Goal: Task Accomplishment & Management: Use online tool/utility

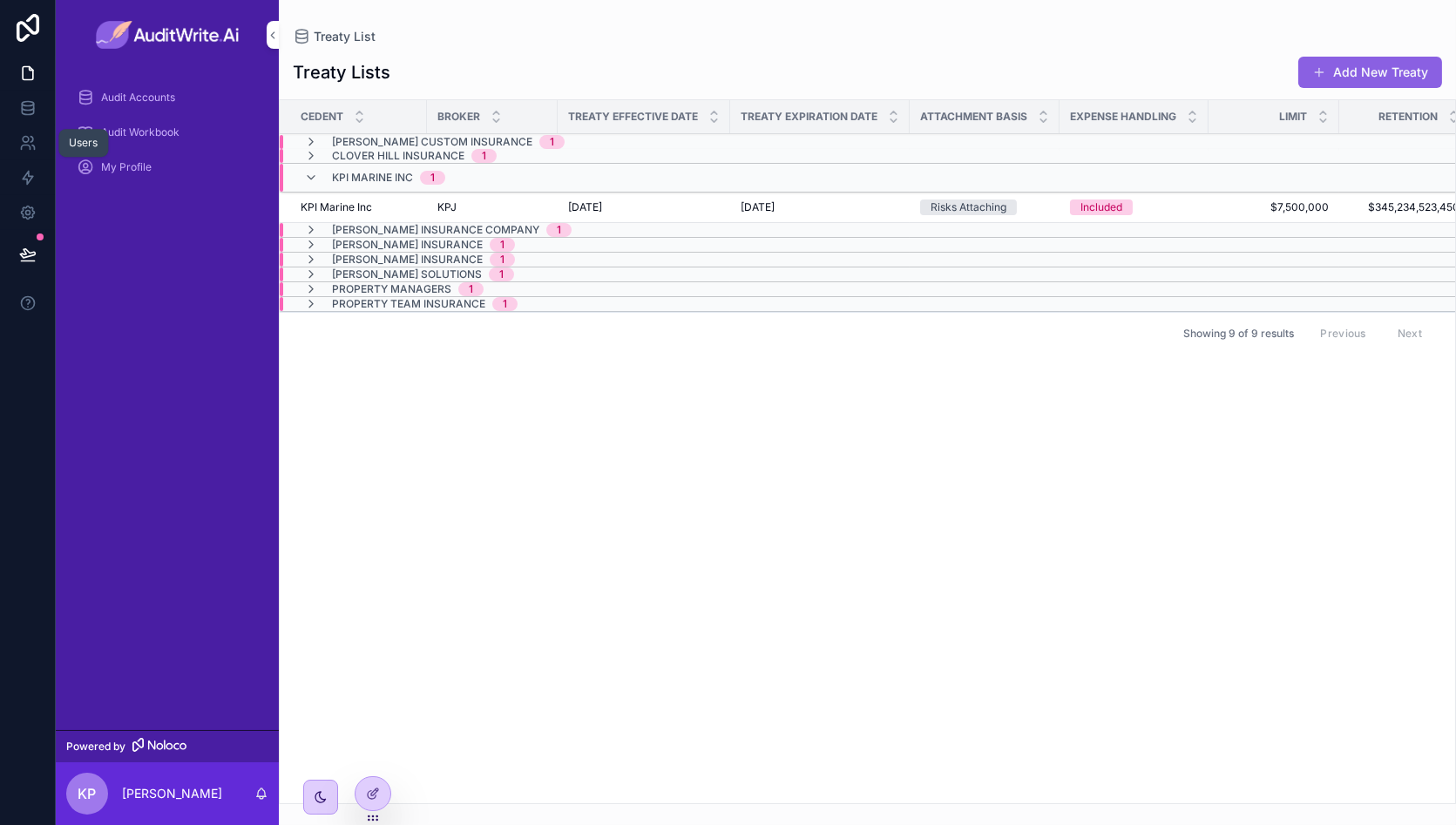
click at [32, 135] on icon at bounding box center [28, 143] width 18 height 18
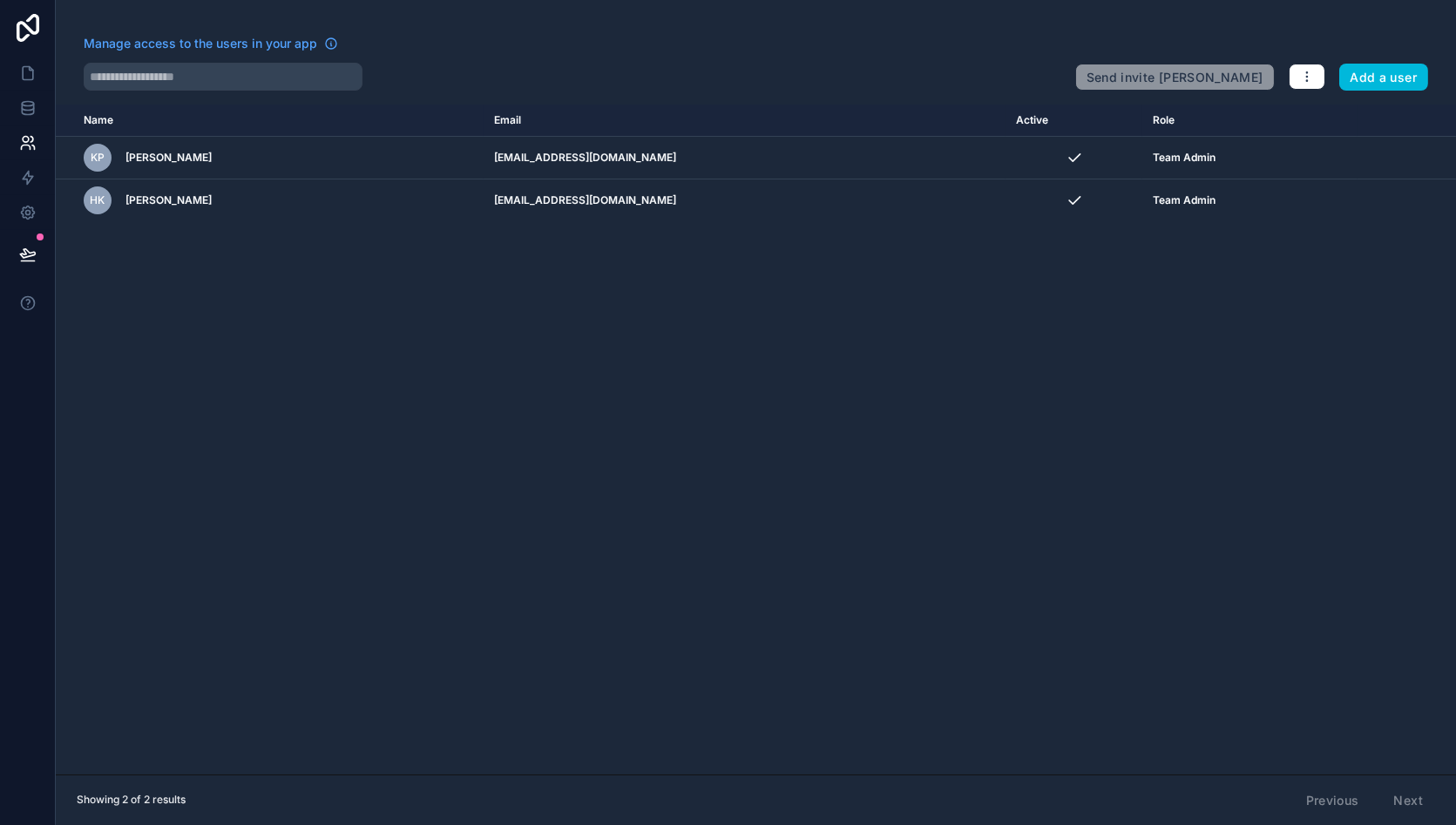
click at [0, 0] on icon "scrollable content" at bounding box center [0, 0] width 0 height 0
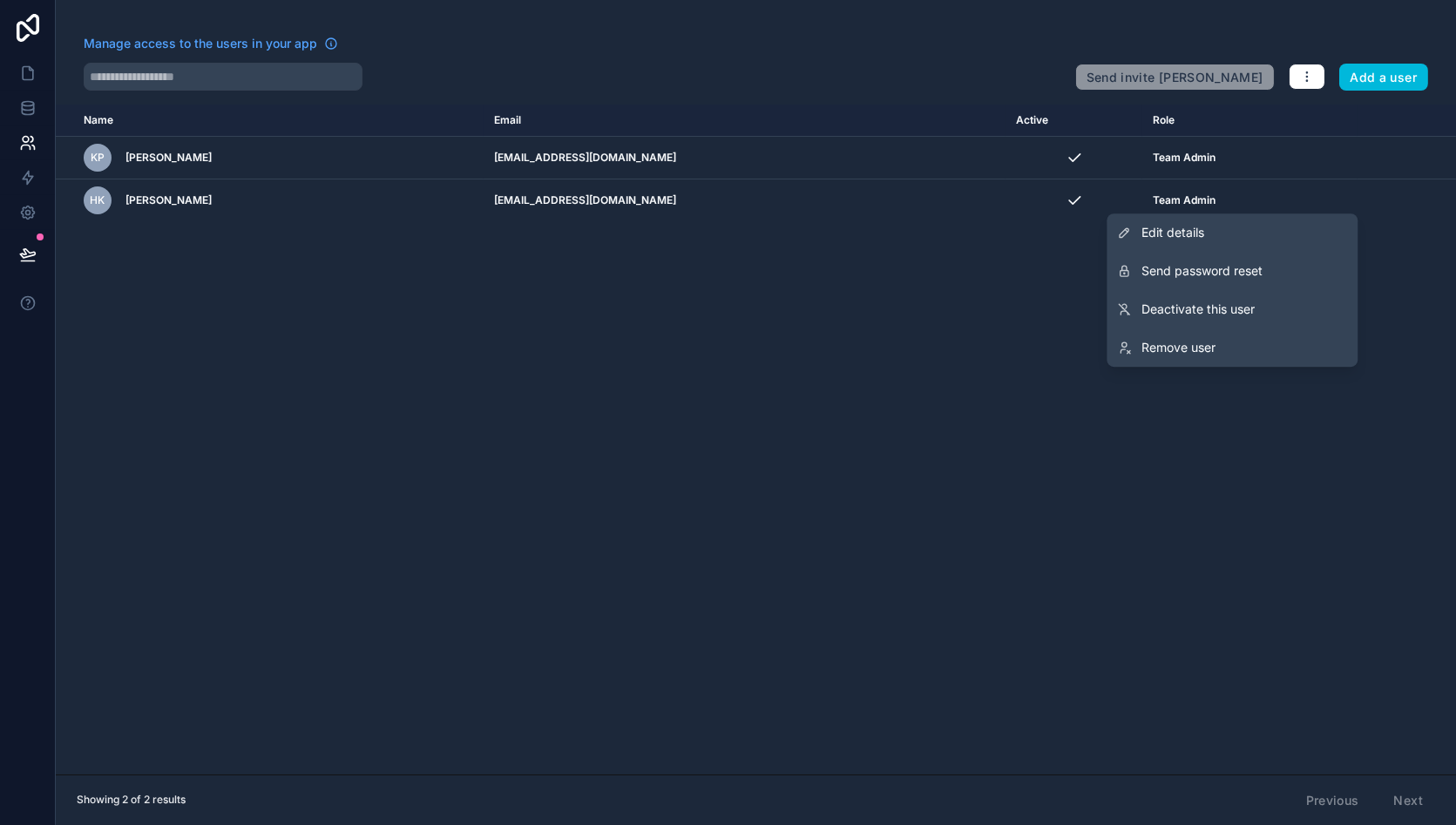
click at [1225, 352] on link "Remove user" at bounding box center [1231, 347] width 251 height 38
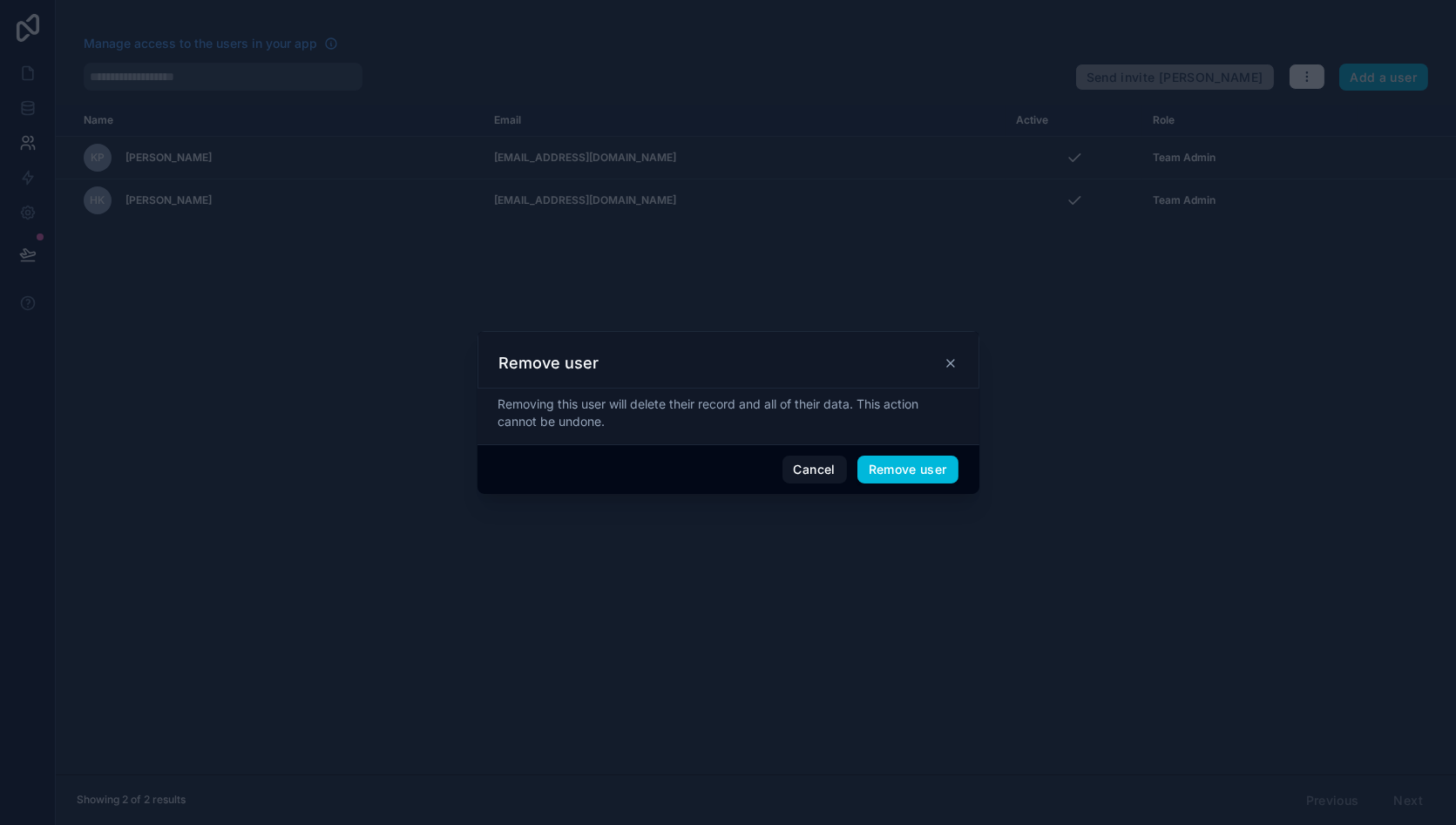
click at [898, 472] on button "Remove user" at bounding box center [908, 469] width 101 height 28
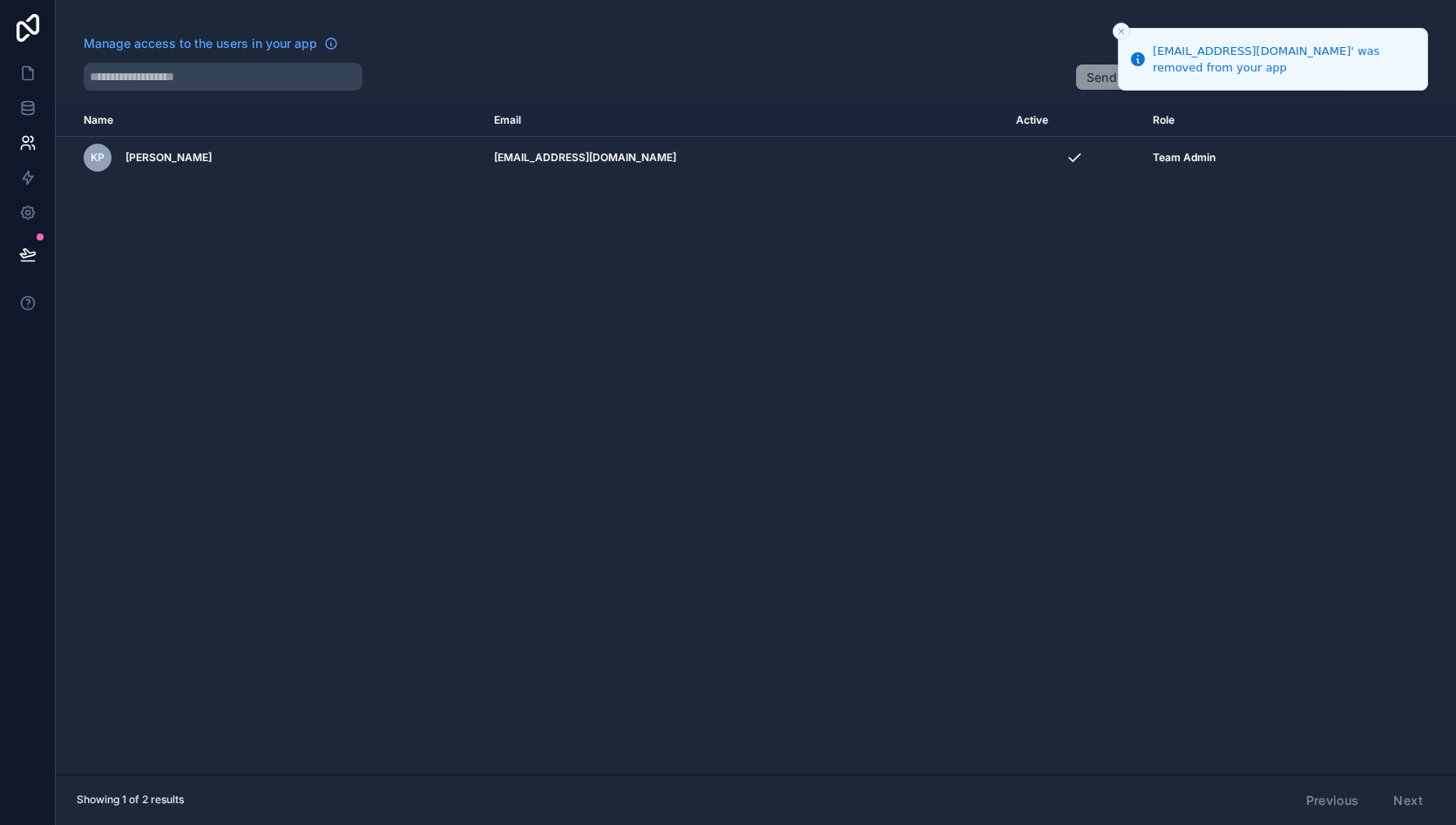
click at [1116, 29] on icon "Close toast" at bounding box center [1121, 31] width 11 height 11
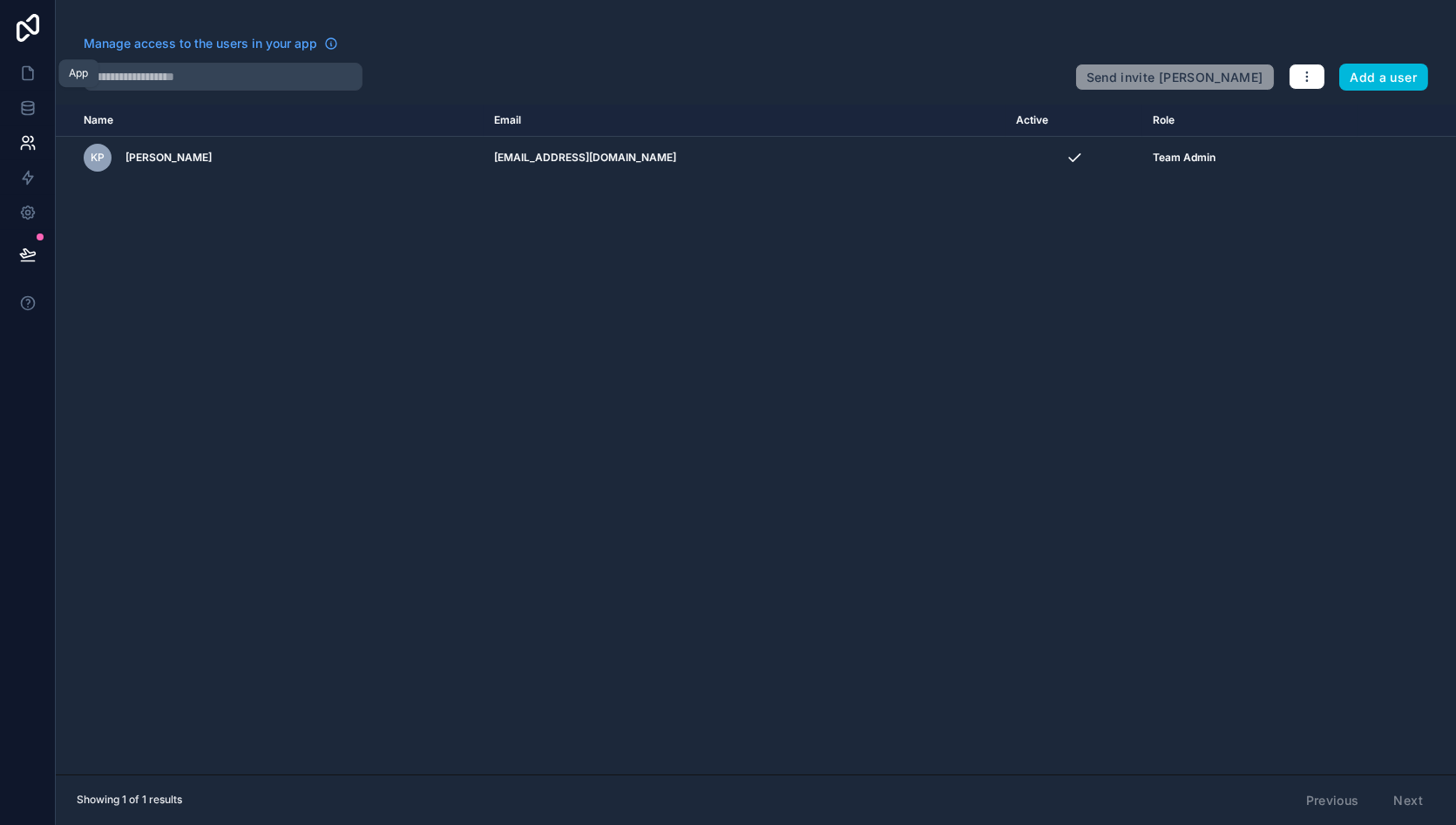
click at [21, 70] on icon at bounding box center [28, 74] width 18 height 18
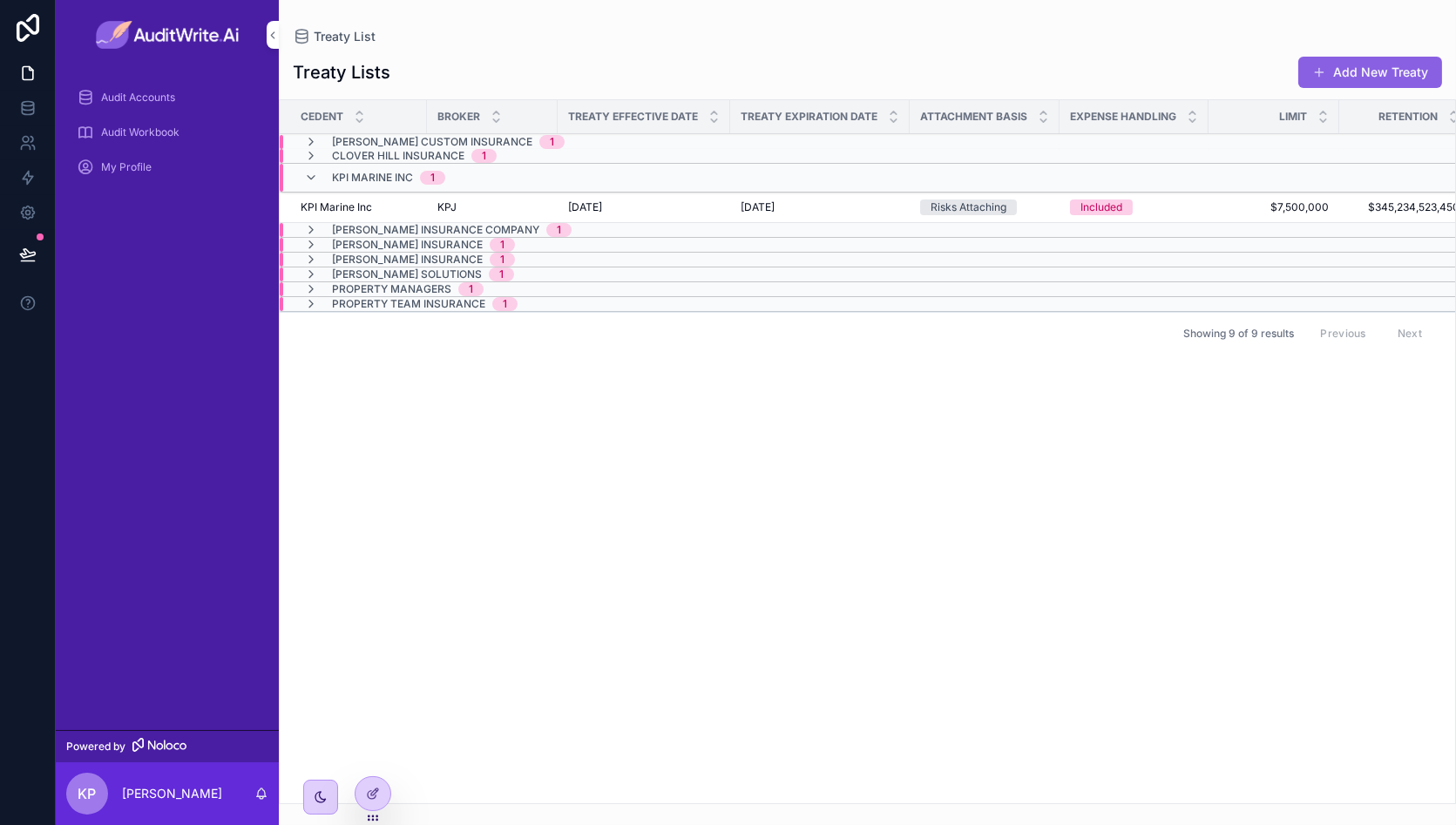
click at [22, 16] on icon at bounding box center [28, 28] width 35 height 28
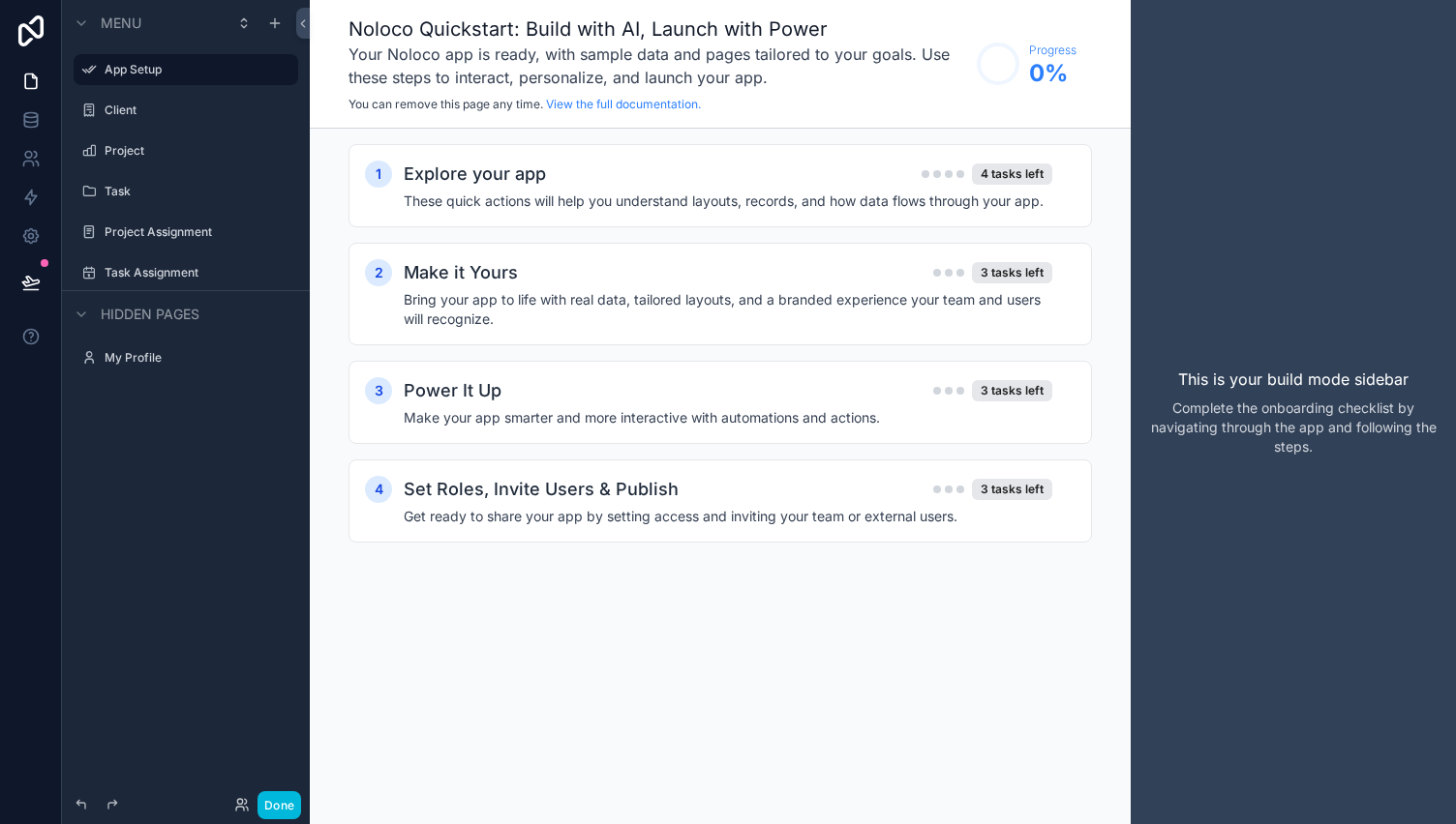
click at [147, 111] on label "Client" at bounding box center [195, 111] width 182 height 16
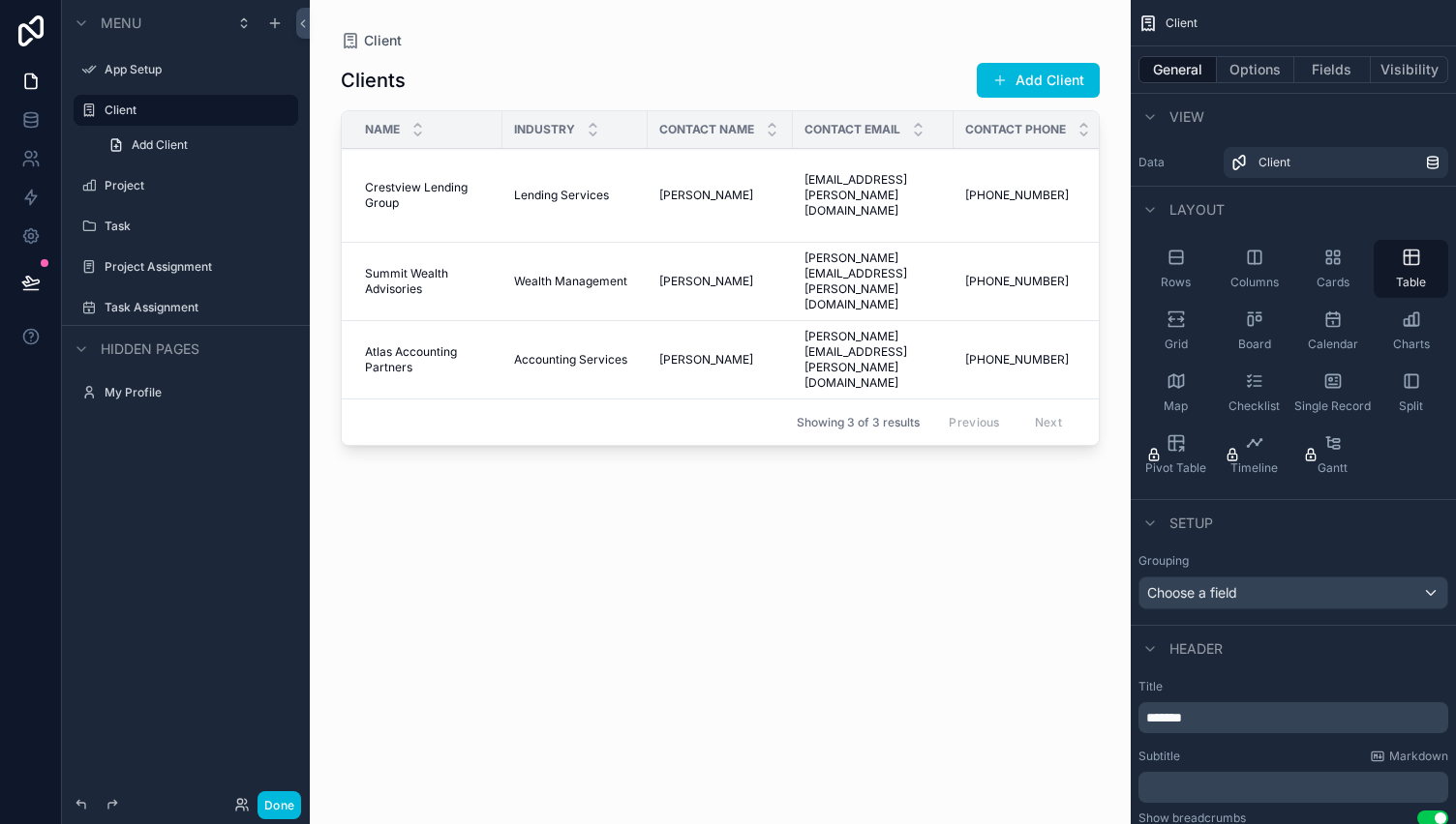
click at [27, 37] on icon at bounding box center [31, 31] width 38 height 31
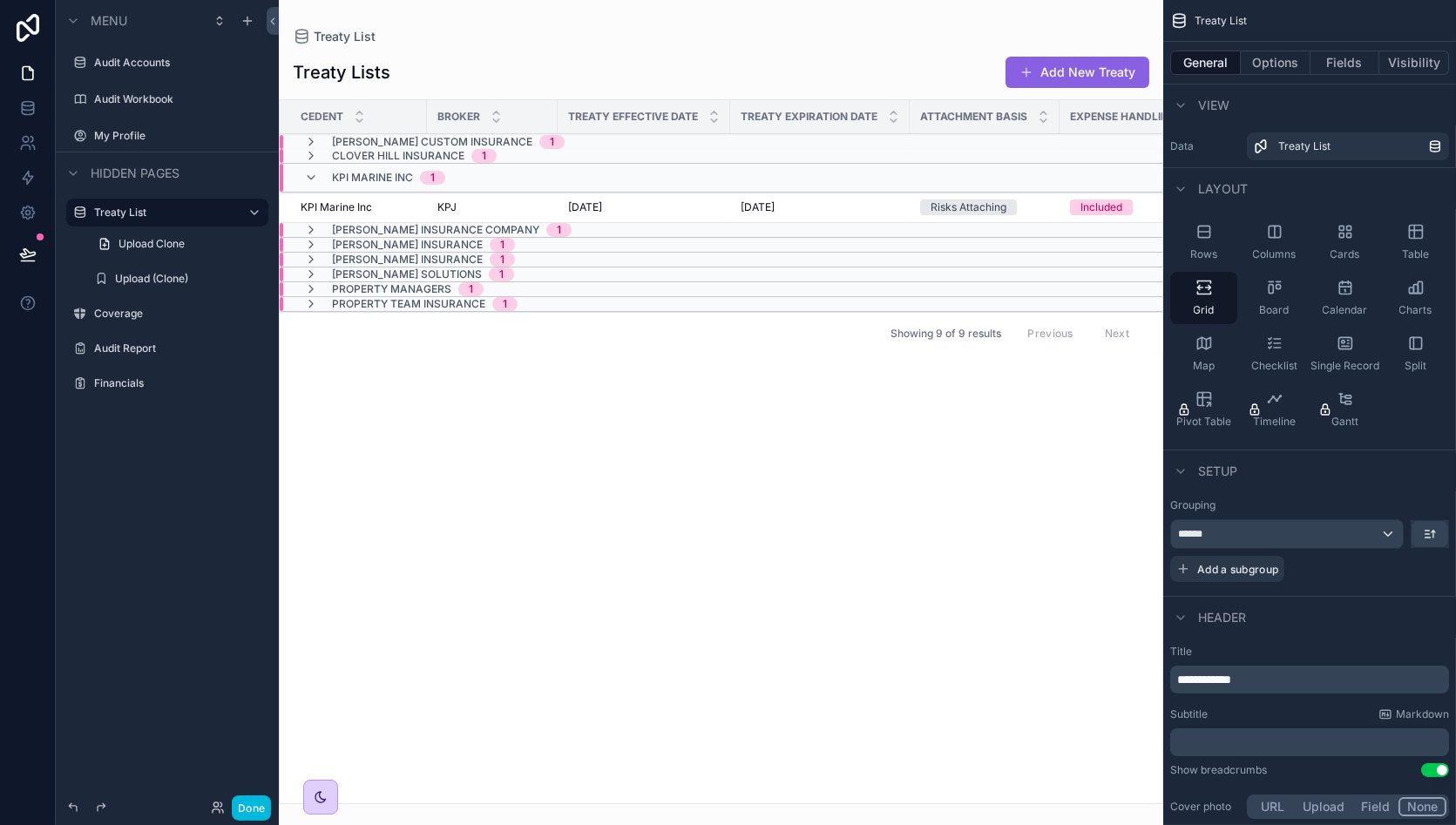
click at [26, 31] on icon at bounding box center [28, 28] width 35 height 28
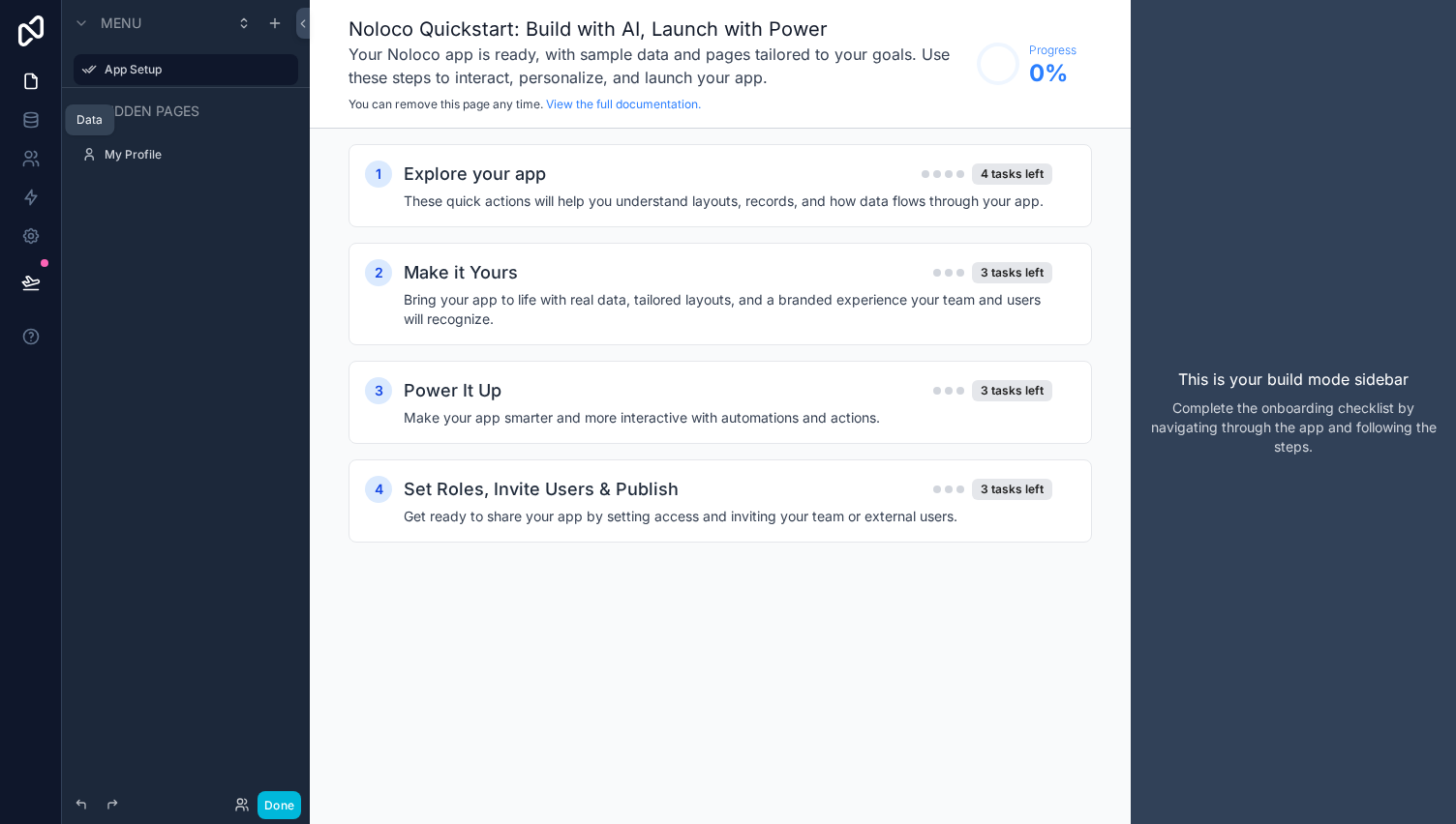
click at [28, 121] on icon at bounding box center [31, 119] width 13 height 8
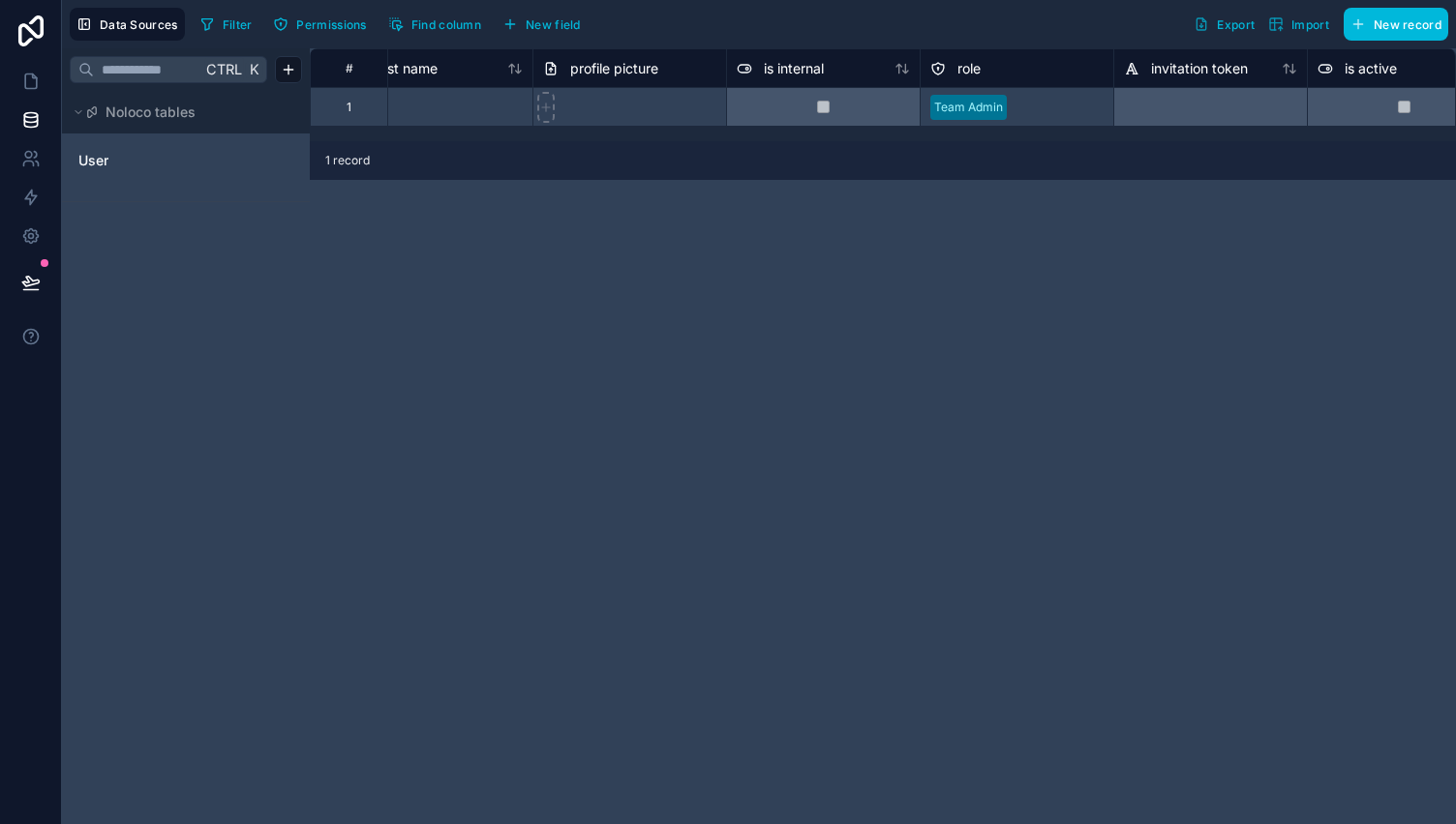
scroll to position [0, 437]
click at [594, 62] on span "profile picture" at bounding box center [612, 69] width 88 height 20
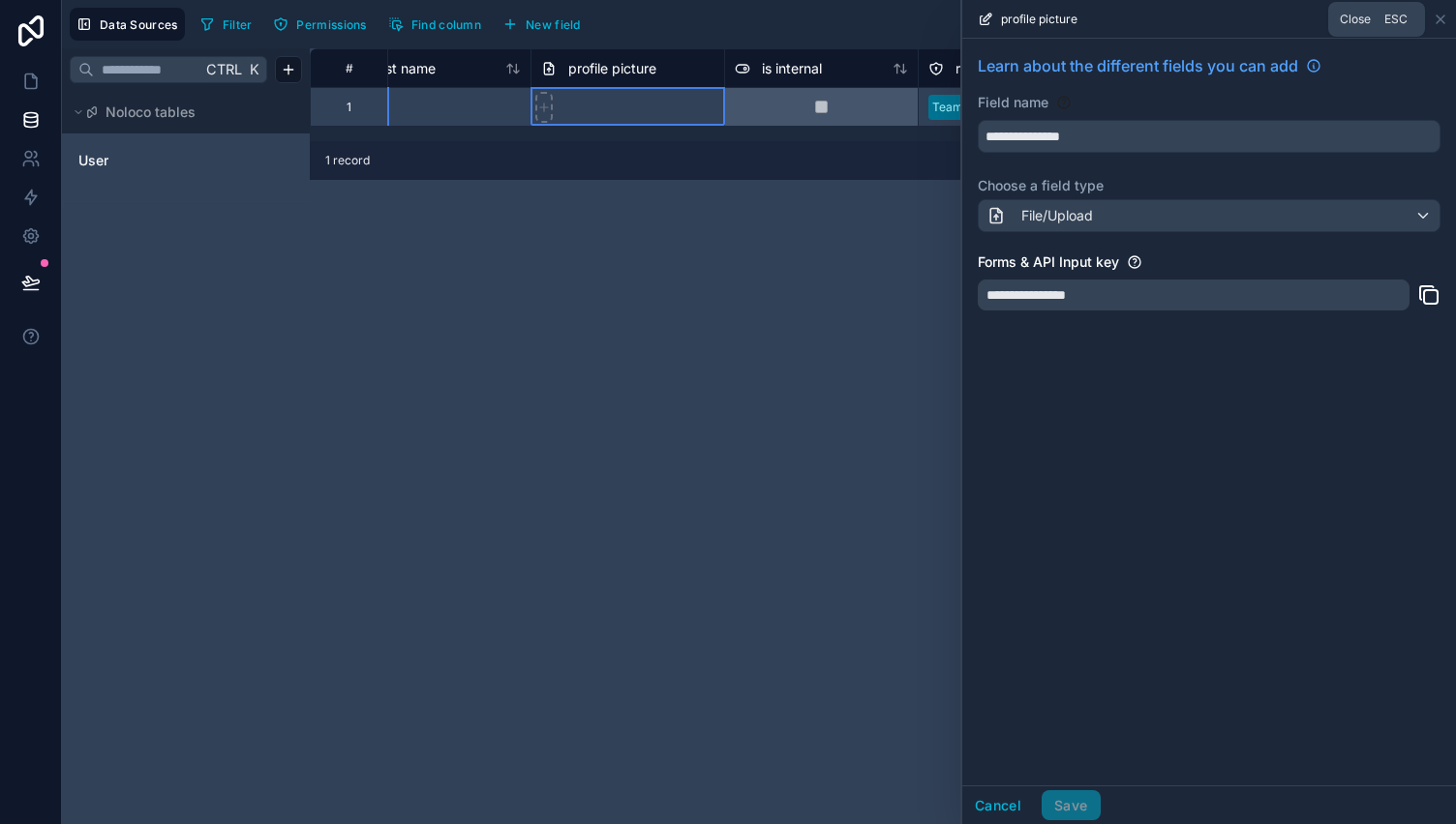
click at [1446, 12] on icon at bounding box center [1440, 20] width 16 height 16
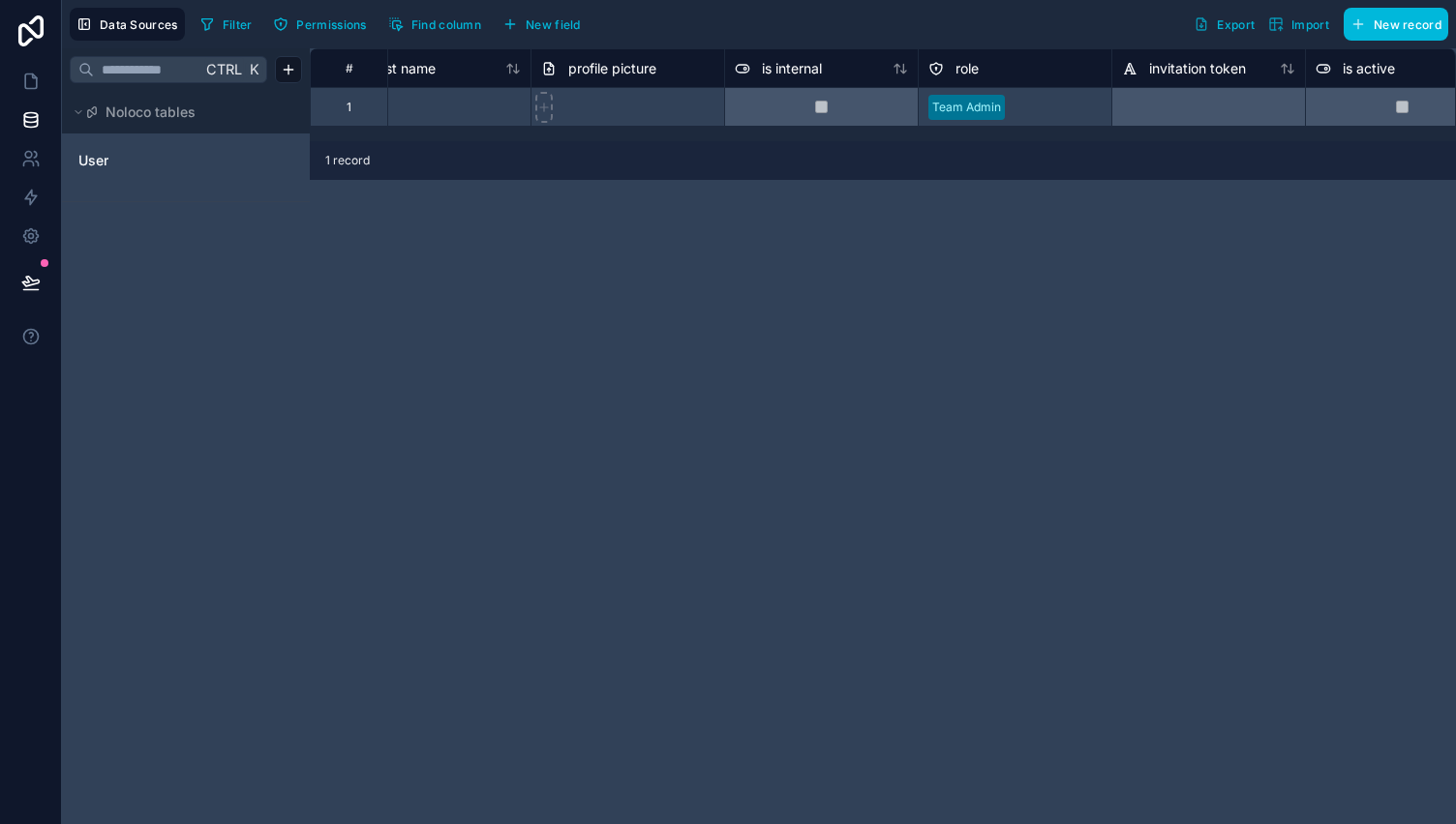
click at [615, 72] on span "profile picture" at bounding box center [612, 69] width 88 height 20
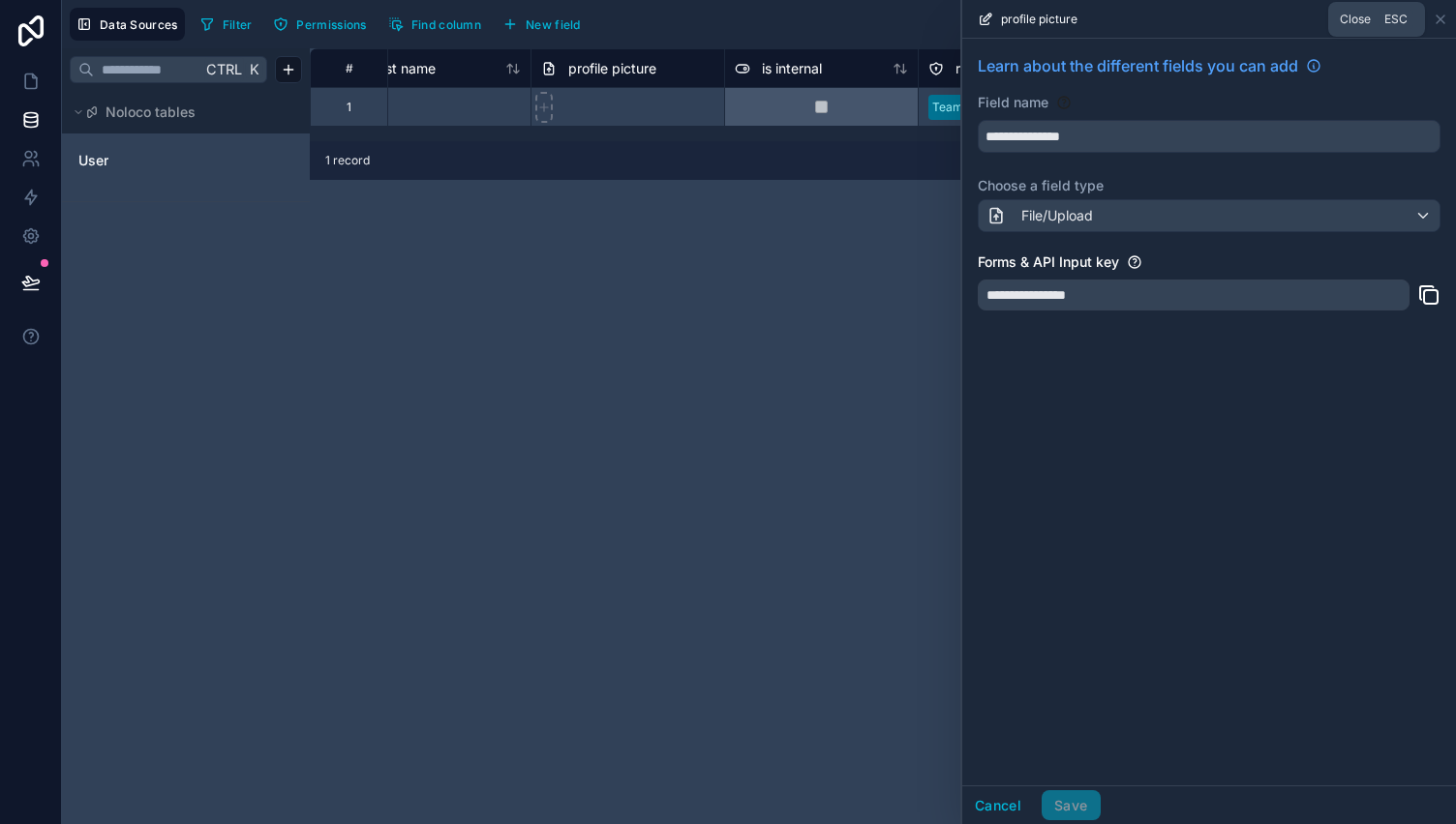
click at [1432, 17] on icon at bounding box center [1440, 20] width 16 height 16
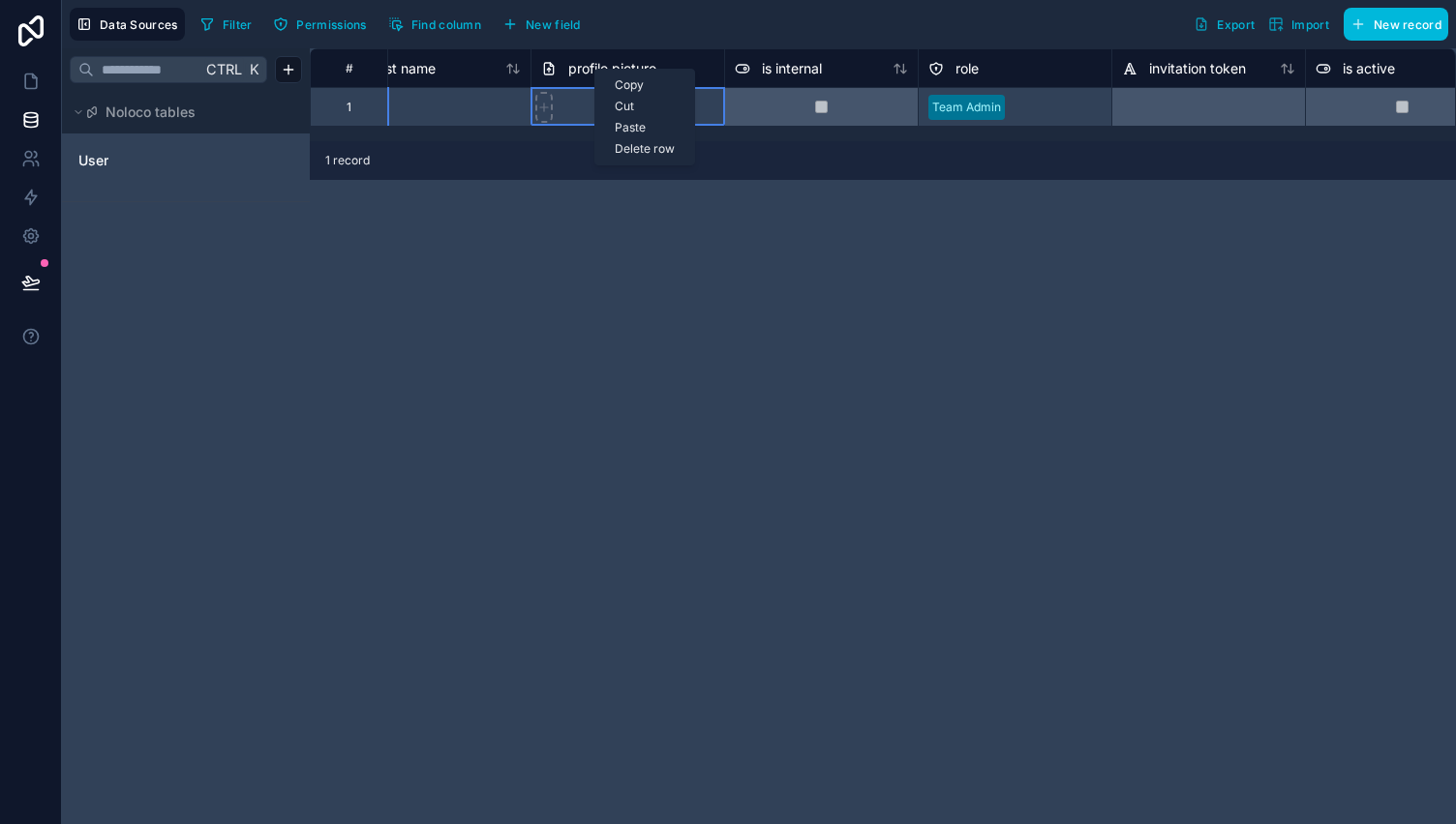
click at [639, 209] on div "**********" at bounding box center [882, 436] width 1146 height 776
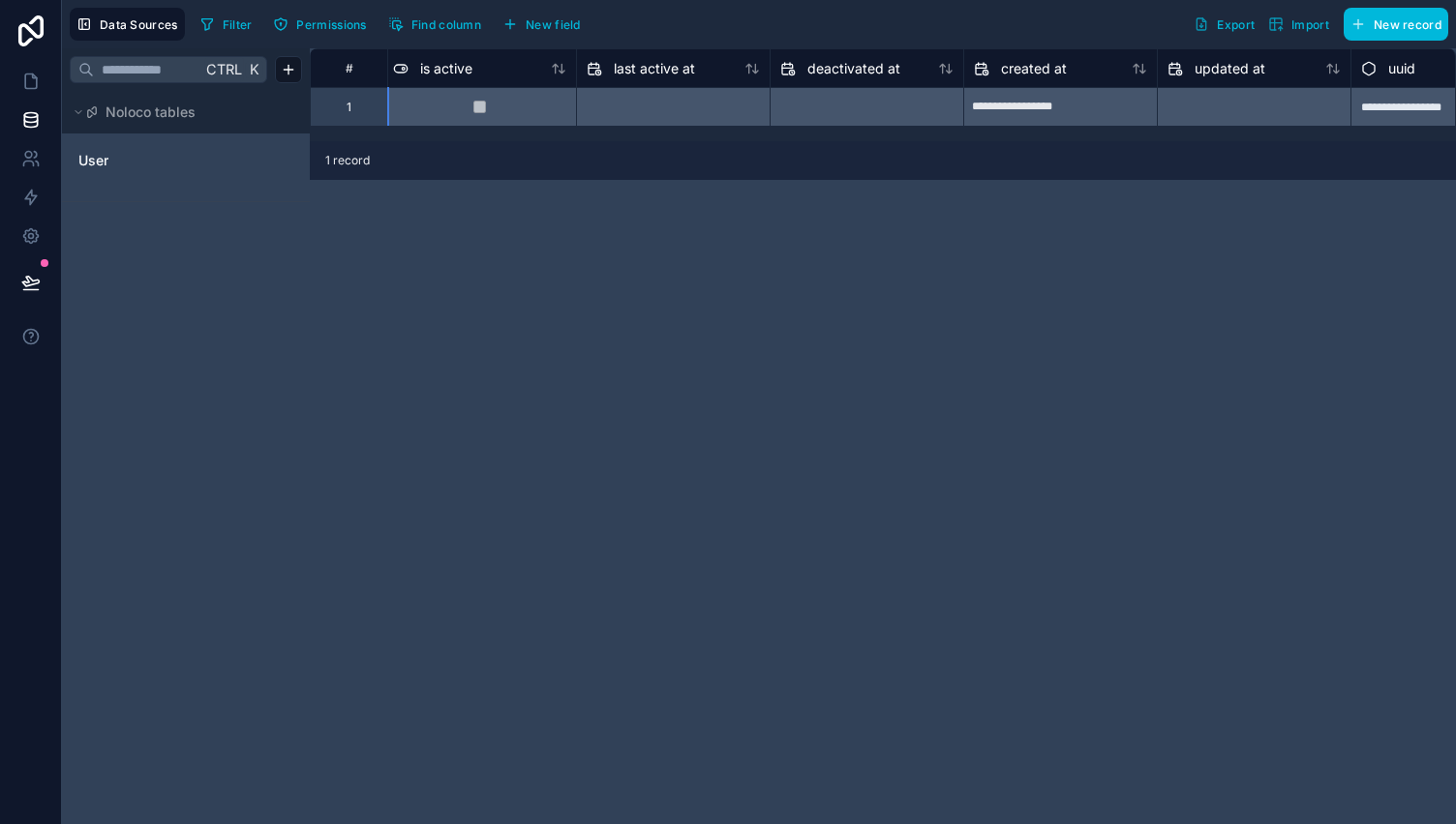
scroll to position [0, 1448]
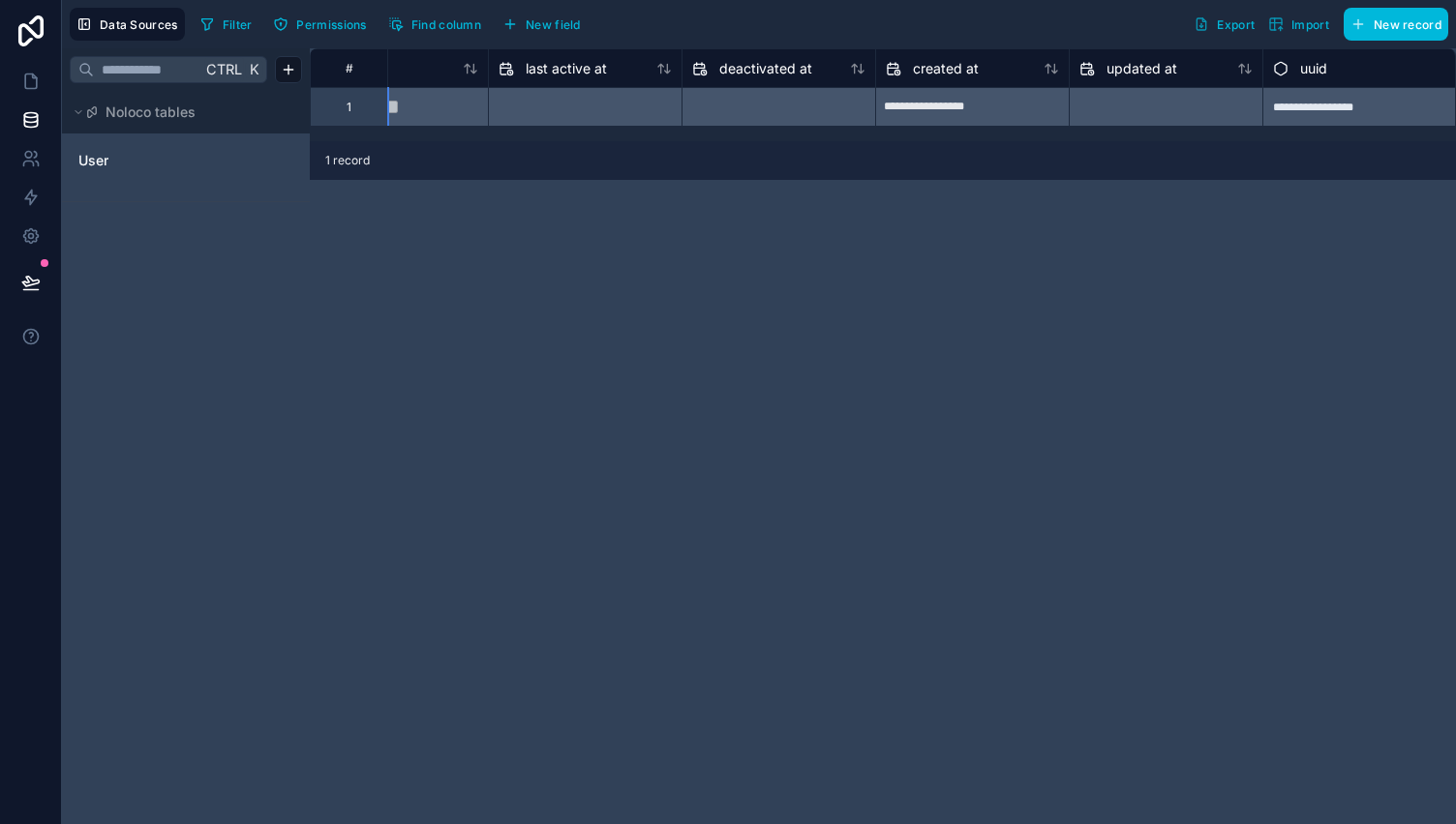
click at [562, 27] on span "New field" at bounding box center [553, 25] width 55 height 15
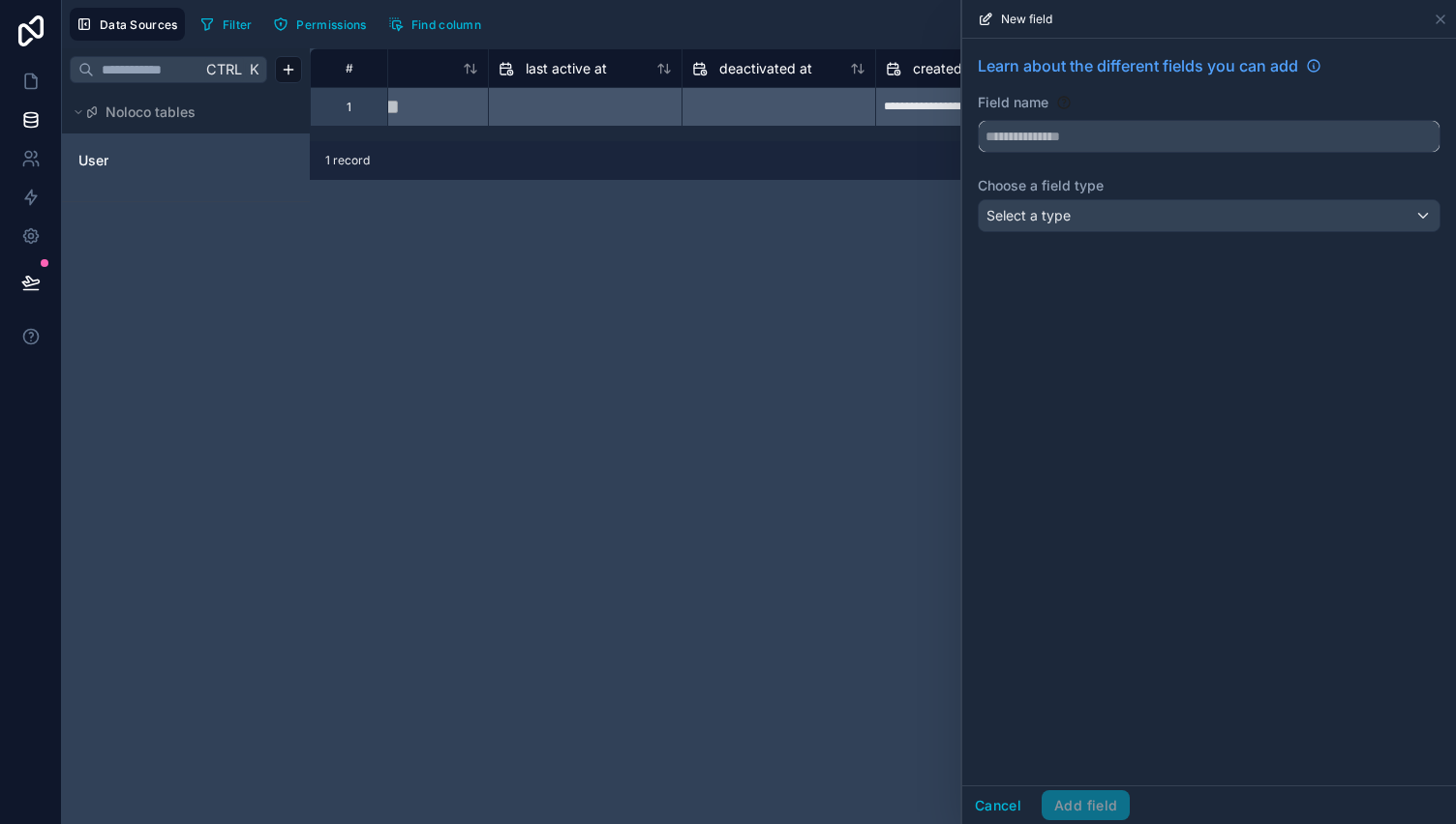
click at [1070, 139] on input "text" at bounding box center [1208, 136] width 461 height 31
click at [977, 120] on button "*******" at bounding box center [1208, 136] width 463 height 33
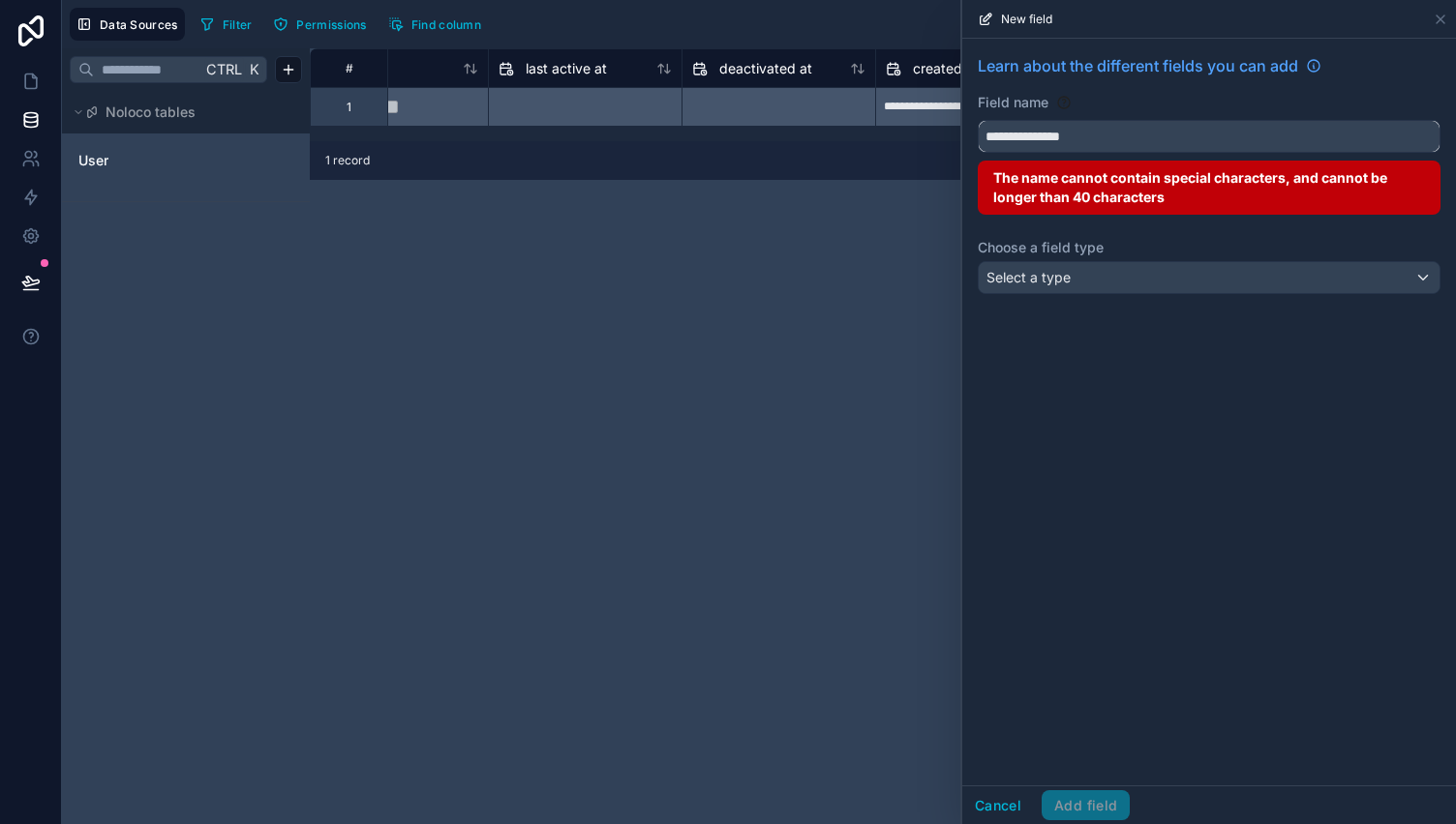
click at [977, 120] on button "**********" at bounding box center [1208, 136] width 463 height 33
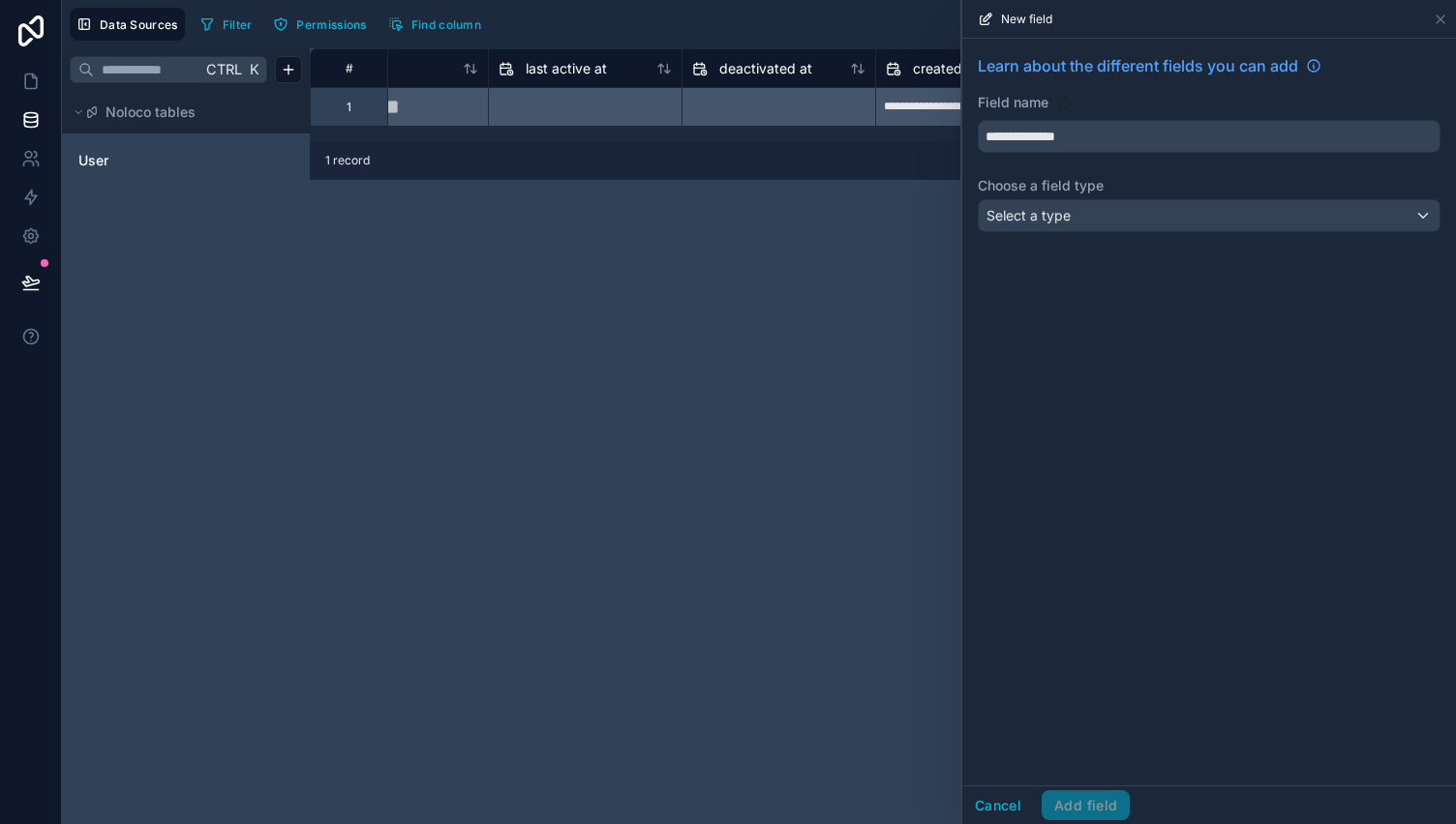
click at [1078, 195] on div "**********" at bounding box center [1209, 147] width 494 height 217
click at [1078, 231] on div "**********" at bounding box center [1209, 147] width 494 height 217
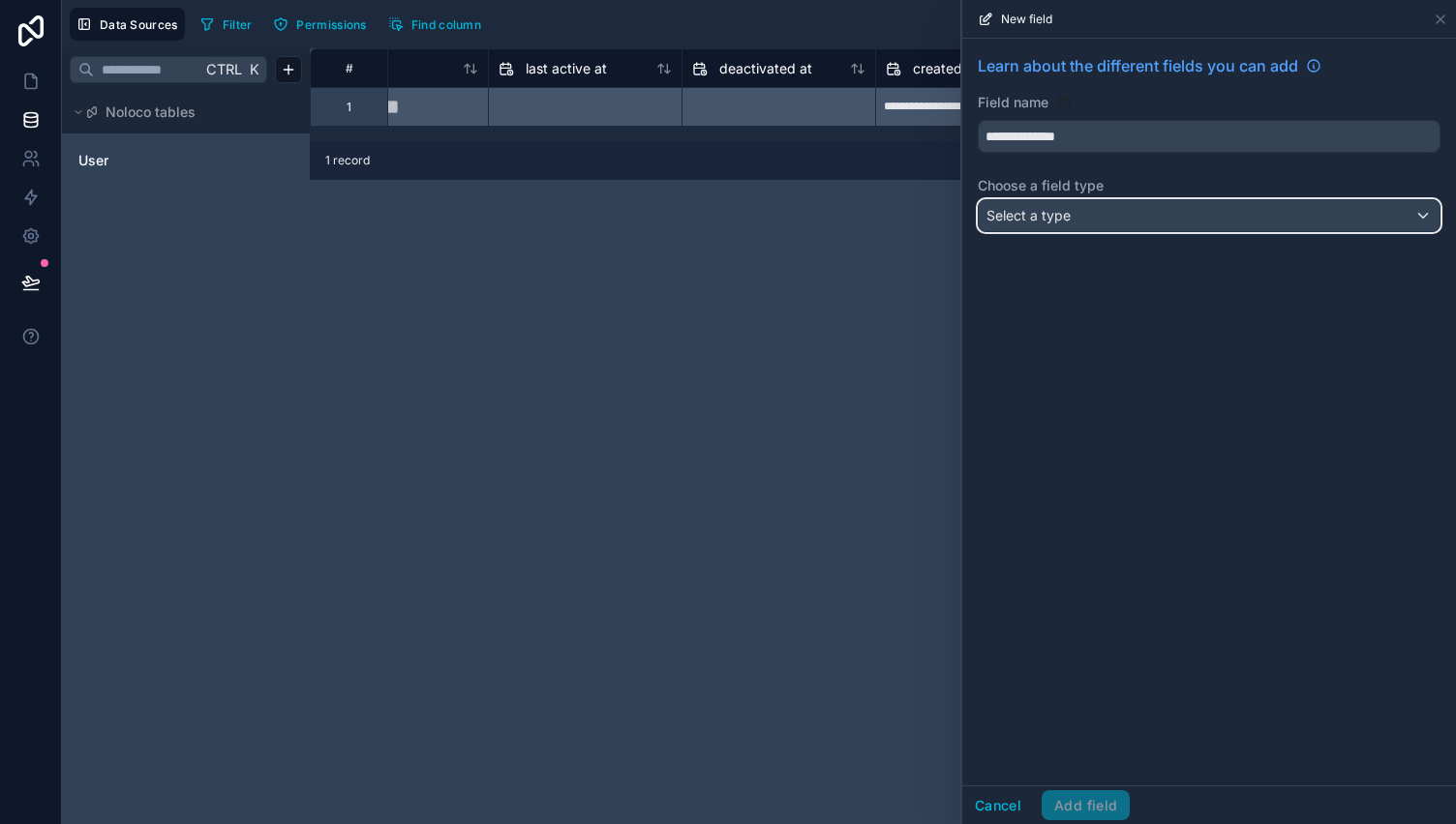
click at [1097, 227] on div "Select a type" at bounding box center [1208, 215] width 461 height 31
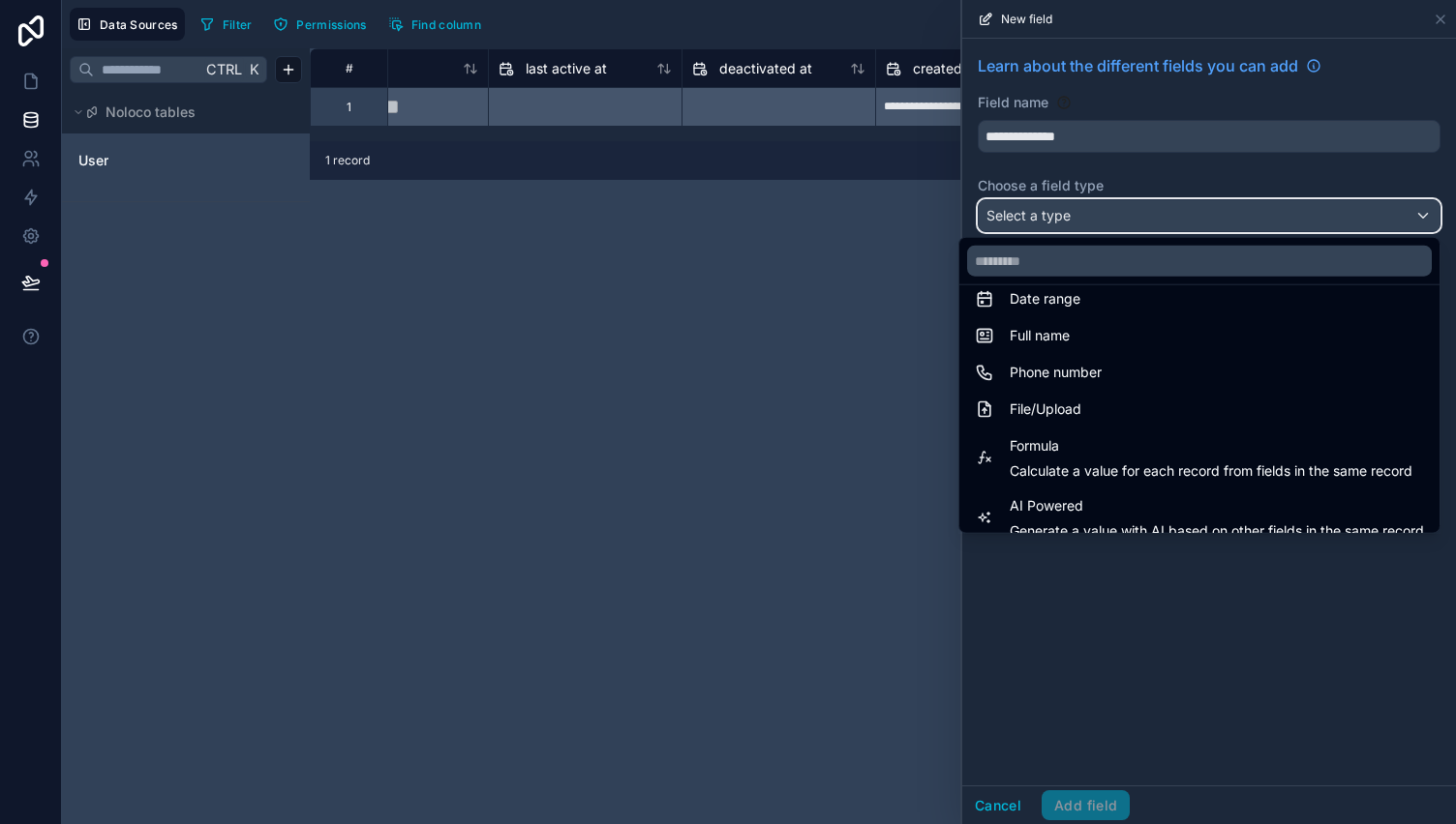
scroll to position [385, 0]
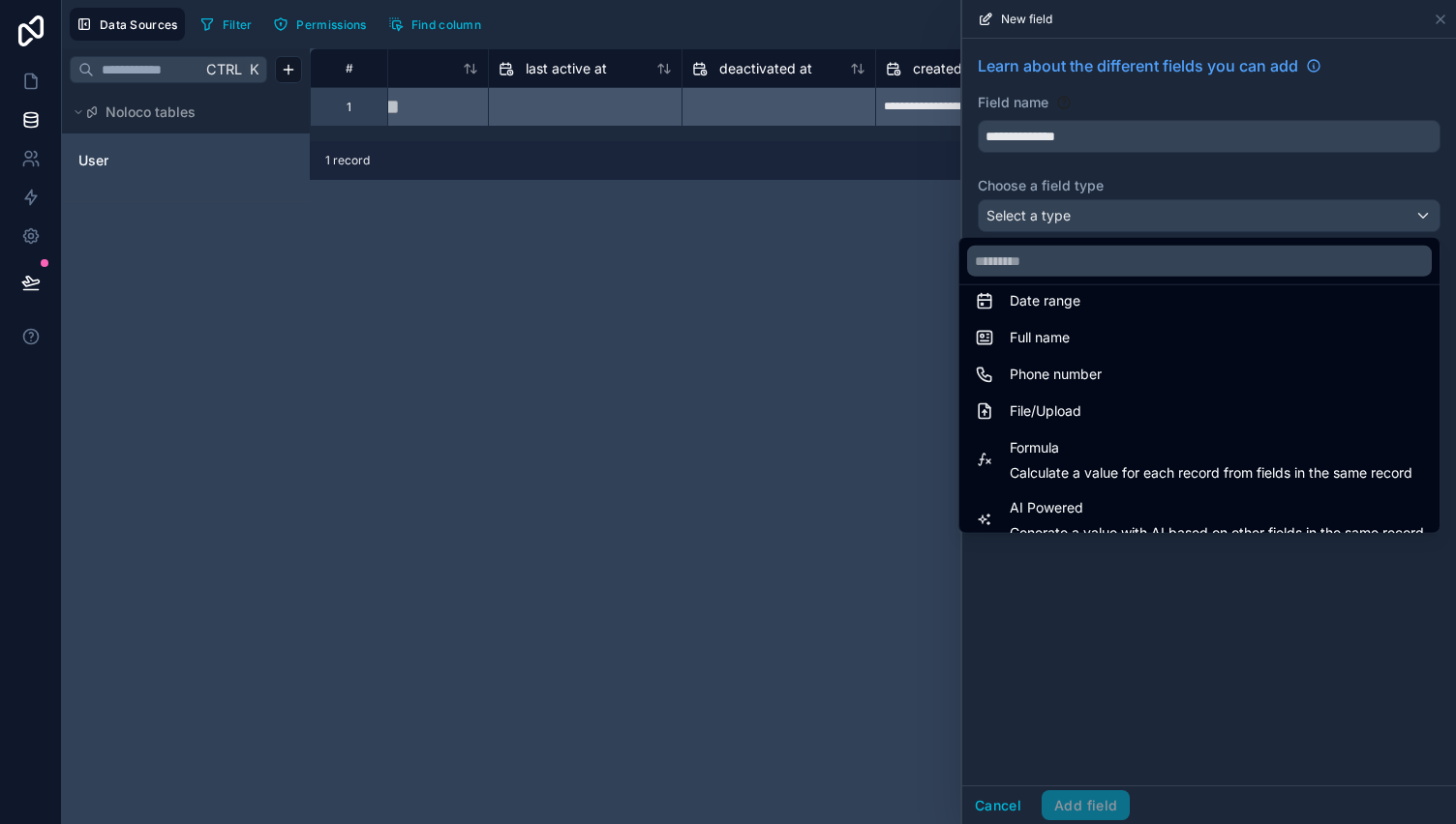
click at [1094, 400] on div "File/Upload" at bounding box center [1198, 412] width 449 height 24
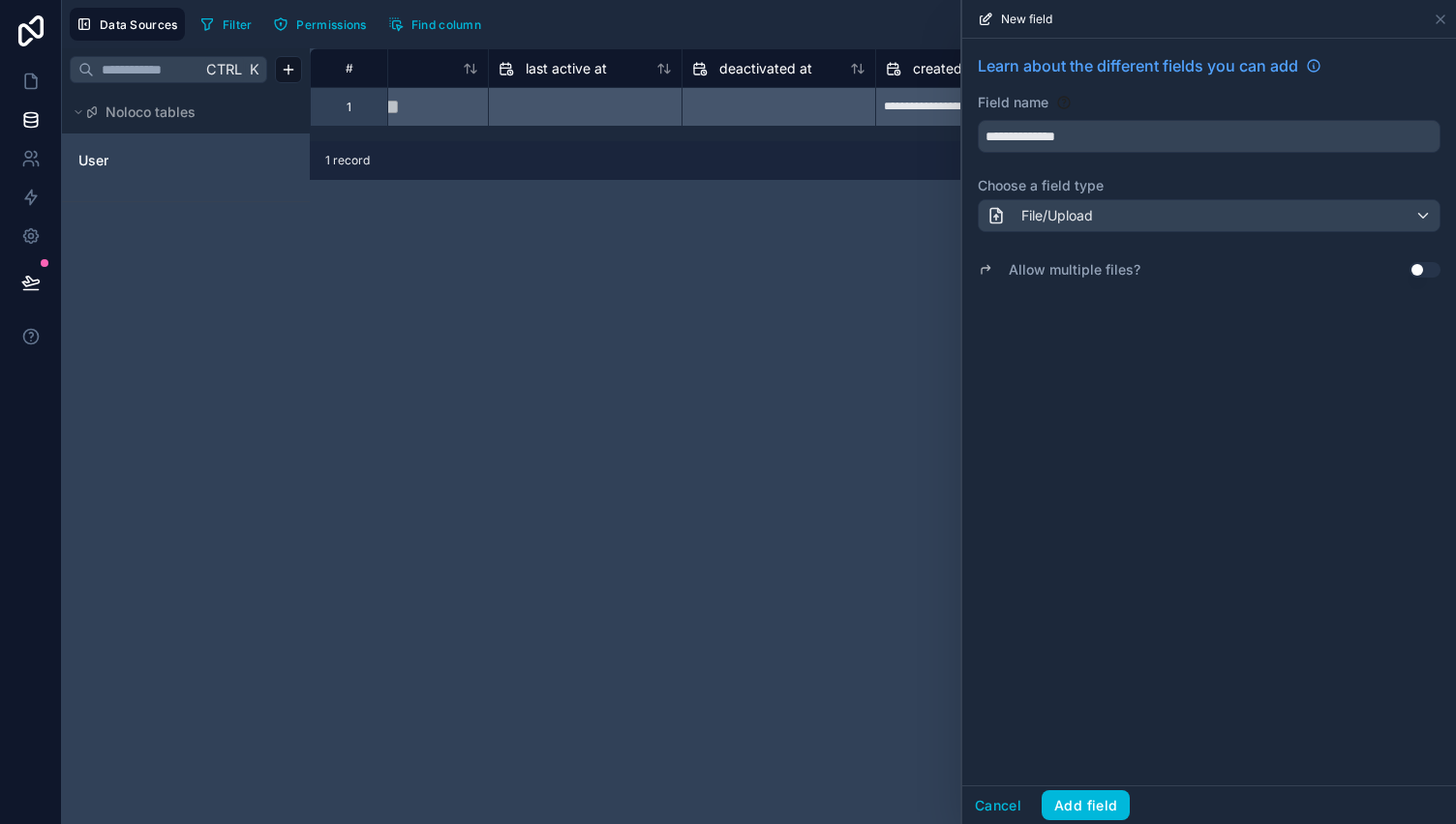
click at [1423, 269] on button "Use setting" at bounding box center [1424, 270] width 31 height 16
click at [1098, 126] on input "**********" at bounding box center [1208, 136] width 461 height 31
type input "**********"
click at [1077, 802] on button "Add field" at bounding box center [1085, 805] width 88 height 31
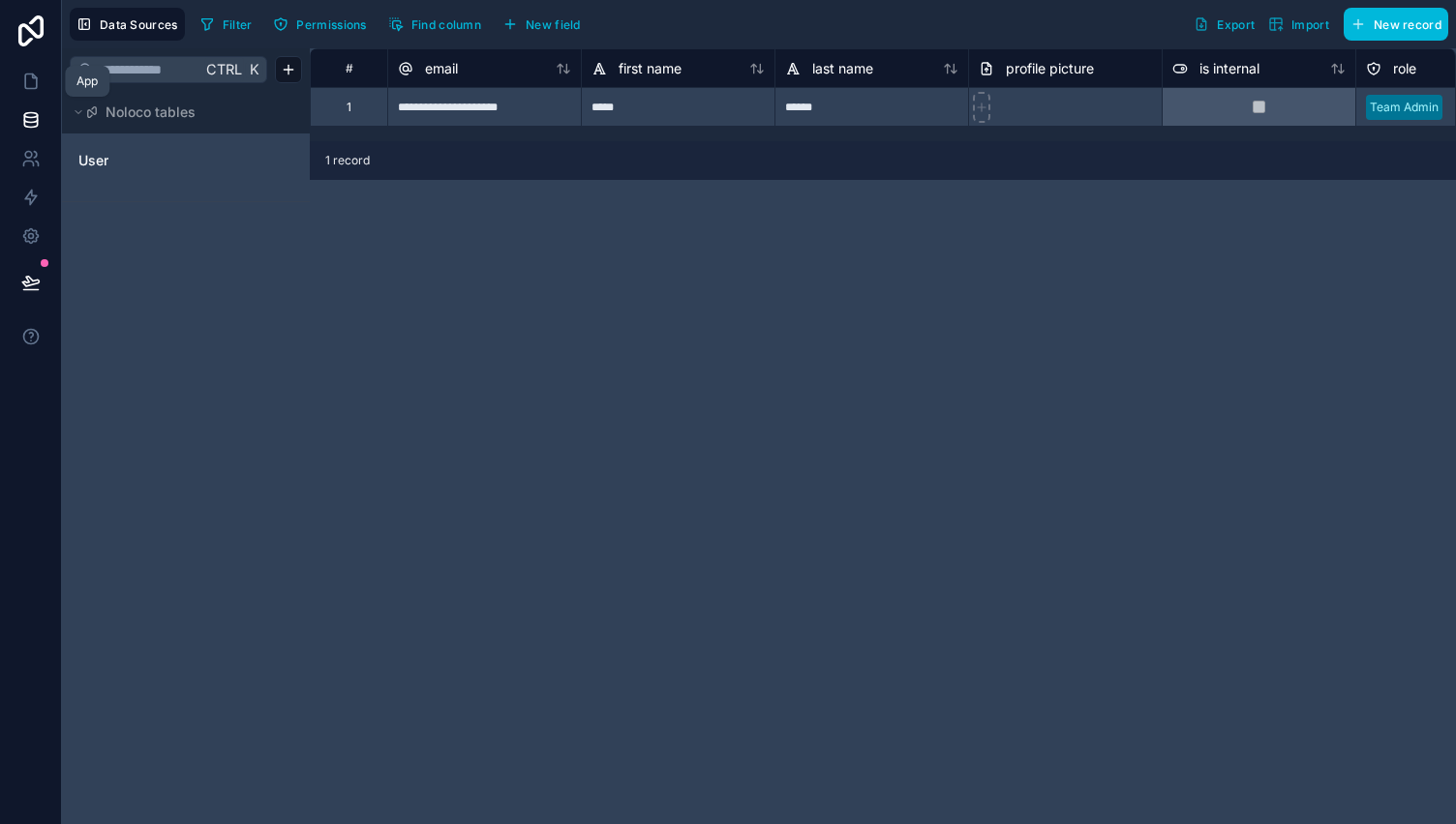
click at [19, 78] on link at bounding box center [31, 81] width 61 height 38
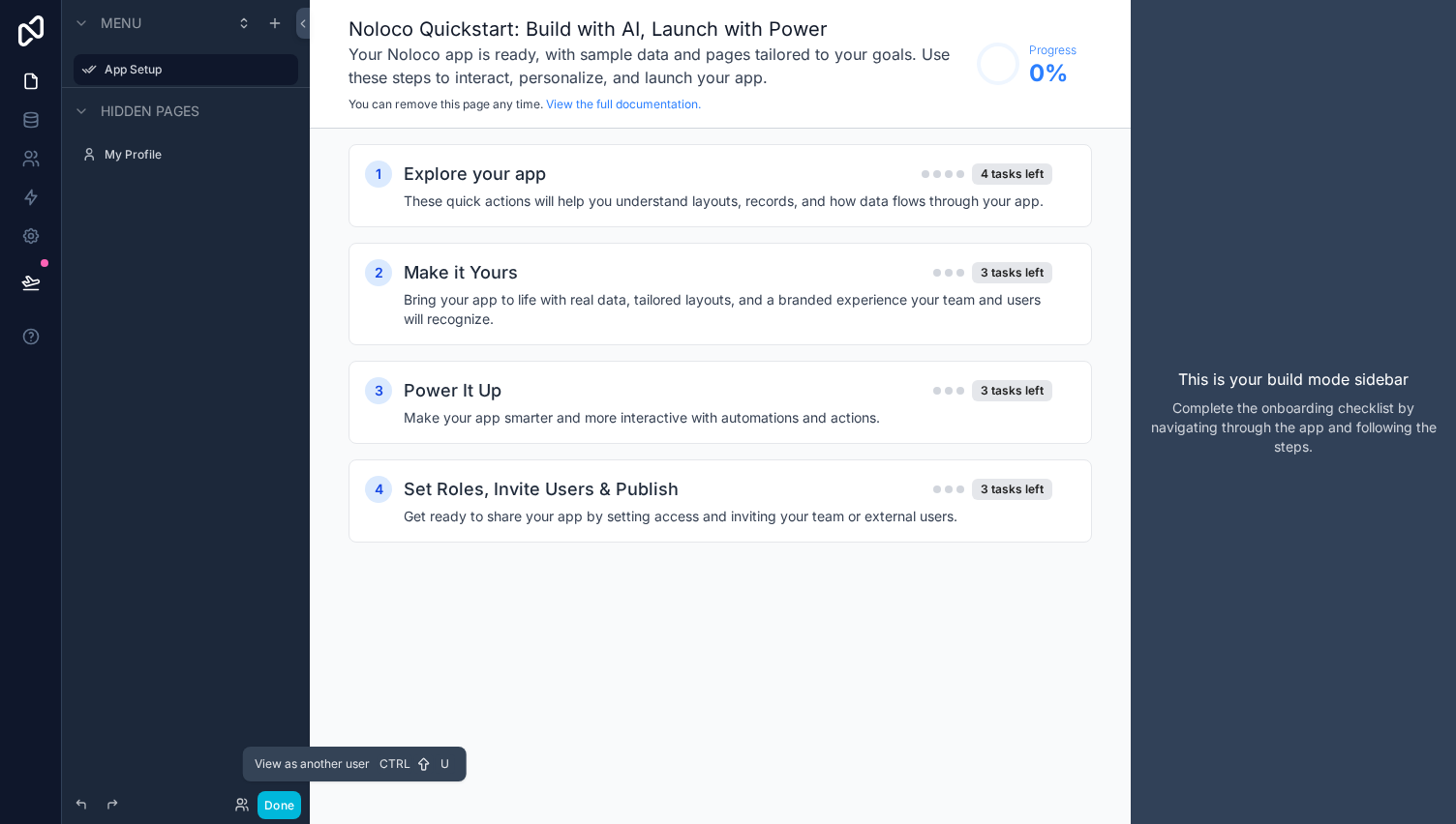
click at [239, 802] on icon at bounding box center [242, 805] width 16 height 16
click at [152, 152] on label "My Profile" at bounding box center [195, 155] width 182 height 16
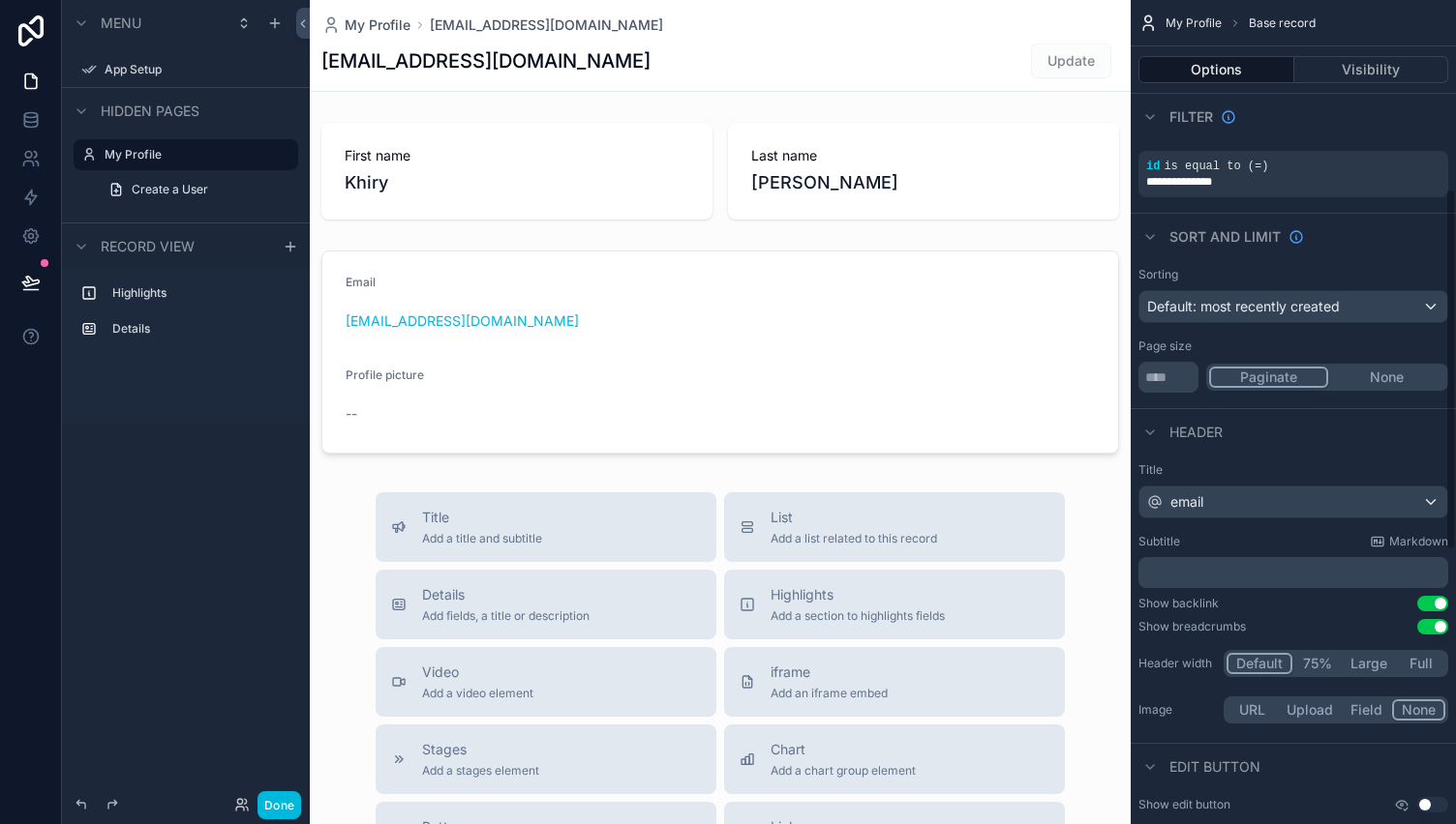
scroll to position [421, 0]
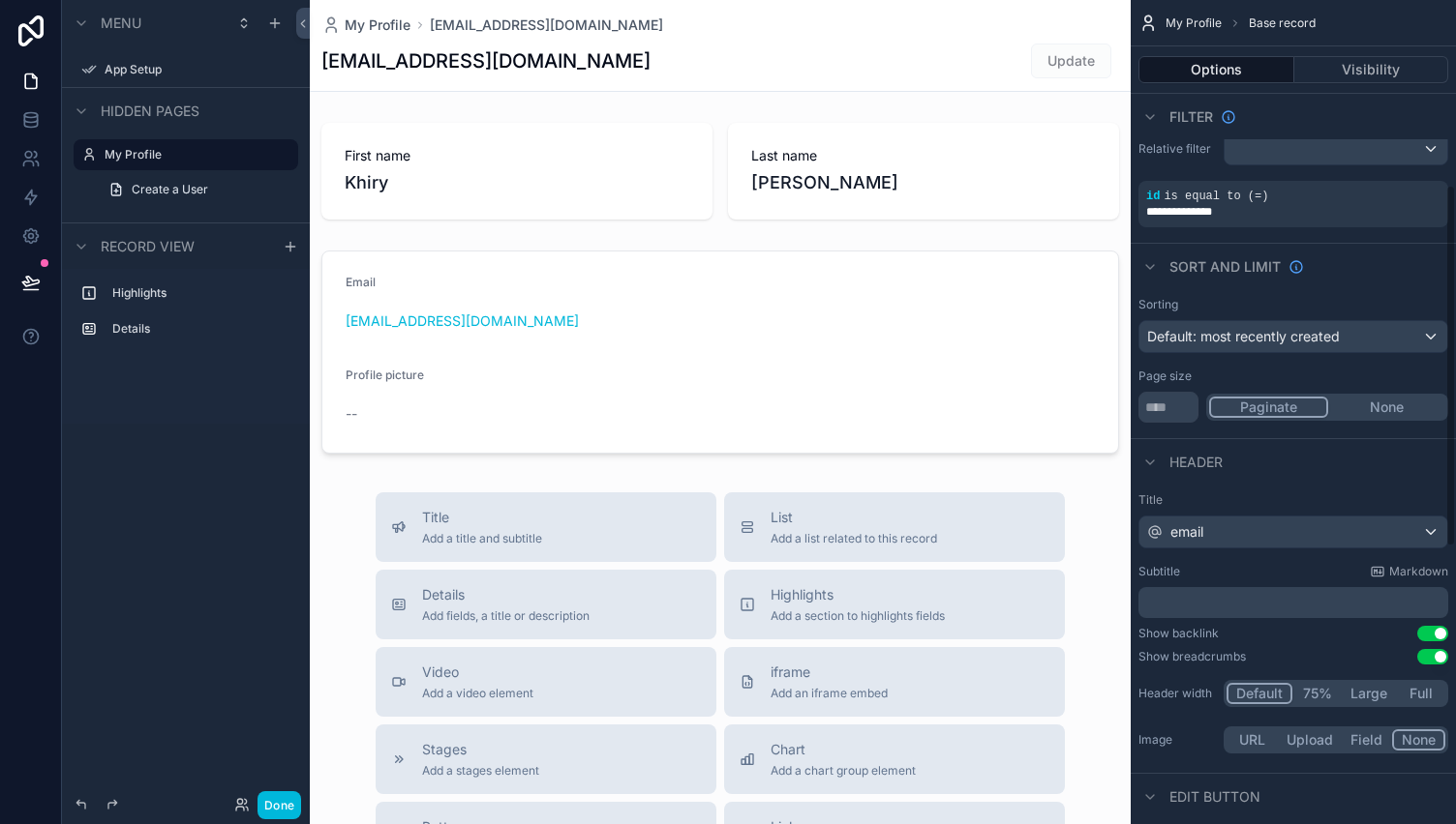
click at [617, 322] on div "scrollable content" at bounding box center [721, 668] width 821 height 1336
click at [630, 155] on div "scrollable content" at bounding box center [721, 172] width 821 height 112
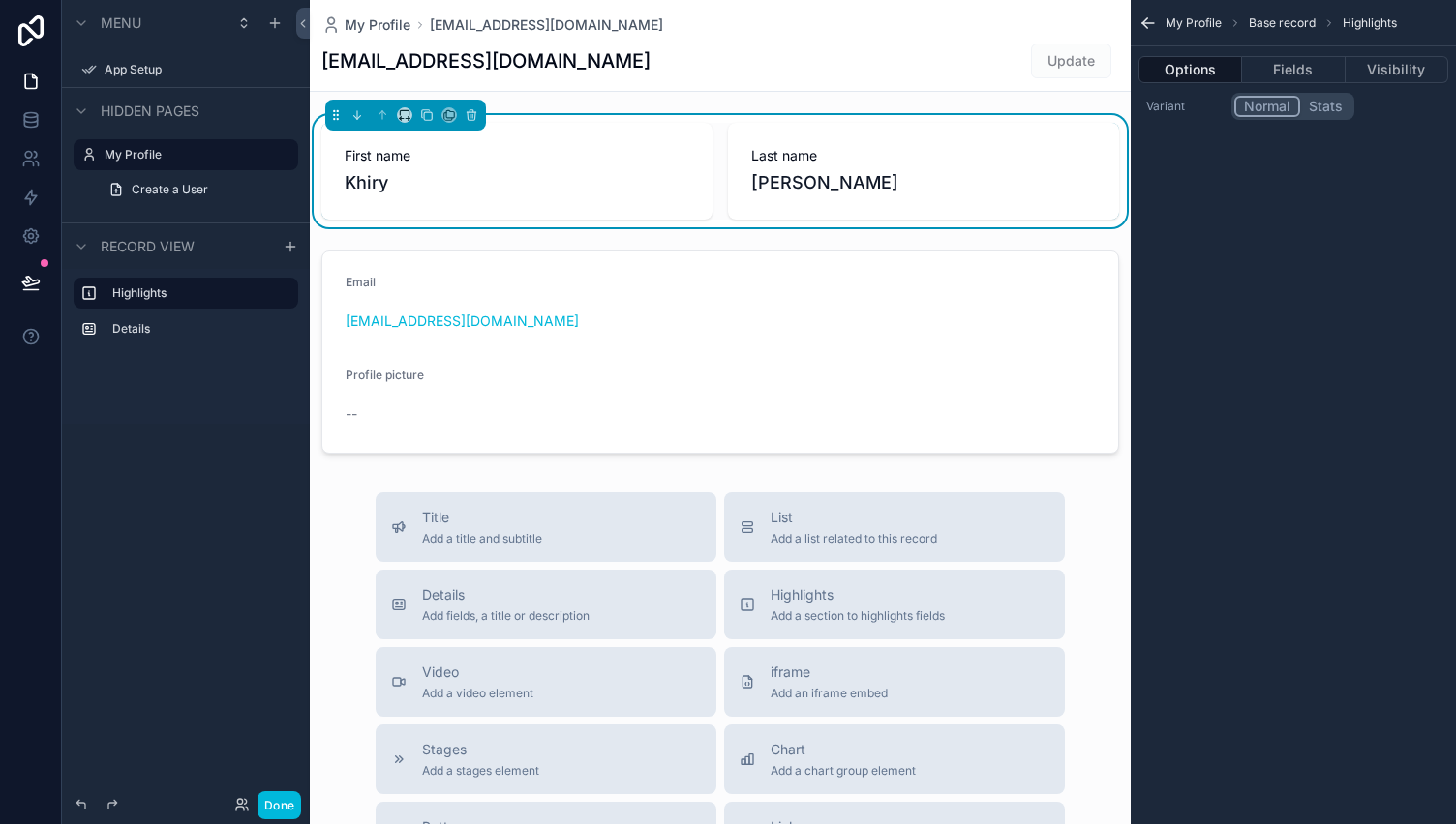
scroll to position [0, 0]
click at [471, 115] on icon "scrollable content" at bounding box center [471, 116] width 0 height 4
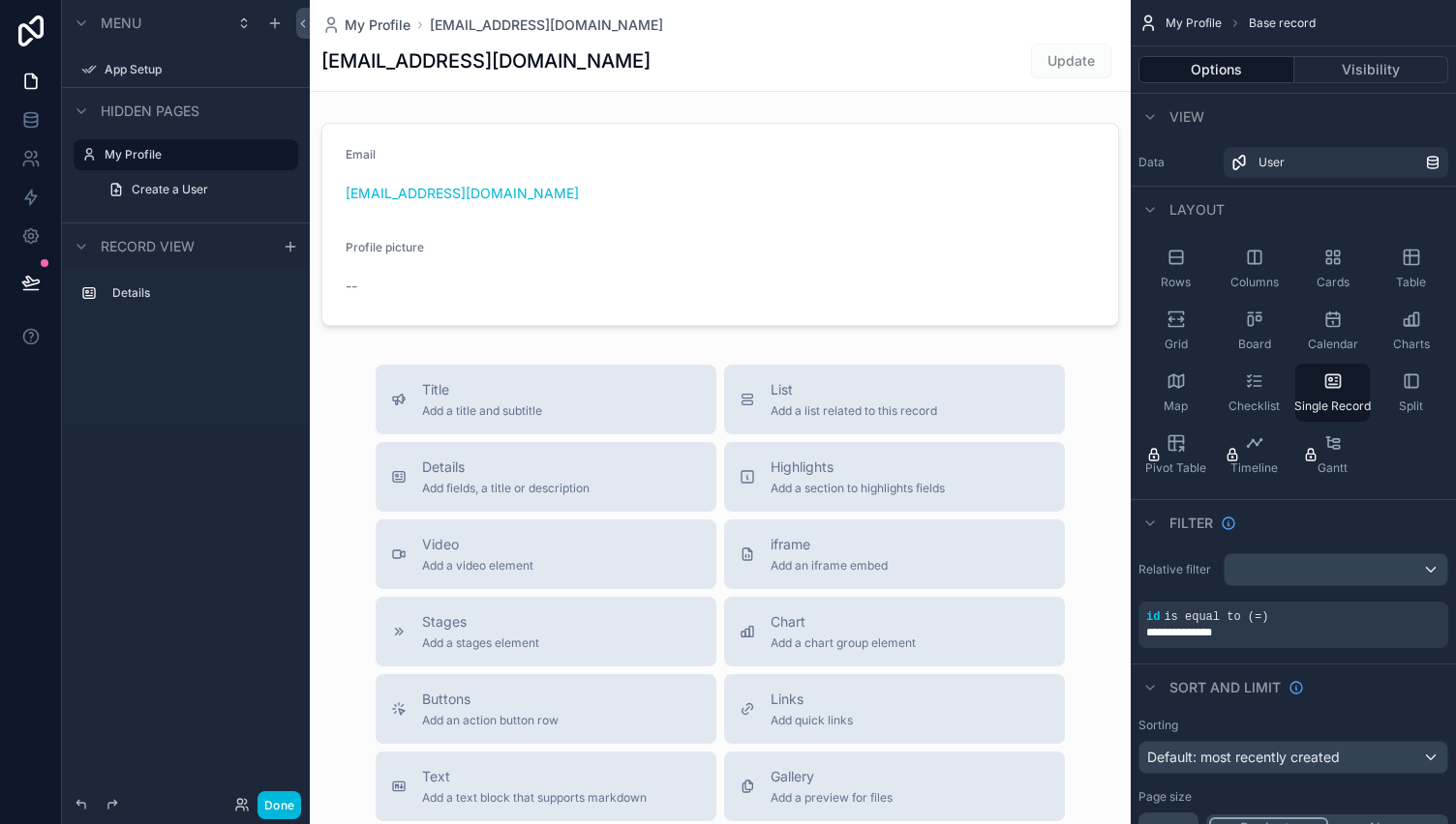
click at [626, 204] on div "scrollable content" at bounding box center [721, 604] width 821 height 1209
click at [556, 119] on div "scrollable content" at bounding box center [721, 225] width 821 height 219
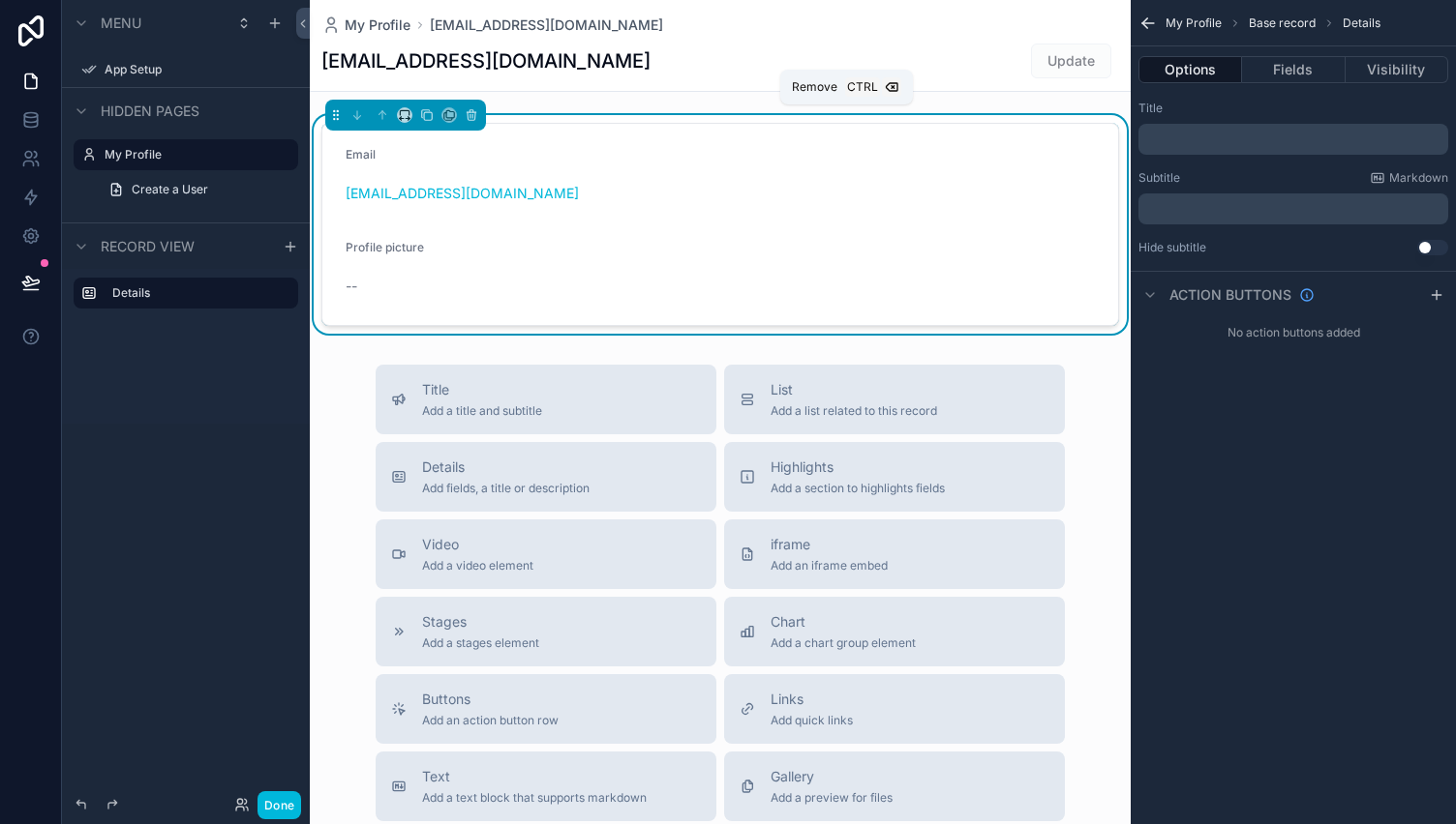
click at [473, 120] on icon "scrollable content" at bounding box center [472, 115] width 14 height 14
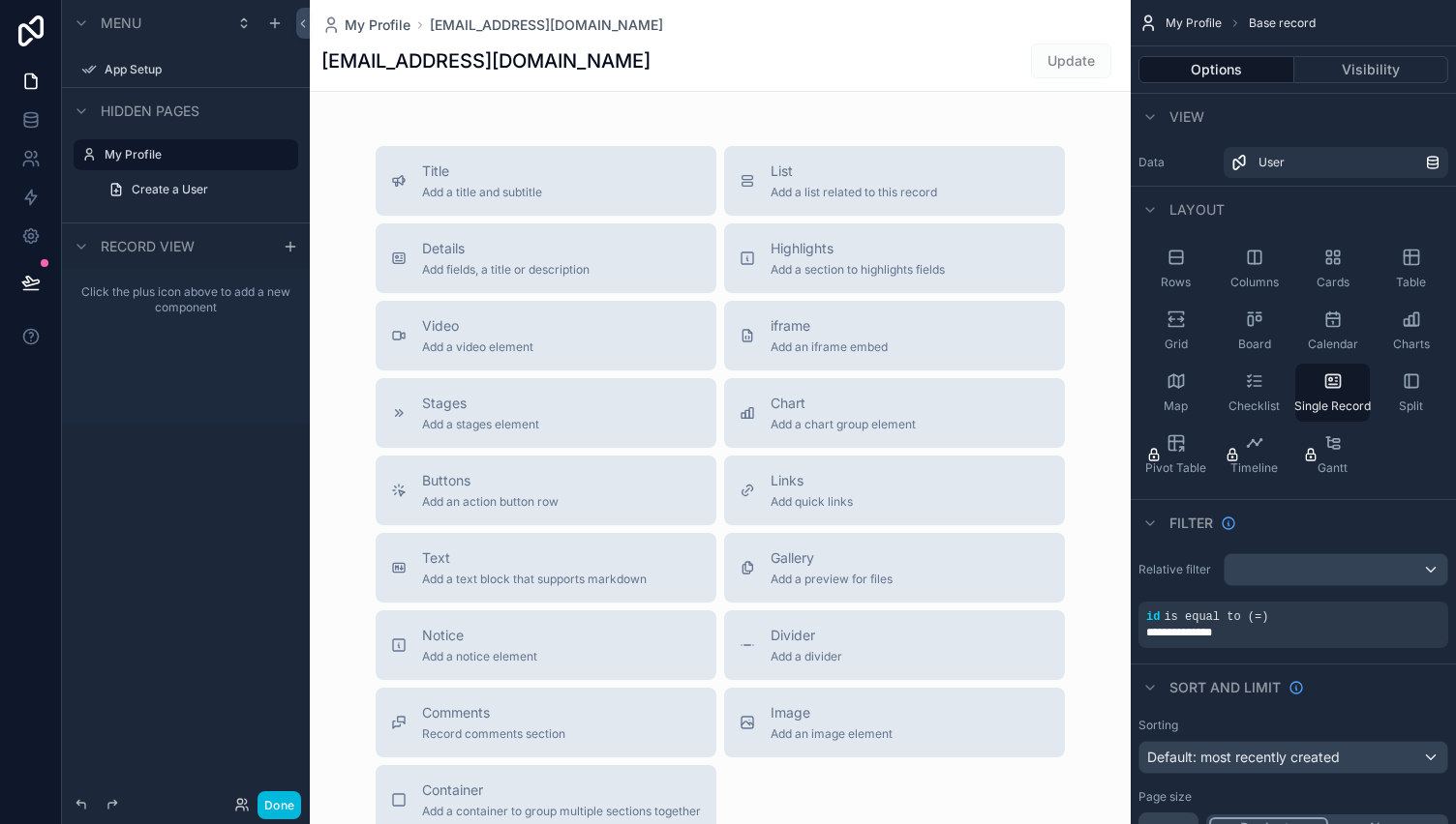
click at [515, 273] on div "scrollable content" at bounding box center [721, 494] width 821 height 990
click at [515, 273] on span "Add fields, a title or description" at bounding box center [506, 270] width 168 height 16
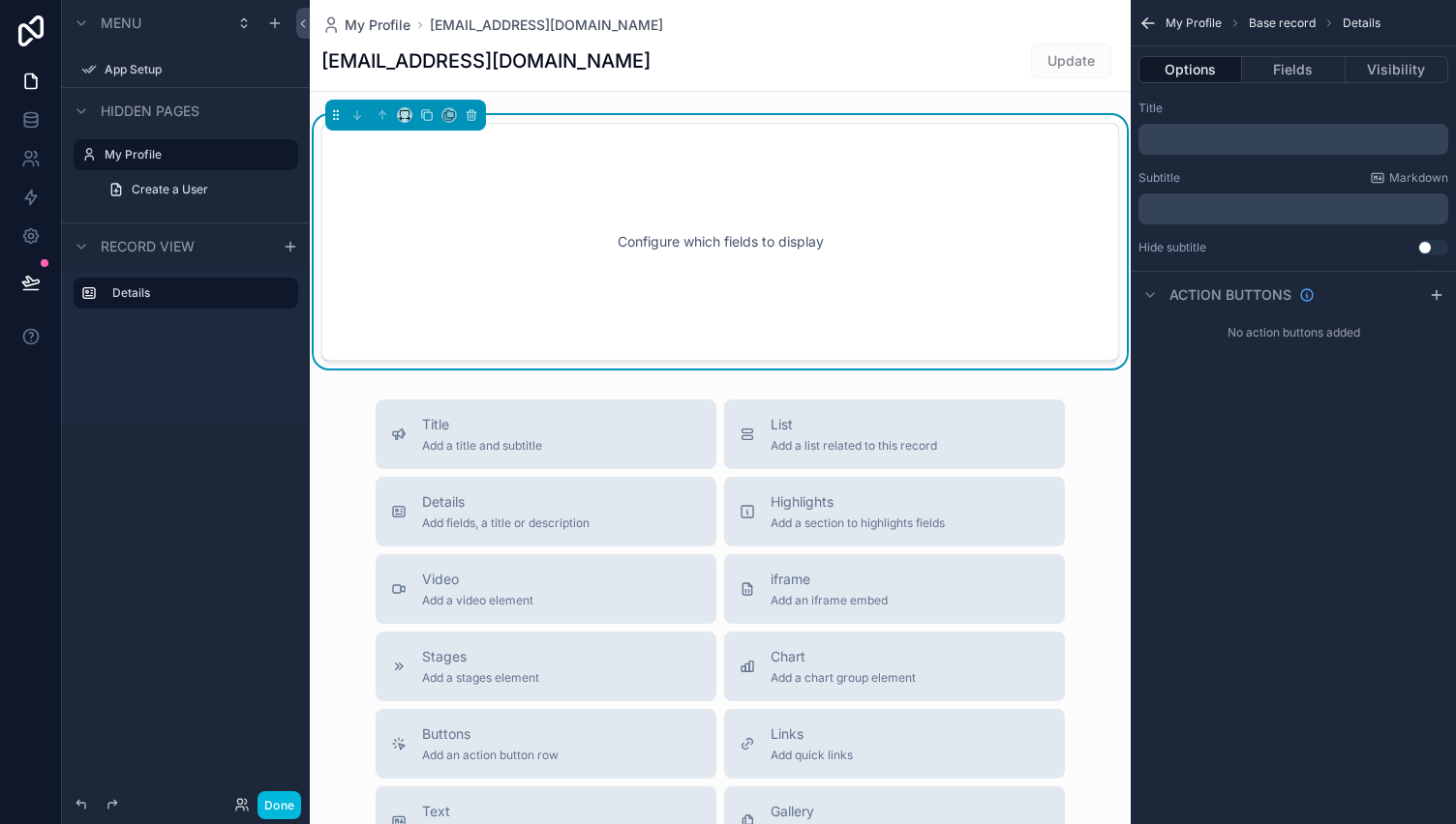
click at [846, 138] on div "Configure which fields to display" at bounding box center [721, 242] width 798 height 238
click at [1303, 60] on button "Fields" at bounding box center [1293, 69] width 103 height 27
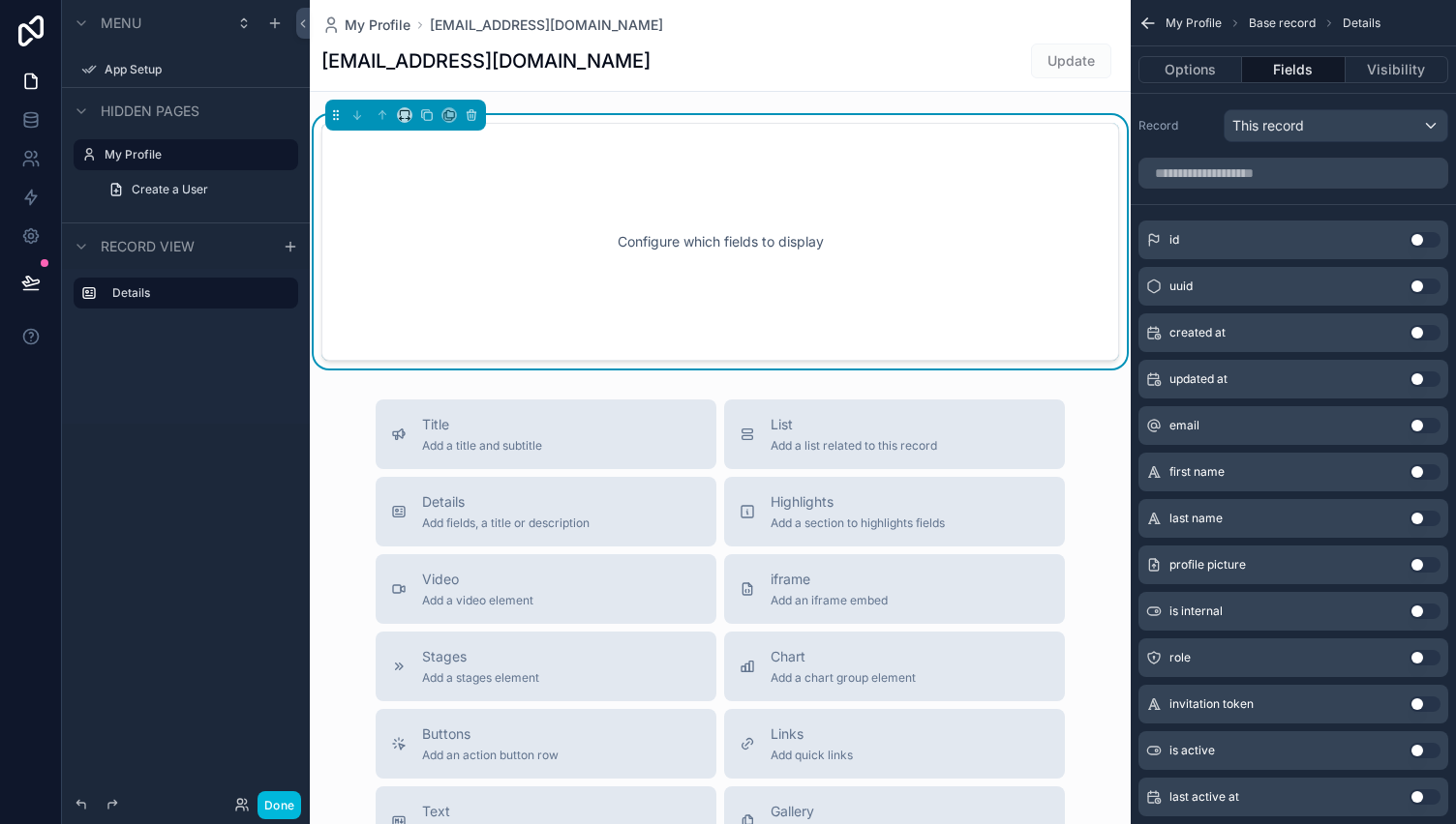
scroll to position [48, 0]
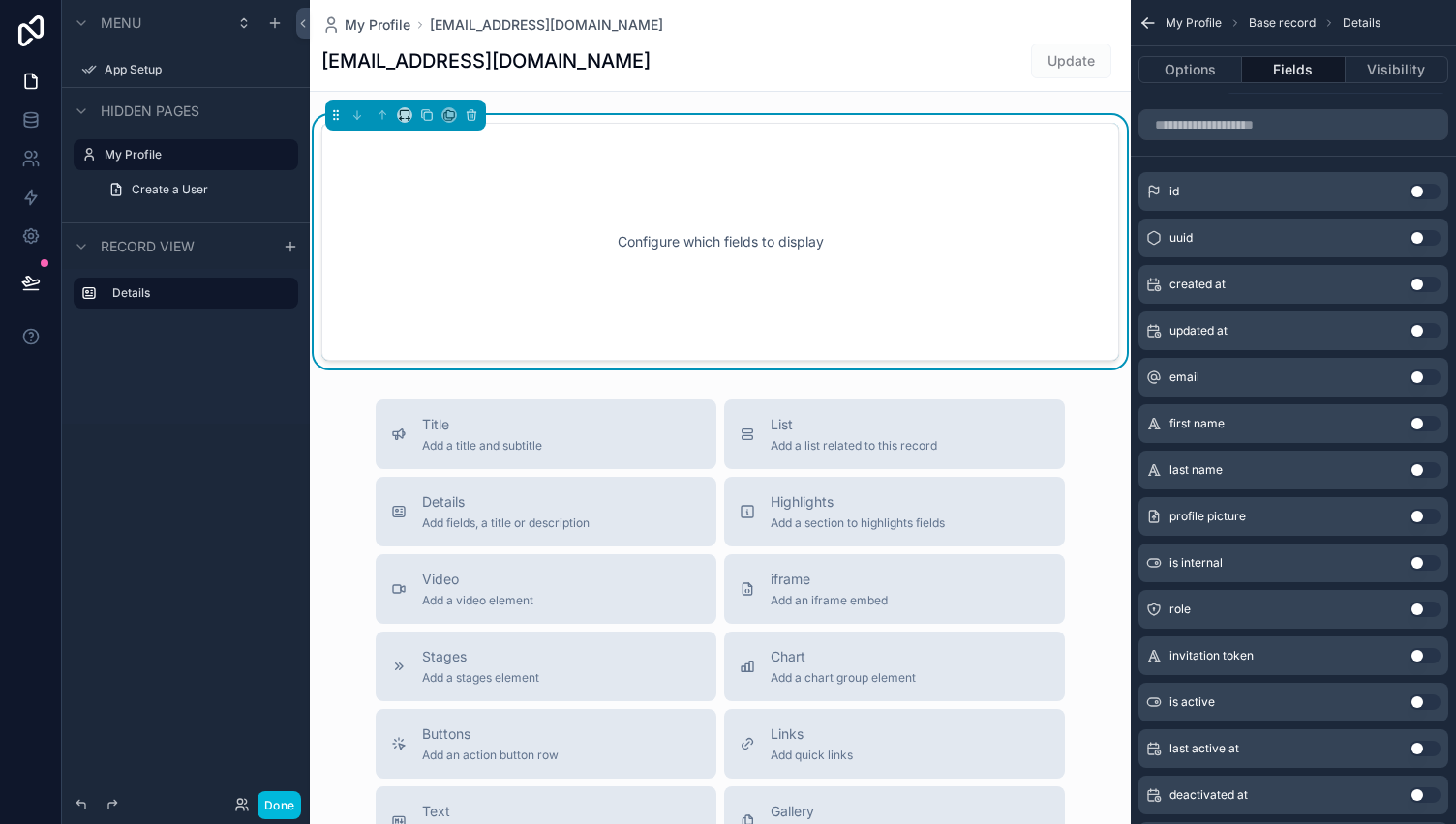
click at [1420, 420] on button "Use setting" at bounding box center [1424, 424] width 31 height 16
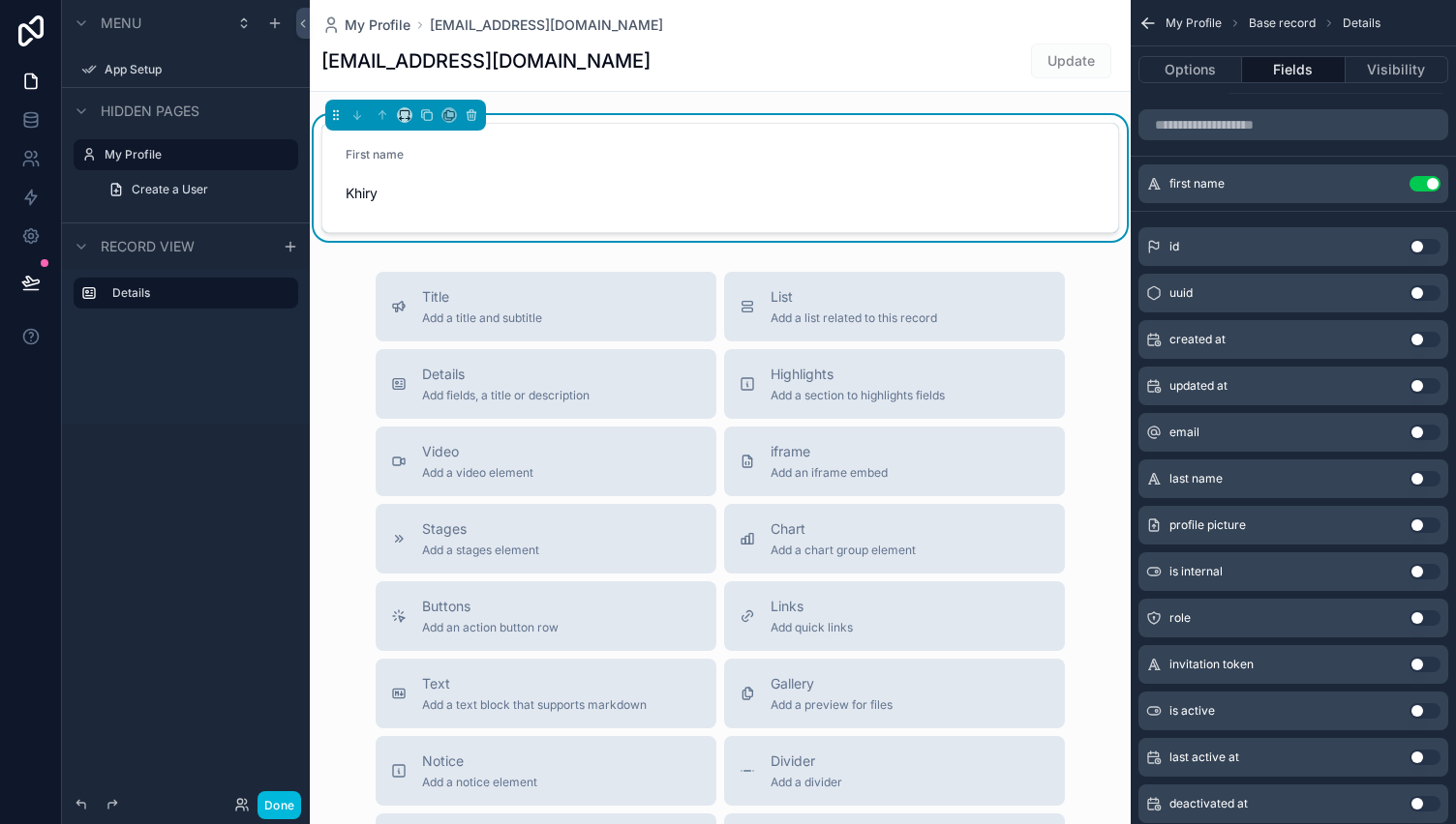
click at [1416, 472] on button "Use setting" at bounding box center [1424, 480] width 31 height 16
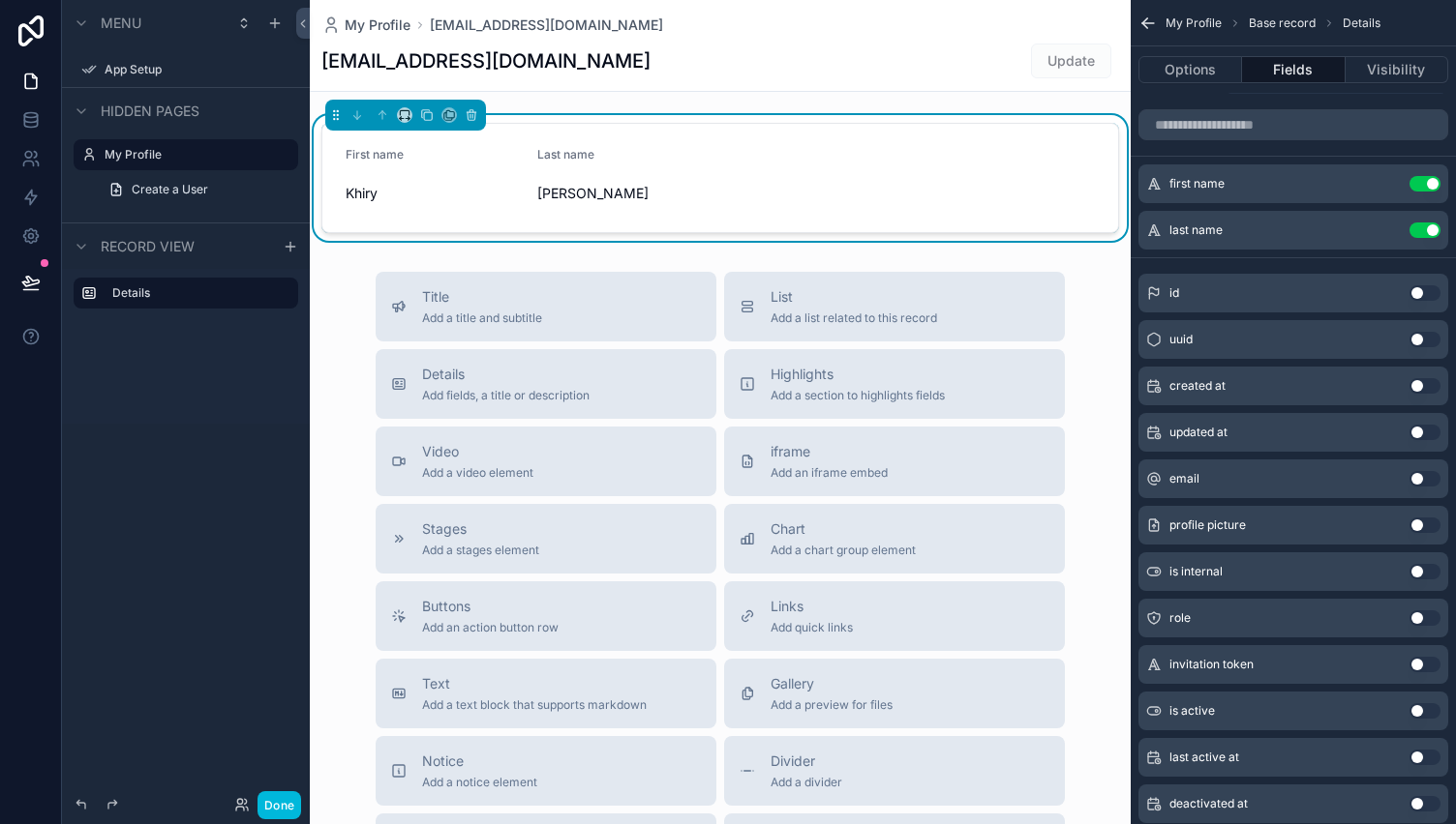
click at [1415, 473] on button "Use setting" at bounding box center [1424, 480] width 31 height 16
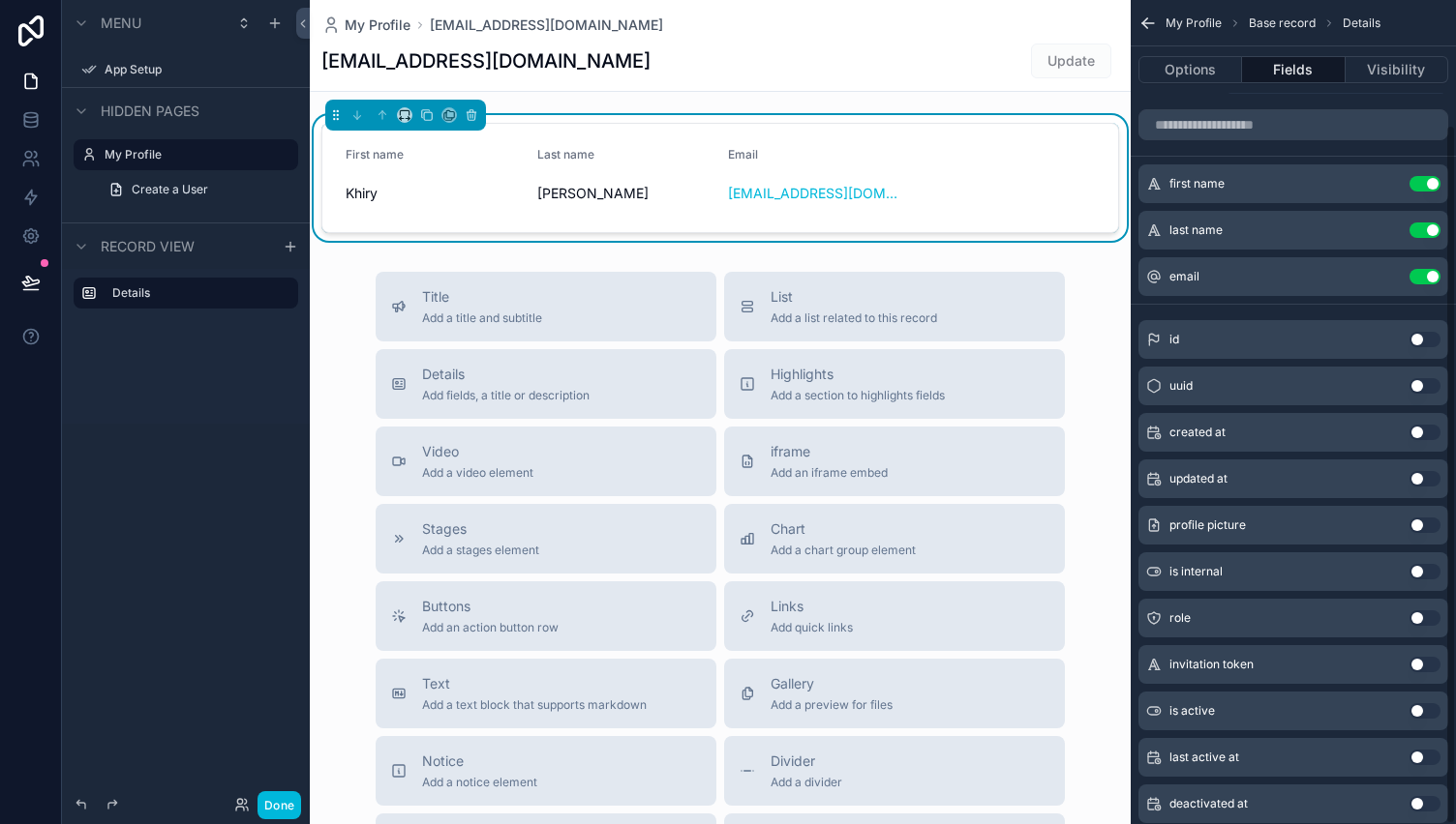
scroll to position [146, 0]
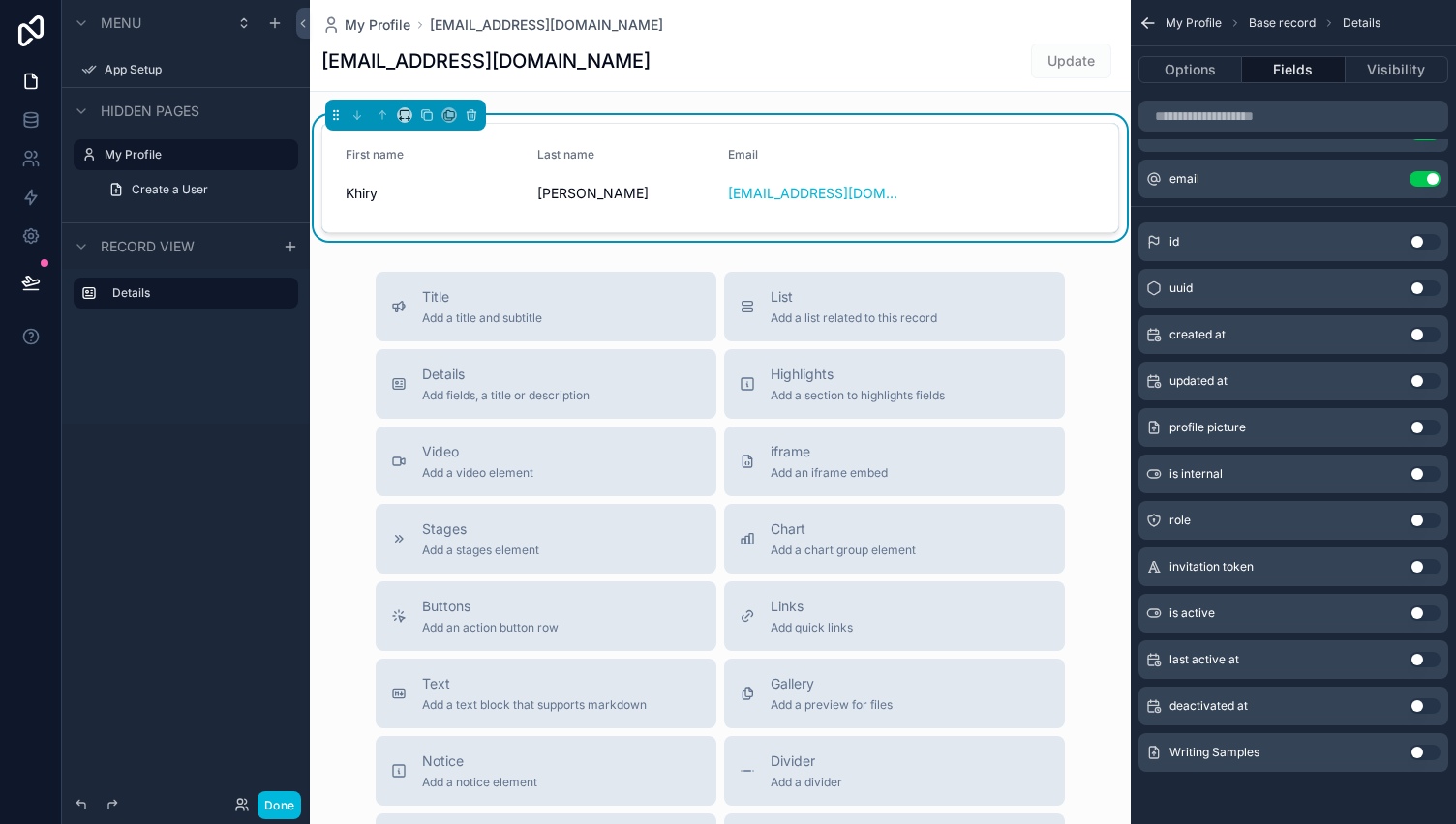
click at [1418, 655] on button "Use setting" at bounding box center [1424, 660] width 31 height 16
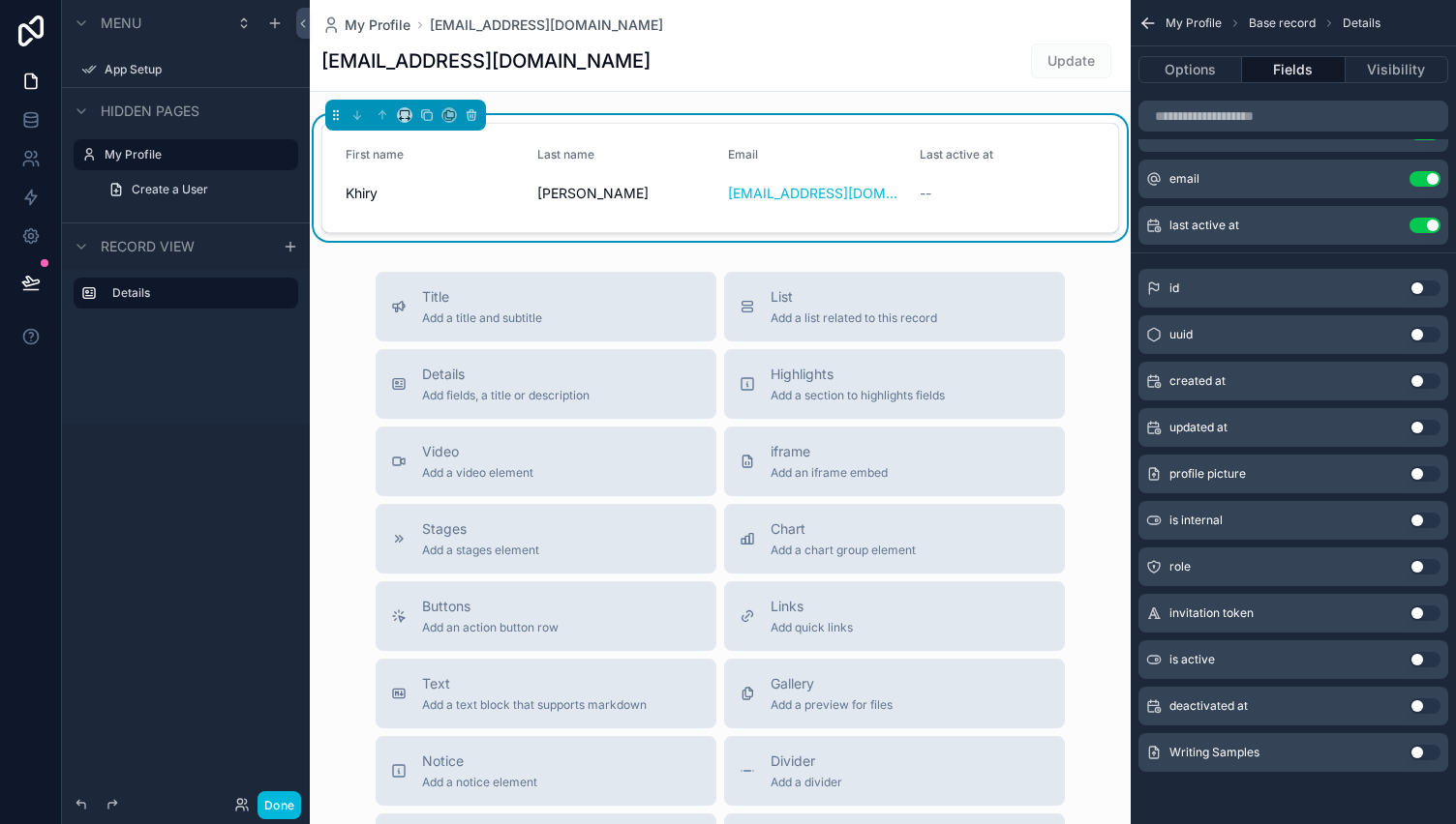
click at [1416, 752] on button "Use setting" at bounding box center [1424, 753] width 31 height 16
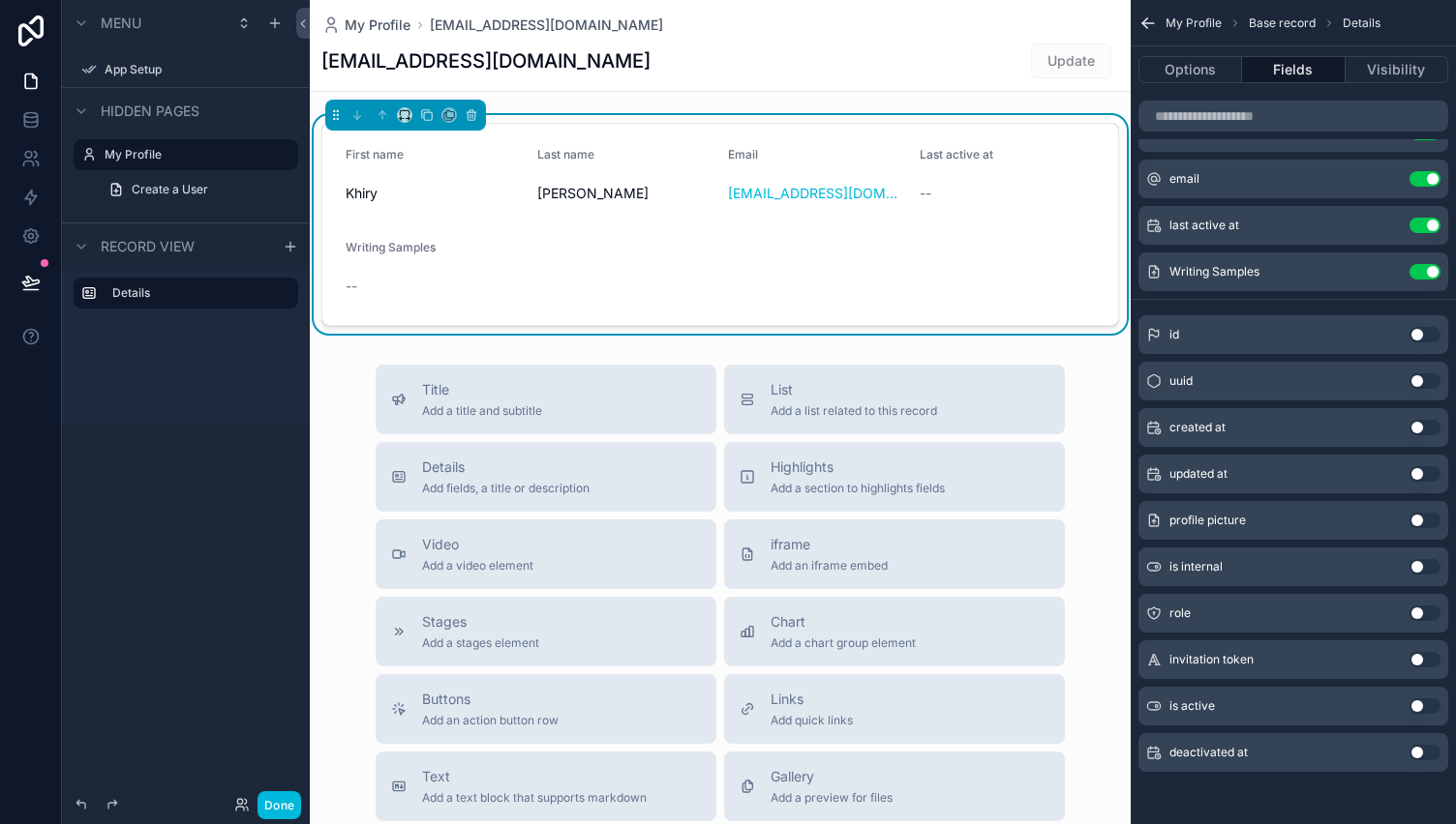
click at [1416, 741] on div "deactivated at Use setting" at bounding box center [1293, 752] width 310 height 38
click at [1417, 751] on button "Use setting" at bounding box center [1424, 753] width 31 height 16
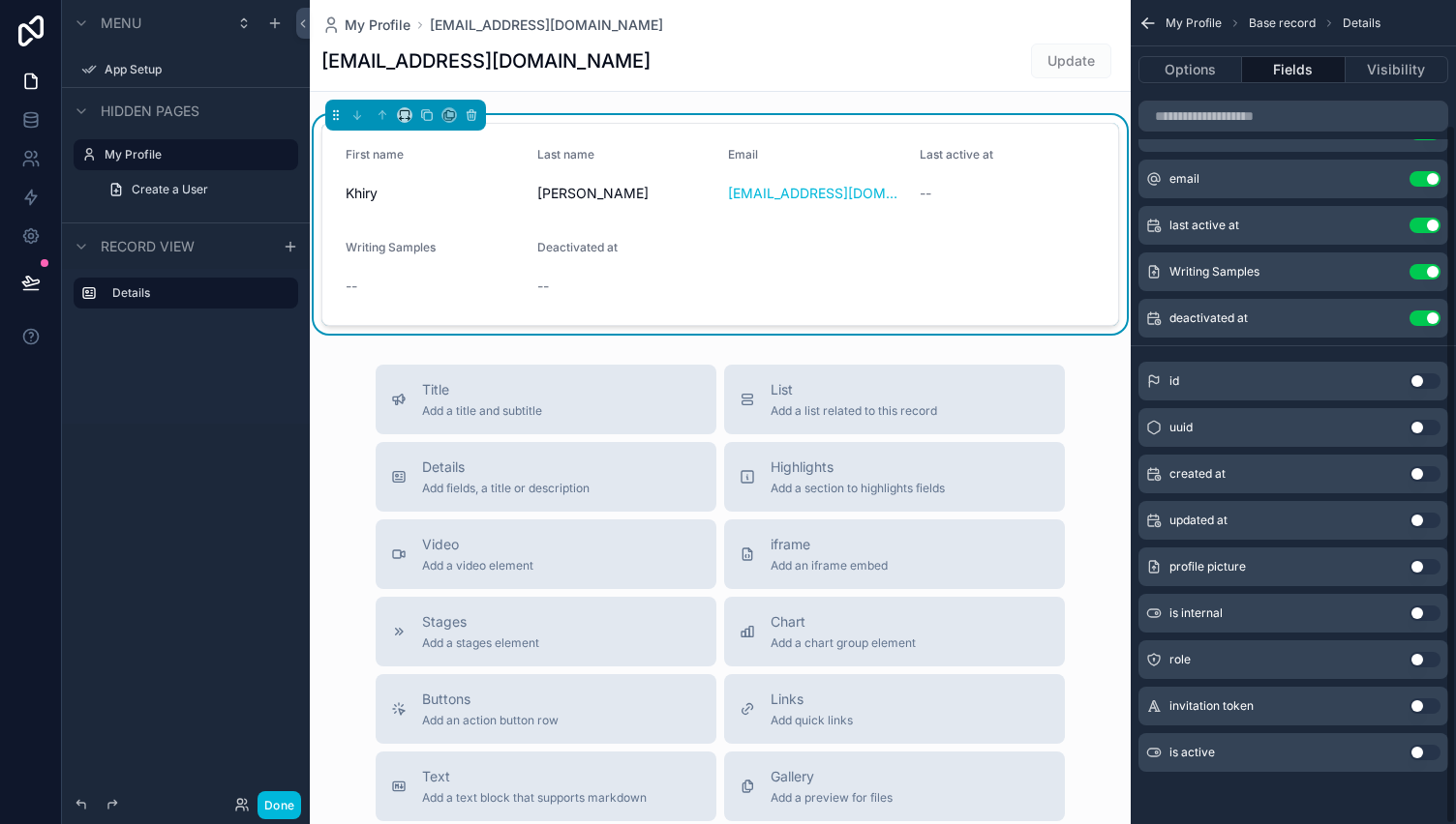
click at [1417, 751] on button "Use setting" at bounding box center [1424, 753] width 31 height 16
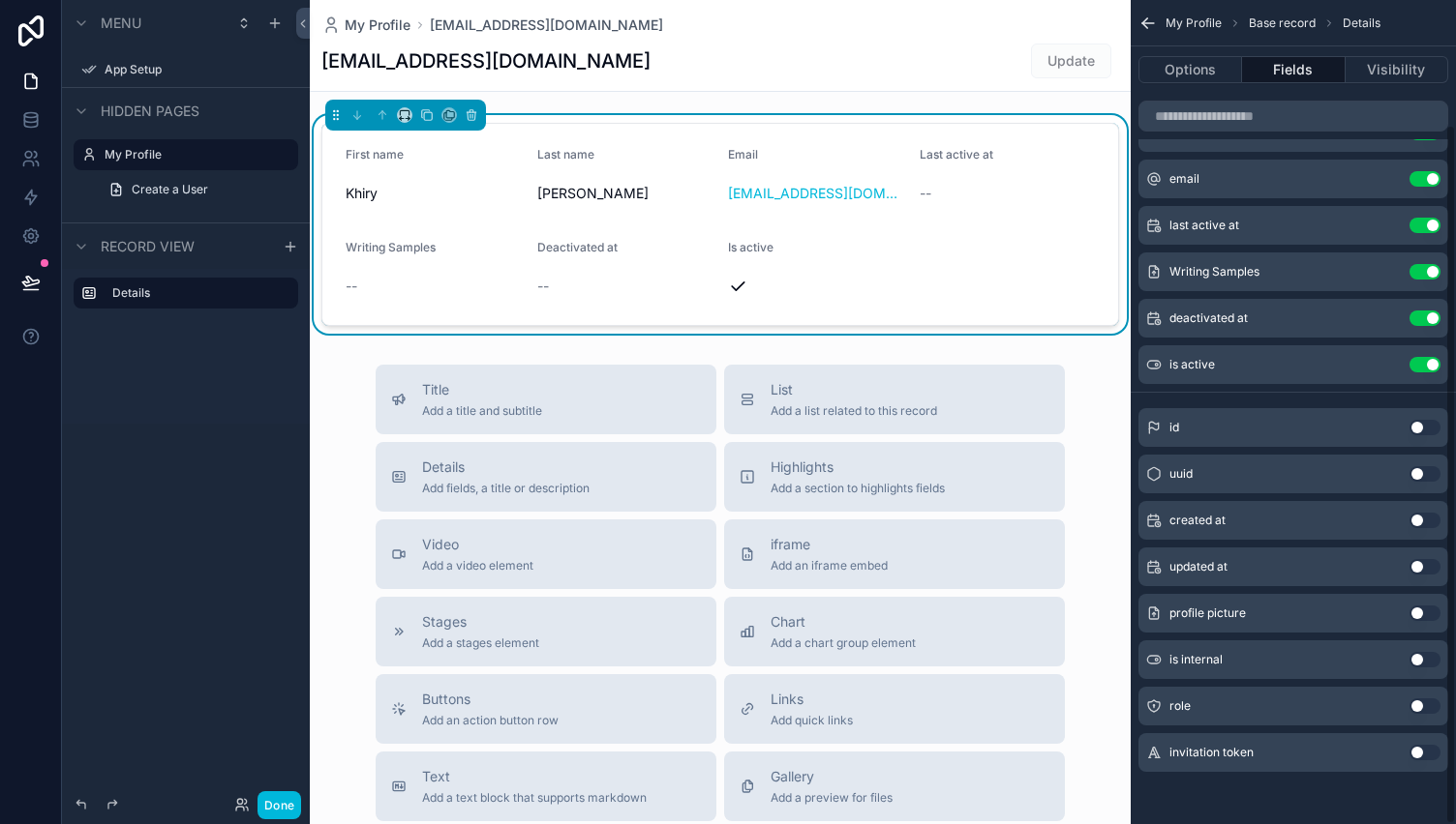
click at [1426, 358] on button "Use setting" at bounding box center [1424, 365] width 31 height 16
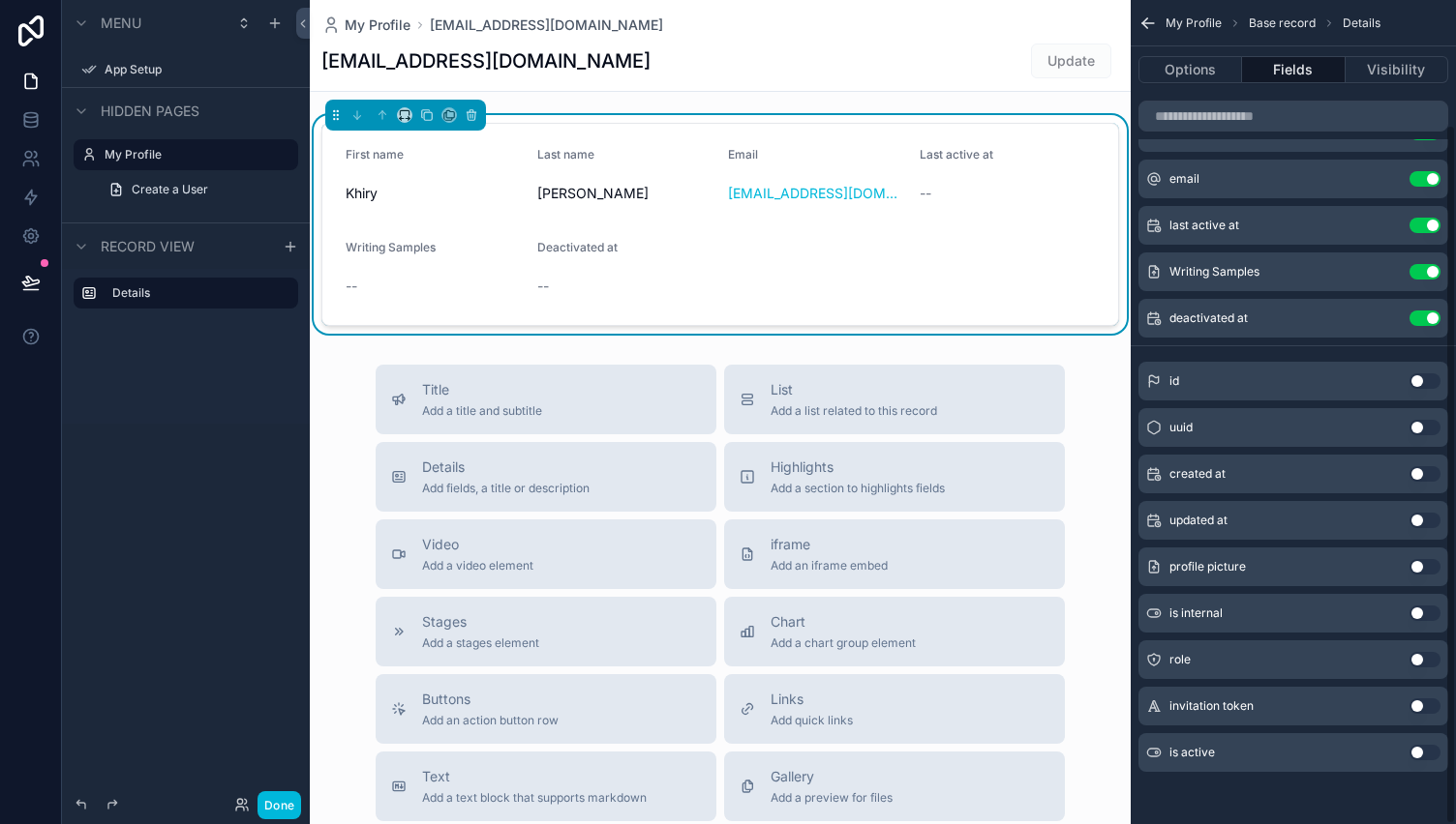
click at [1426, 314] on button "Use setting" at bounding box center [1424, 319] width 31 height 16
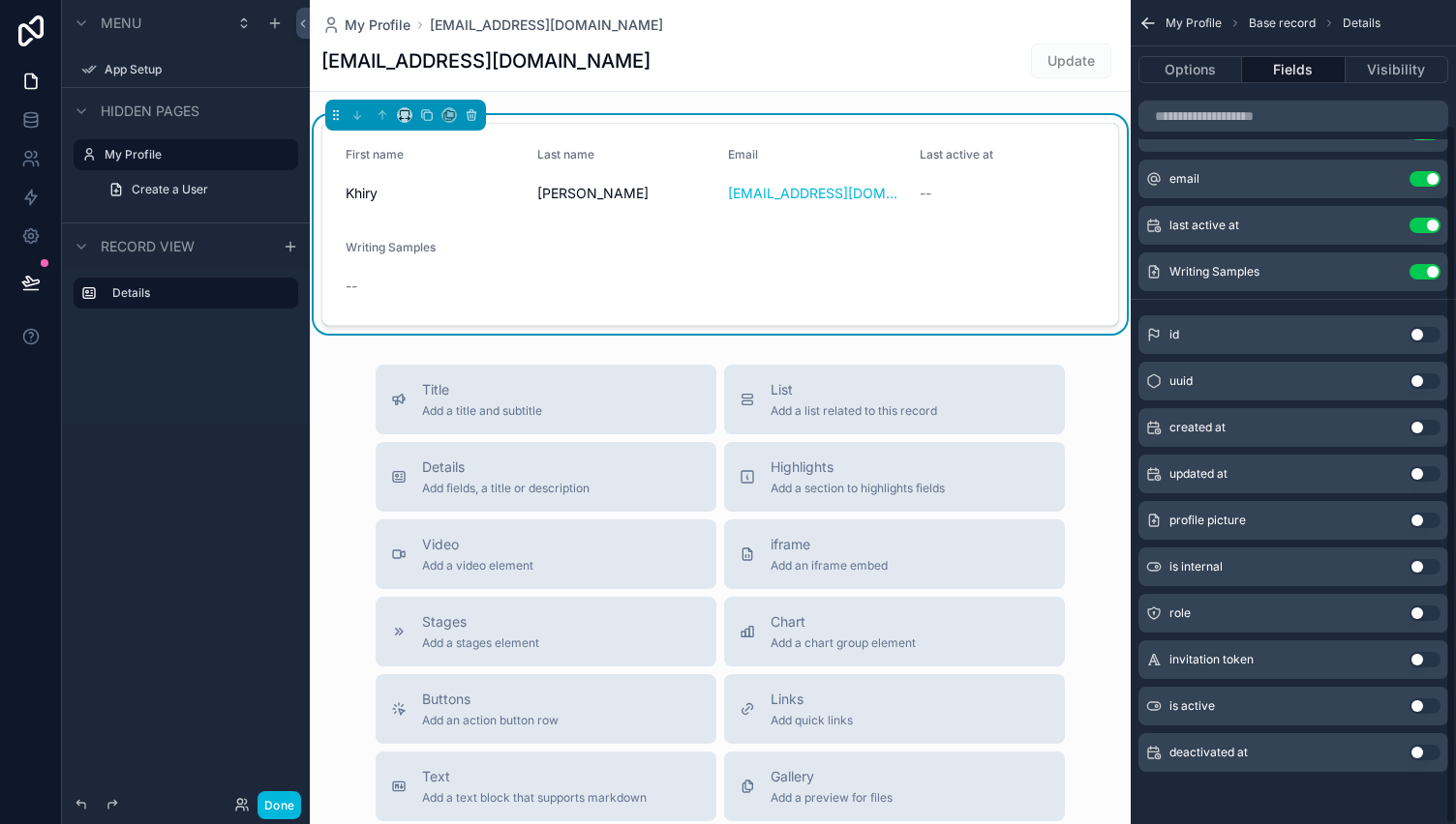
click at [1426, 268] on button "Use setting" at bounding box center [1424, 272] width 31 height 16
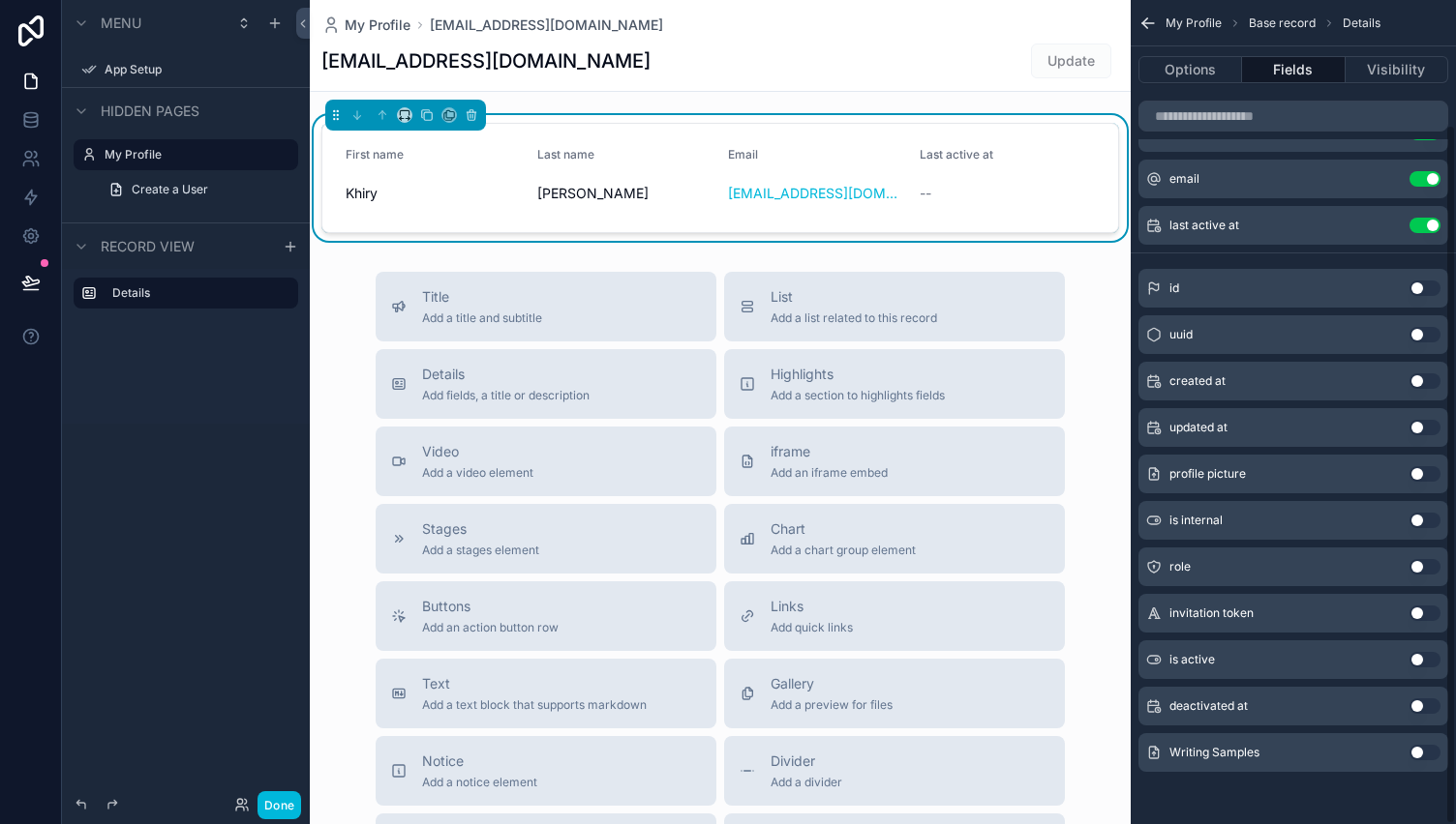
scroll to position [0, 0]
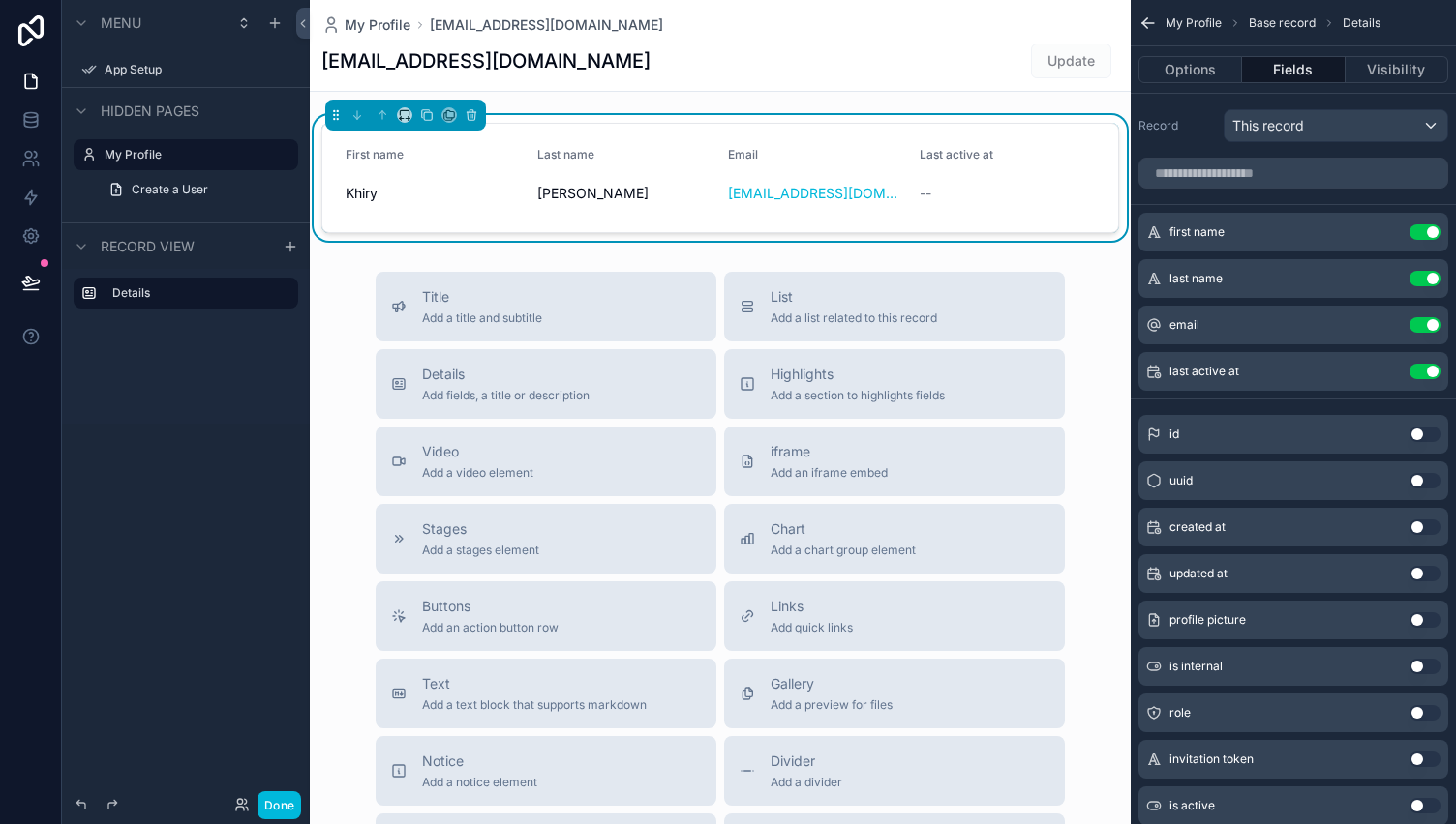
click at [0, 0] on icon "scrollable content" at bounding box center [0, 0] width 0 height 0
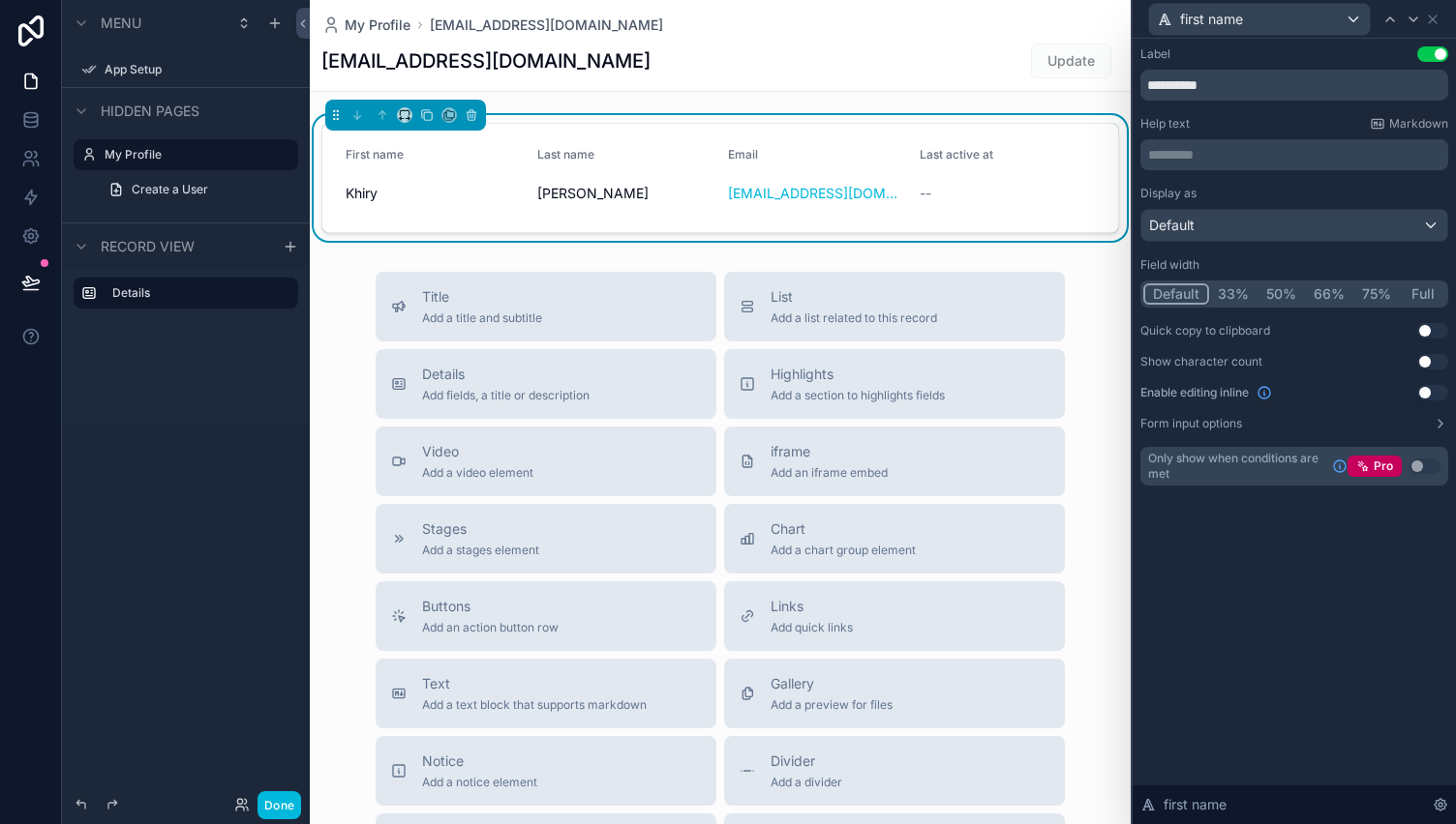
click at [1283, 293] on button "50%" at bounding box center [1281, 294] width 47 height 22
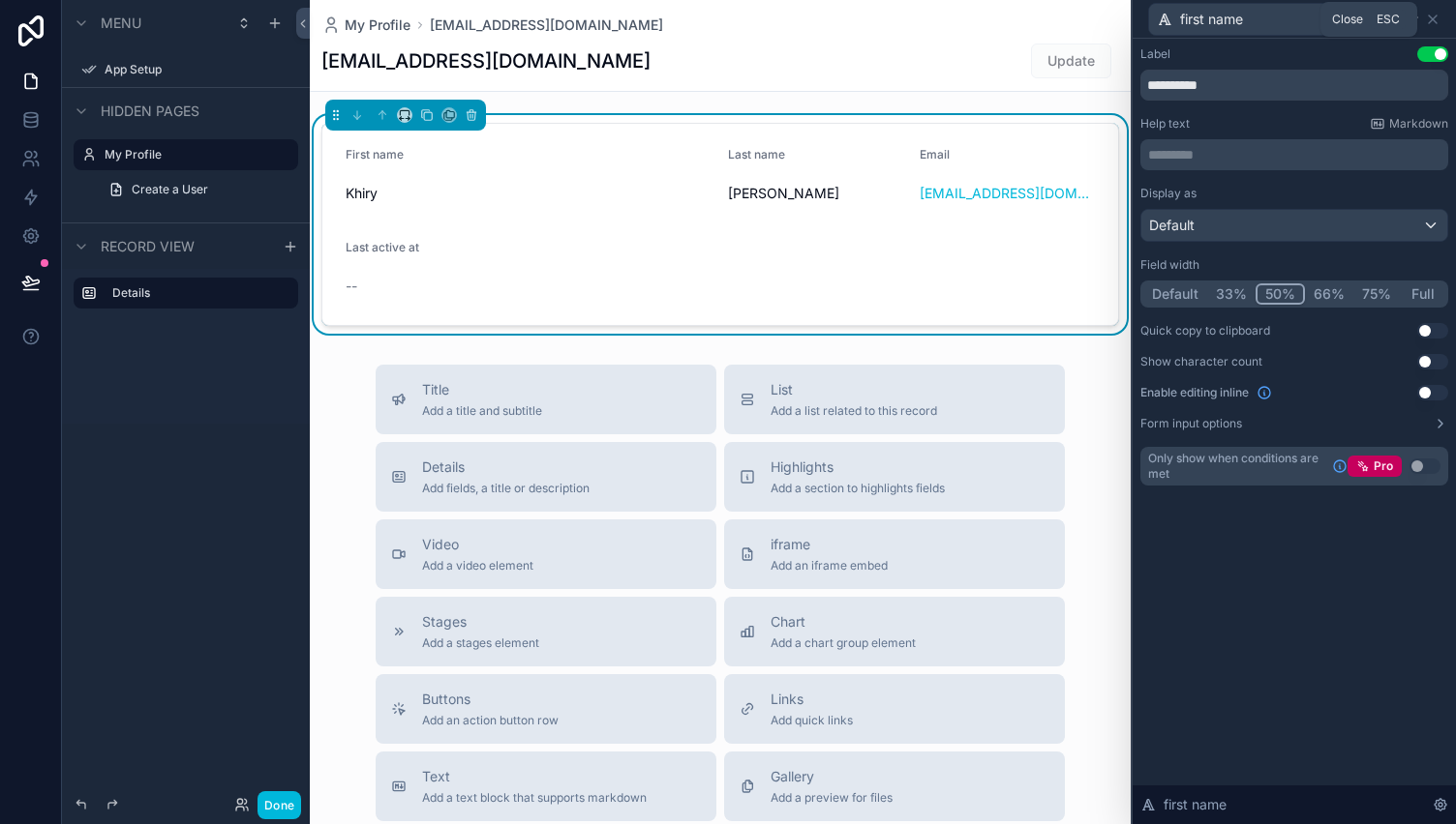
click at [1437, 20] on icon at bounding box center [1432, 20] width 16 height 16
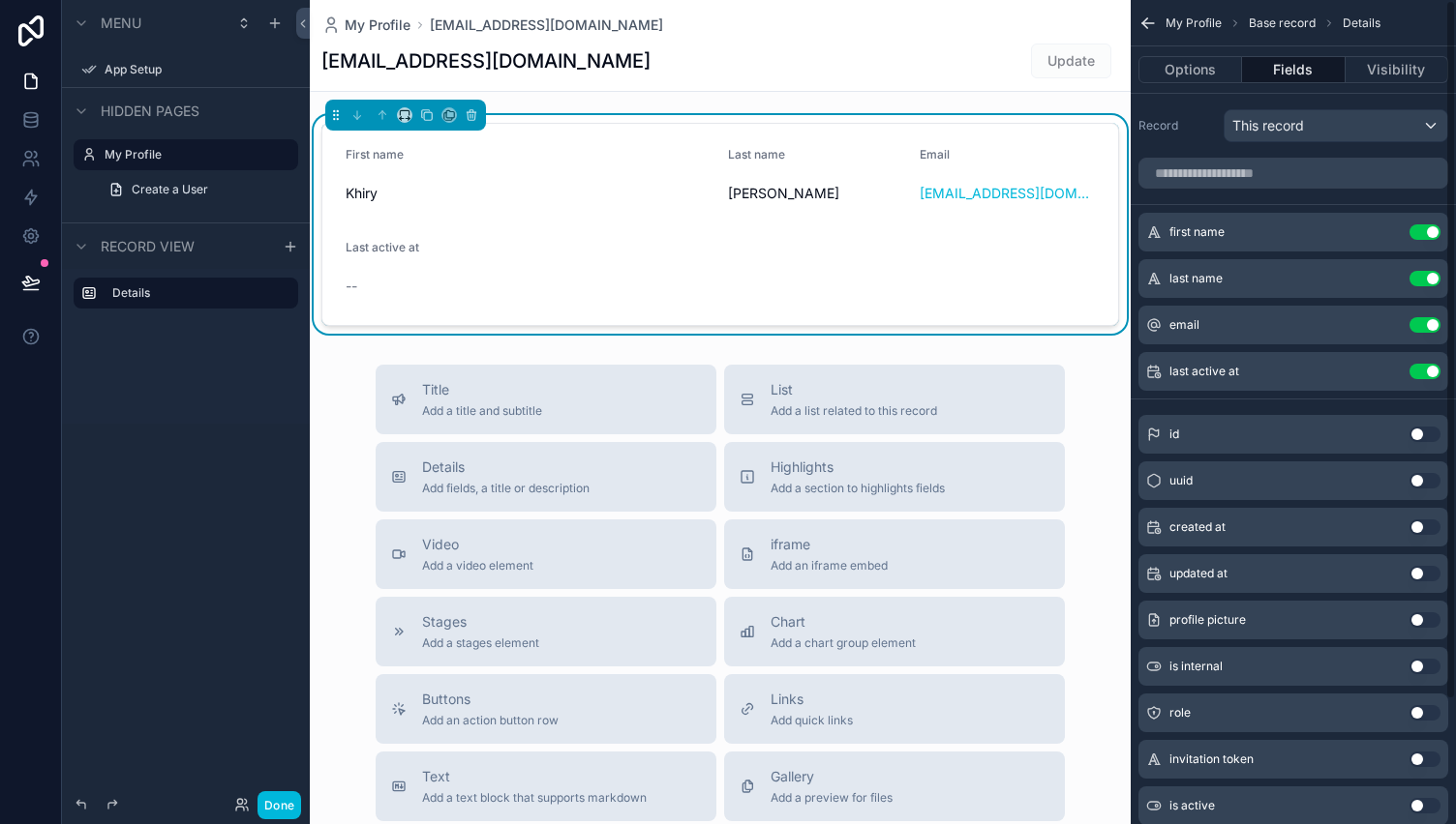
click at [0, 0] on icon "scrollable content" at bounding box center [0, 0] width 0 height 0
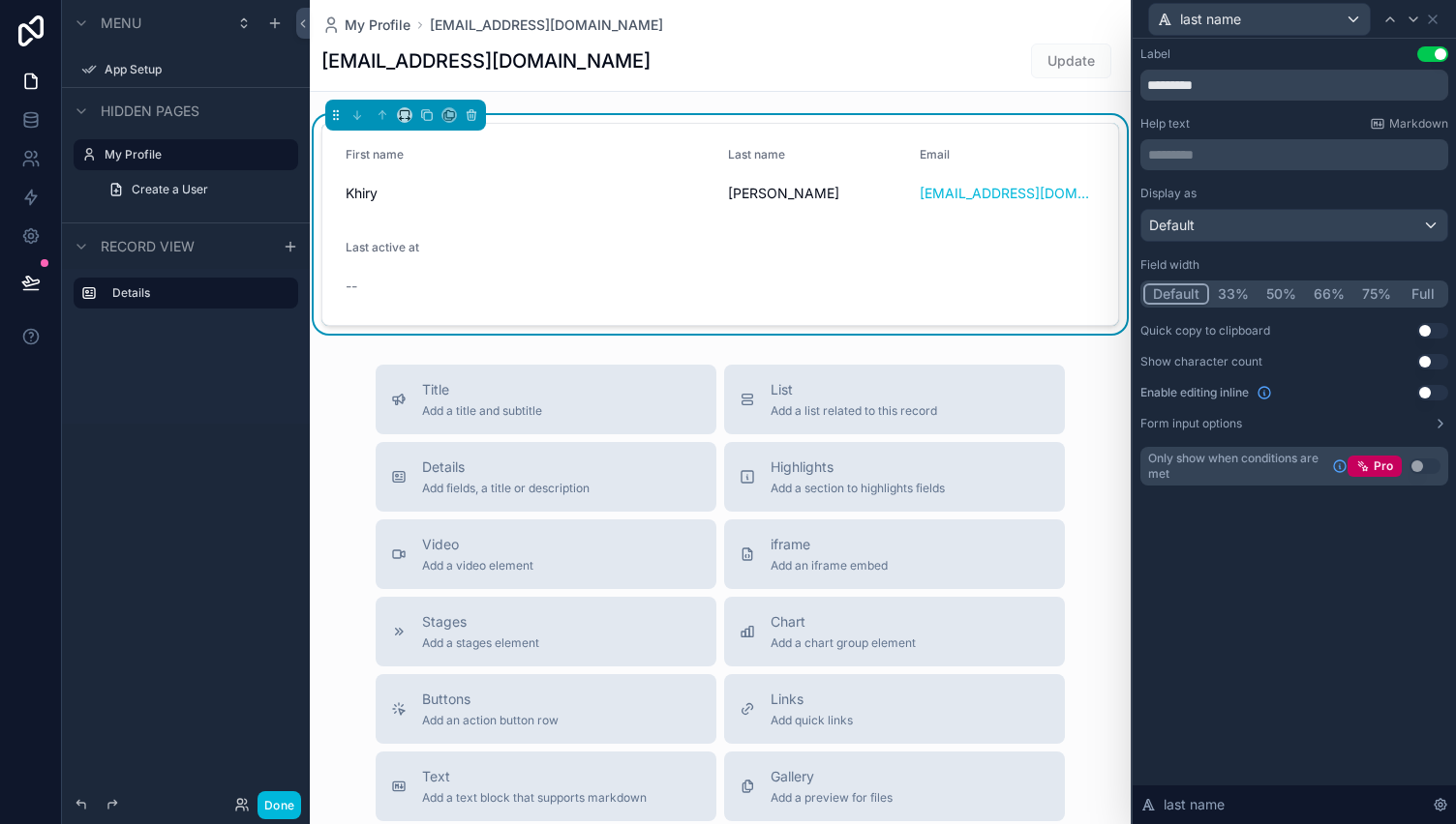
click at [1281, 294] on button "50%" at bounding box center [1281, 294] width 47 height 22
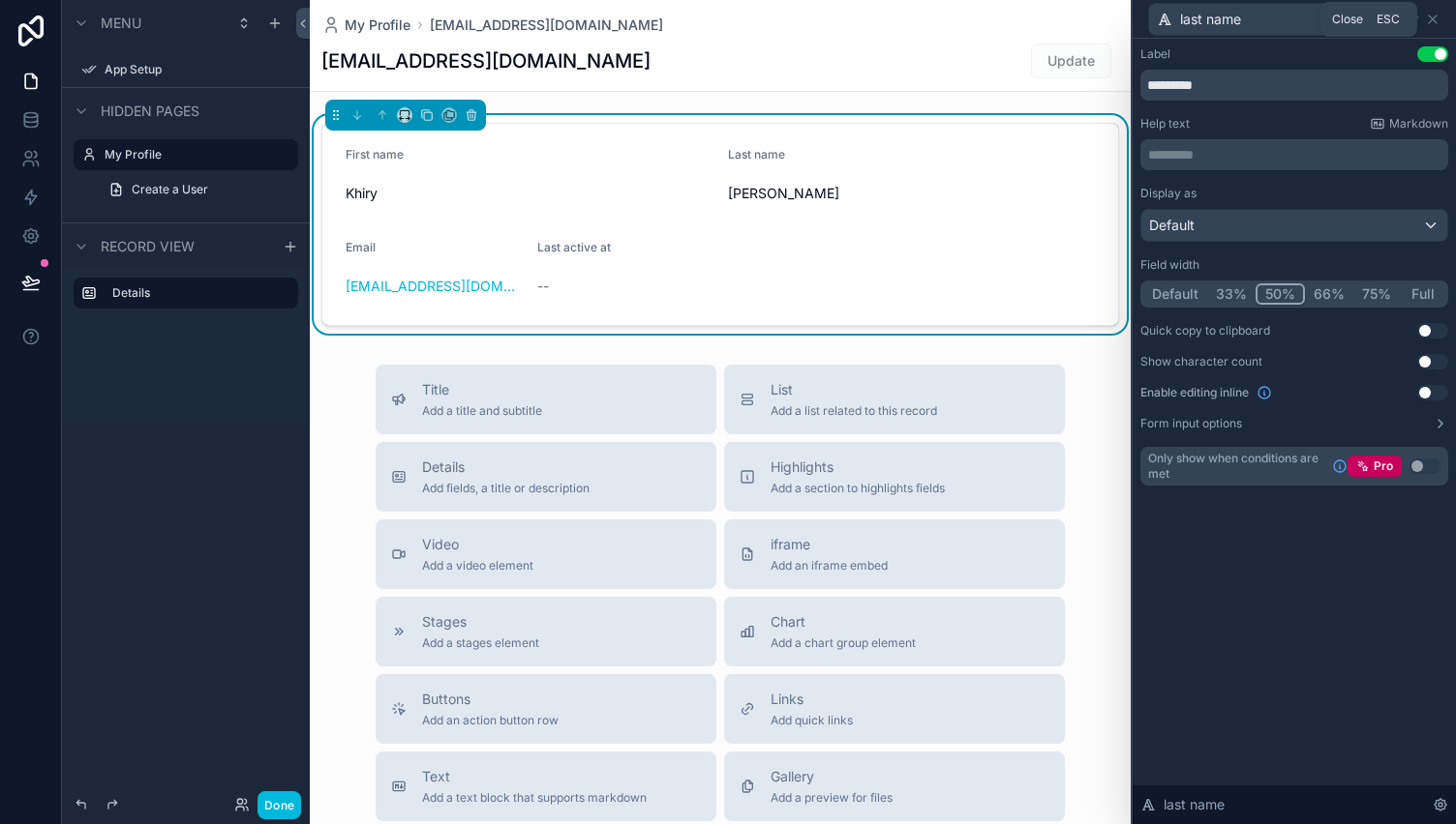
click at [1432, 15] on icon at bounding box center [1432, 20] width 16 height 16
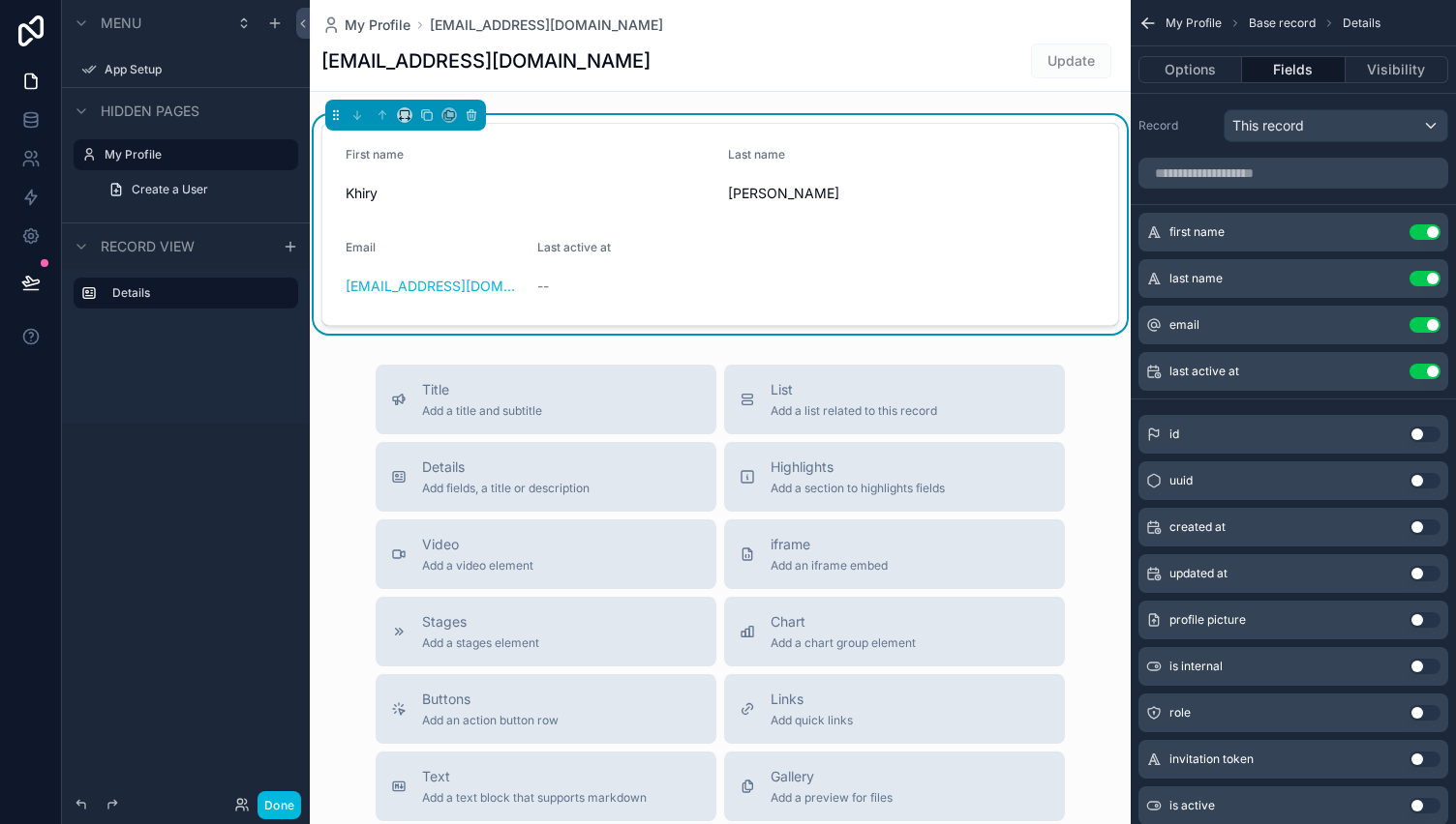
click at [0, 0] on icon "scrollable content" at bounding box center [0, 0] width 0 height 0
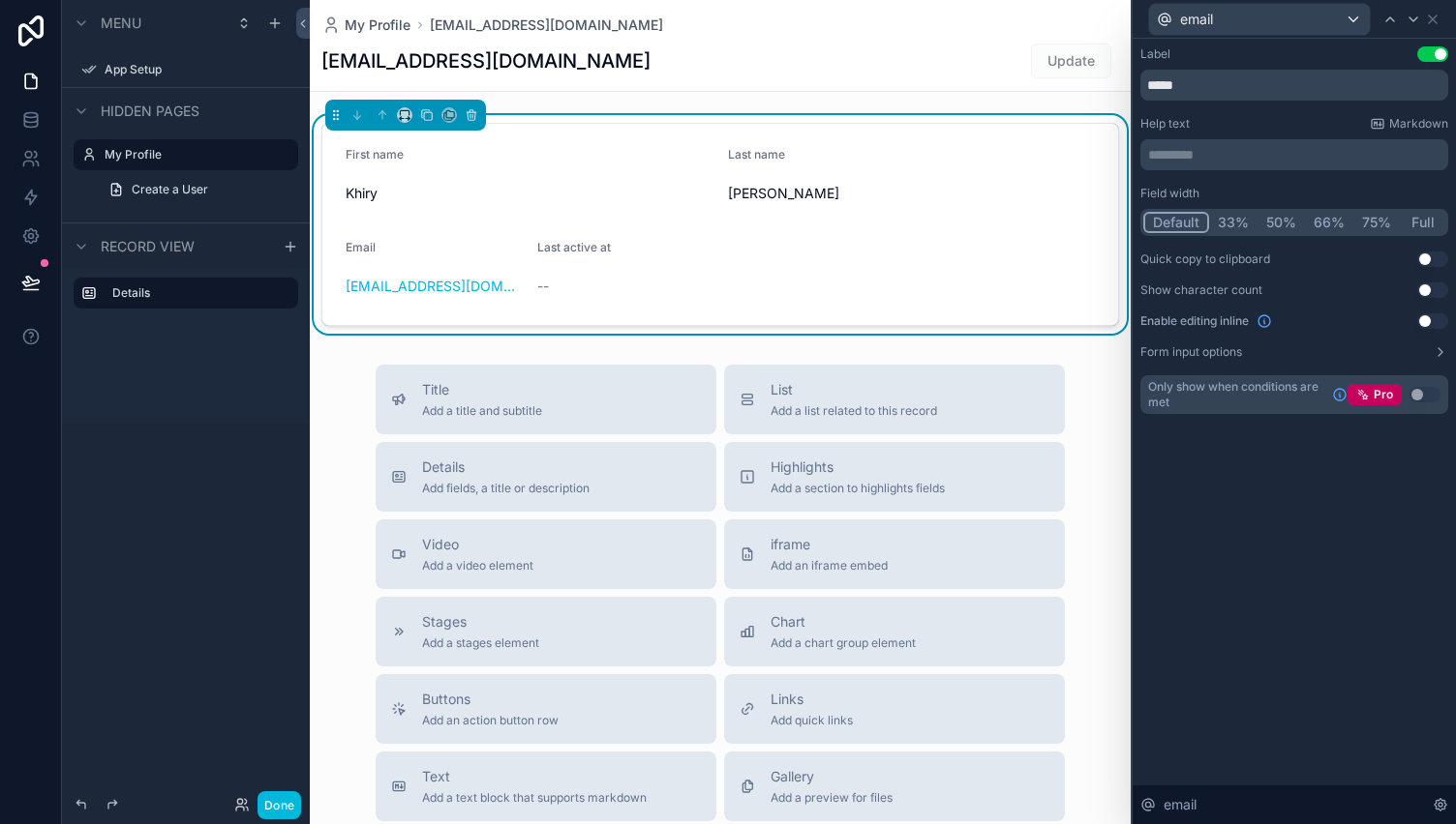
click at [1427, 224] on button "Full" at bounding box center [1422, 223] width 45 height 22
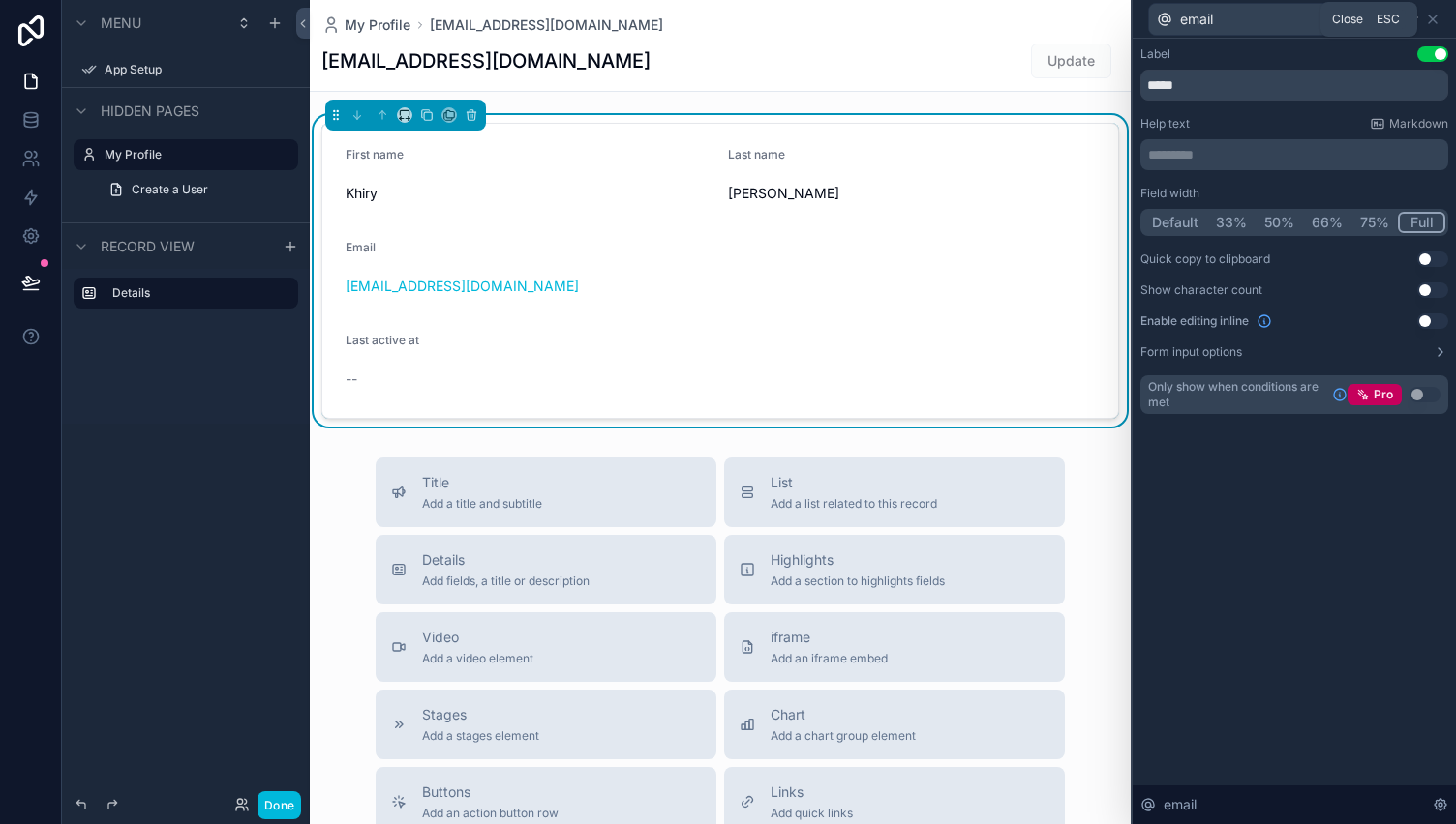
click at [1436, 21] on icon at bounding box center [1432, 20] width 16 height 16
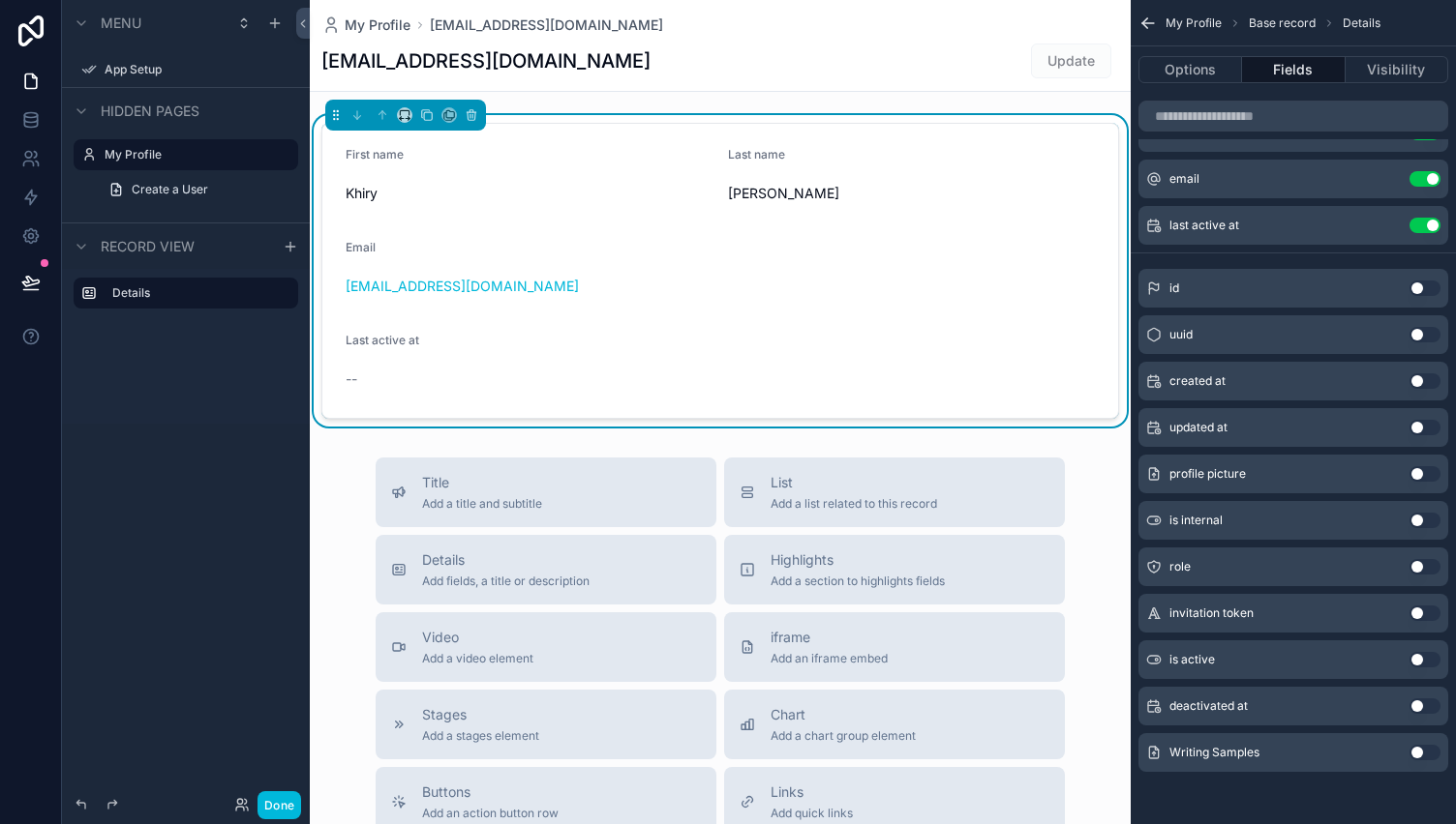
click at [1420, 750] on button "Use setting" at bounding box center [1424, 753] width 31 height 16
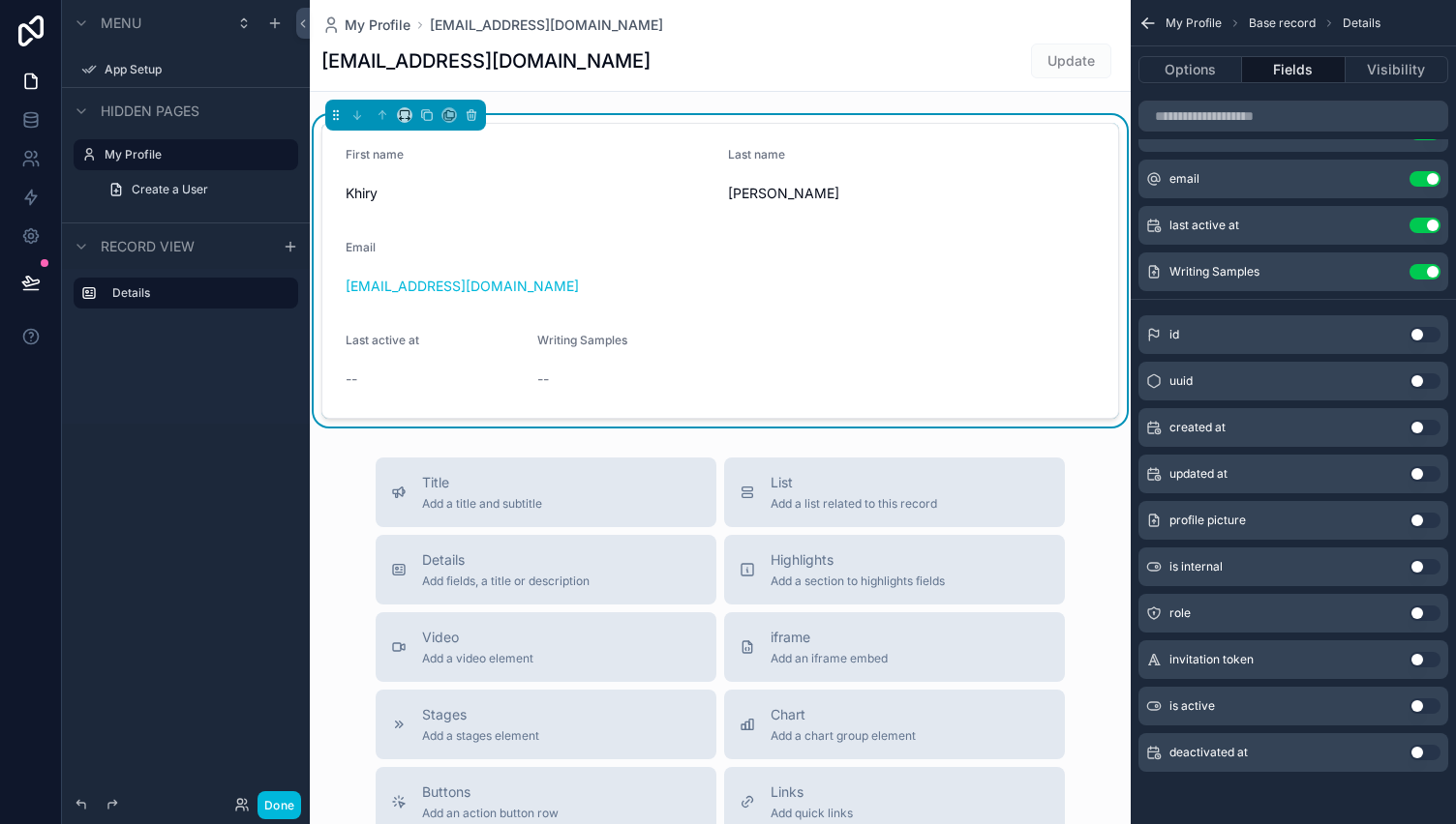
click at [0, 0] on icon "scrollable content" at bounding box center [0, 0] width 0 height 0
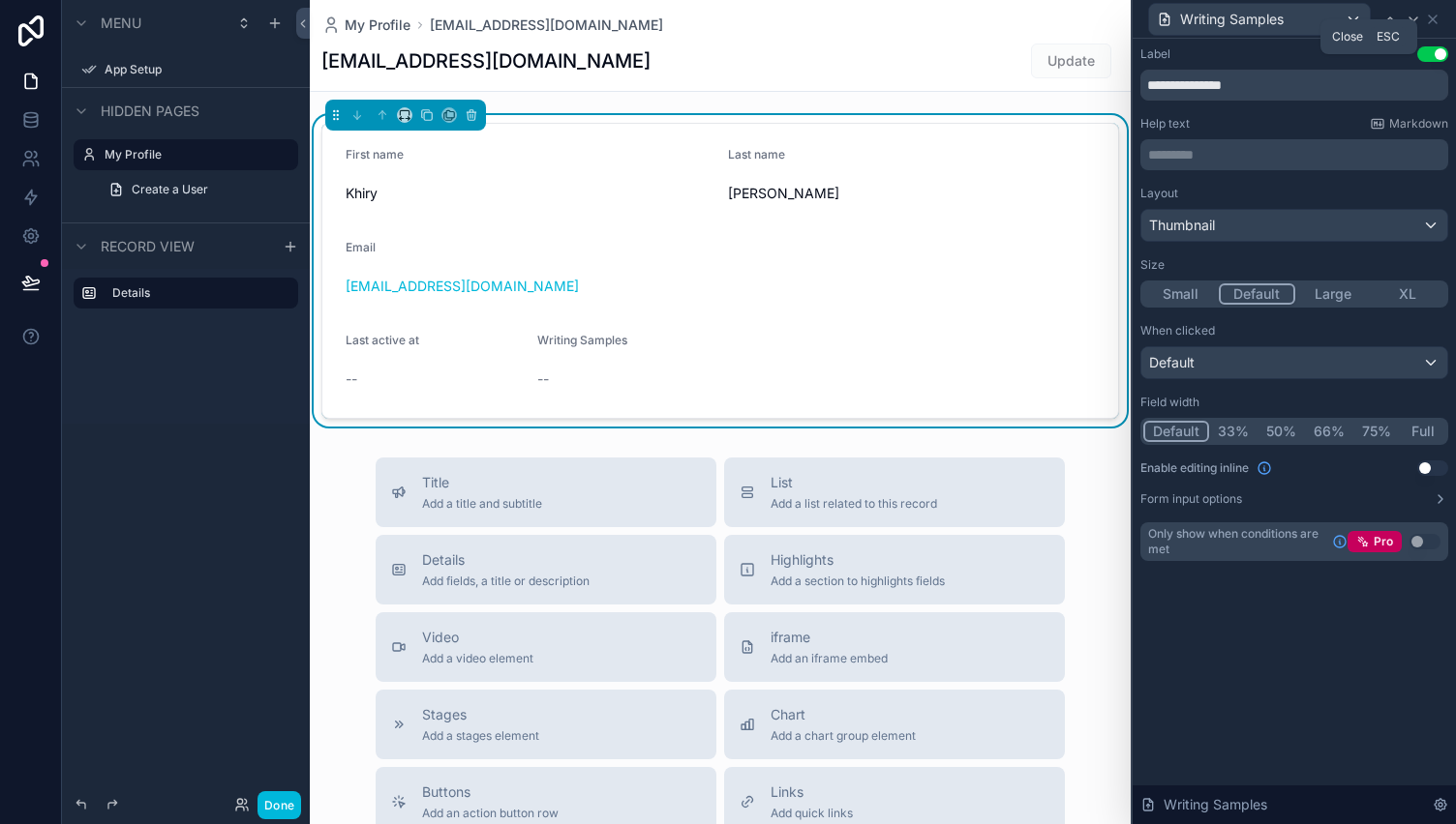
click at [1429, 23] on icon at bounding box center [1432, 20] width 16 height 16
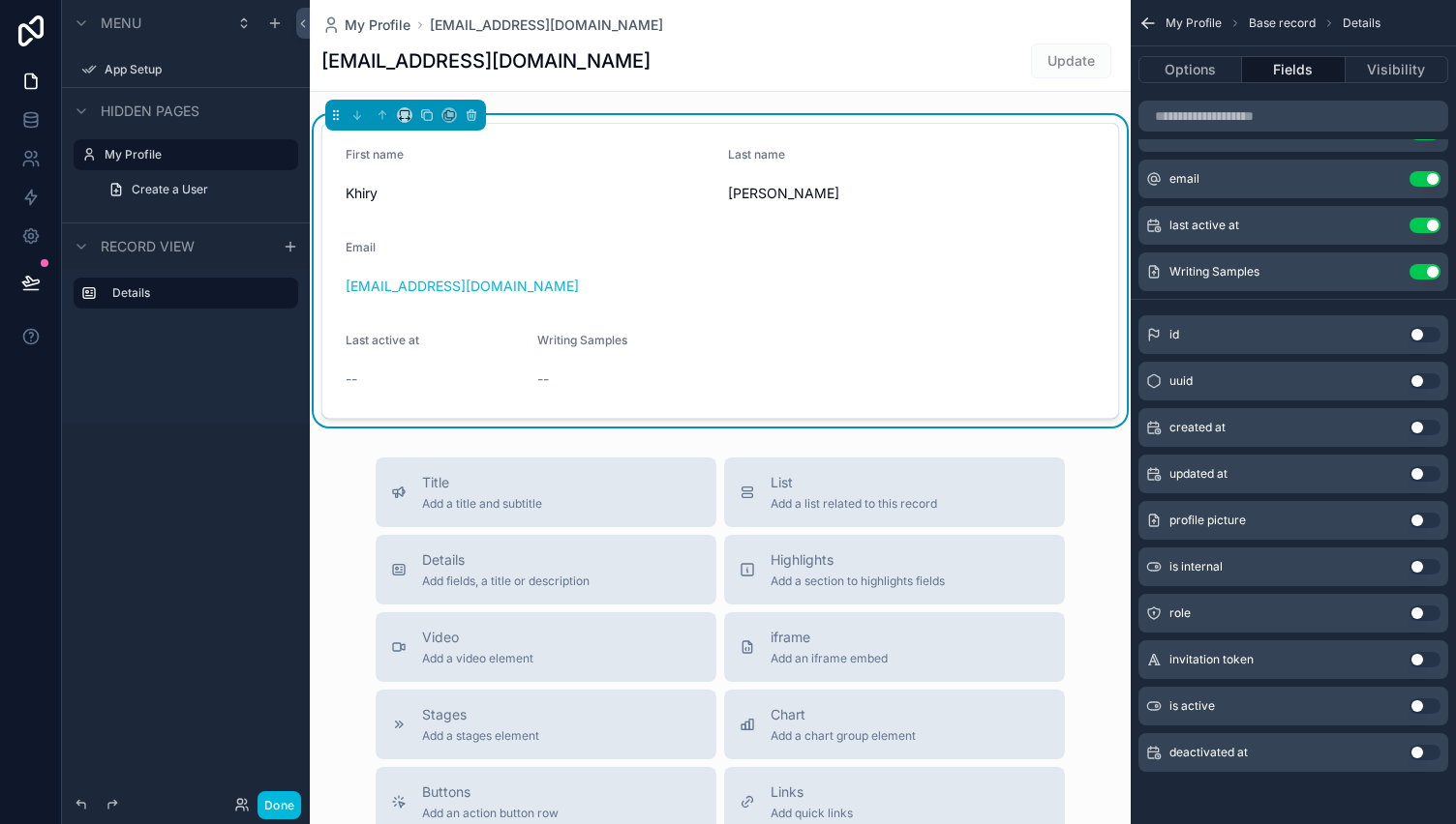
click at [0, 0] on icon "scrollable content" at bounding box center [0, 0] width 0 height 0
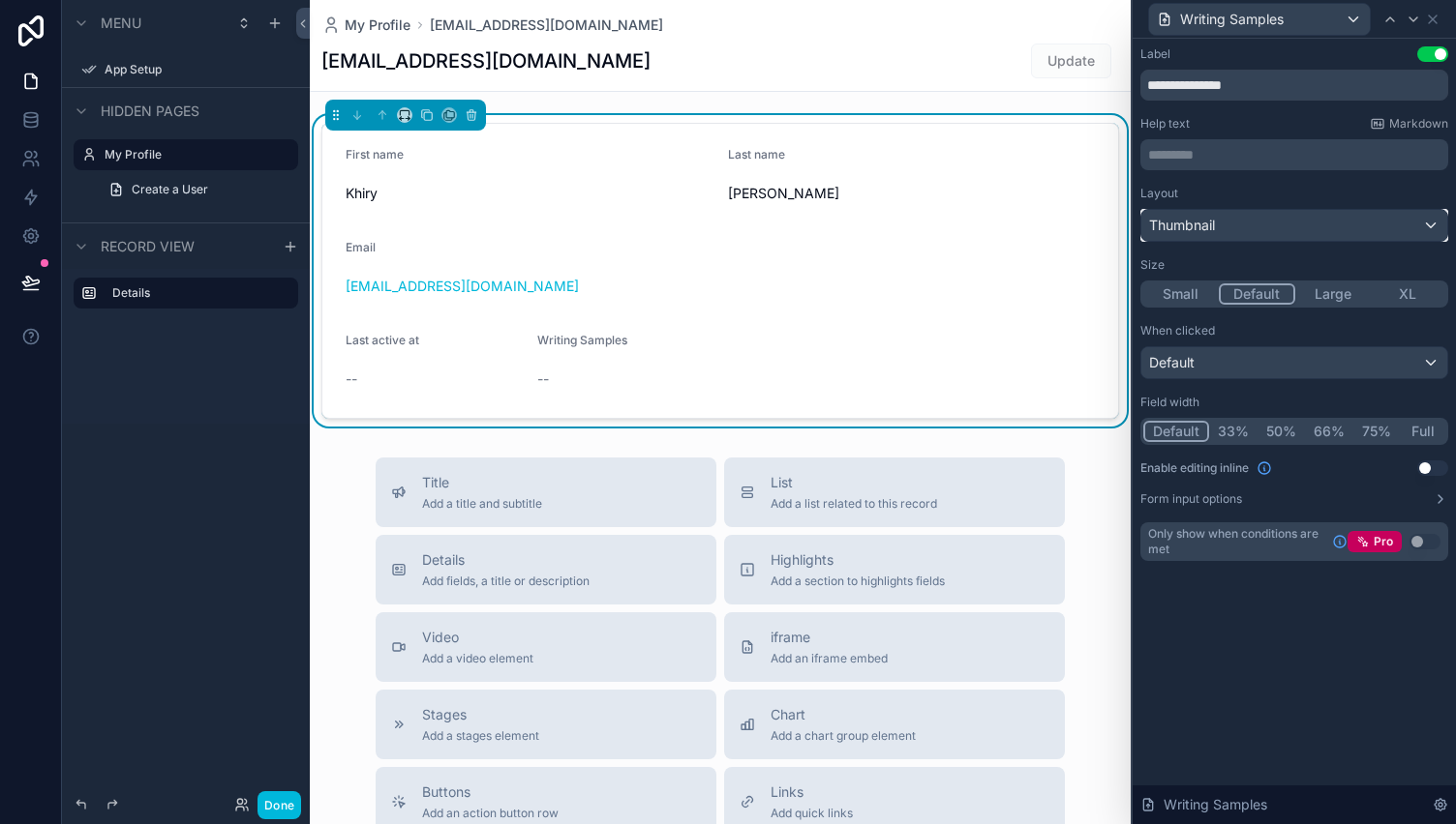
click at [1340, 234] on div "Thumbnail" at bounding box center [1294, 225] width 306 height 31
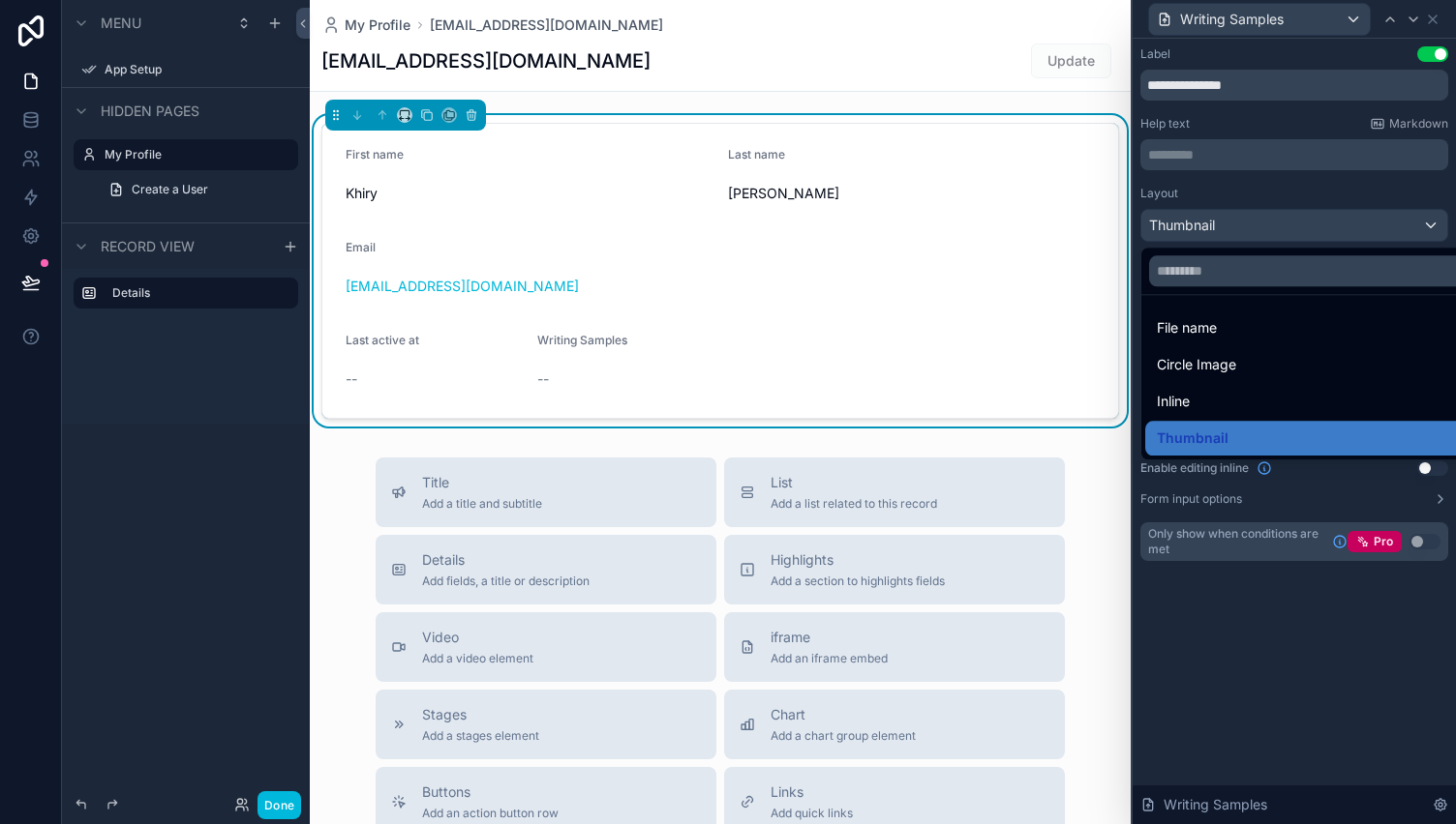
click at [1423, 370] on div "Circle Image" at bounding box center [1317, 365] width 321 height 24
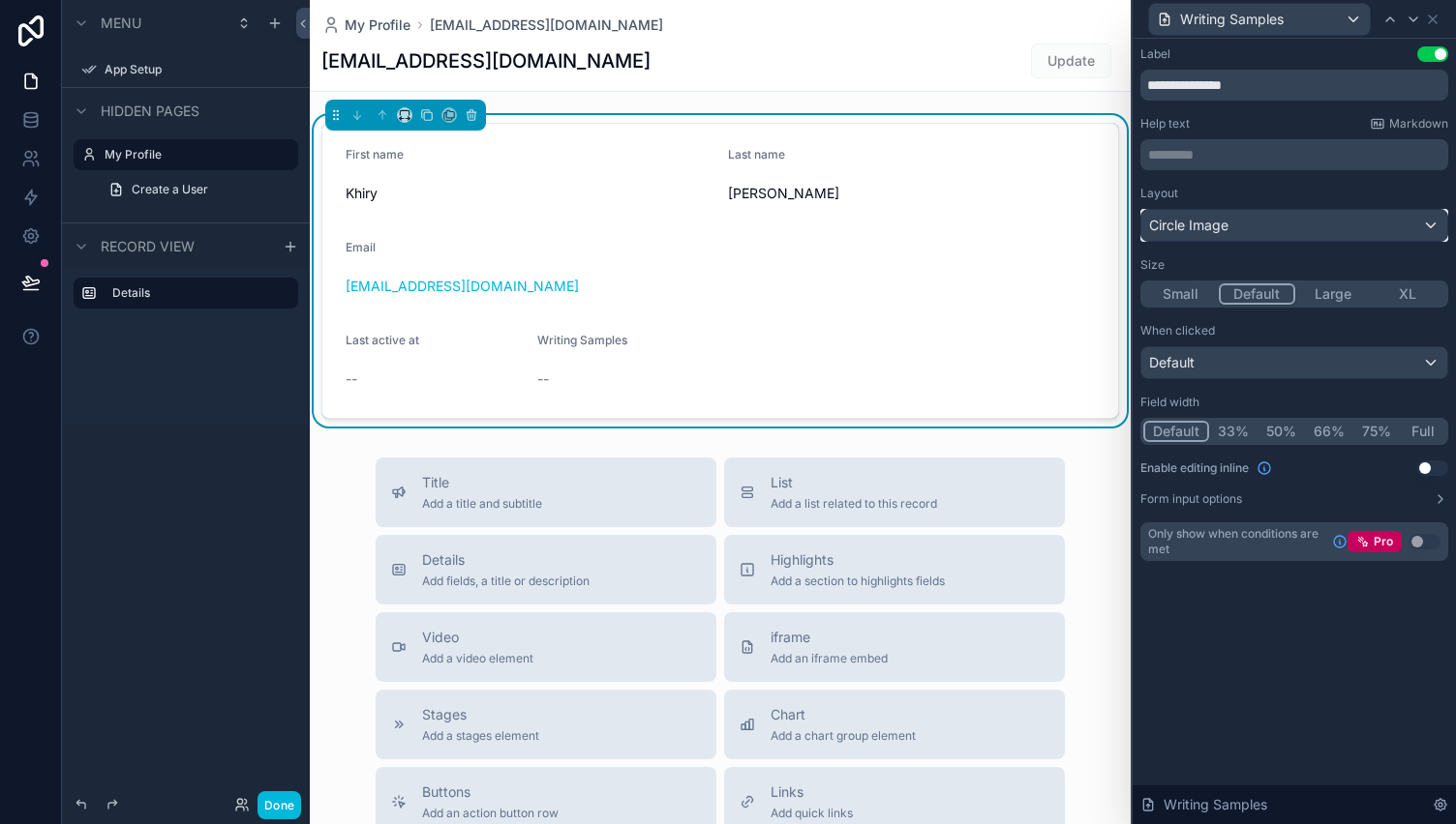
click at [1313, 226] on div "Circle Image" at bounding box center [1294, 225] width 306 height 31
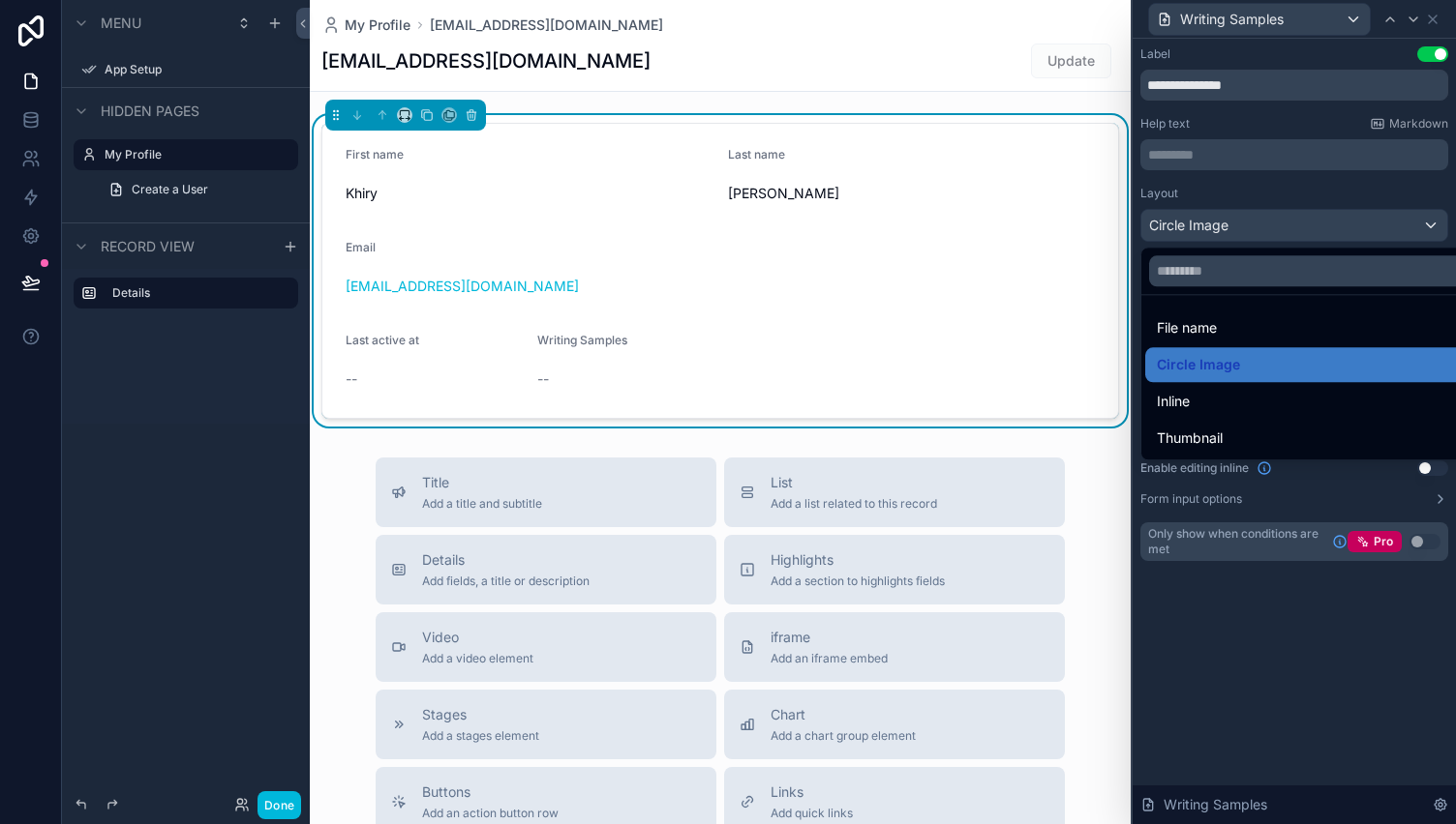
click at [1271, 335] on div "File name" at bounding box center [1317, 329] width 321 height 24
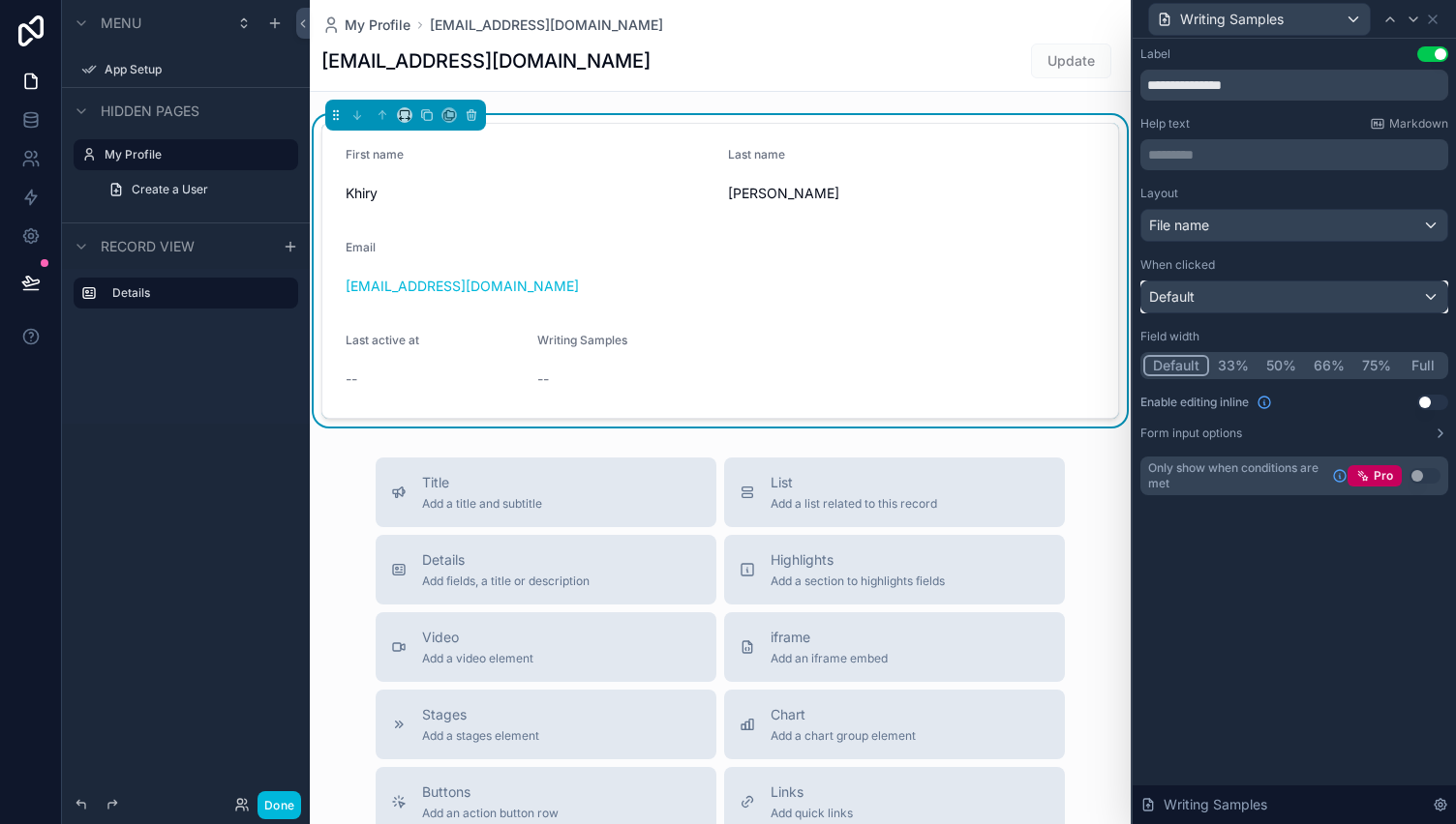
click at [1303, 309] on div "Default" at bounding box center [1294, 296] width 306 height 31
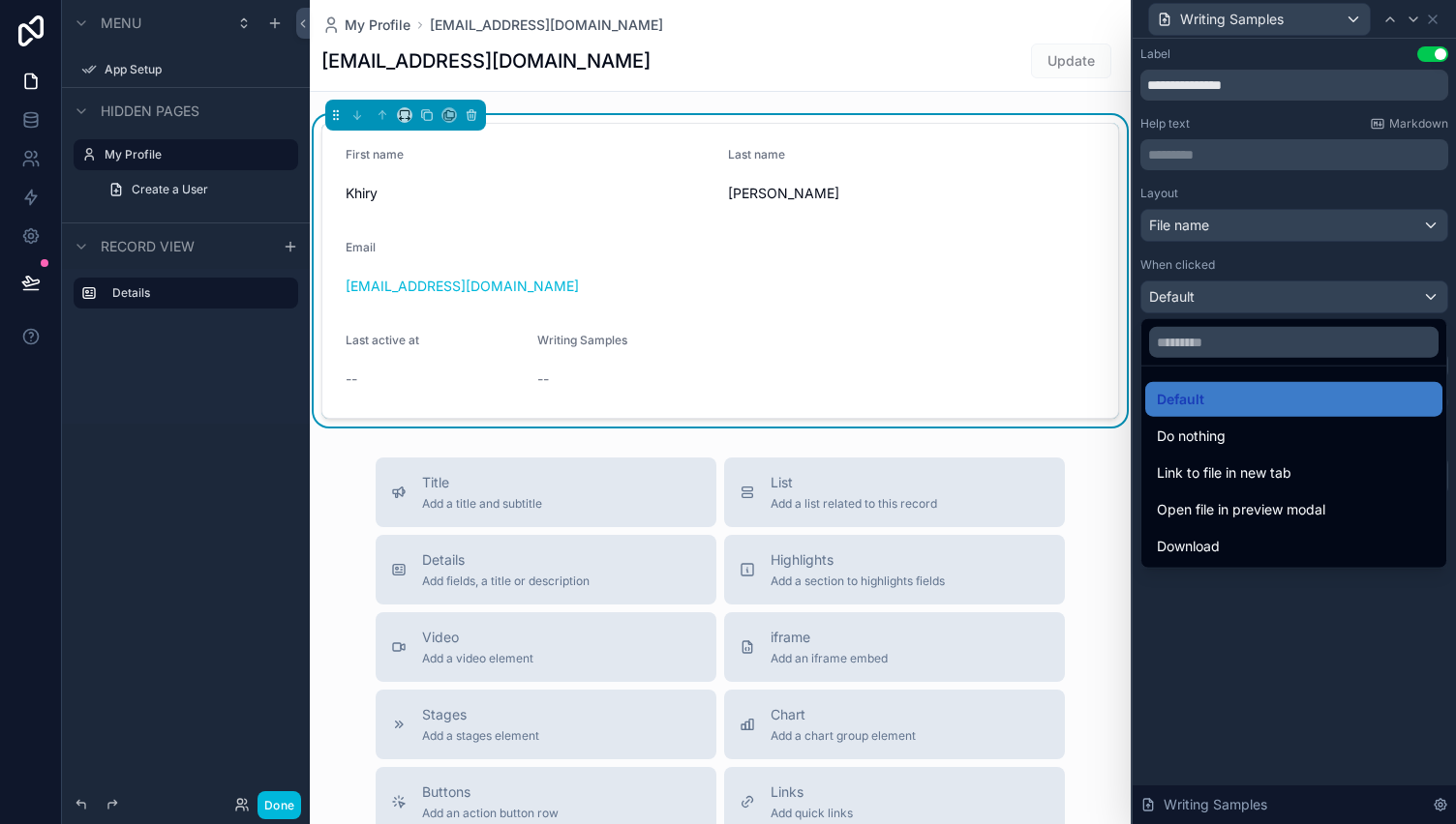
click at [1289, 513] on span "Open file in preview modal" at bounding box center [1241, 510] width 169 height 24
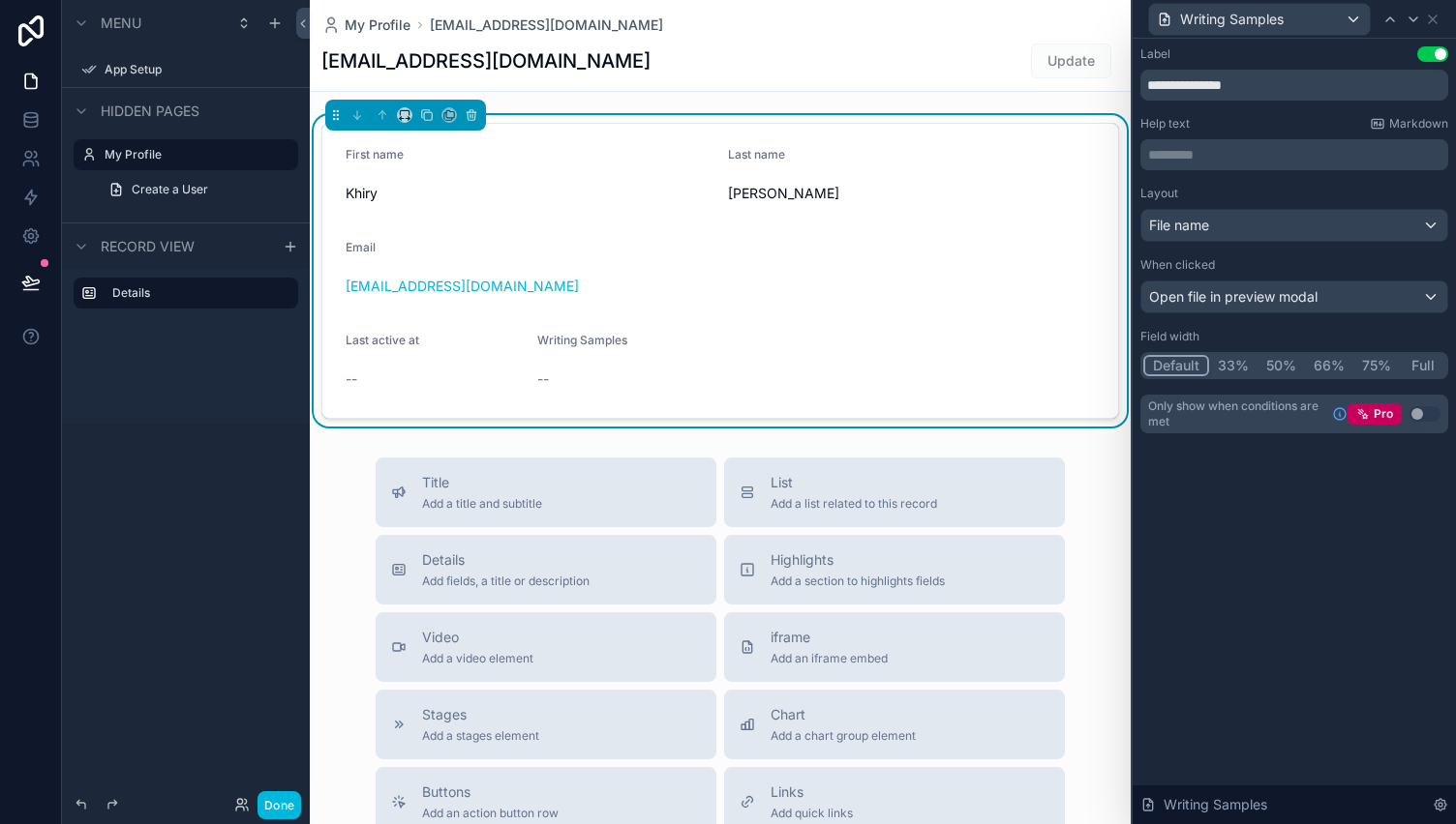
click at [1429, 365] on button "Full" at bounding box center [1422, 366] width 45 height 22
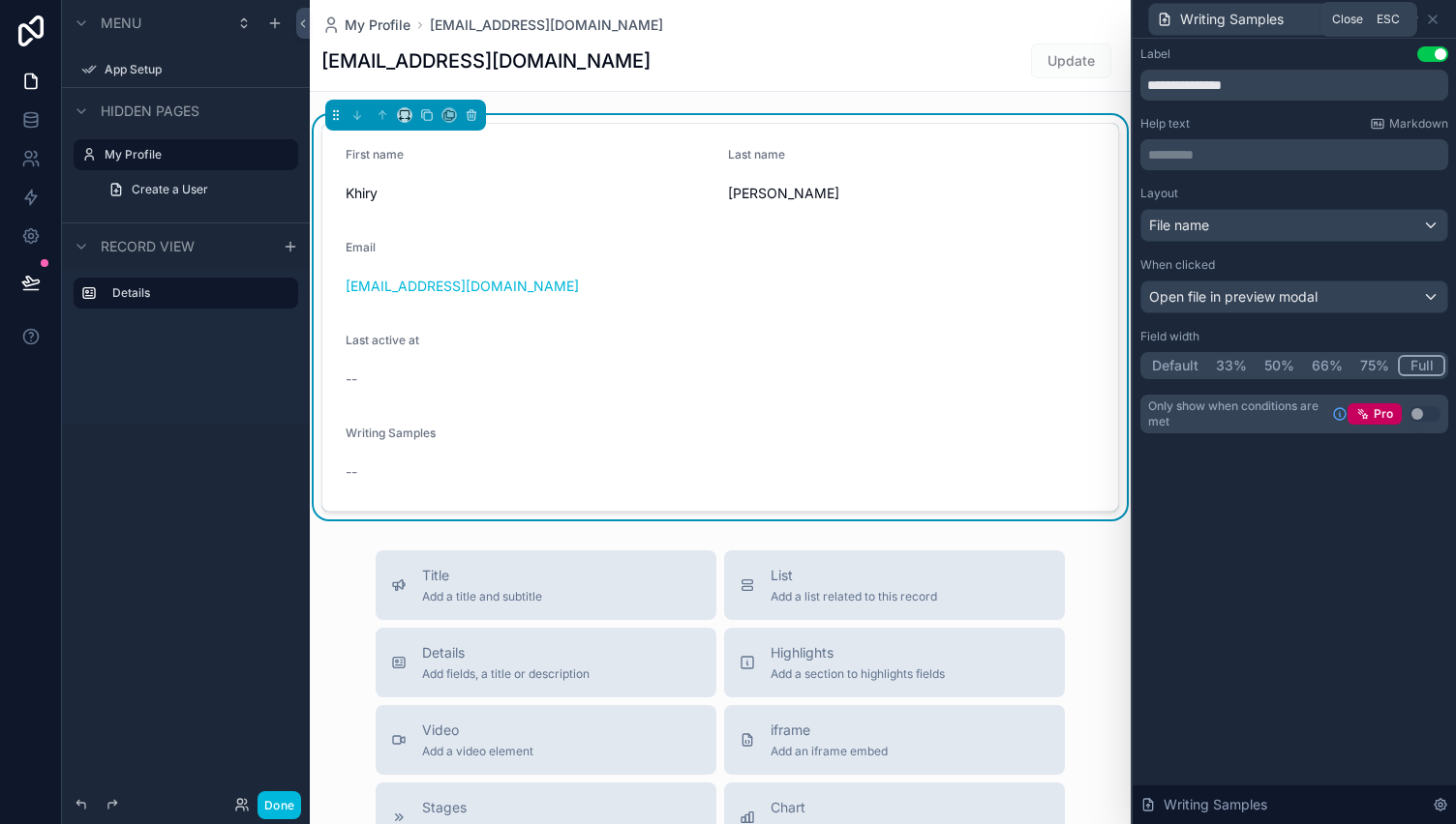
click at [1434, 21] on icon at bounding box center [1432, 20] width 8 height 8
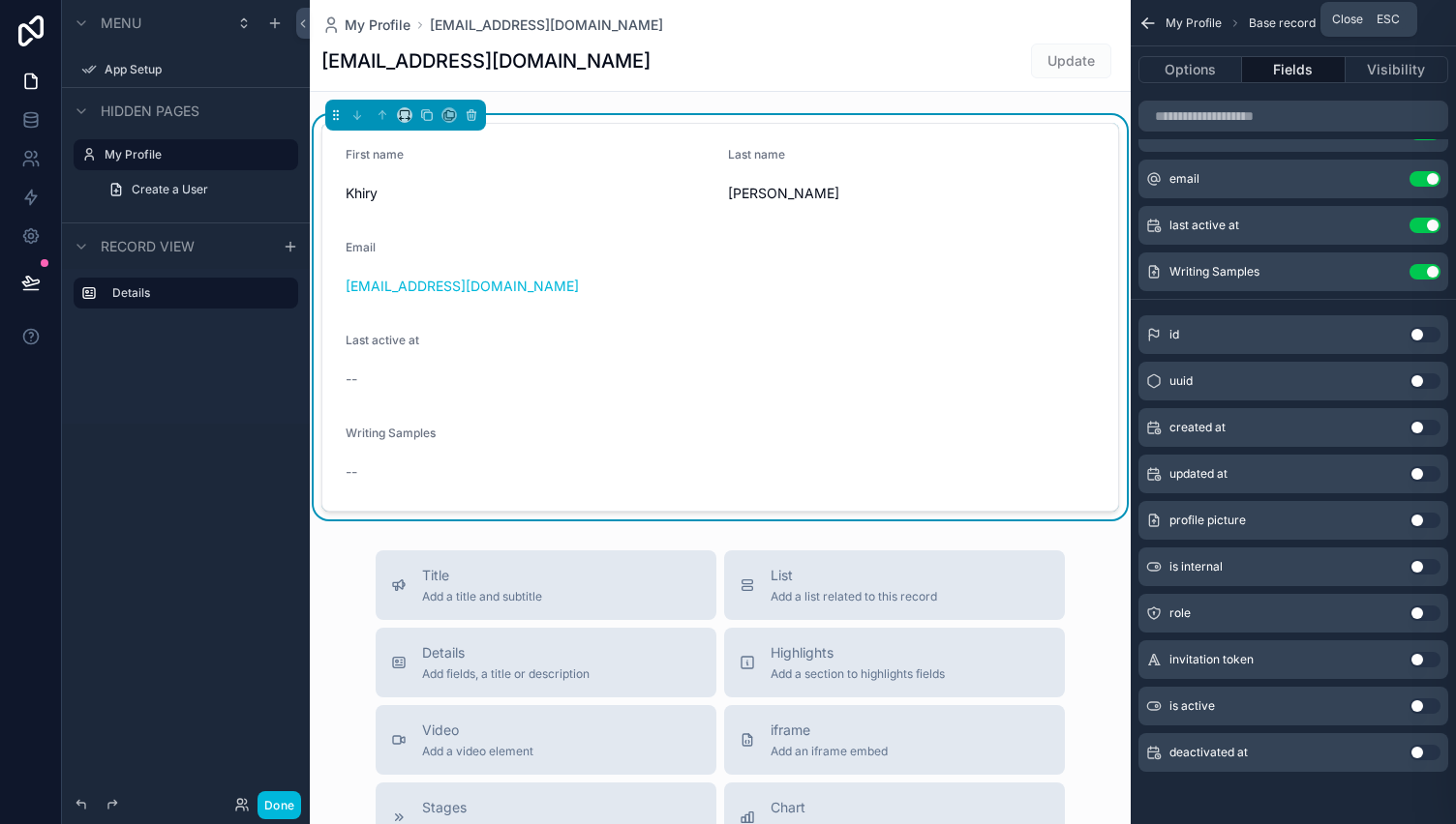
drag, startPoint x: 1434, startPoint y: 21, endPoint x: 1148, endPoint y: 218, distance: 347.3
click at [1148, 218] on div "last active at Use setting" at bounding box center [1293, 225] width 310 height 38
click at [843, 296] on div "[EMAIL_ADDRESS][DOMAIN_NAME]" at bounding box center [720, 286] width 749 height 31
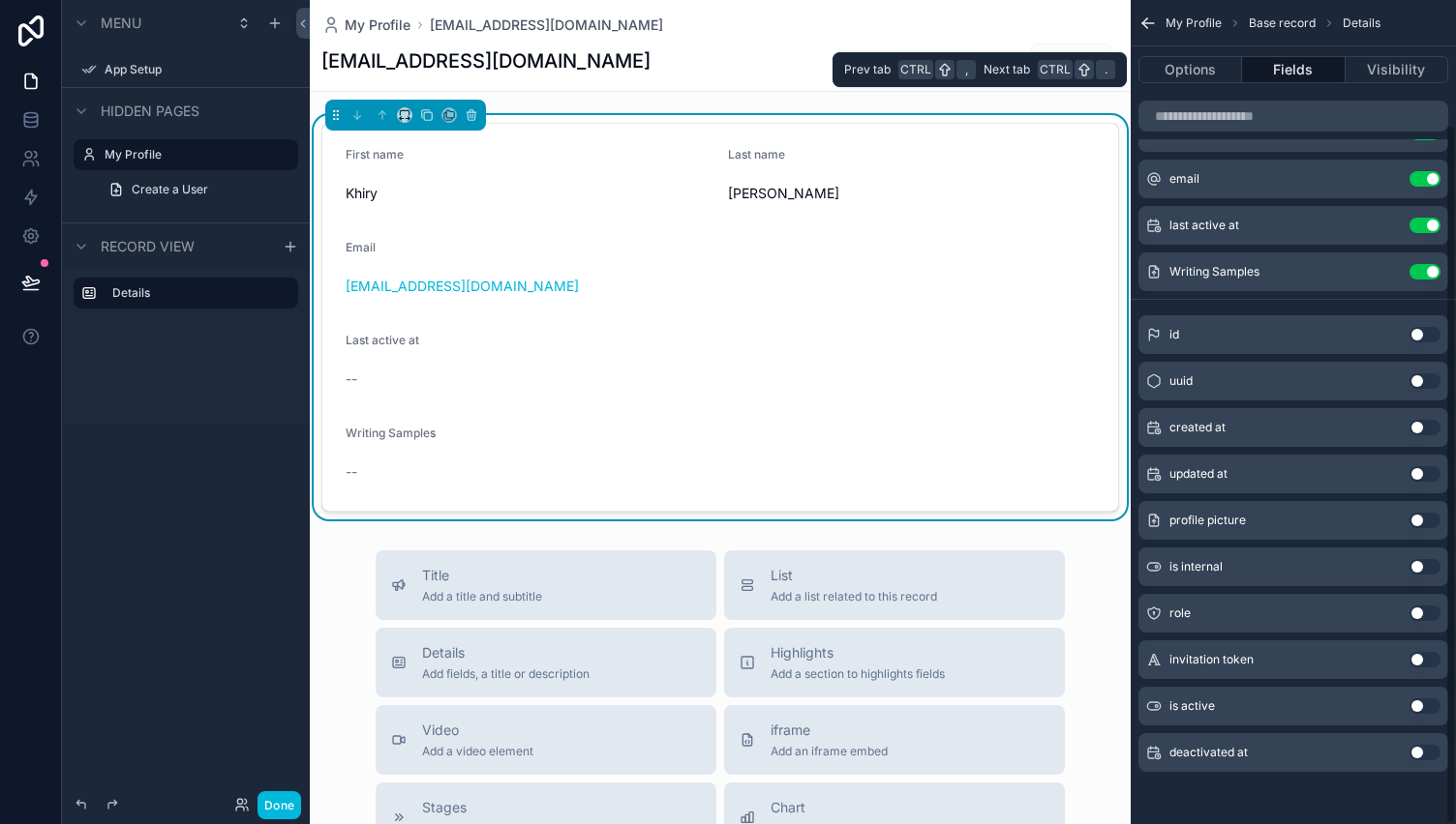
click at [1191, 65] on button "Options" at bounding box center [1189, 69] width 104 height 27
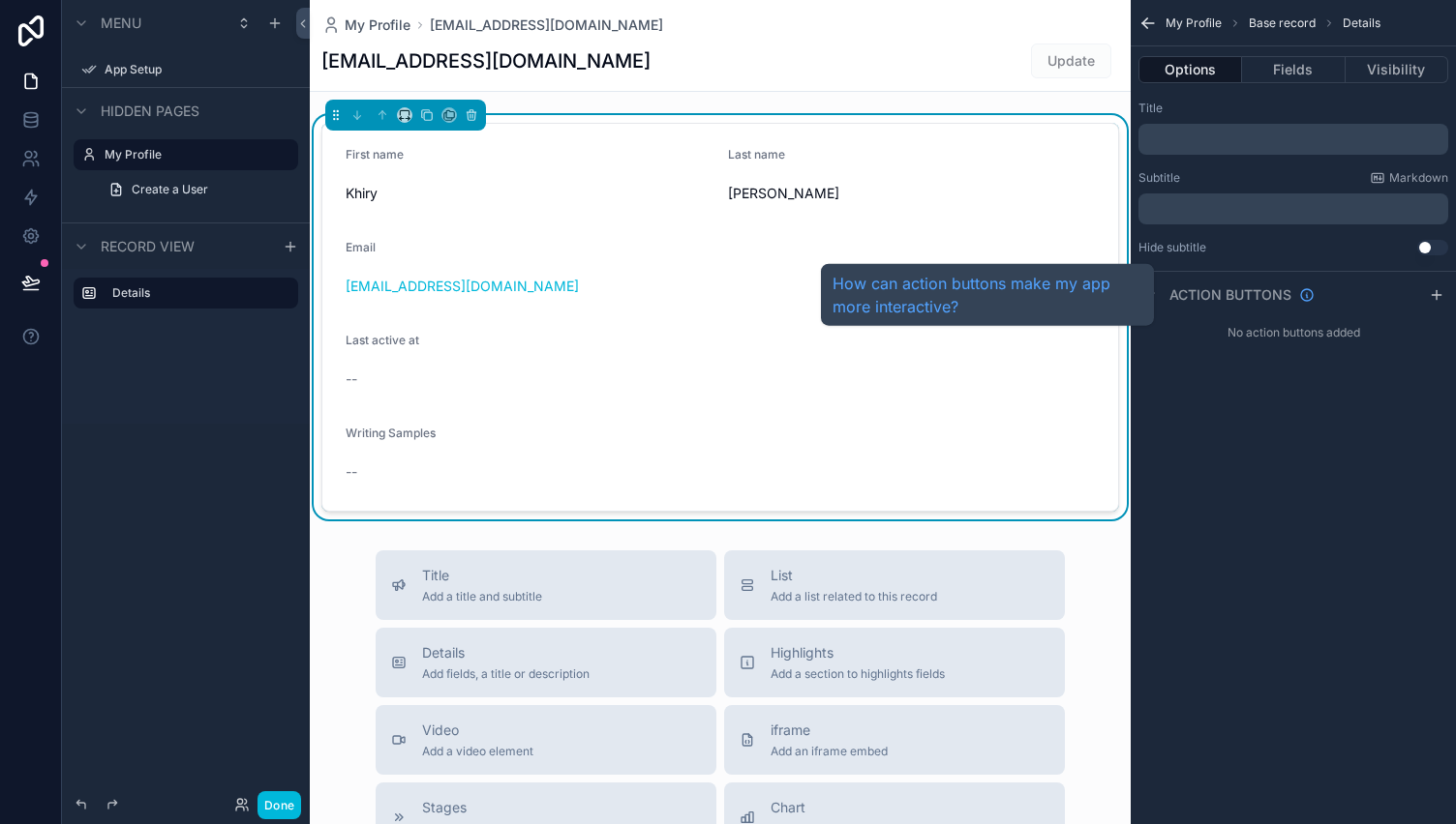
click at [1245, 285] on span "Action buttons" at bounding box center [1231, 295] width 122 height 20
click at [1251, 294] on span "Action buttons" at bounding box center [1231, 295] width 122 height 20
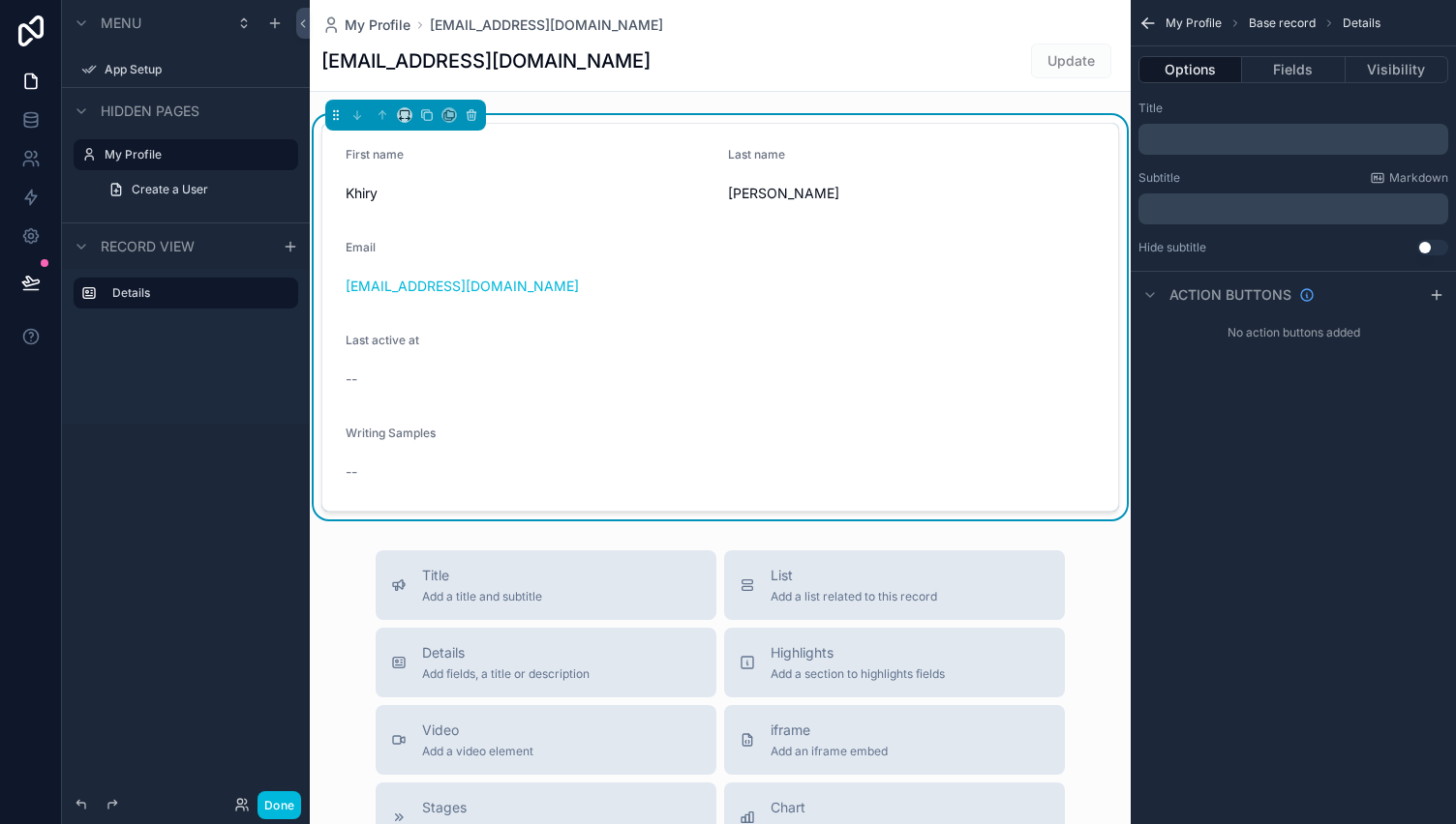
click at [1298, 69] on button "Fields" at bounding box center [1293, 69] width 103 height 27
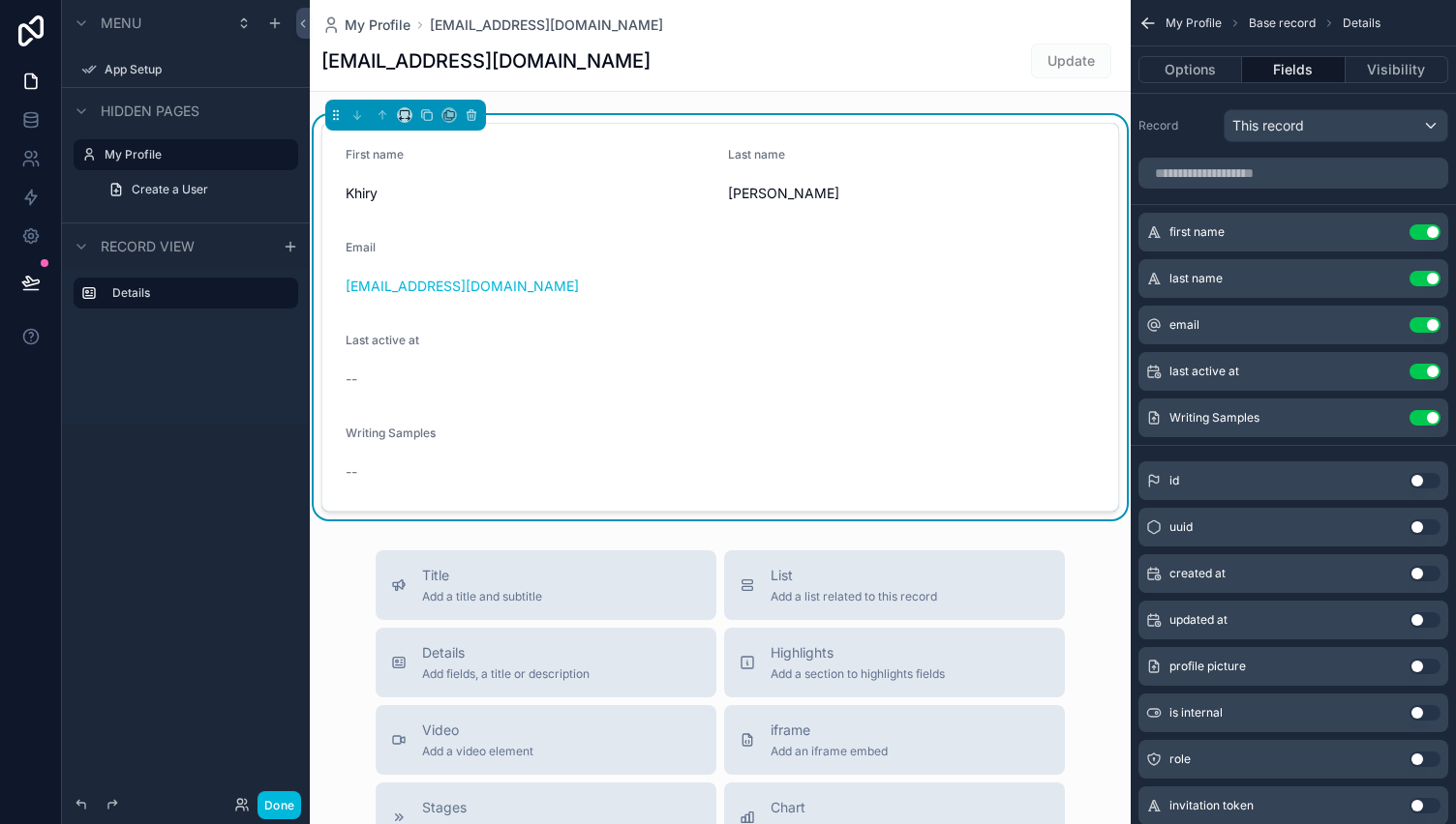
click at [714, 439] on div "Writing Samples" at bounding box center [720, 437] width 749 height 24
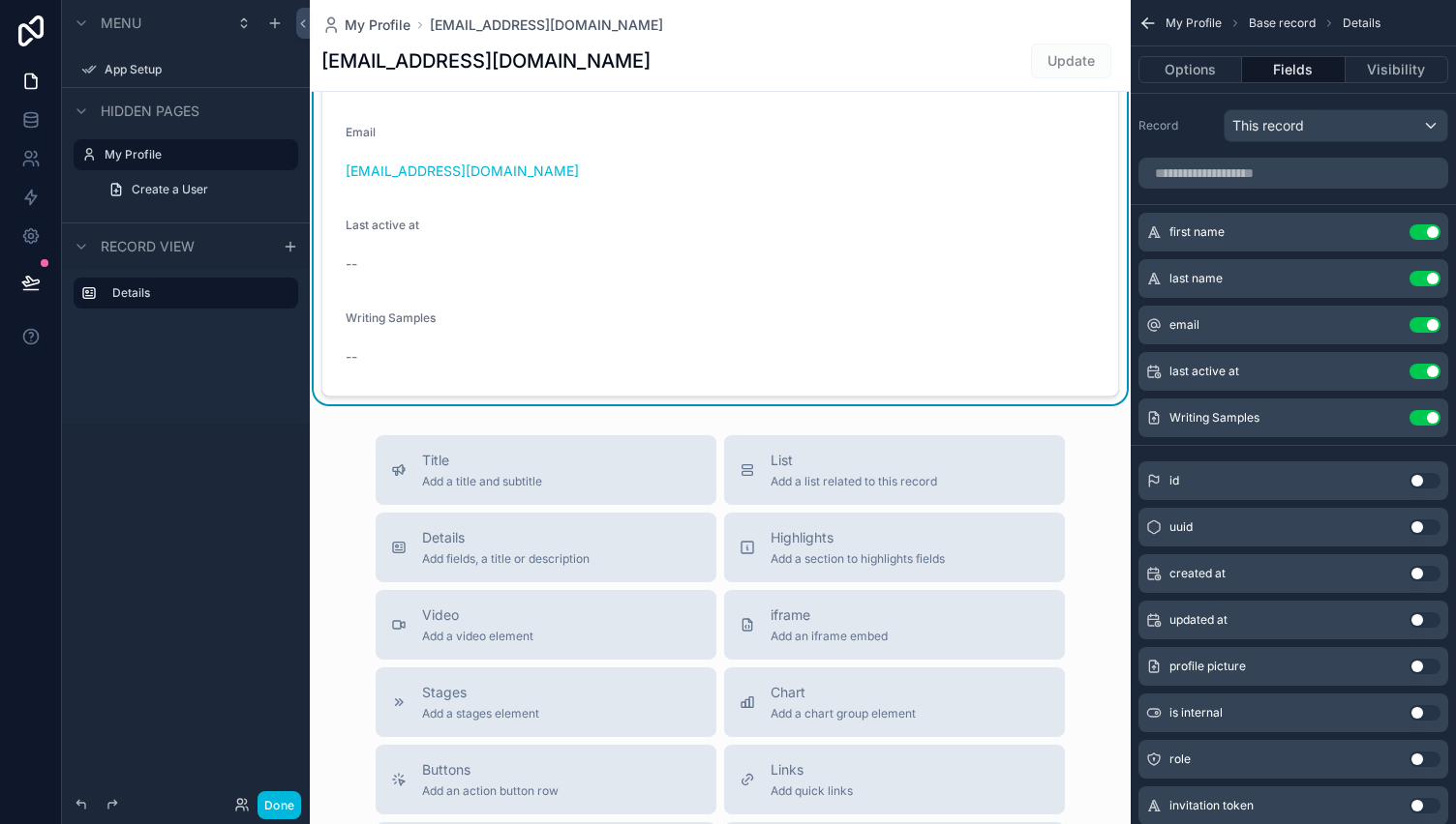
scroll to position [95, 0]
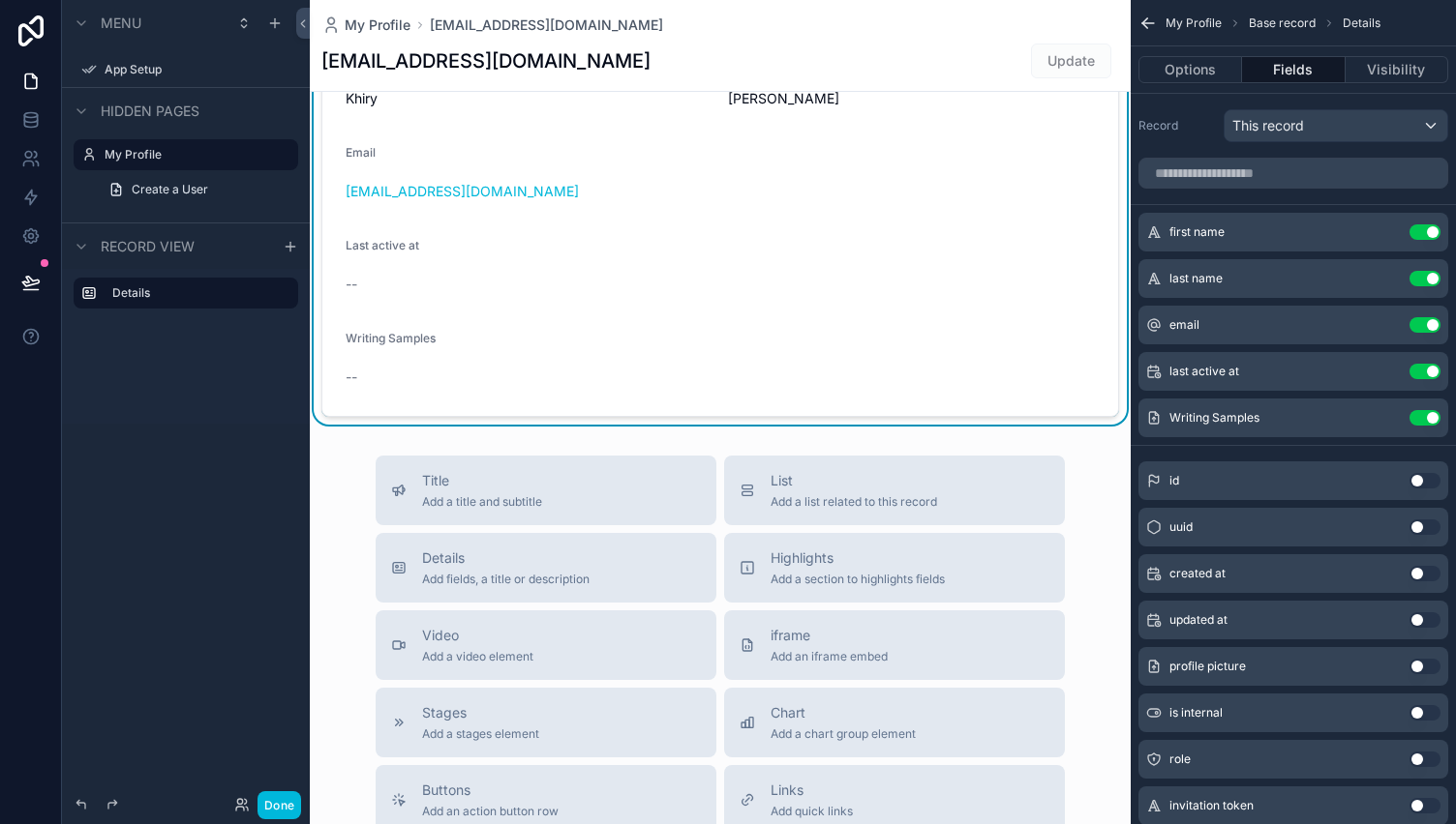
click at [661, 283] on form "First name Khiry Last name Palmer Email kp@palmersolutions.co Last active at --…" at bounding box center [721, 222] width 796 height 387
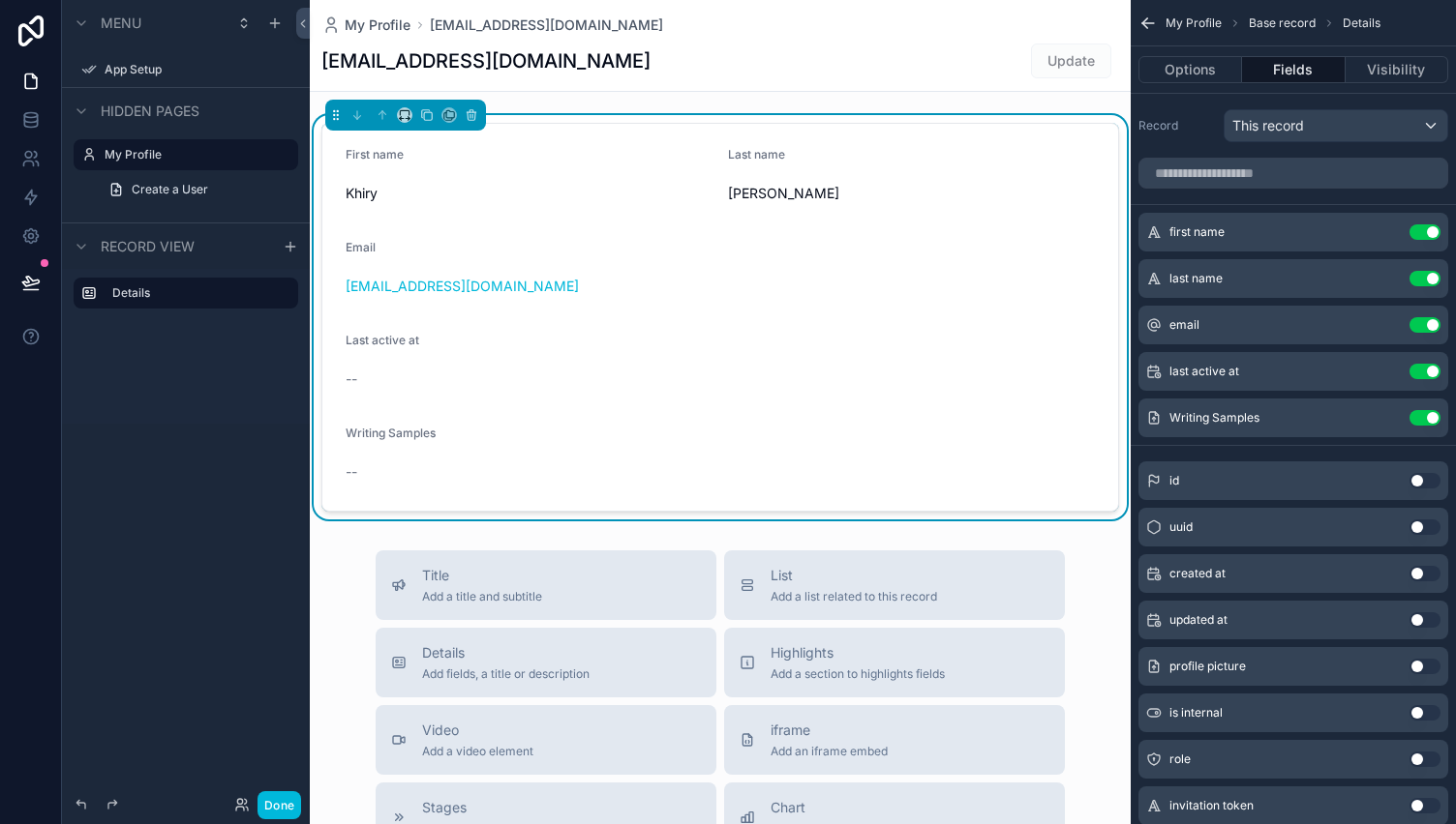
click at [167, 153] on label "My Profile" at bounding box center [195, 155] width 182 height 16
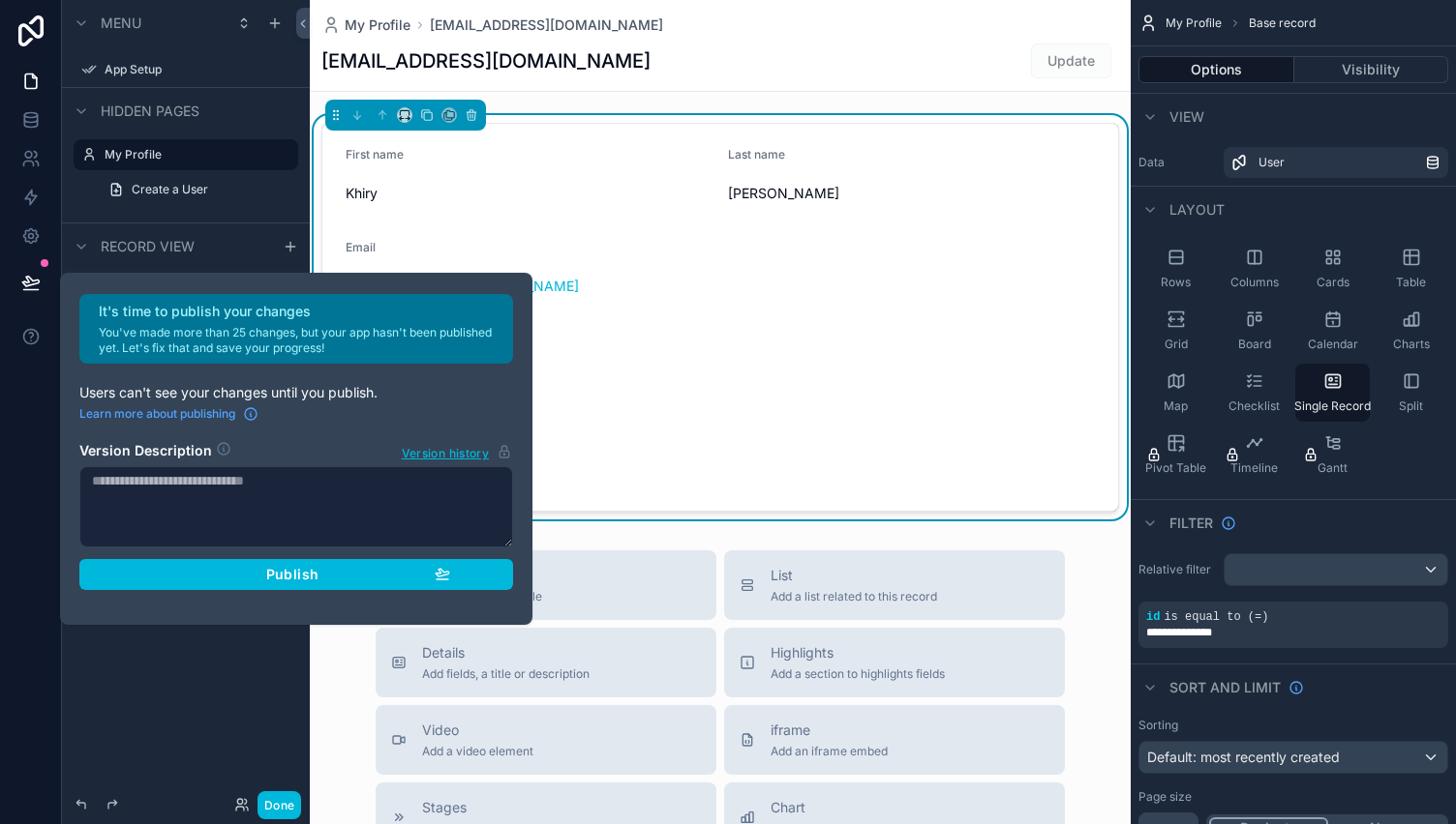
click at [180, 154] on label "My Profile" at bounding box center [195, 155] width 182 height 16
click at [32, 243] on icon at bounding box center [31, 236] width 15 height 15
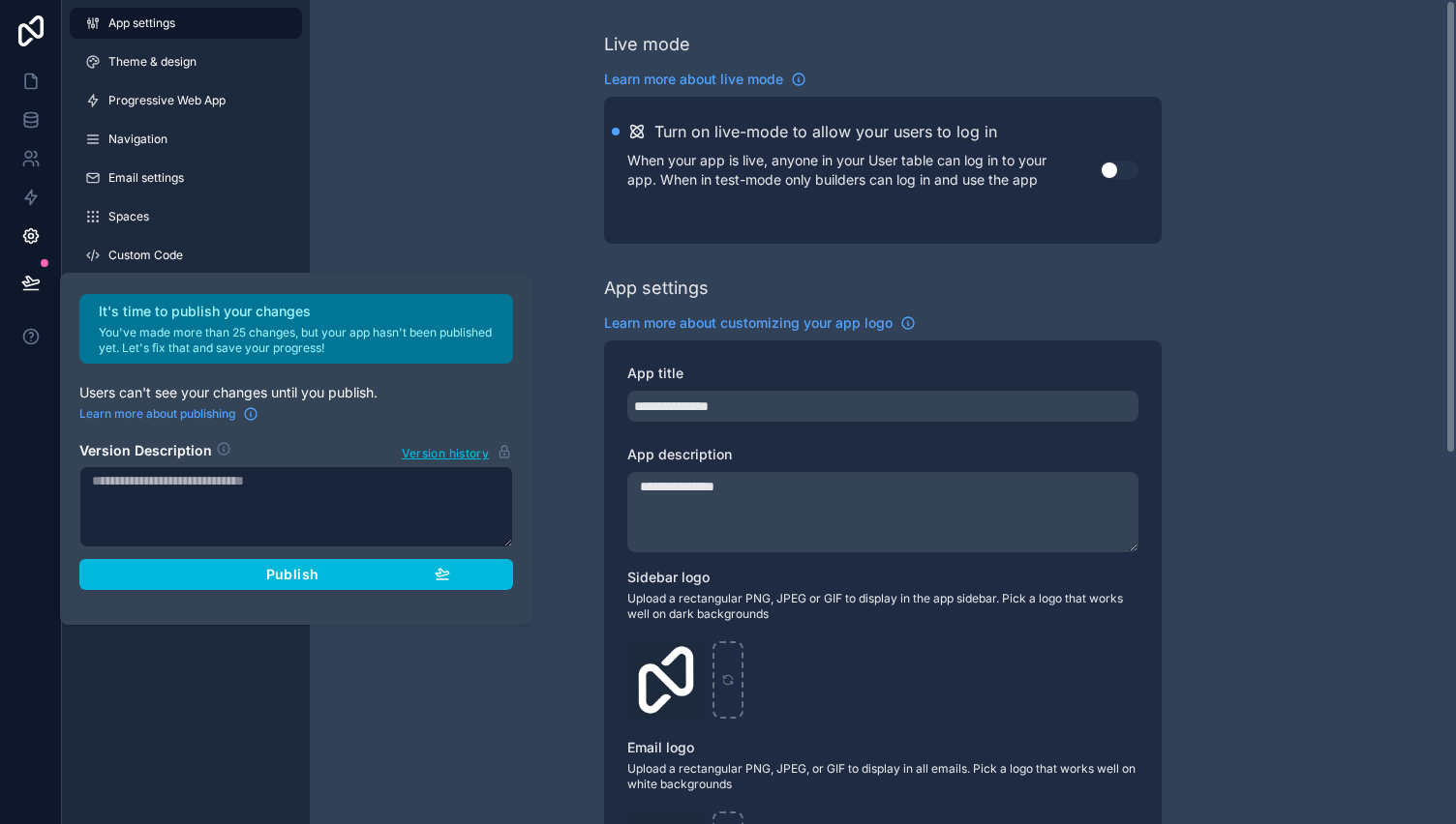
click at [496, 174] on div "**********" at bounding box center [882, 748] width 1146 height 1497
click at [488, 214] on div "**********" at bounding box center [882, 748] width 1146 height 1497
click at [425, 177] on div "**********" at bounding box center [882, 748] width 1146 height 1497
click at [322, 566] on div "Publish" at bounding box center [296, 575] width 308 height 18
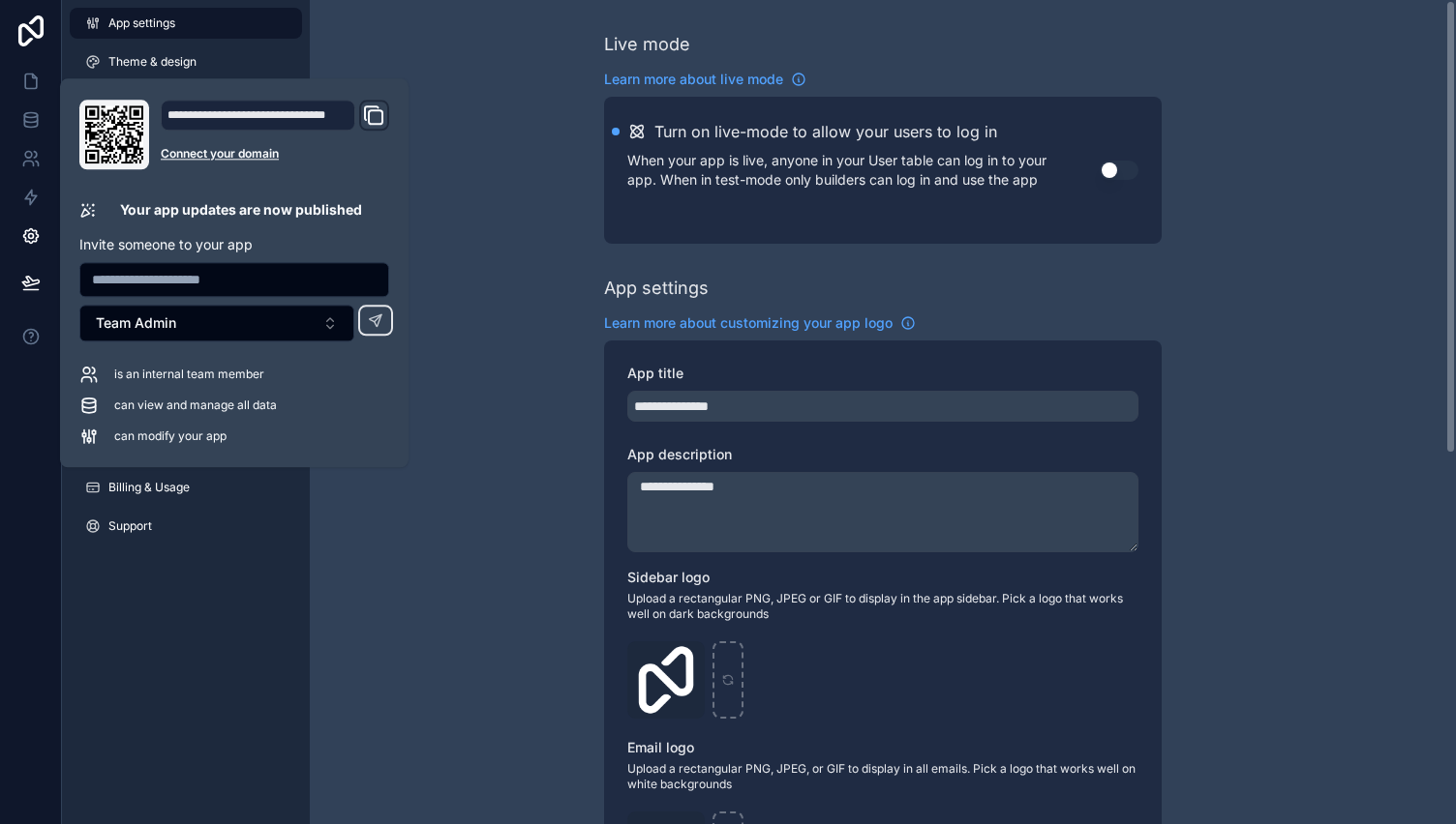
click at [505, 418] on div "**********" at bounding box center [882, 748] width 1146 height 1497
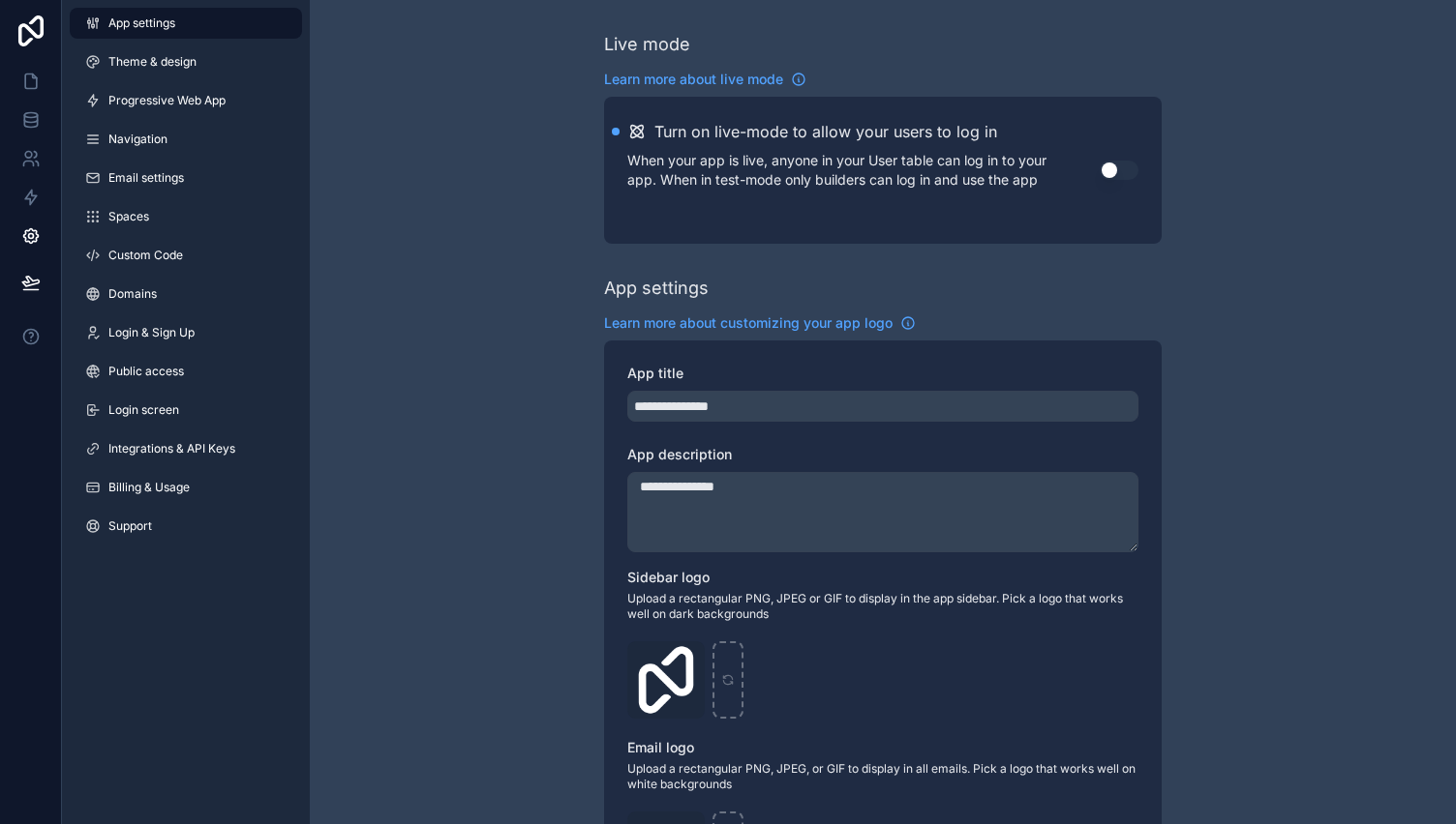
click at [197, 452] on span "Integrations & API Keys" at bounding box center [172, 449] width 126 height 16
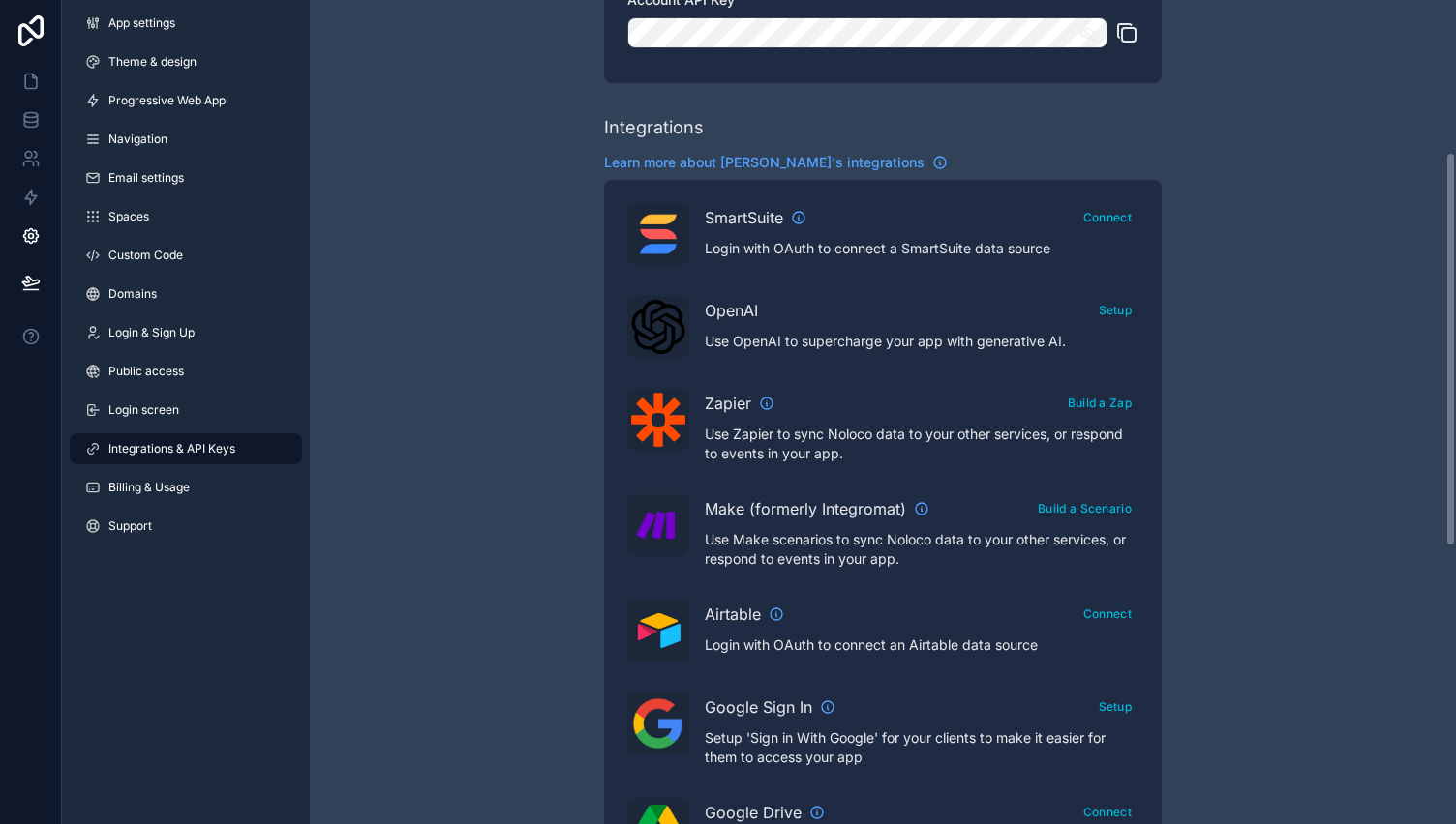
scroll to position [319, 0]
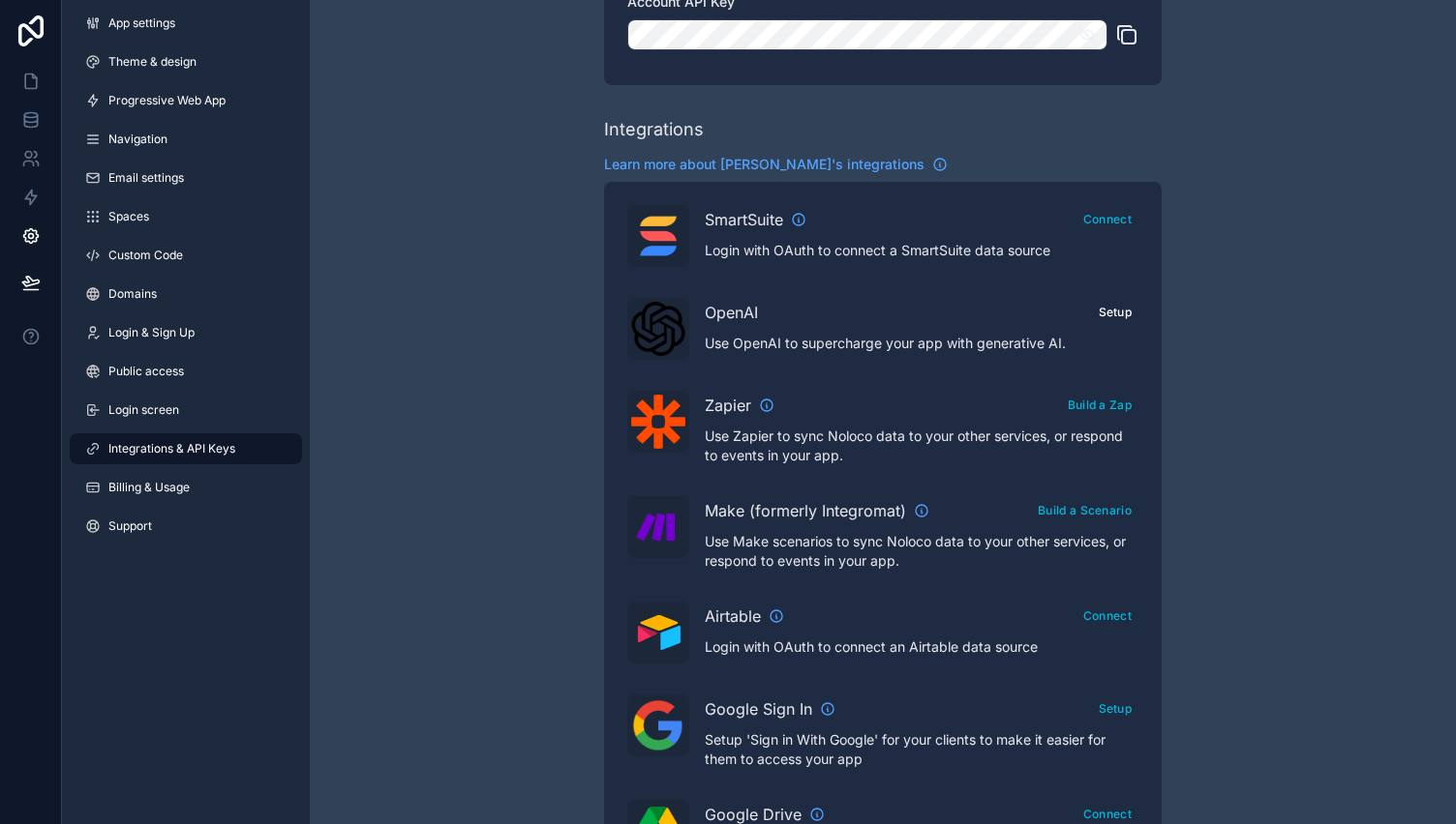
click at [1120, 306] on button "Setup" at bounding box center [1115, 312] width 47 height 28
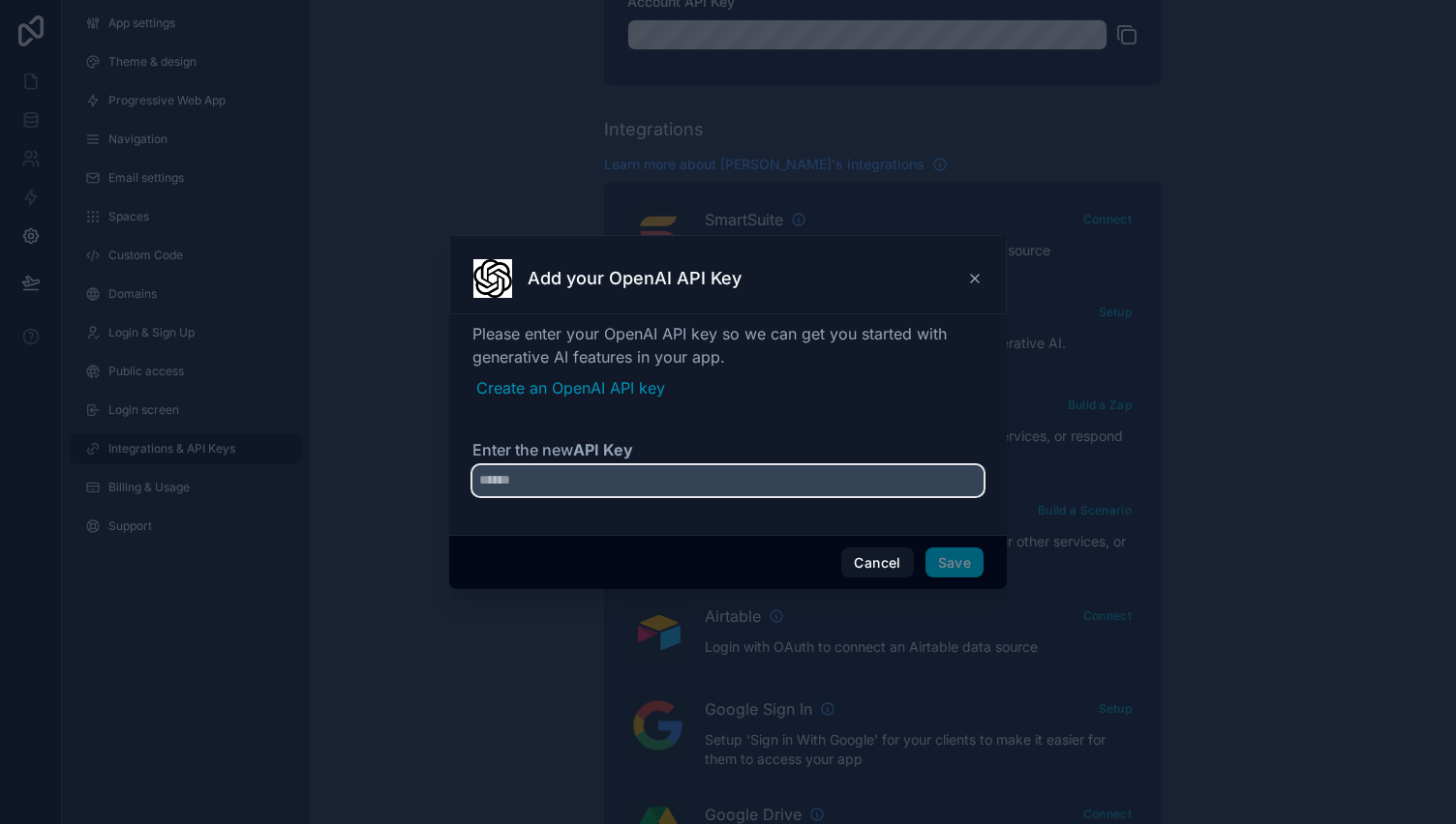
click at [526, 483] on input "Enter the new API Key" at bounding box center [728, 481] width 511 height 31
paste input "**********"
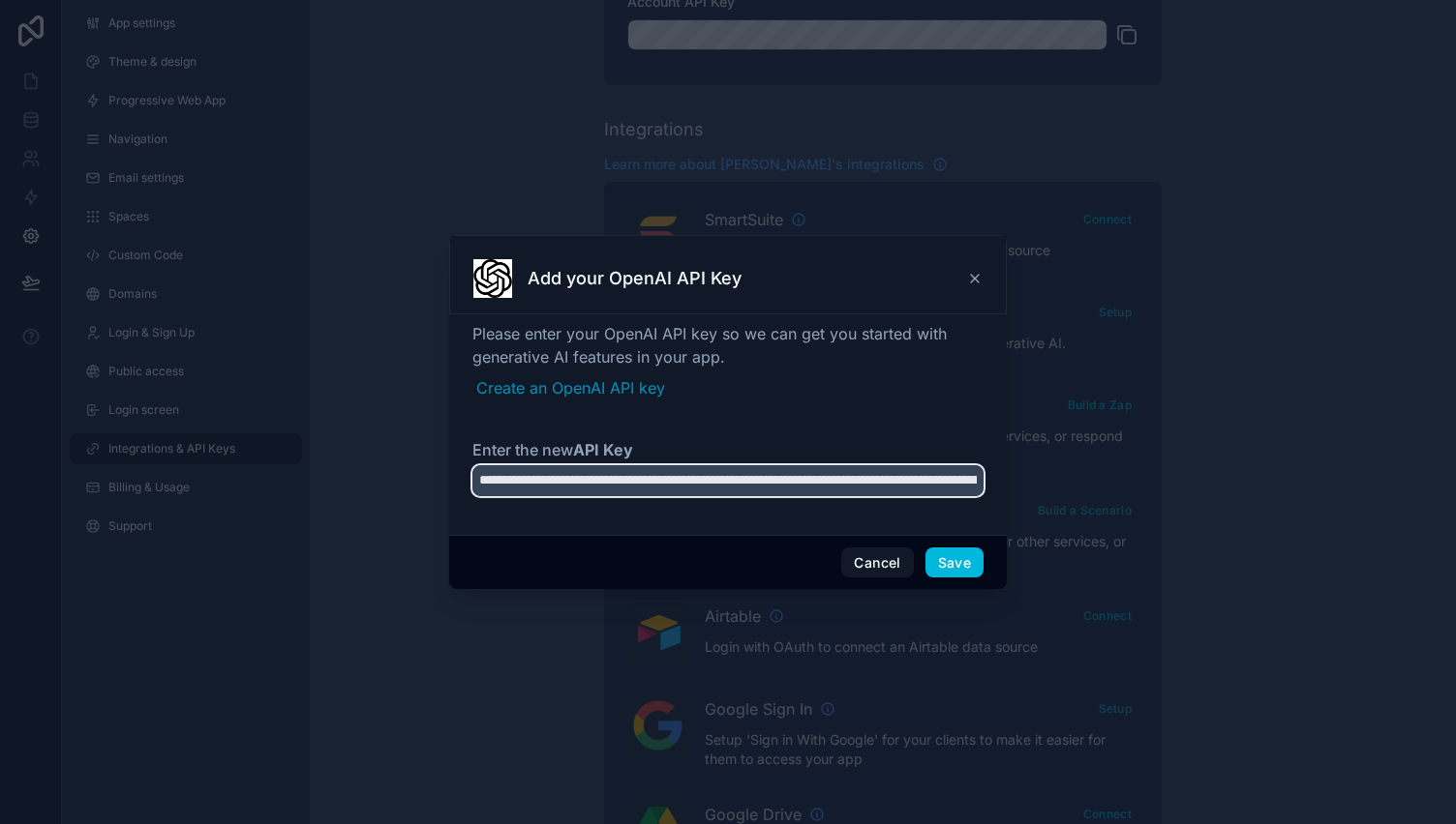
drag, startPoint x: 579, startPoint y: 475, endPoint x: 124, endPoint y: 403, distance: 460.7
click at [124, 403] on div "**********" at bounding box center [728, 412] width 1456 height 824
type input "**********"
click at [964, 572] on button "Save" at bounding box center [954, 562] width 58 height 31
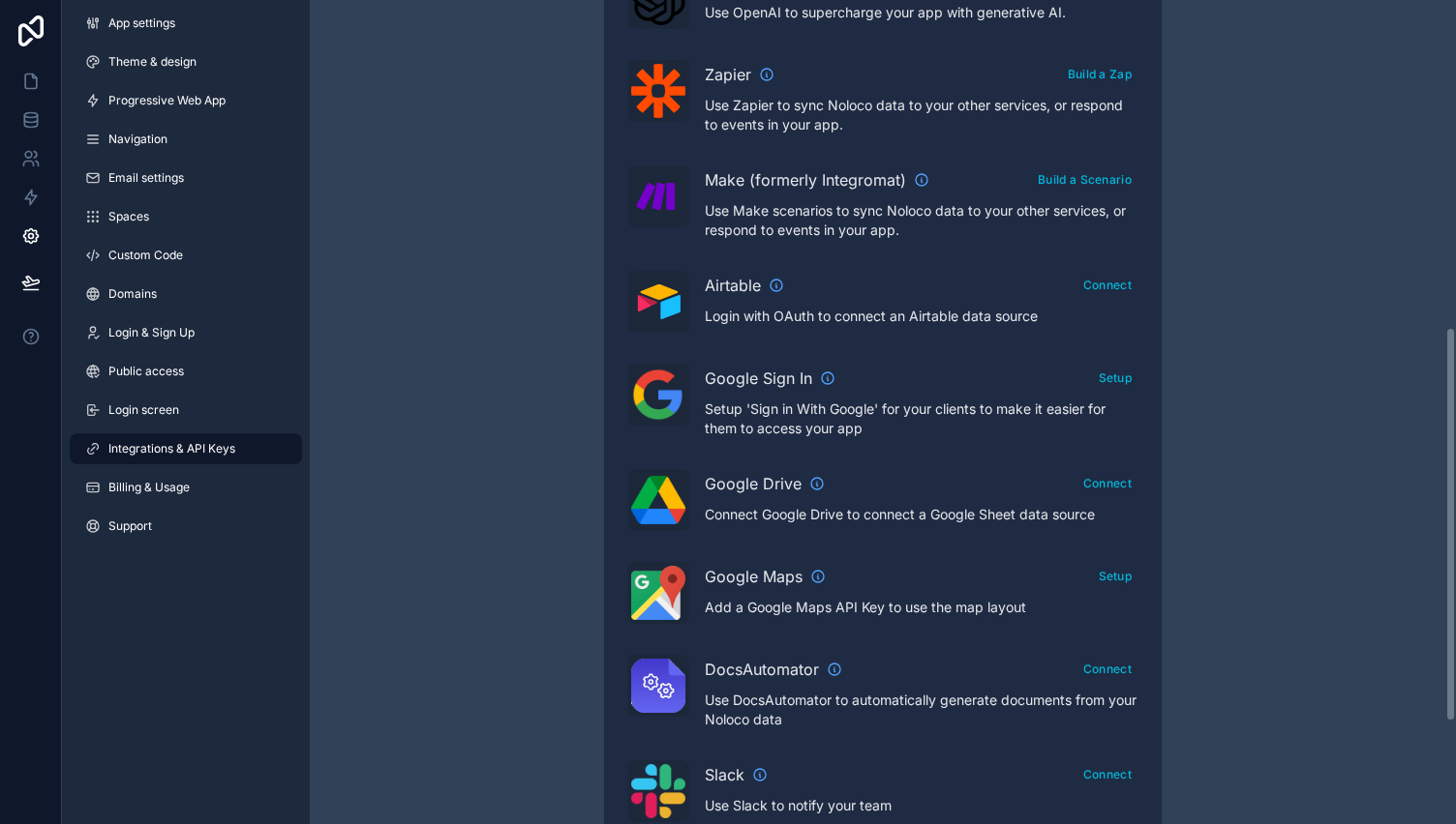
scroll to position [896, 0]
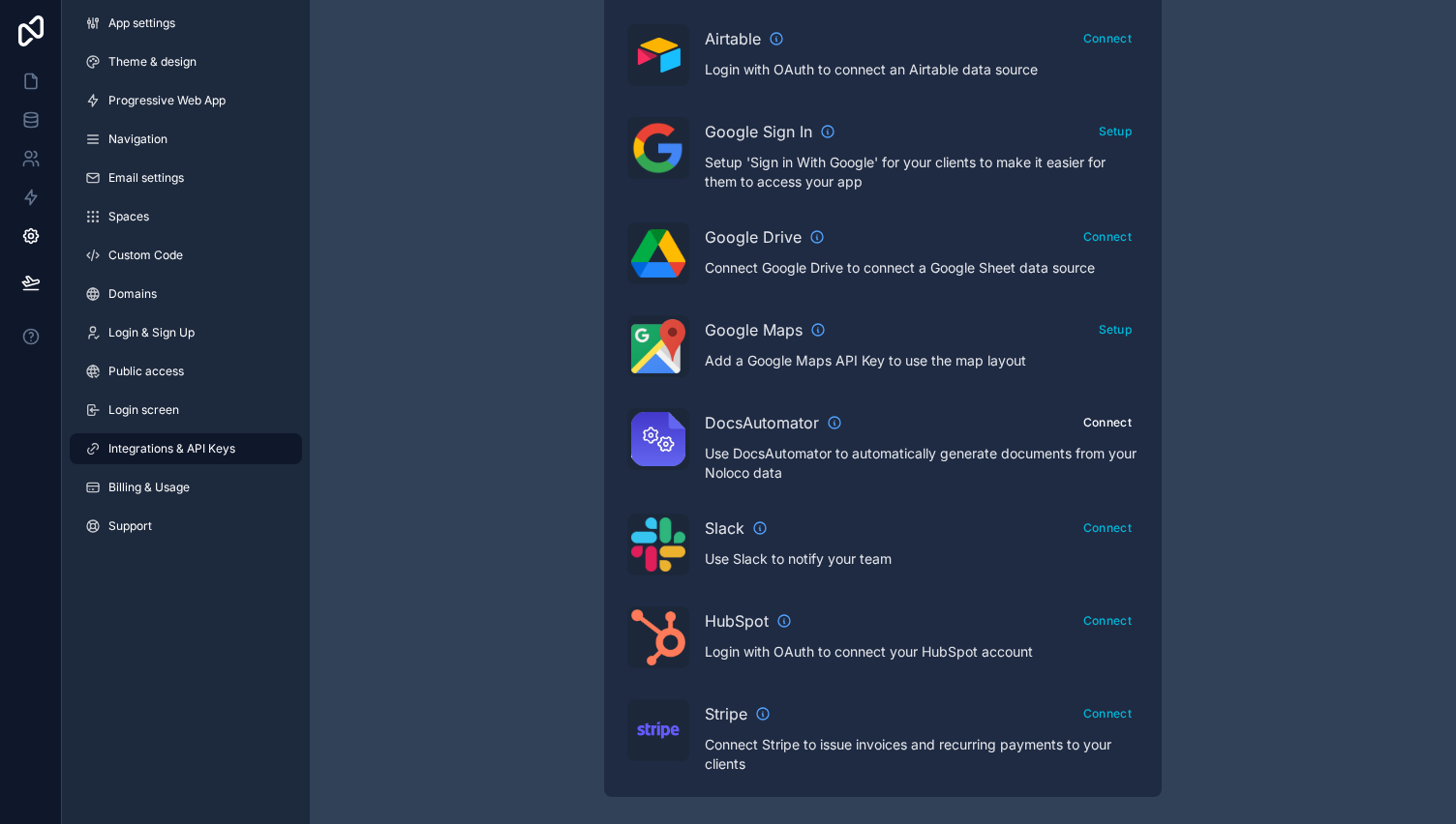
click at [1113, 415] on button "Connect" at bounding box center [1107, 422] width 62 height 28
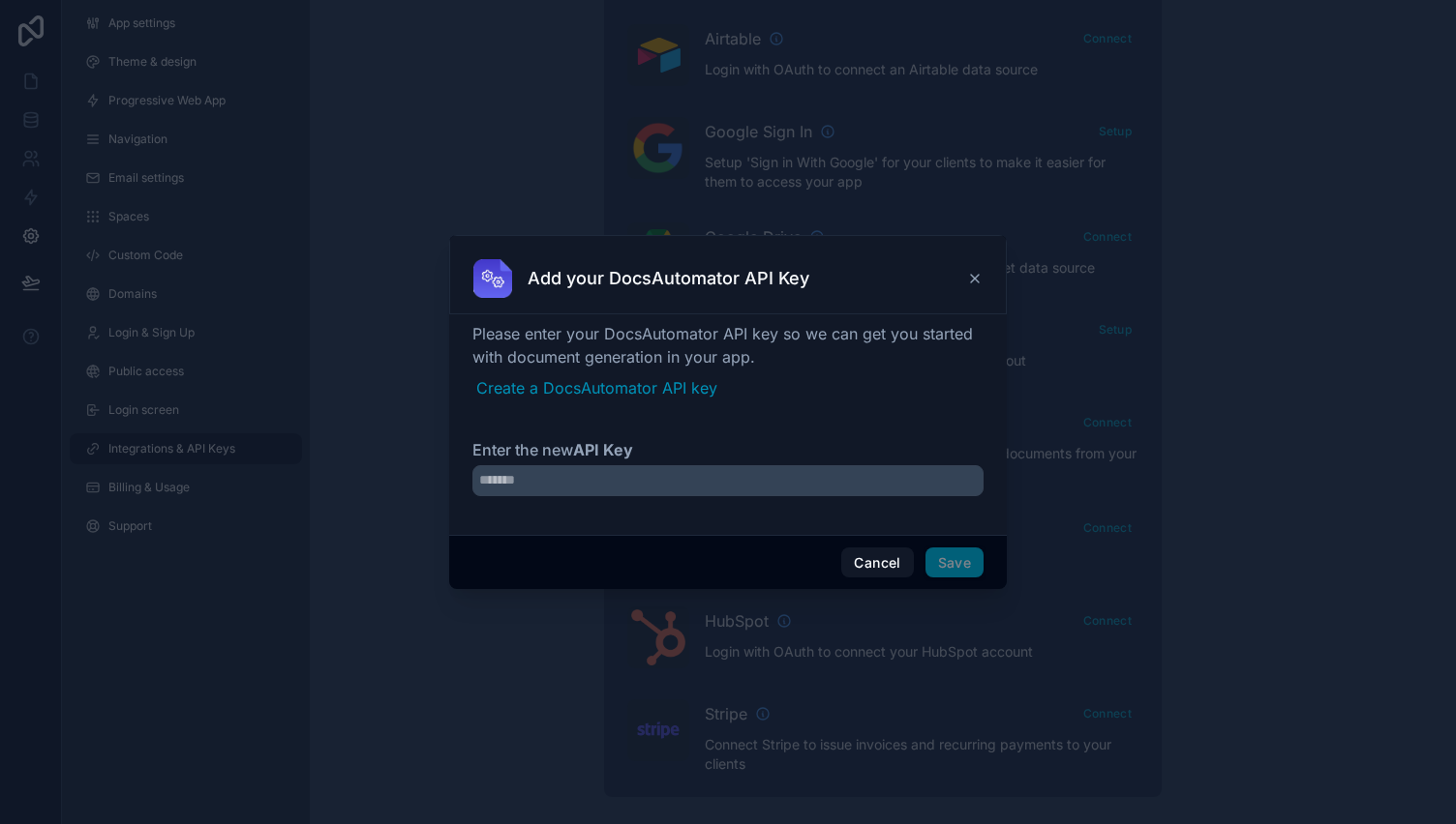
click at [668, 275] on h3 "Add your DocsAutomator API Key" at bounding box center [667, 279] width 281 height 24
copy h3 "DocsAutomator"
click at [678, 392] on link "Create a DocsAutomator API key" at bounding box center [729, 388] width 507 height 24
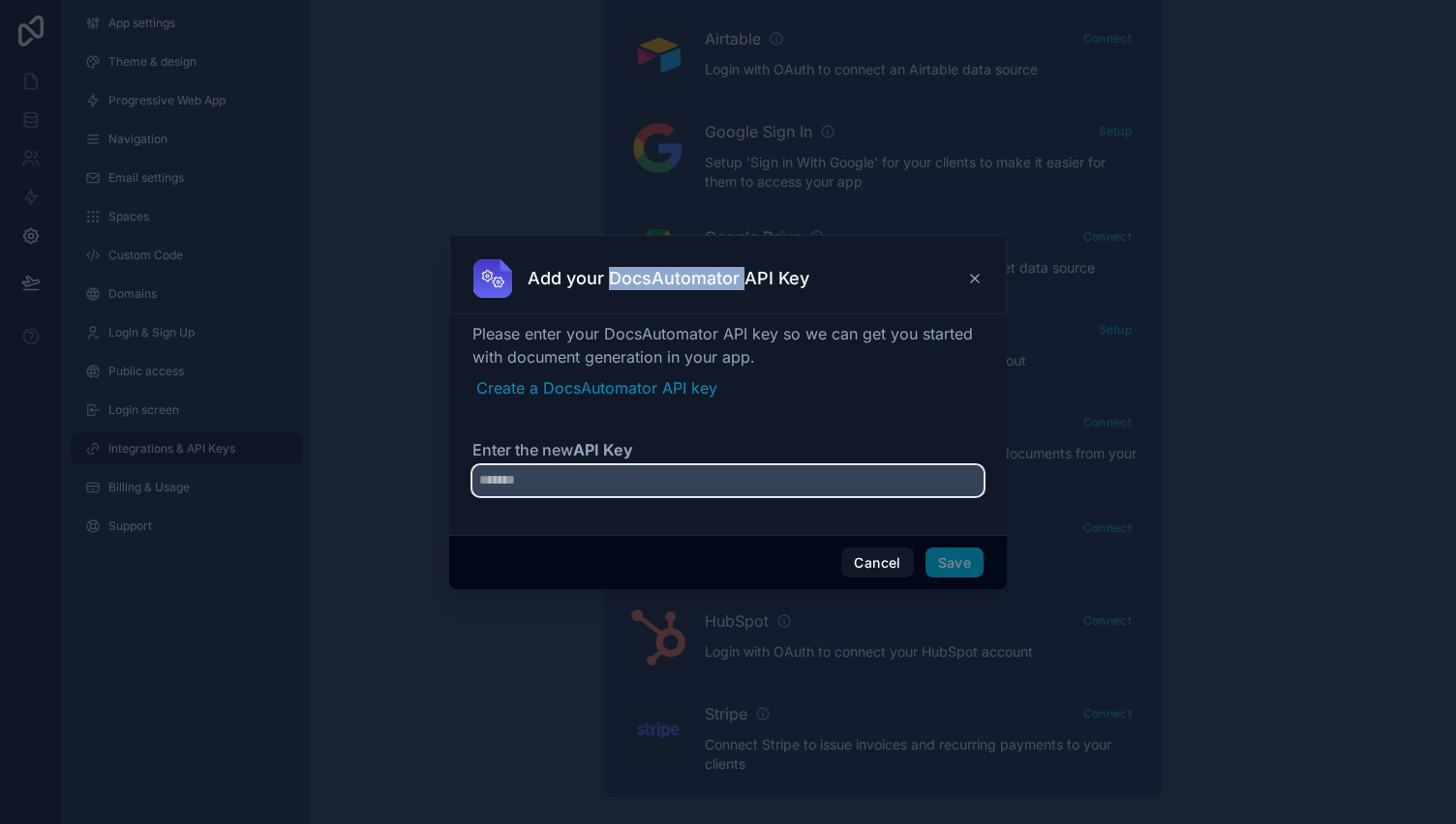
click at [533, 485] on input "Enter the new API Key" at bounding box center [728, 481] width 511 height 31
paste input "**********"
type input "**********"
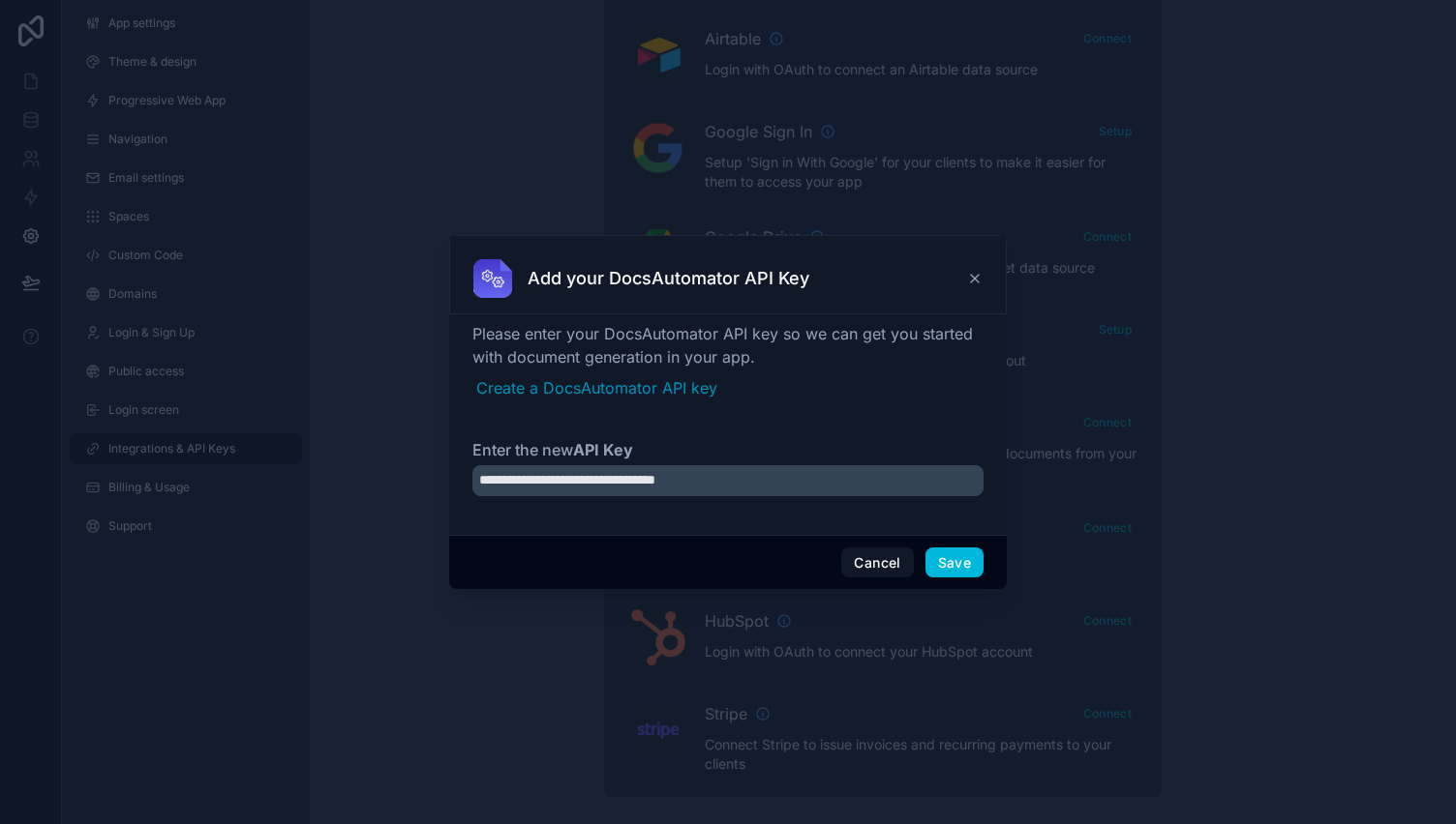
click at [968, 555] on button "Save" at bounding box center [954, 562] width 58 height 31
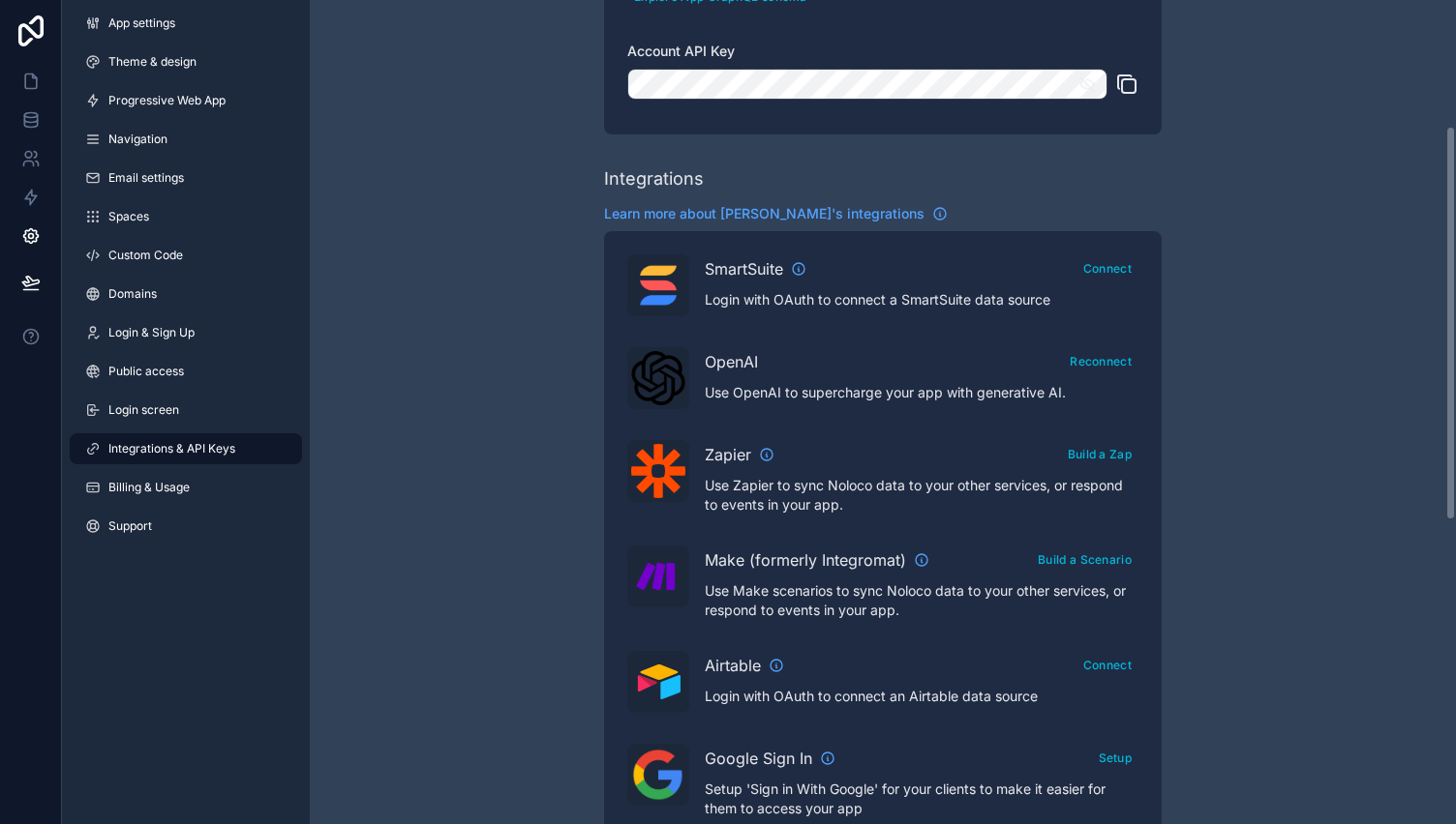
scroll to position [262, 0]
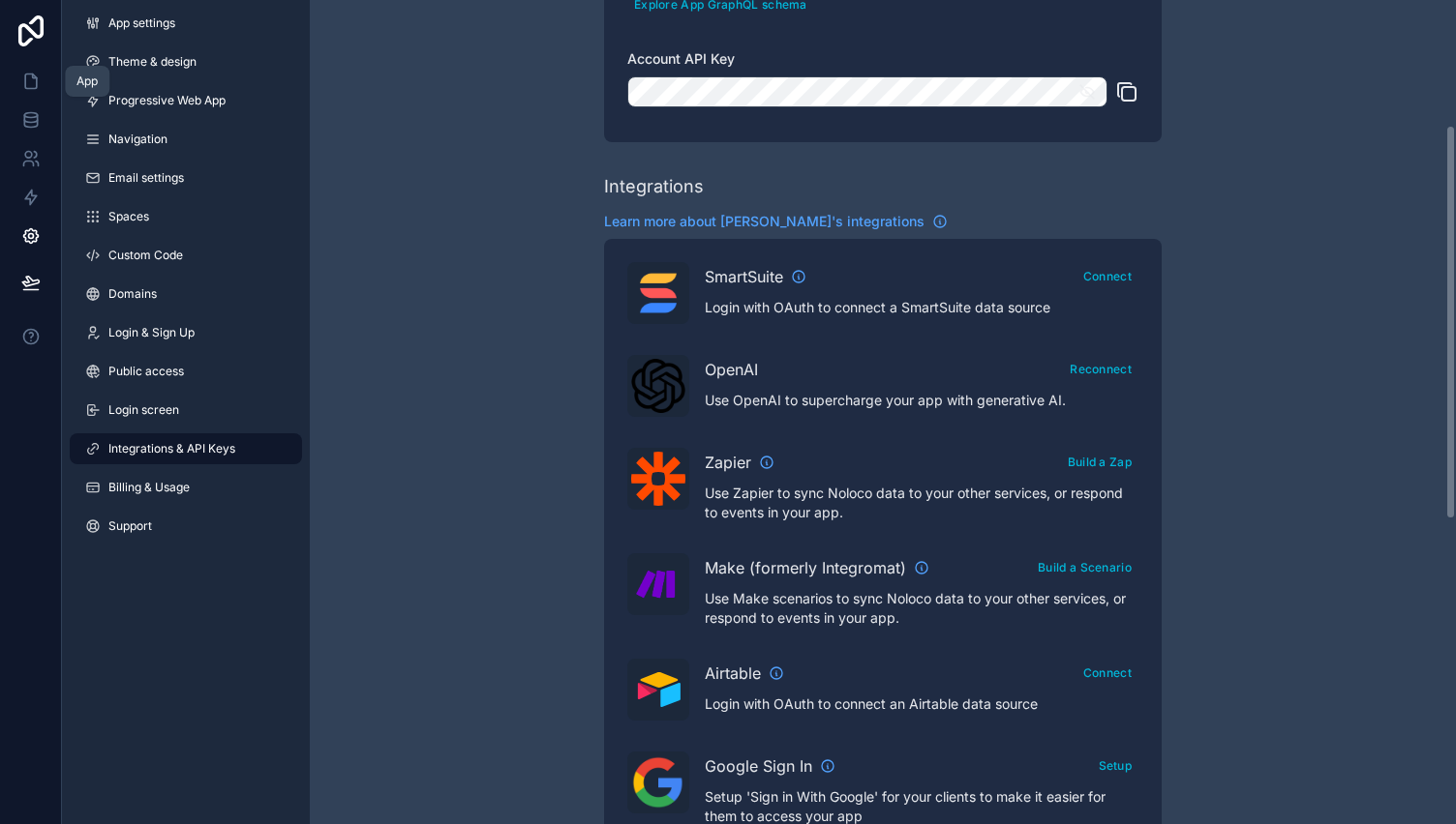
click at [25, 72] on icon at bounding box center [32, 82] width 20 height 20
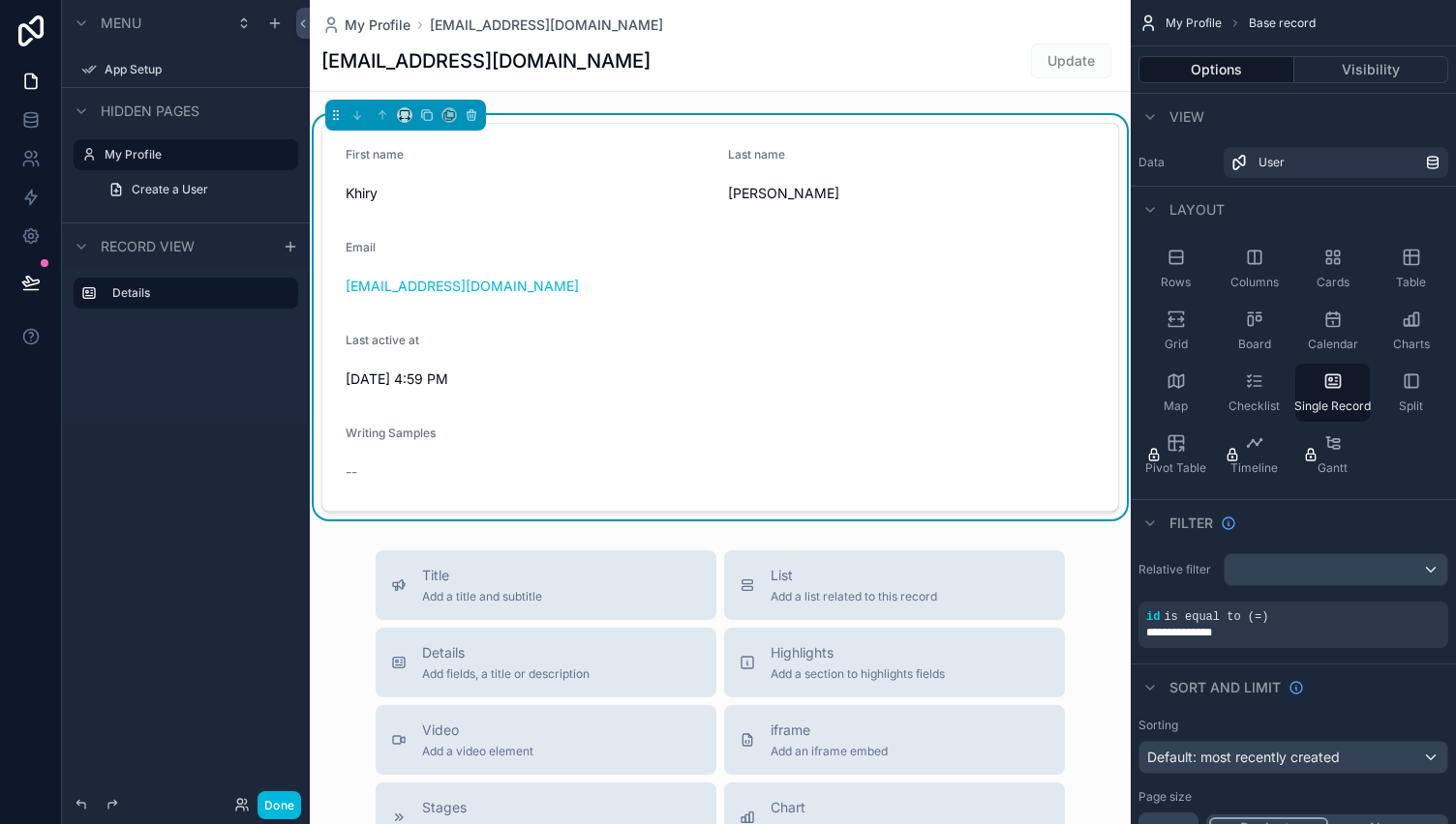
click at [623, 213] on form "First name Khiry Last name Palmer Email kp@palmersolutions.co Last active at 10…" at bounding box center [721, 318] width 796 height 387
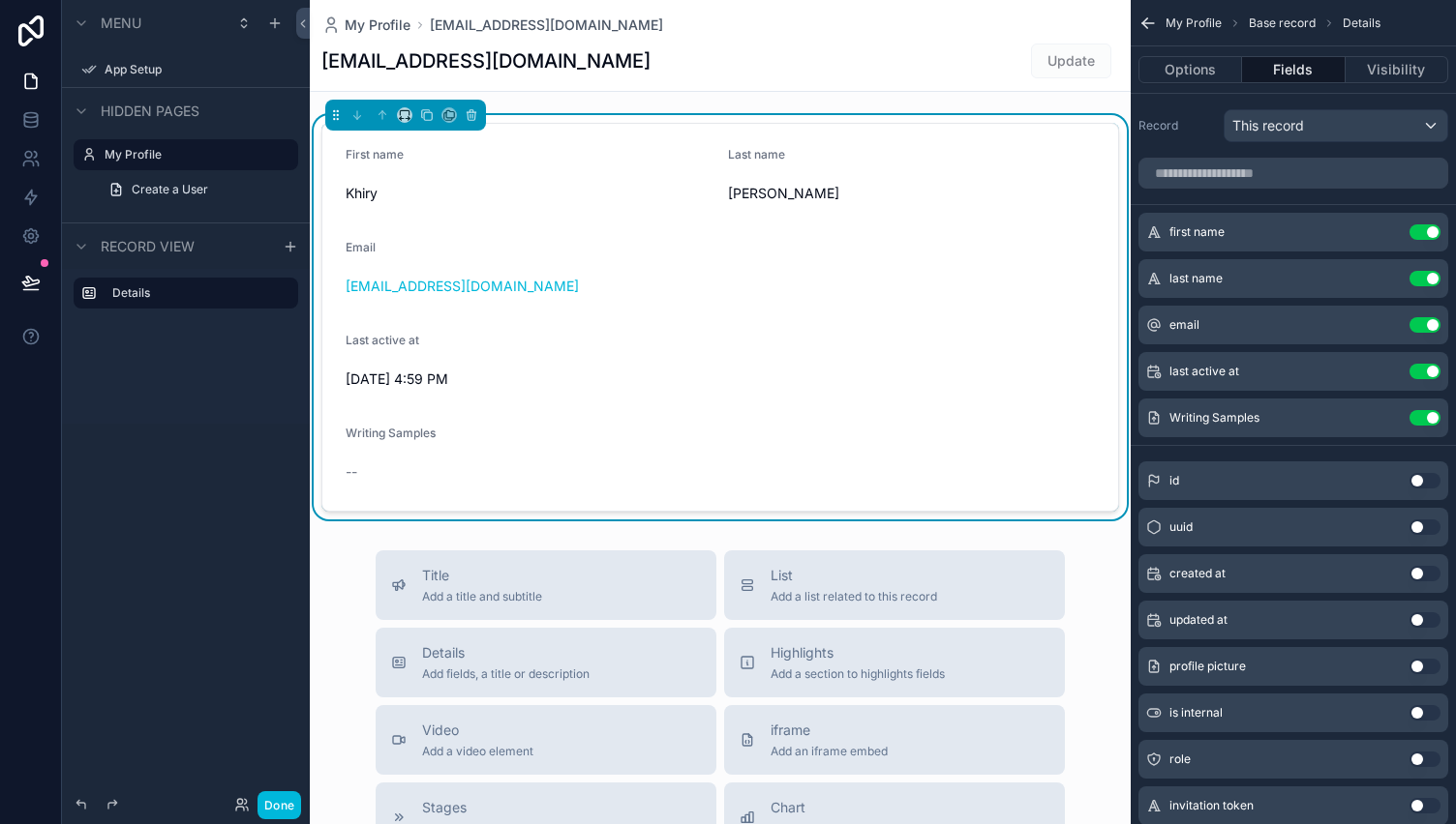
click at [531, 53] on h1 "[EMAIL_ADDRESS][DOMAIN_NAME]" at bounding box center [486, 60] width 329 height 27
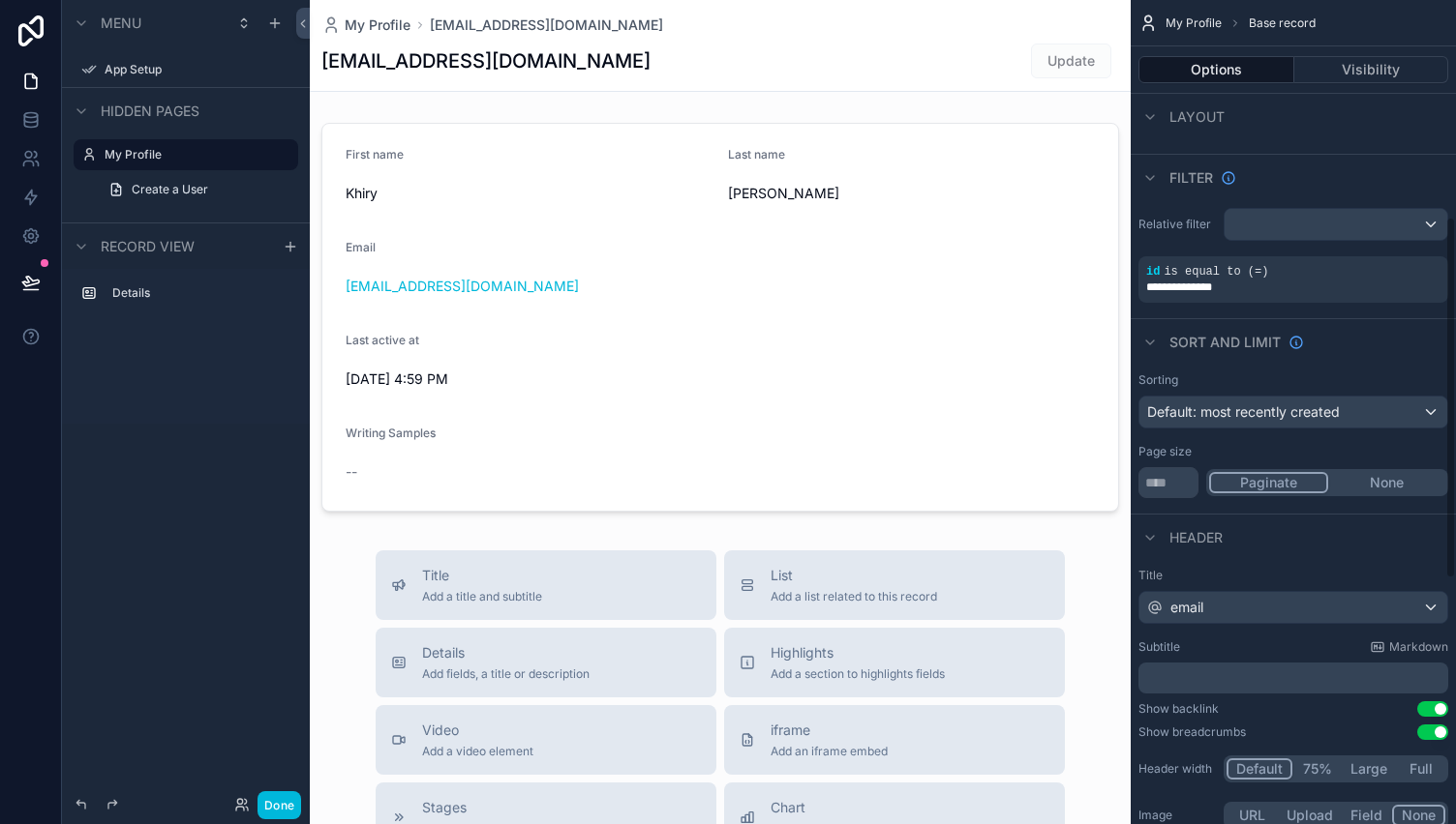
scroll to position [543, 0]
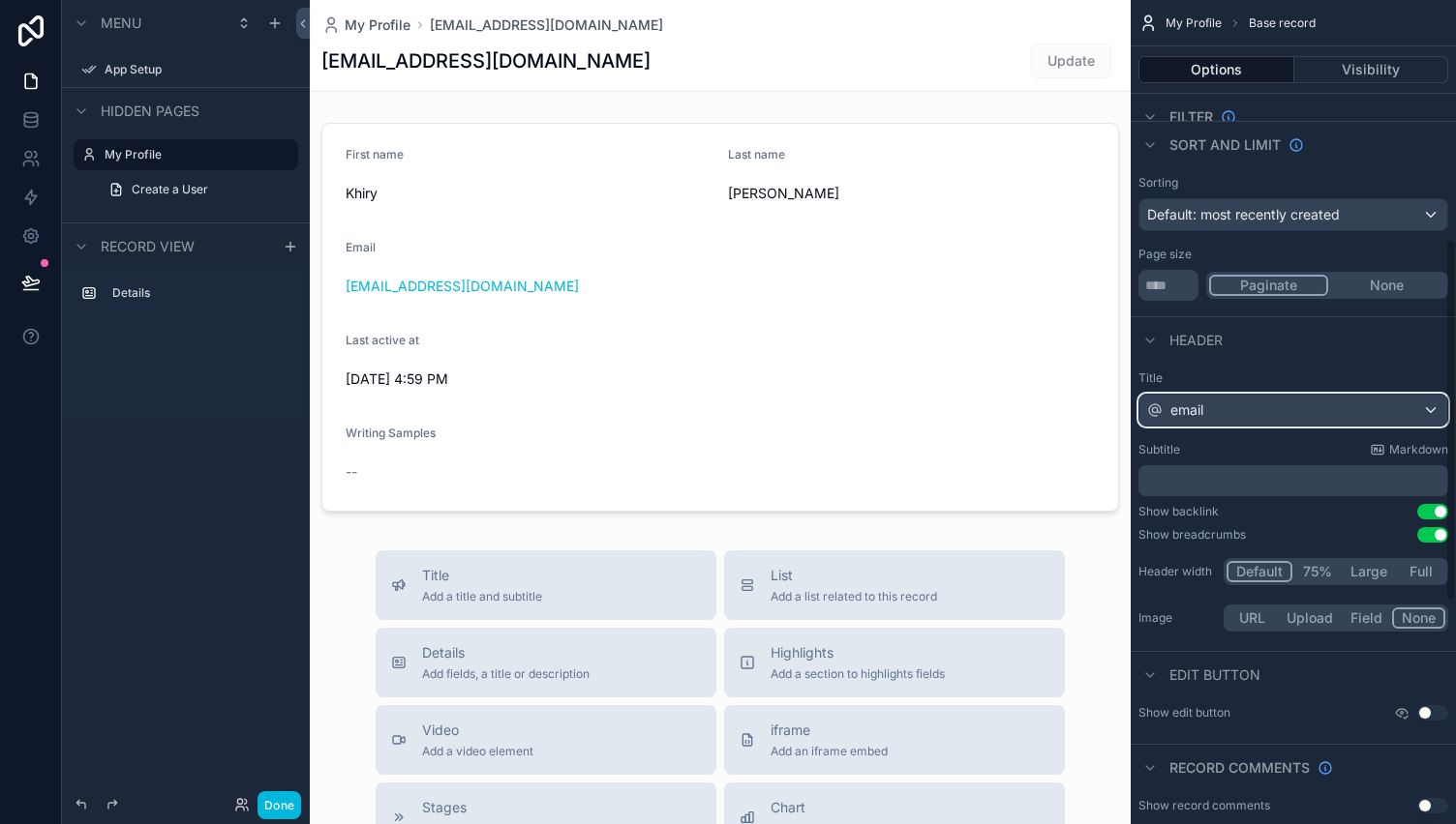
click at [1225, 417] on div "email" at bounding box center [1293, 410] width 308 height 31
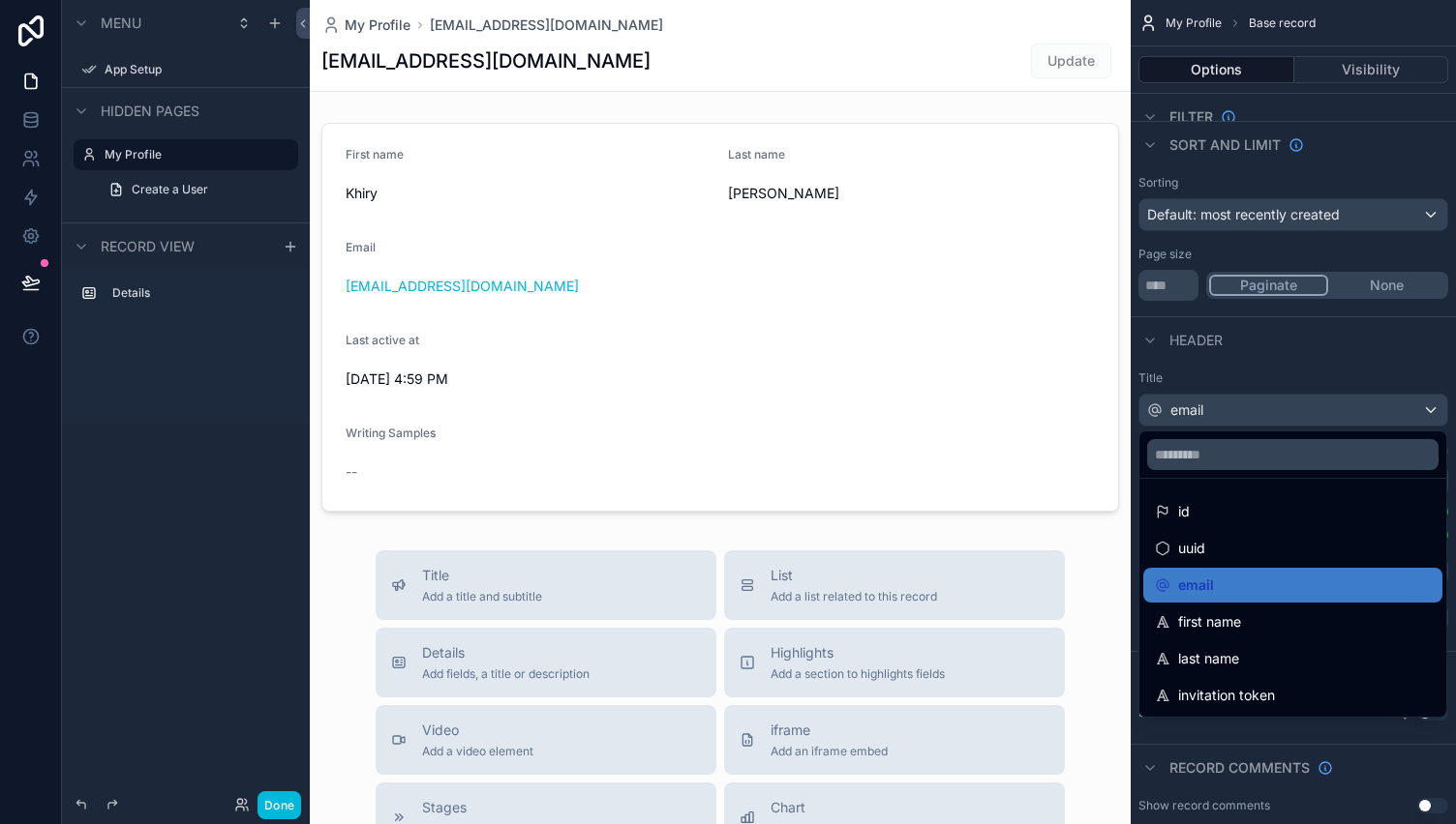
click at [1264, 636] on div "first name" at bounding box center [1292, 622] width 299 height 35
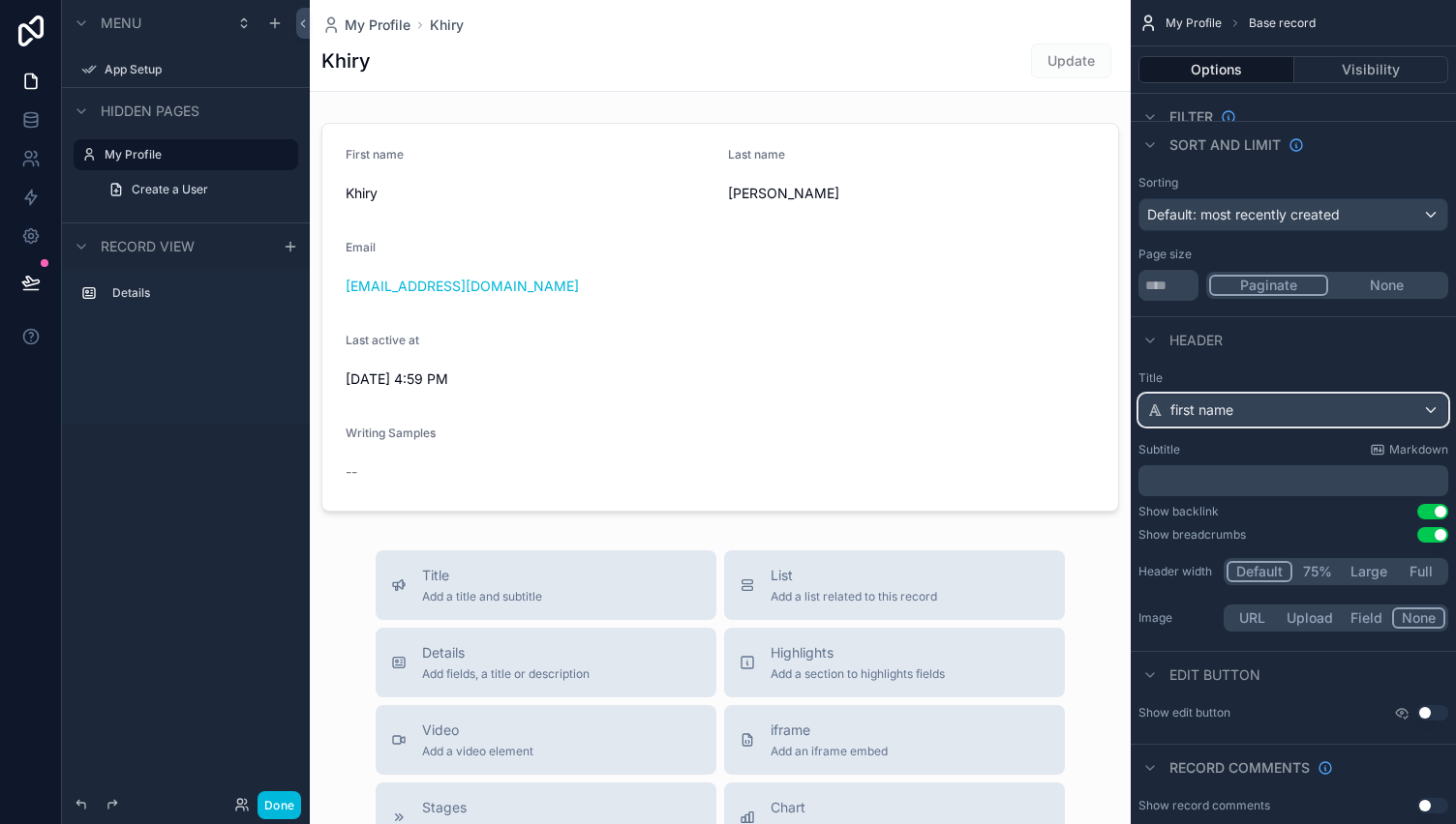
click at [1212, 401] on span "first name" at bounding box center [1201, 411] width 63 height 20
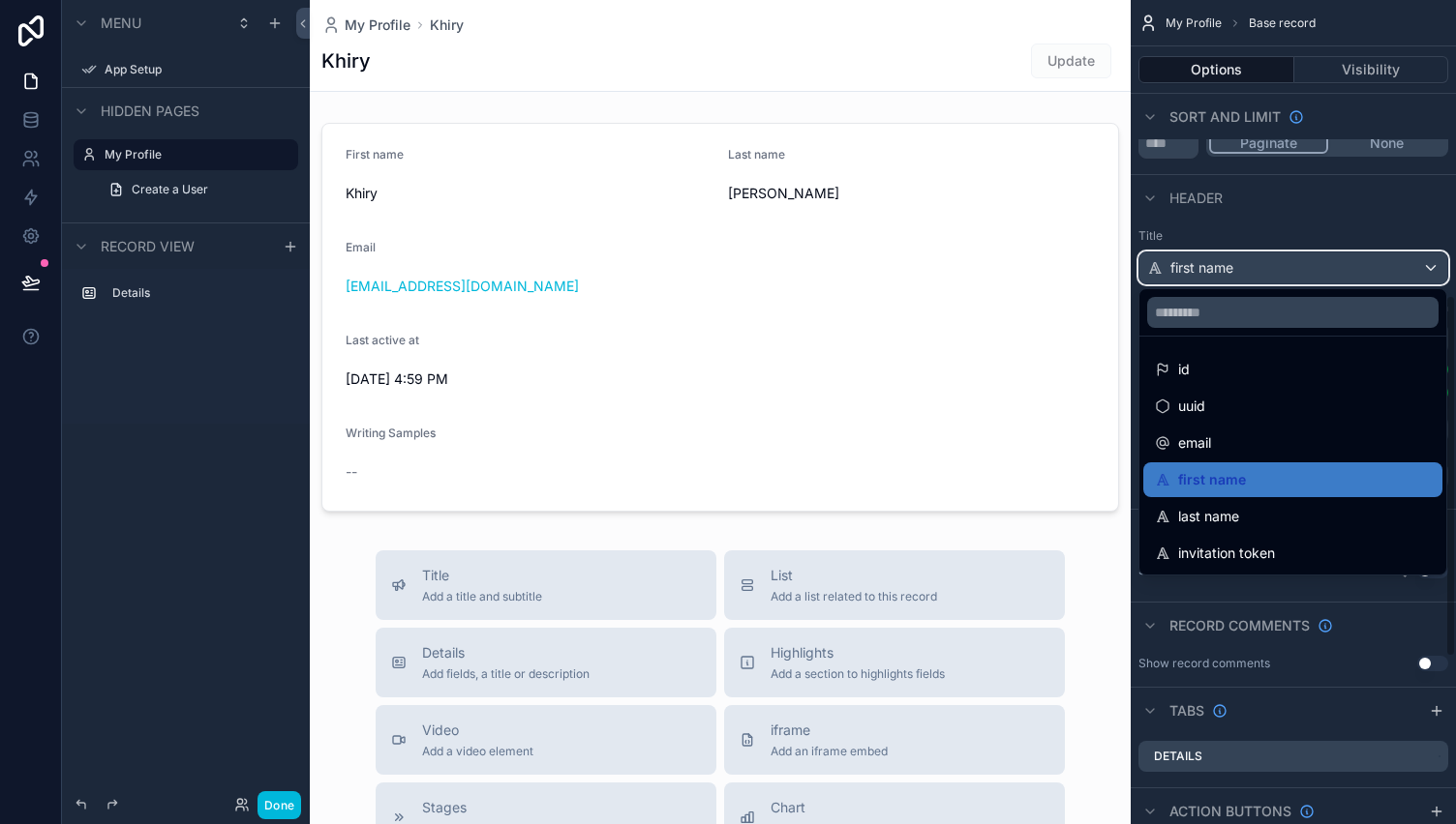
scroll to position [670, 0]
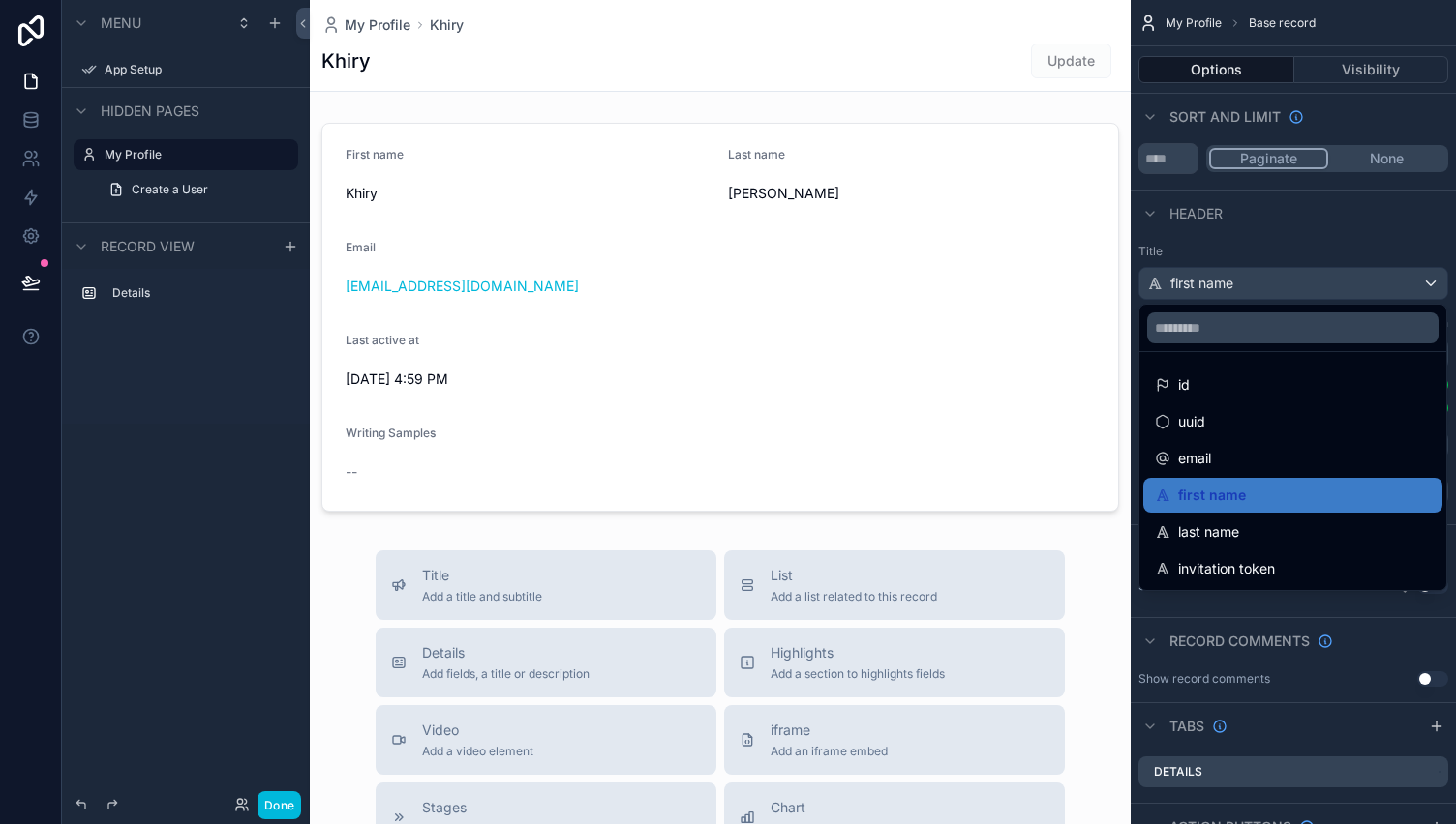
click at [1289, 279] on div "scrollable content" at bounding box center [728, 412] width 1456 height 824
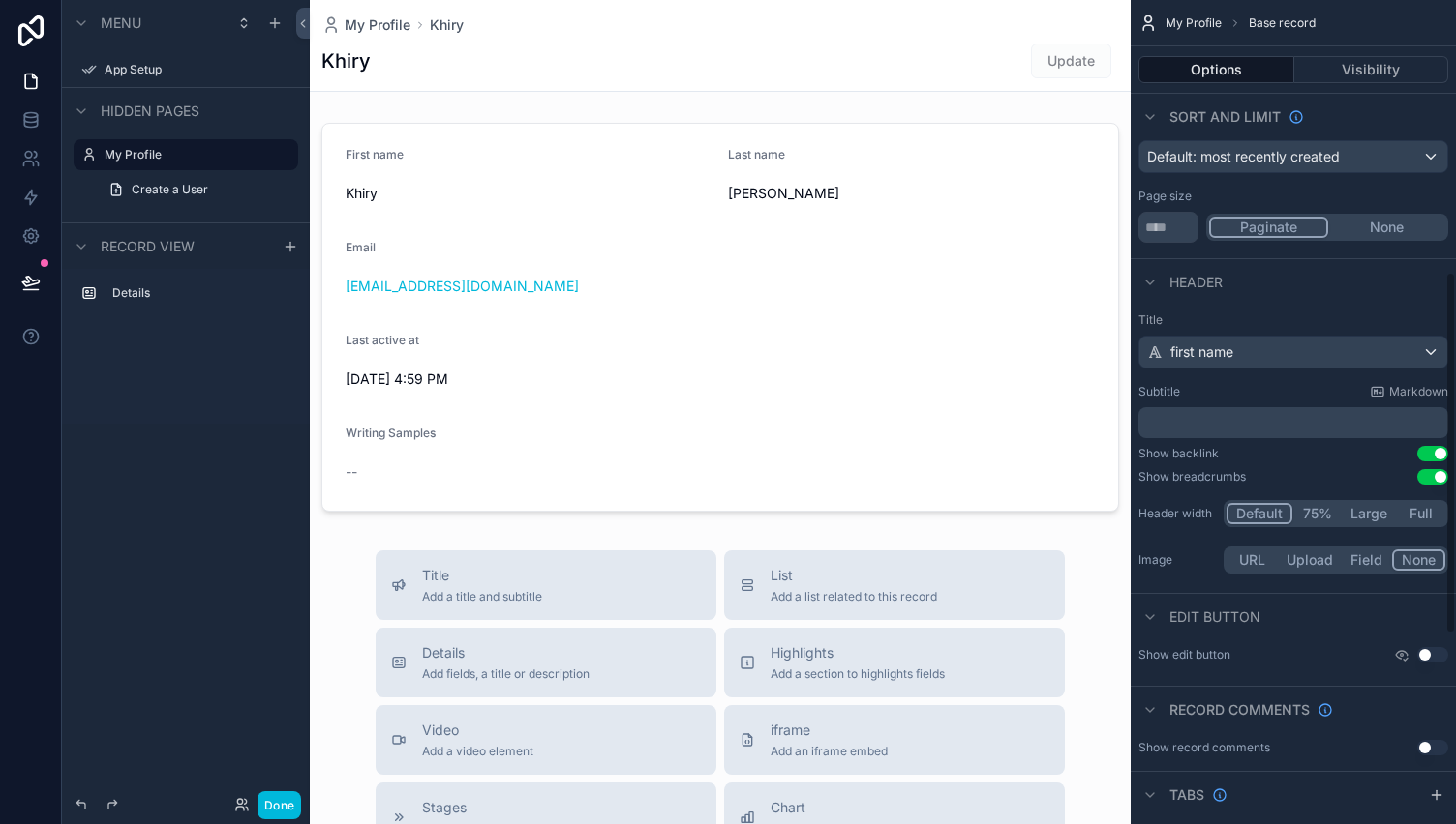
scroll to position [598, 0]
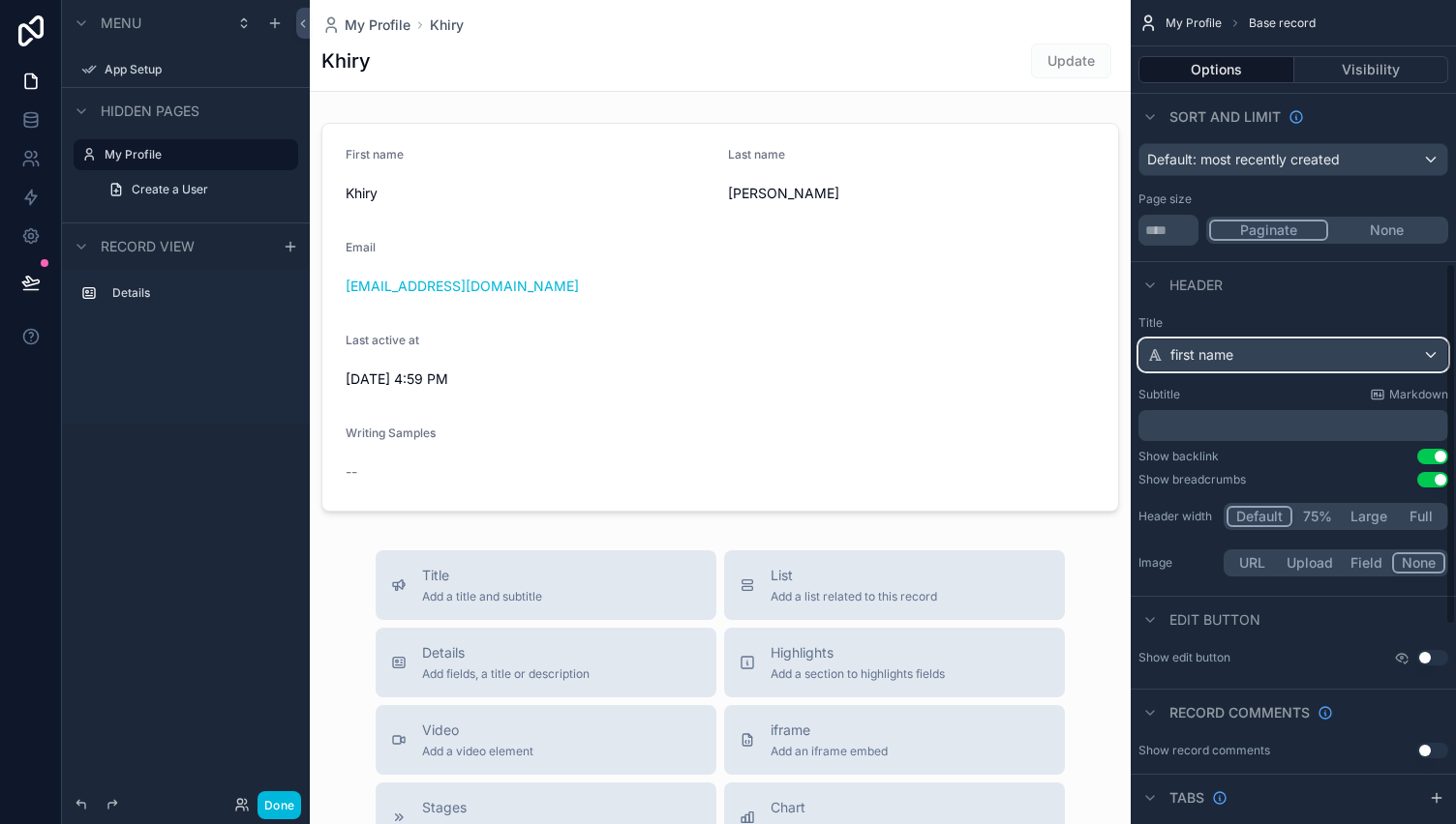
click at [1235, 364] on div "first name" at bounding box center [1293, 354] width 308 height 31
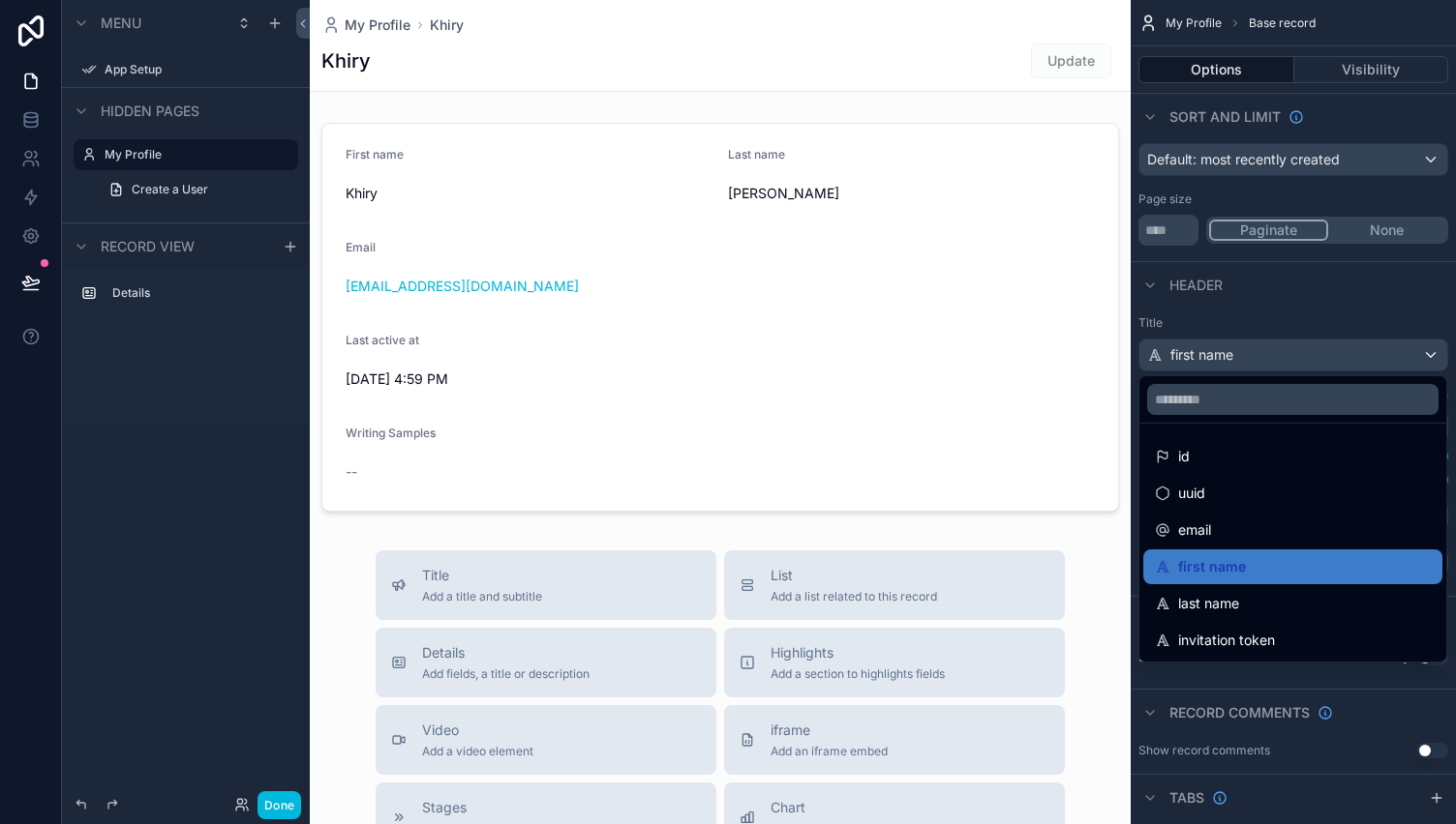
click at [1312, 343] on div "scrollable content" at bounding box center [728, 412] width 1456 height 824
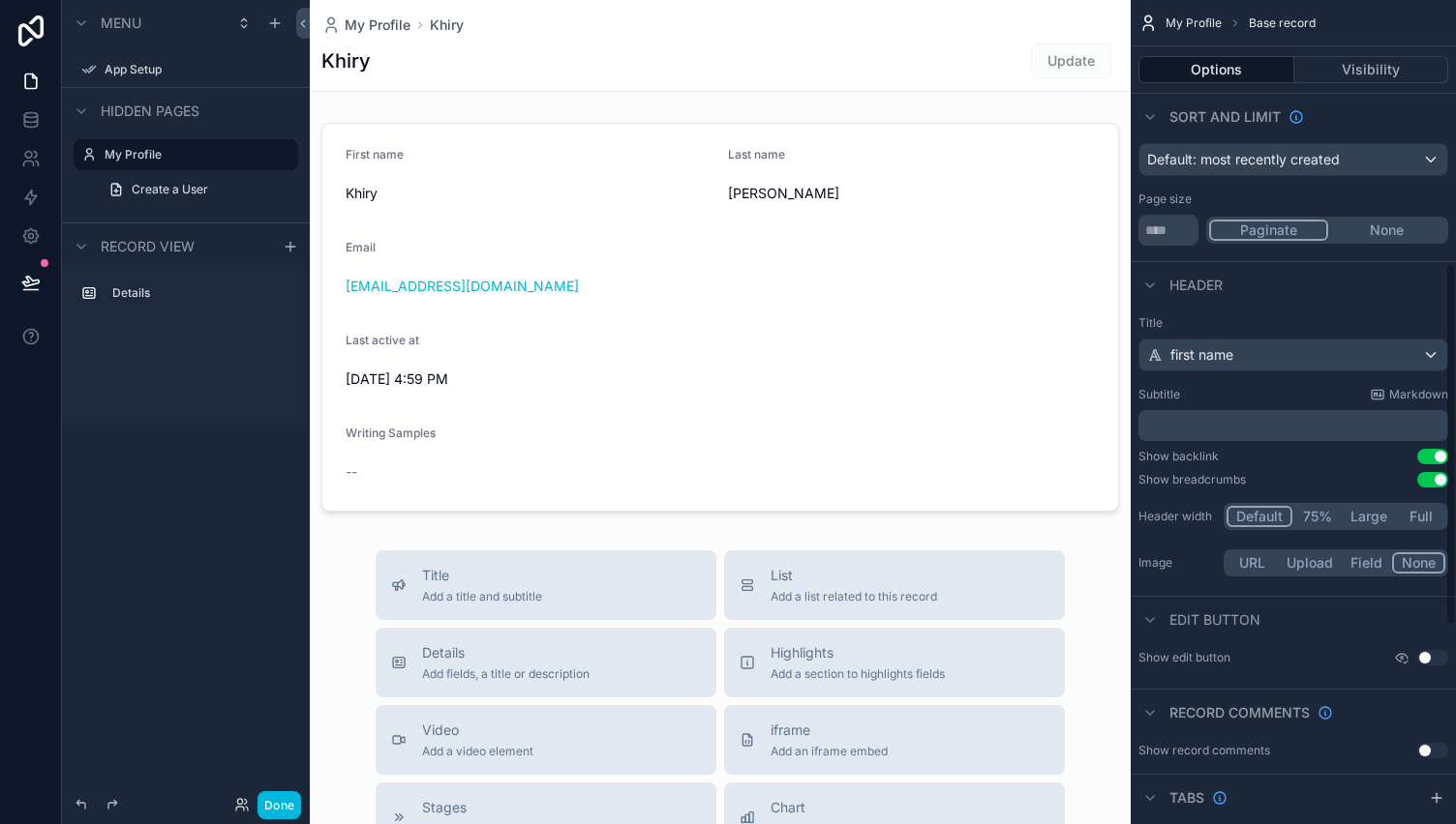
click at [1432, 449] on button "Use setting" at bounding box center [1432, 457] width 31 height 16
click at [1427, 453] on button "Use setting" at bounding box center [1432, 457] width 31 height 16
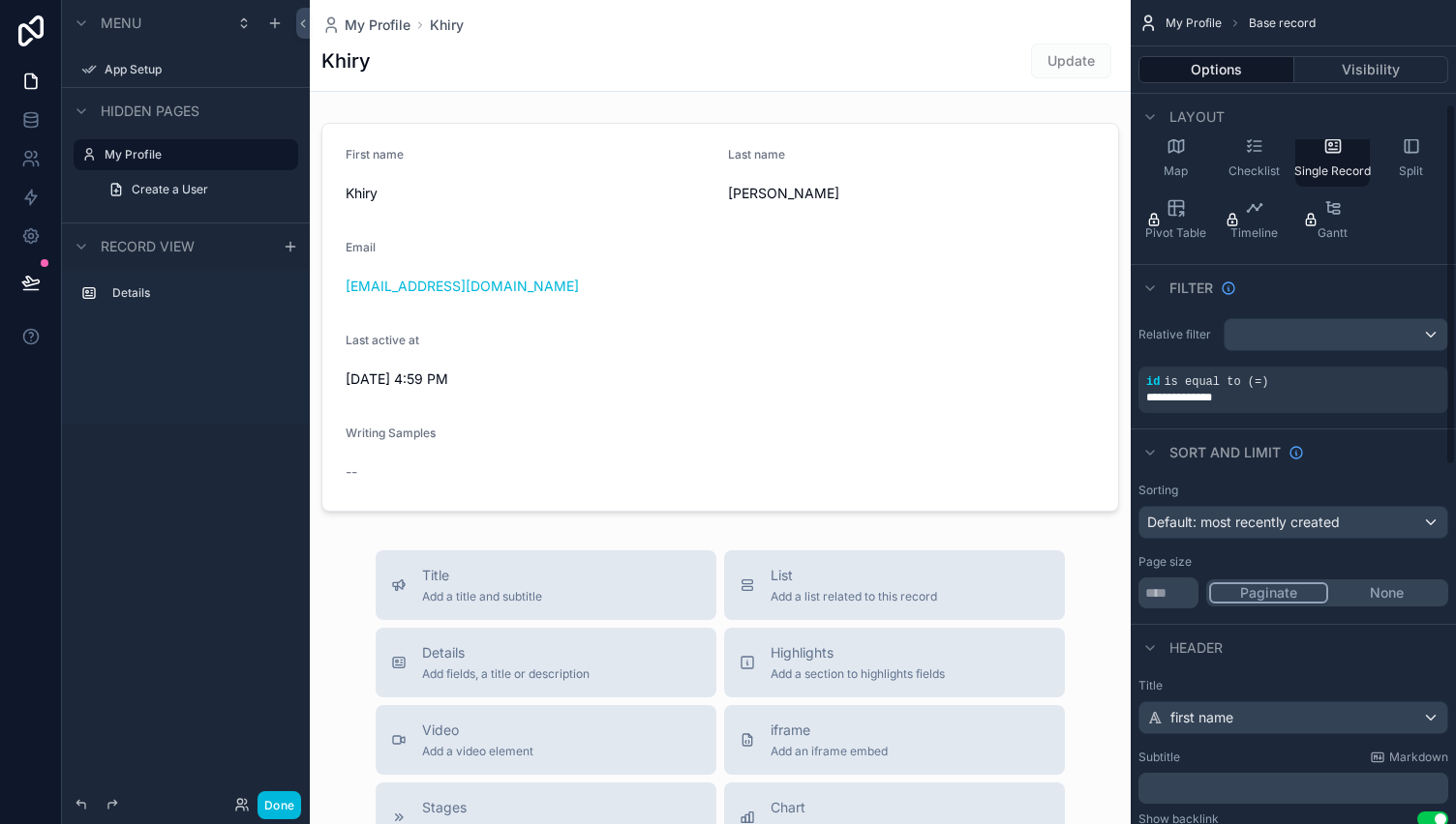
scroll to position [265, 0]
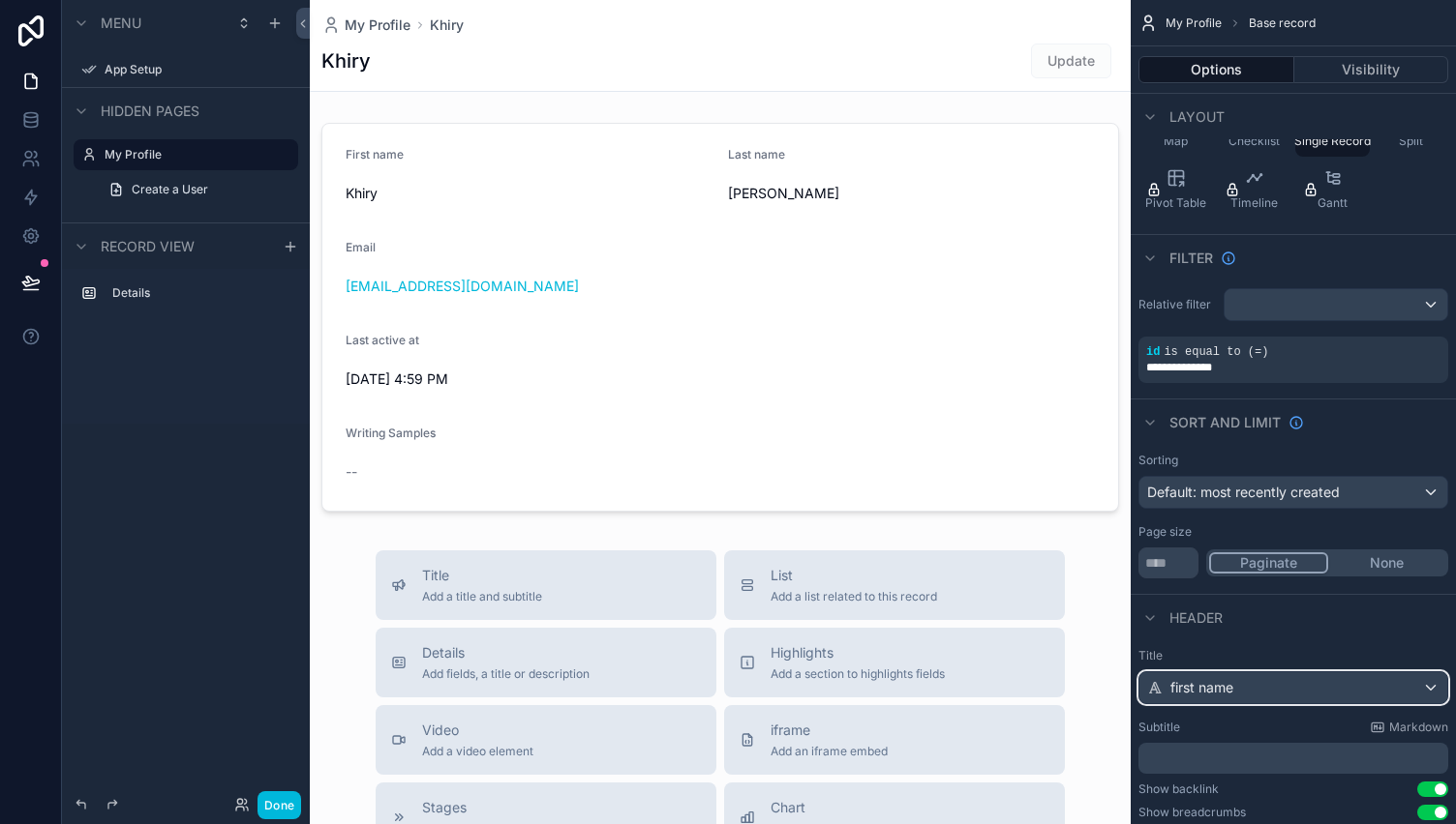
click at [1225, 686] on span "first name" at bounding box center [1201, 688] width 63 height 20
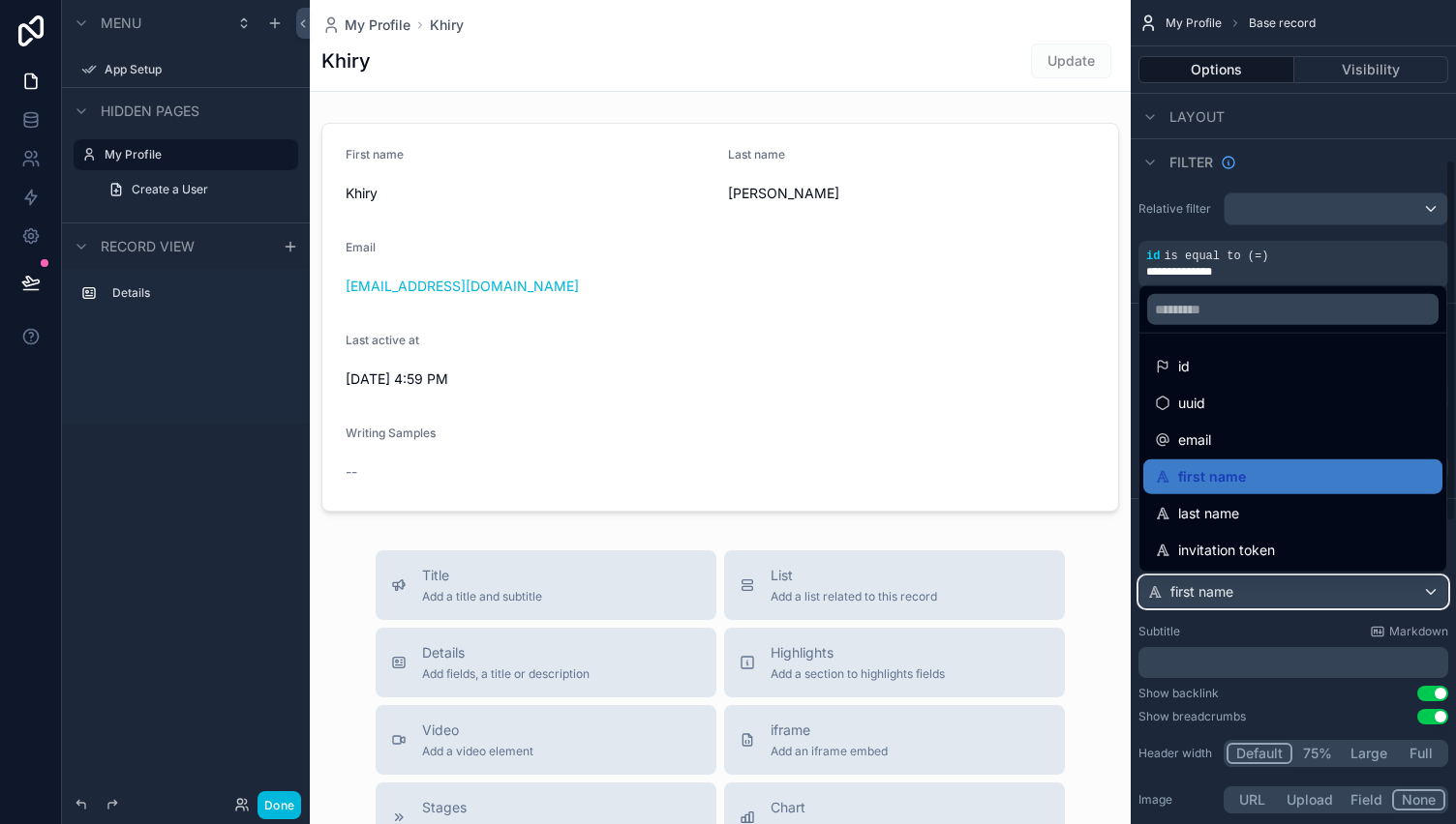
scroll to position [364, 0]
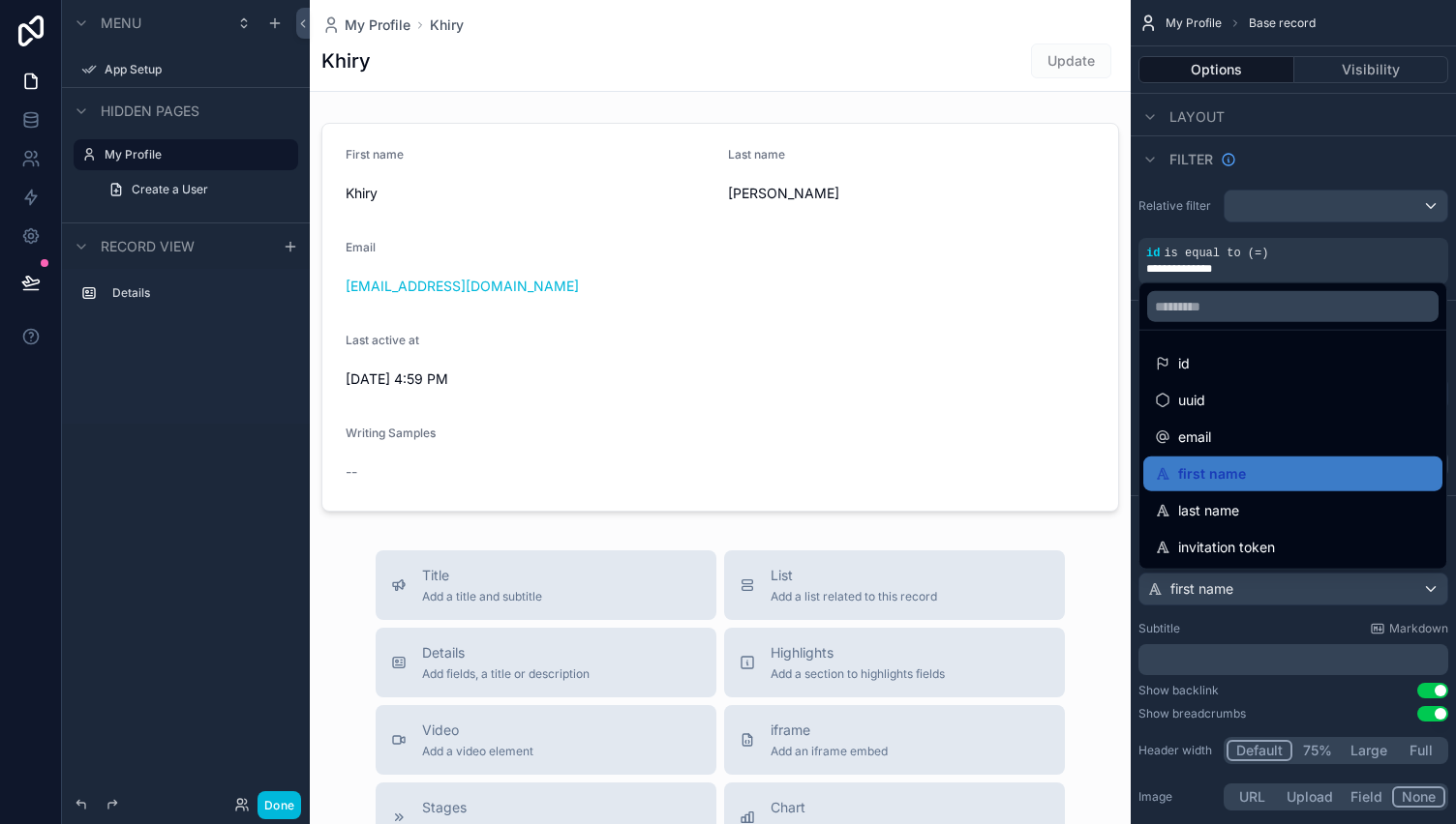
click at [1235, 507] on span "last name" at bounding box center [1208, 511] width 61 height 24
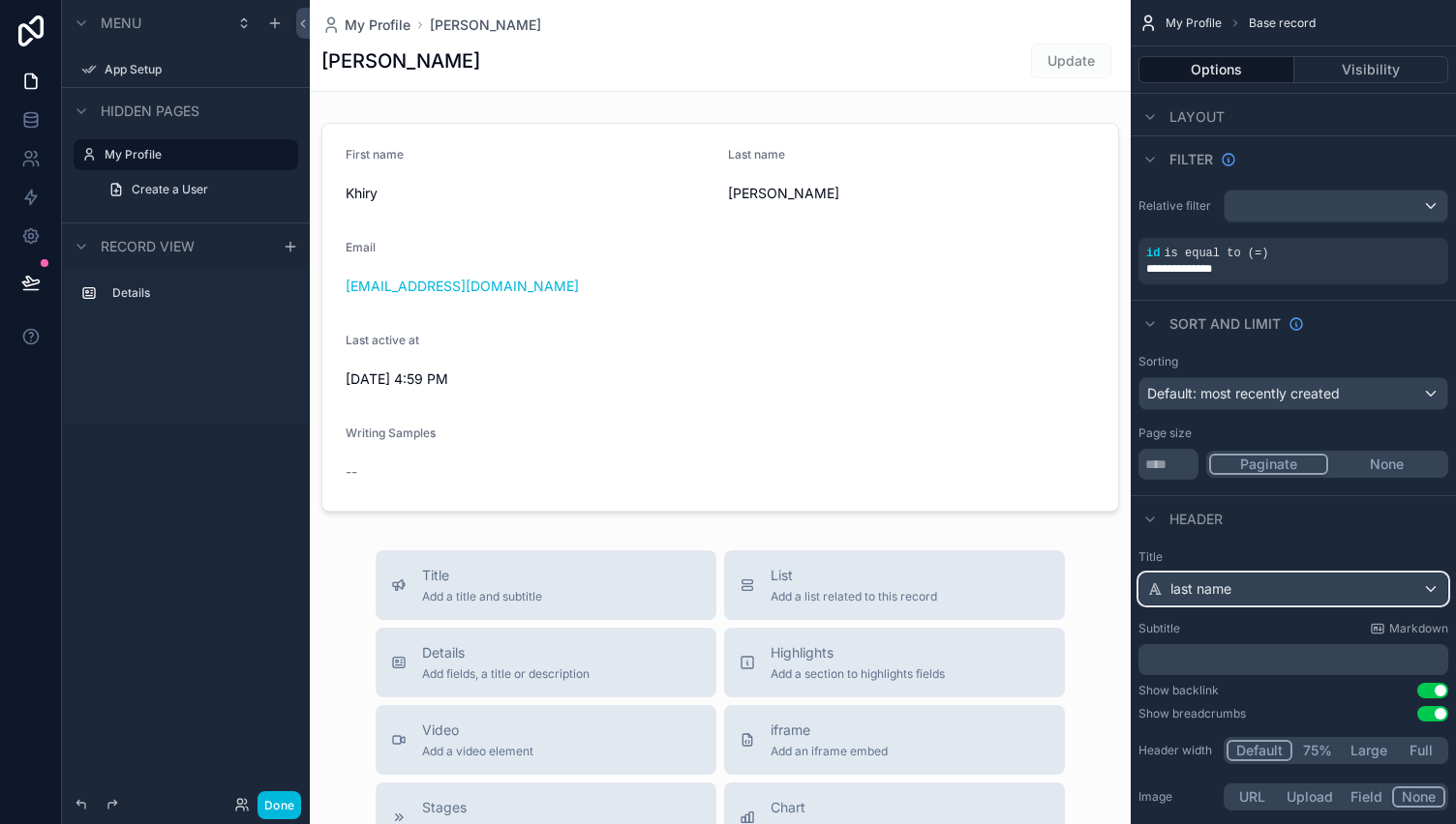
click at [1229, 586] on span "last name" at bounding box center [1200, 589] width 61 height 20
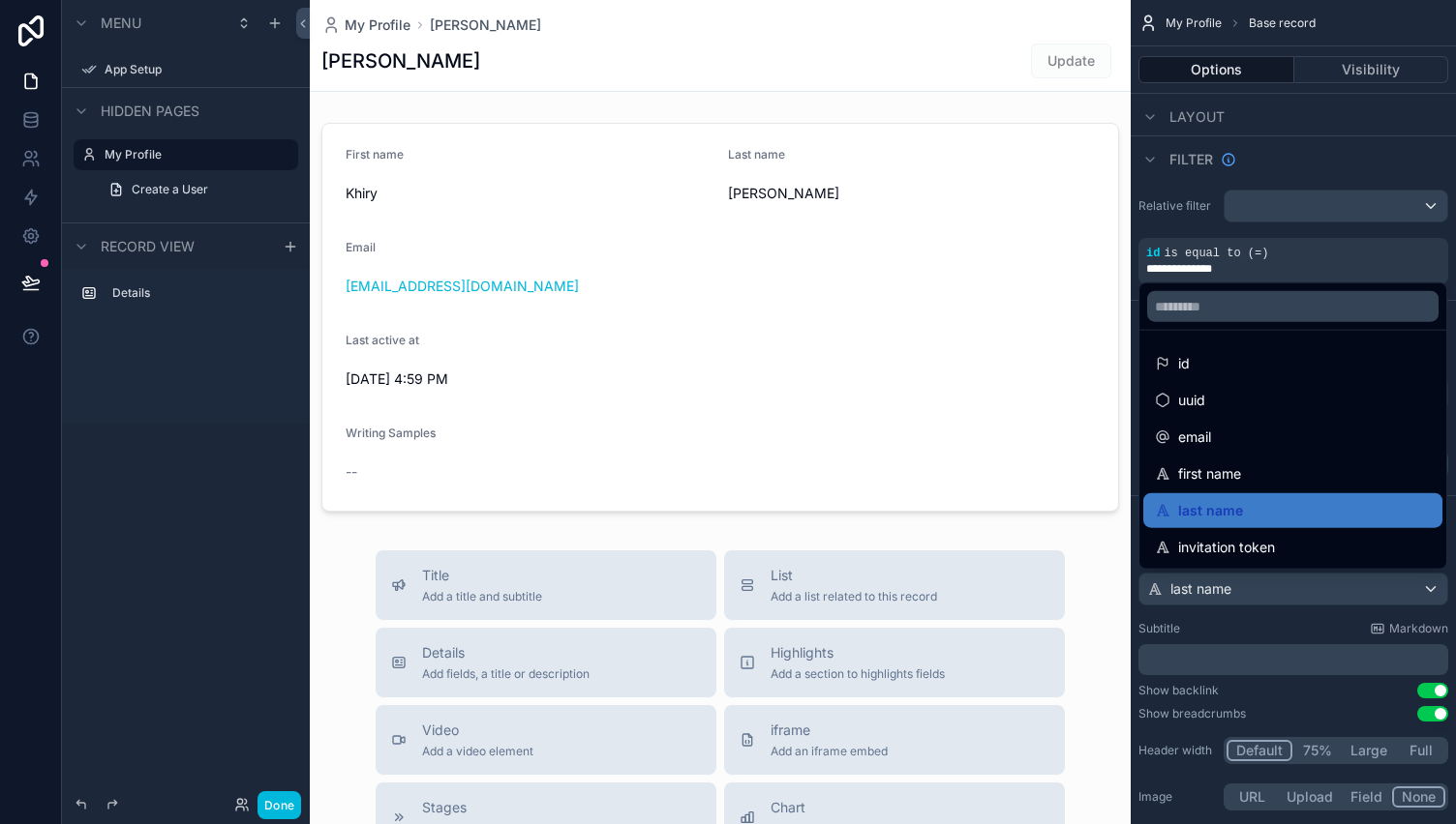
click at [1234, 480] on span "first name" at bounding box center [1209, 475] width 63 height 24
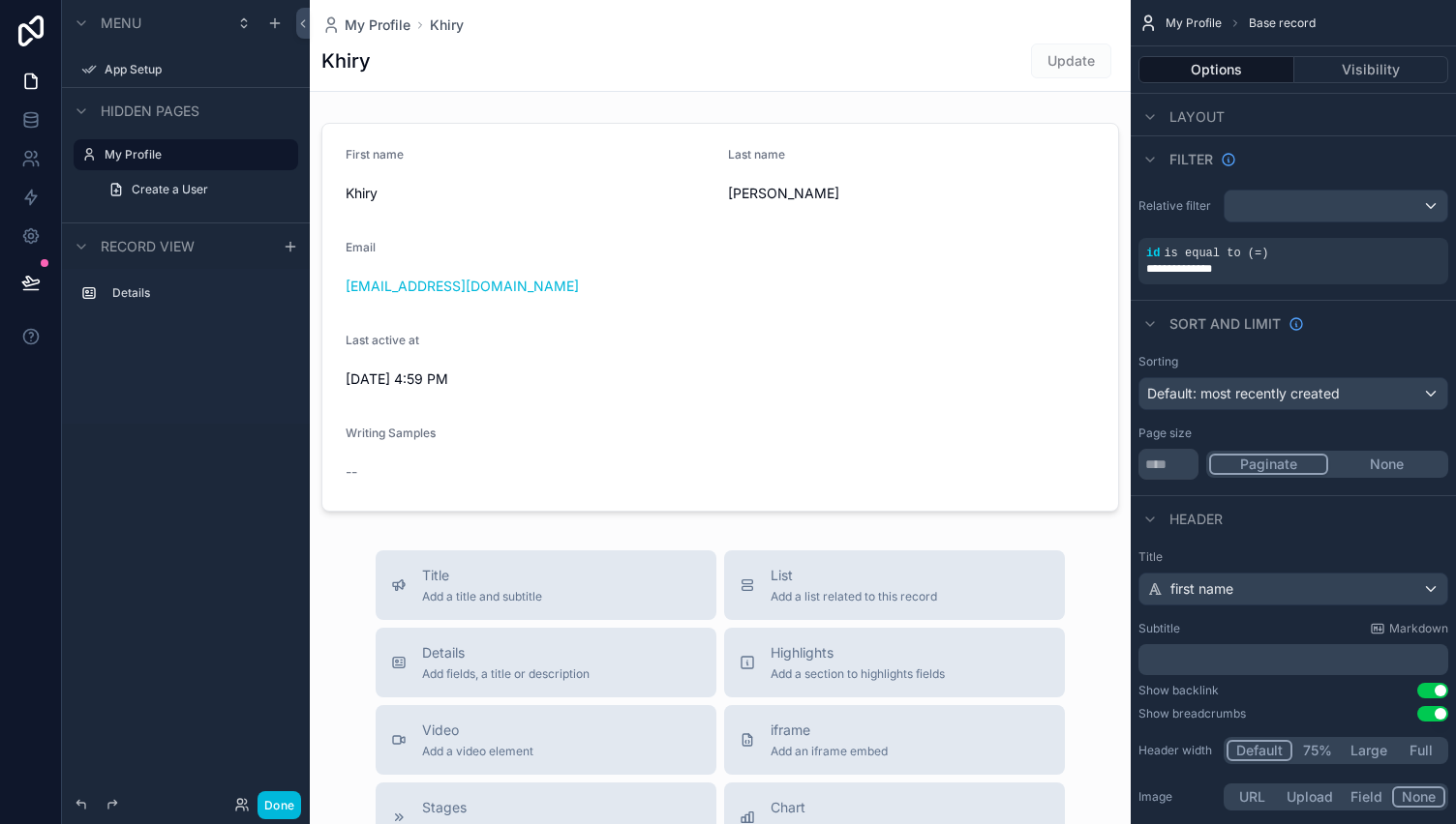
drag, startPoint x: 89, startPoint y: 24, endPoint x: 27, endPoint y: 158, distance: 147.6
click at [27, 158] on icon at bounding box center [32, 159] width 20 height 20
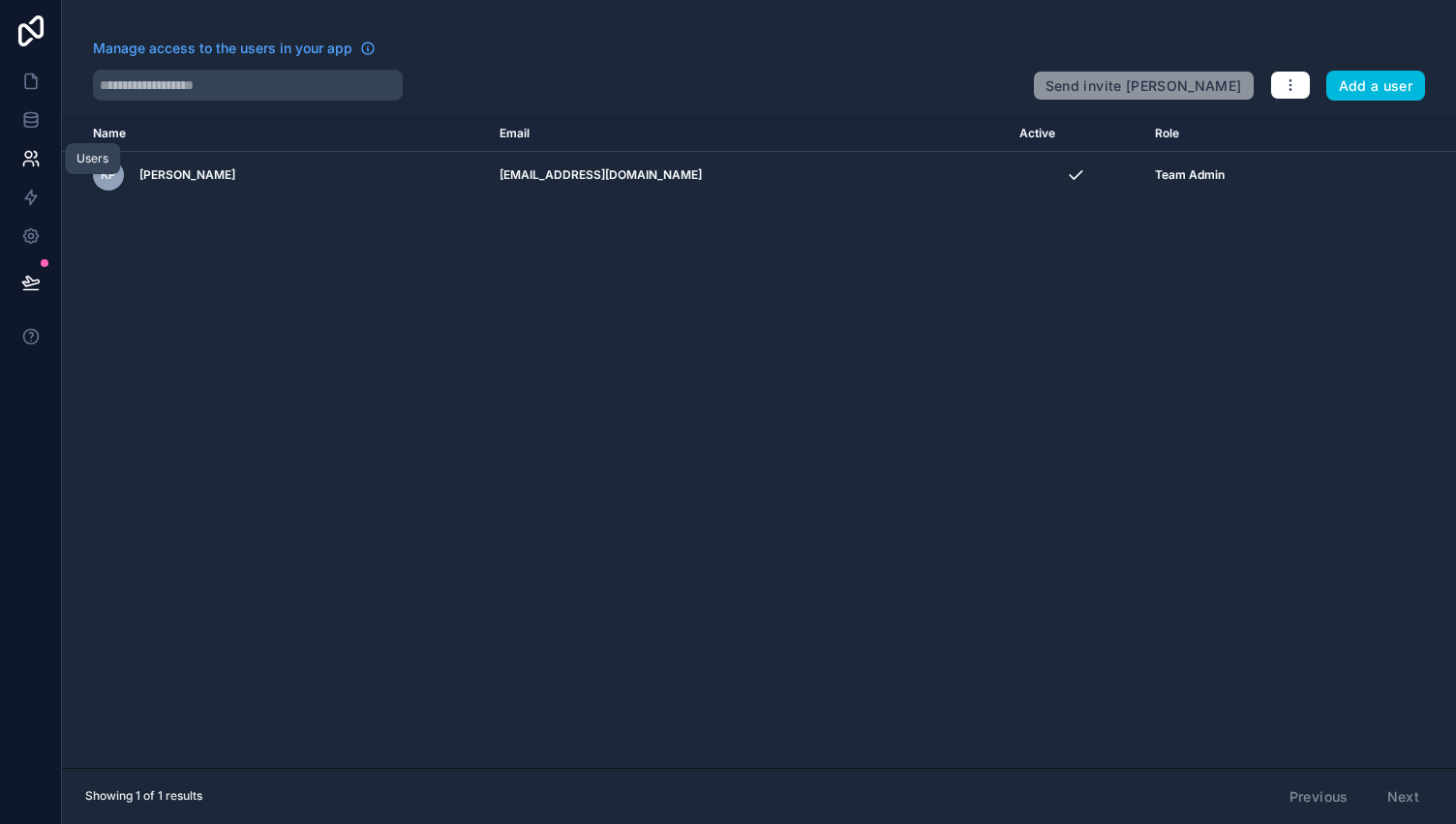
click at [29, 141] on link at bounding box center [31, 158] width 61 height 38
click at [34, 126] on icon at bounding box center [31, 124] width 13 height 8
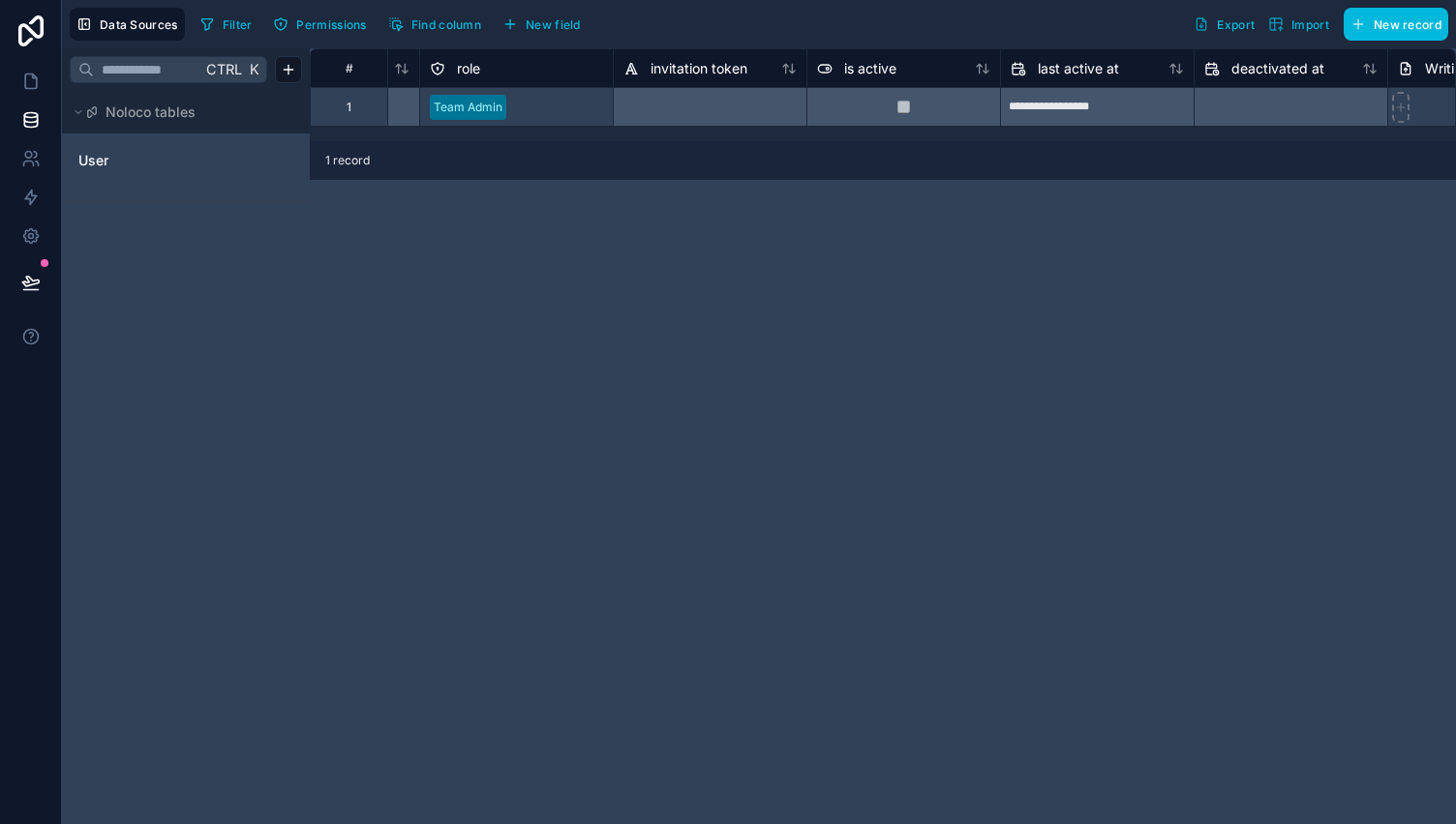
scroll to position [0, 945]
click at [568, 26] on span "New field" at bounding box center [553, 25] width 55 height 15
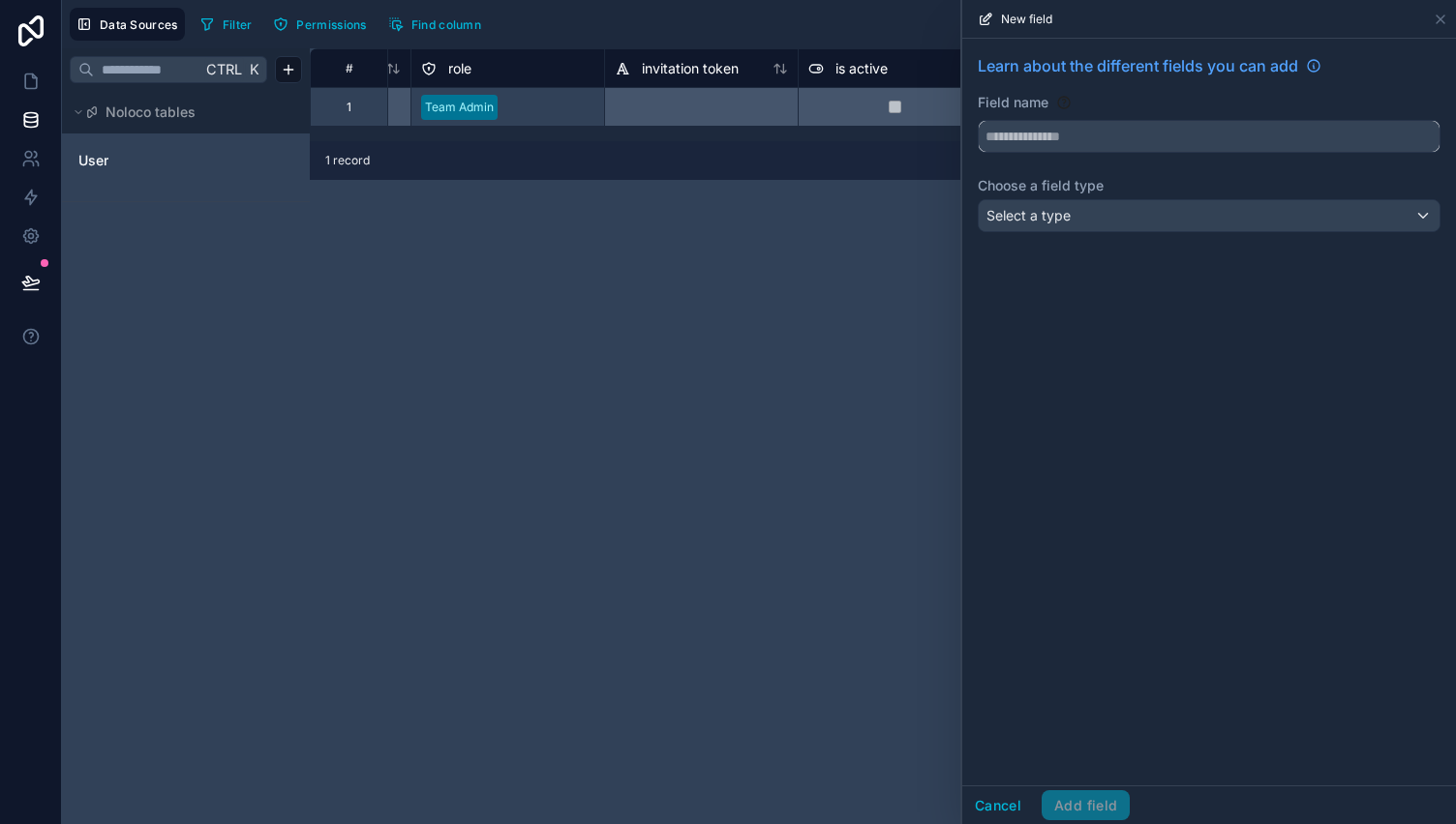
click at [1074, 143] on input "text" at bounding box center [1208, 136] width 461 height 31
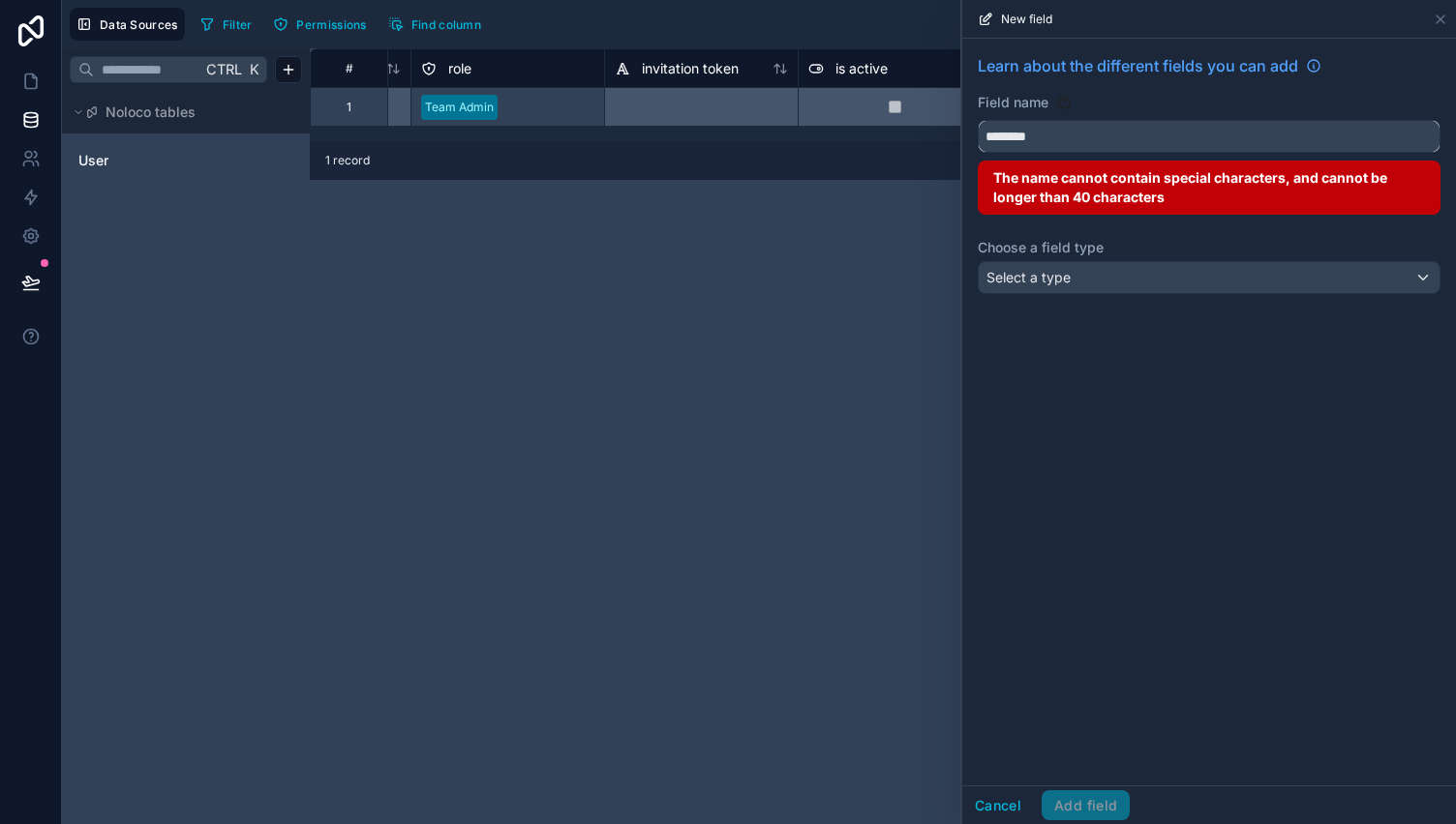
click at [977, 120] on button "********" at bounding box center [1208, 136] width 463 height 33
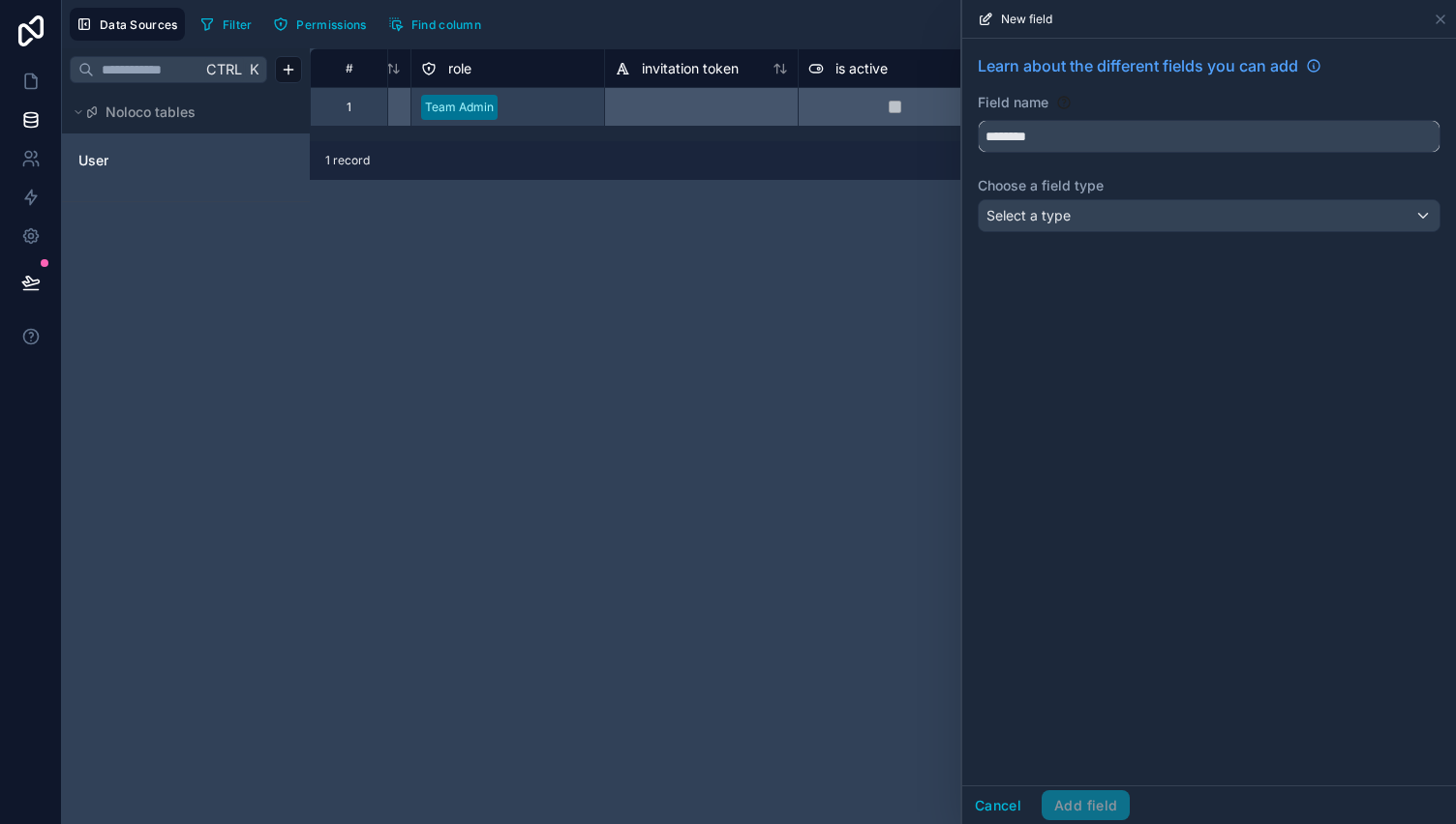
type input "********"
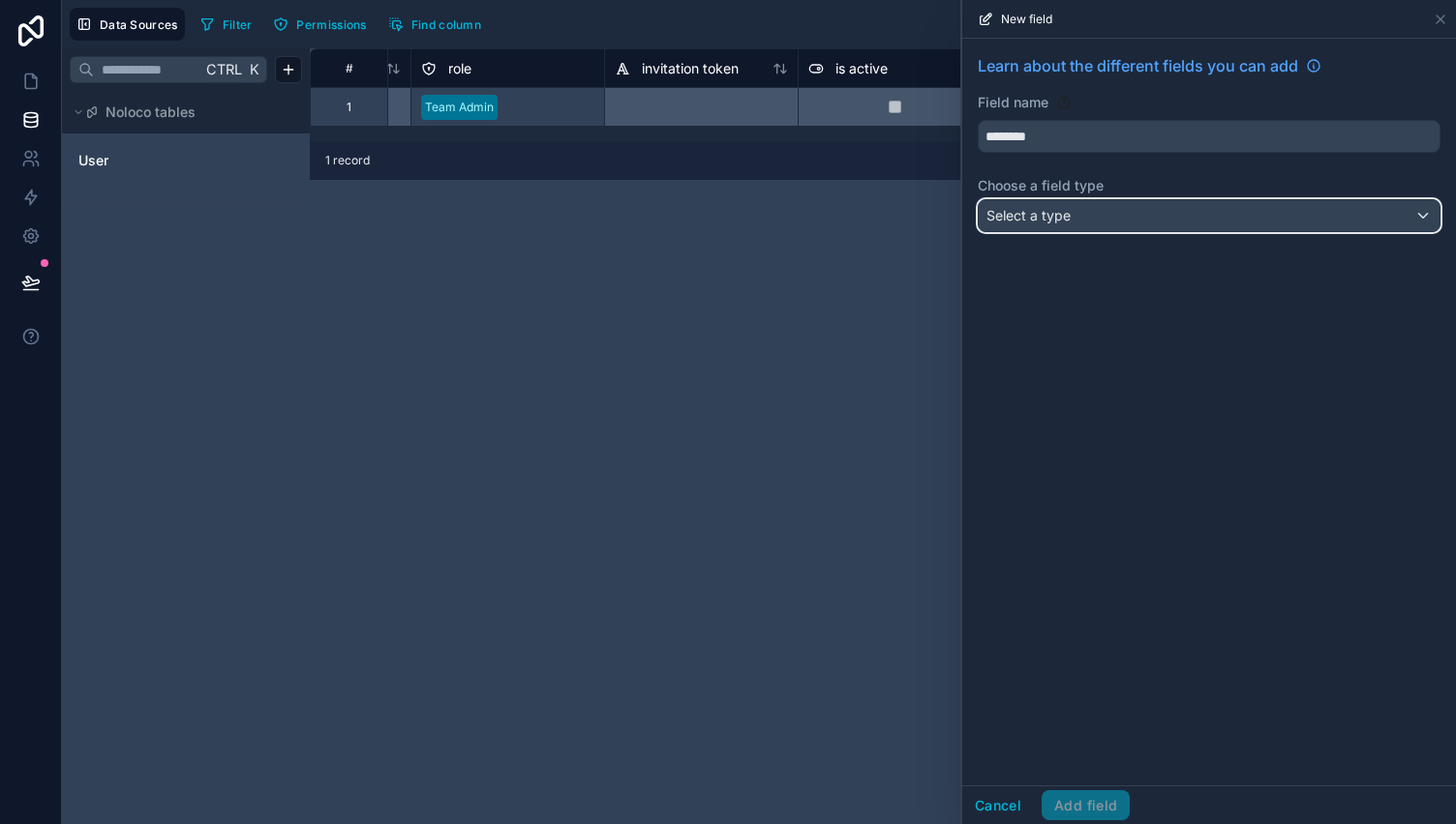
click at [1112, 227] on div "Select a type" at bounding box center [1208, 215] width 461 height 31
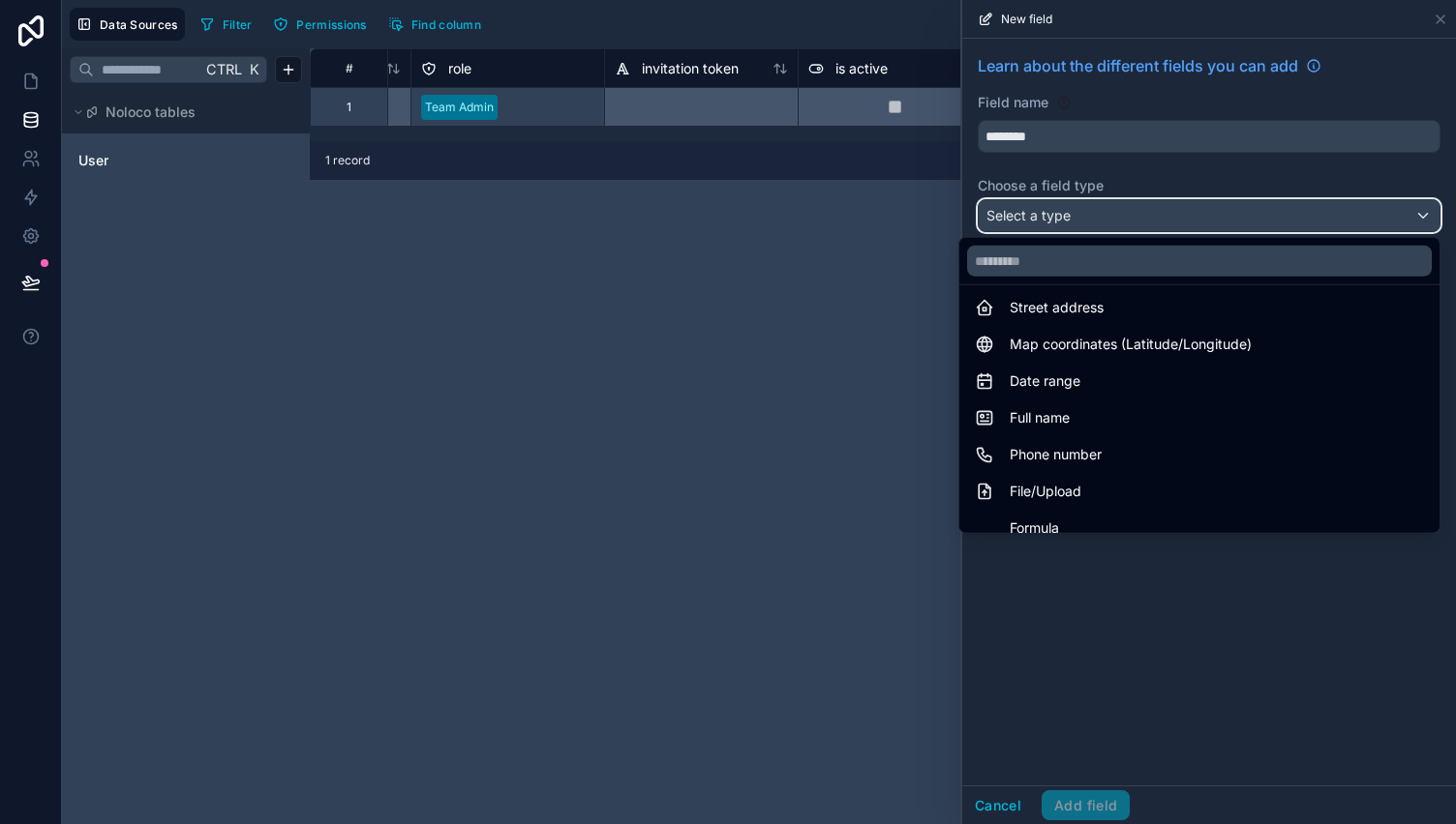
scroll to position [306, 0]
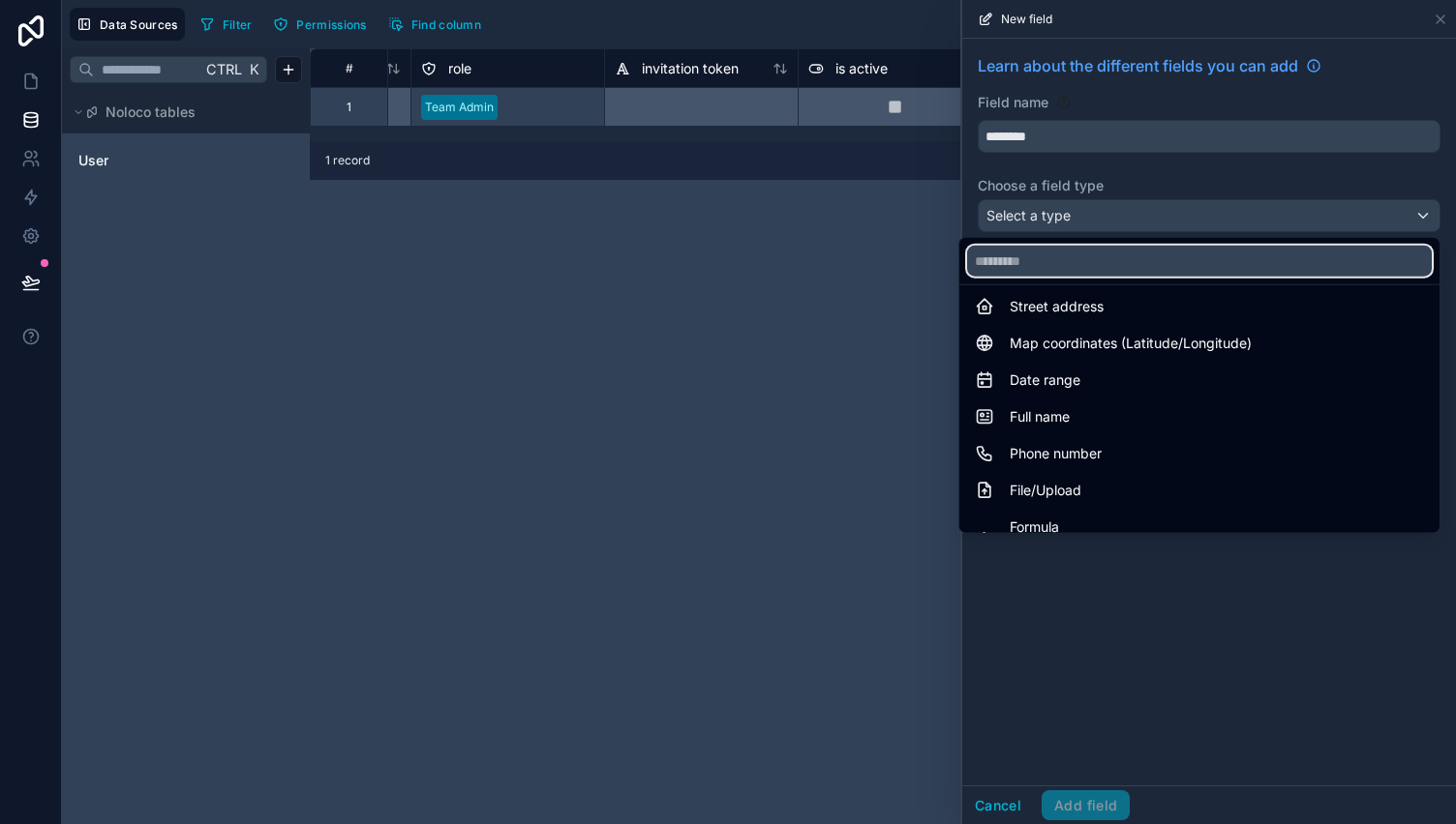
click at [1138, 266] on input "text" at bounding box center [1199, 261] width 465 height 31
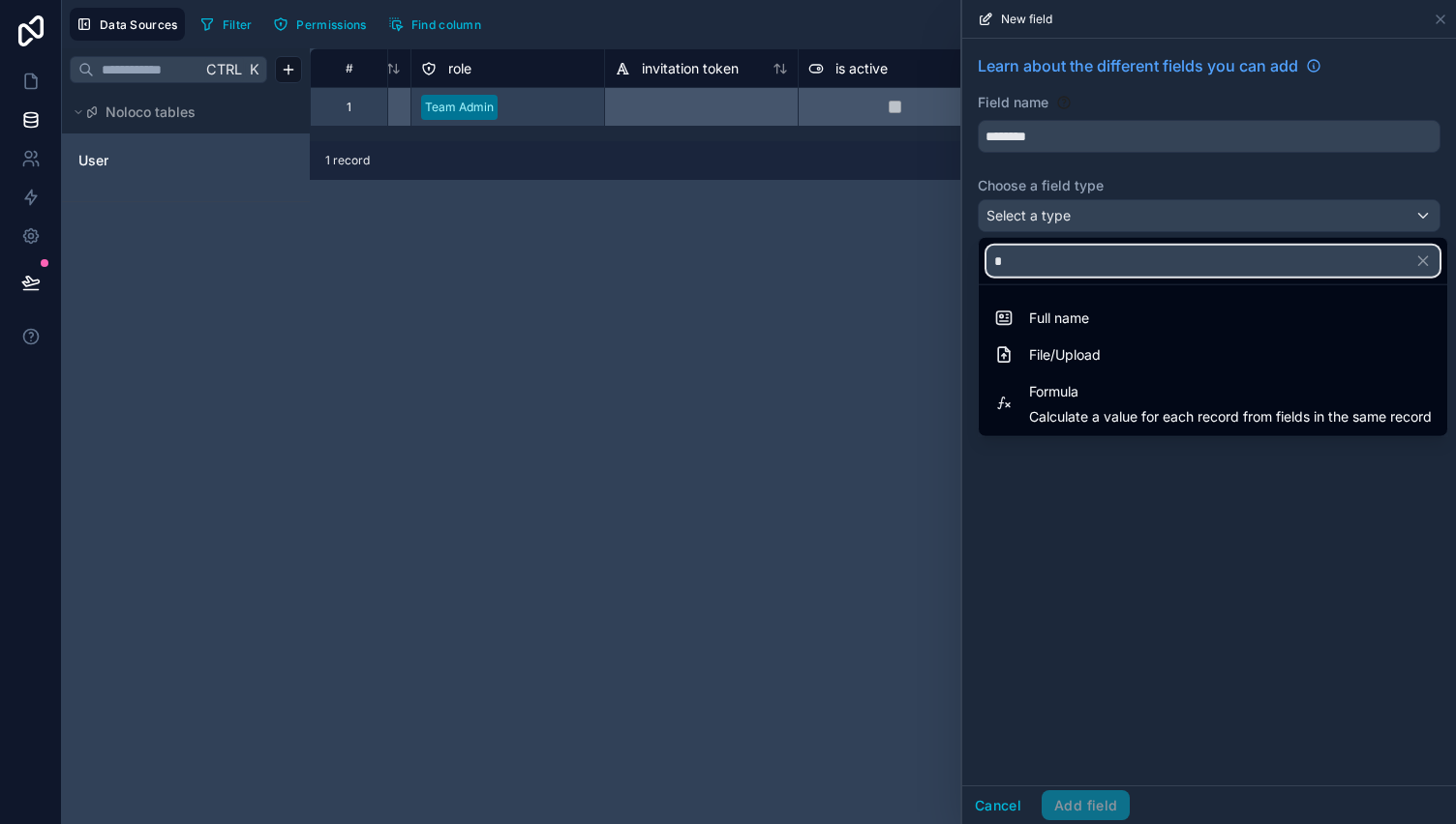
scroll to position [0, 0]
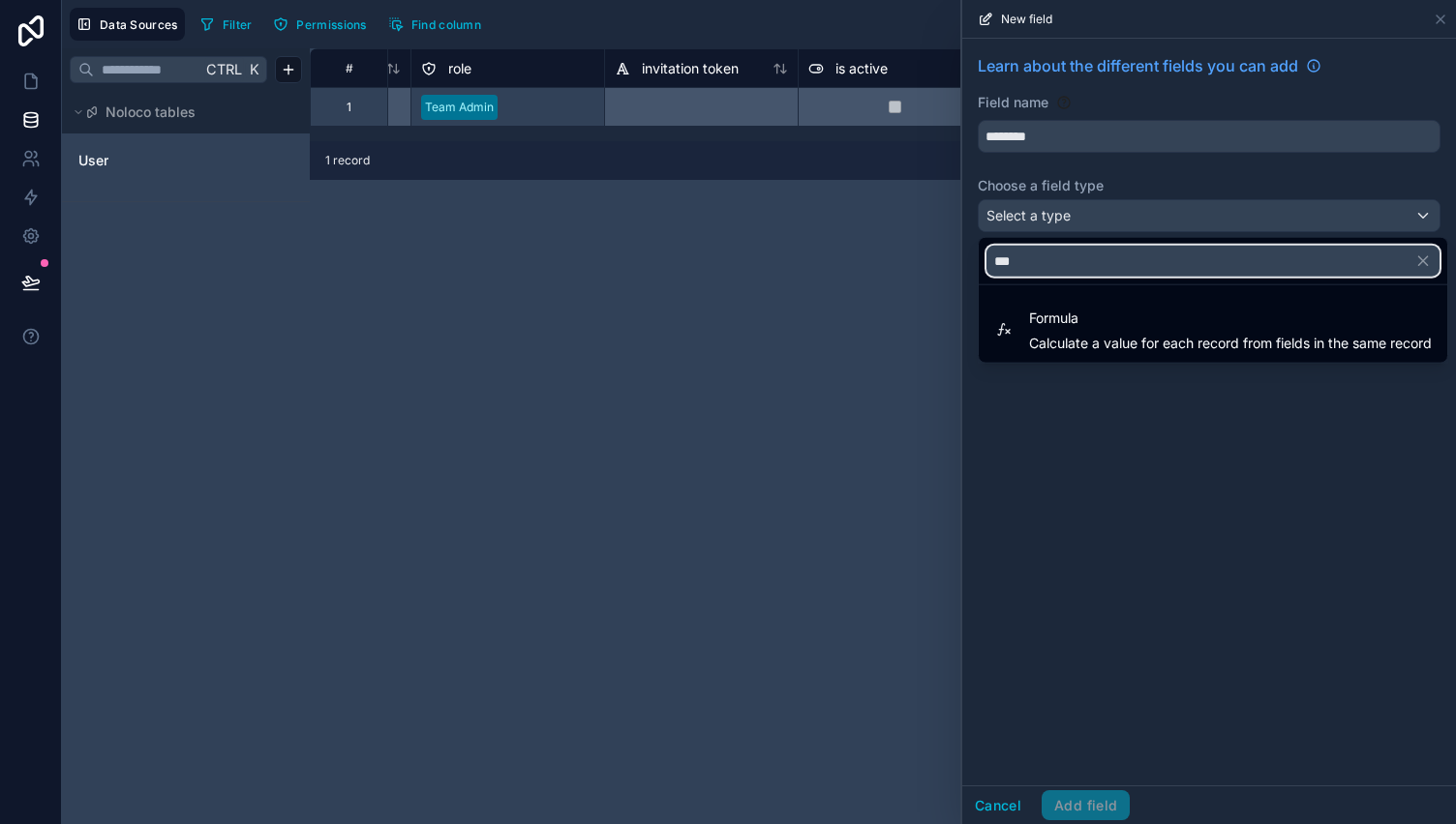
type input "****"
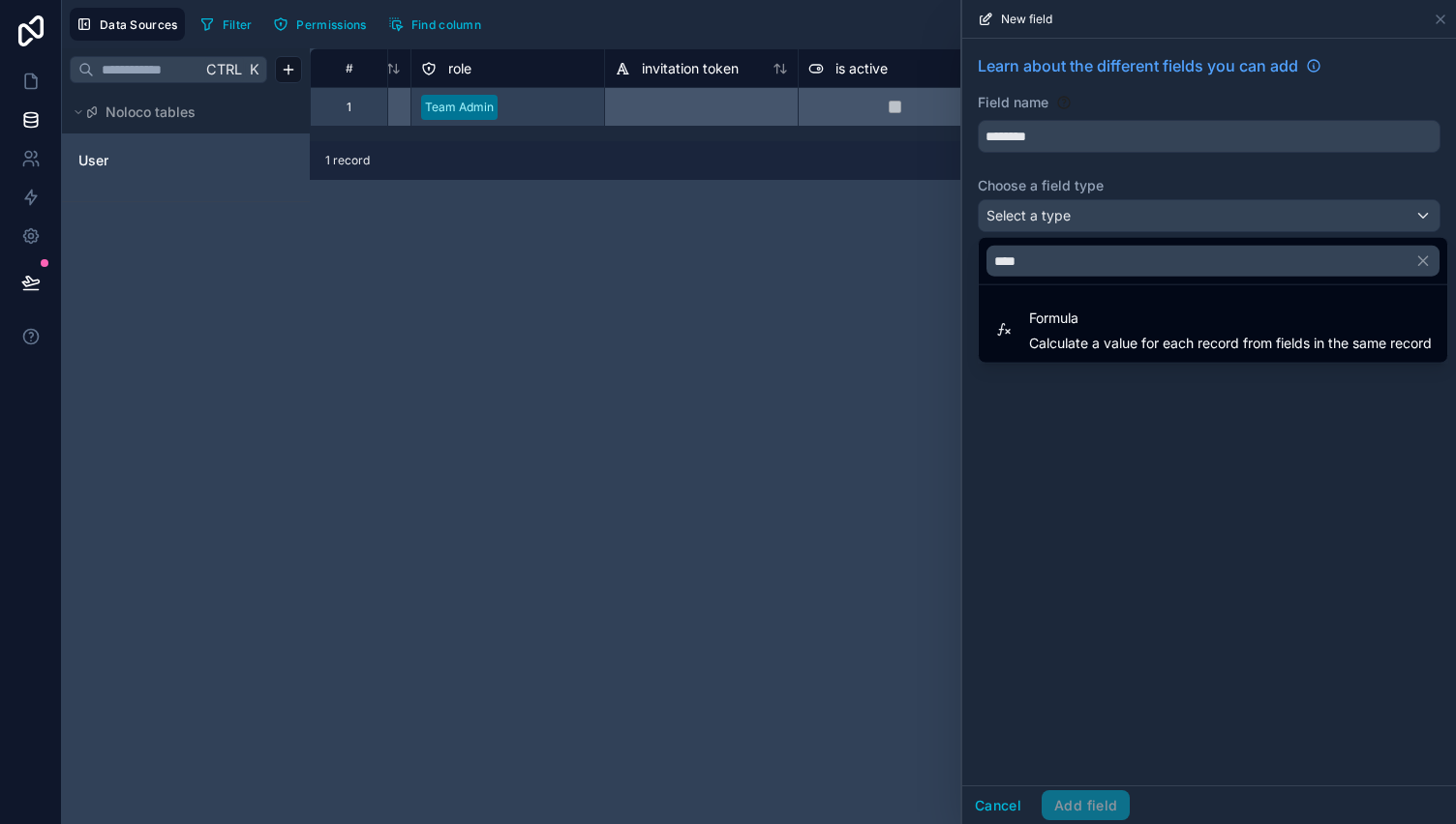
click at [1168, 347] on span "Calculate a value for each record from fields in the same record" at bounding box center [1230, 343] width 403 height 20
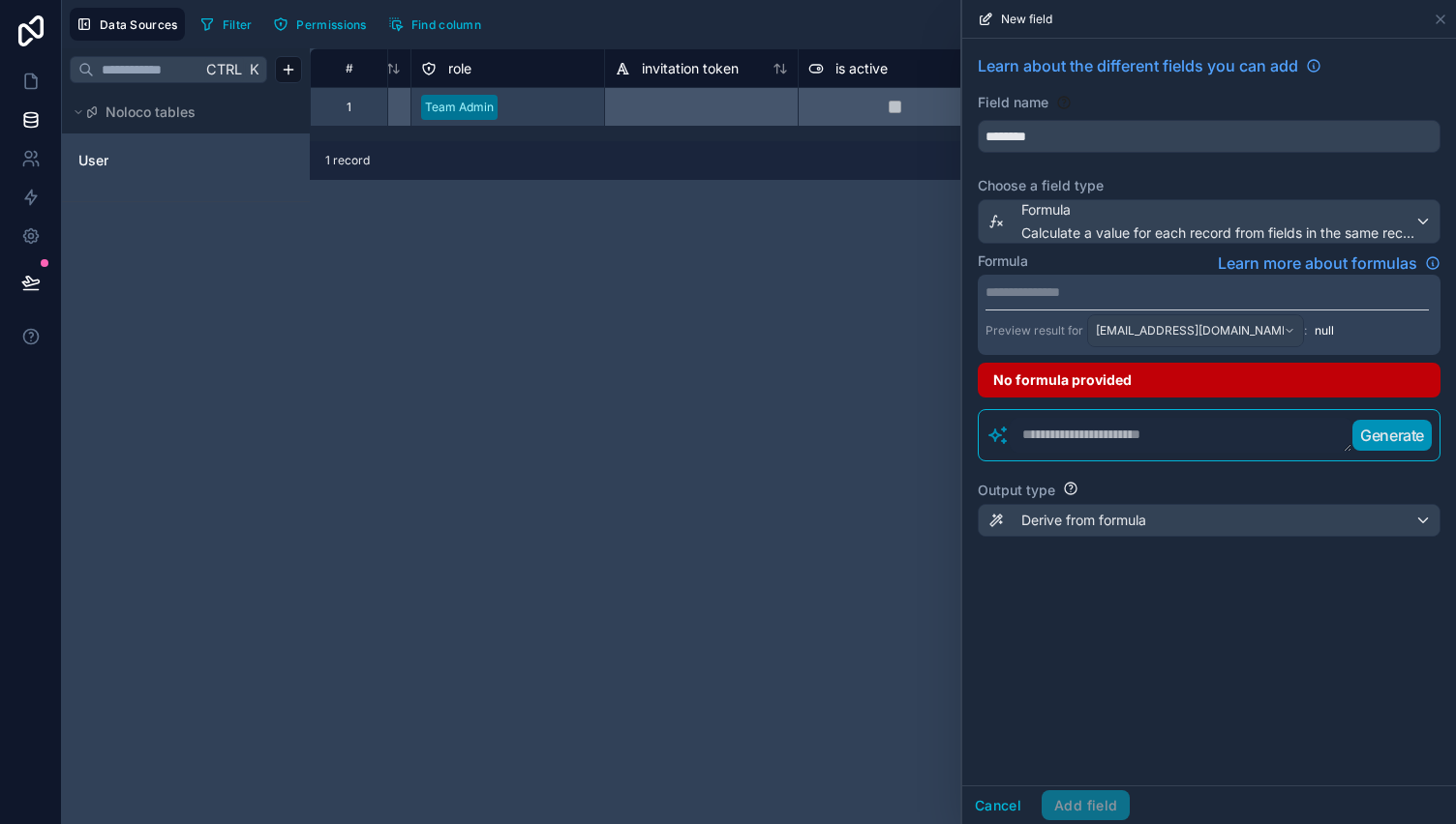
click at [1108, 440] on textarea at bounding box center [1181, 435] width 343 height 35
type textarea "*"
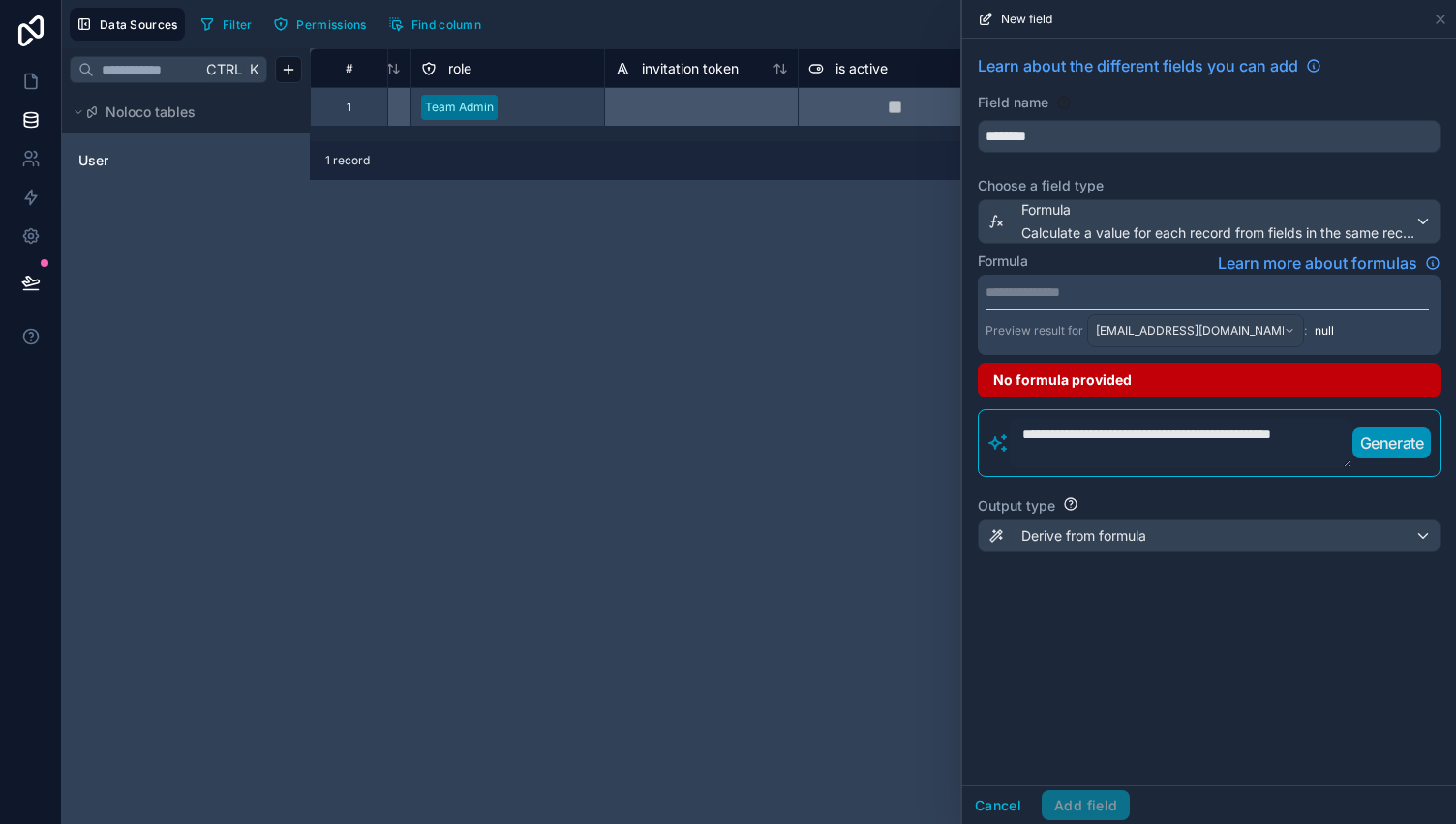
click at [1378, 440] on p "Generate" at bounding box center [1392, 443] width 64 height 24
click at [1119, 448] on textarea "**********" at bounding box center [1181, 443] width 343 height 50
type textarea "*"
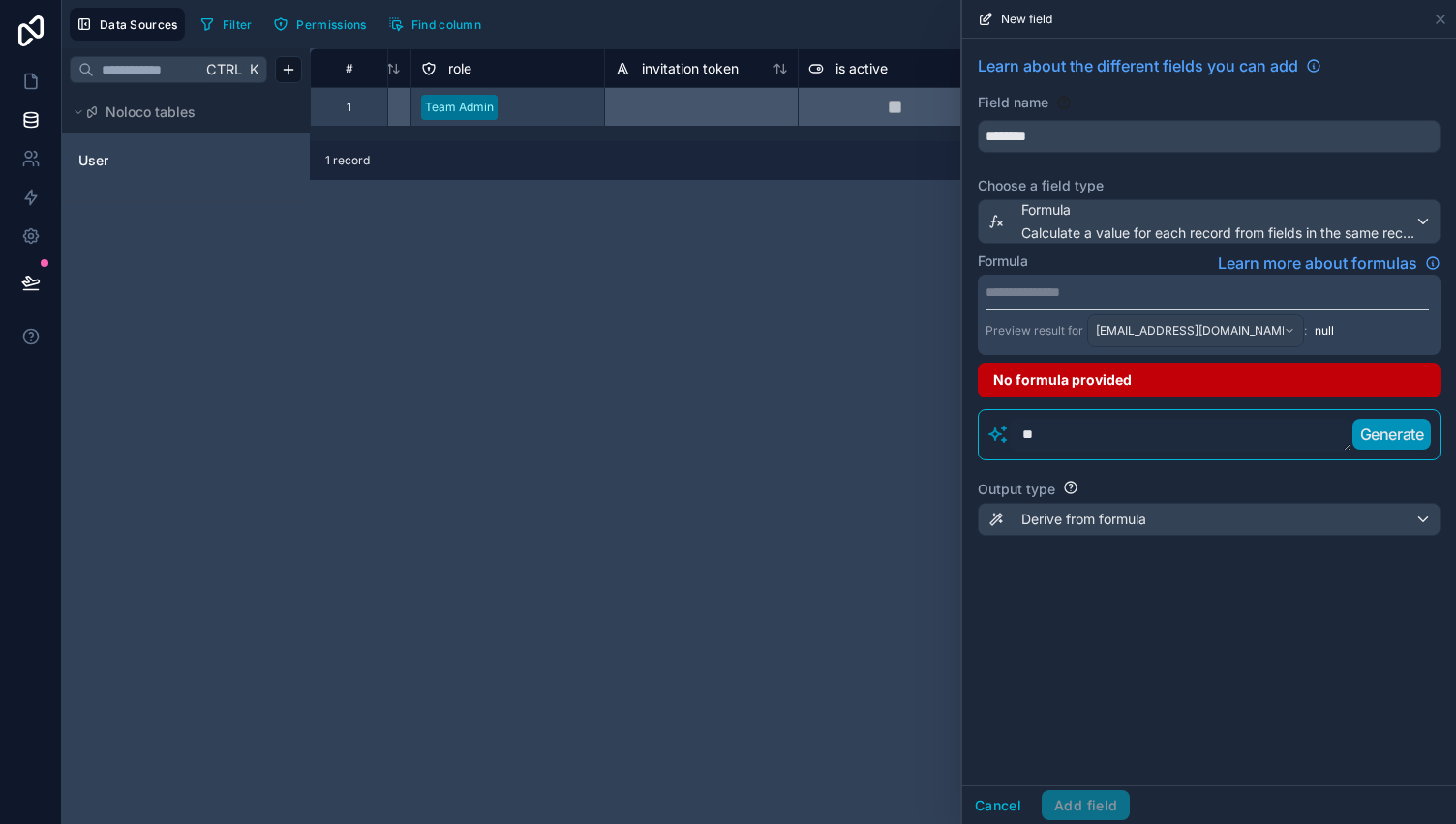
type textarea "*"
click at [1119, 448] on textarea "**********" at bounding box center [1181, 435] width 343 height 34
type textarea "**********"
click at [1358, 426] on button "Generate" at bounding box center [1392, 434] width 79 height 31
click at [1202, 434] on textarea "**********" at bounding box center [1181, 435] width 343 height 34
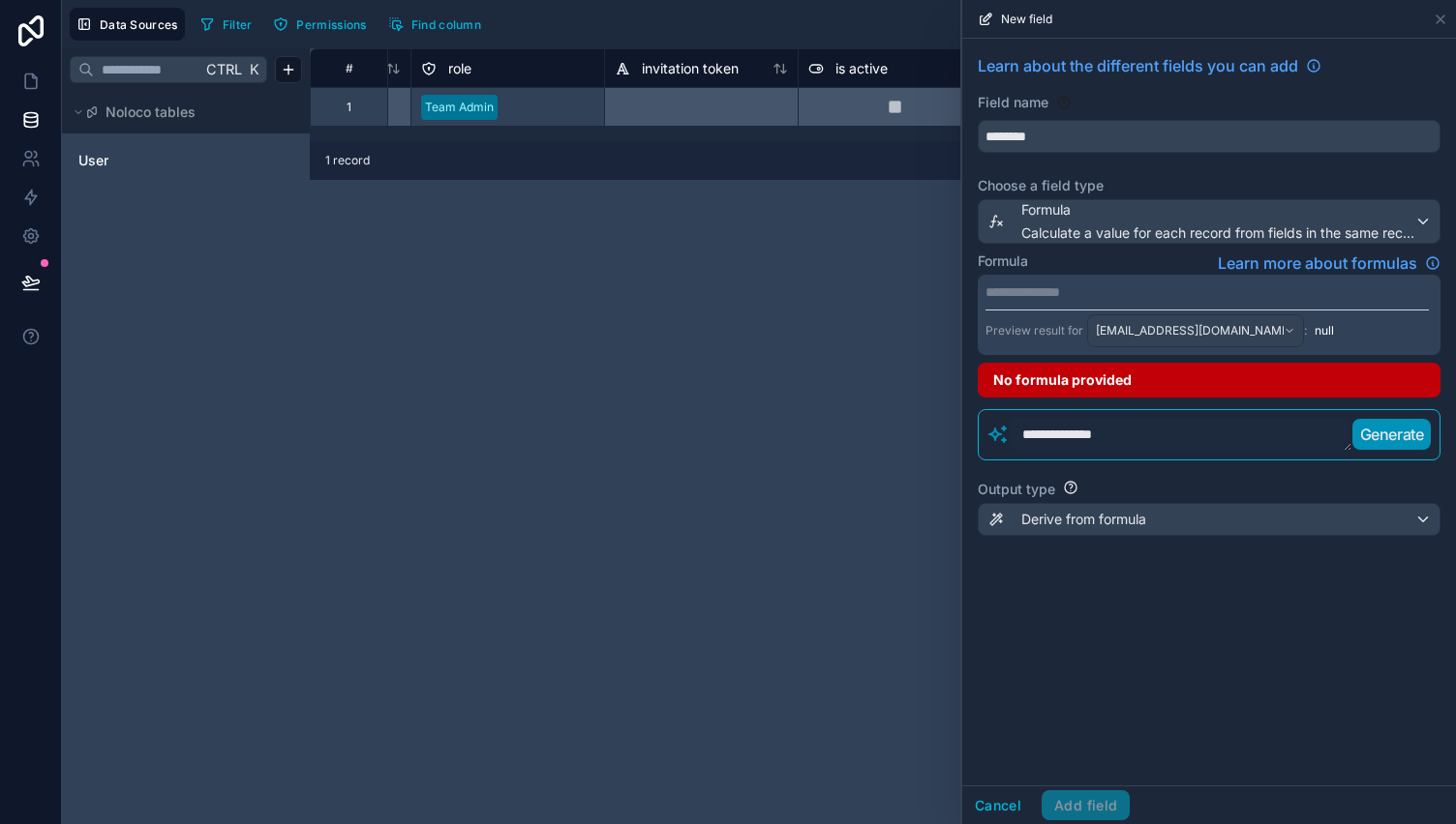
click at [1202, 434] on textarea "**********" at bounding box center [1181, 435] width 343 height 34
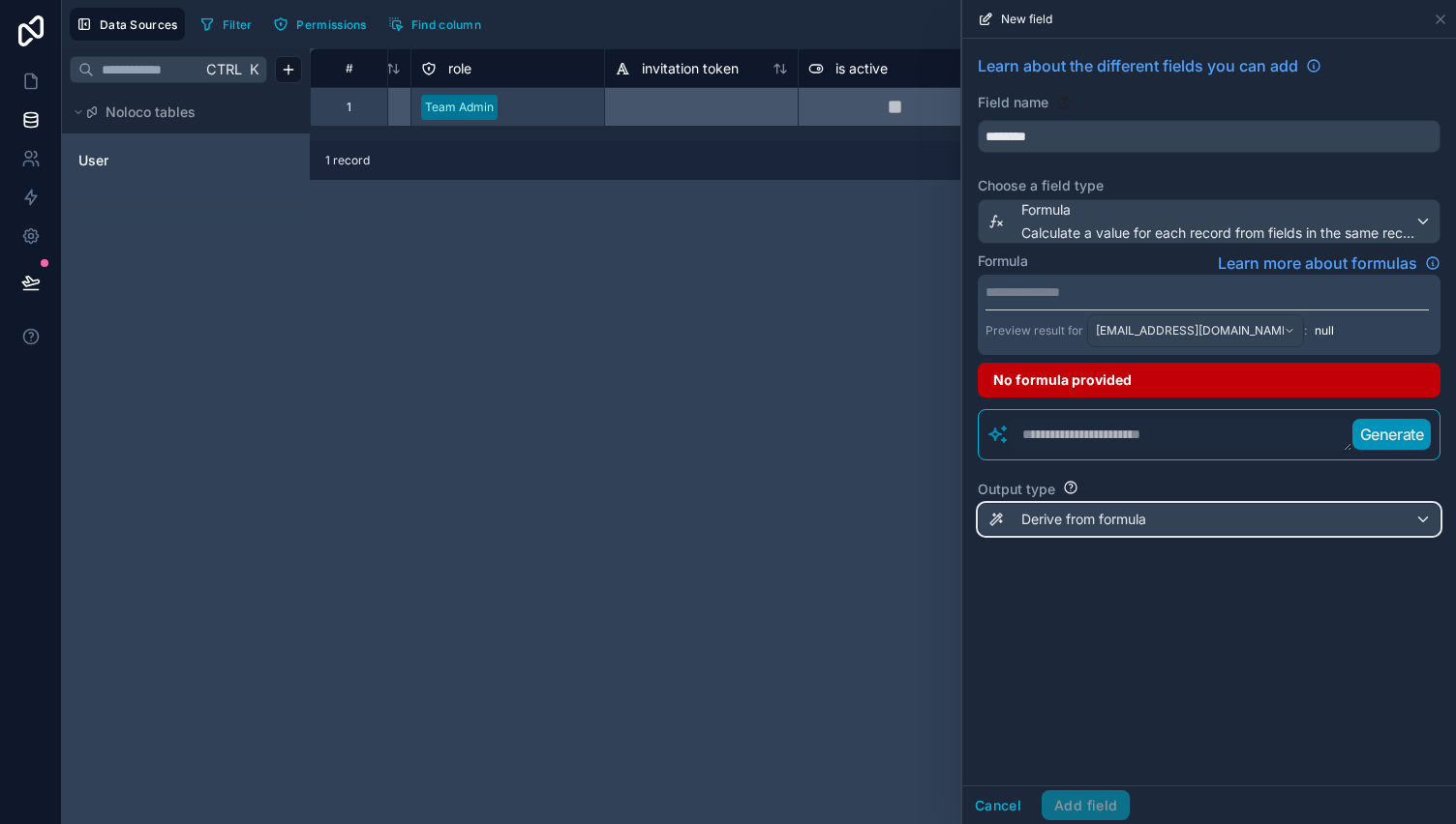
click at [1140, 528] on div "Derive from formula" at bounding box center [1208, 519] width 461 height 31
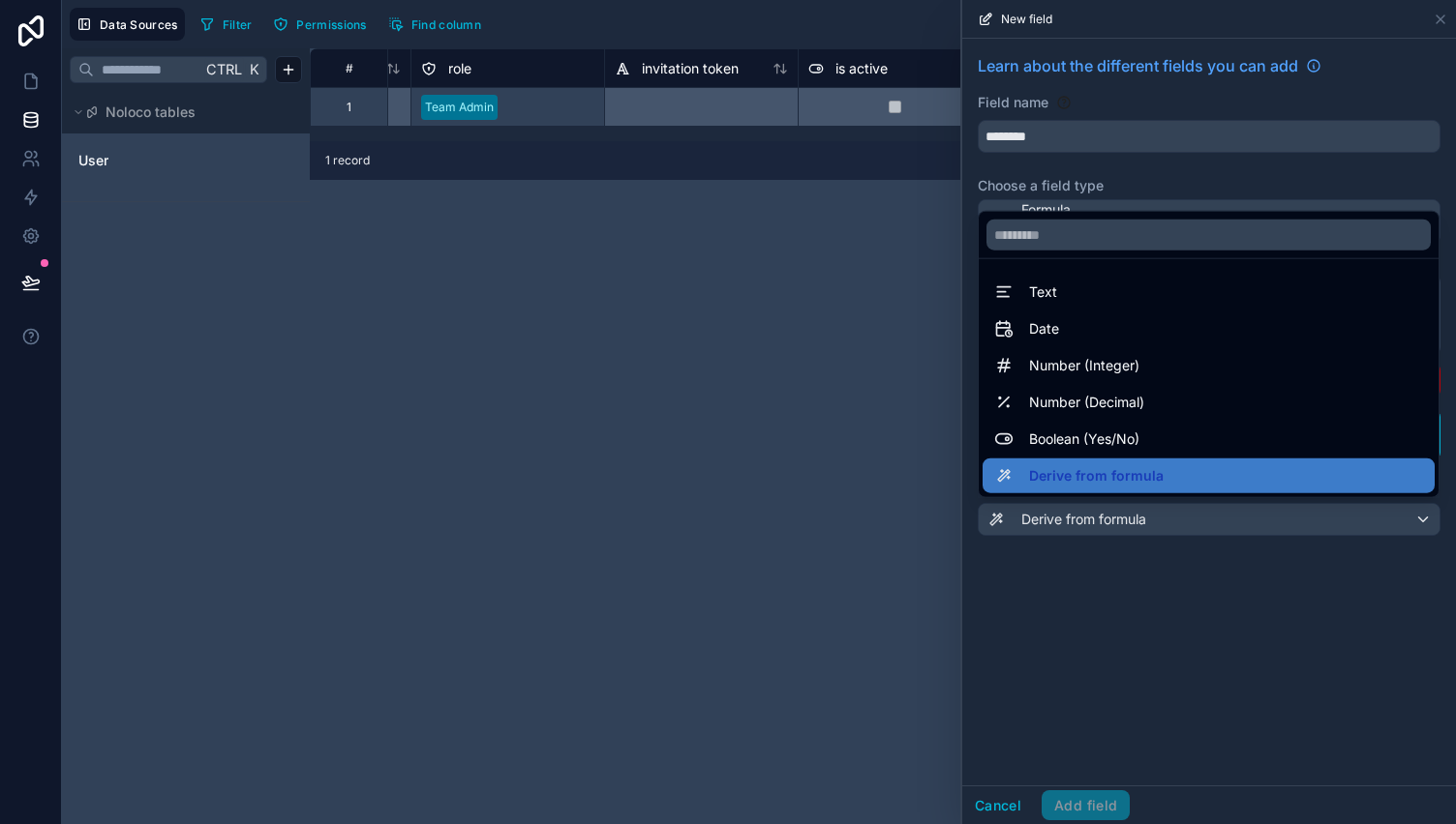
click at [1152, 521] on div at bounding box center [1209, 412] width 494 height 824
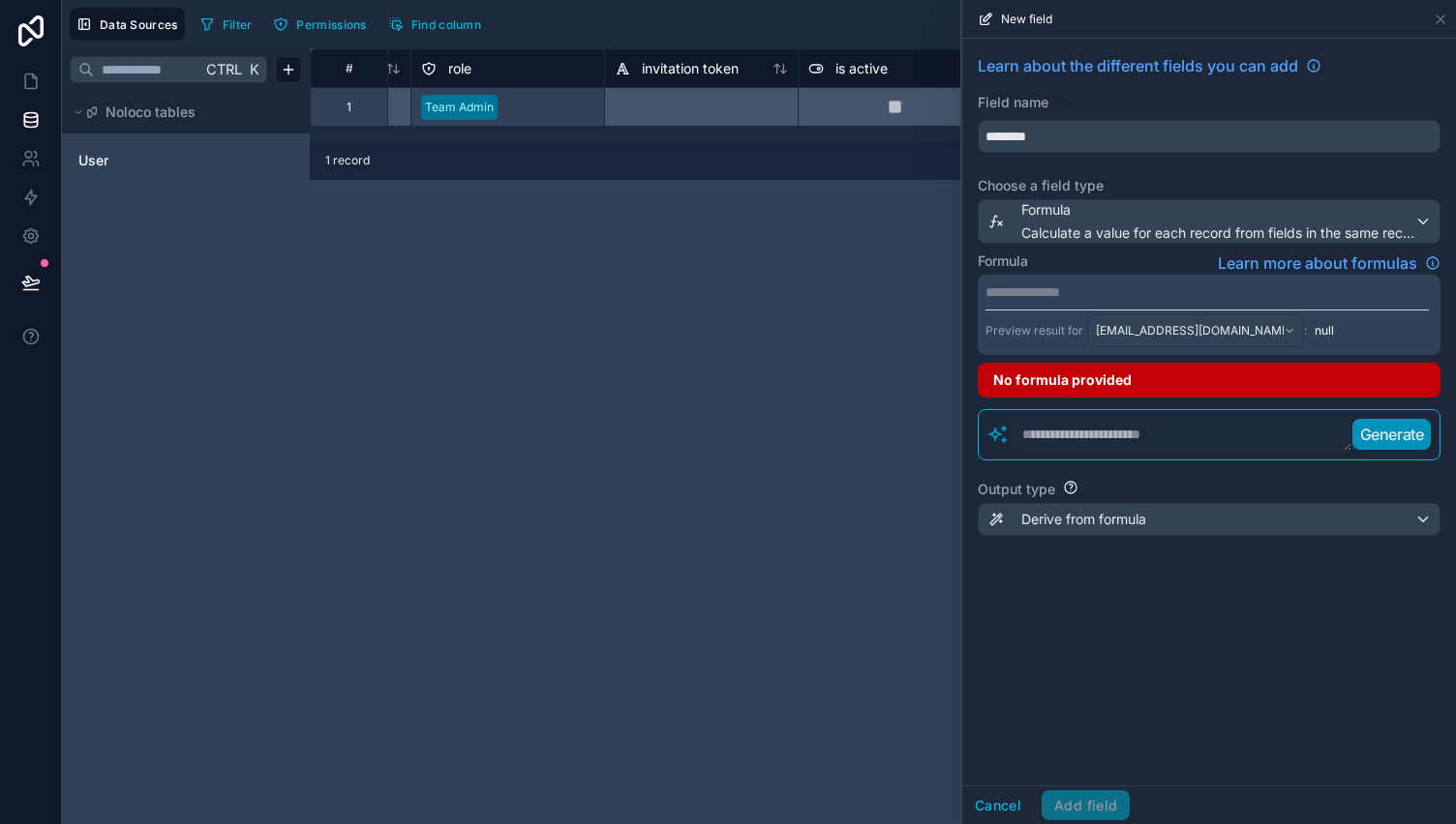
click at [1110, 437] on textarea at bounding box center [1181, 435] width 343 height 34
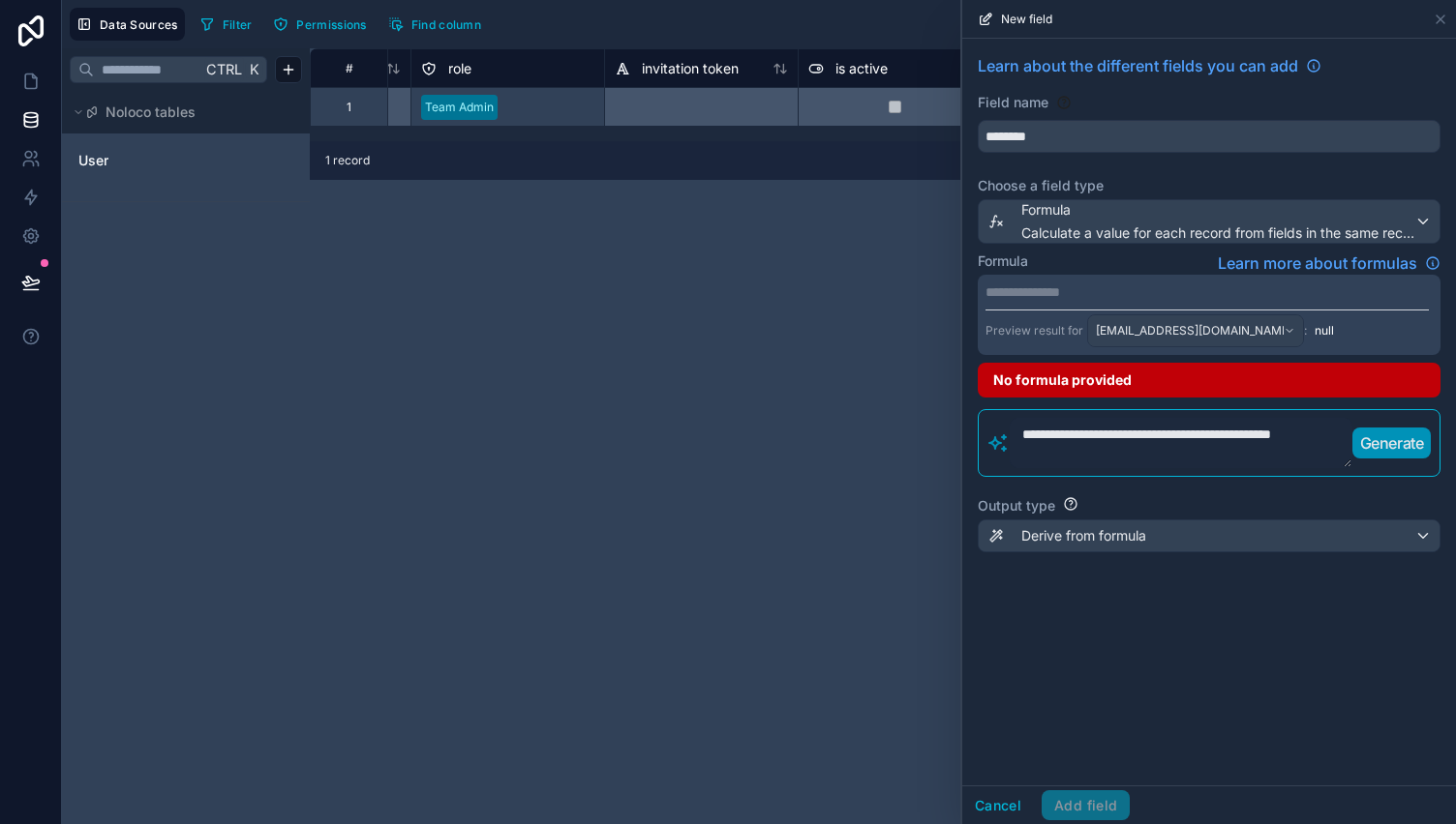
type textarea "**********"
click at [1360, 431] on p "Generate" at bounding box center [1392, 443] width 64 height 24
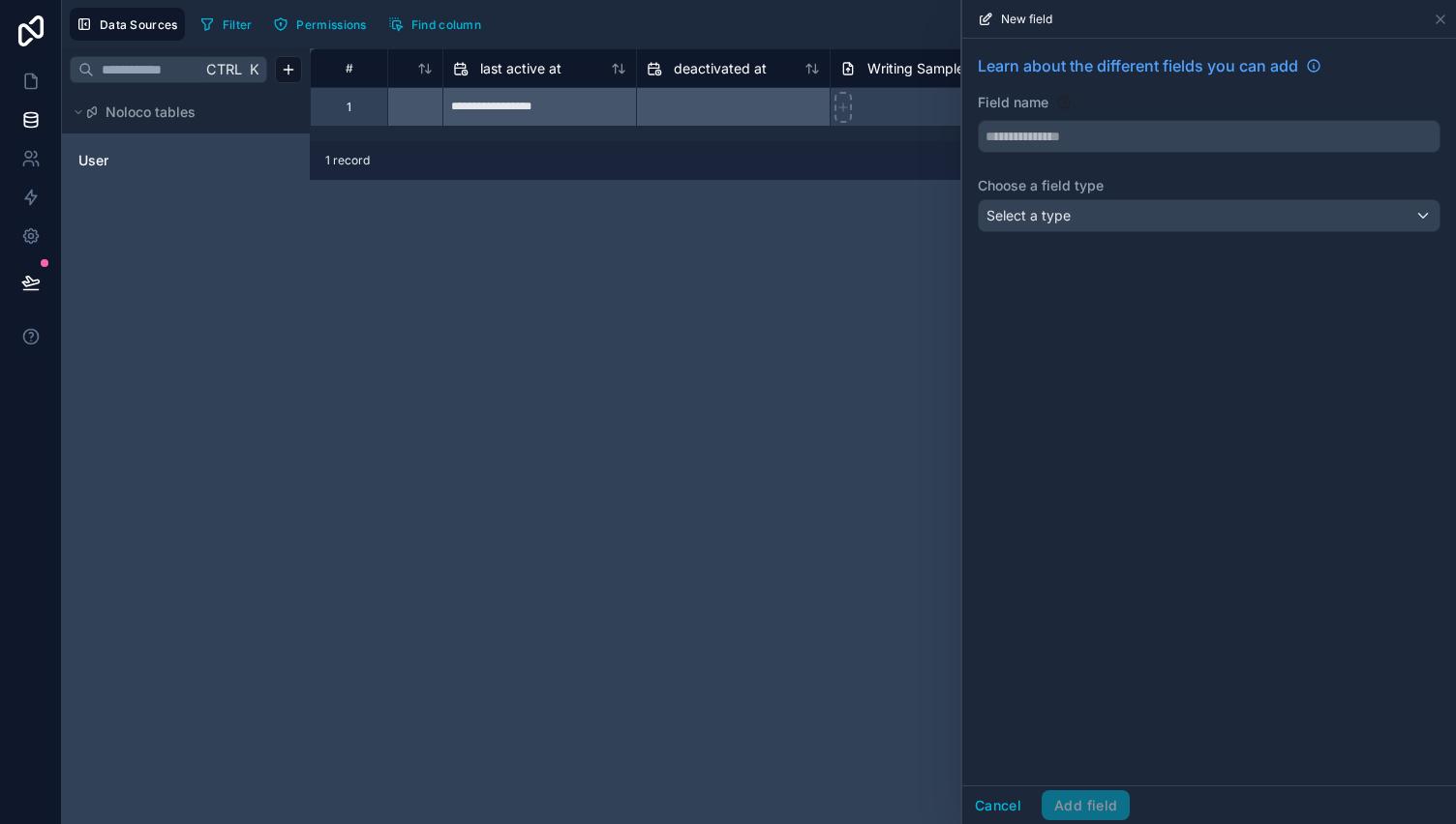
scroll to position [0, 1642]
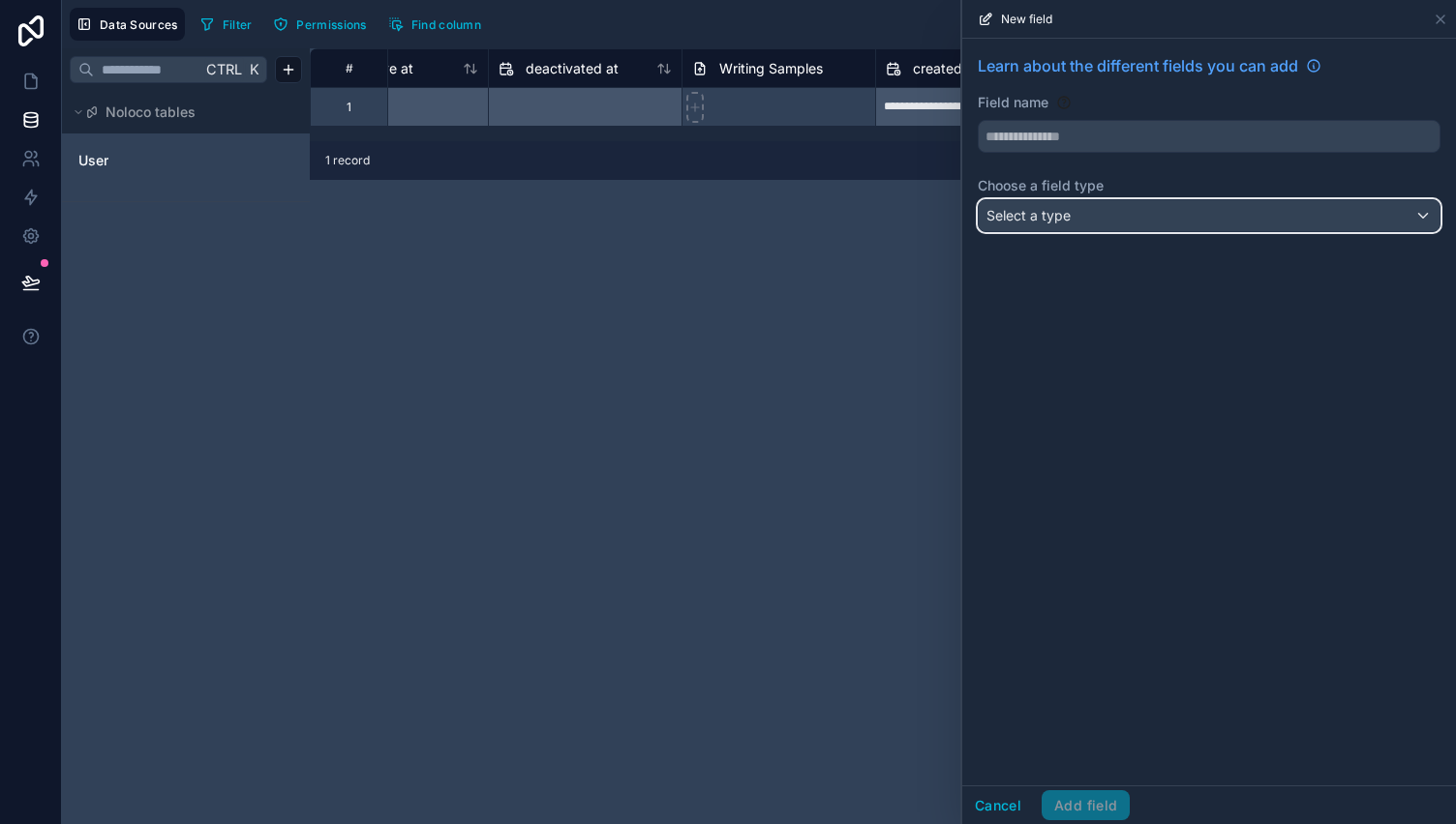
click at [1072, 212] on div "Select a type" at bounding box center [1208, 215] width 461 height 31
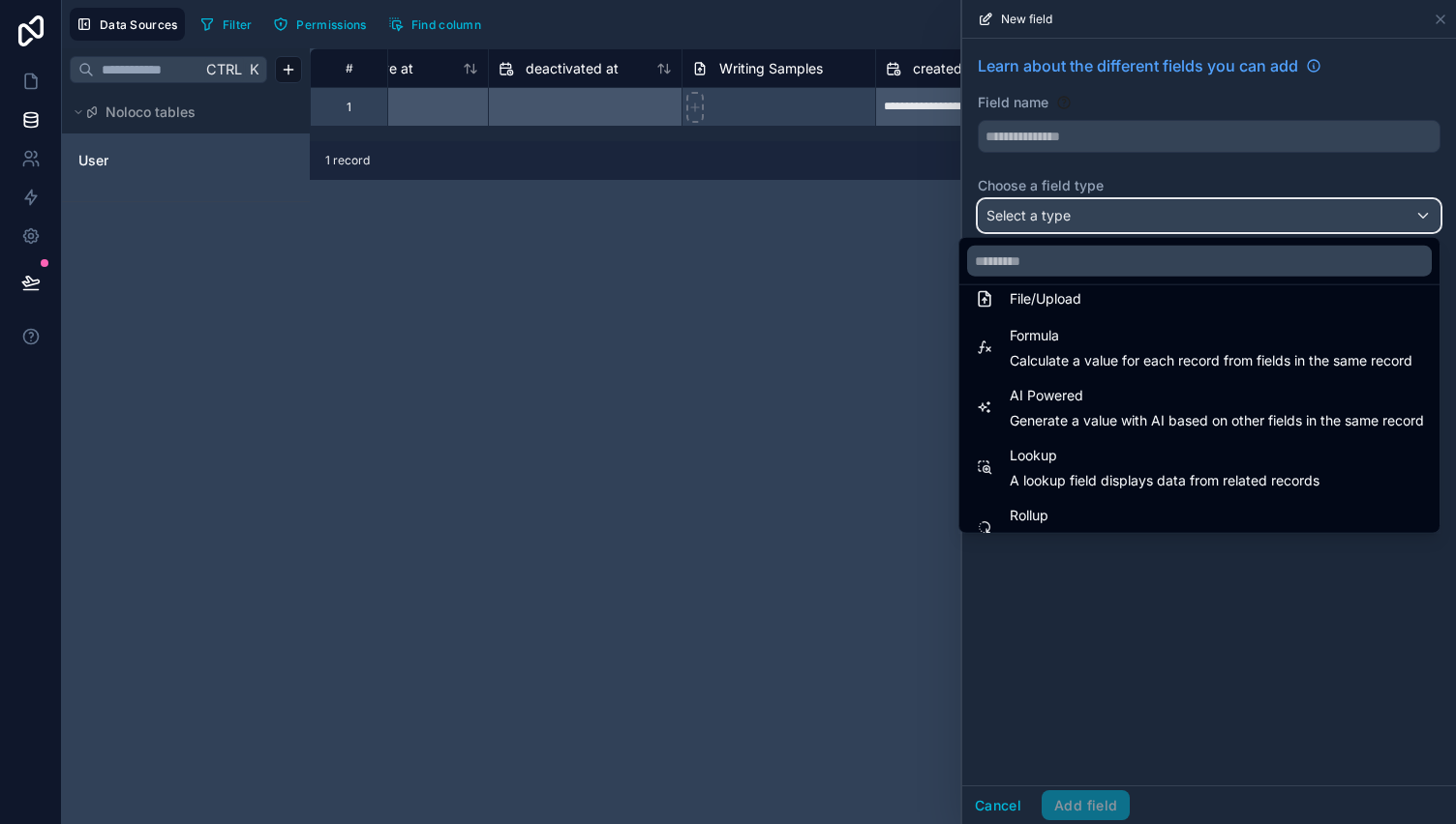
scroll to position [495, 0]
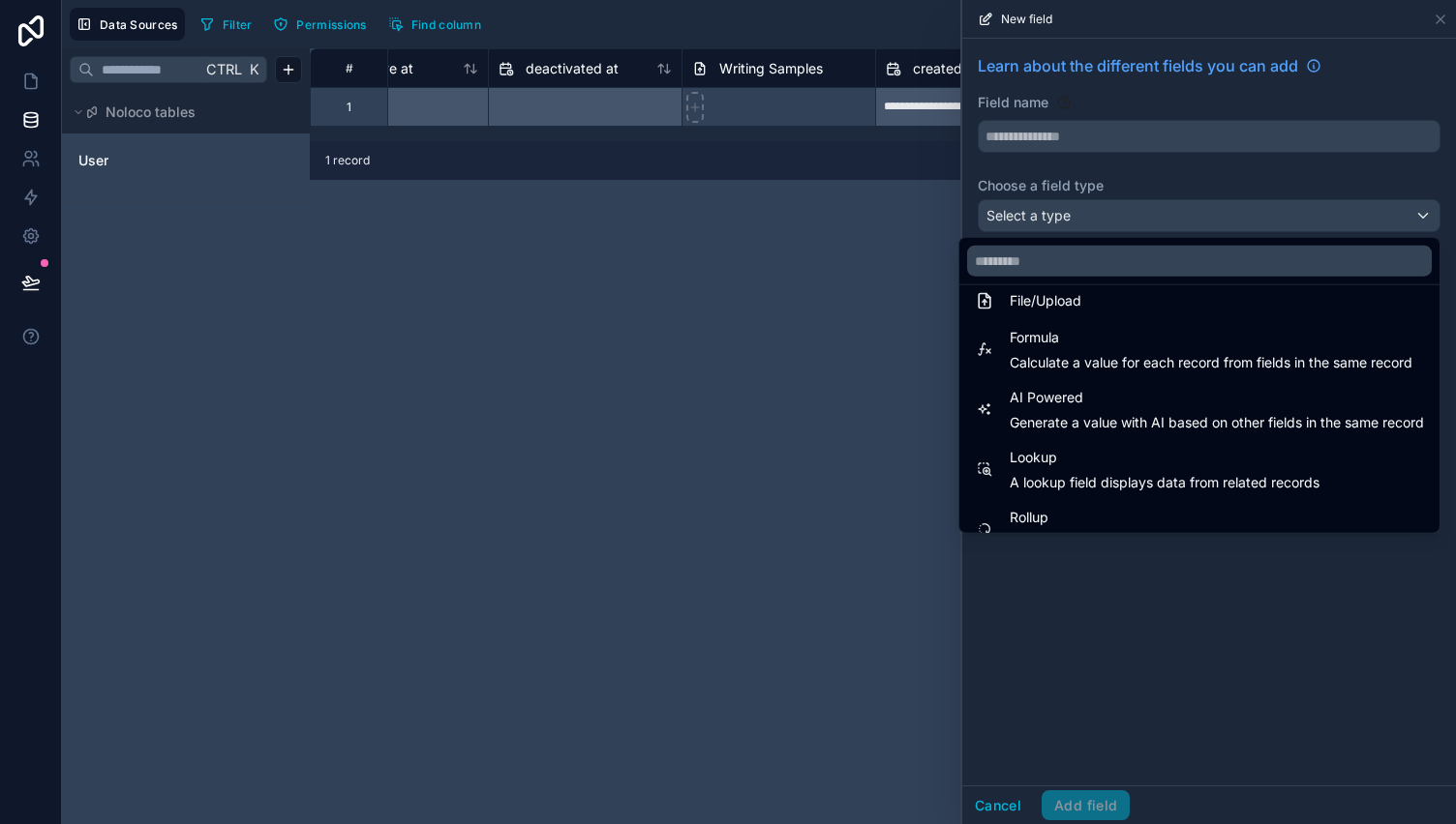
click at [1154, 342] on span "Formula" at bounding box center [1211, 337] width 403 height 24
type input "*******"
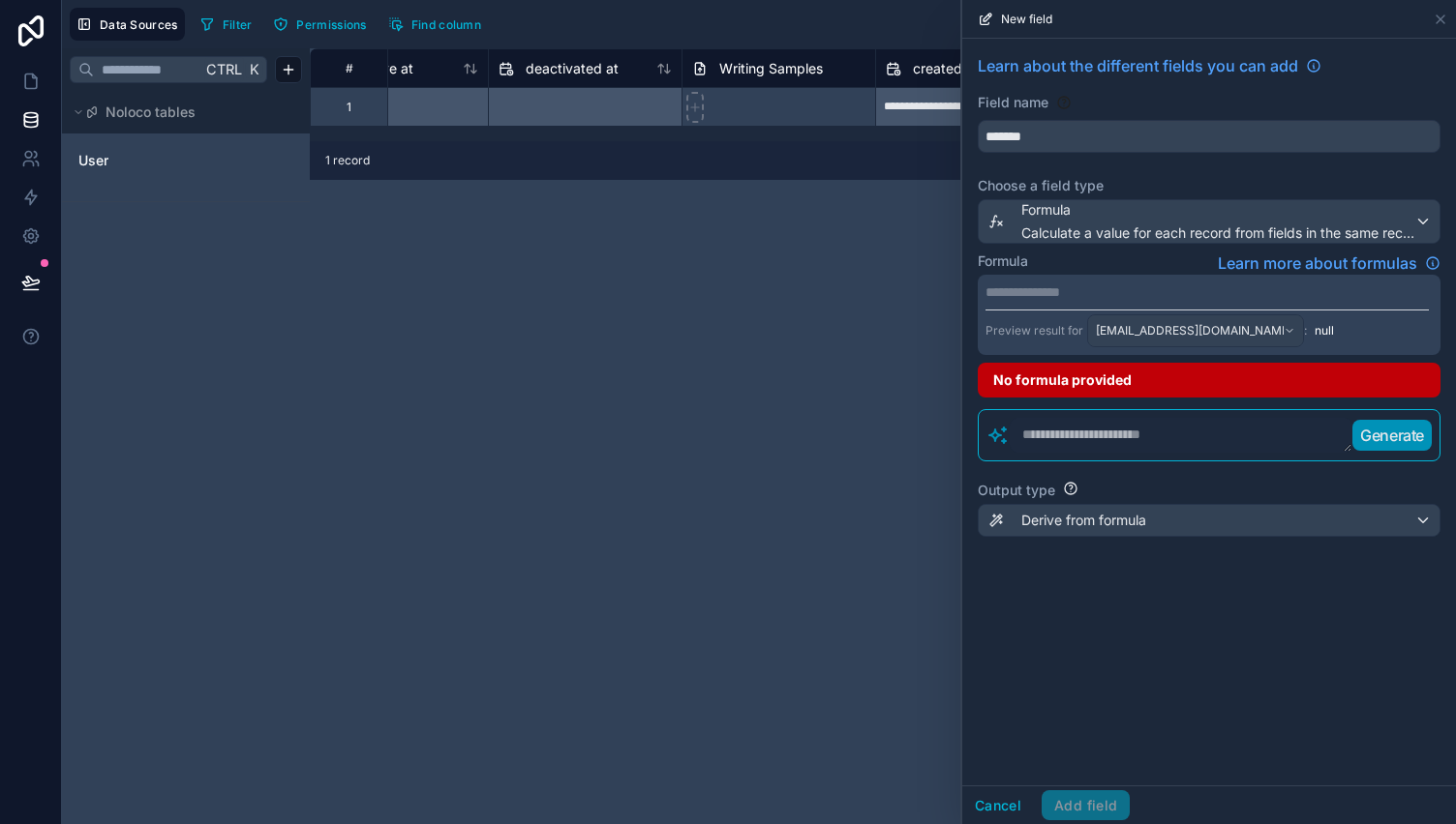
click at [1114, 431] on textarea at bounding box center [1181, 435] width 343 height 35
click at [1156, 319] on div "[EMAIL_ADDRESS][DOMAIN_NAME]" at bounding box center [1195, 331] width 215 height 31
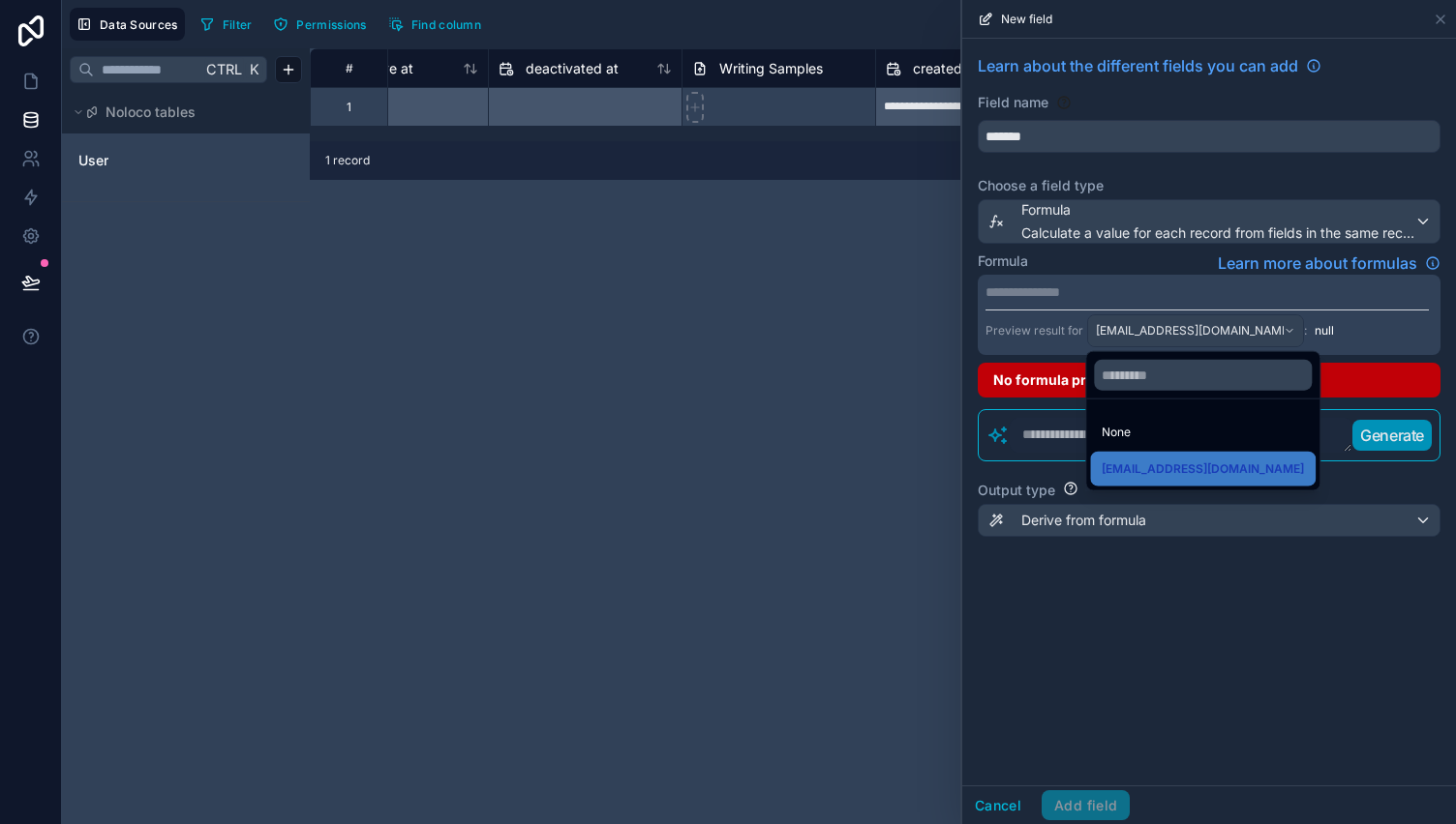
click at [1181, 319] on div at bounding box center [1209, 412] width 494 height 824
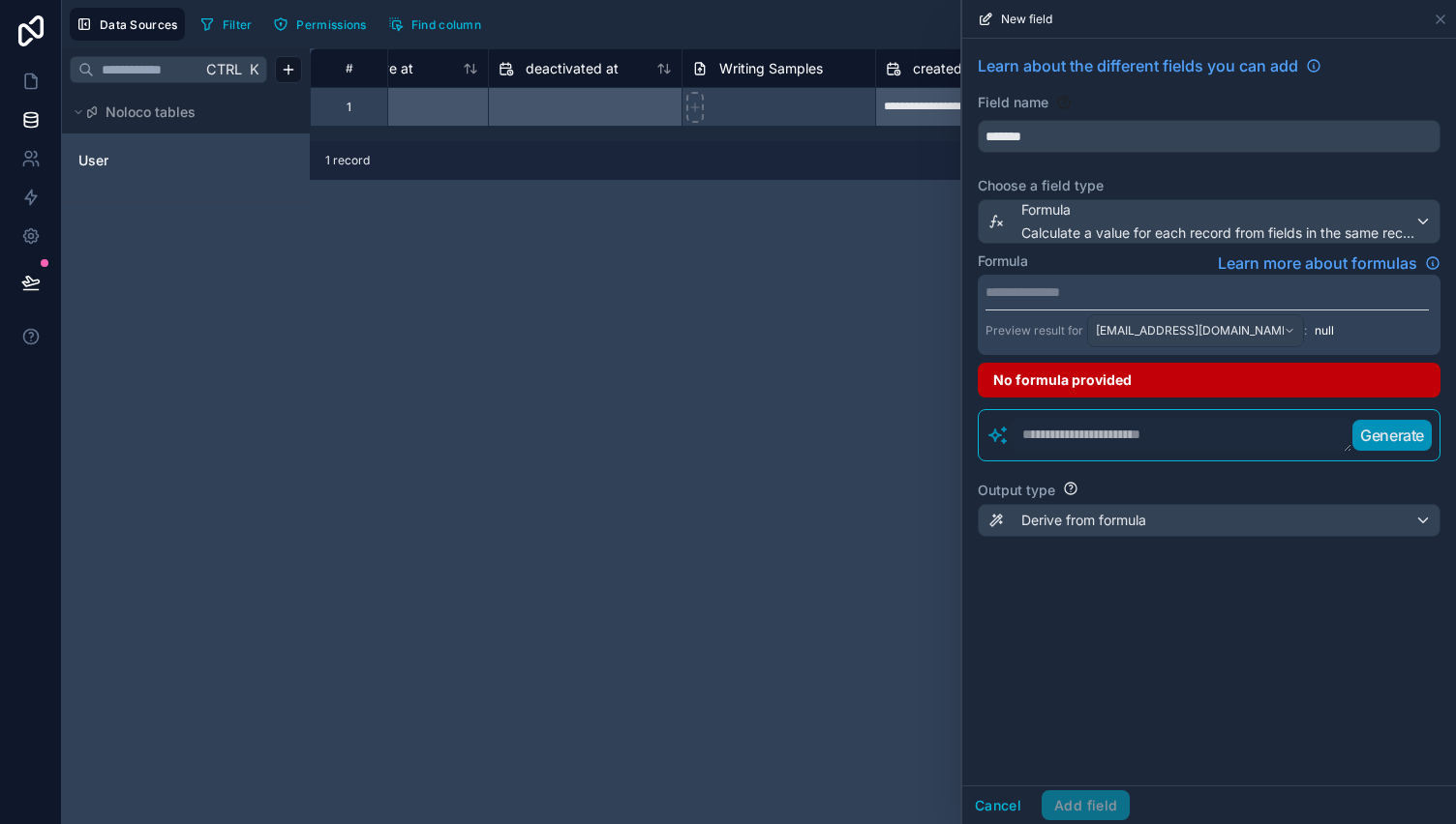
click at [1070, 439] on textarea at bounding box center [1181, 435] width 343 height 35
type textarea "*"
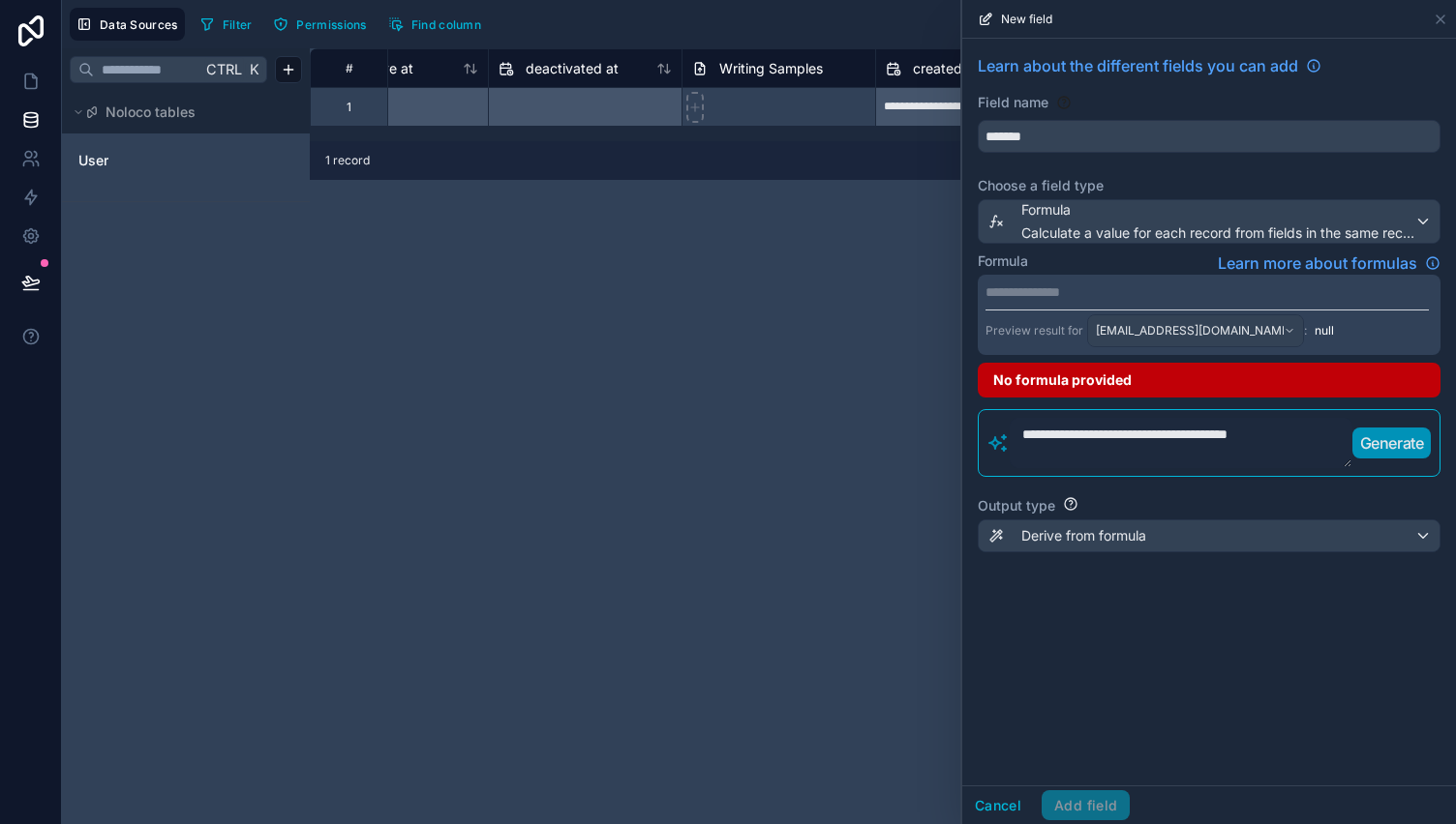
click at [1307, 433] on textarea "**********" at bounding box center [1181, 443] width 343 height 50
type textarea "**********"
click at [1361, 433] on p "Generate" at bounding box center [1392, 443] width 64 height 24
click at [1047, 446] on textarea "**********" at bounding box center [1181, 443] width 343 height 50
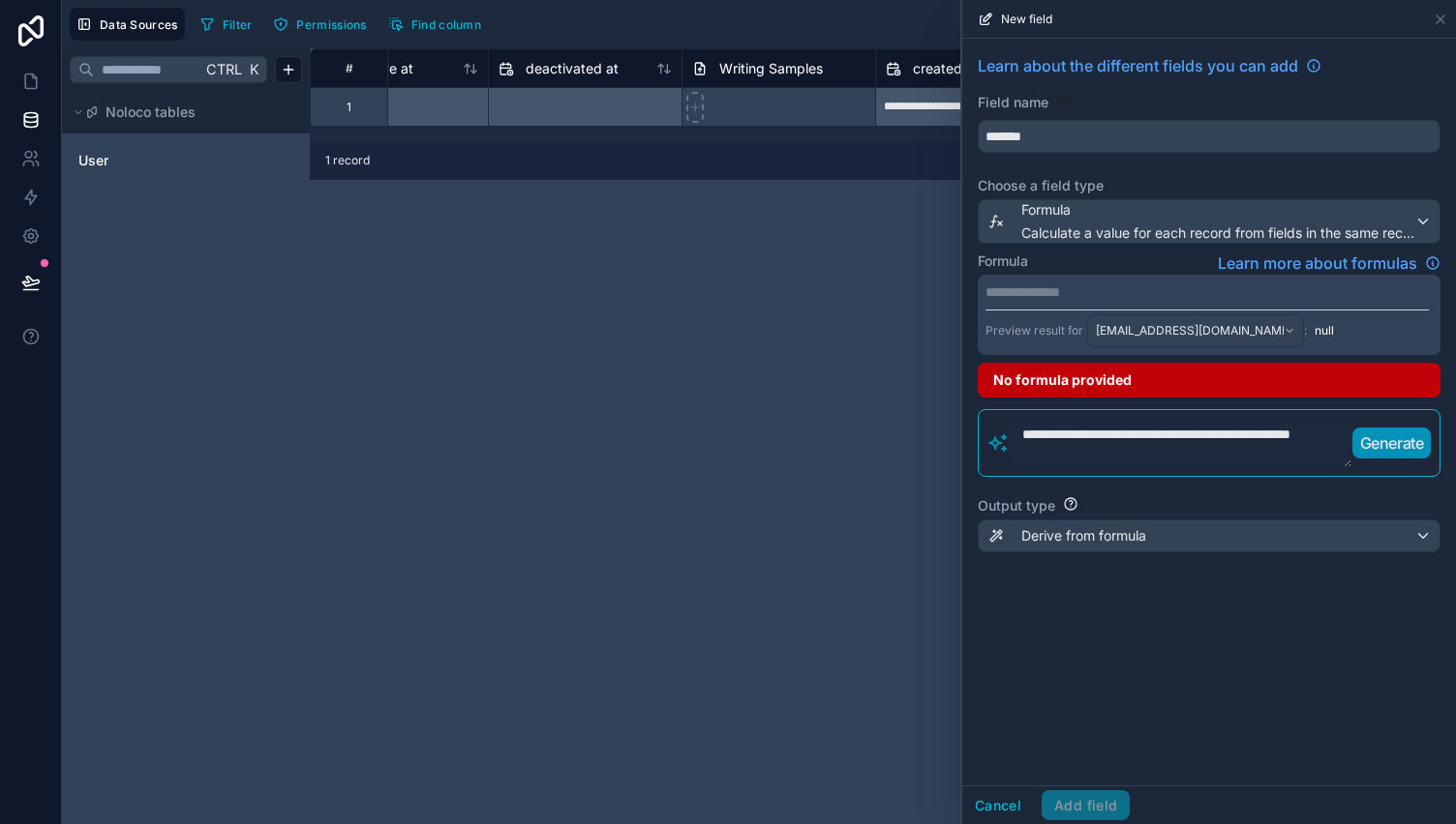
drag, startPoint x: 1078, startPoint y: 448, endPoint x: 964, endPoint y: 415, distance: 118.7
click at [964, 415] on div "**********" at bounding box center [1209, 315] width 494 height 553
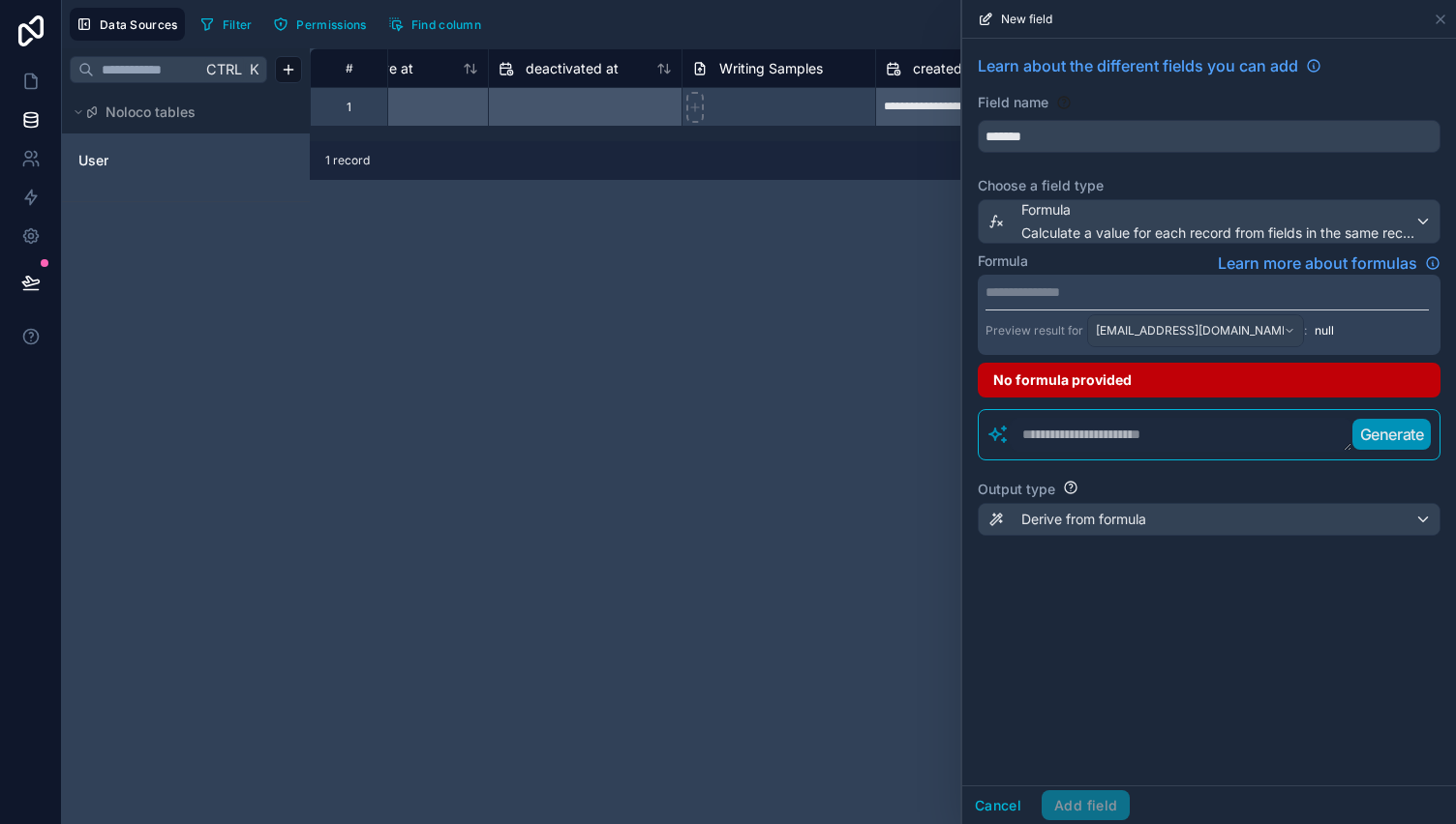
click at [1022, 286] on p "**********" at bounding box center [1206, 292] width 443 height 20
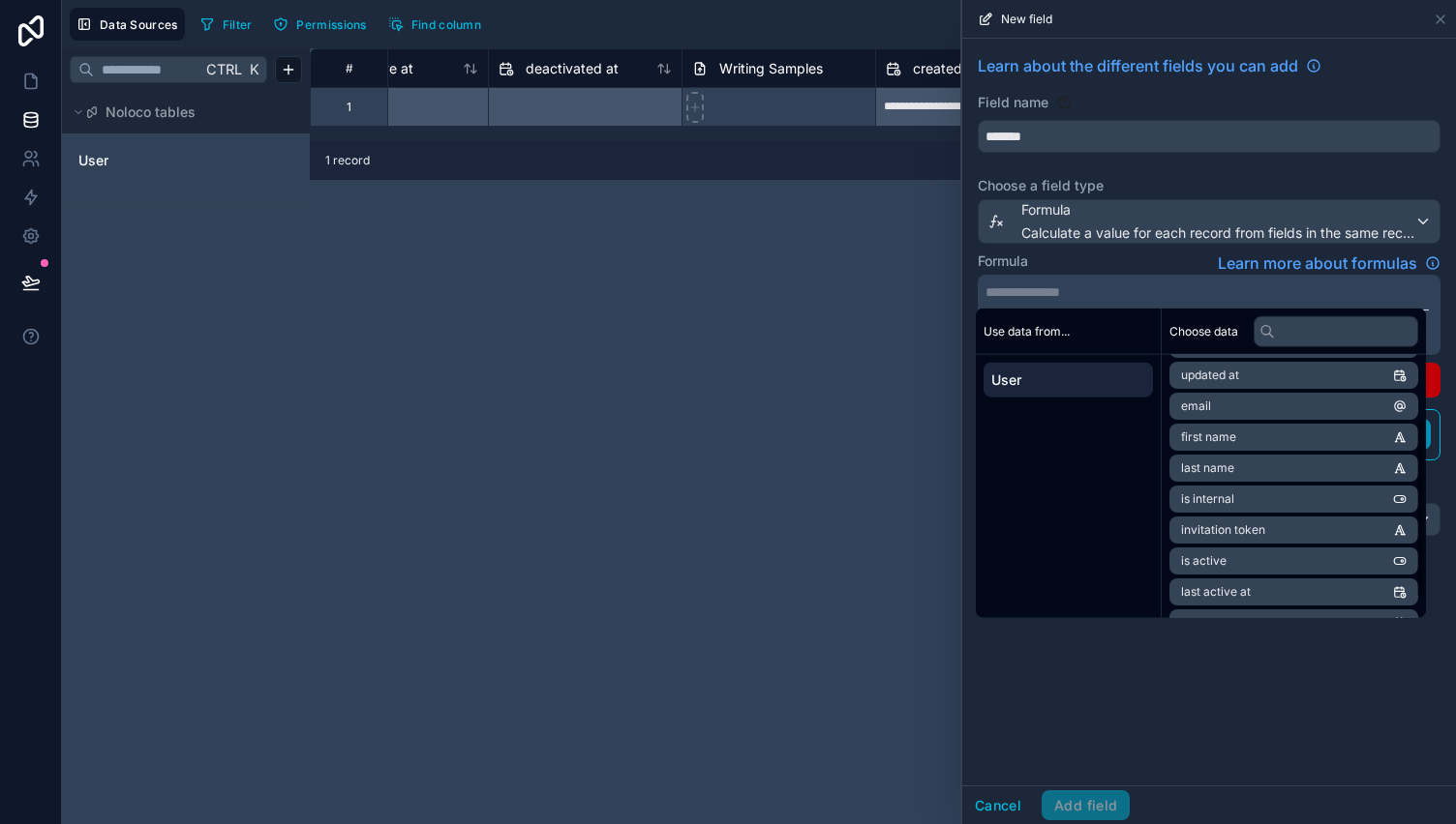
scroll to position [93, 0]
click at [1278, 438] on li "first name" at bounding box center [1294, 437] width 249 height 27
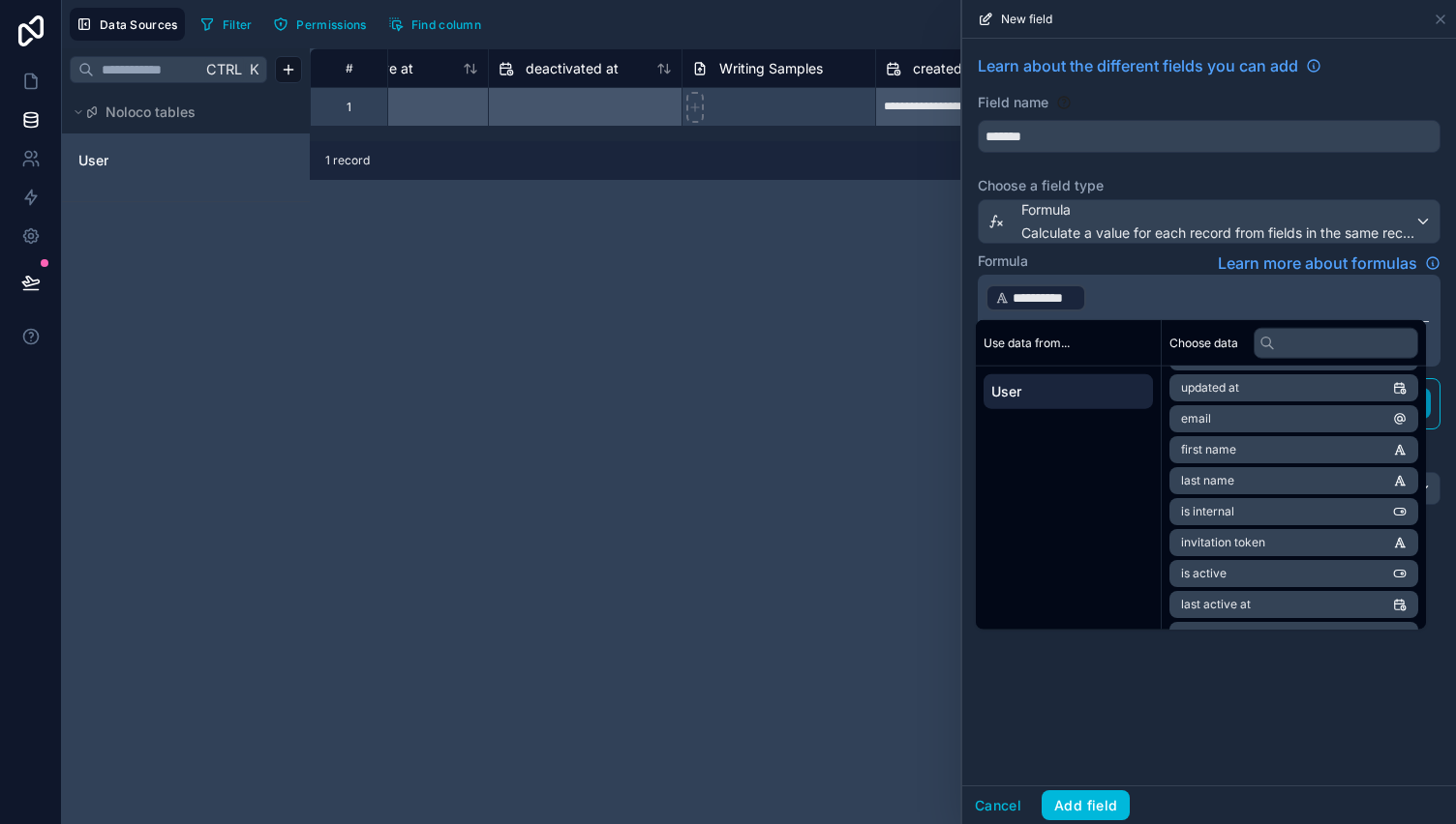
click at [1116, 301] on p "**********" at bounding box center [1206, 297] width 443 height 31
click at [1311, 572] on li "last name" at bounding box center [1294, 573] width 249 height 27
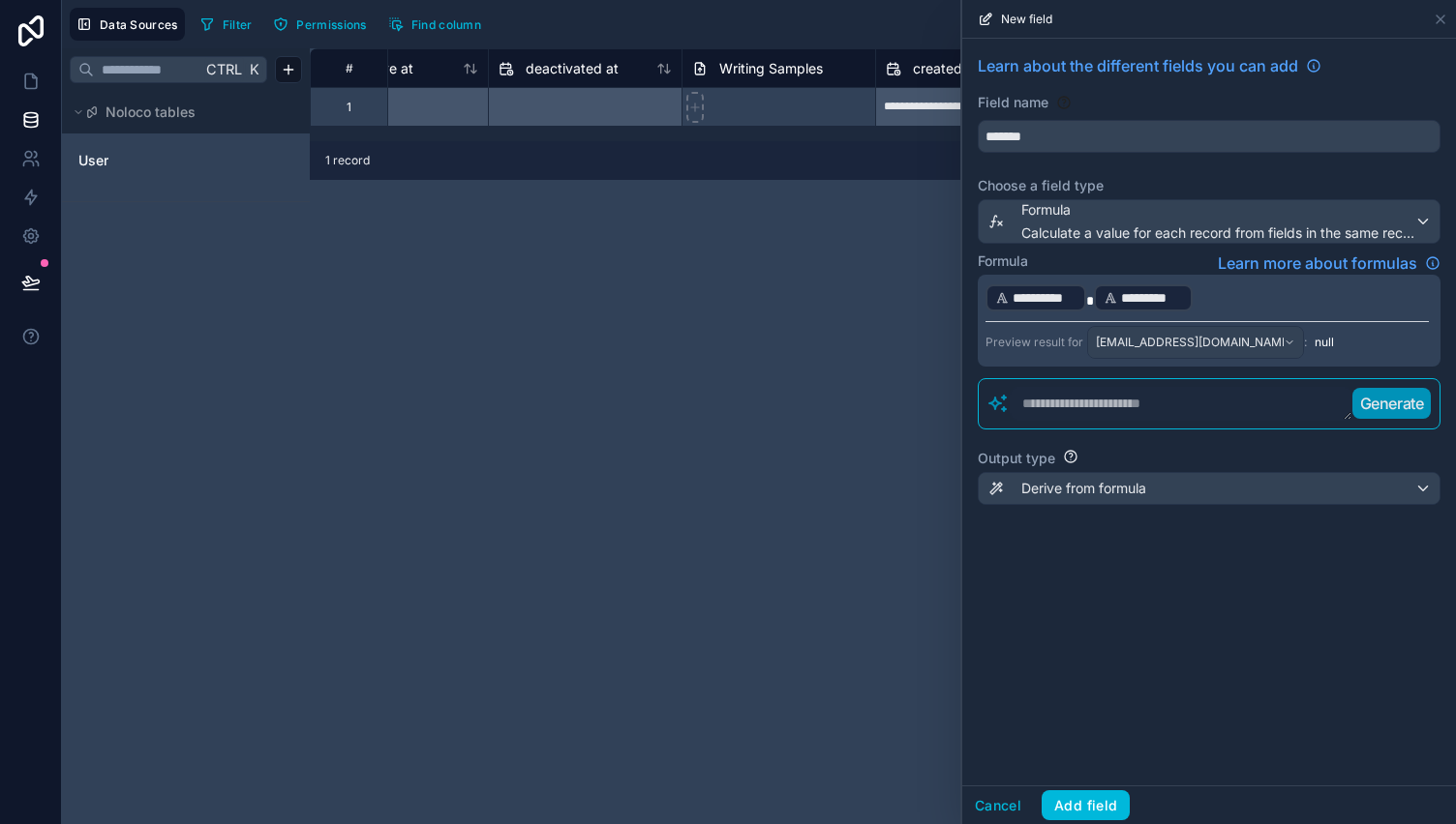
click at [1113, 262] on div "Formula Learn more about formulas" at bounding box center [1208, 263] width 463 height 24
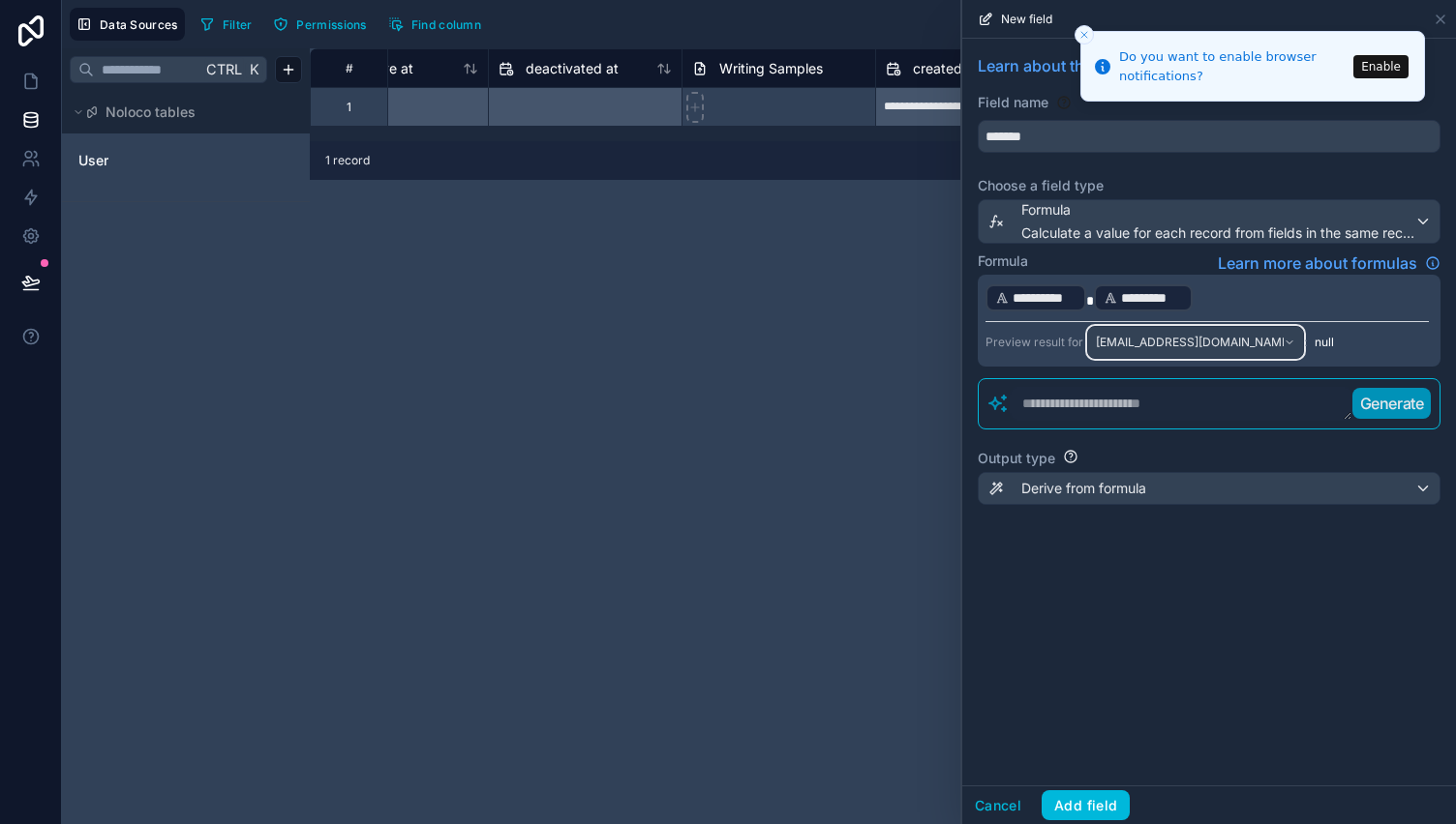
click at [1190, 338] on span "[EMAIL_ADDRESS][DOMAIN_NAME]" at bounding box center [1189, 342] width 188 height 16
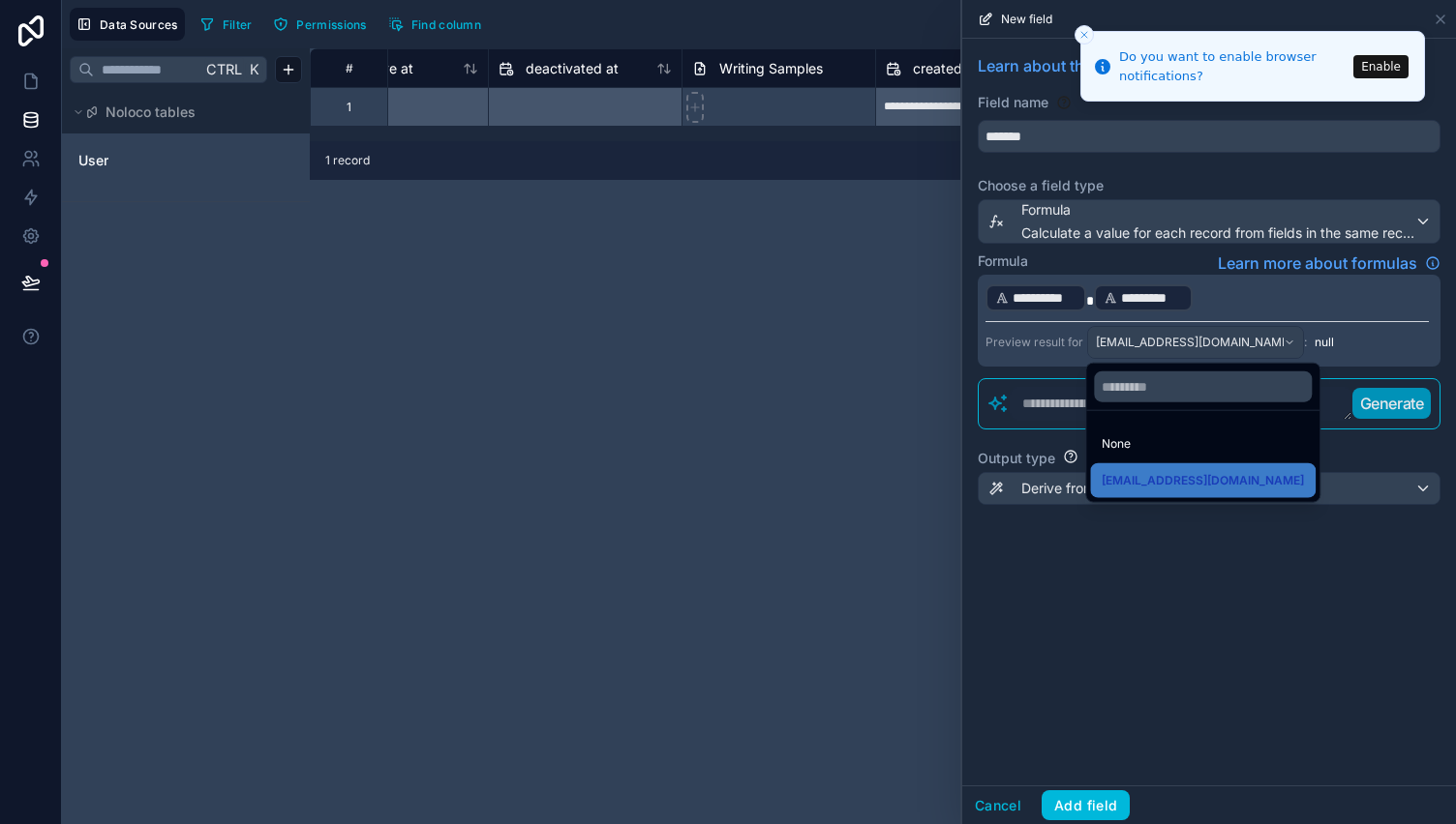
click at [1194, 337] on div at bounding box center [1209, 412] width 494 height 824
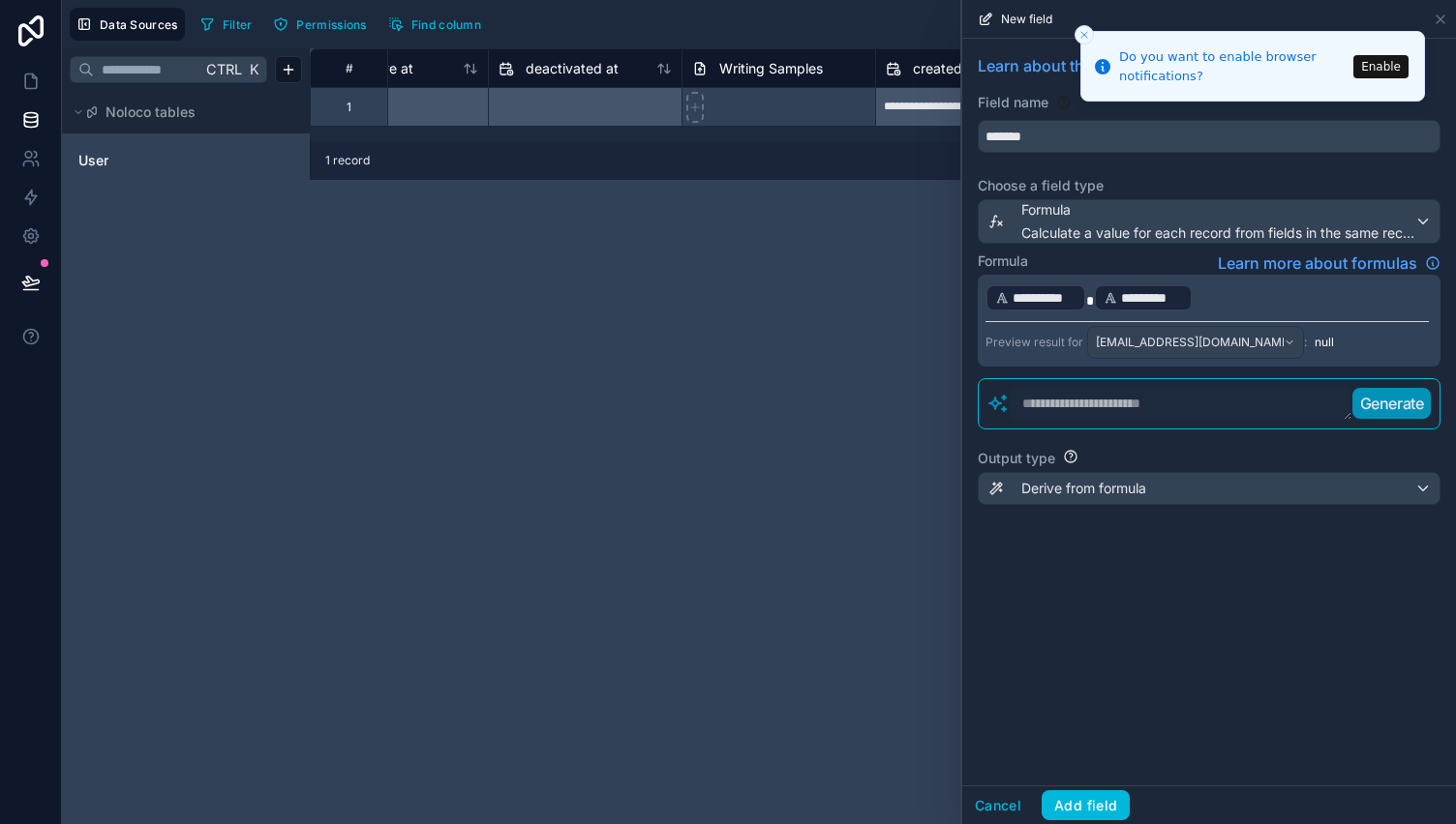
click at [1218, 289] on p "**********" at bounding box center [1206, 297] width 443 height 31
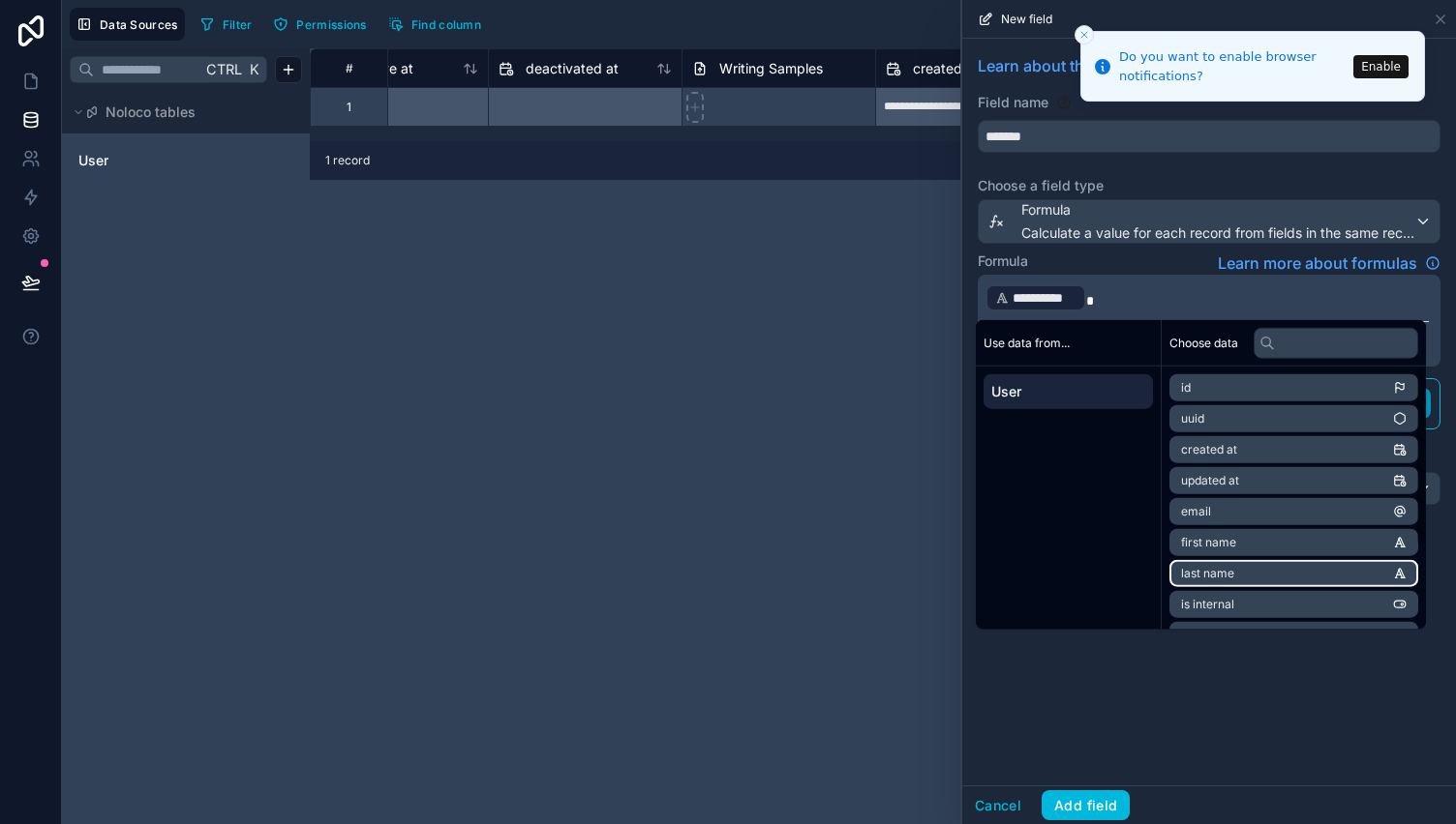
click at [1287, 568] on li "last name" at bounding box center [1294, 573] width 249 height 27
click at [1156, 261] on div "Formula Learn more about formulas" at bounding box center [1208, 263] width 463 height 24
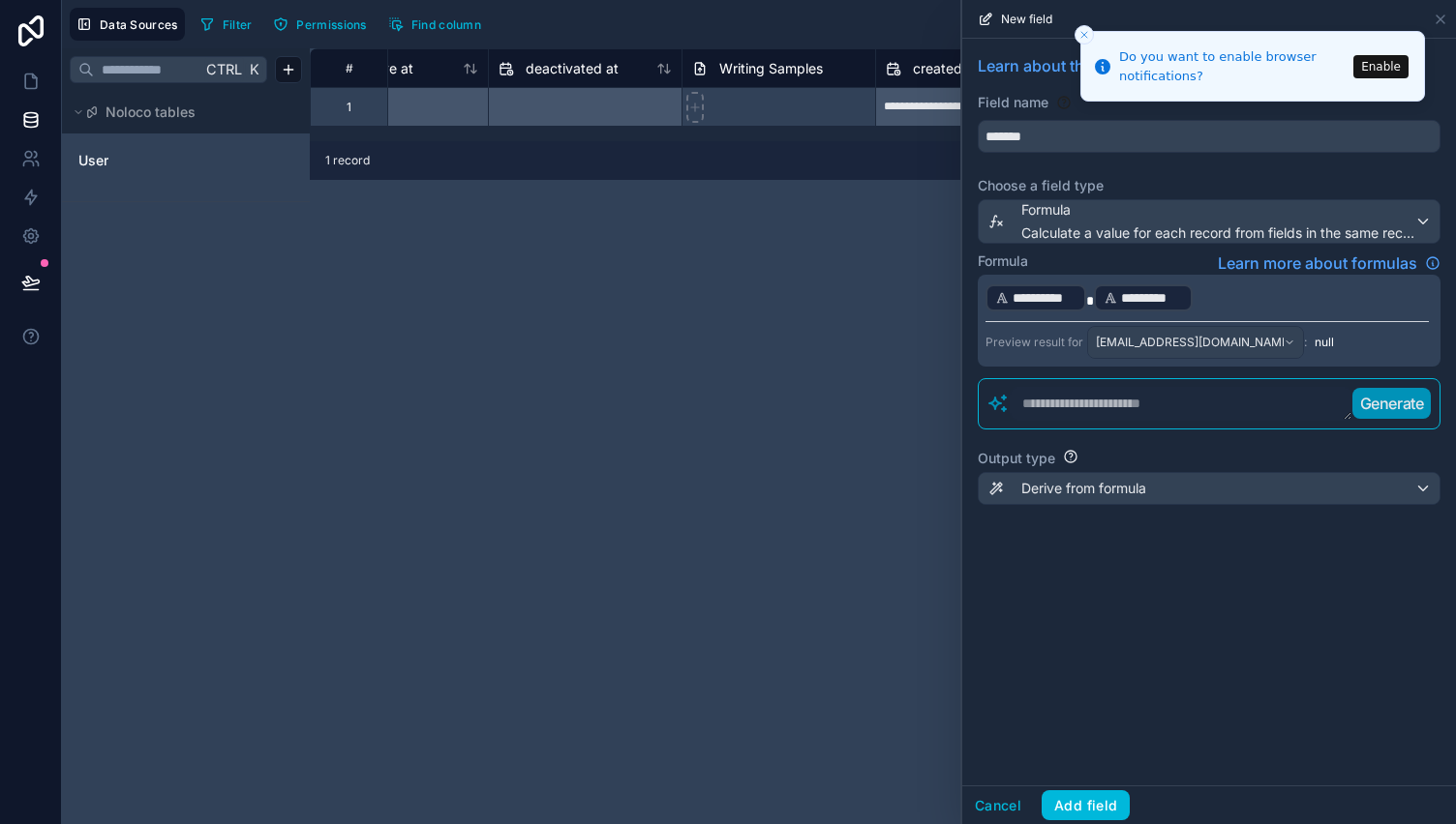
click at [1315, 341] on span "null" at bounding box center [1325, 342] width 20 height 16
click at [1198, 341] on span "[EMAIL_ADDRESS][DOMAIN_NAME]" at bounding box center [1189, 342] width 188 height 16
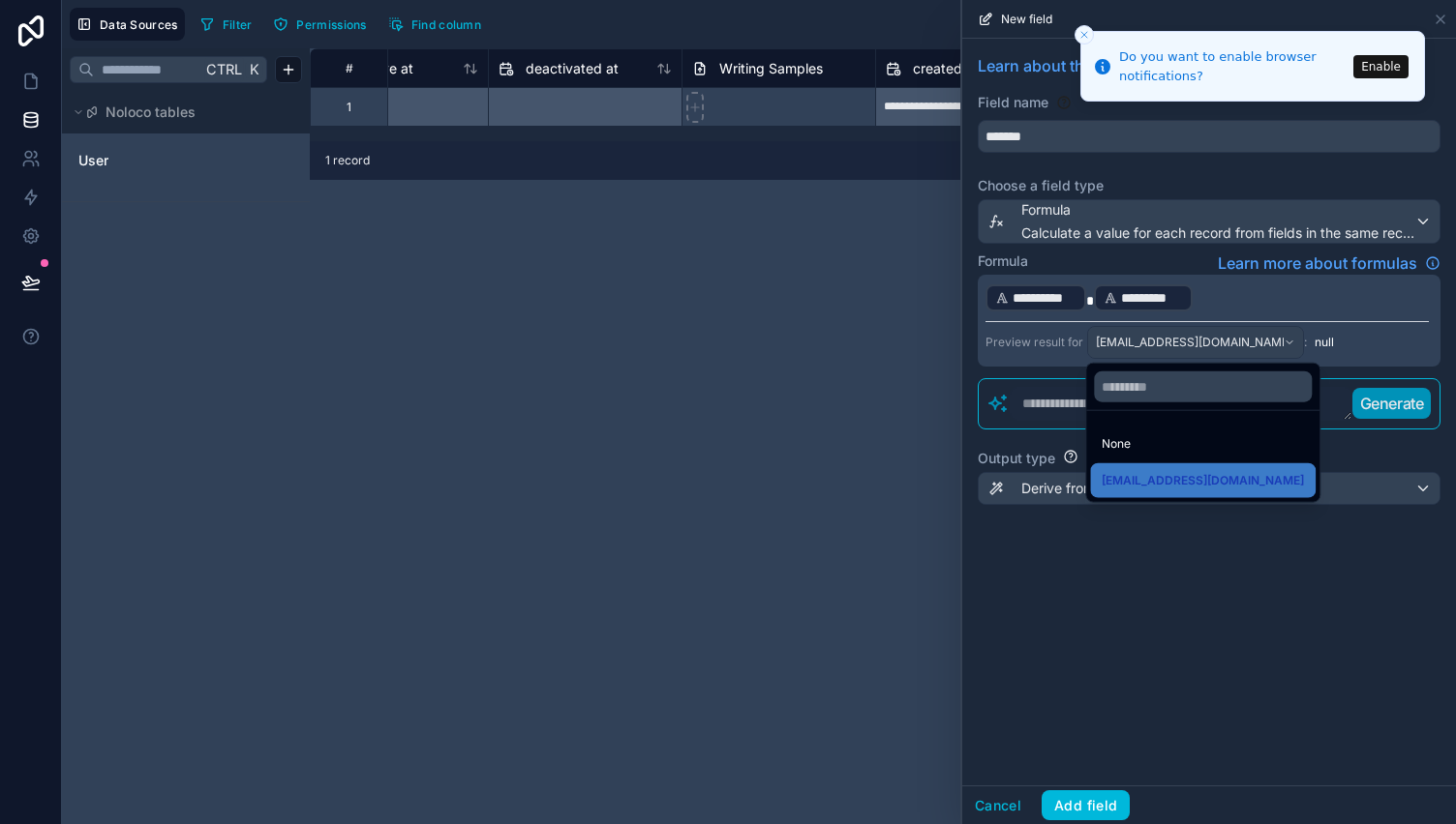
click at [1209, 480] on span "[EMAIL_ADDRESS][DOMAIN_NAME]" at bounding box center [1202, 482] width 202 height 24
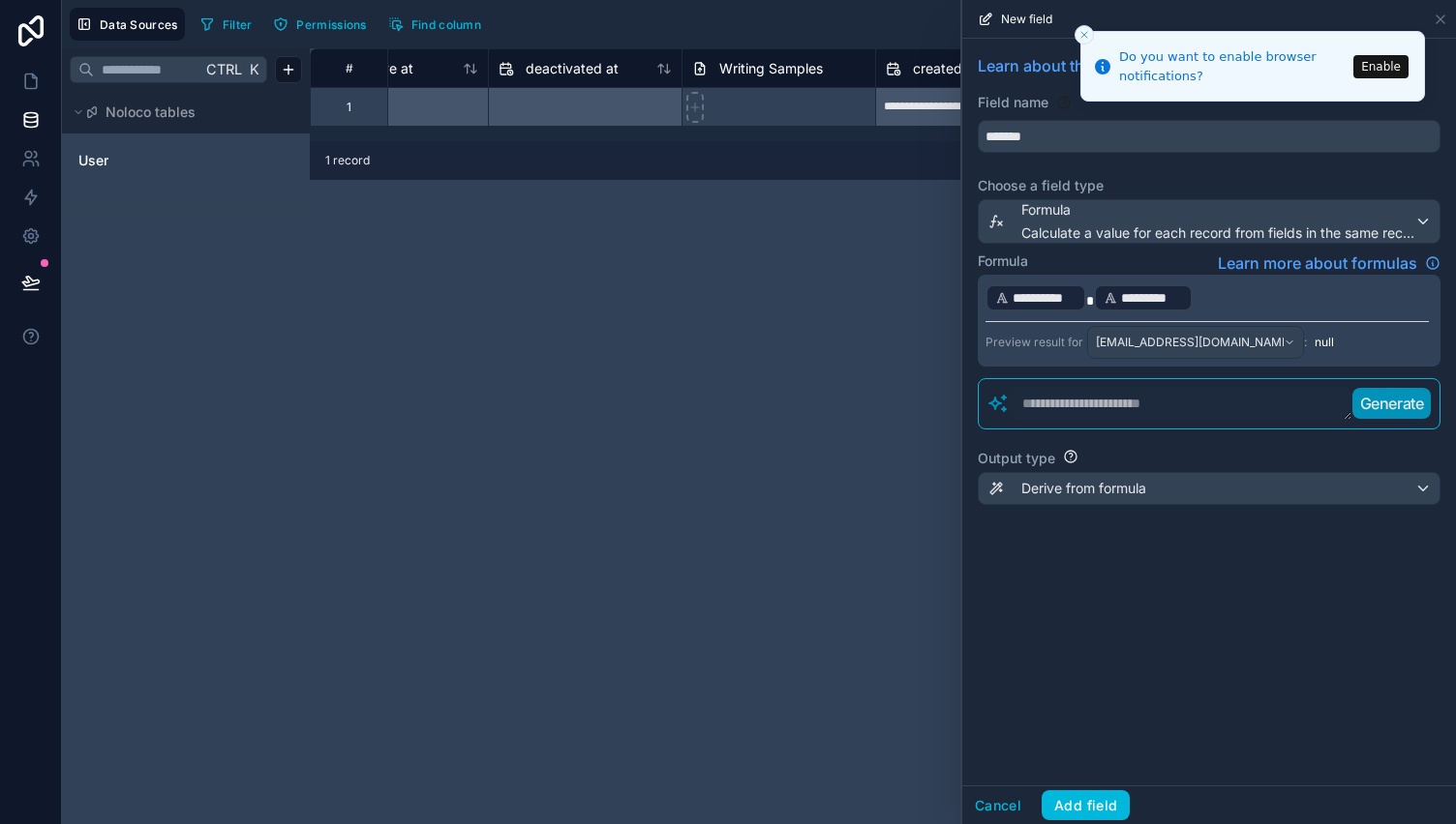
click at [1222, 283] on p "**********" at bounding box center [1206, 297] width 443 height 31
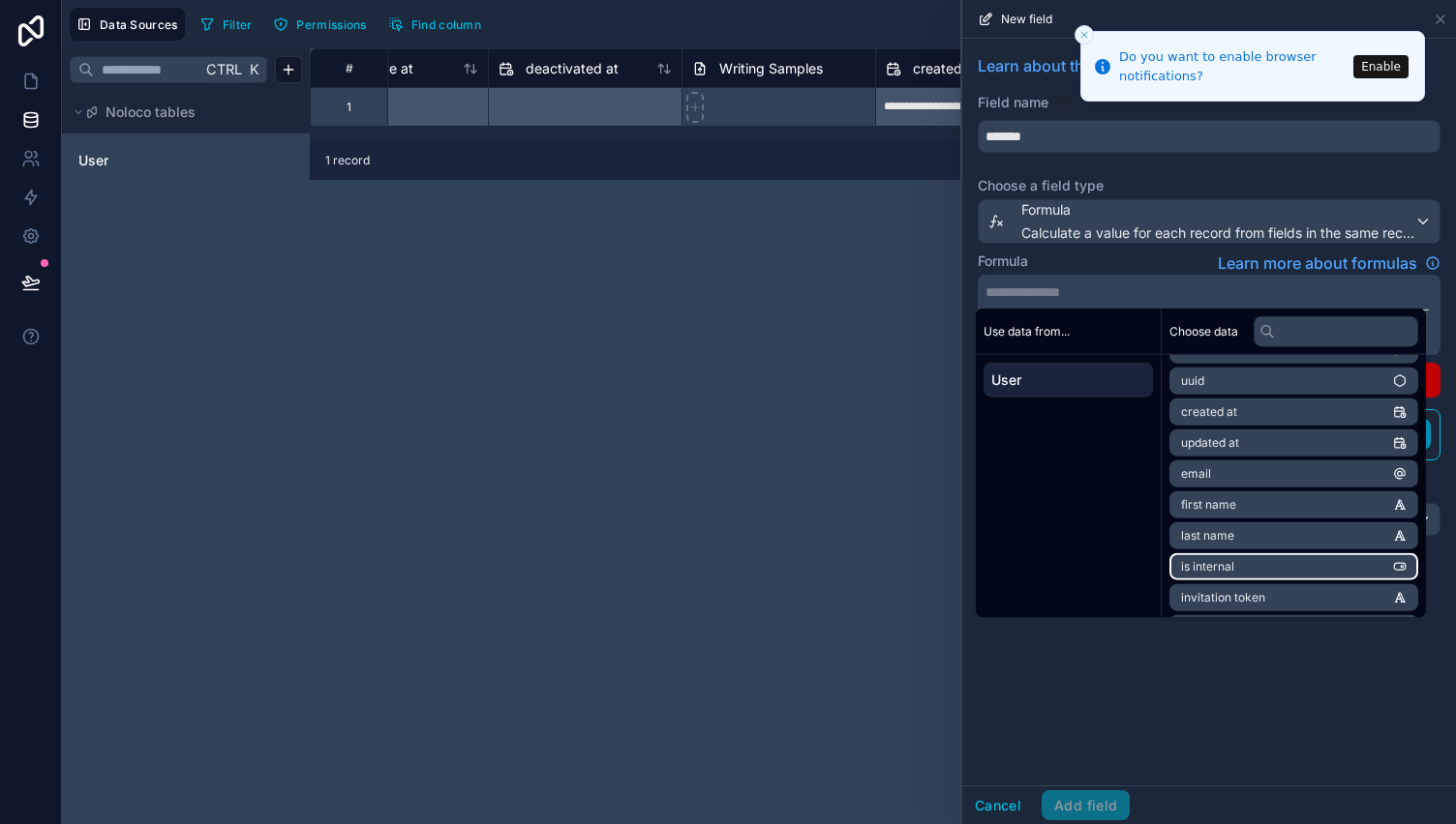
scroll to position [25, 0]
click at [1160, 261] on div "Formula Learn more about formulas" at bounding box center [1208, 263] width 463 height 24
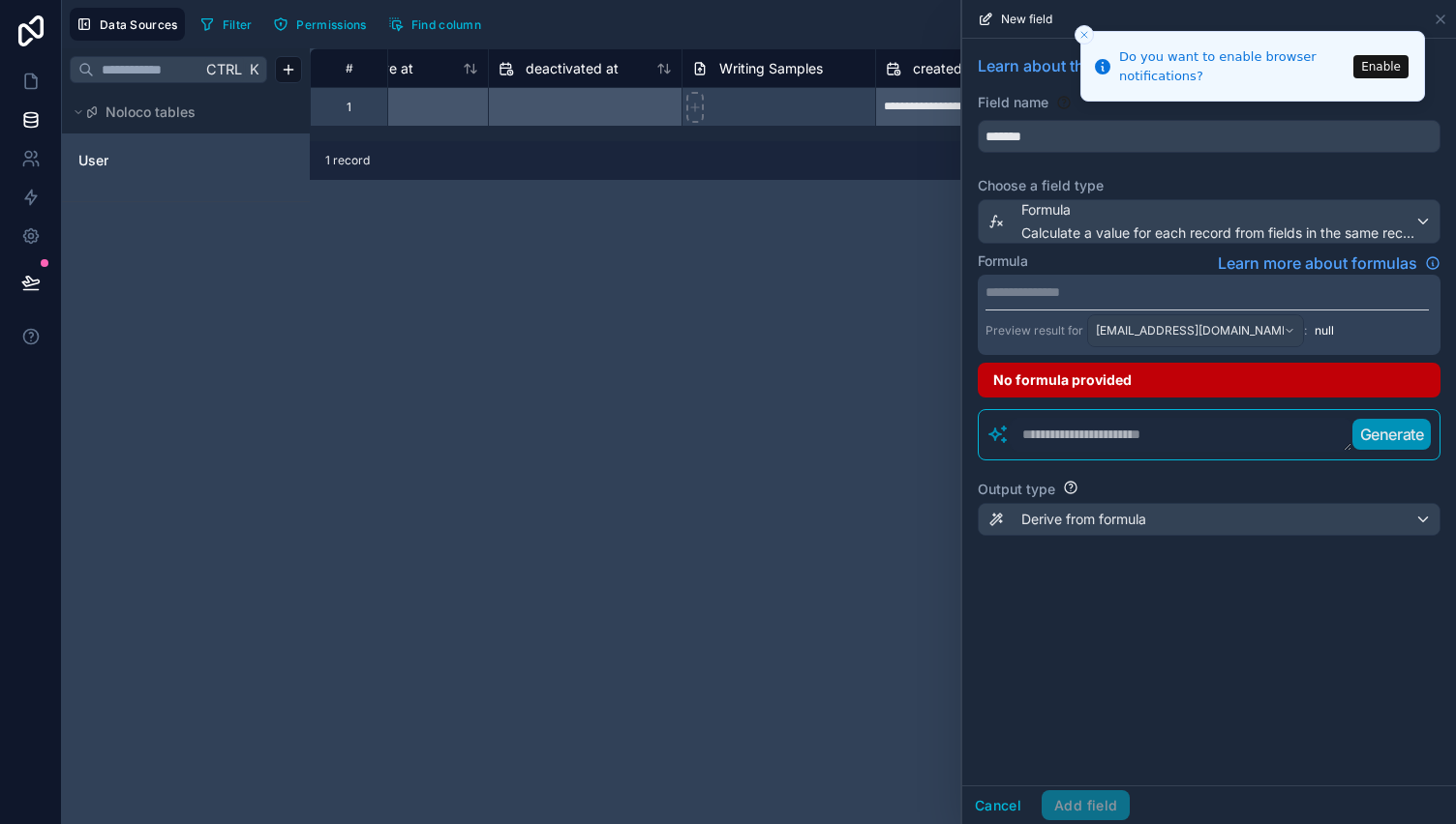
click at [1092, 437] on textarea at bounding box center [1181, 435] width 343 height 34
type textarea "*"
click at [1076, 31] on button "Close toast" at bounding box center [1084, 35] width 20 height 20
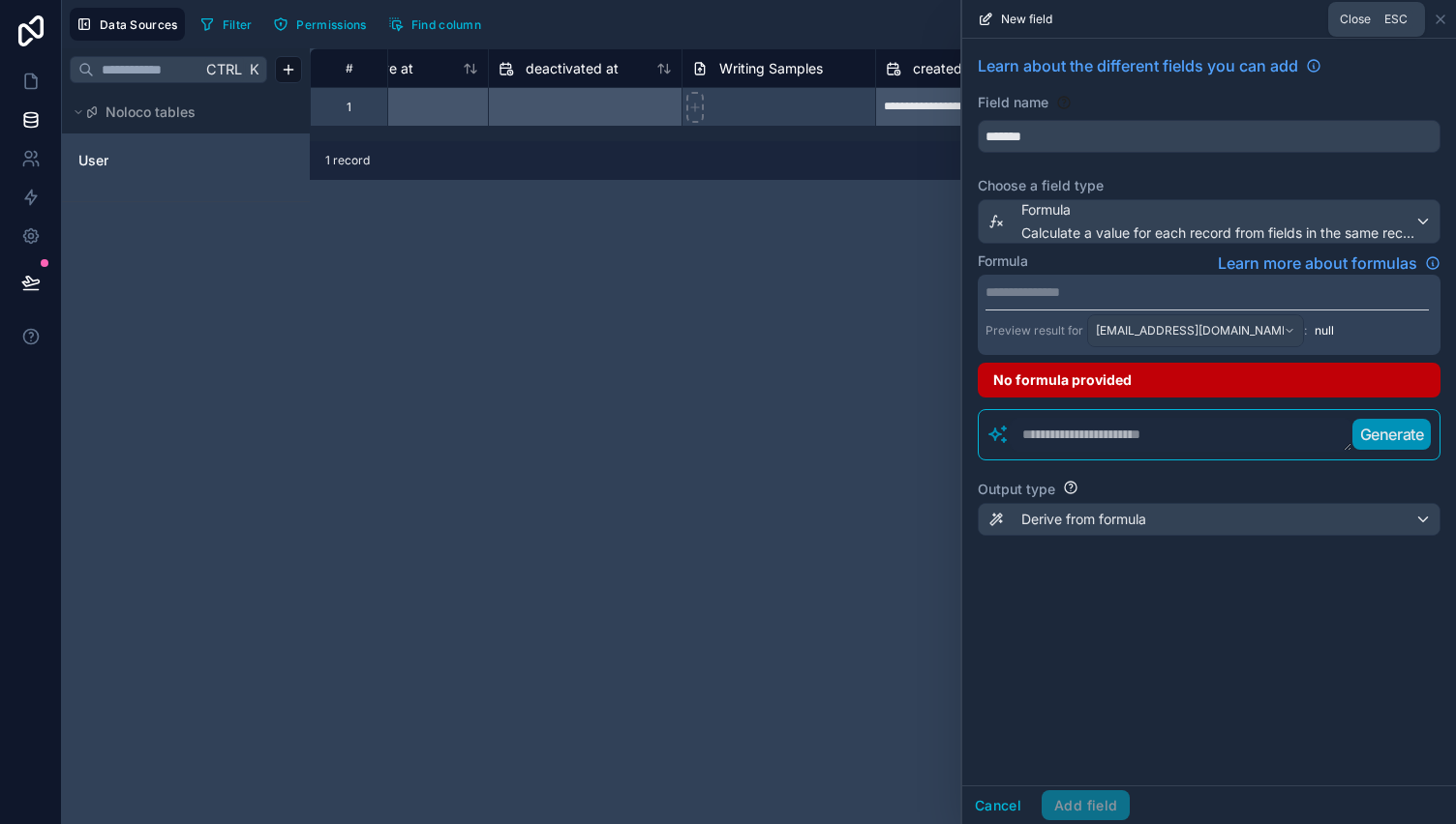
click at [1440, 16] on icon at bounding box center [1440, 20] width 16 height 16
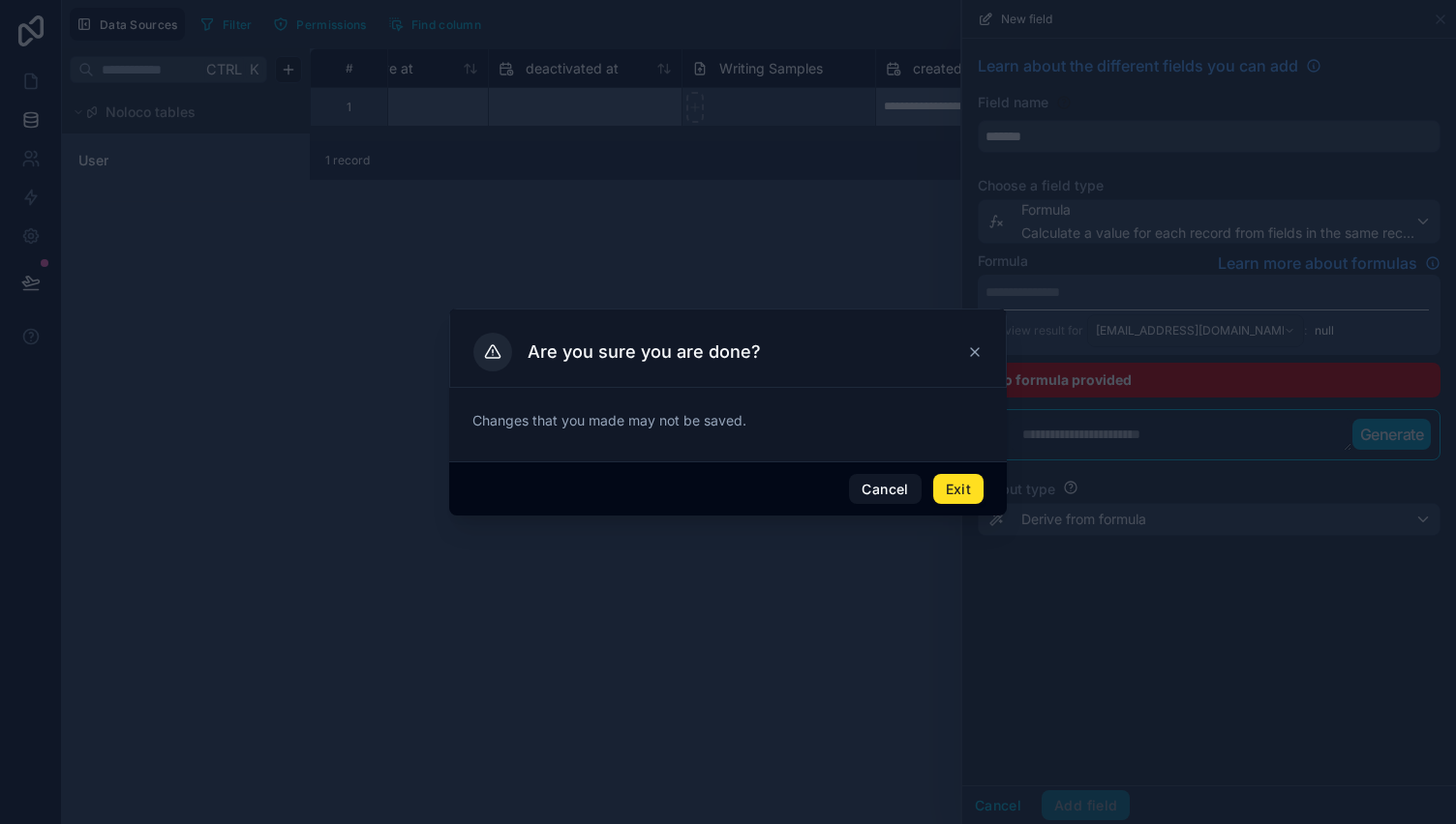
click at [955, 481] on button "Exit" at bounding box center [958, 488] width 50 height 31
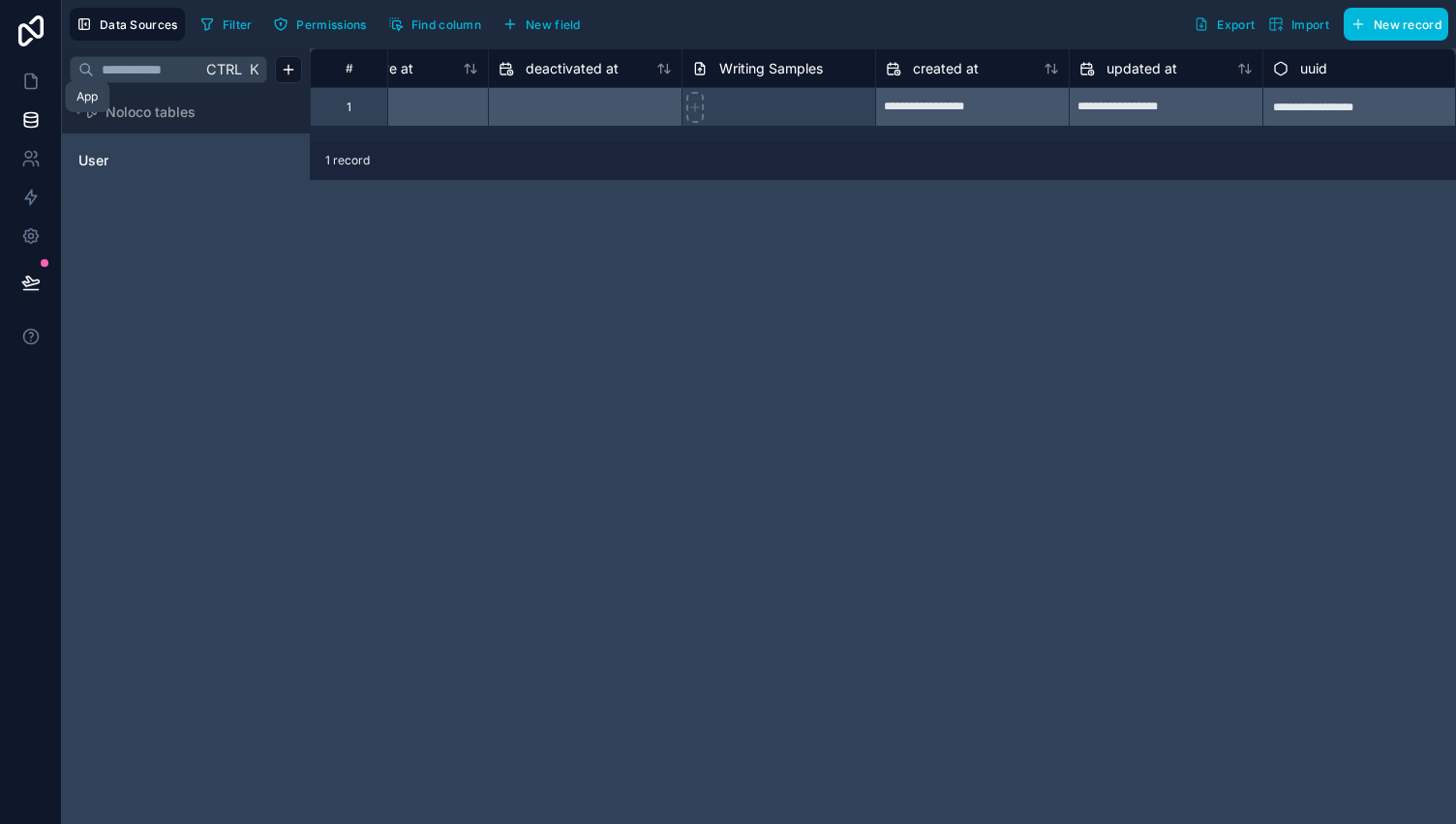
click at [22, 82] on icon at bounding box center [32, 82] width 20 height 20
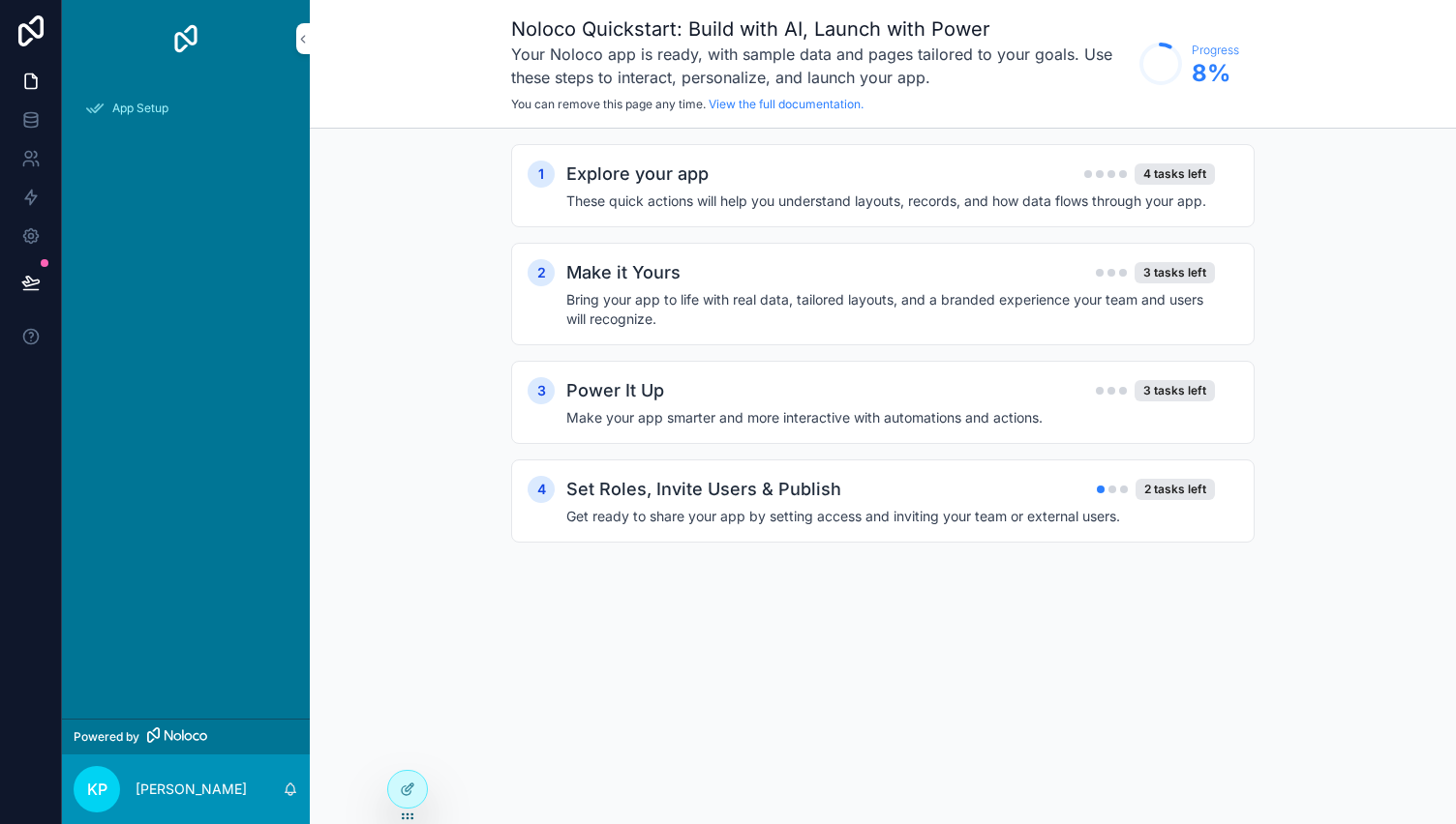
click at [409, 787] on icon at bounding box center [408, 789] width 16 height 16
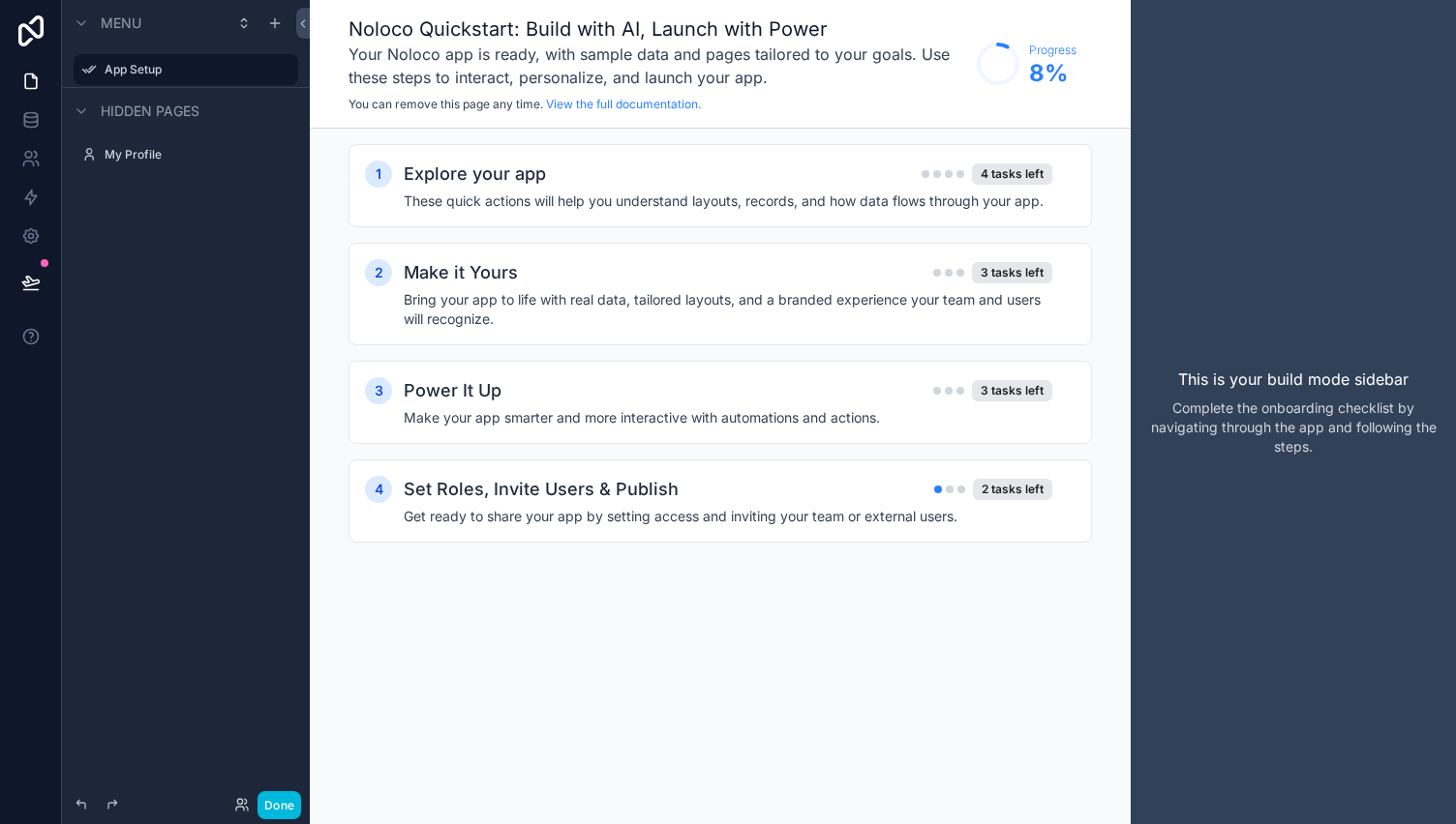
click at [190, 155] on label "My Profile" at bounding box center [195, 155] width 182 height 16
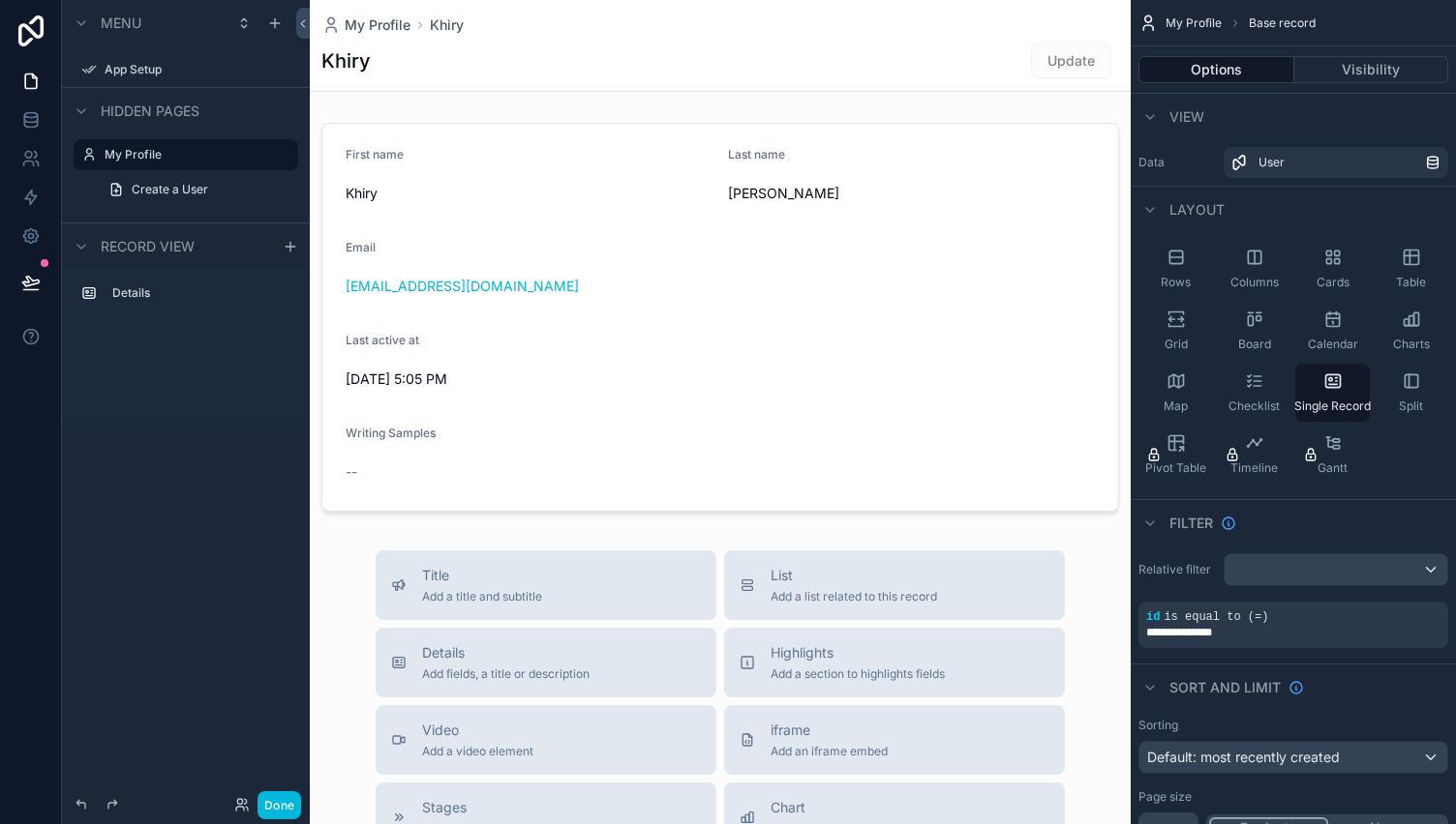
click at [33, 38] on icon at bounding box center [31, 31] width 38 height 31
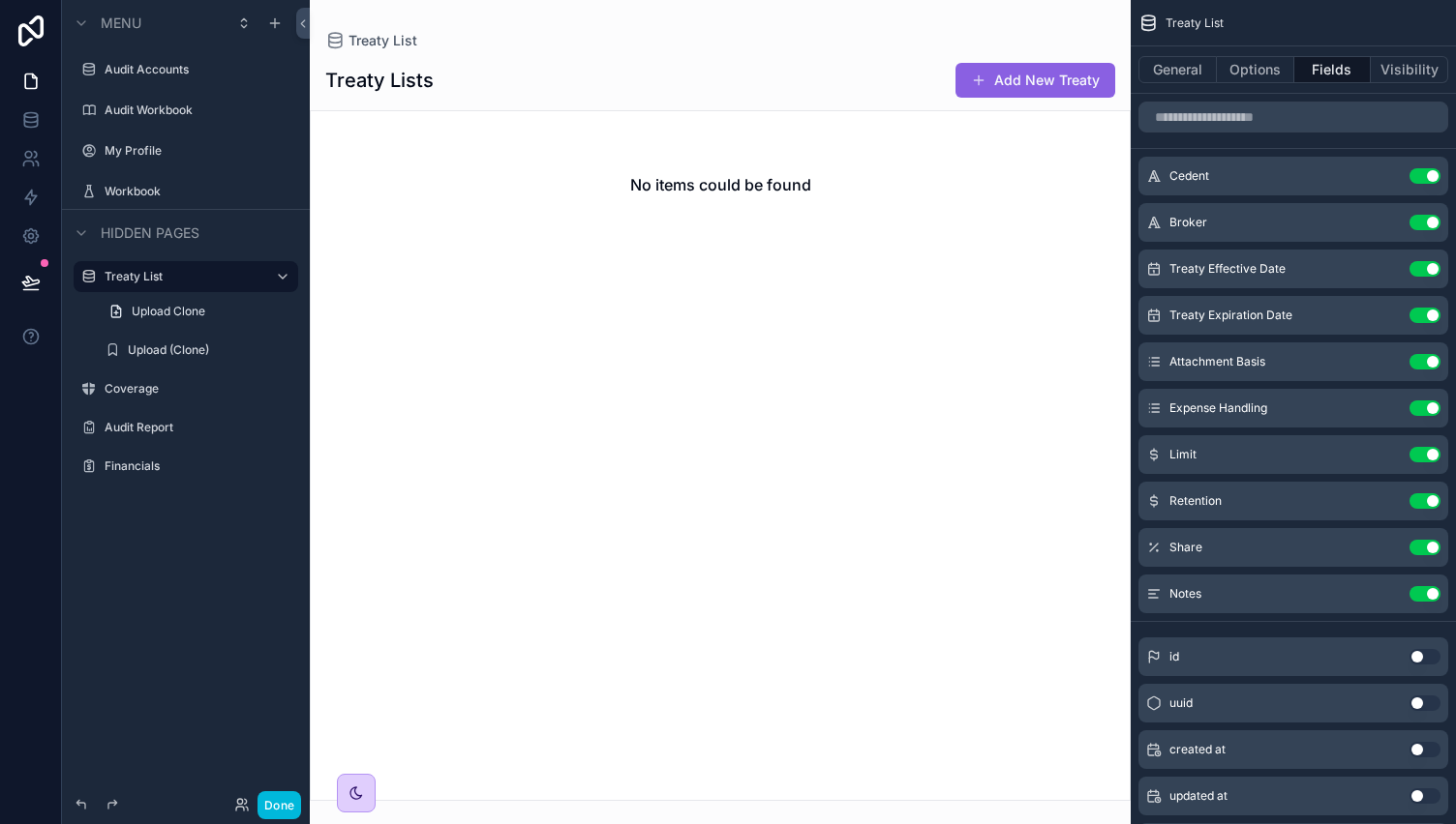
click at [149, 68] on label "Audit Accounts" at bounding box center [195, 70] width 182 height 16
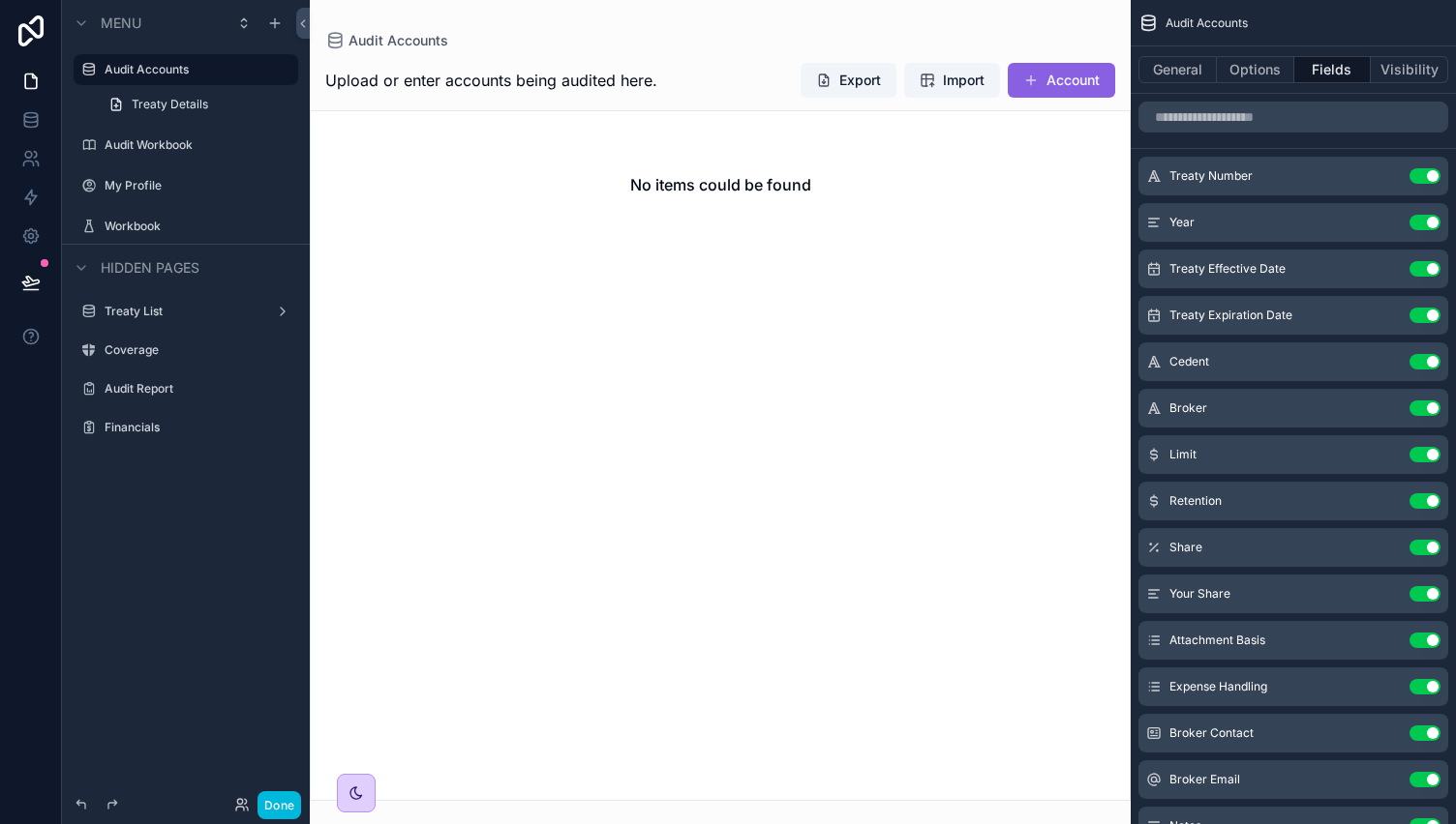
click at [169, 69] on label "Audit Accounts" at bounding box center [195, 70] width 182 height 16
click at [159, 187] on label "My Profile" at bounding box center [195, 186] width 182 height 16
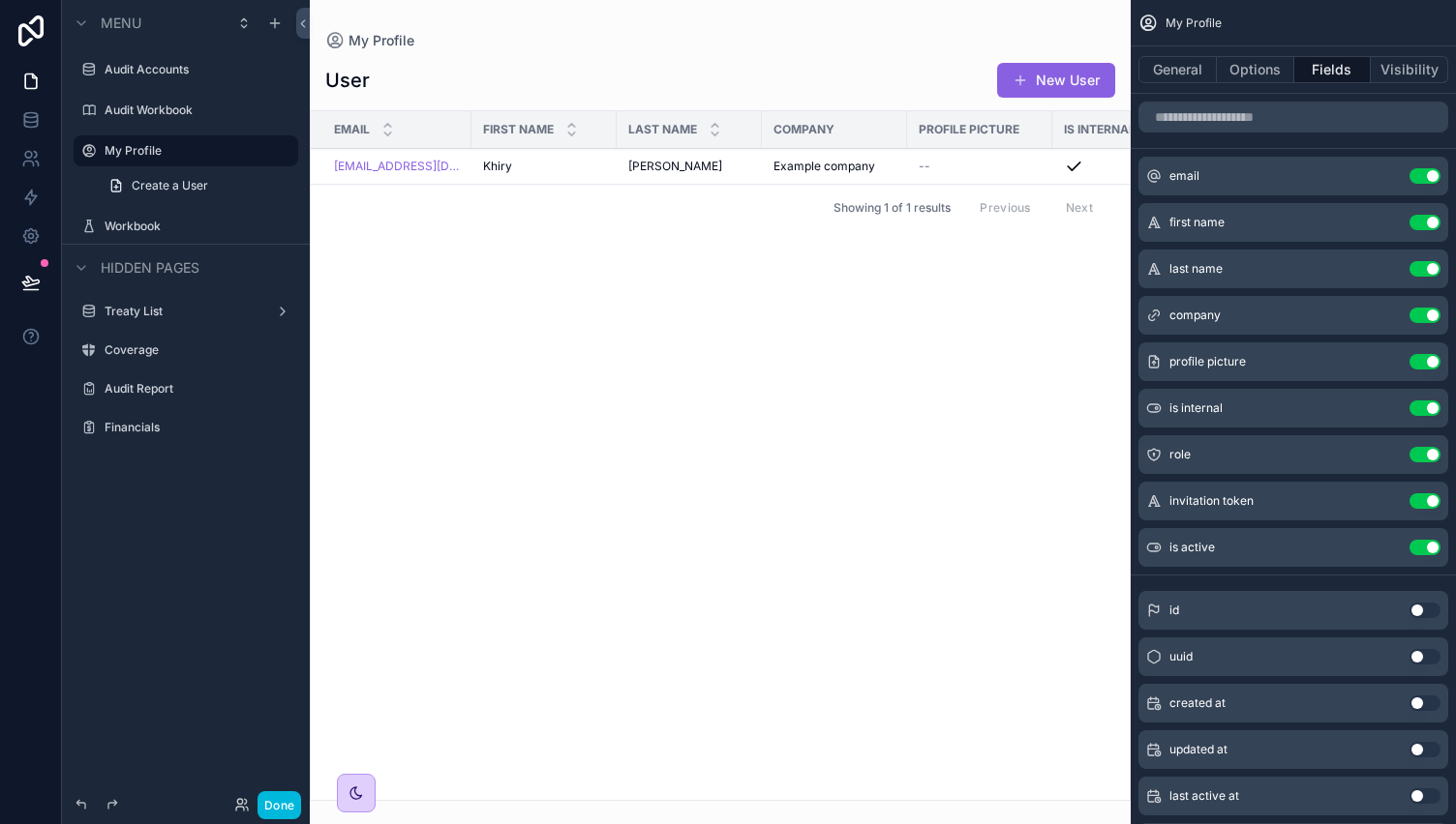
click at [538, 170] on div "scrollable content" at bounding box center [721, 412] width 821 height 824
click at [496, 172] on span "Khiry" at bounding box center [497, 167] width 29 height 16
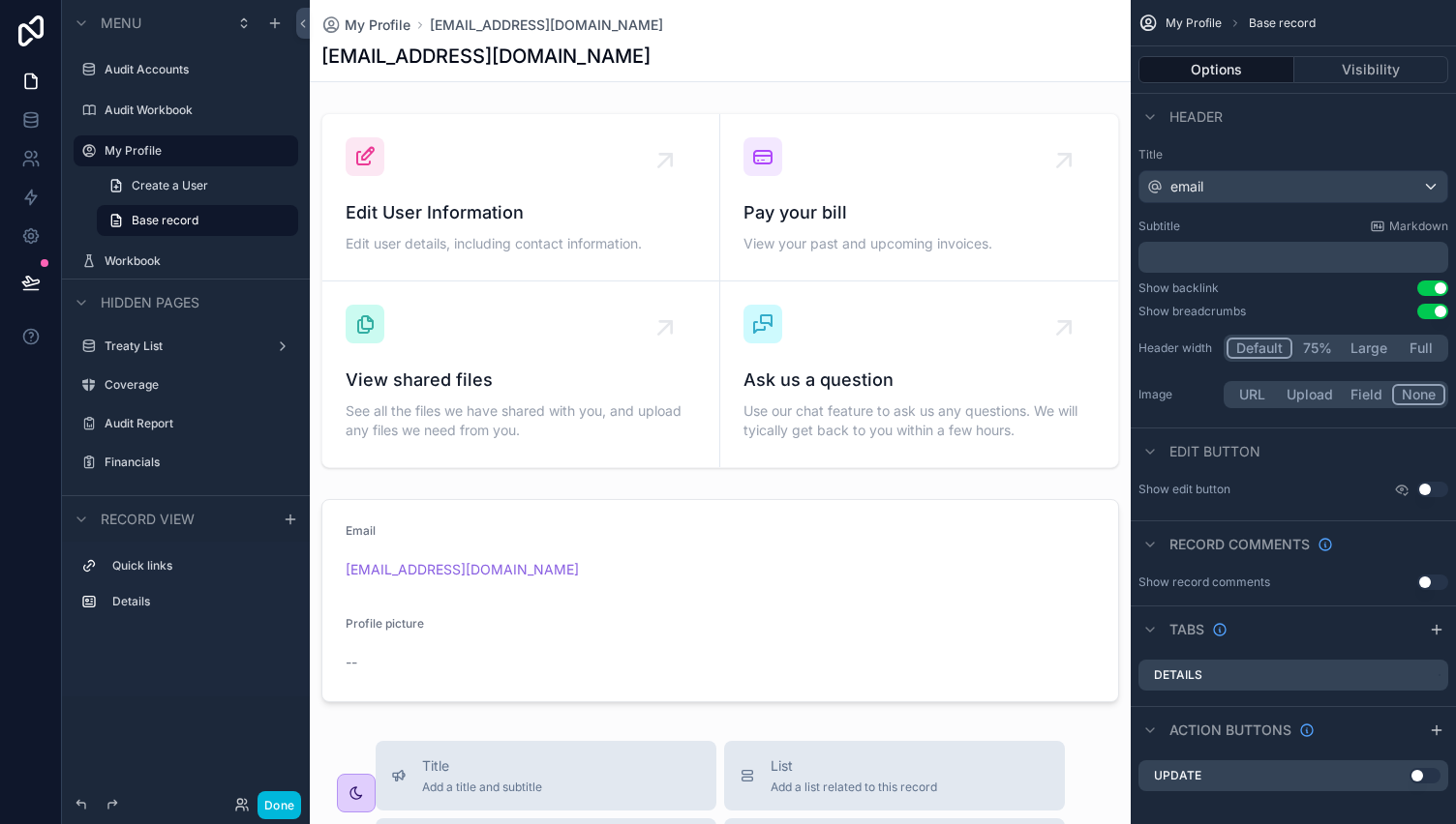
click at [490, 531] on div "scrollable content" at bounding box center [721, 601] width 821 height 219
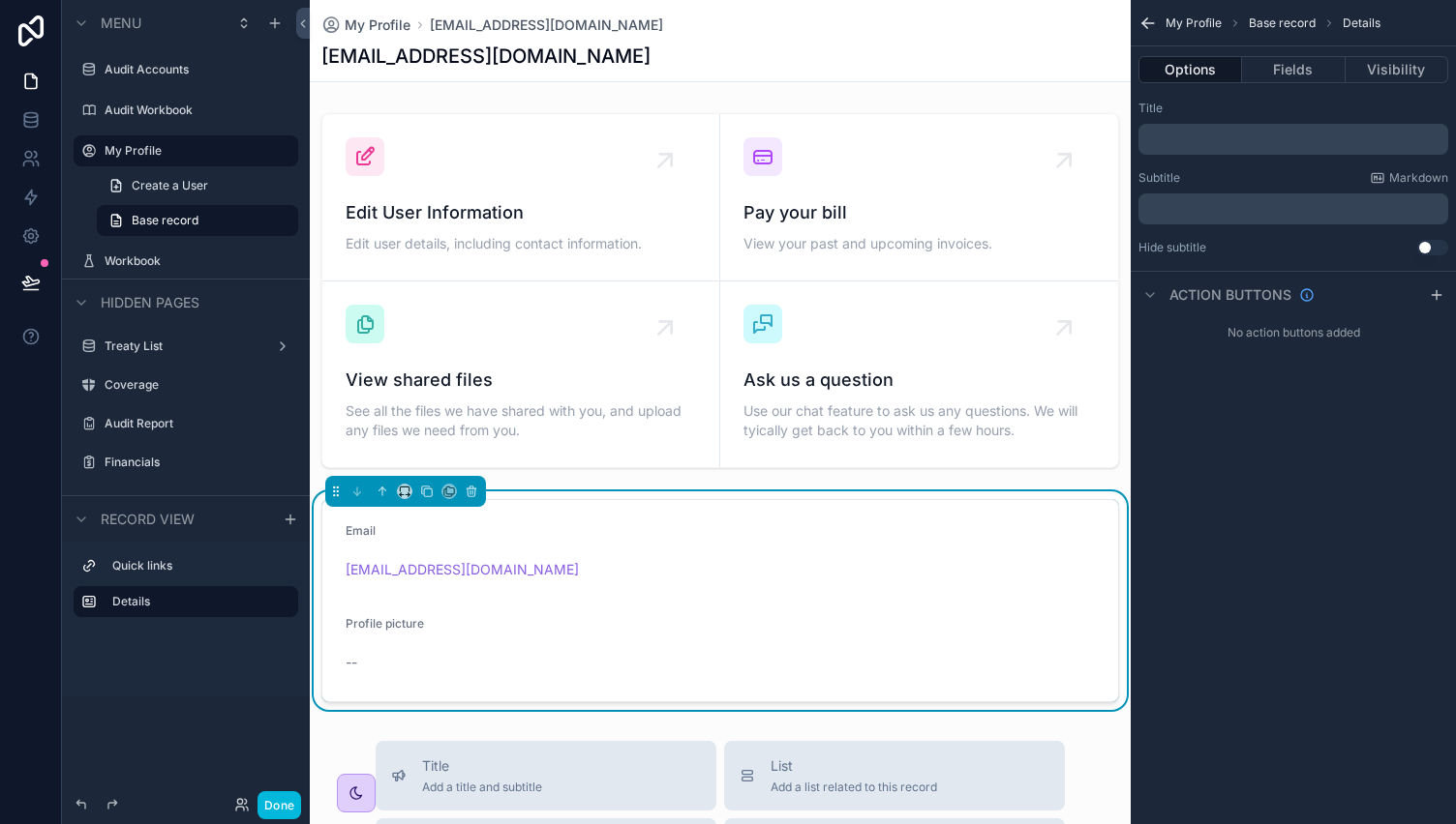
click at [610, 67] on div "[EMAIL_ADDRESS][DOMAIN_NAME]" at bounding box center [721, 55] width 798 height 27
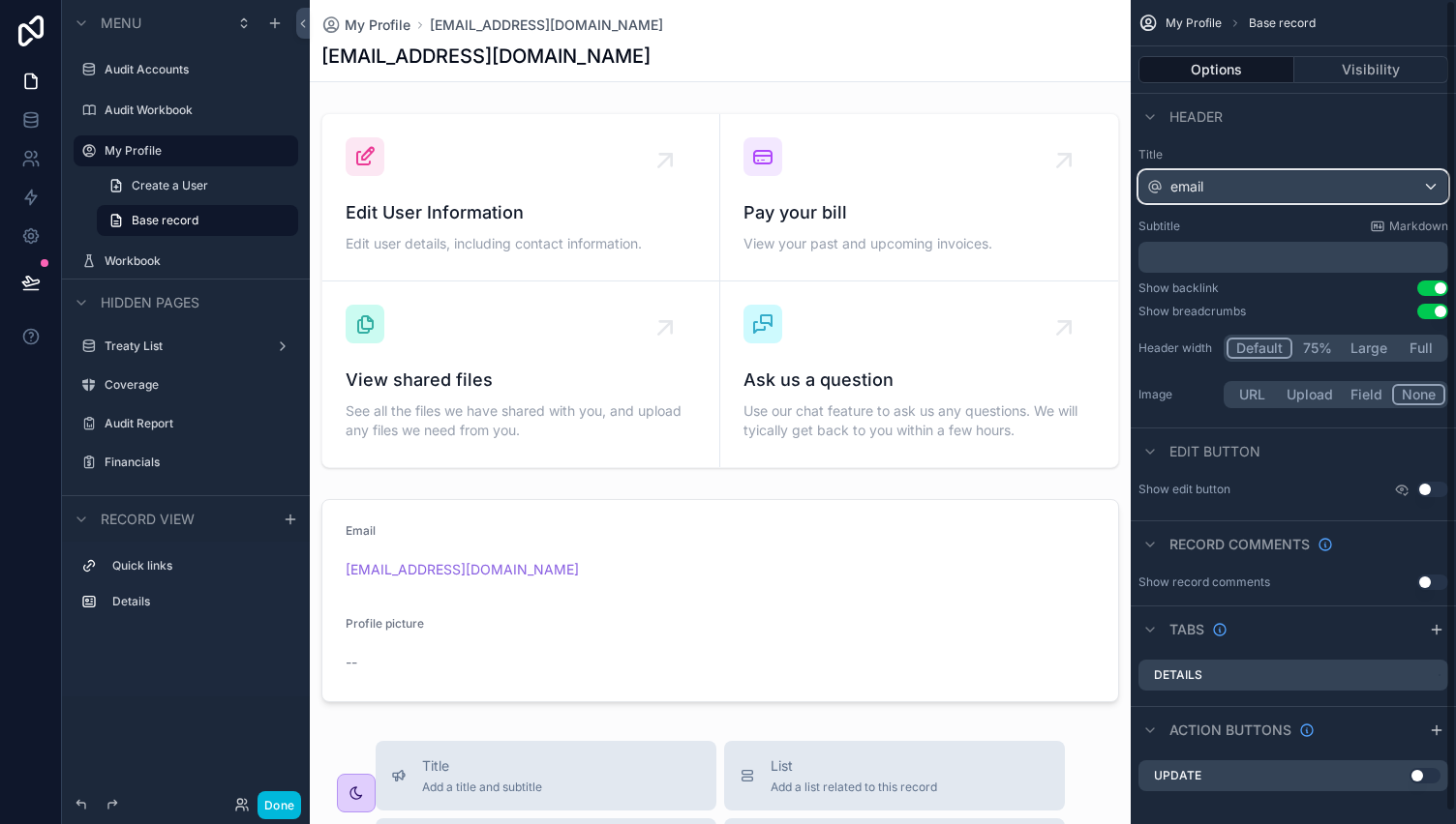
click at [1269, 176] on div "email" at bounding box center [1293, 187] width 308 height 31
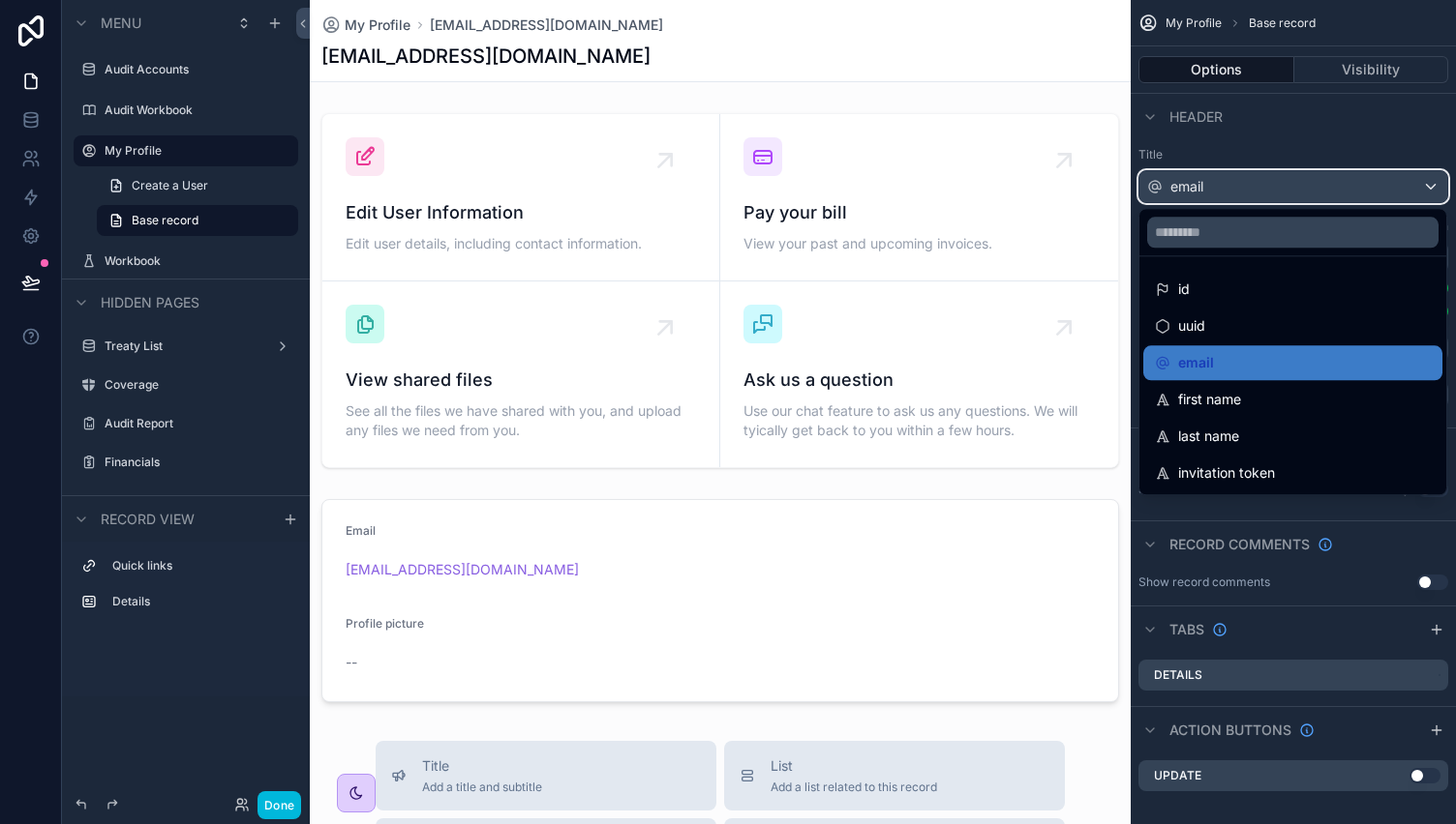
scroll to position [13, 0]
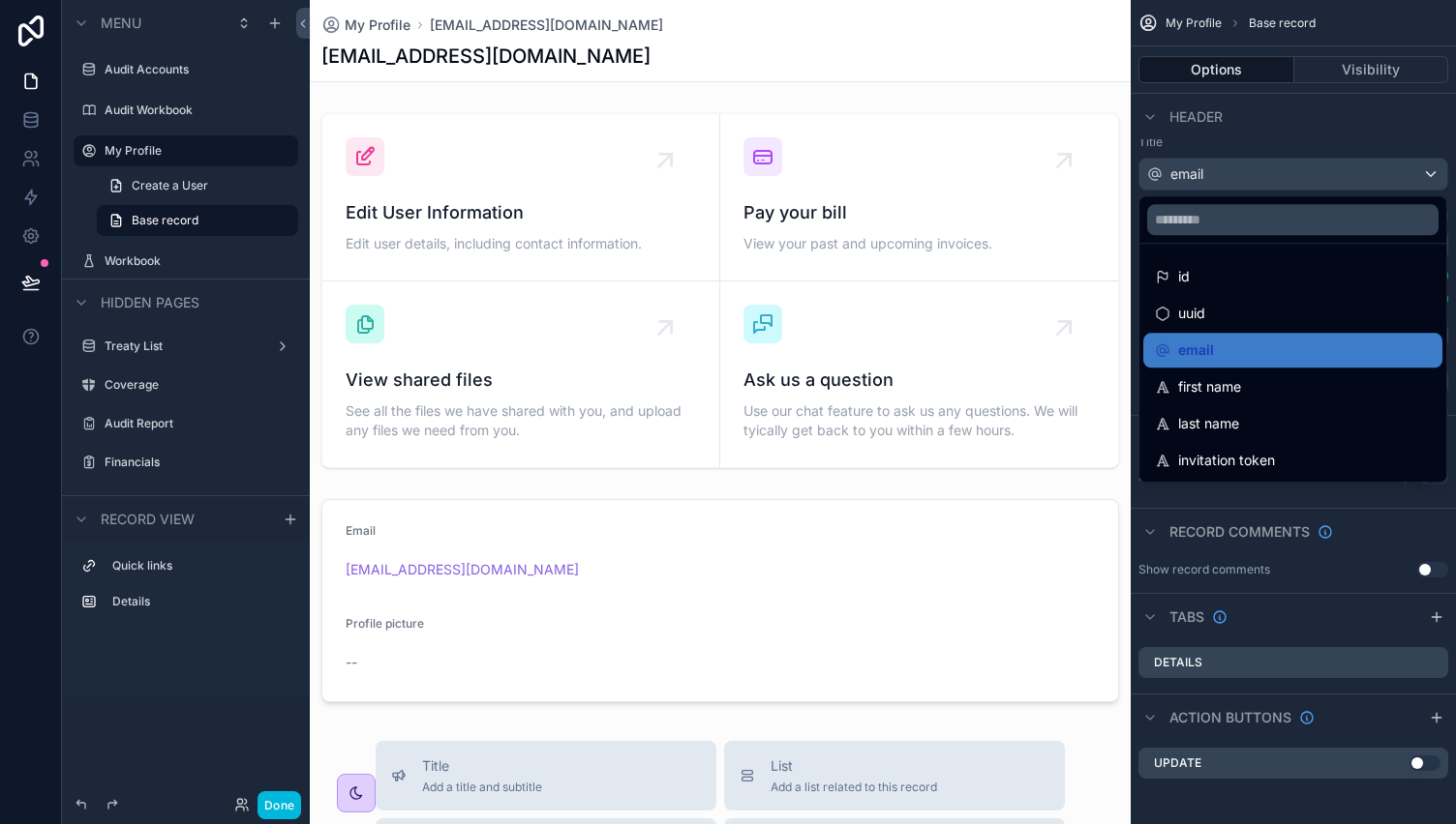
click at [1314, 119] on div "scrollable content" at bounding box center [728, 412] width 1456 height 824
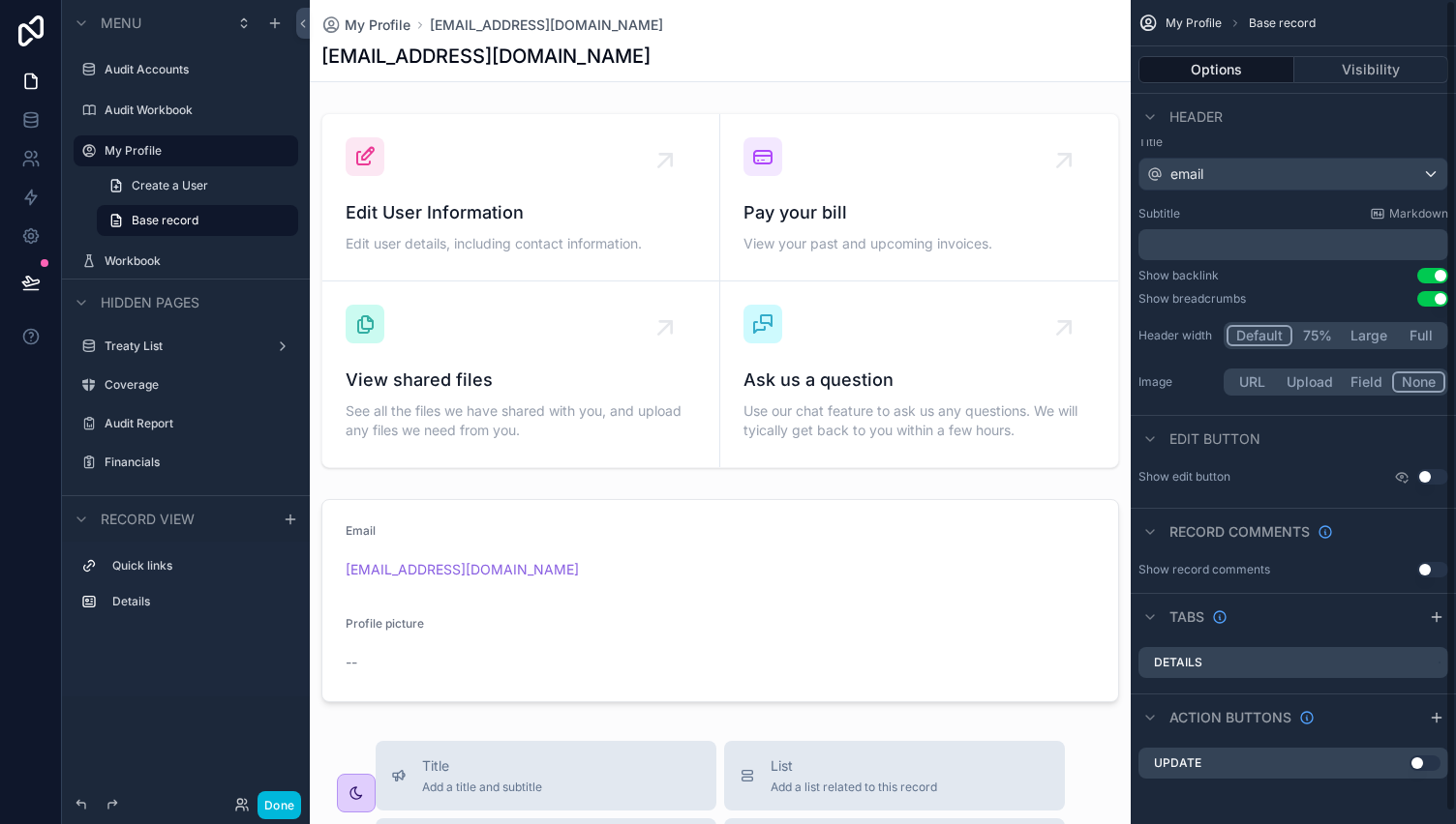
scroll to position [0, 0]
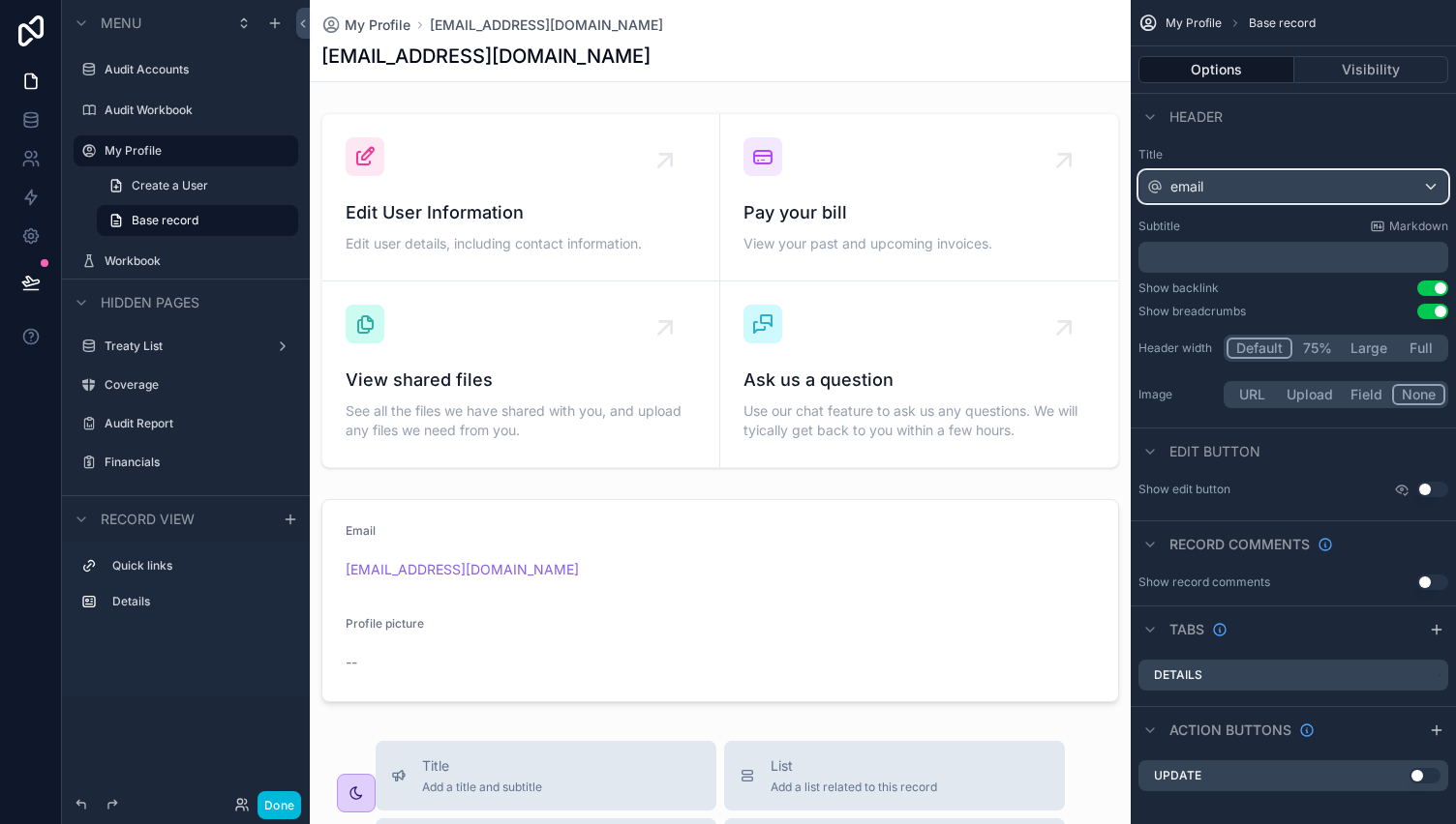
click at [1249, 182] on div "email" at bounding box center [1293, 187] width 308 height 31
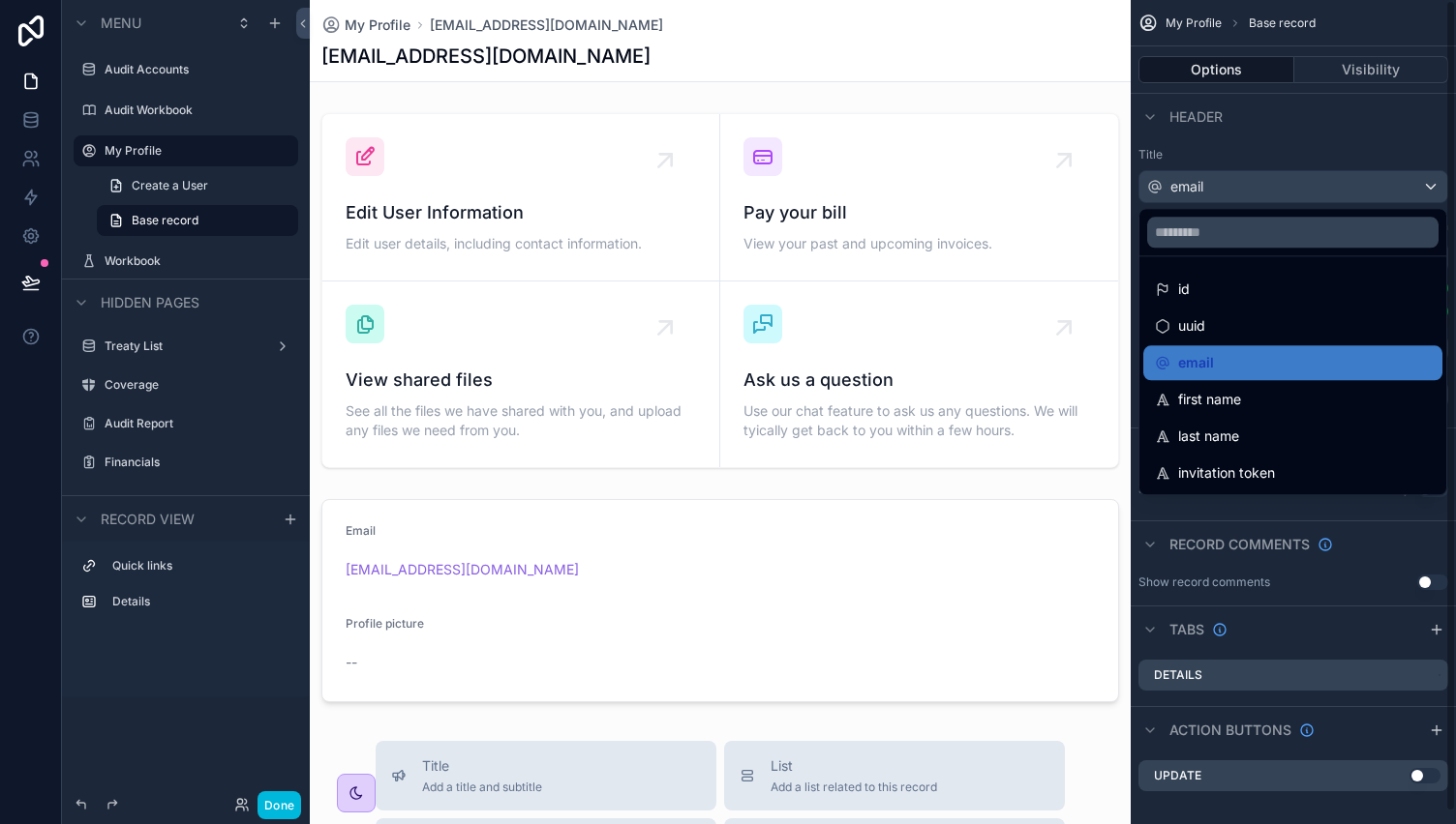
click at [166, 80] on div "scrollable content" at bounding box center [728, 412] width 1456 height 824
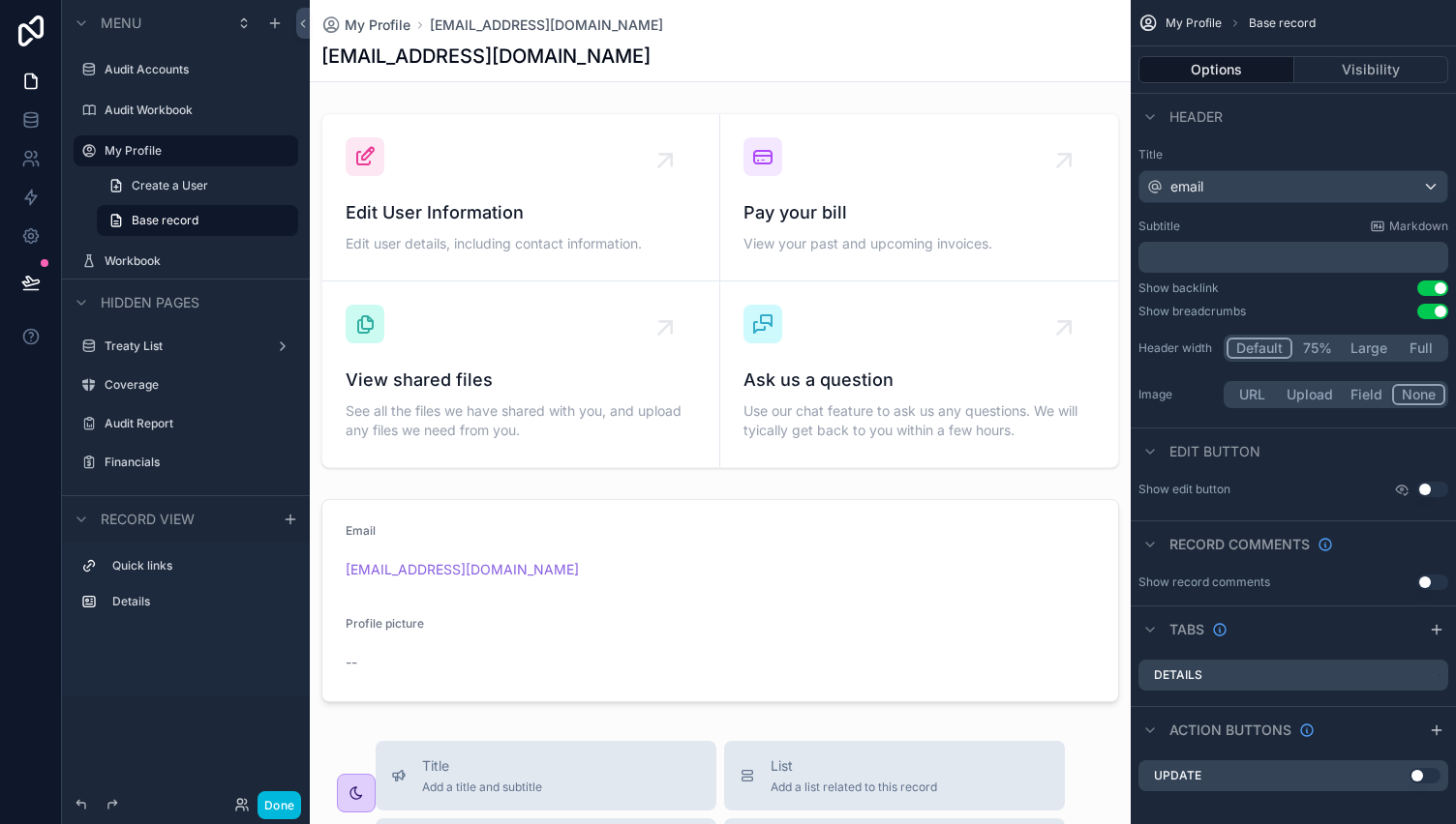
click at [171, 75] on label "Audit Accounts" at bounding box center [195, 70] width 182 height 16
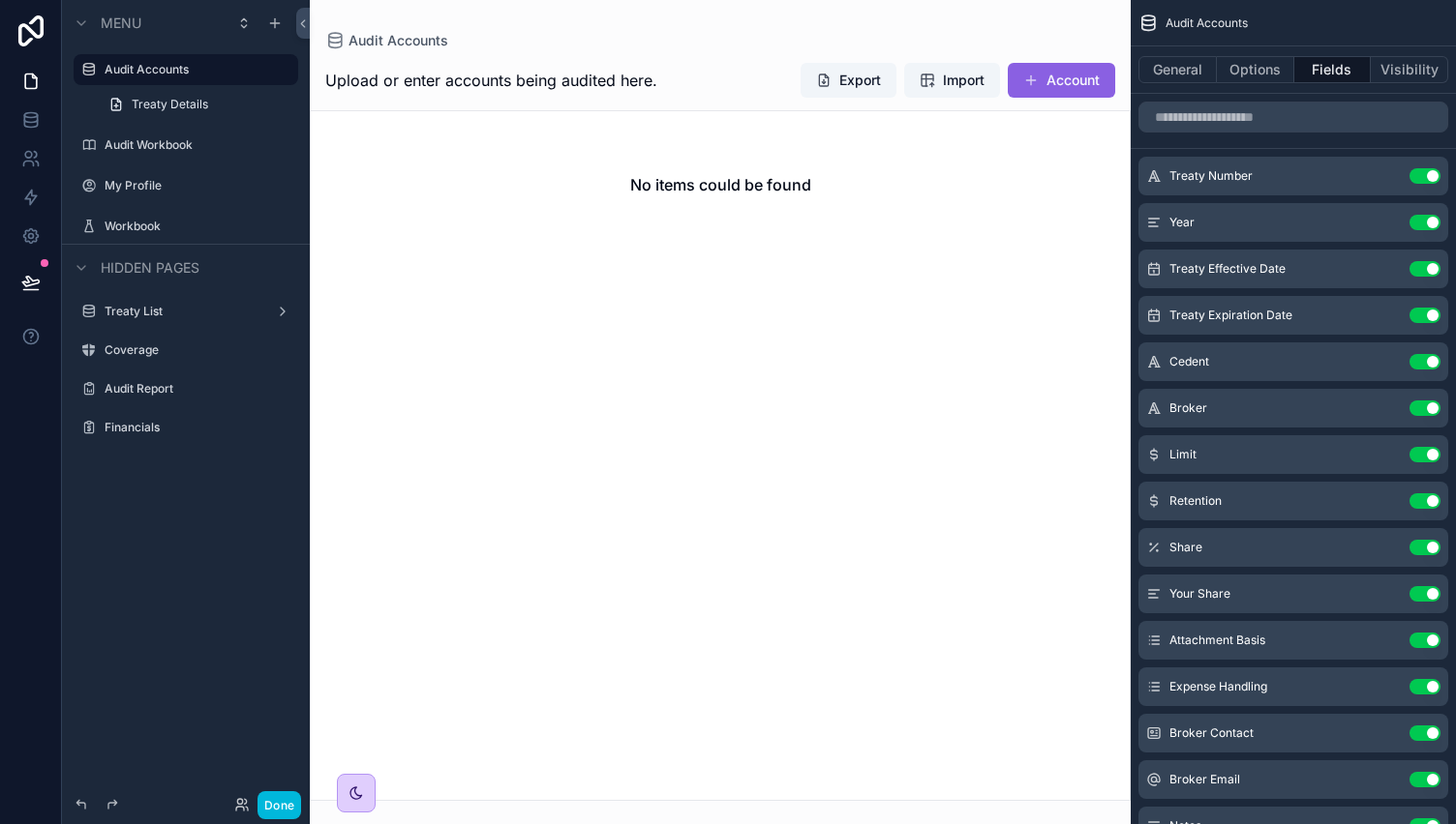
click at [1071, 75] on div "scrollable content" at bounding box center [721, 412] width 821 height 824
click at [175, 69] on label "Audit Accounts" at bounding box center [195, 70] width 182 height 16
click at [1063, 84] on button "Account" at bounding box center [1061, 80] width 108 height 35
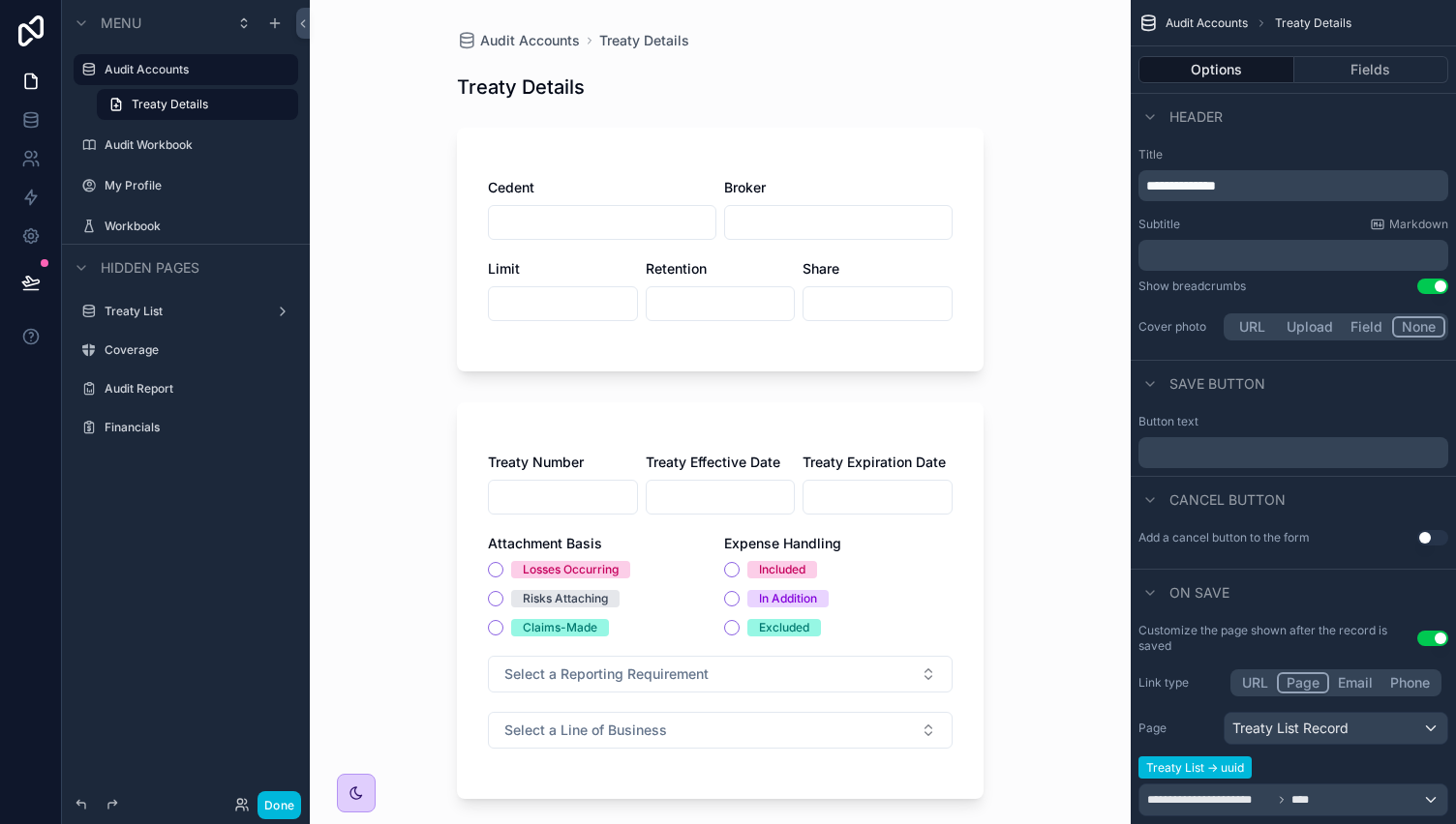
click at [172, 141] on label "Audit Workbook" at bounding box center [195, 145] width 182 height 16
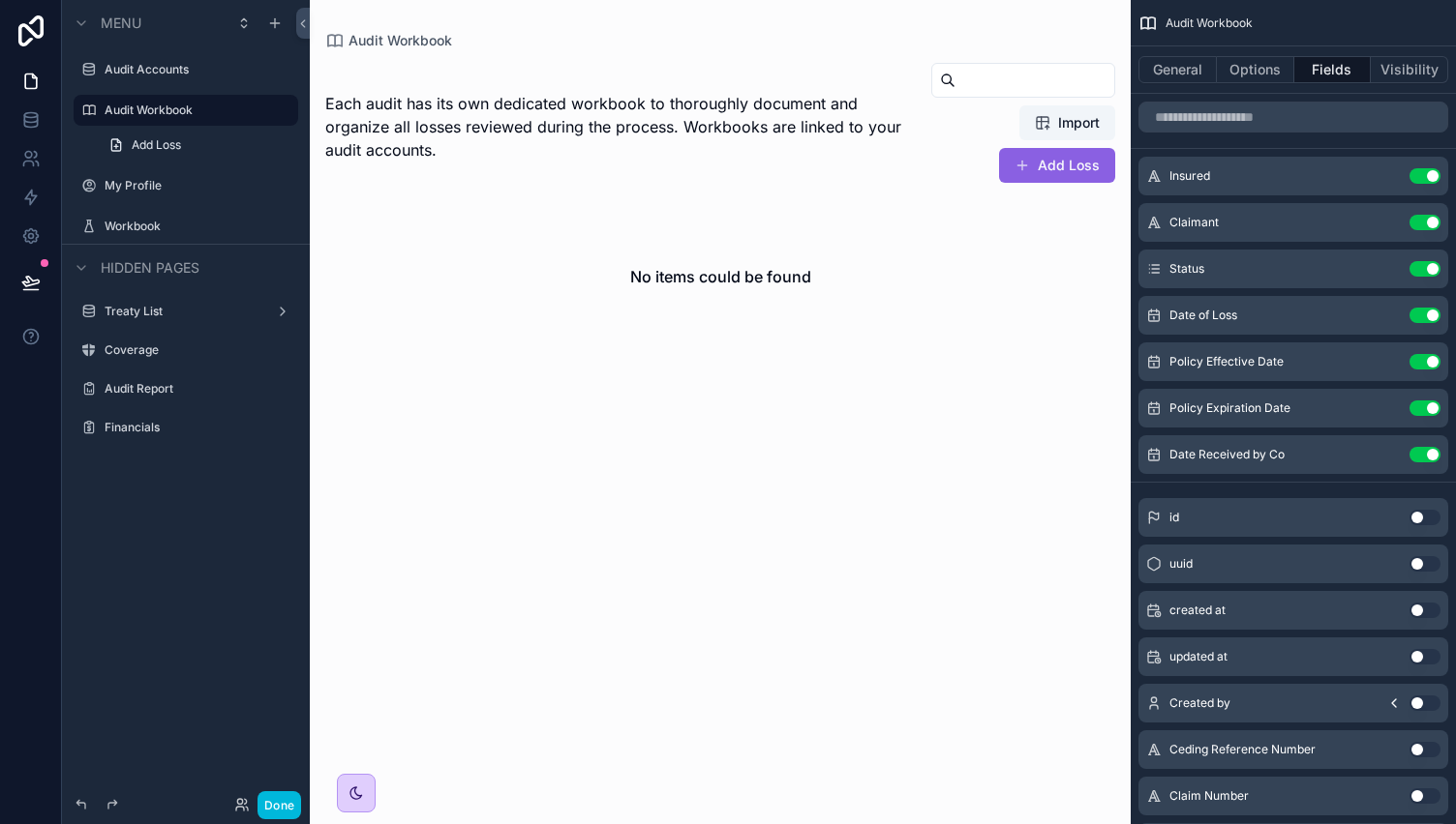
click at [164, 62] on label "Audit Accounts" at bounding box center [195, 70] width 182 height 16
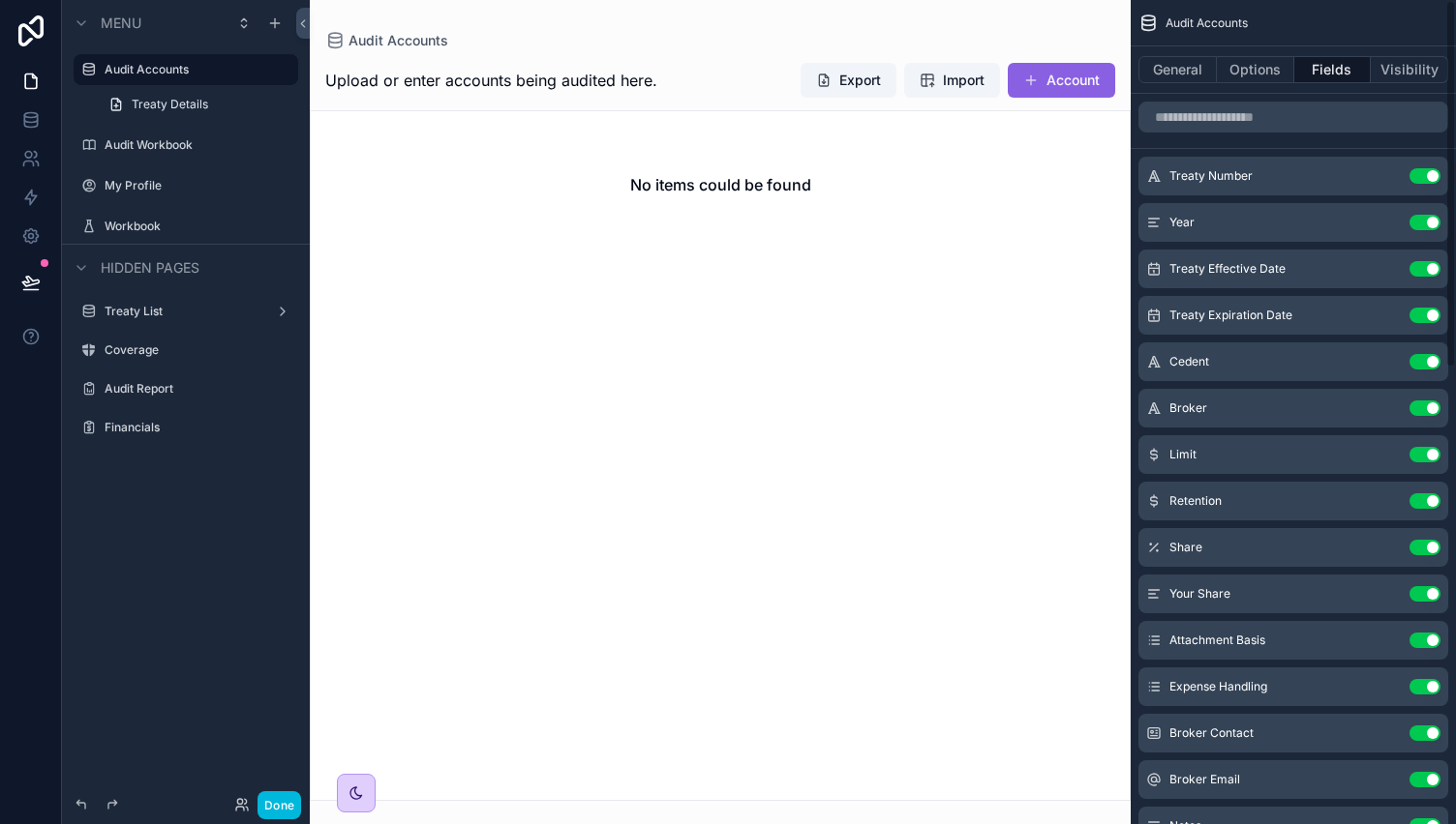
click at [1065, 82] on button "Account" at bounding box center [1061, 80] width 108 height 35
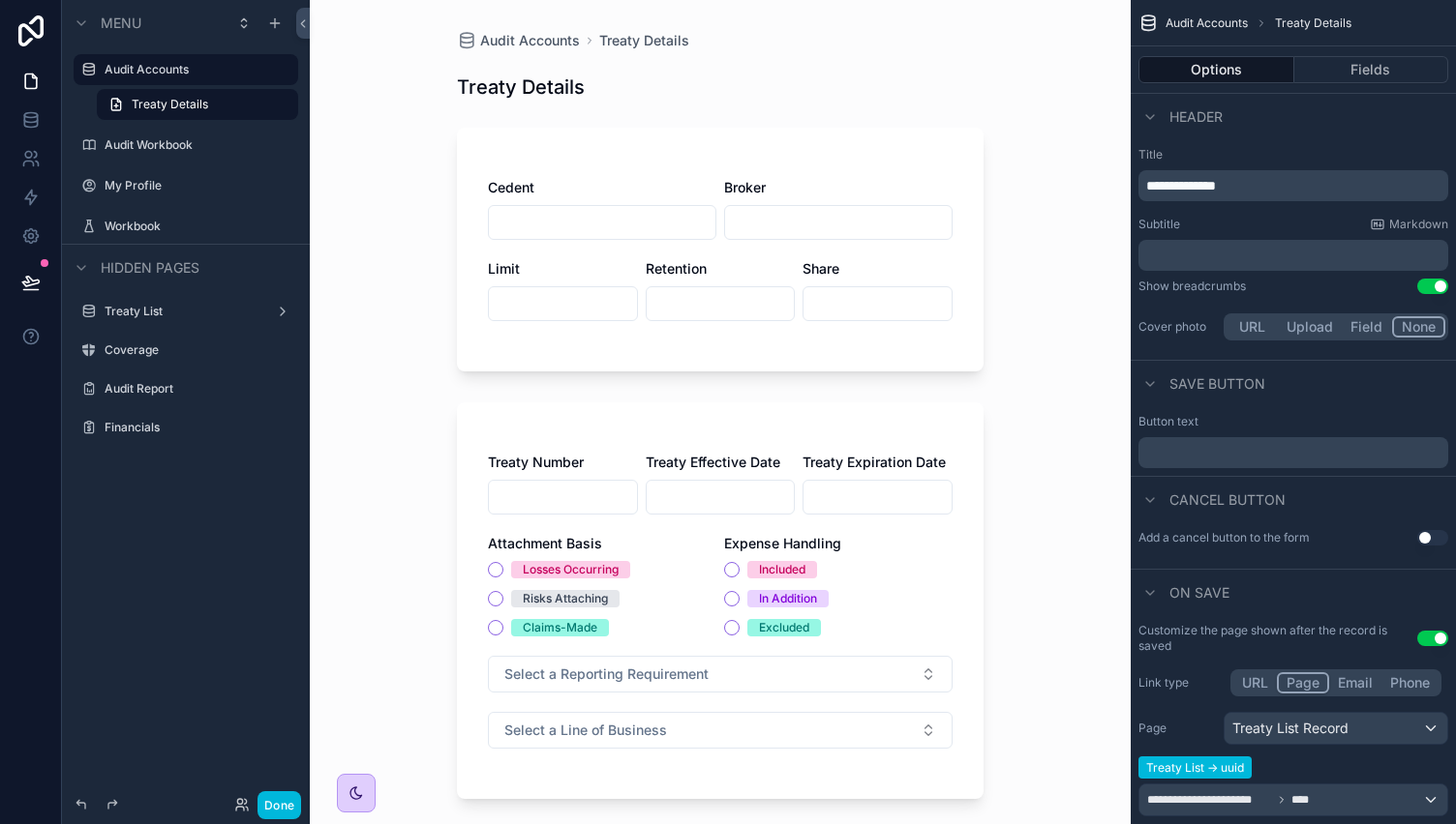
click at [188, 160] on div "Audit Workbook" at bounding box center [186, 144] width 217 height 31
click at [175, 153] on div "Audit Workbook" at bounding box center [199, 145] width 190 height 16
click at [166, 140] on label "Audit Workbook" at bounding box center [195, 145] width 182 height 16
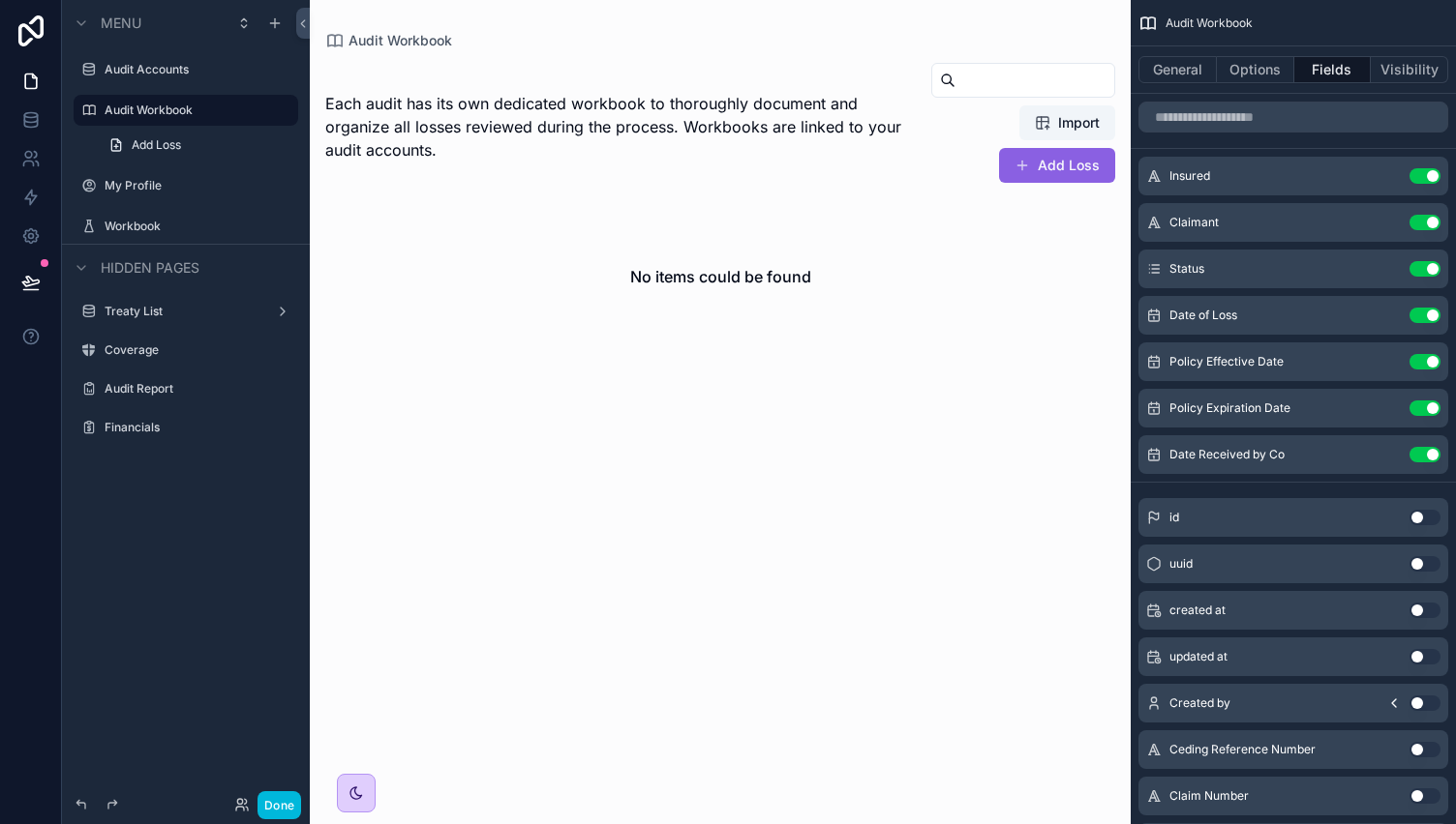
click at [1054, 113] on div "scrollable content" at bounding box center [721, 206] width 821 height 412
click at [1052, 126] on span "Import" at bounding box center [1067, 123] width 65 height 20
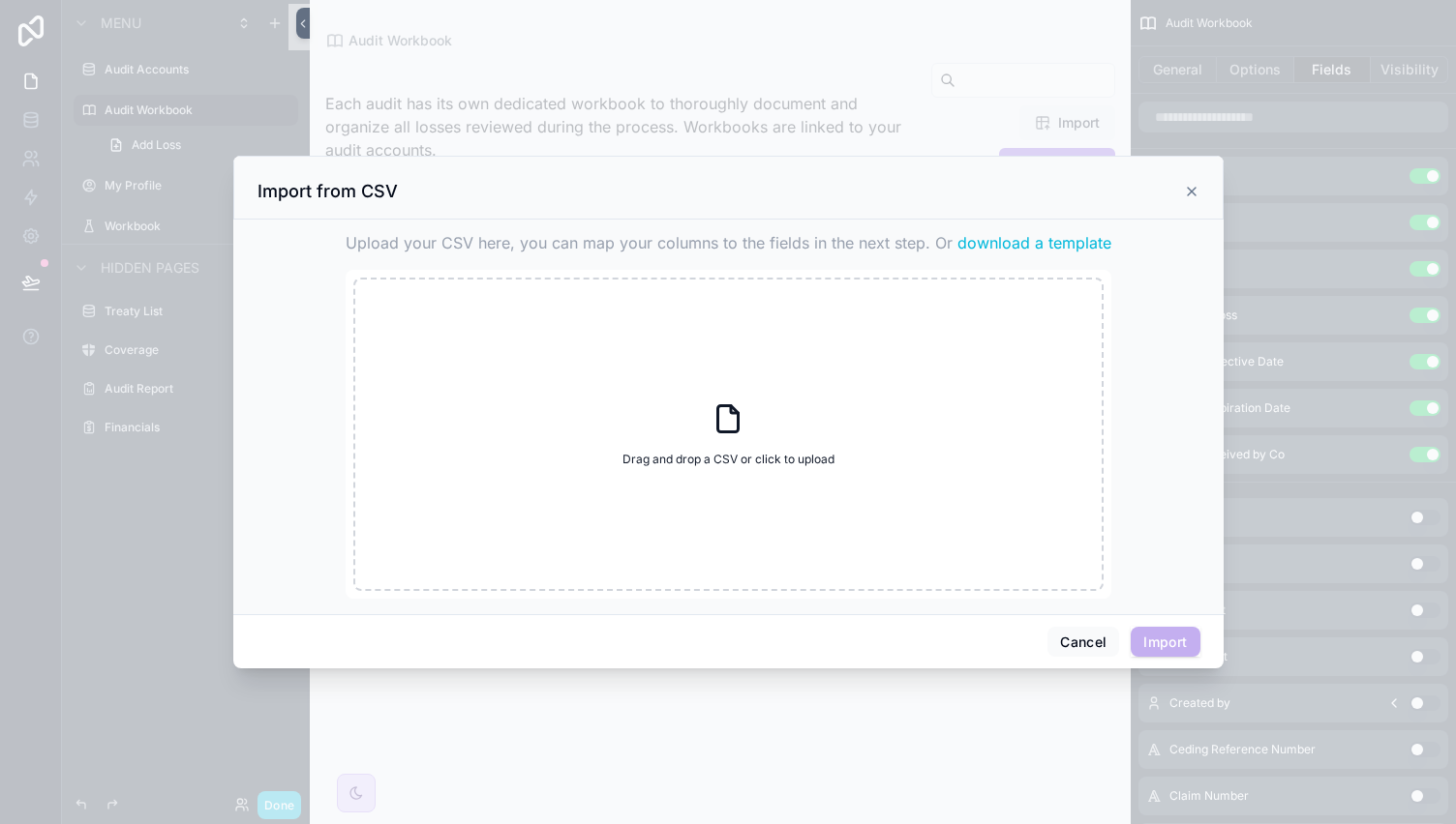
click at [1035, 241] on span "download a template" at bounding box center [1035, 243] width 154 height 24
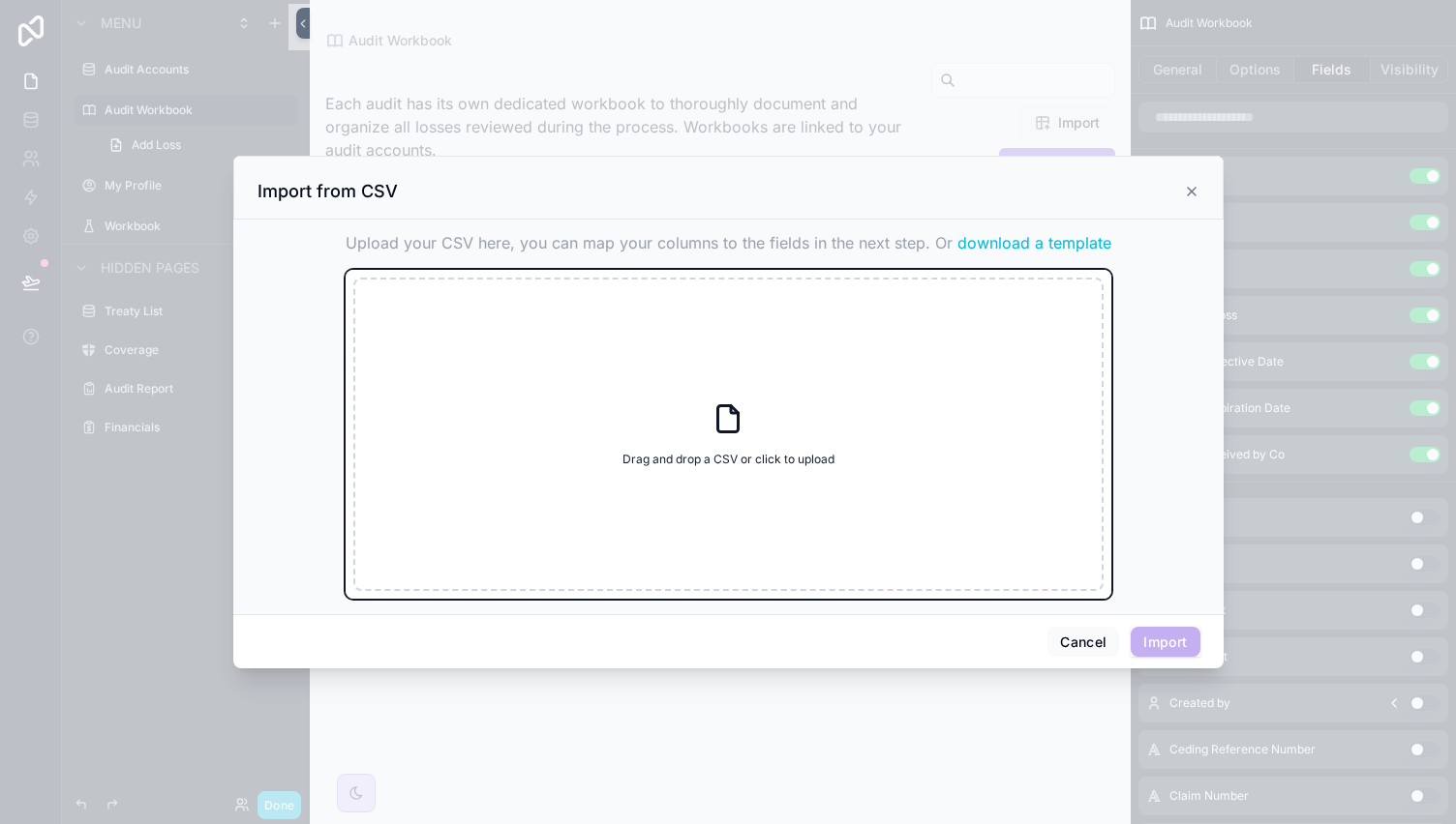
click at [690, 422] on div "Drag and drop a CSV or click to upload Drag and drop a CSV or click to upload" at bounding box center [728, 434] width 750 height 314
type input "**********"
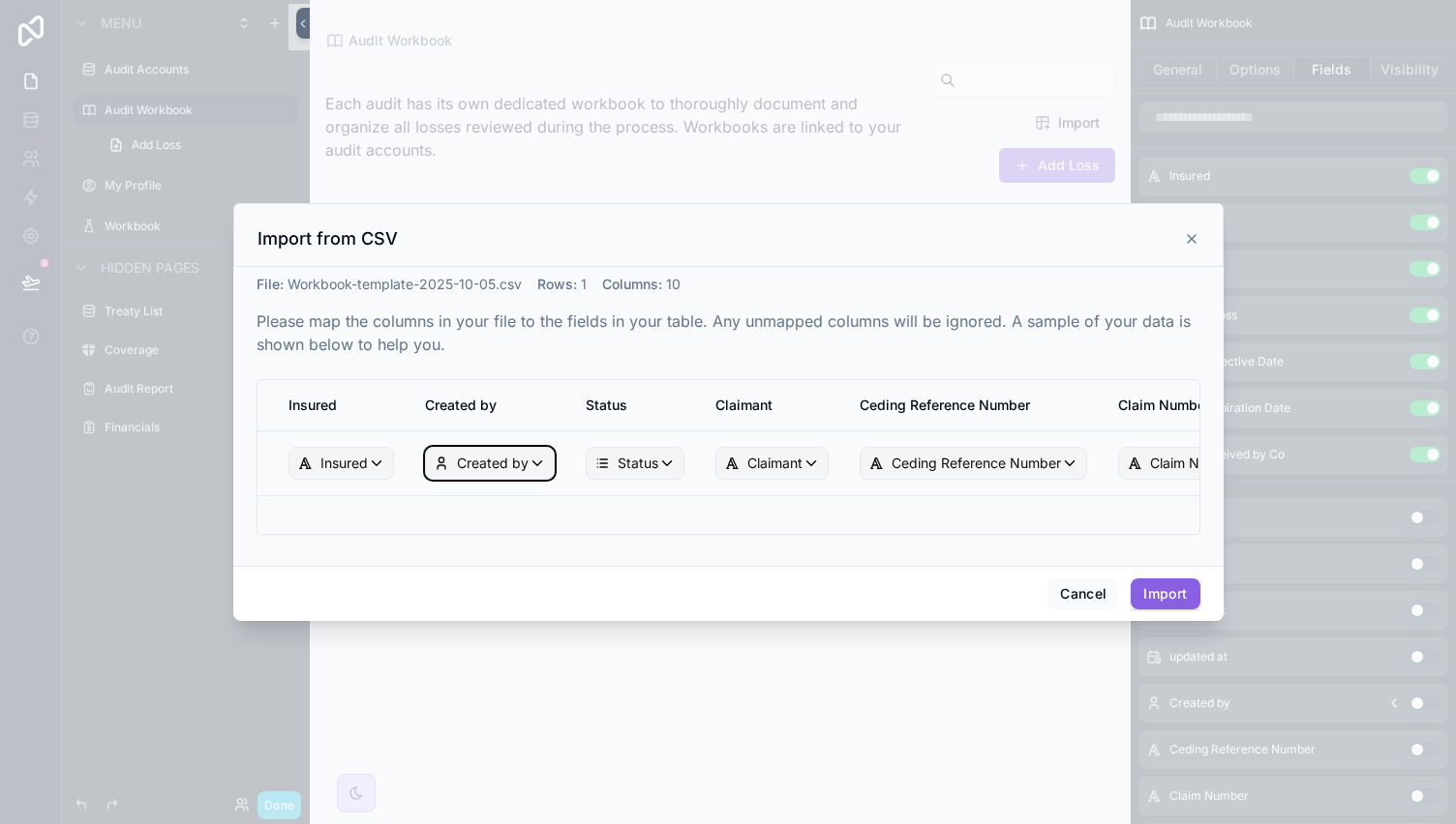
click at [521, 468] on span "Created by" at bounding box center [493, 464] width 72 height 20
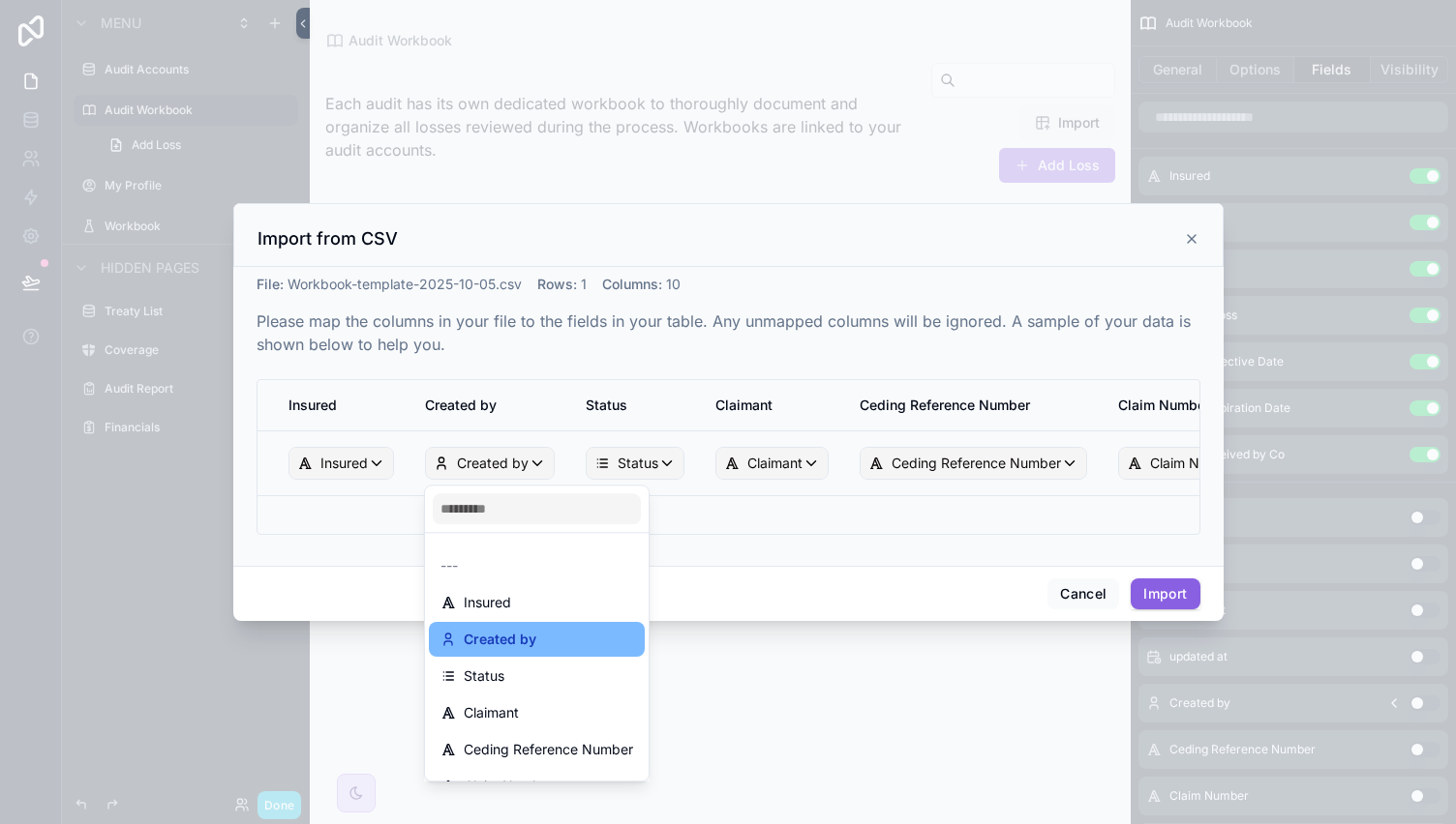
click at [521, 468] on div "scrollable content" at bounding box center [728, 412] width 1456 height 824
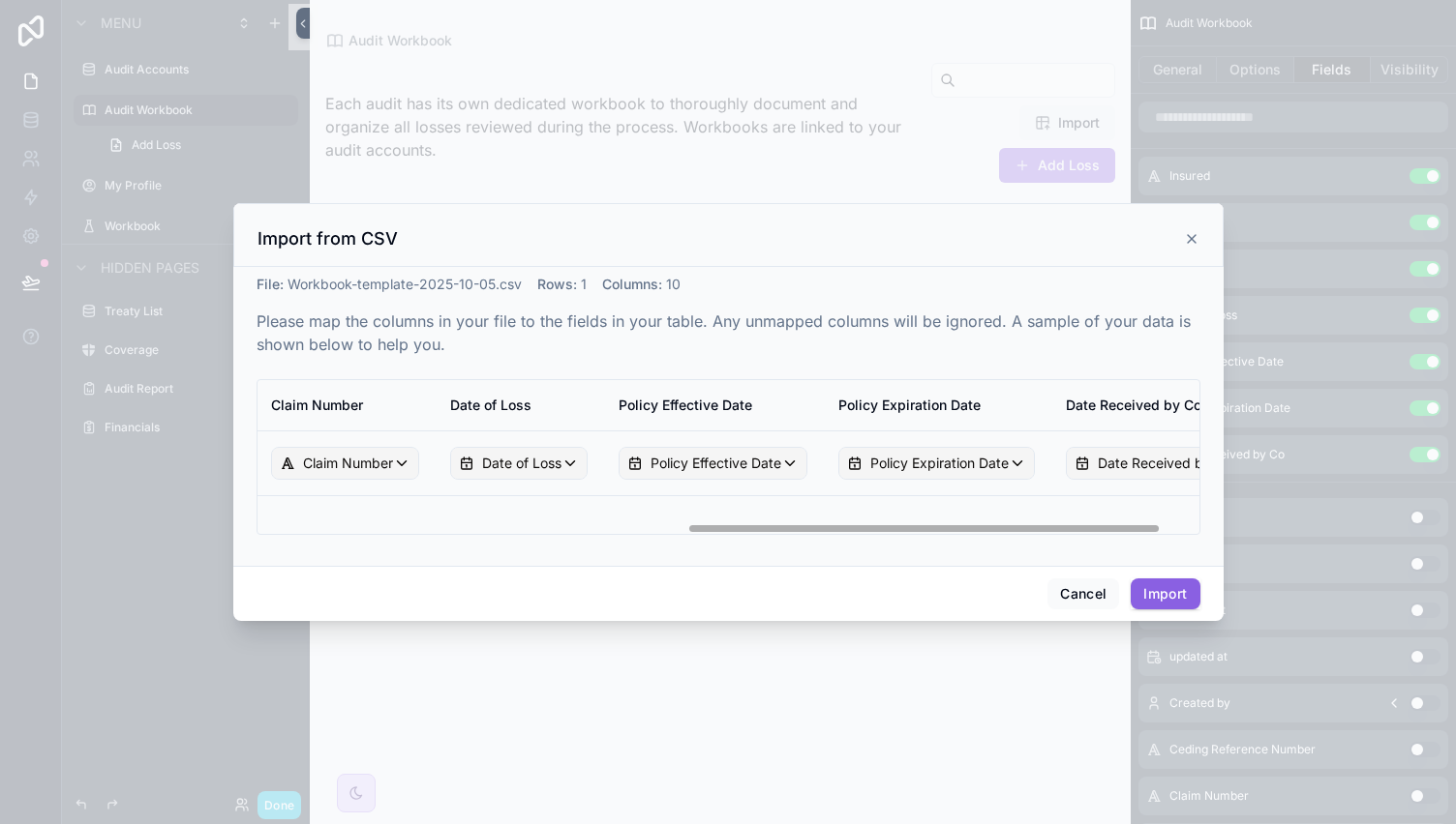
scroll to position [0, 933]
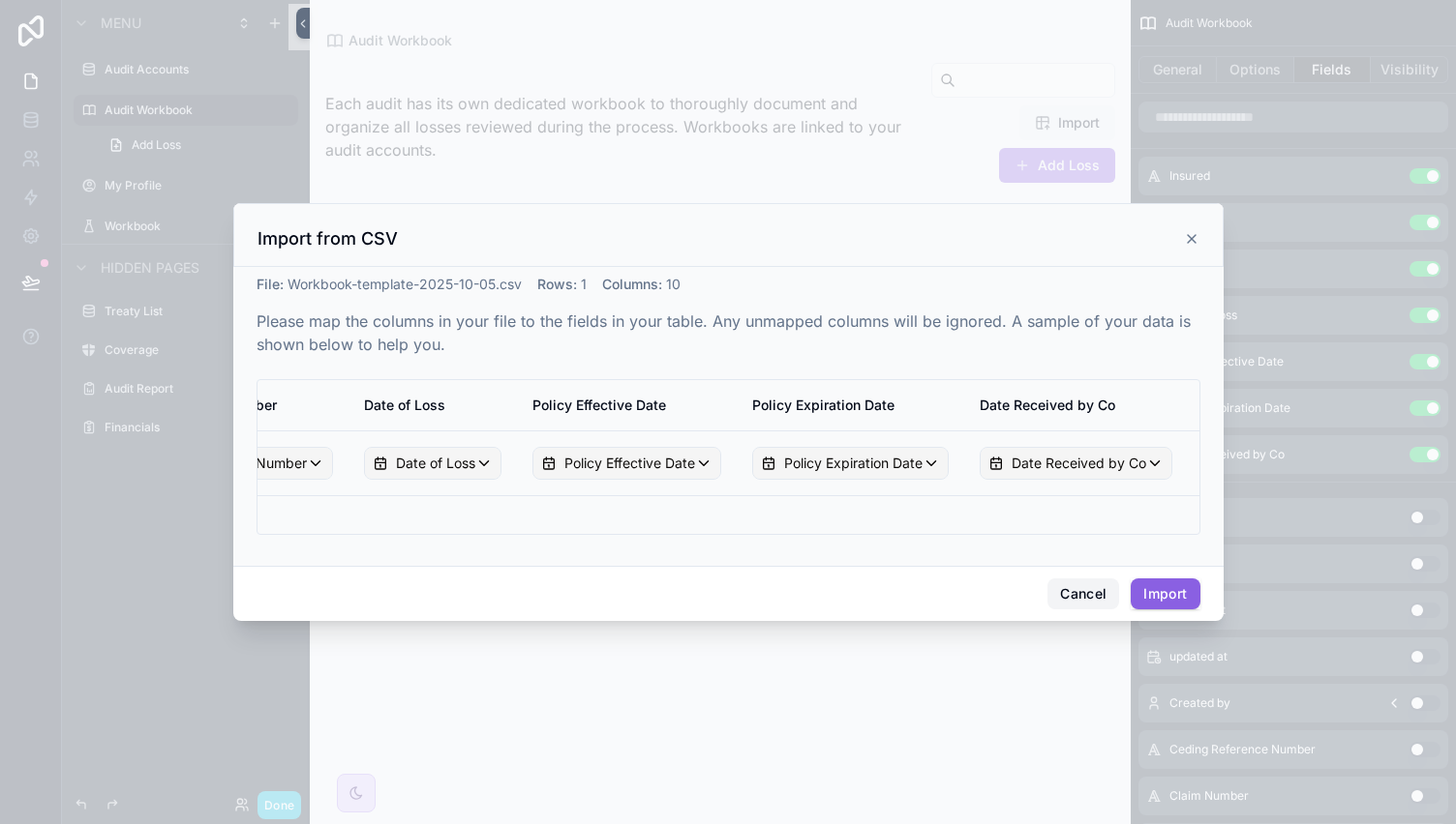
click at [1086, 578] on button "Cancel" at bounding box center [1083, 593] width 72 height 31
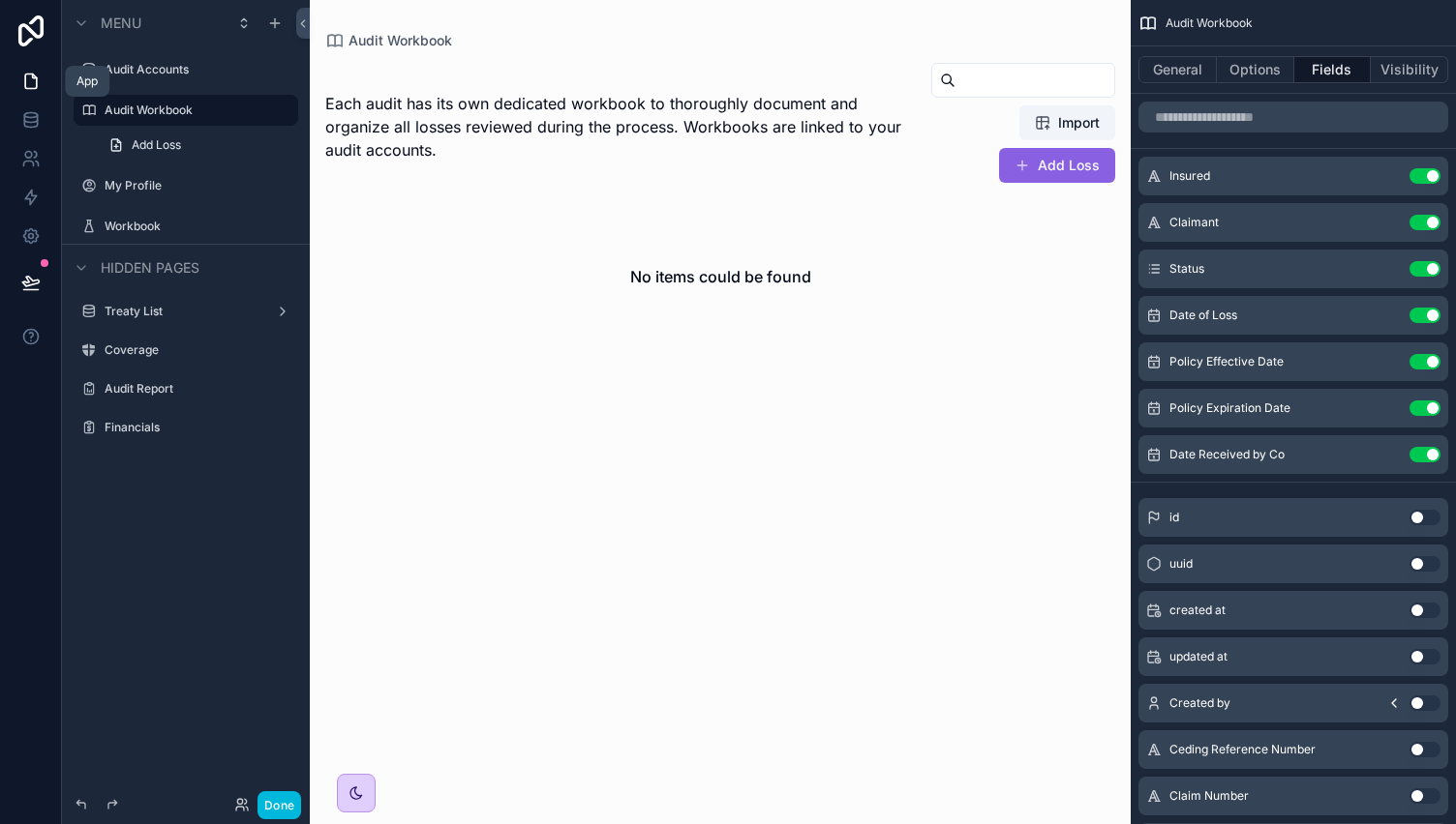
click at [29, 91] on link at bounding box center [31, 81] width 61 height 38
click at [23, 34] on icon at bounding box center [31, 31] width 38 height 31
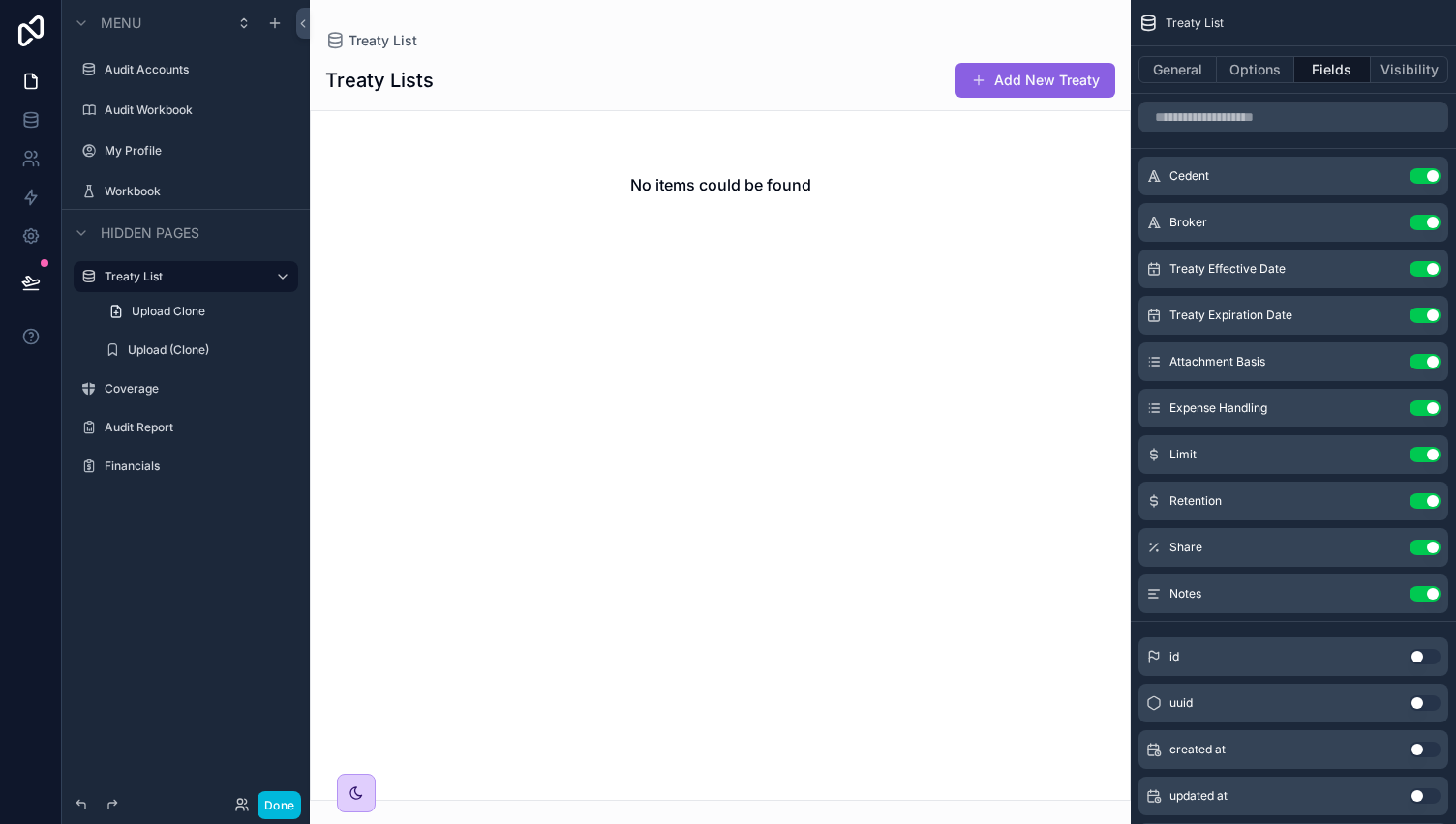
click at [151, 68] on label "Audit Accounts" at bounding box center [195, 70] width 182 height 16
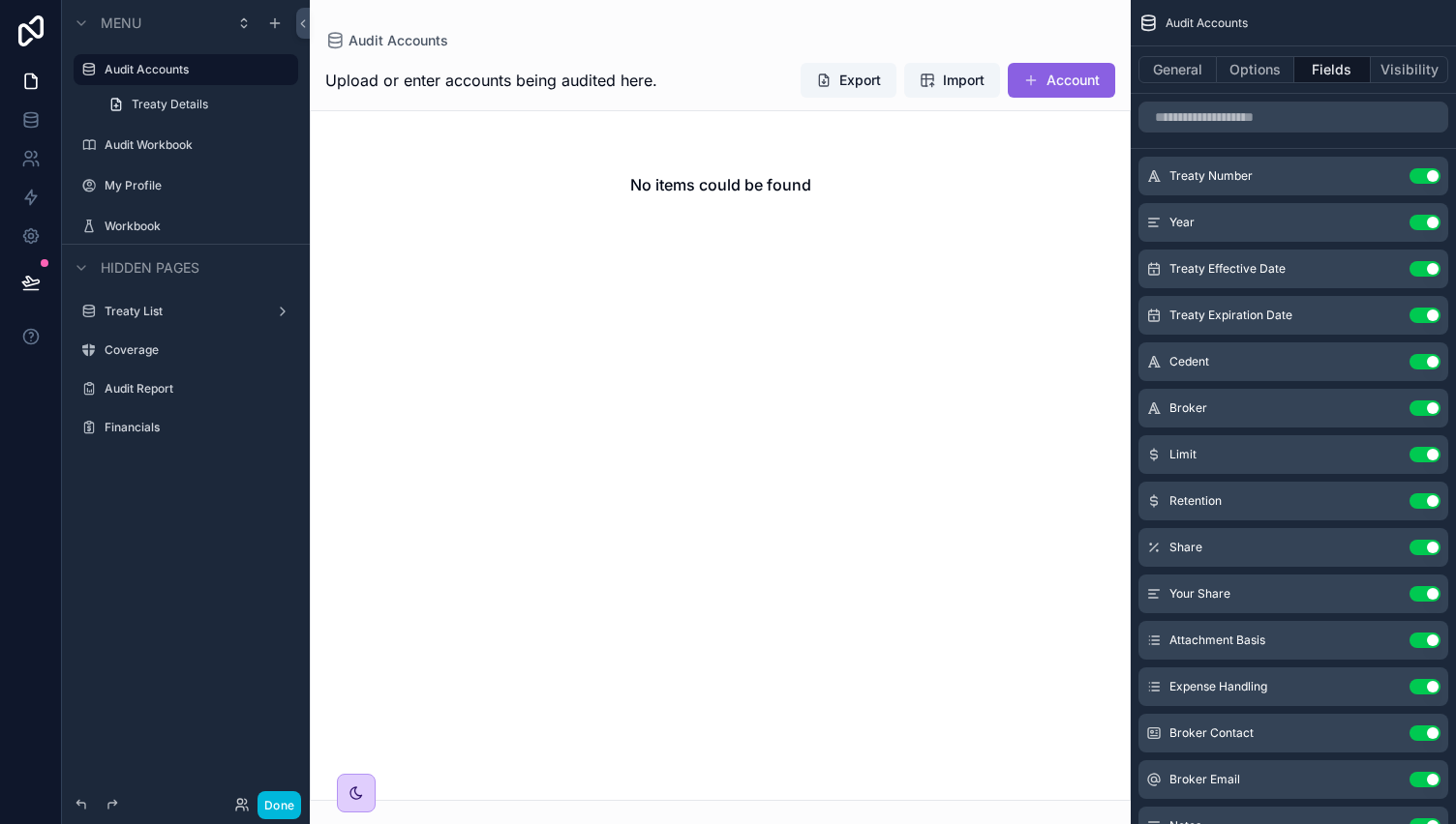
click at [169, 106] on span "Treaty Details" at bounding box center [169, 105] width 76 height 16
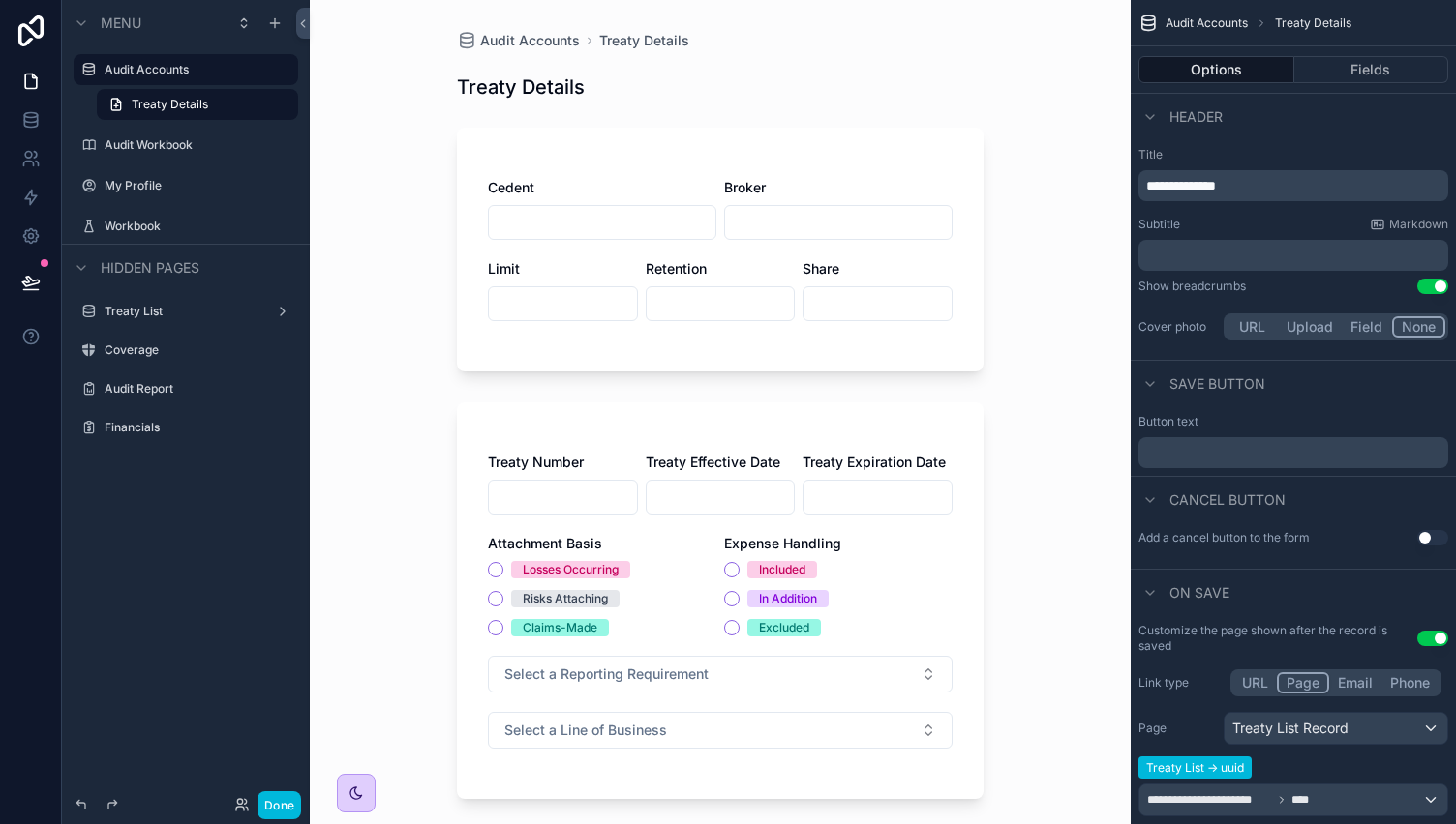
click at [159, 140] on label "Audit Workbook" at bounding box center [195, 145] width 182 height 16
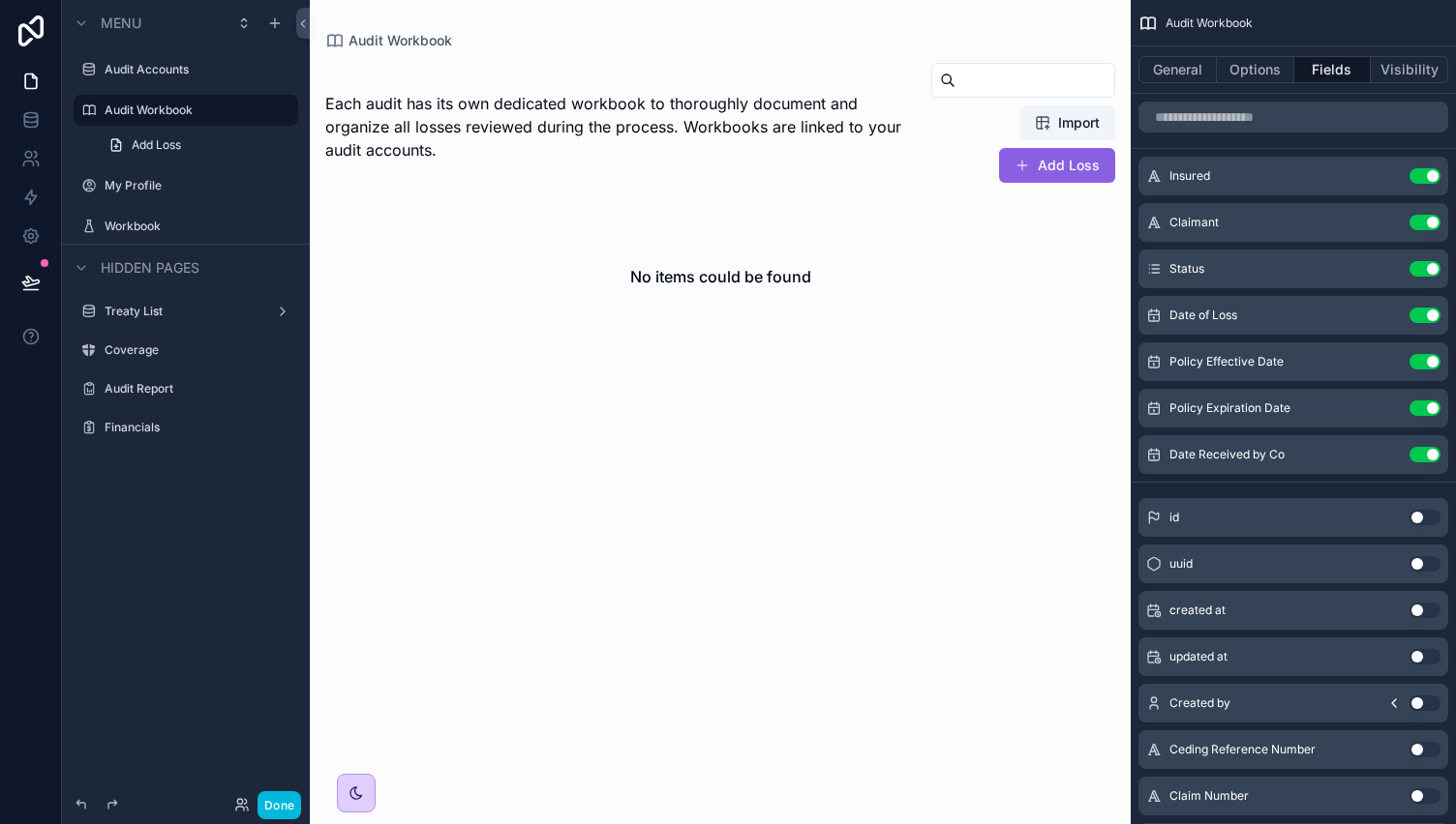
click at [151, 53] on div "Audit Accounts" at bounding box center [186, 69] width 248 height 35
click at [151, 69] on label "Audit Accounts" at bounding box center [195, 70] width 182 height 16
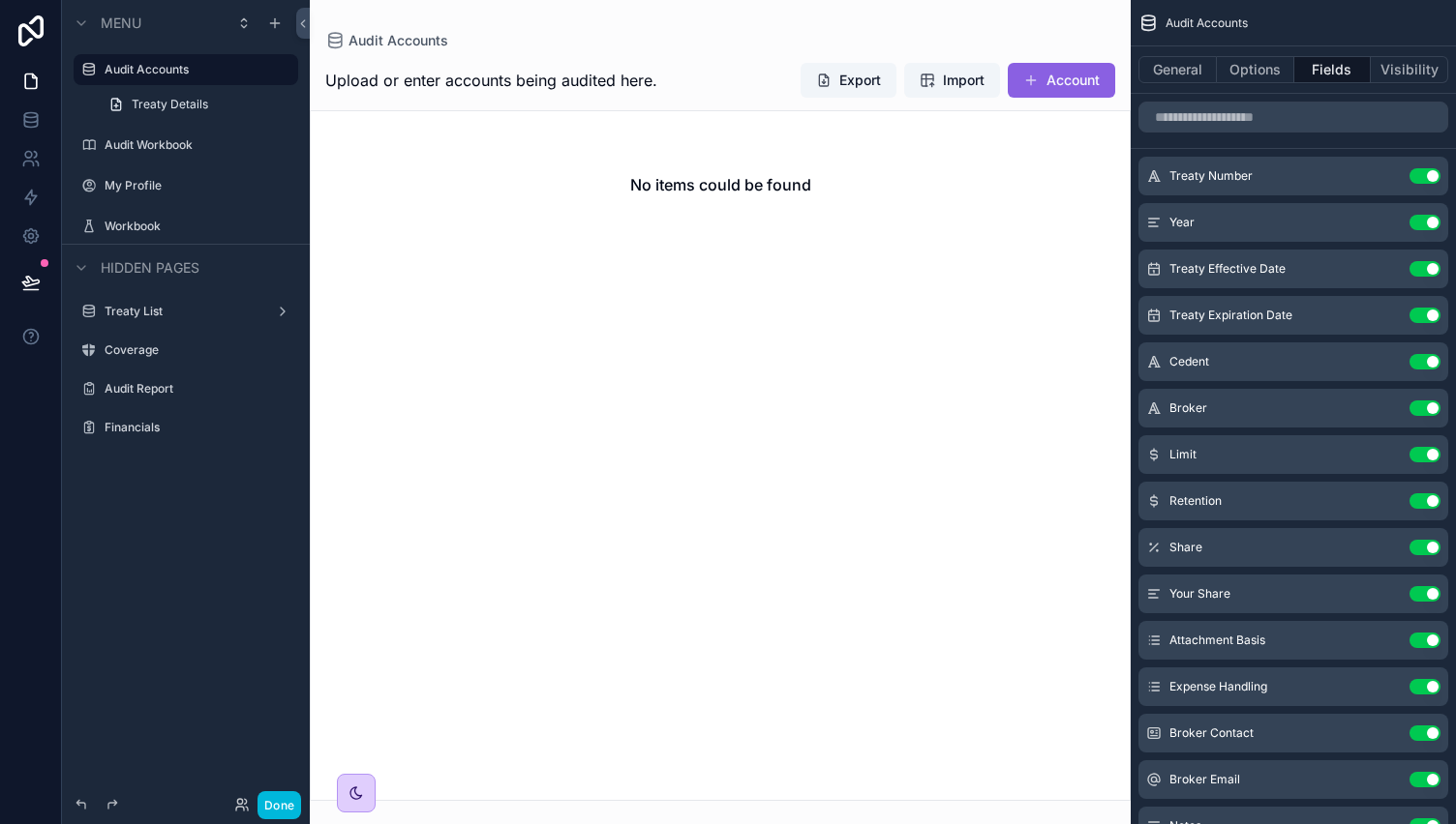
click at [157, 164] on div "scrollable content" at bounding box center [186, 165] width 248 height 4
click at [161, 146] on label "Audit Workbook" at bounding box center [195, 145] width 182 height 16
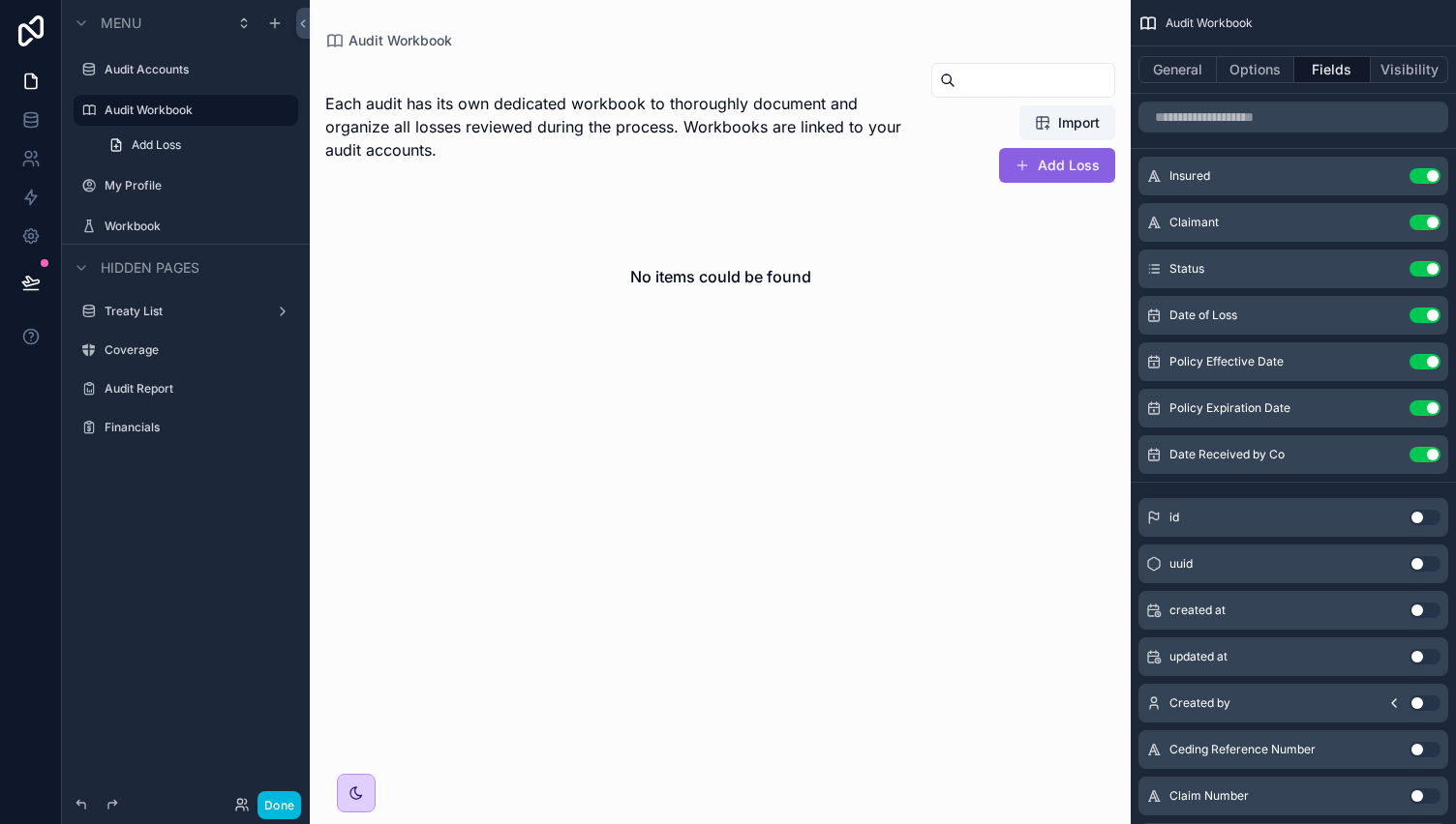
click at [161, 146] on span "Add Loss" at bounding box center [156, 145] width 49 height 16
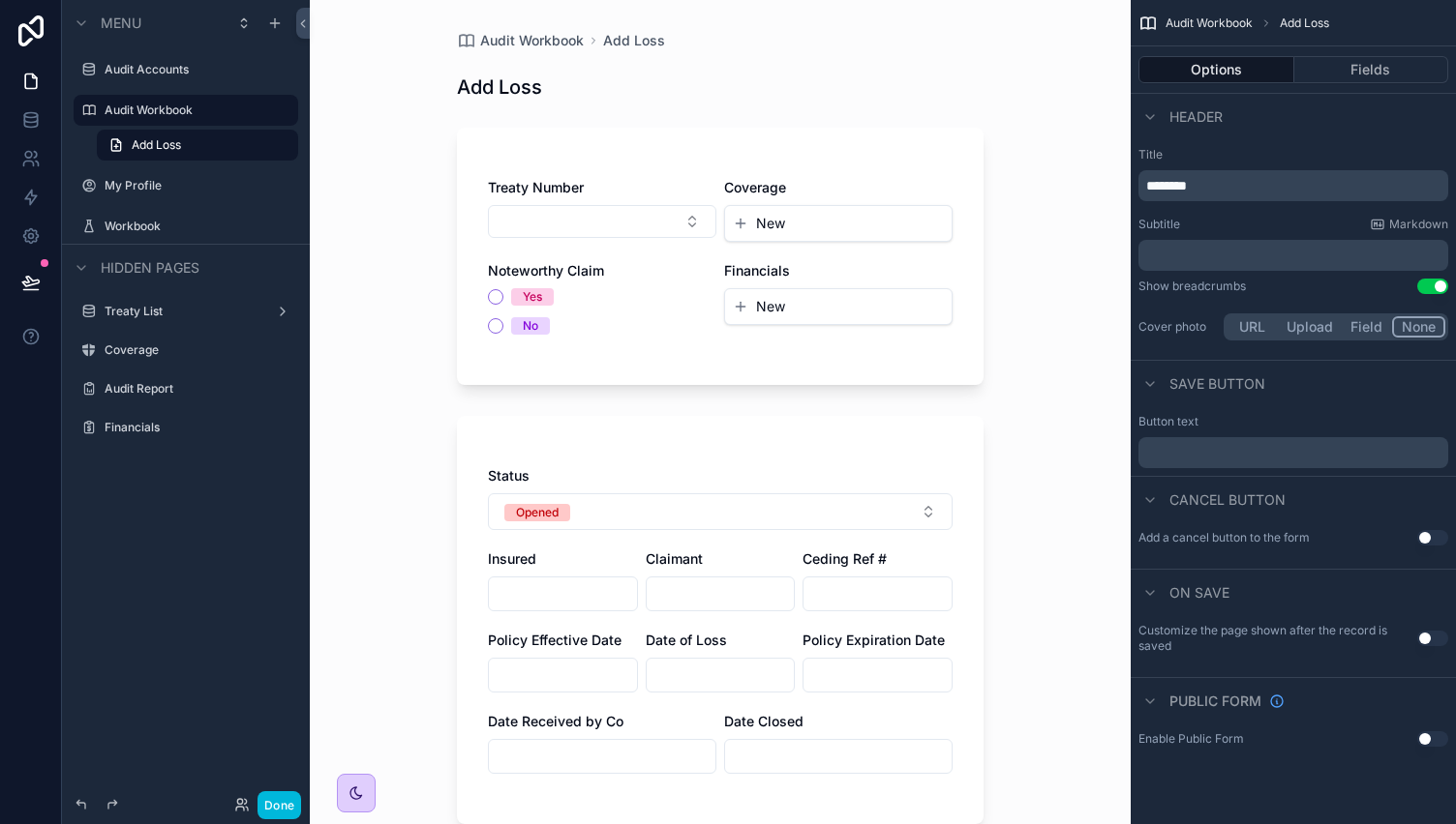
click at [147, 75] on label "Audit Accounts" at bounding box center [195, 70] width 182 height 16
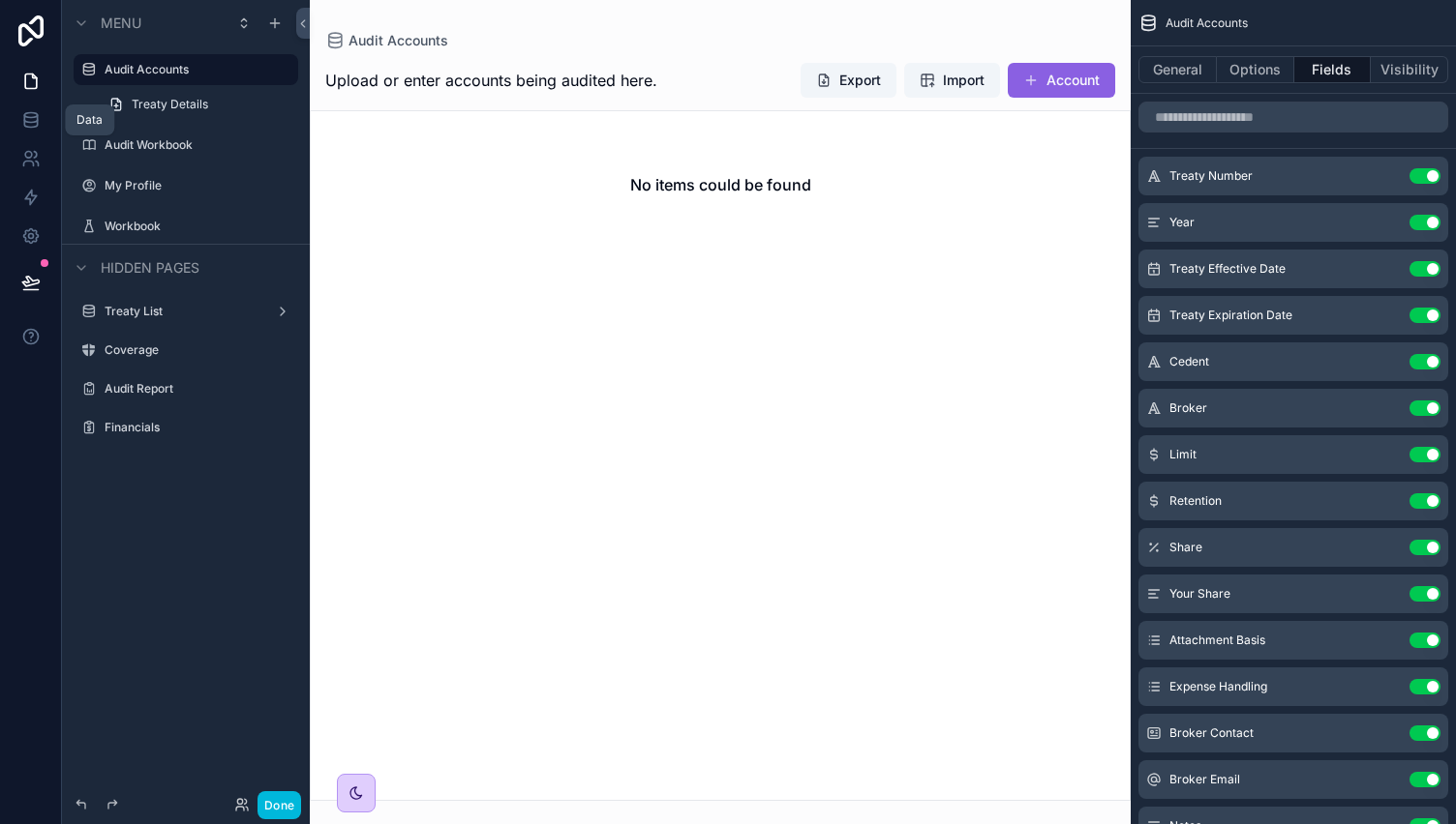
click at [25, 125] on icon at bounding box center [31, 124] width 13 height 8
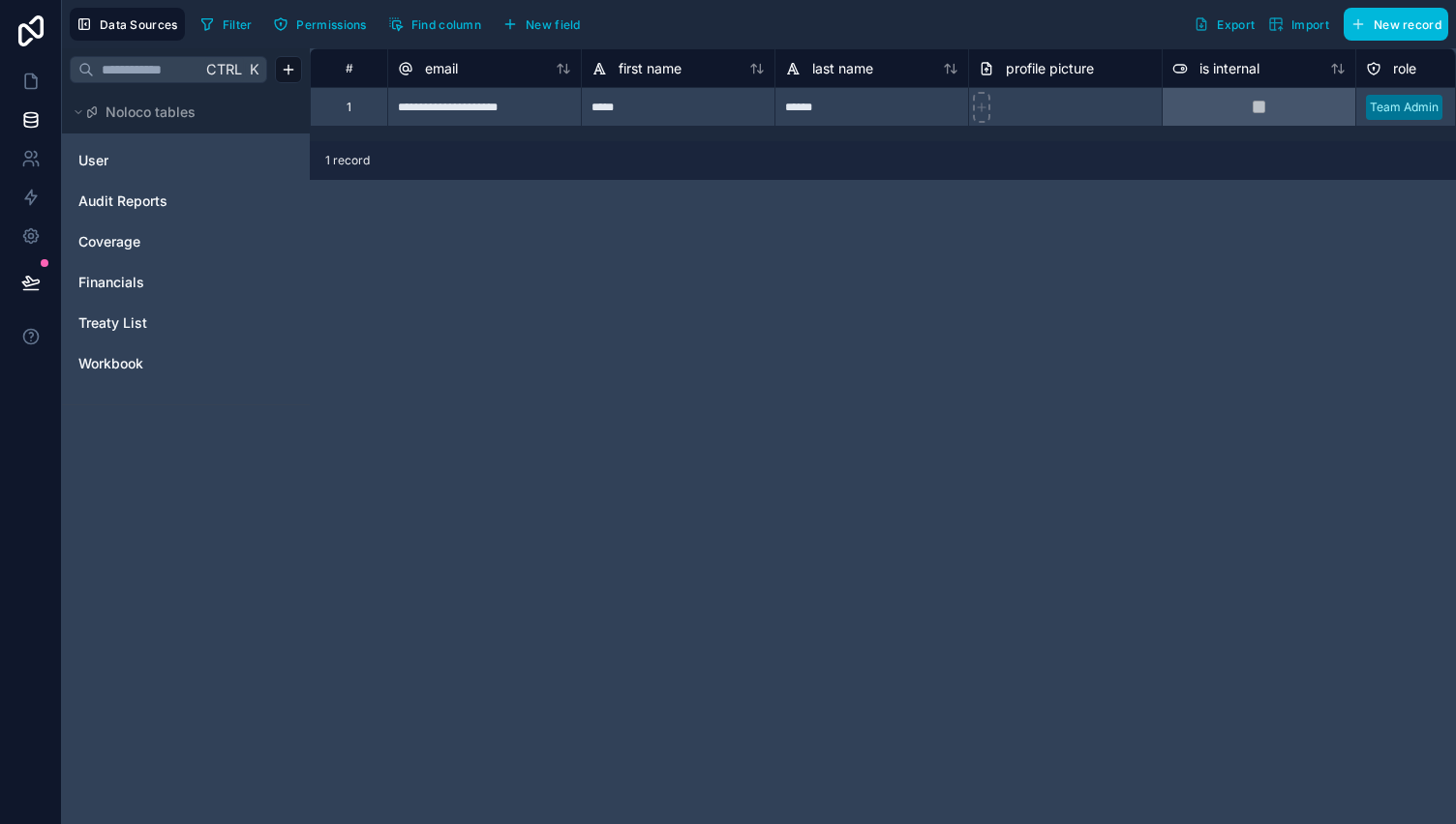
click at [143, 362] on span "Workbook" at bounding box center [111, 364] width 65 height 20
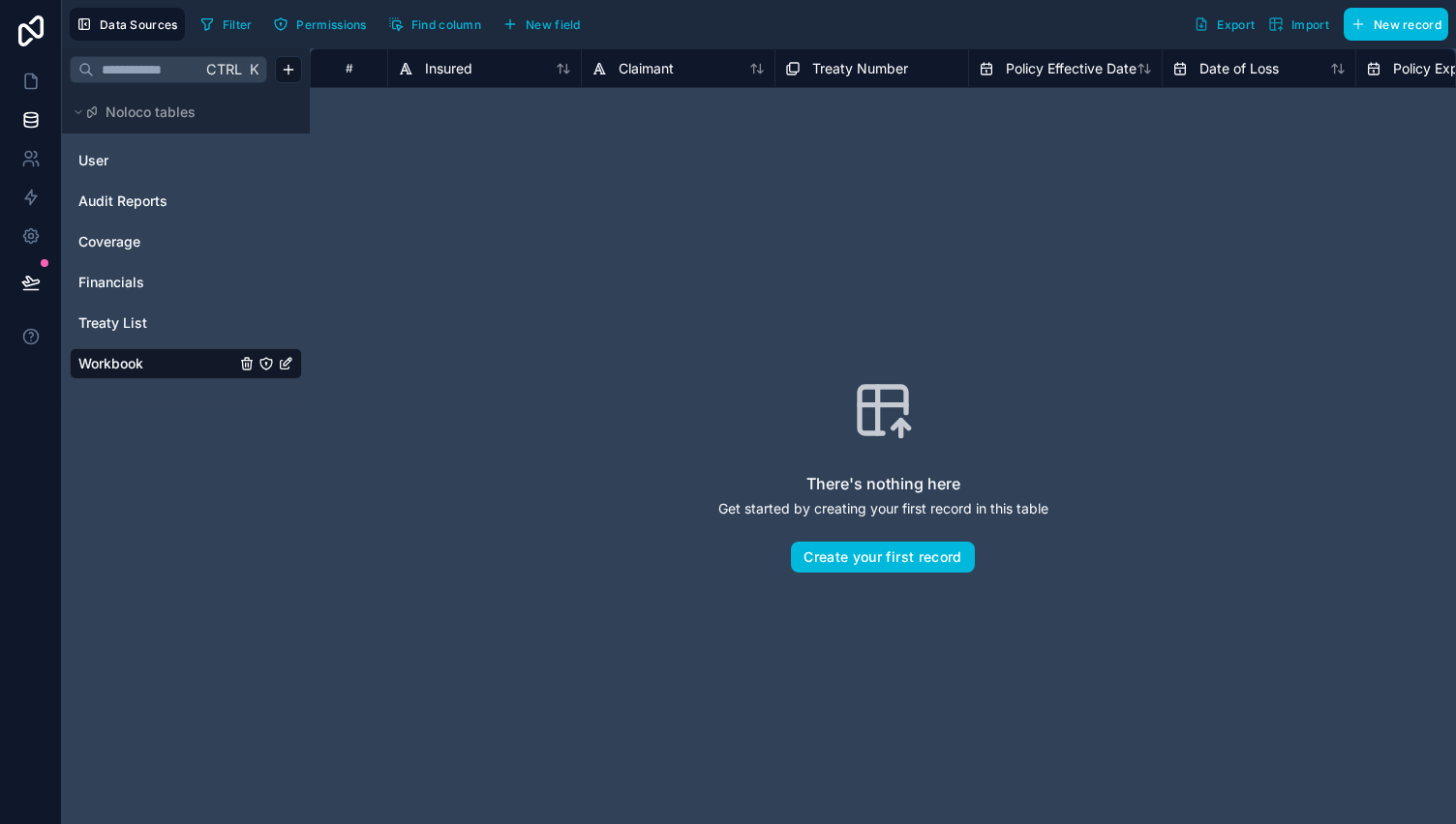
click at [117, 164] on link "User" at bounding box center [156, 161] width 157 height 20
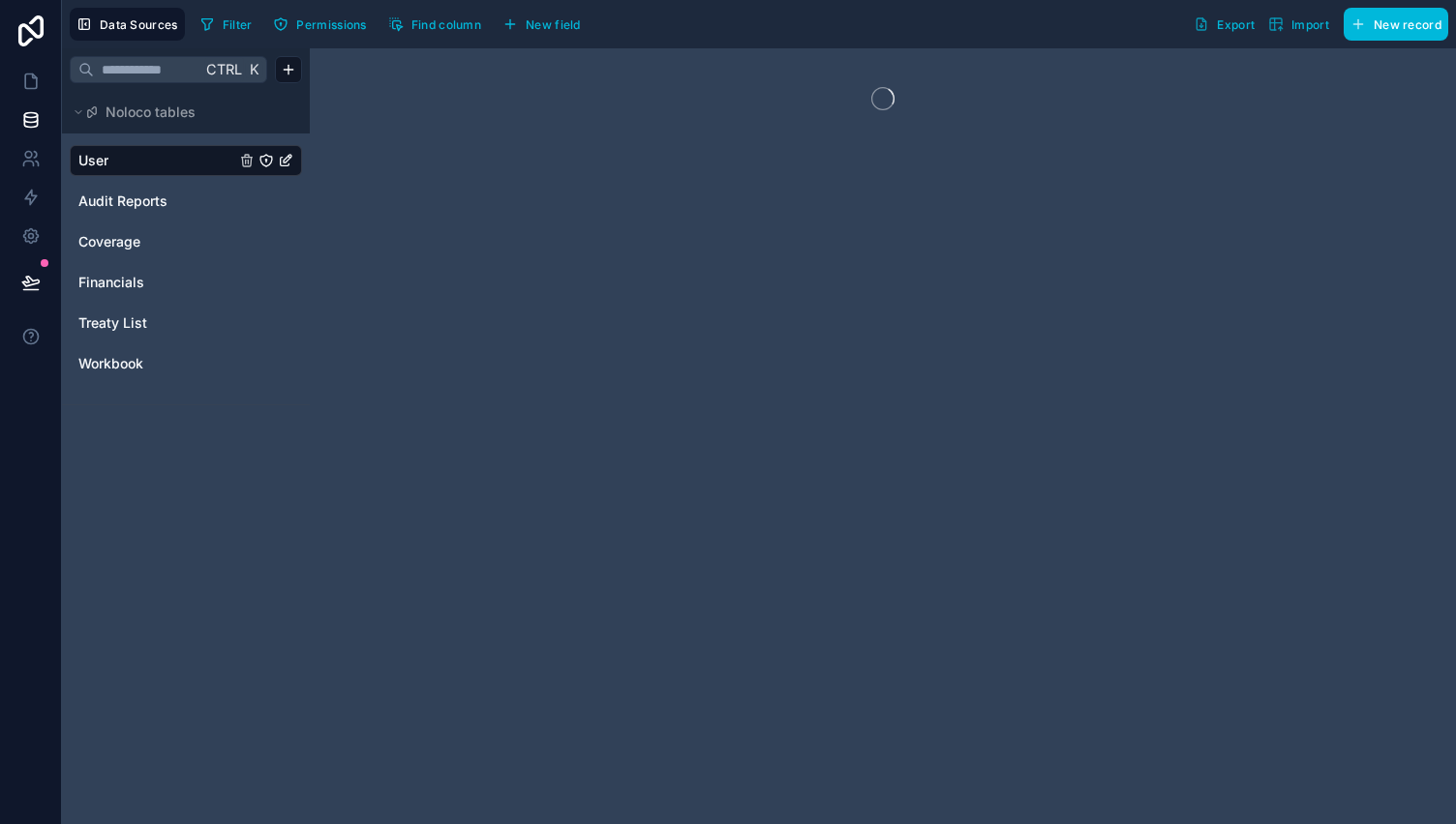
click at [153, 203] on span "Audit Reports" at bounding box center [122, 201] width 89 height 20
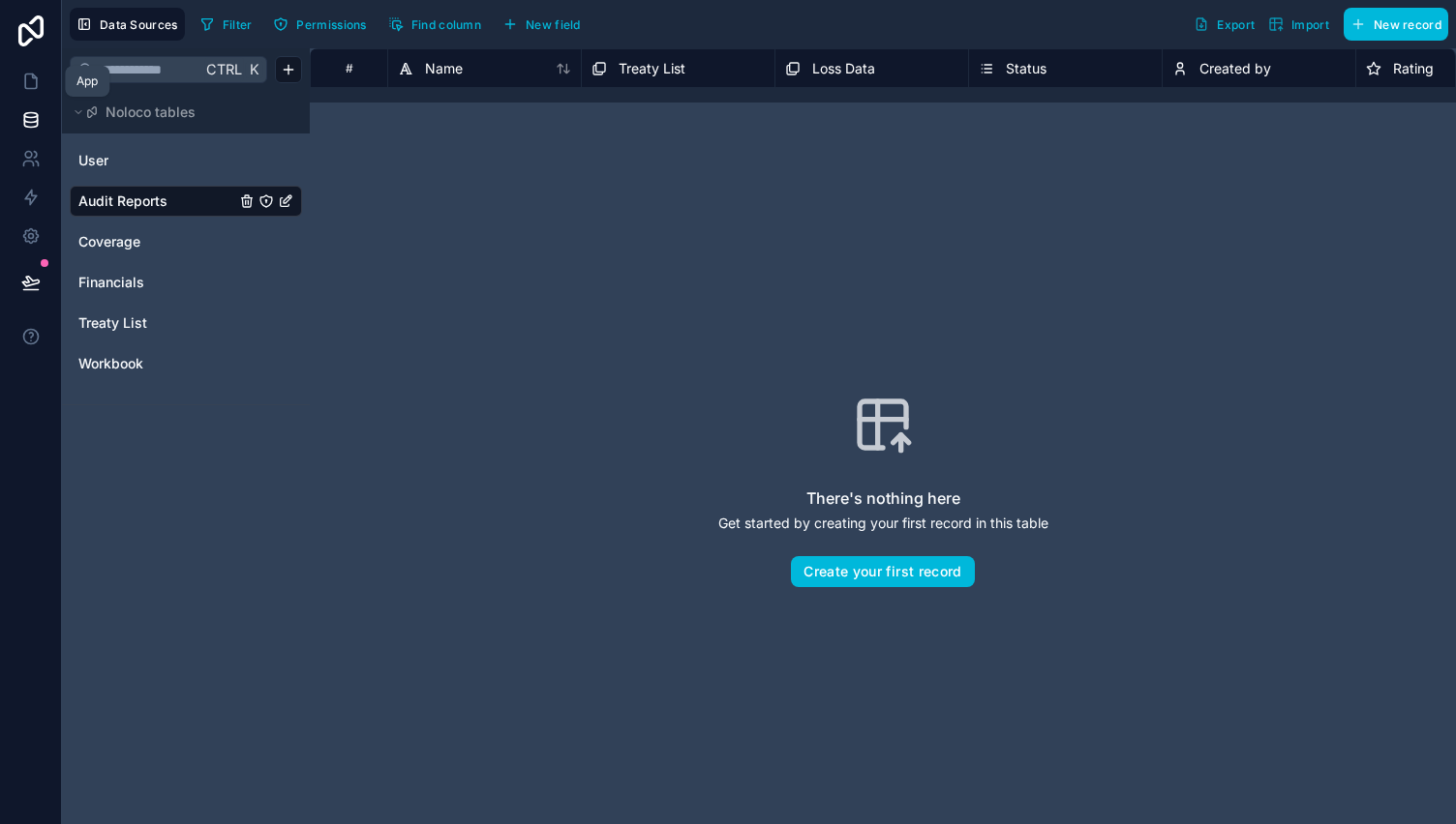
click at [25, 79] on icon at bounding box center [31, 82] width 12 height 15
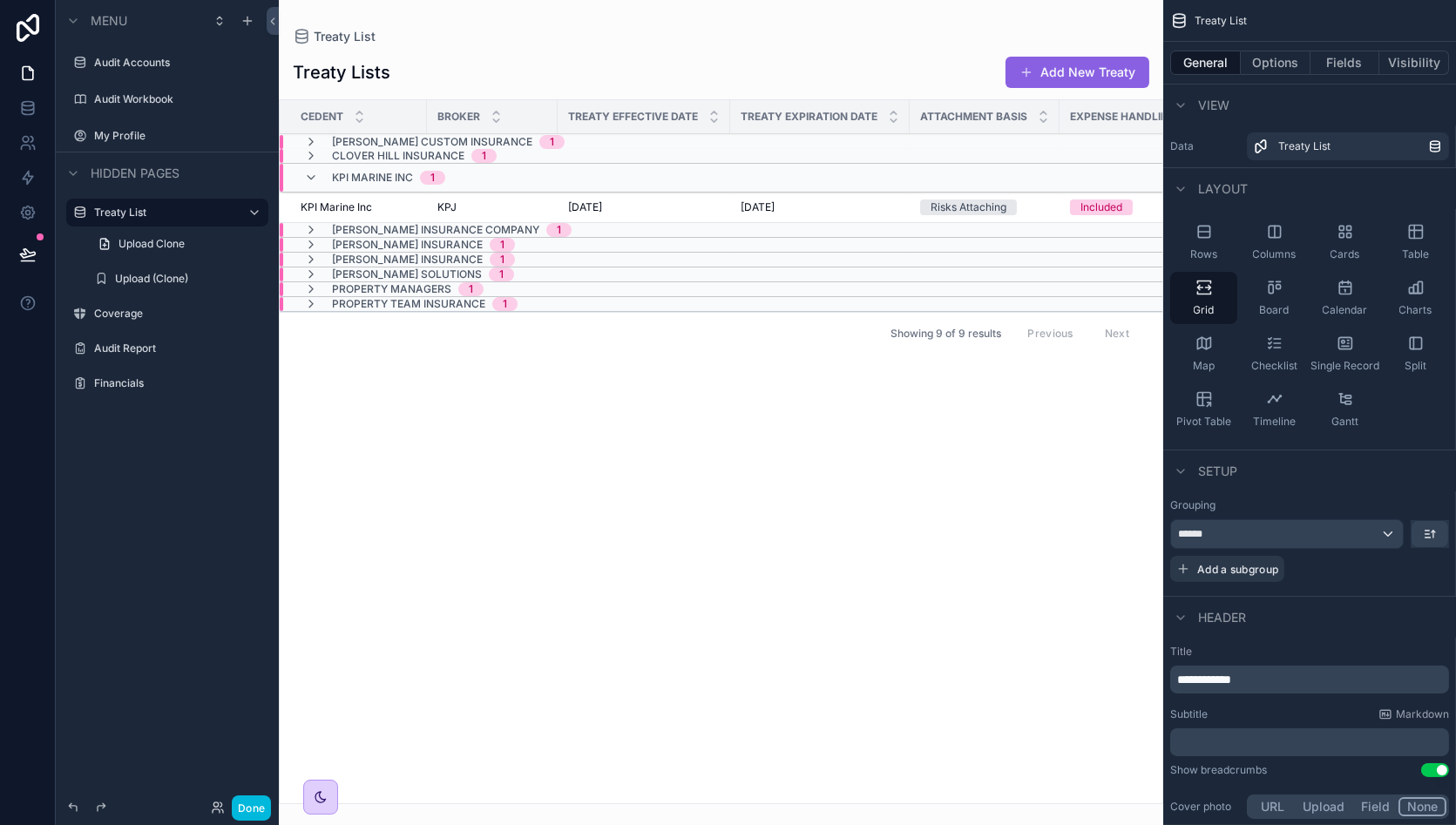
click at [154, 67] on label "Audit Accounts" at bounding box center [176, 63] width 163 height 14
click at [145, 106] on label "Audit Workbook" at bounding box center [176, 99] width 163 height 14
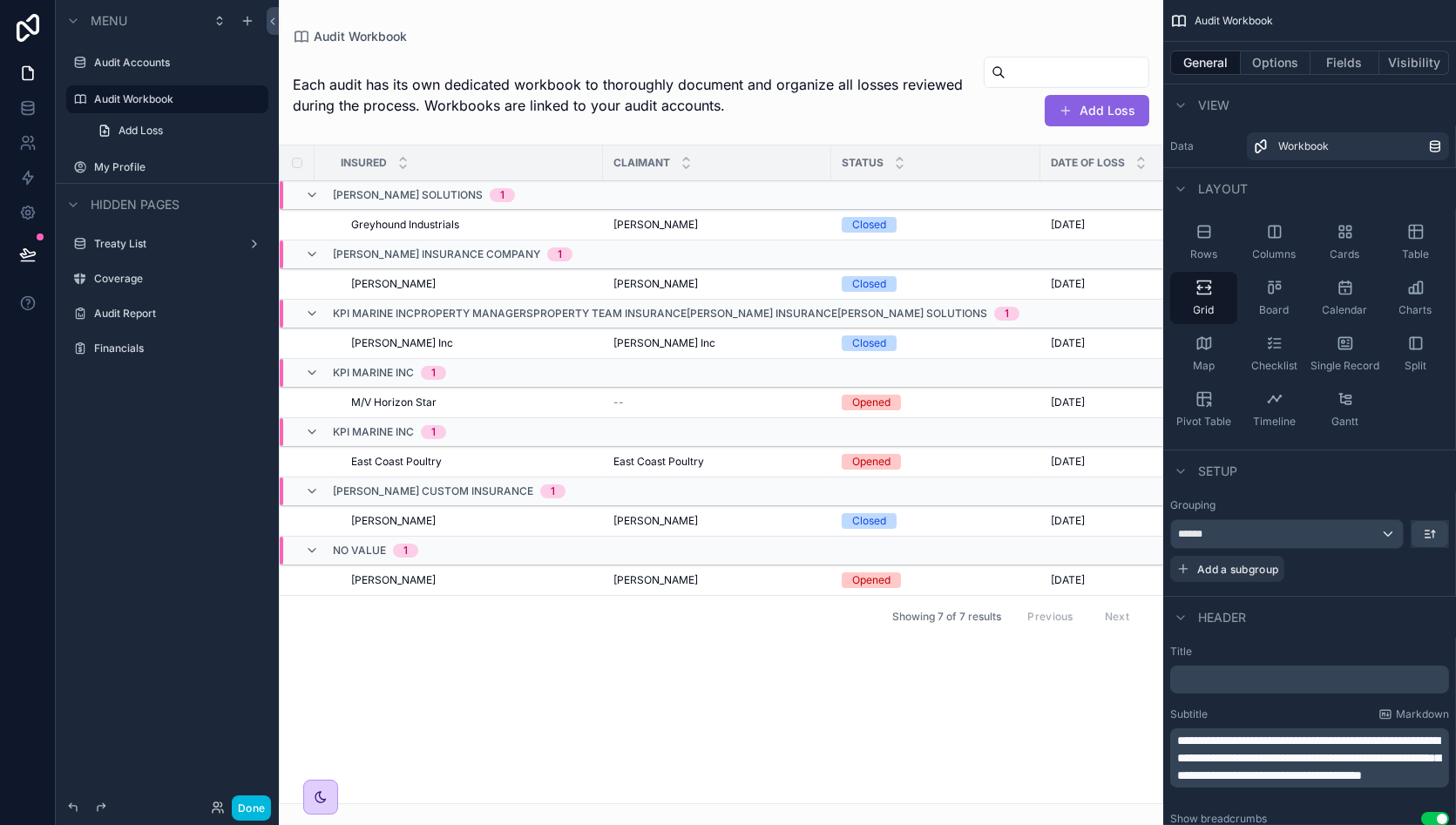
click at [162, 67] on label "Audit Accounts" at bounding box center [176, 63] width 163 height 14
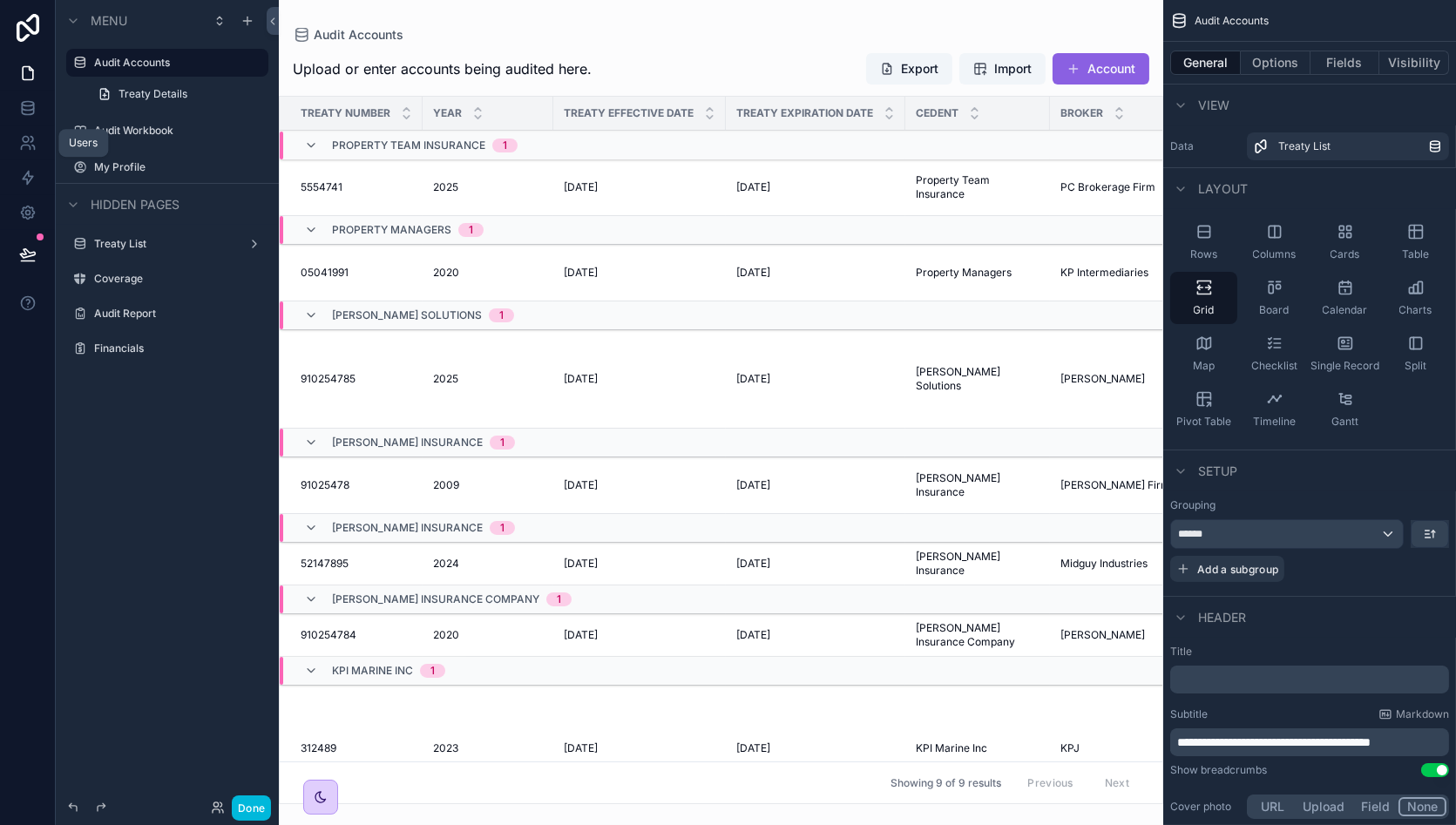
click at [24, 147] on icon at bounding box center [28, 143] width 18 height 18
click at [26, 217] on icon at bounding box center [28, 212] width 13 height 13
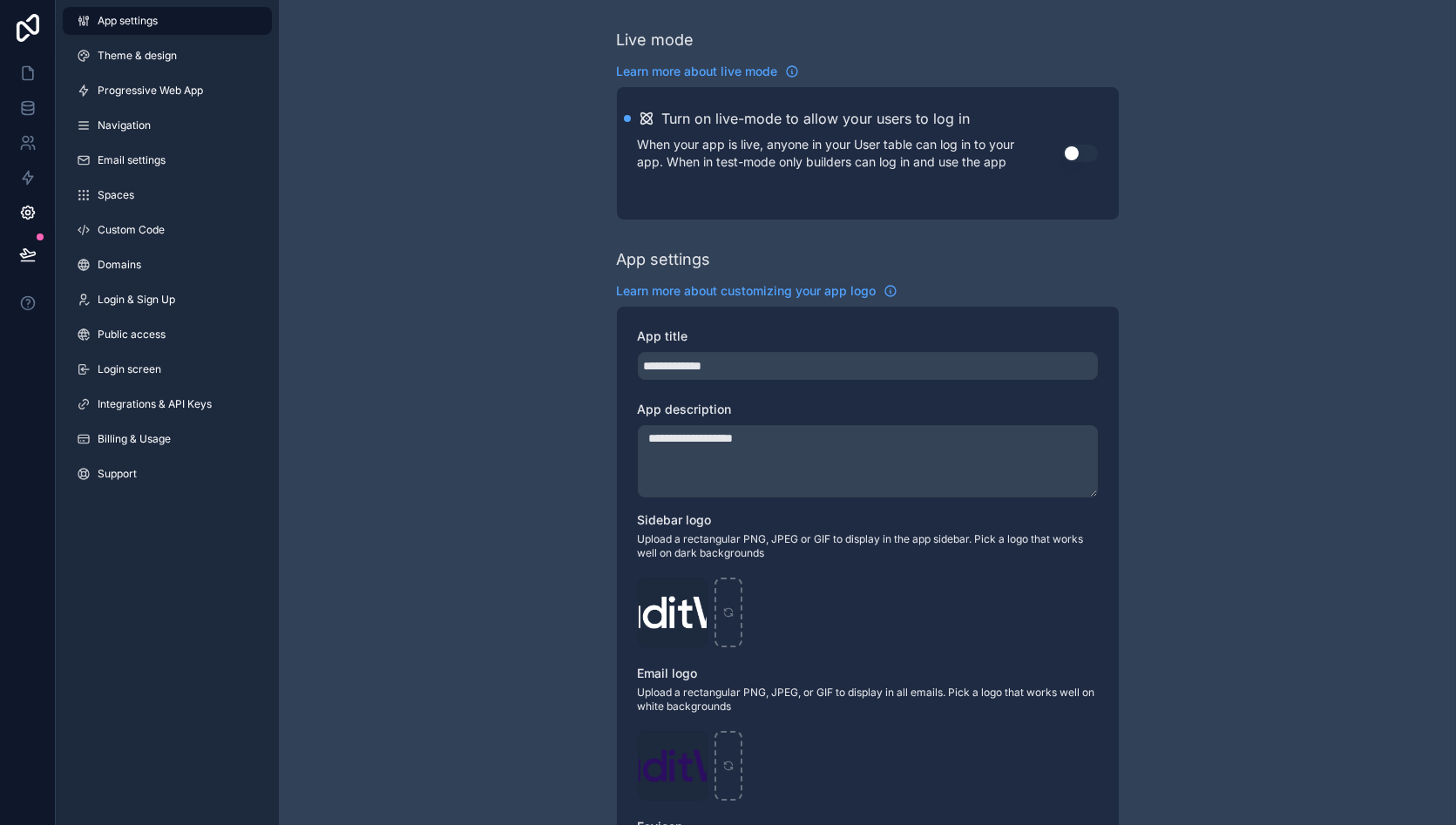
click at [203, 267] on link "Domains" at bounding box center [167, 264] width 209 height 28
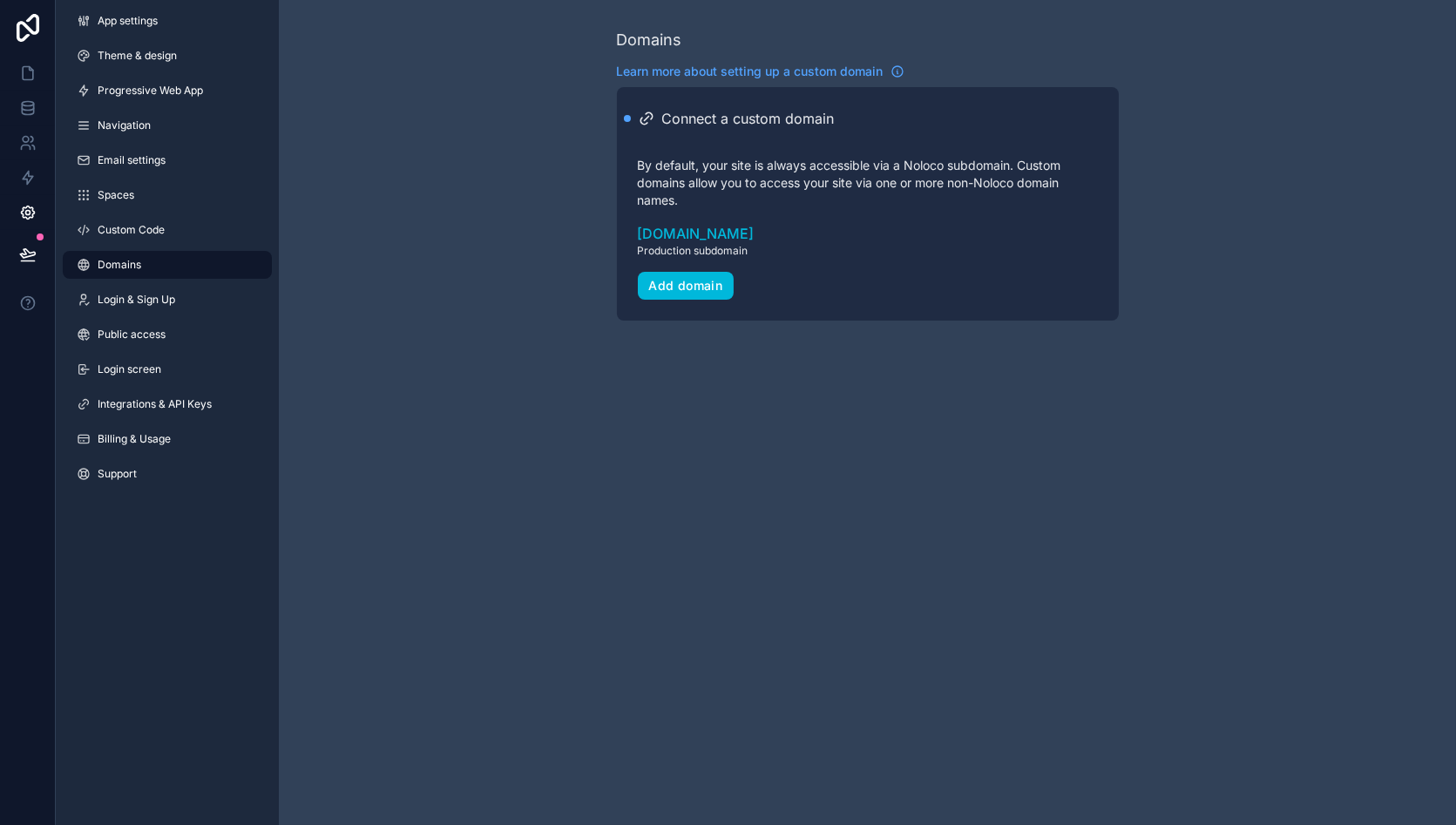
click at [189, 43] on link "Theme & design" at bounding box center [167, 55] width 209 height 28
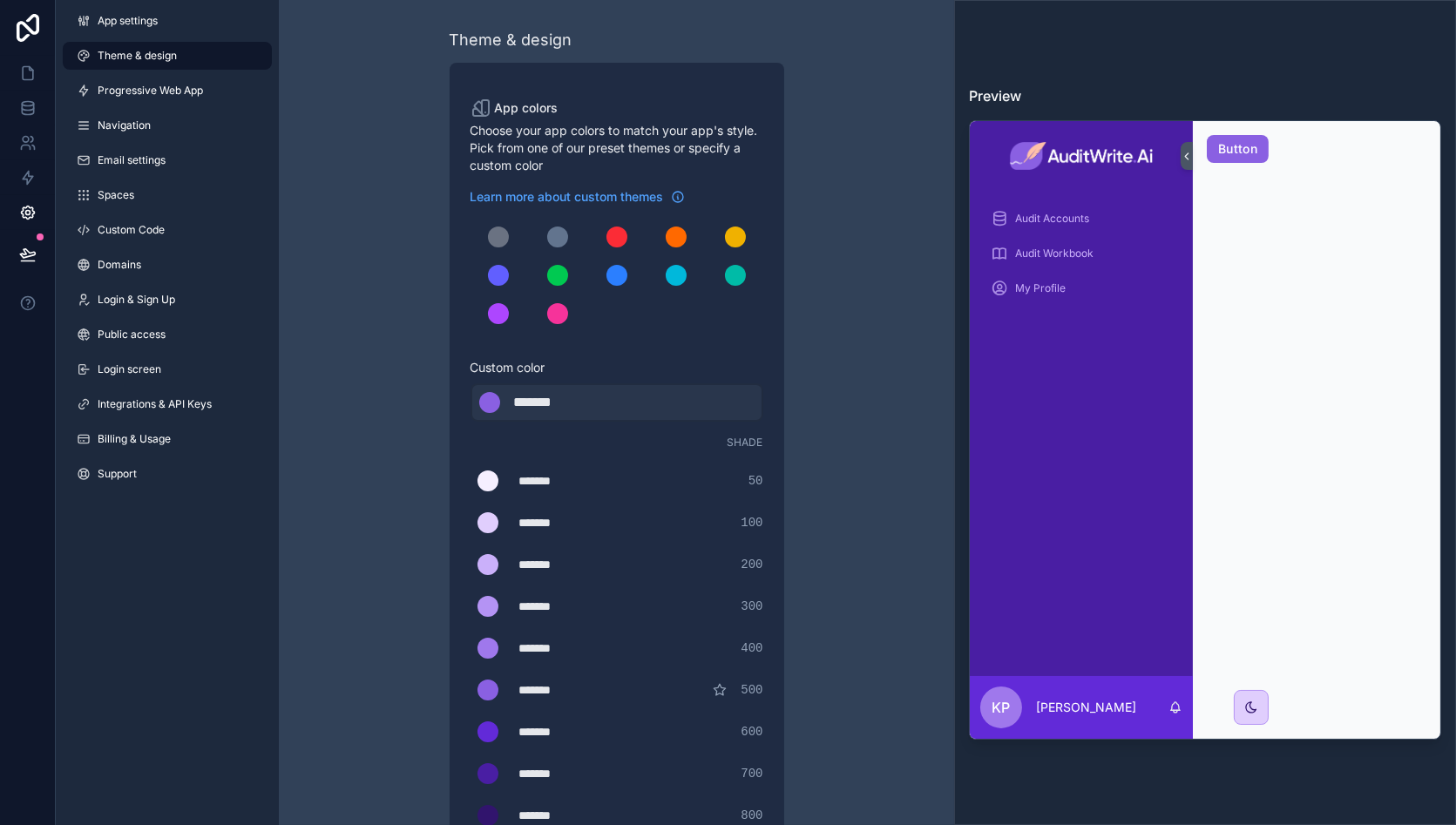
click at [159, 242] on link "Custom Code" at bounding box center [167, 229] width 209 height 28
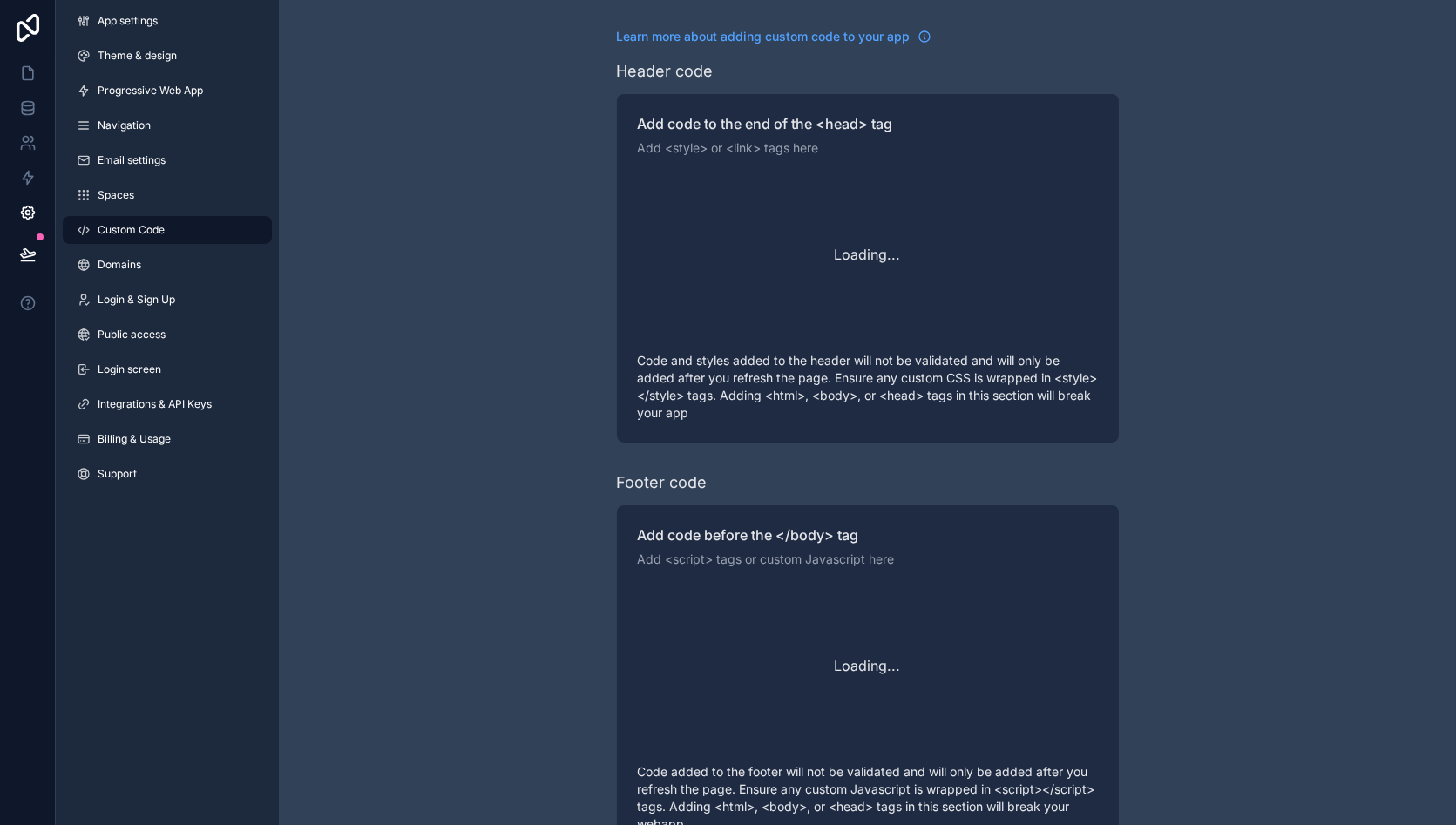
click at [157, 267] on link "Domains" at bounding box center [167, 264] width 209 height 28
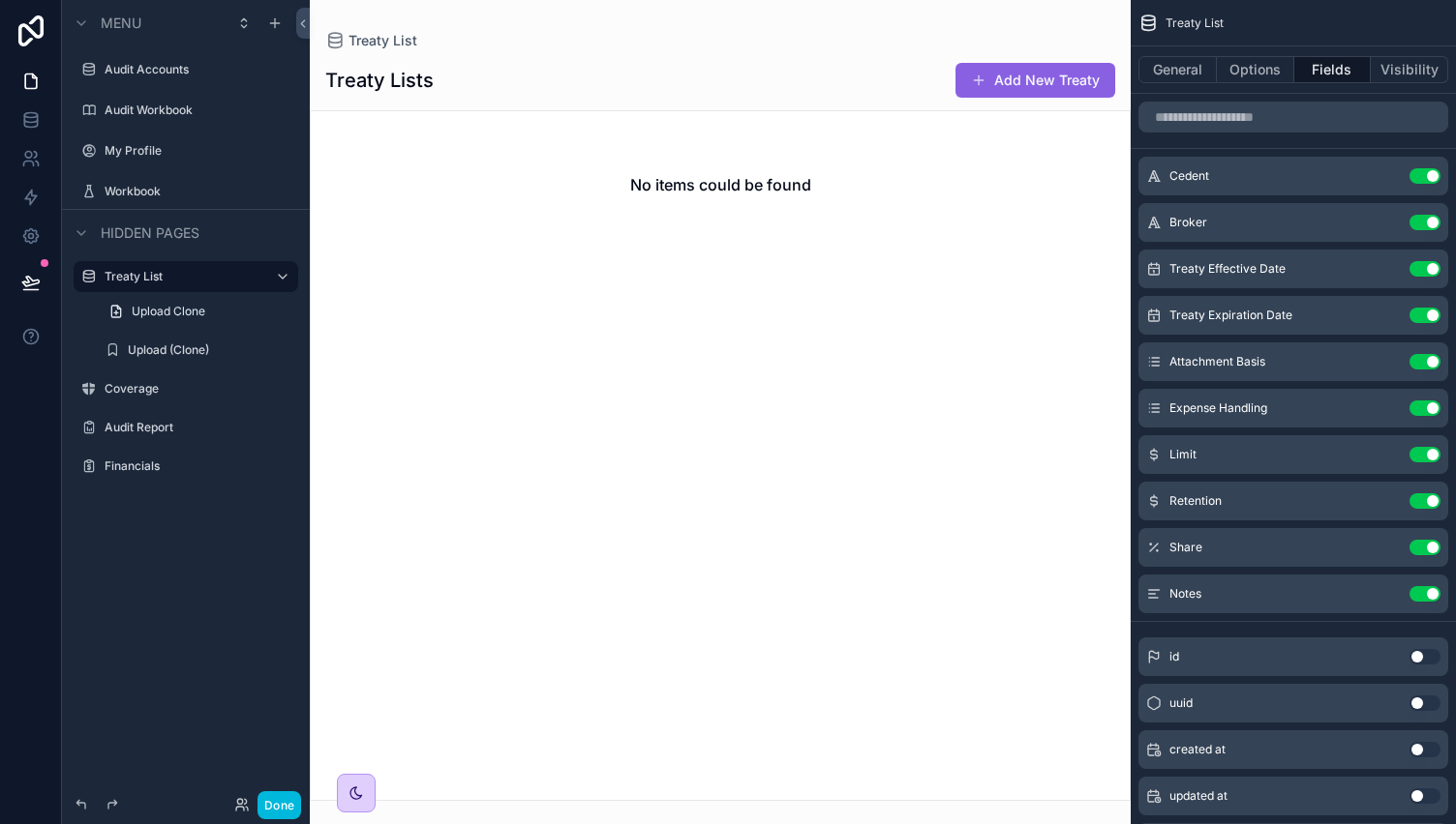
click at [232, 71] on label "Audit Accounts" at bounding box center [195, 70] width 182 height 16
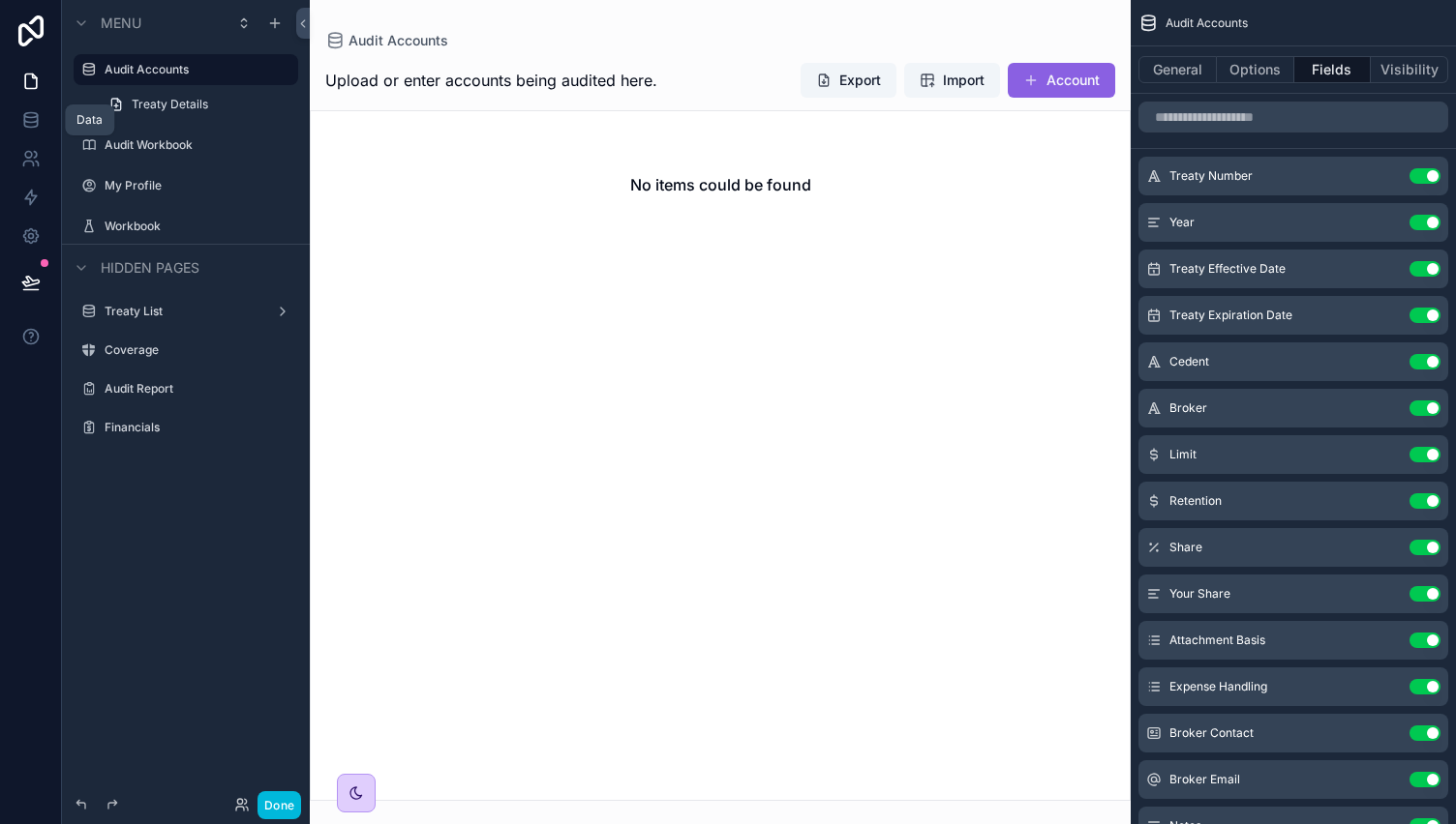
click at [42, 123] on link at bounding box center [31, 119] width 61 height 38
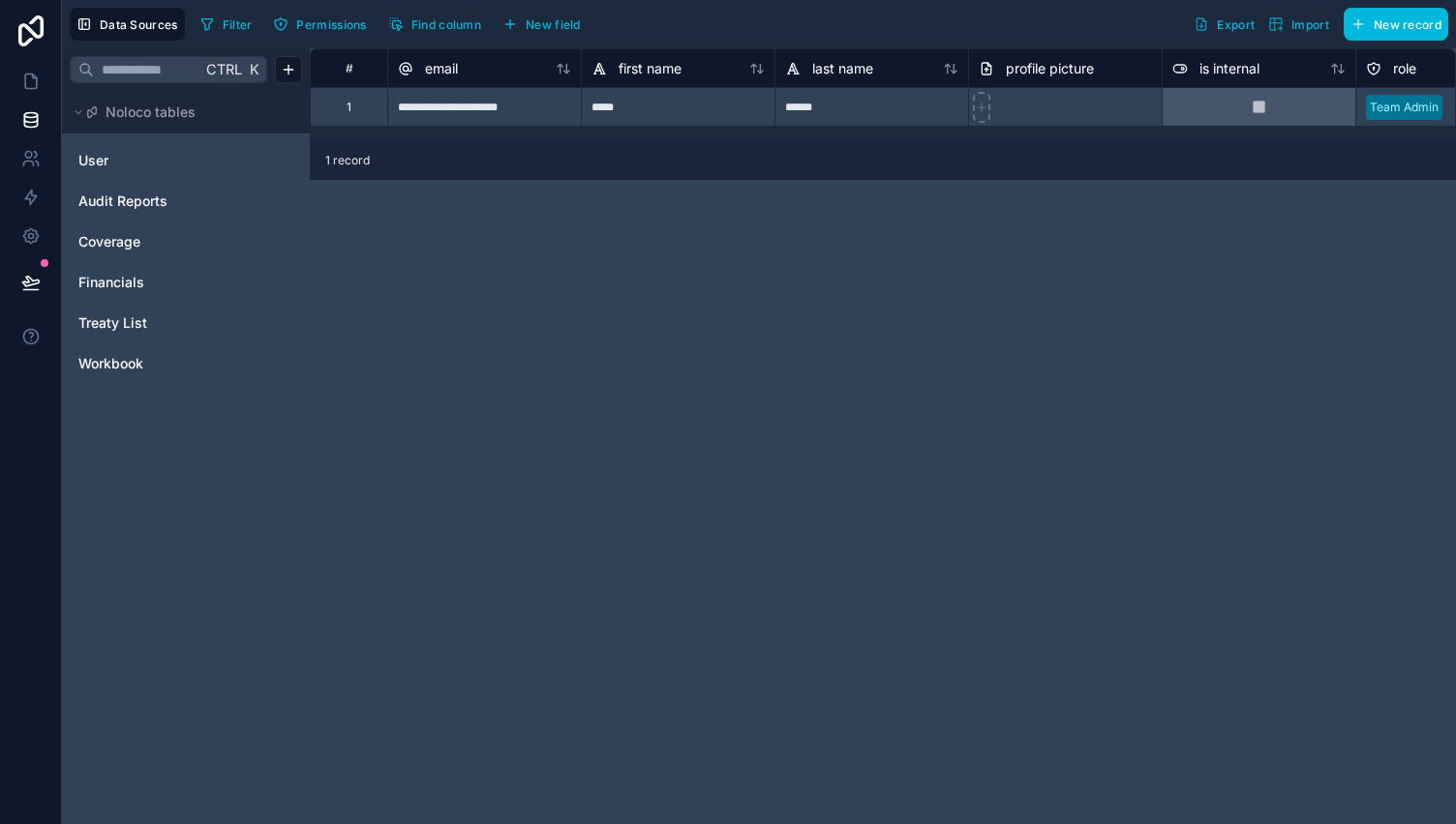
click at [154, 160] on link "User" at bounding box center [156, 161] width 157 height 20
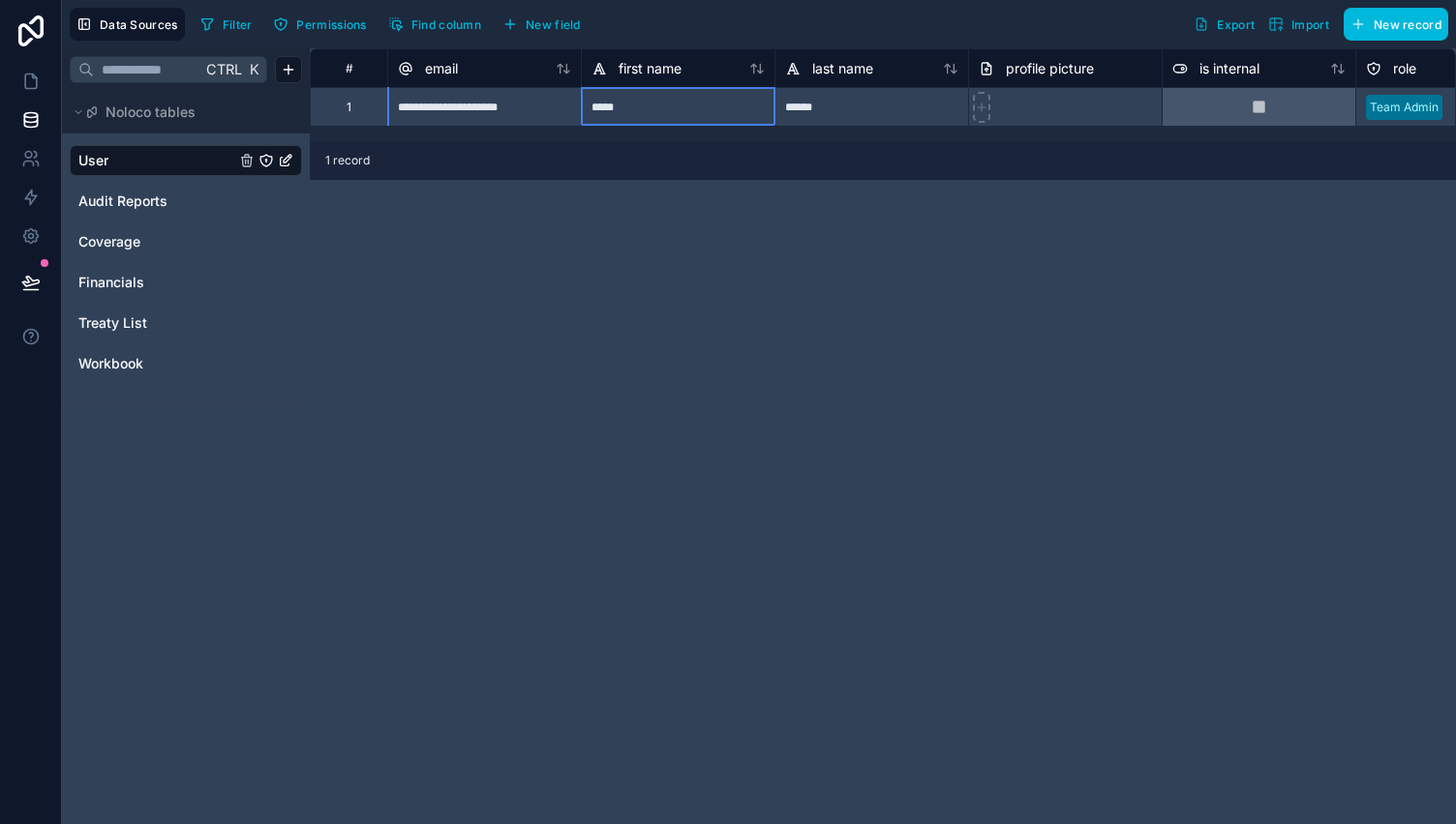
click at [638, 68] on span "first name" at bounding box center [651, 69] width 63 height 20
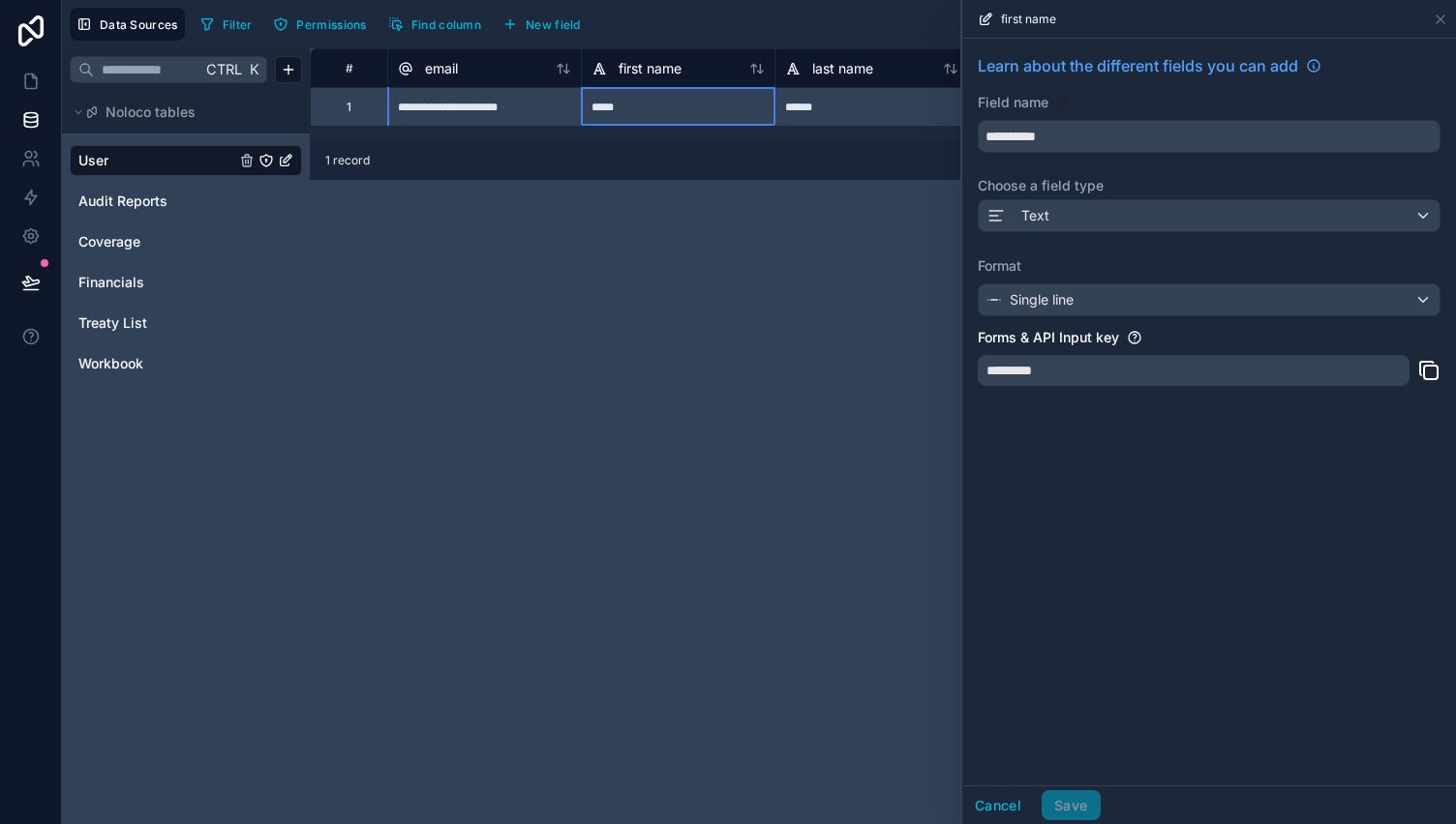
click at [439, 73] on span "email" at bounding box center [440, 69] width 33 height 20
click at [610, 315] on div "**********" at bounding box center [882, 436] width 1146 height 776
click at [422, 34] on button "Find column" at bounding box center [434, 24] width 107 height 29
click at [829, 360] on div "**********" at bounding box center [882, 436] width 1146 height 776
click at [1440, 8] on div "email" at bounding box center [1209, 19] width 478 height 37
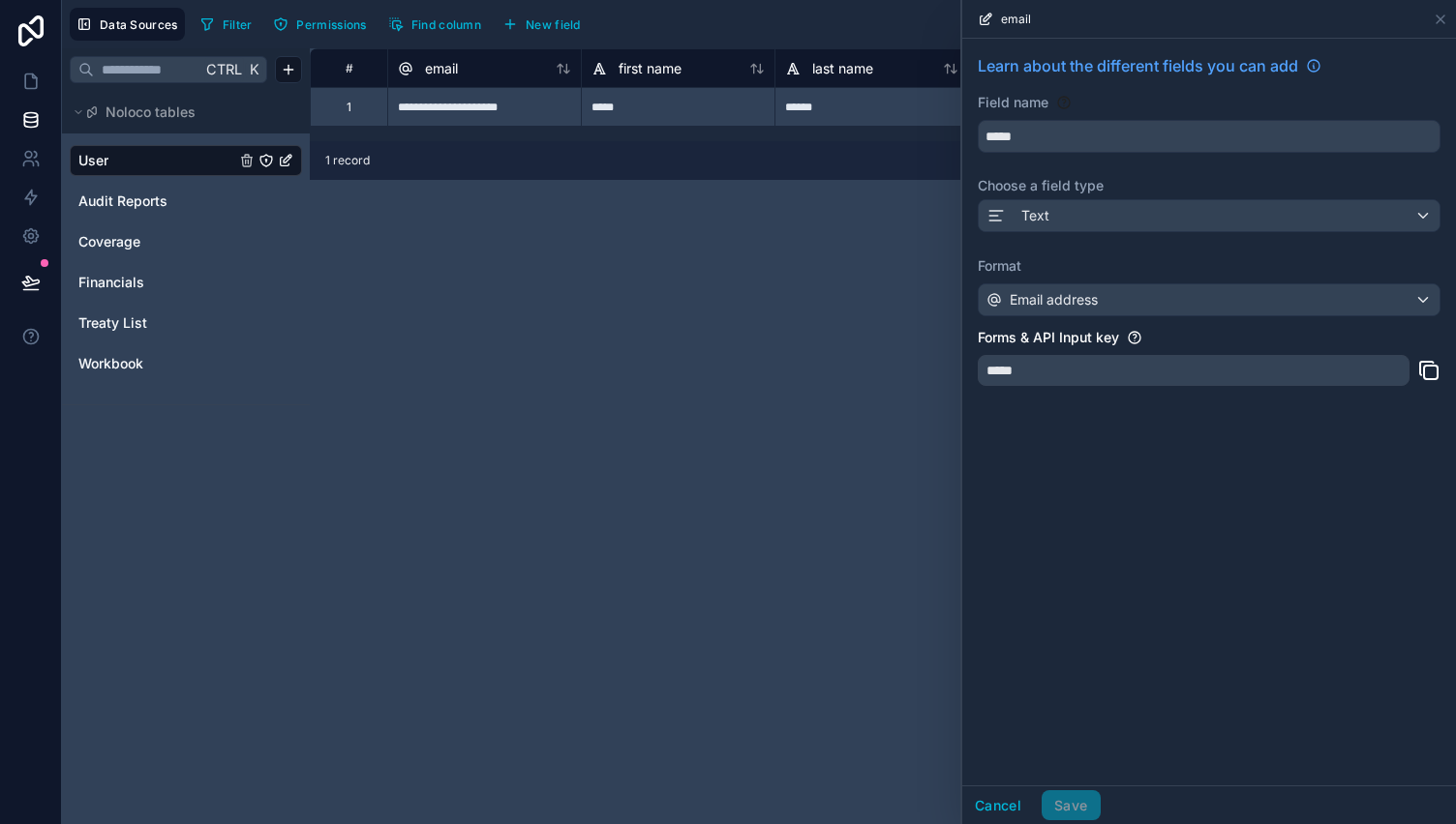
click at [1440, 15] on icon at bounding box center [1440, 20] width 16 height 16
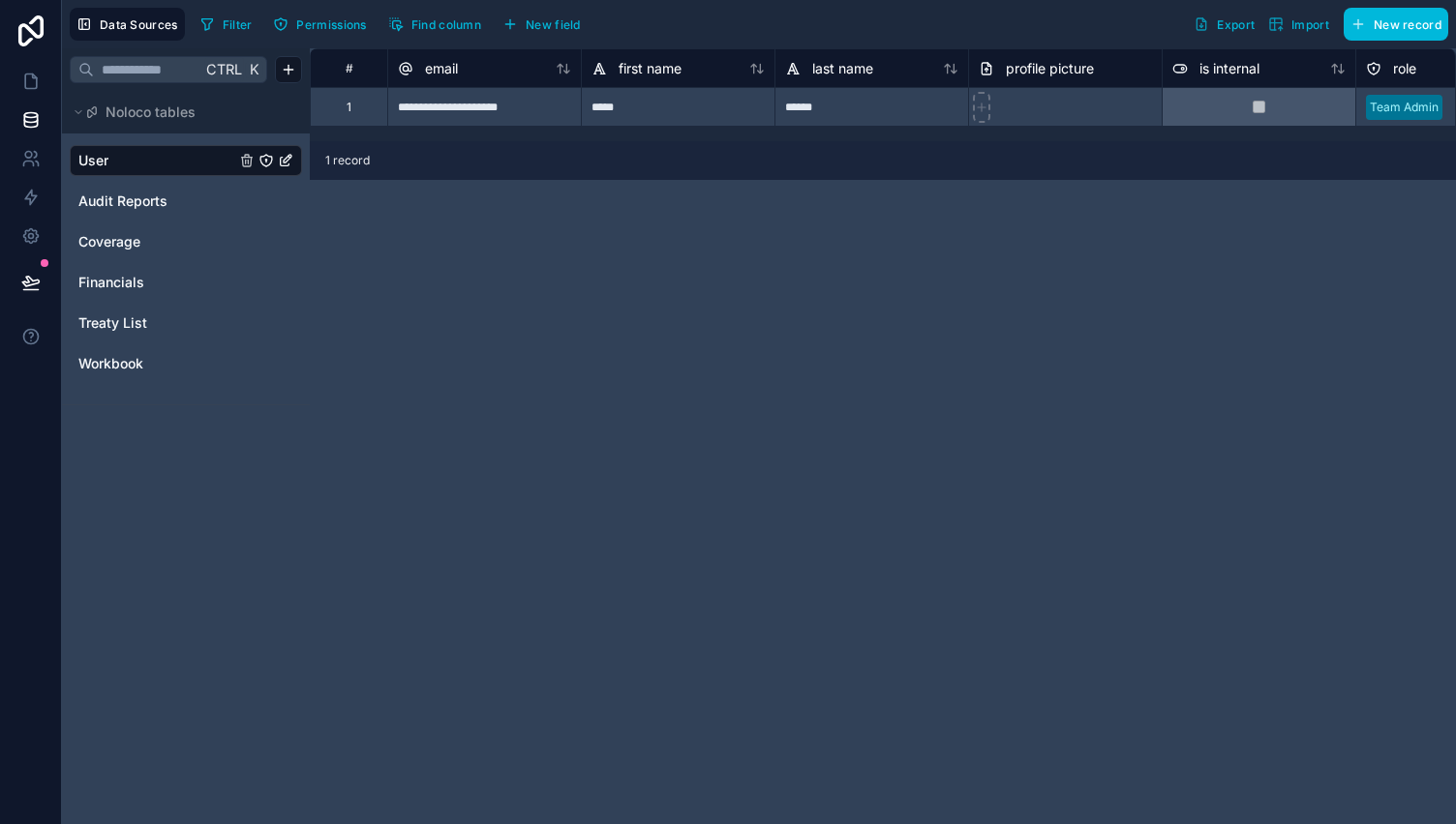
click at [421, 75] on div "email" at bounding box center [427, 69] width 60 height 24
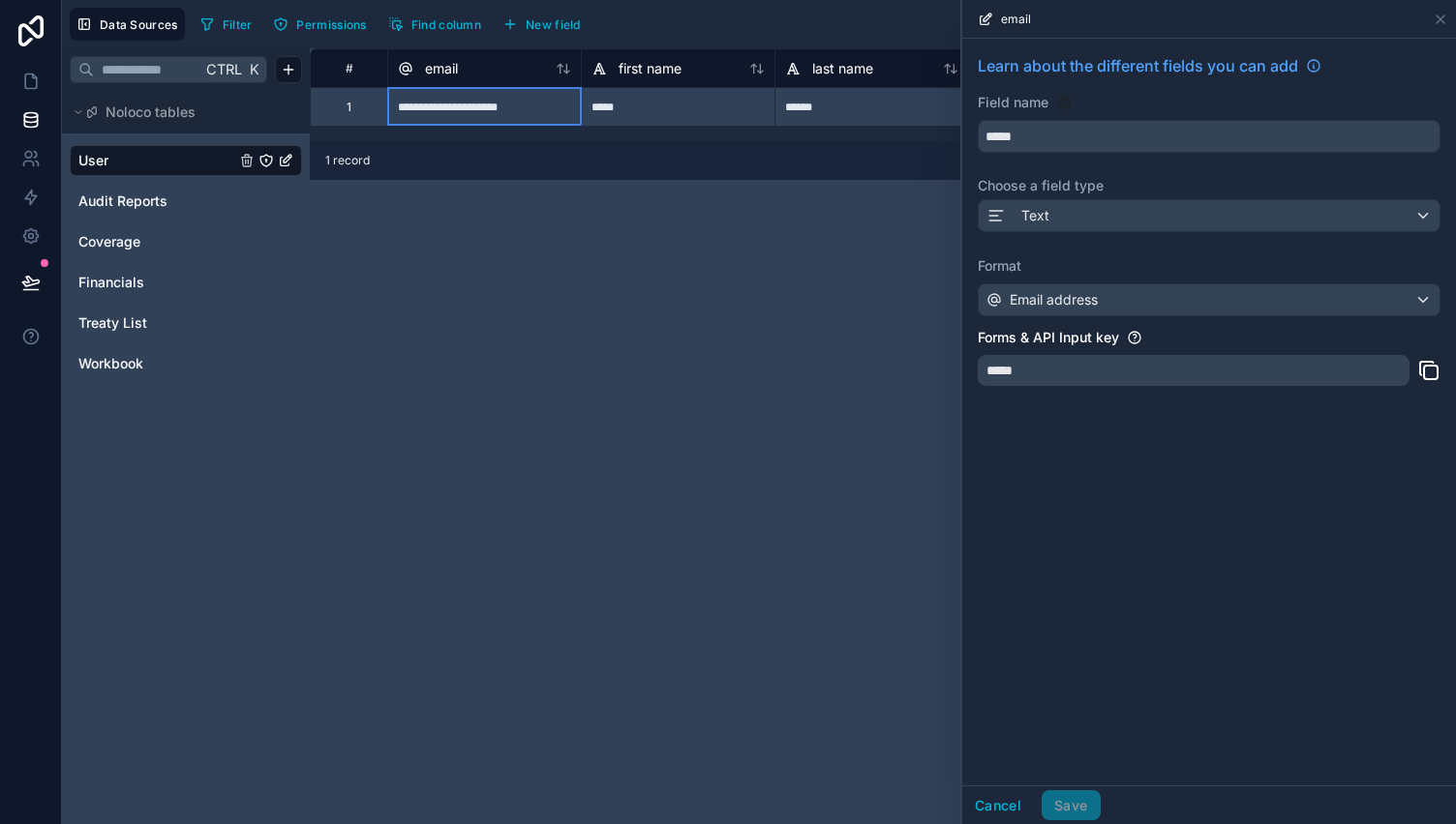
click at [819, 398] on div "**********" at bounding box center [882, 436] width 1146 height 776
click at [1072, 233] on div "Learn about the different fields you can add Field name ***** Choose a field ty…" at bounding box center [1209, 225] width 494 height 374
click at [1438, 19] on icon at bounding box center [1440, 20] width 16 height 16
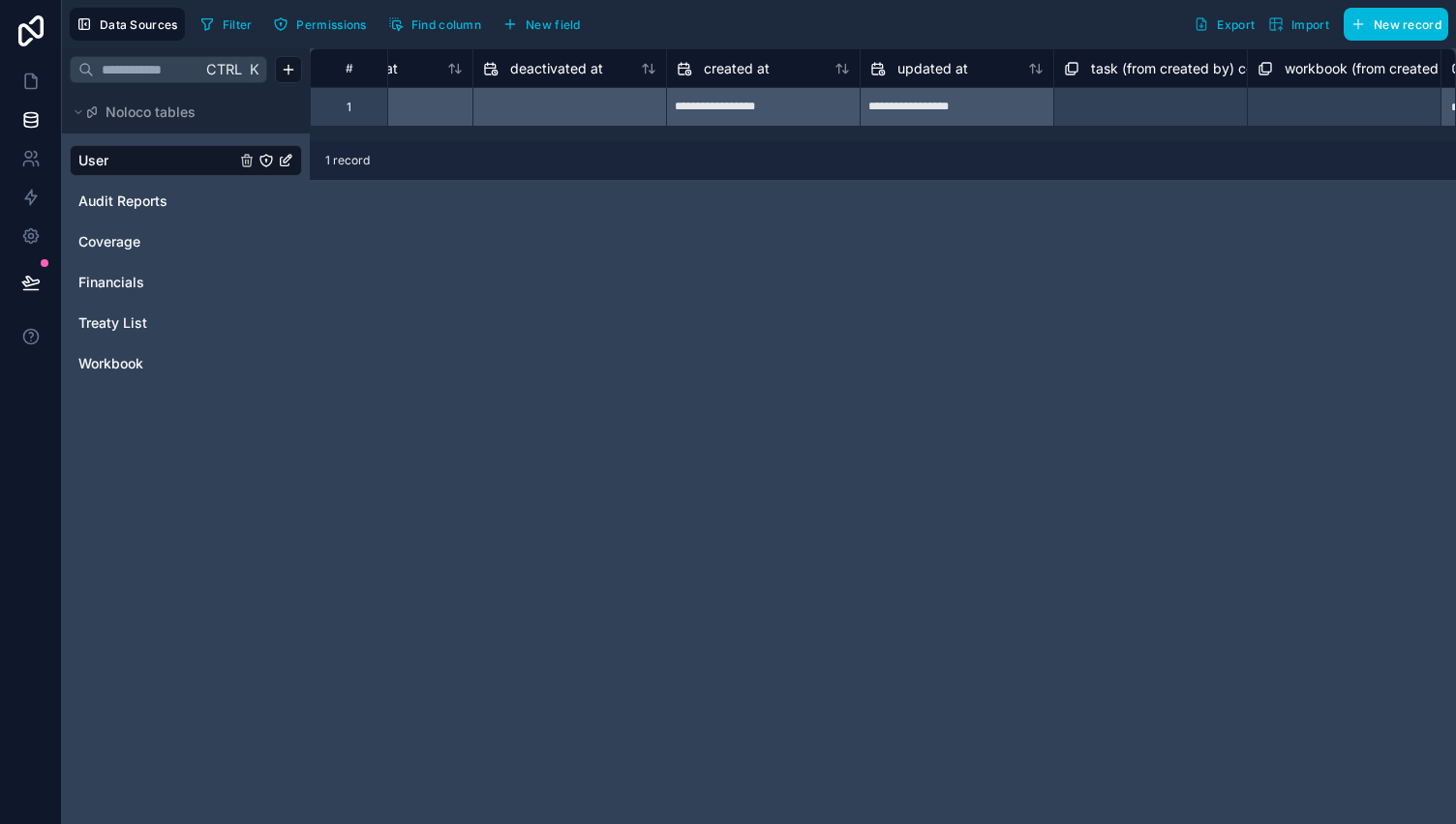
scroll to position [0, 1835]
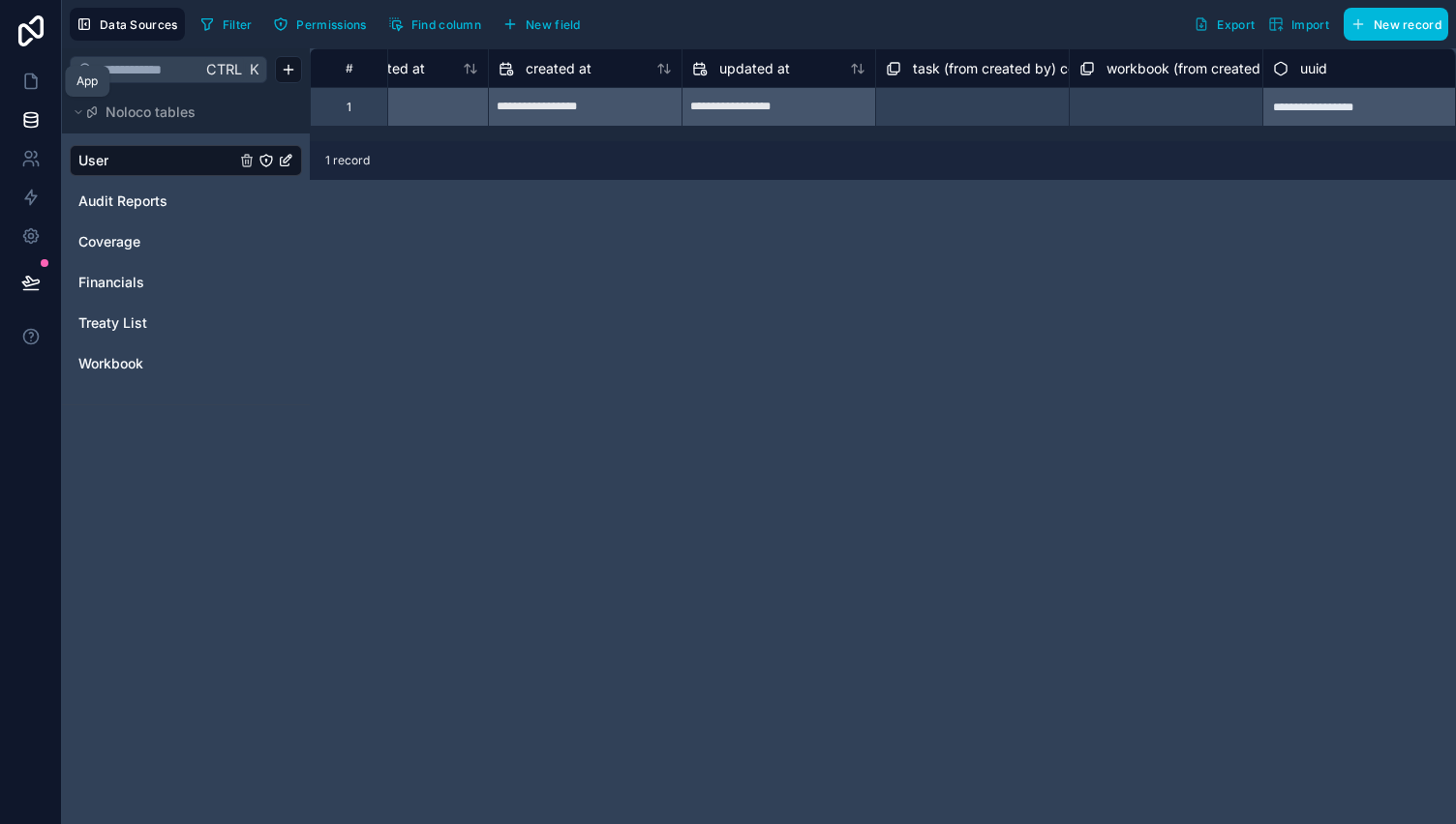
click at [24, 80] on icon at bounding box center [32, 82] width 20 height 20
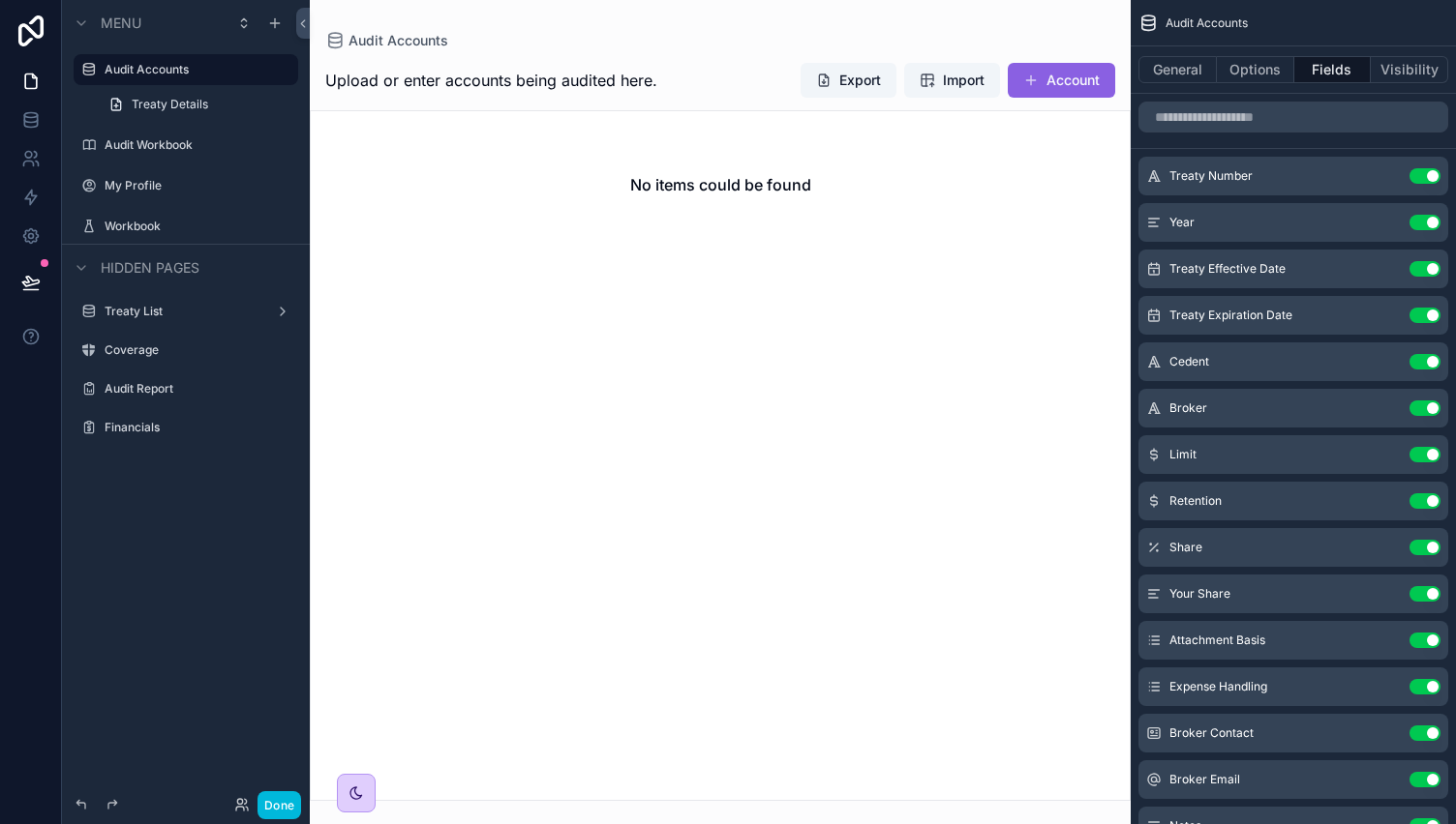
click at [162, 70] on label "Audit Accounts" at bounding box center [195, 70] width 182 height 16
click at [275, 21] on icon "scrollable content" at bounding box center [275, 24] width 16 height 16
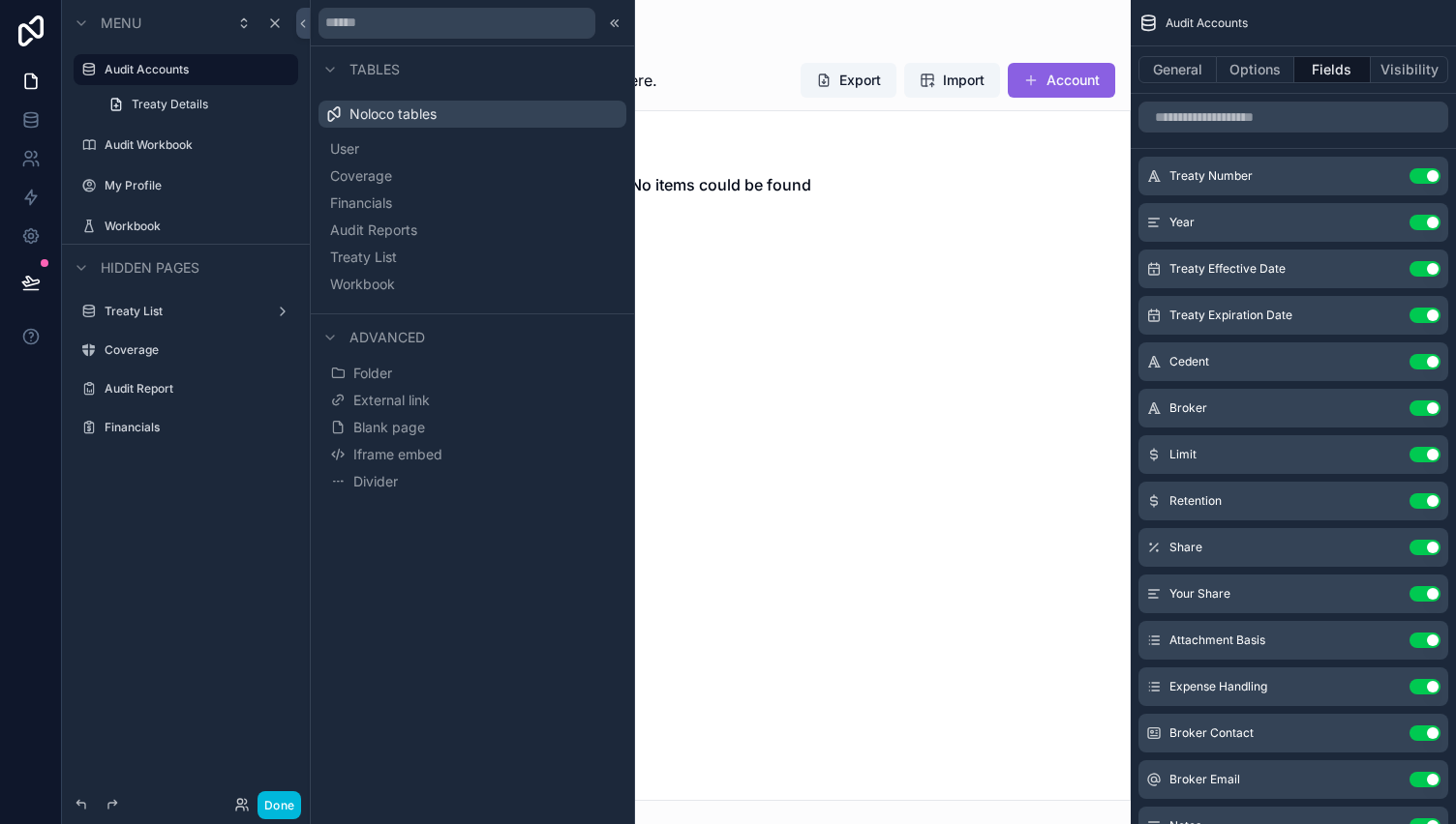
click at [486, 283] on button "Workbook" at bounding box center [472, 284] width 292 height 27
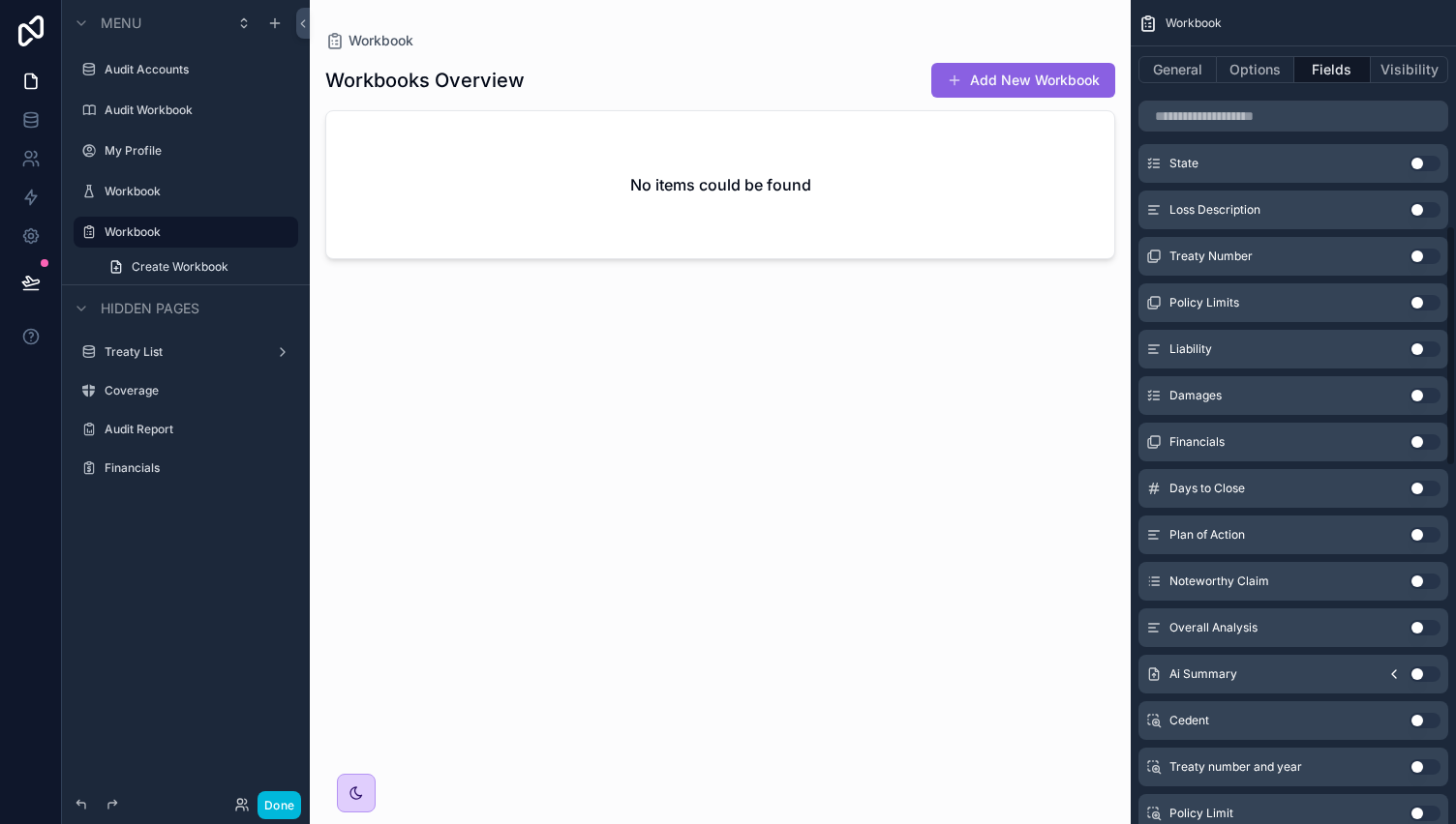
scroll to position [1295, 0]
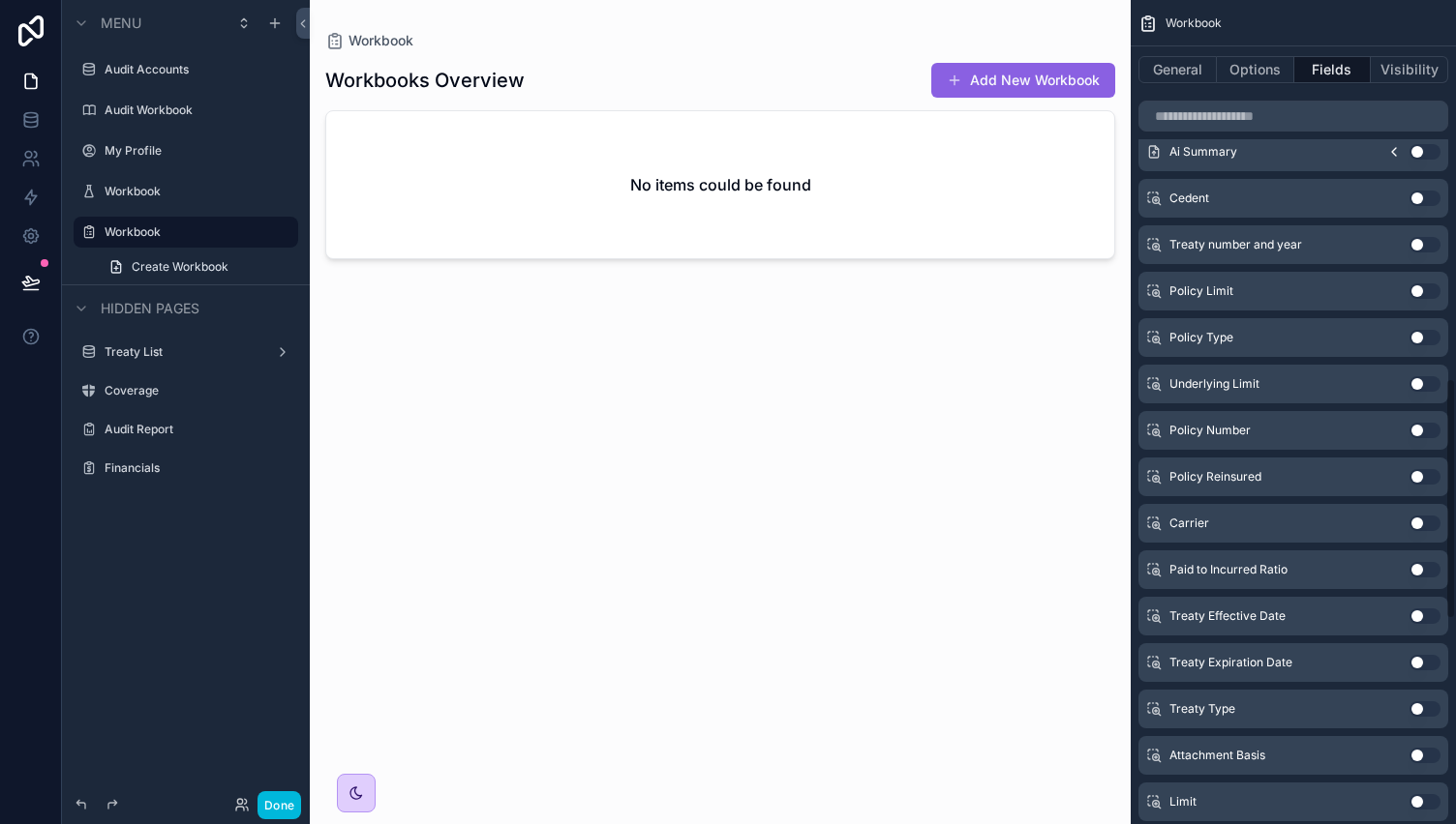
click at [1182, 75] on button "General" at bounding box center [1177, 69] width 78 height 27
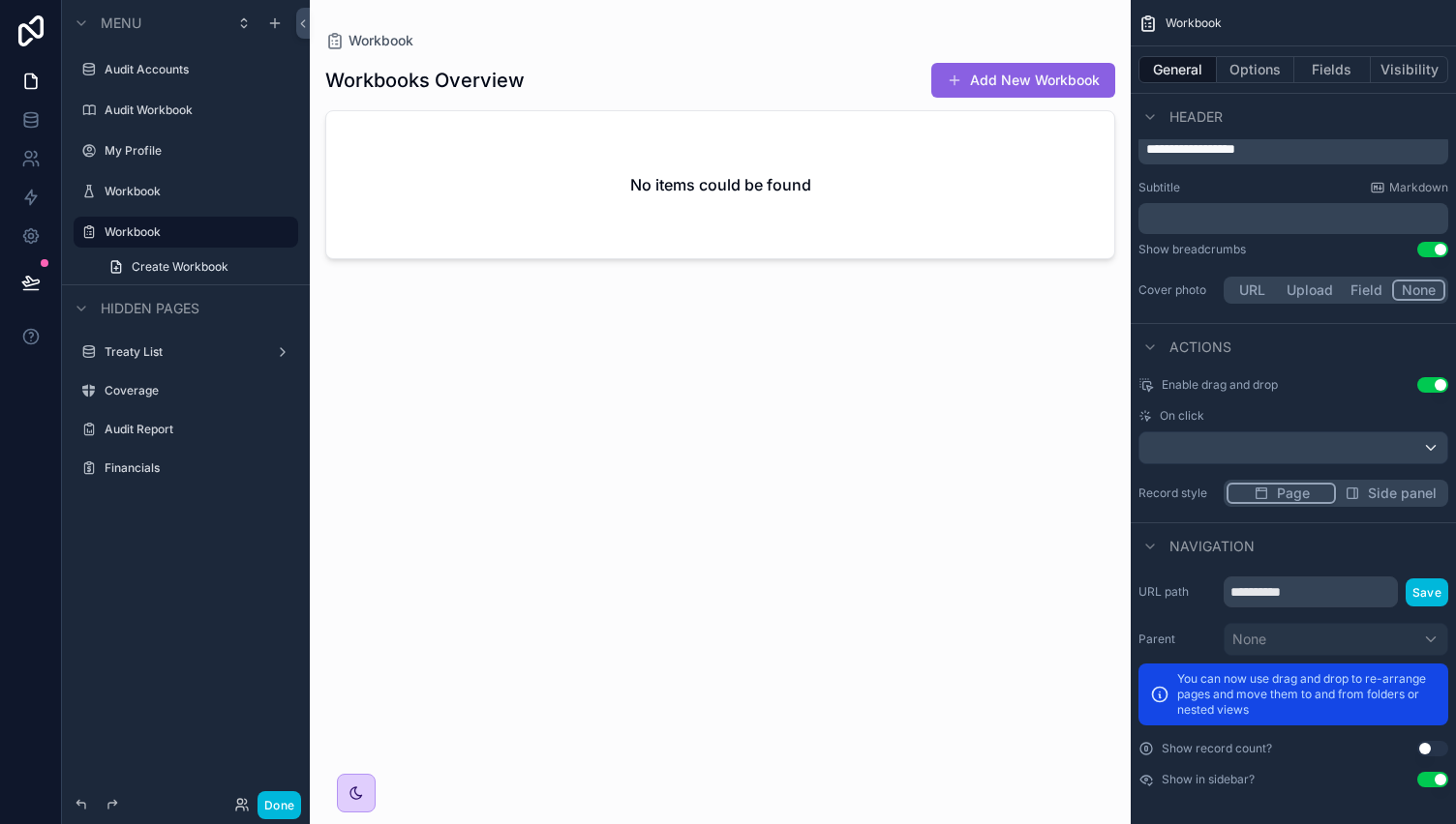
click at [792, 142] on div "scrollable content" at bounding box center [721, 401] width 821 height 801
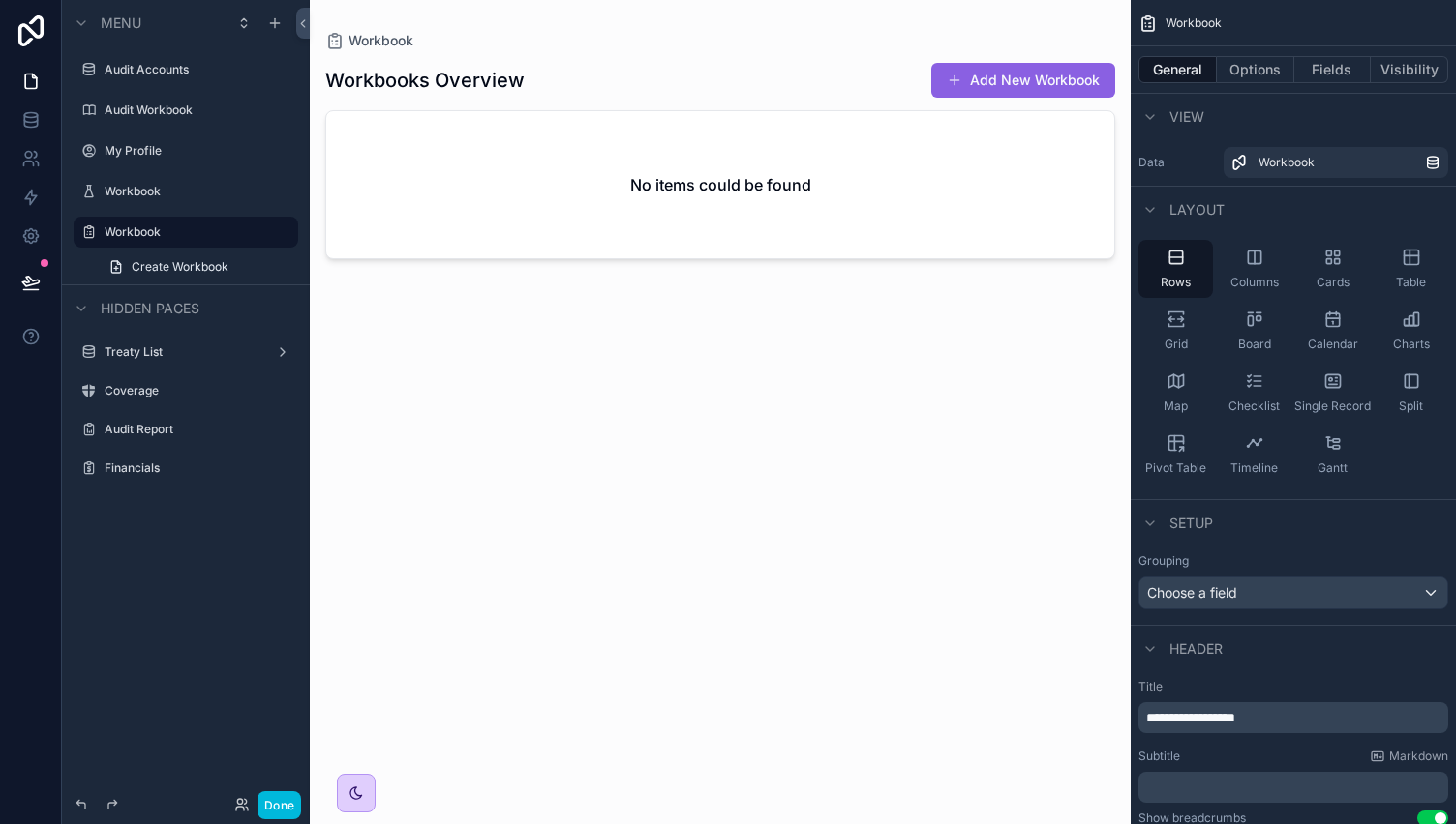
click at [1268, 391] on div "Checklist" at bounding box center [1255, 393] width 75 height 58
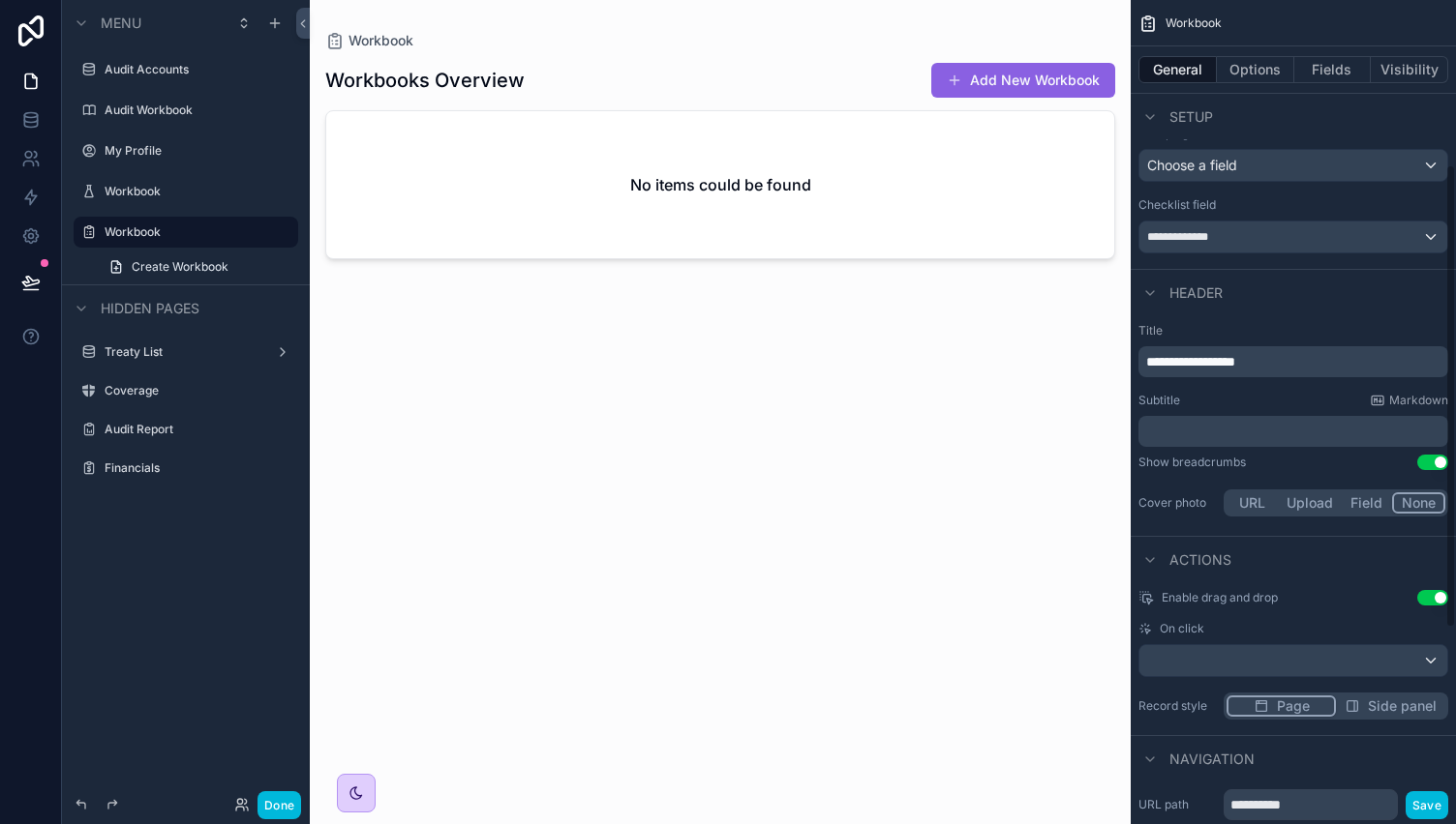
scroll to position [250, 0]
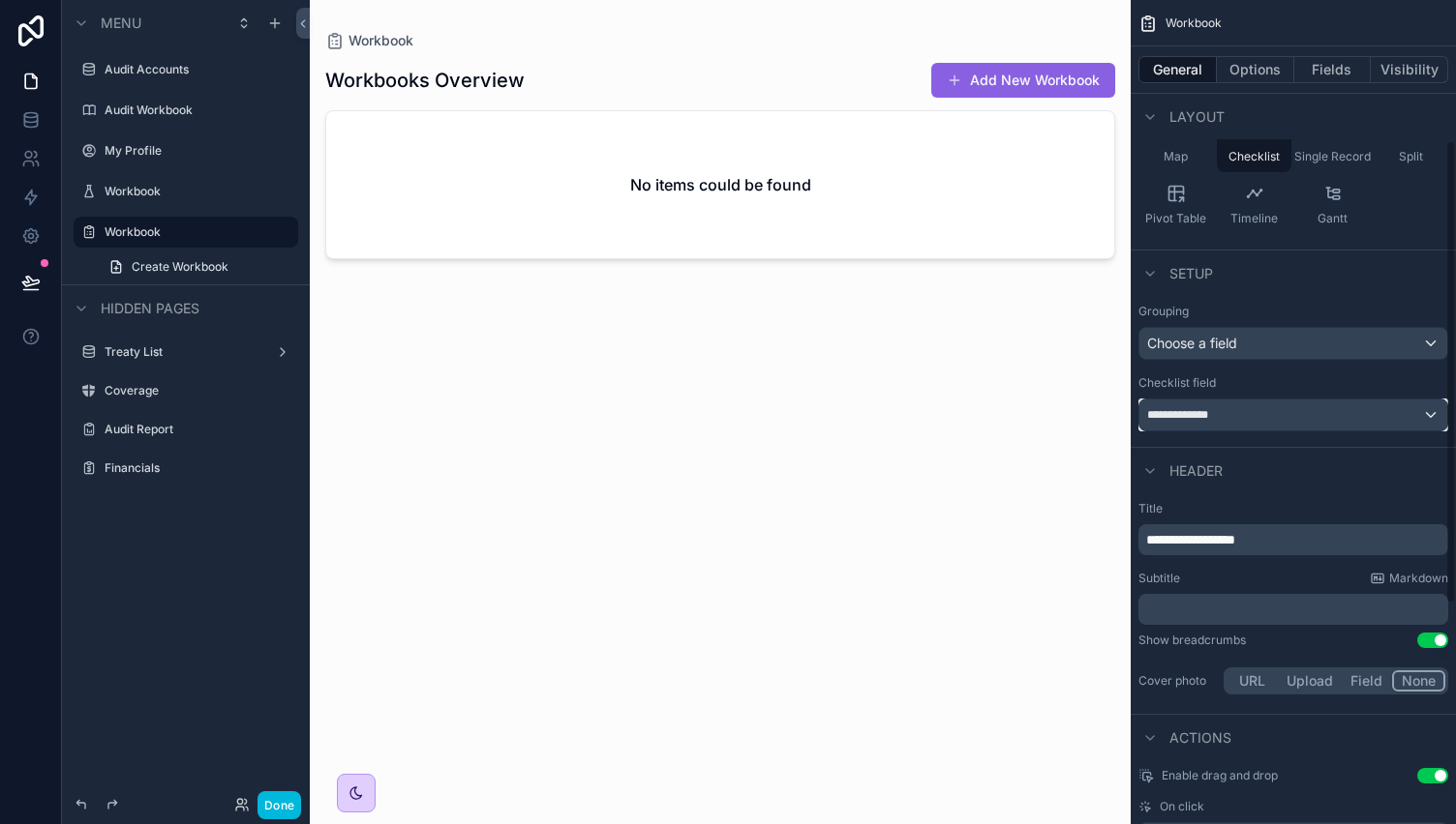
click at [1244, 400] on div "**********" at bounding box center [1293, 414] width 308 height 31
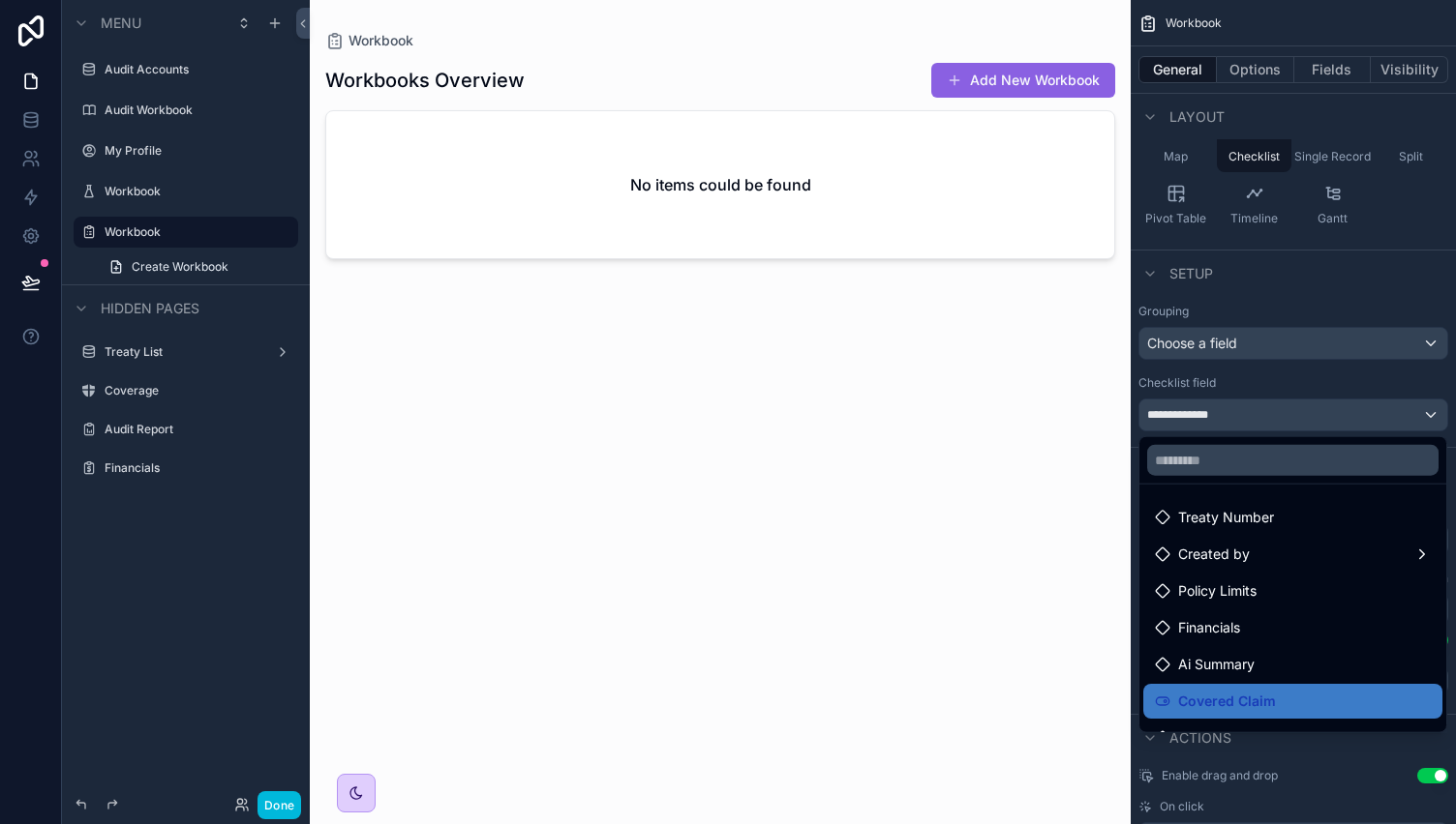
click at [1281, 527] on div "Treaty Number" at bounding box center [1292, 518] width 275 height 24
click at [1304, 508] on div "Treaty Number" at bounding box center [1292, 518] width 275 height 24
click at [1311, 390] on div "scrollable content" at bounding box center [728, 412] width 1456 height 824
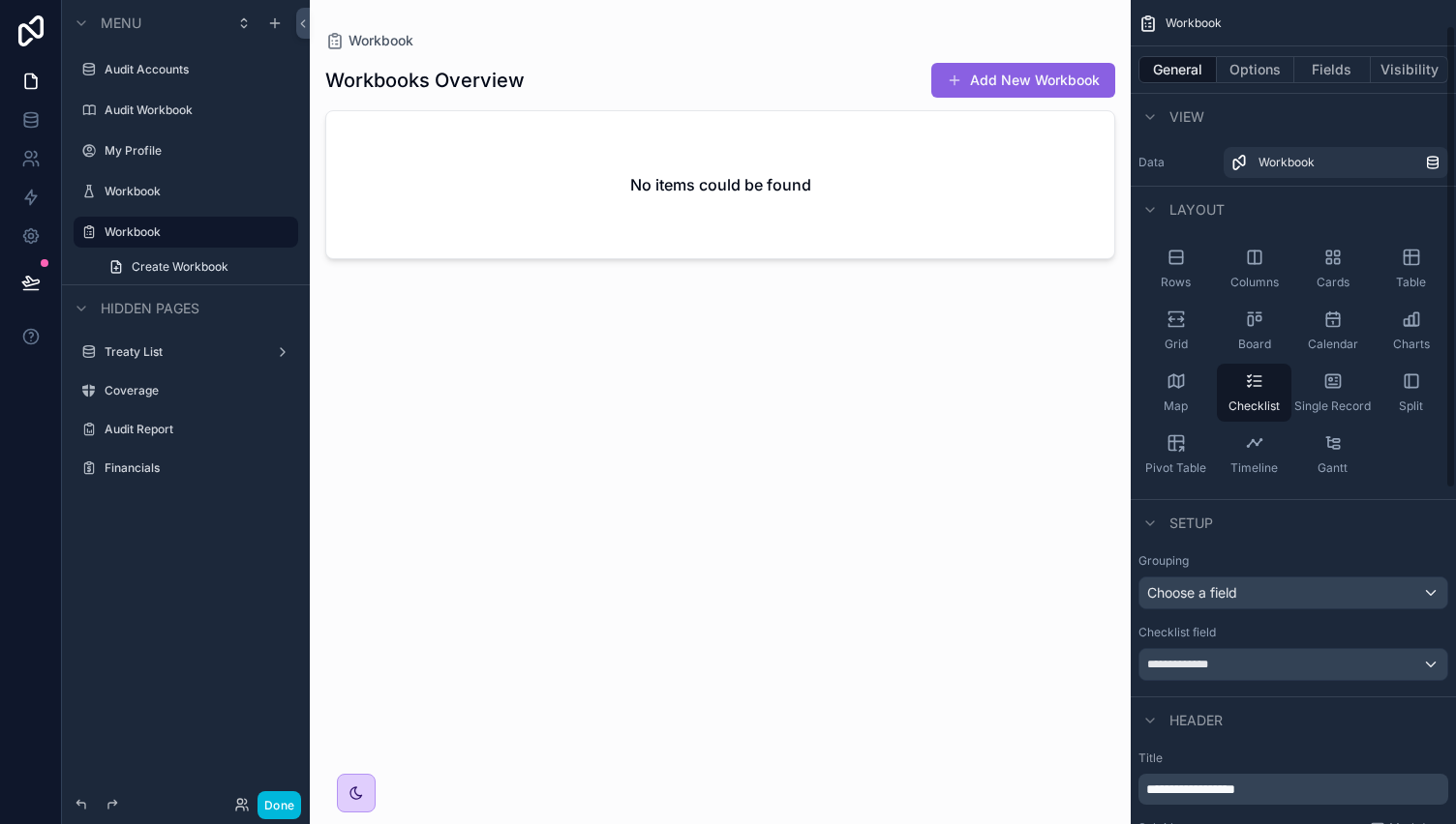
scroll to position [1, 0]
click at [1179, 450] on icon "scrollable content" at bounding box center [1181, 448] width 4 height 4
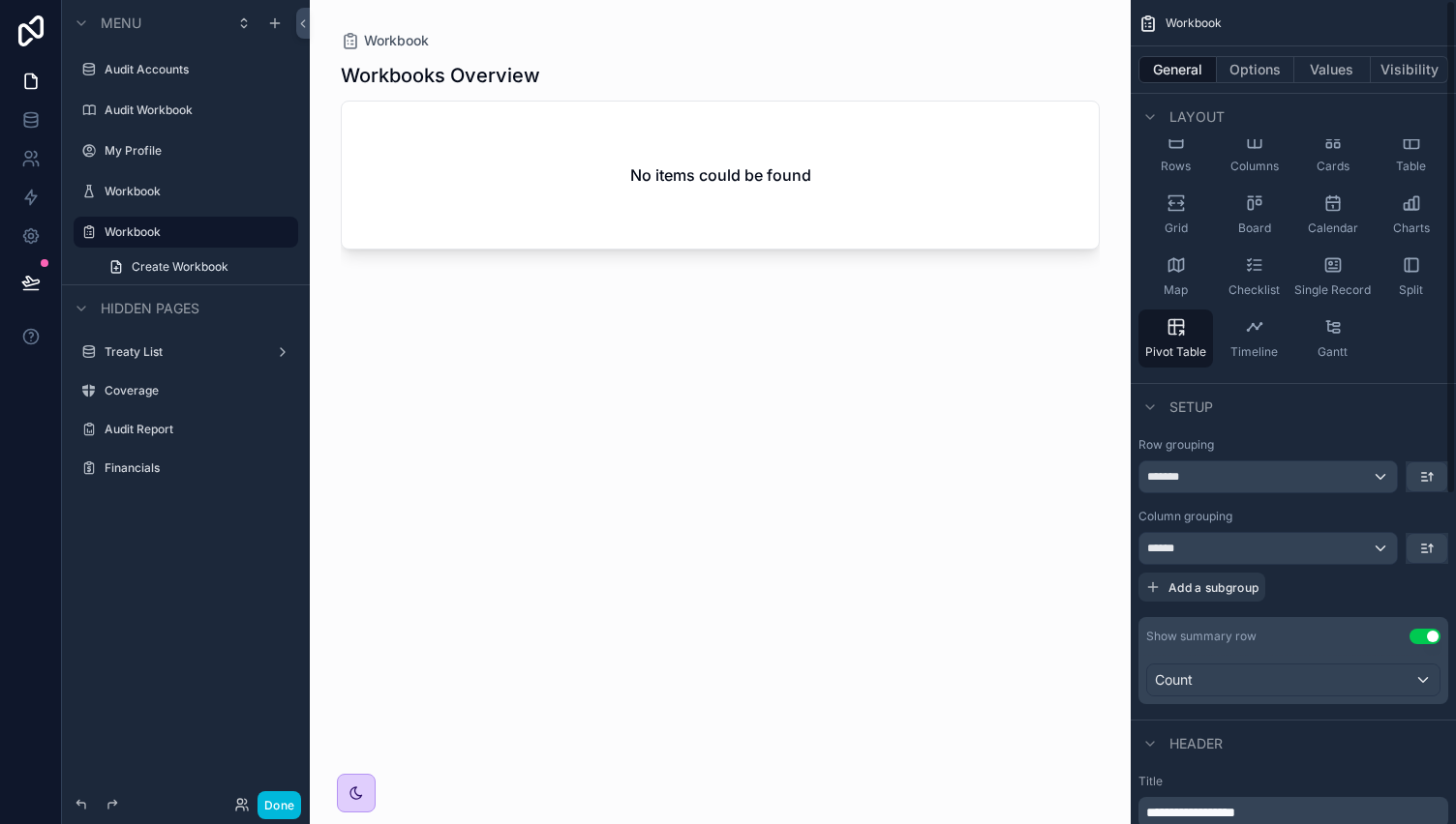
scroll to position [0, 0]
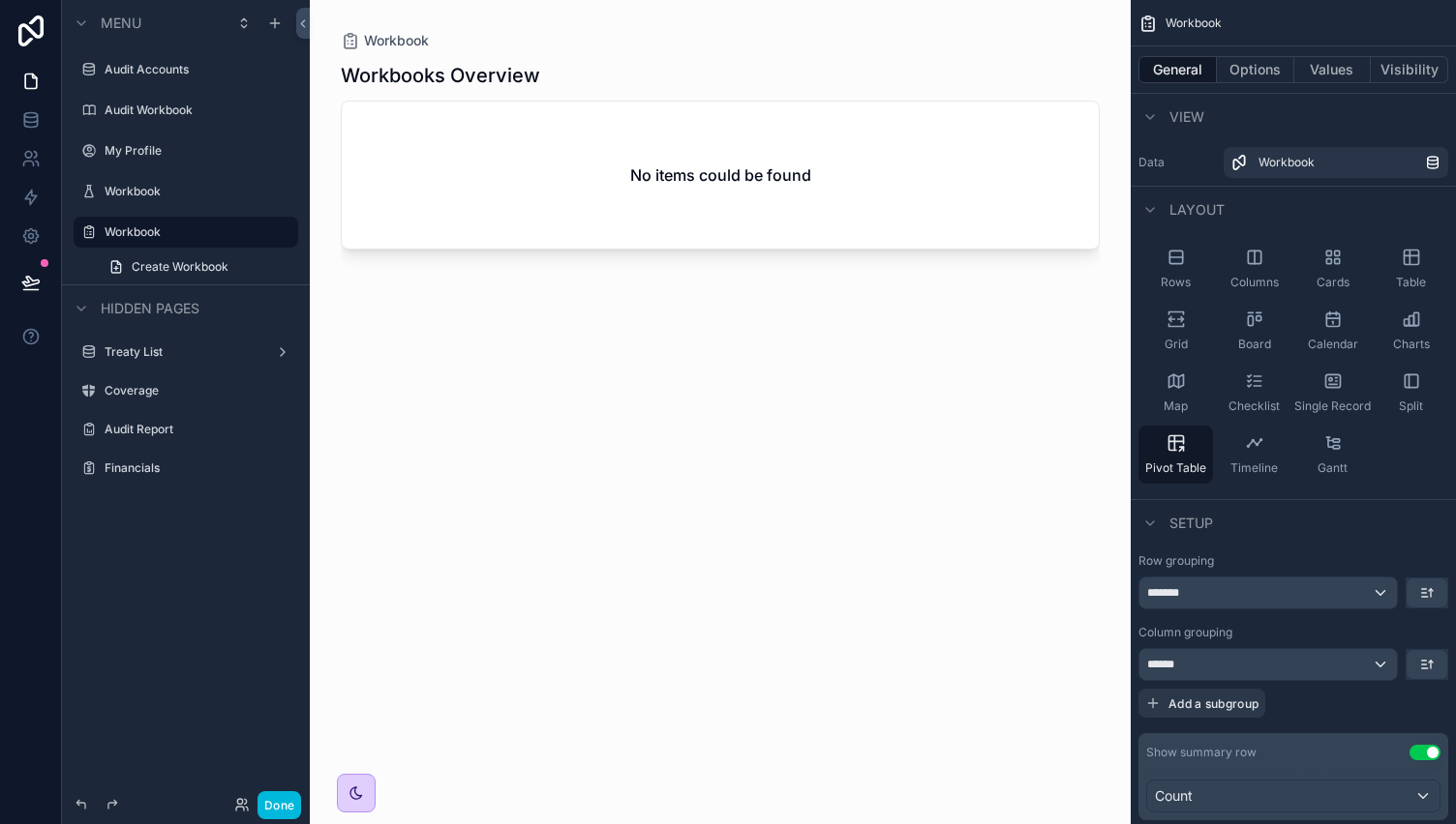
click at [1187, 263] on div "Rows" at bounding box center [1176, 268] width 75 height 58
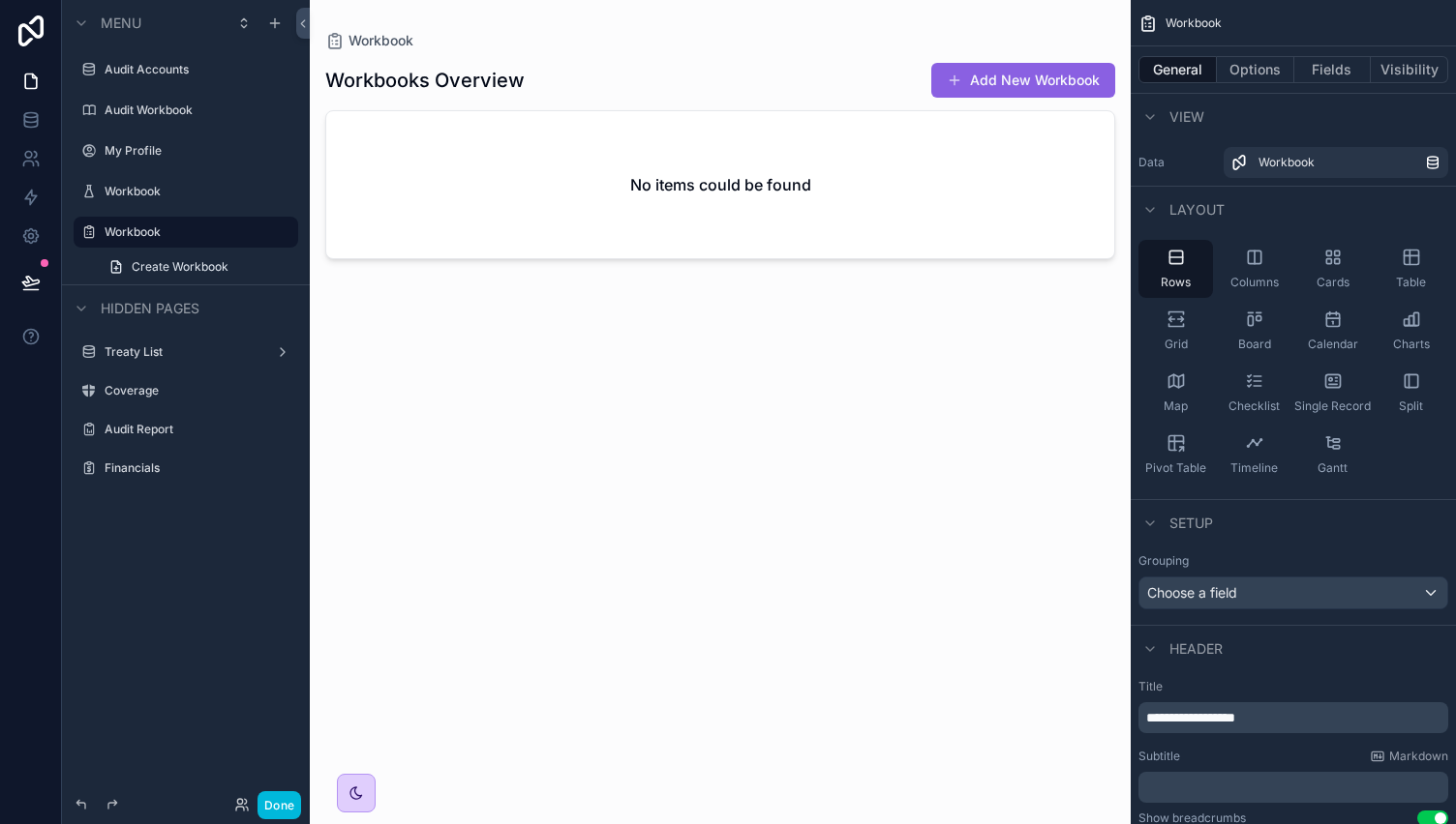
click at [1186, 346] on span "Grid" at bounding box center [1177, 344] width 24 height 16
click at [1264, 269] on div "Columns" at bounding box center [1255, 268] width 75 height 58
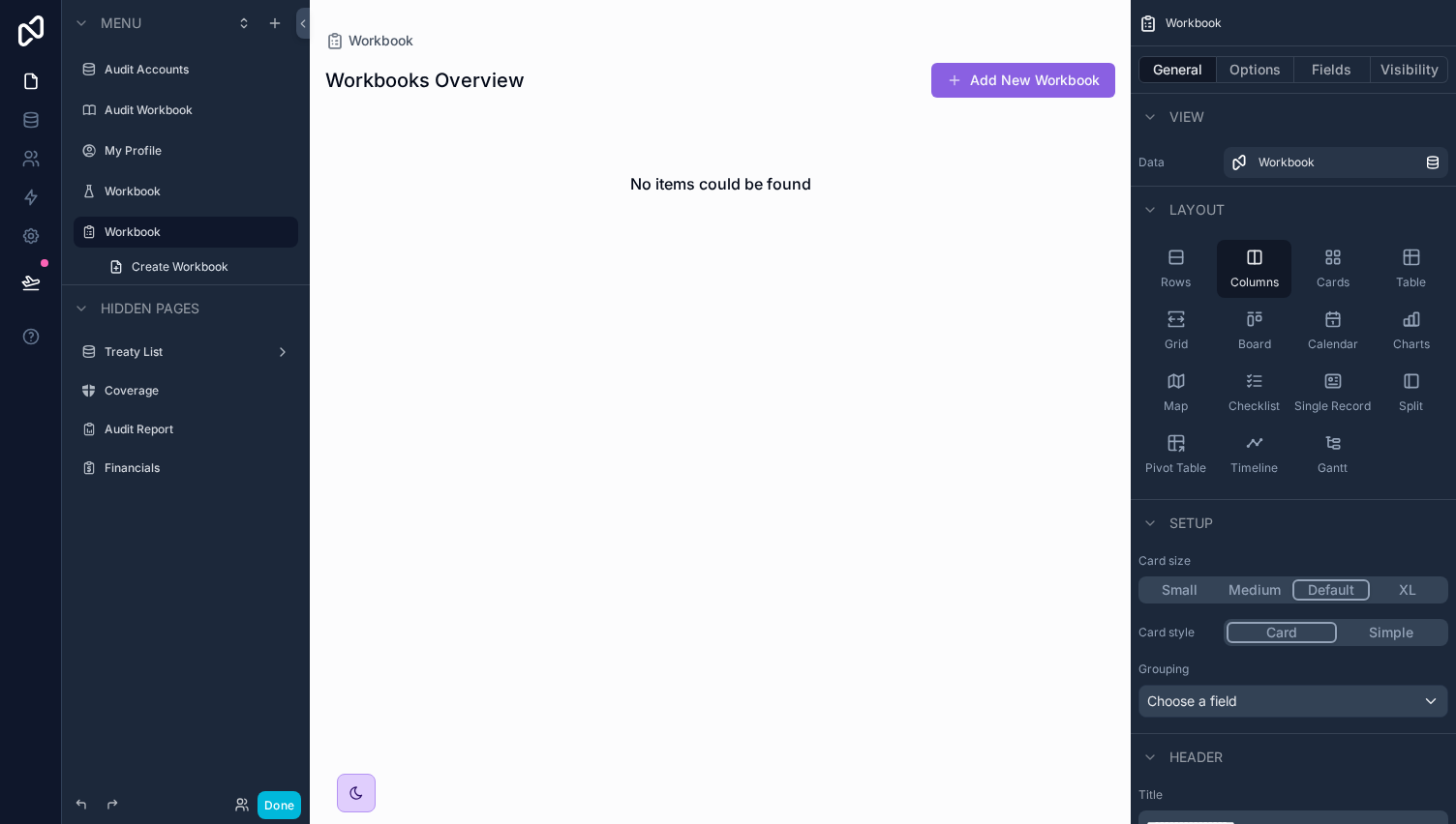
click at [1408, 274] on span "Table" at bounding box center [1411, 282] width 30 height 16
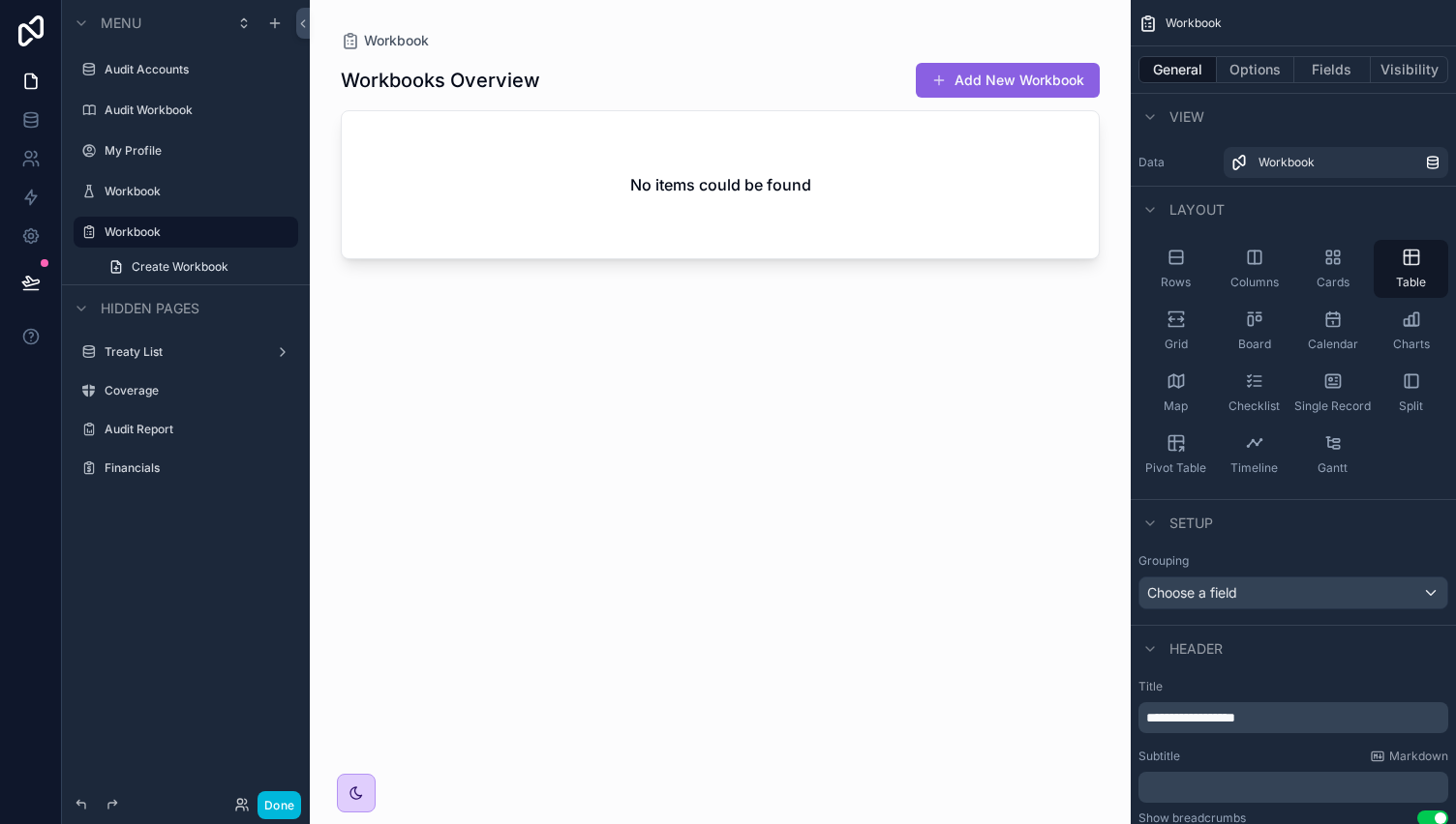
click at [1185, 255] on div "Rows" at bounding box center [1176, 268] width 75 height 58
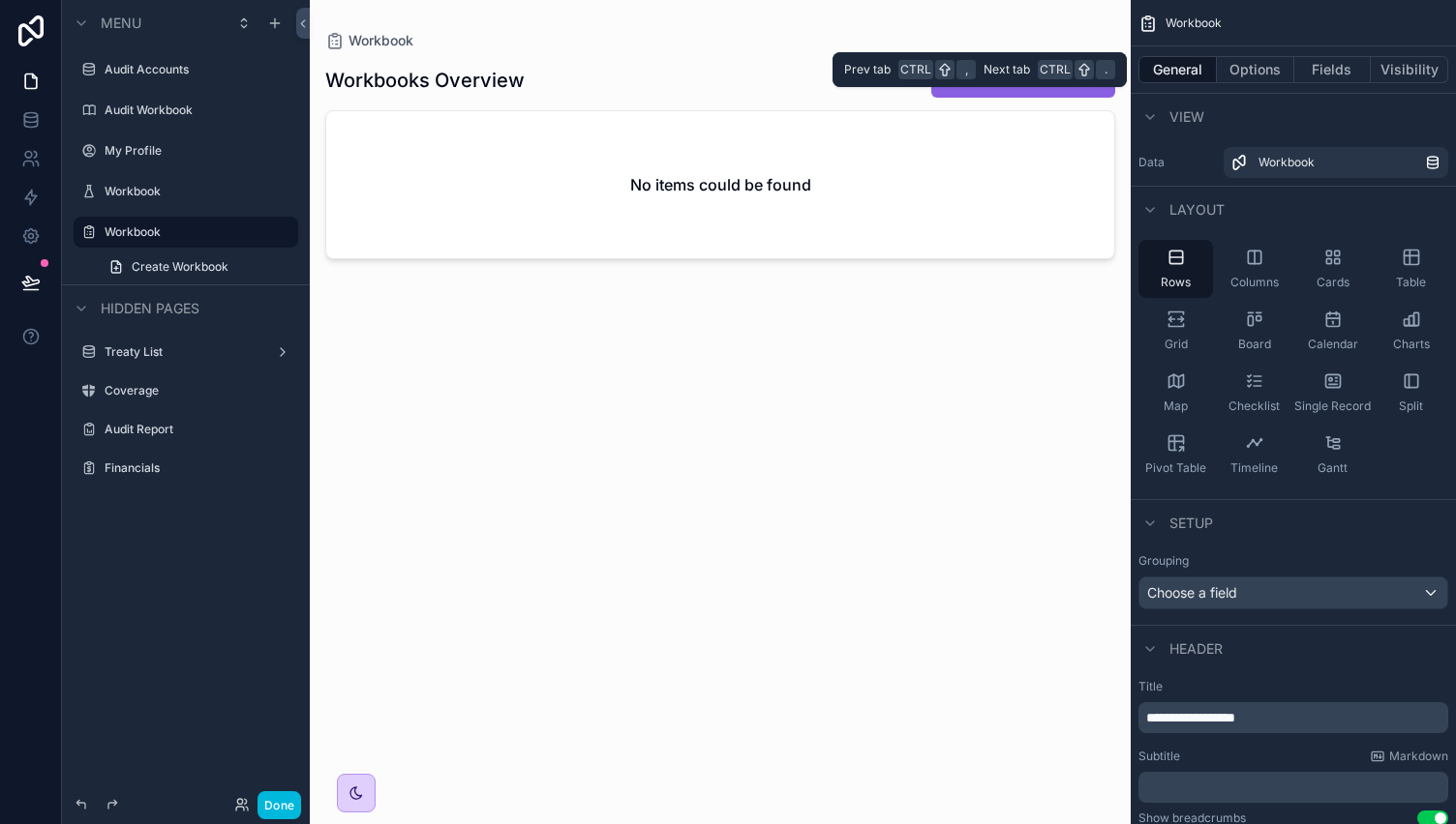
click at [1247, 66] on button "Options" at bounding box center [1256, 69] width 77 height 27
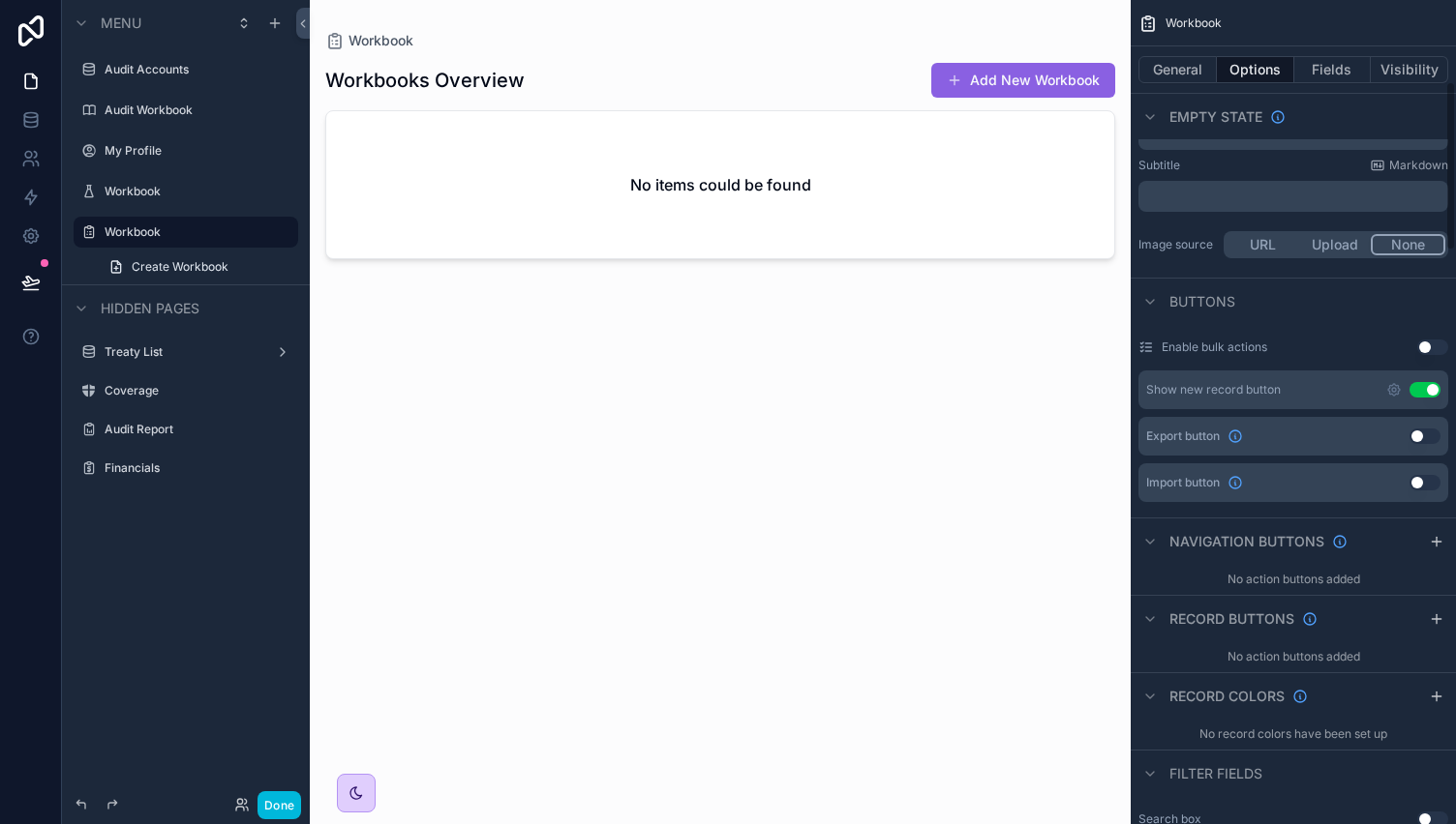
scroll to position [397, 0]
click at [1420, 481] on button "Use setting" at bounding box center [1424, 482] width 31 height 16
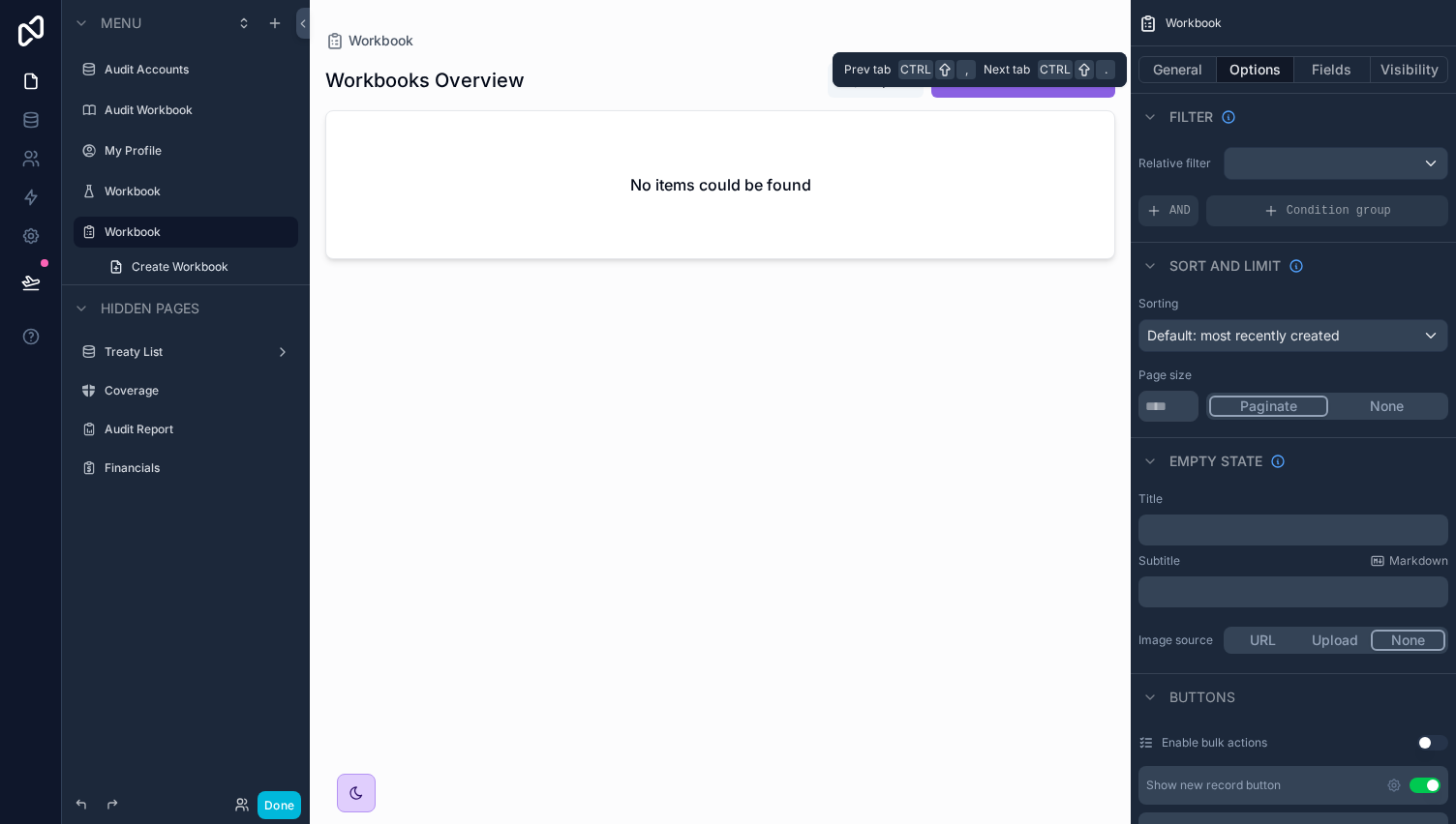
click at [1178, 67] on button "General" at bounding box center [1177, 69] width 78 height 27
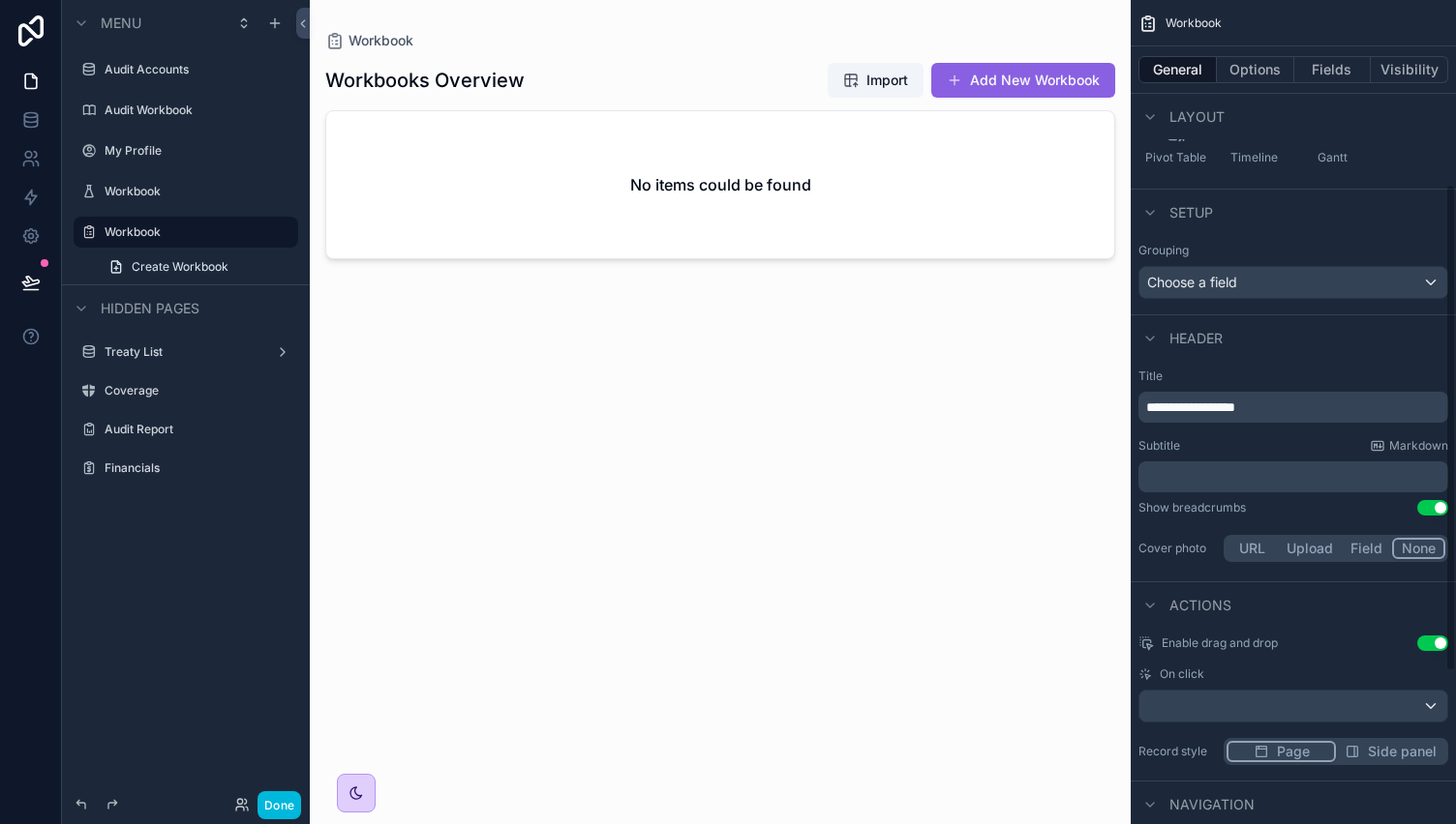
scroll to position [312, 0]
click at [879, 78] on span "Import" at bounding box center [887, 81] width 41 height 20
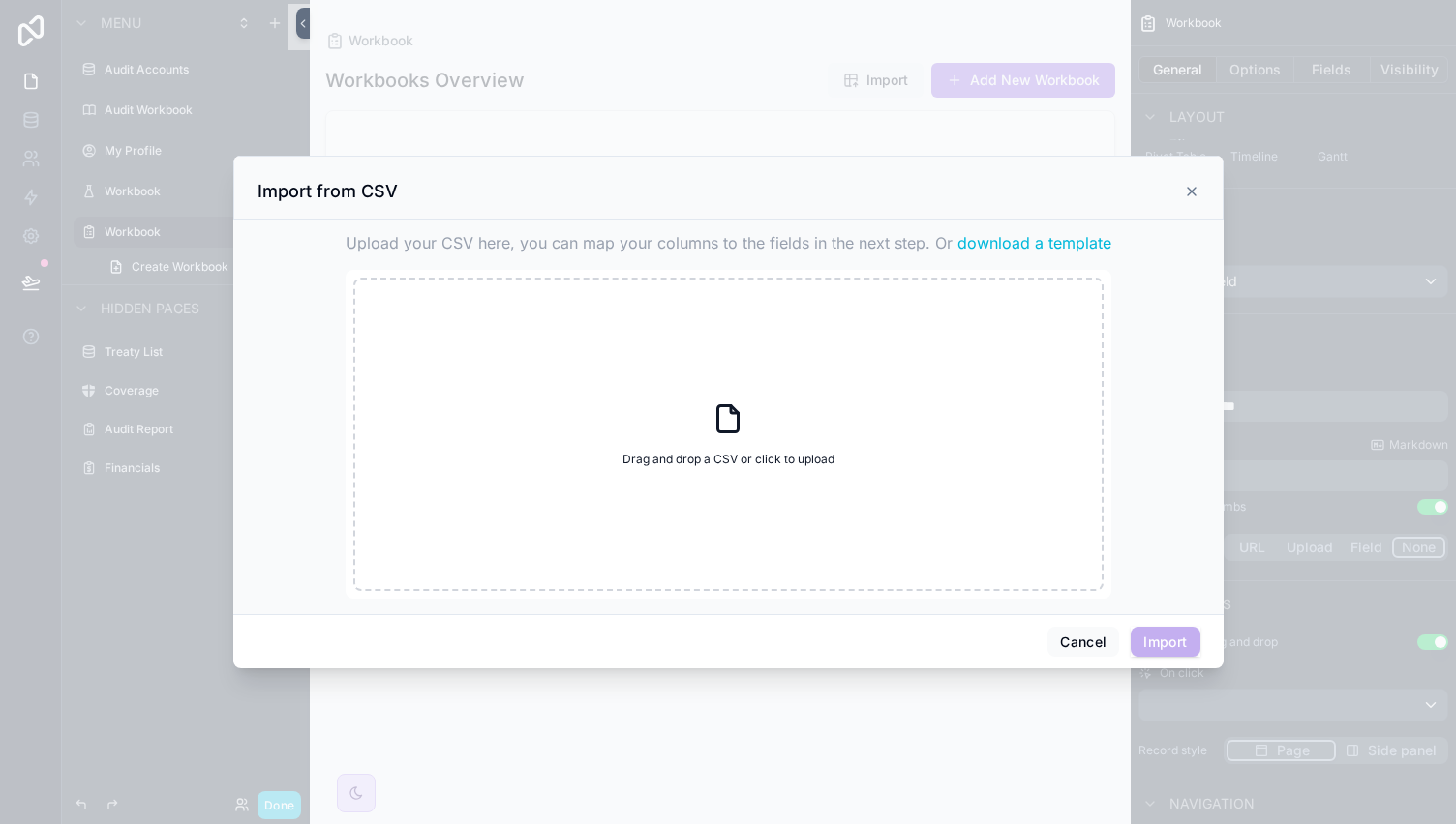
click at [1014, 247] on span "download a template" at bounding box center [1035, 243] width 154 height 24
click at [1187, 187] on icon "scrollable content" at bounding box center [1191, 191] width 16 height 16
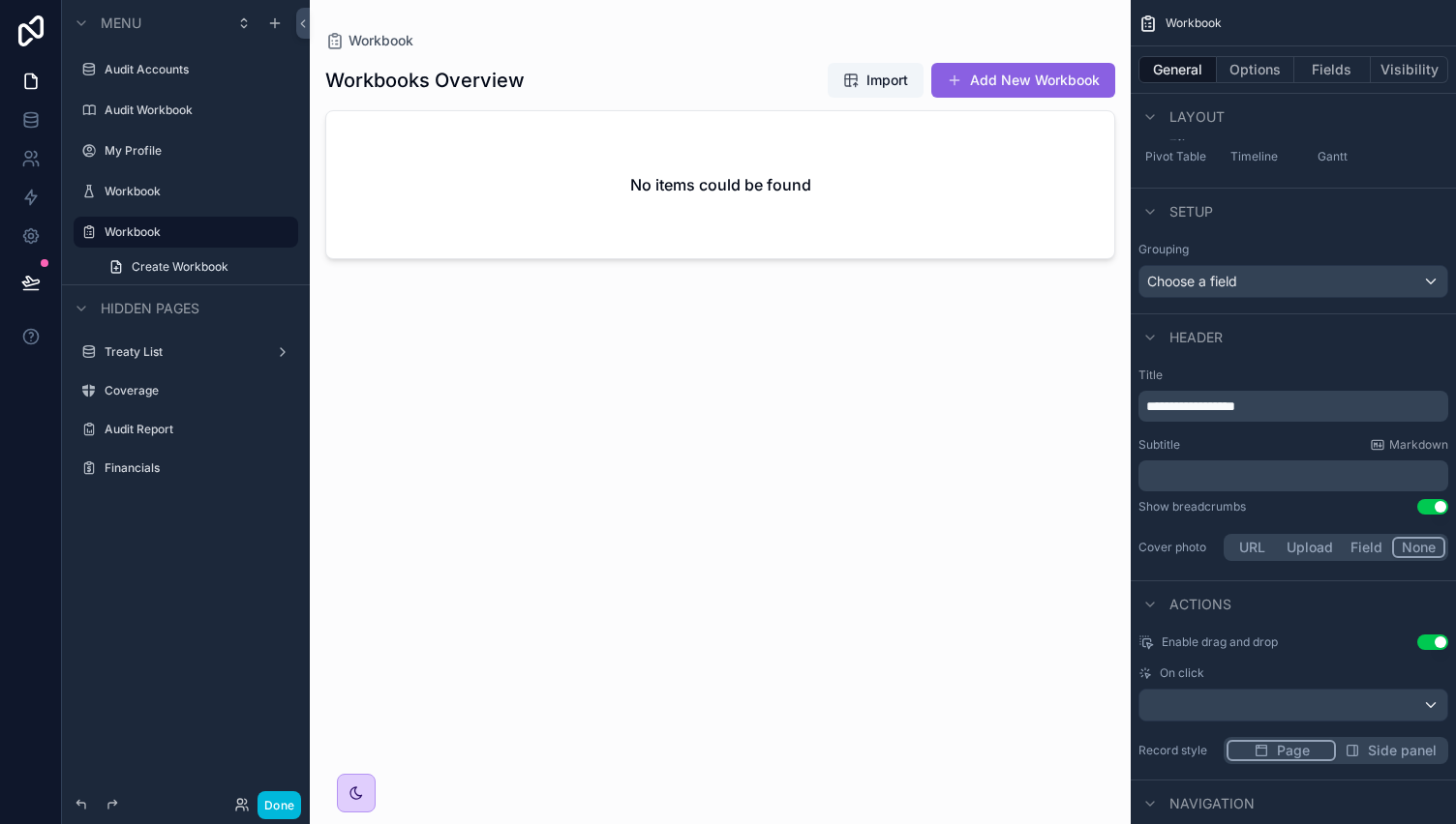
click at [190, 264] on span "Create Workbook" at bounding box center [180, 267] width 97 height 16
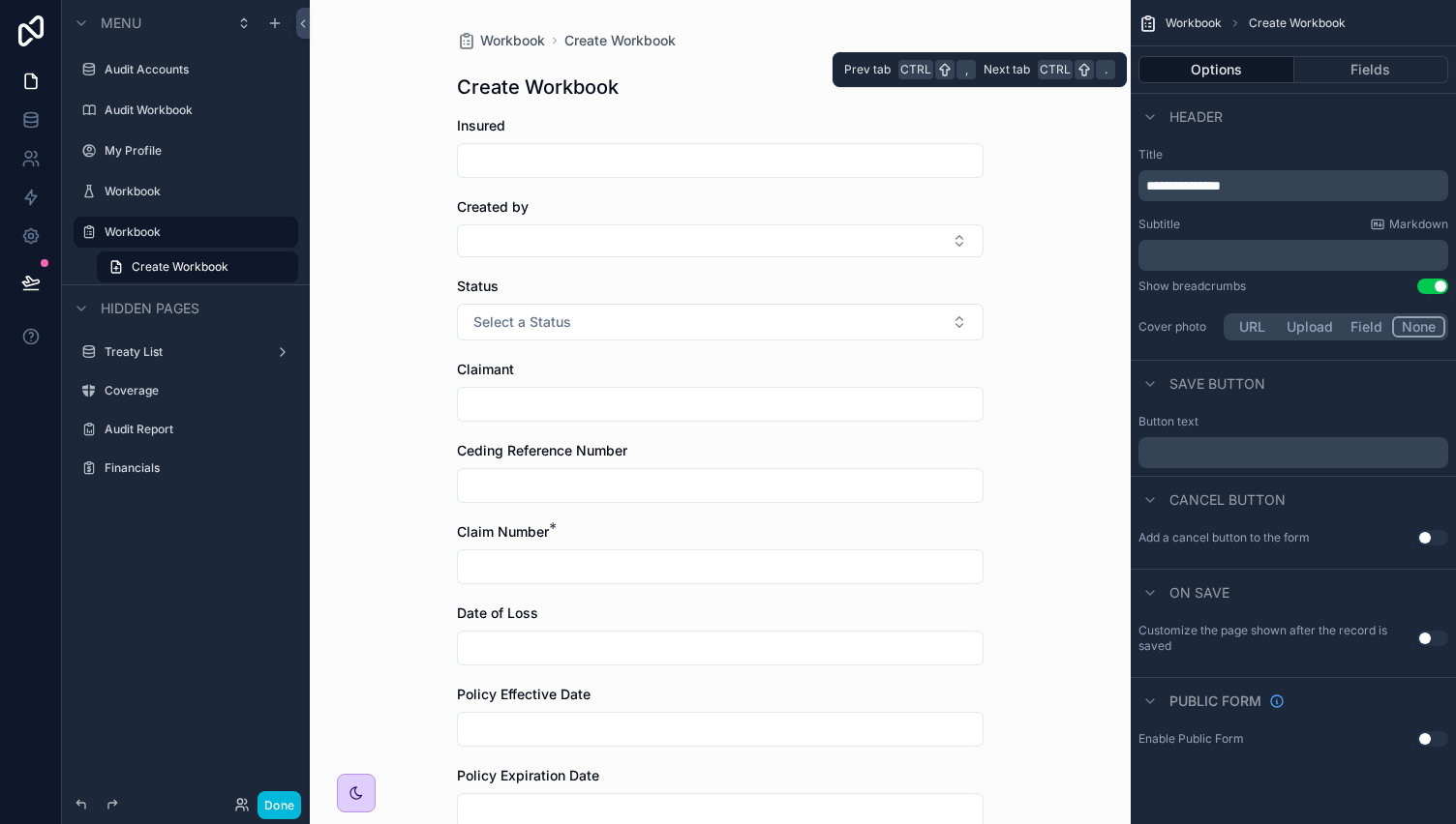
click at [1334, 69] on button "Fields" at bounding box center [1371, 69] width 155 height 27
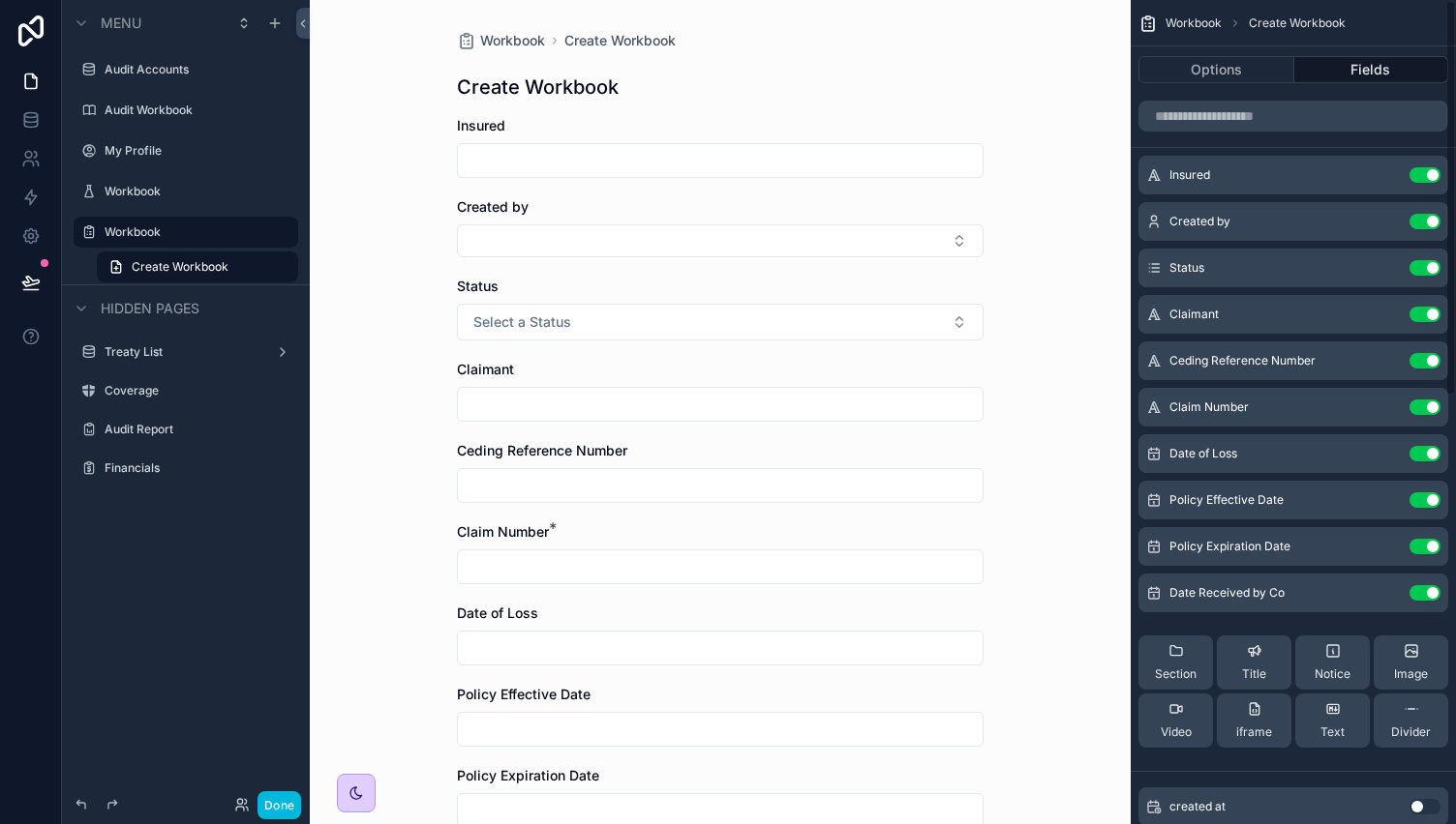
click at [1426, 165] on div "Insured Use setting" at bounding box center [1293, 175] width 310 height 38
click at [1426, 171] on button "Use setting" at bounding box center [1424, 176] width 31 height 16
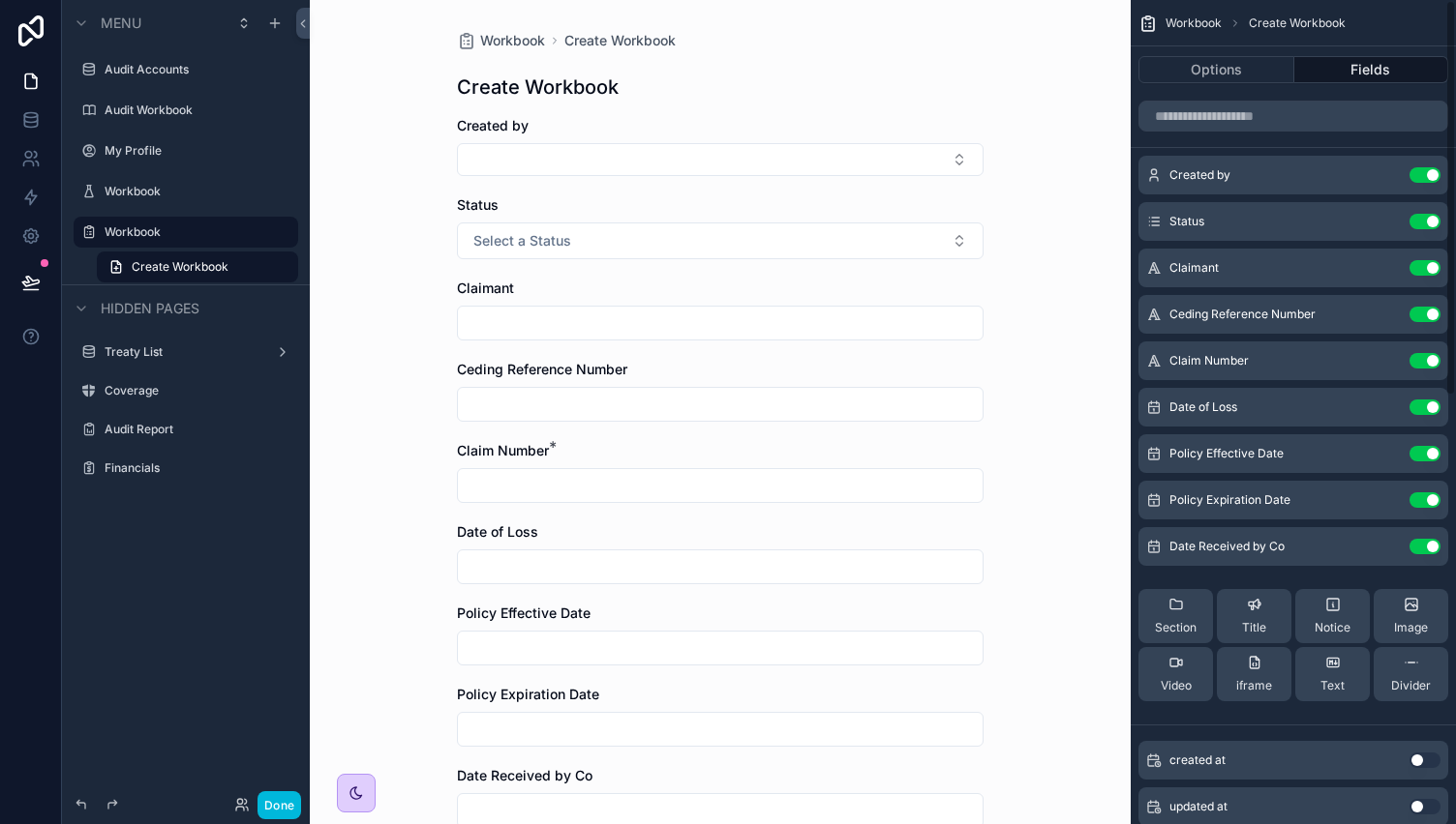
click at [1426, 171] on button "Use setting" at bounding box center [1424, 176] width 31 height 16
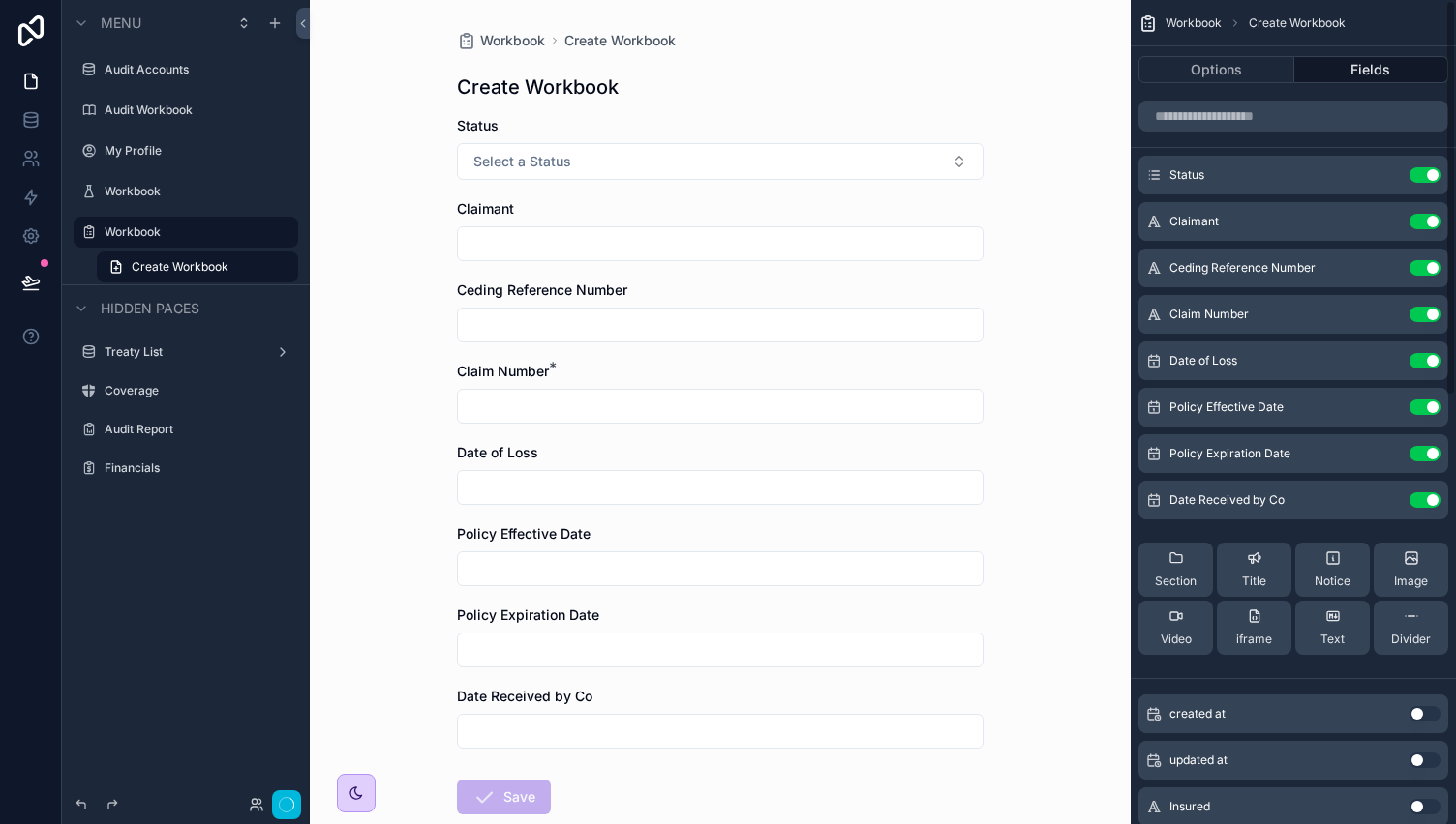
click at [1426, 171] on button "Use setting" at bounding box center [1424, 176] width 31 height 16
click at [1426, 214] on button "Use setting" at bounding box center [1424, 222] width 31 height 16
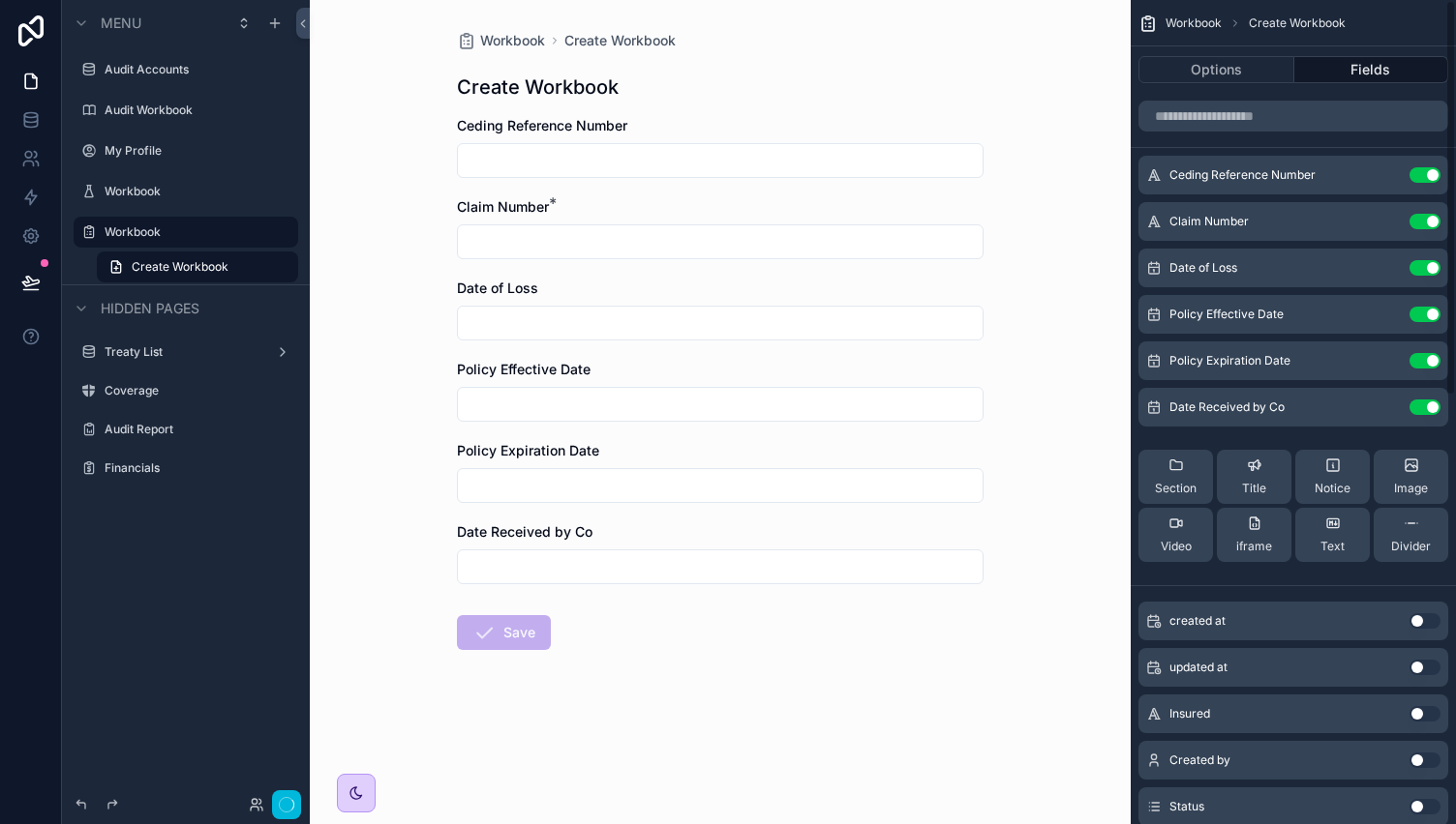
click at [1426, 171] on button "Use setting" at bounding box center [1424, 176] width 31 height 16
click at [1426, 214] on button "Use setting" at bounding box center [1424, 222] width 31 height 16
click at [1426, 261] on button "Use setting" at bounding box center [1424, 268] width 31 height 16
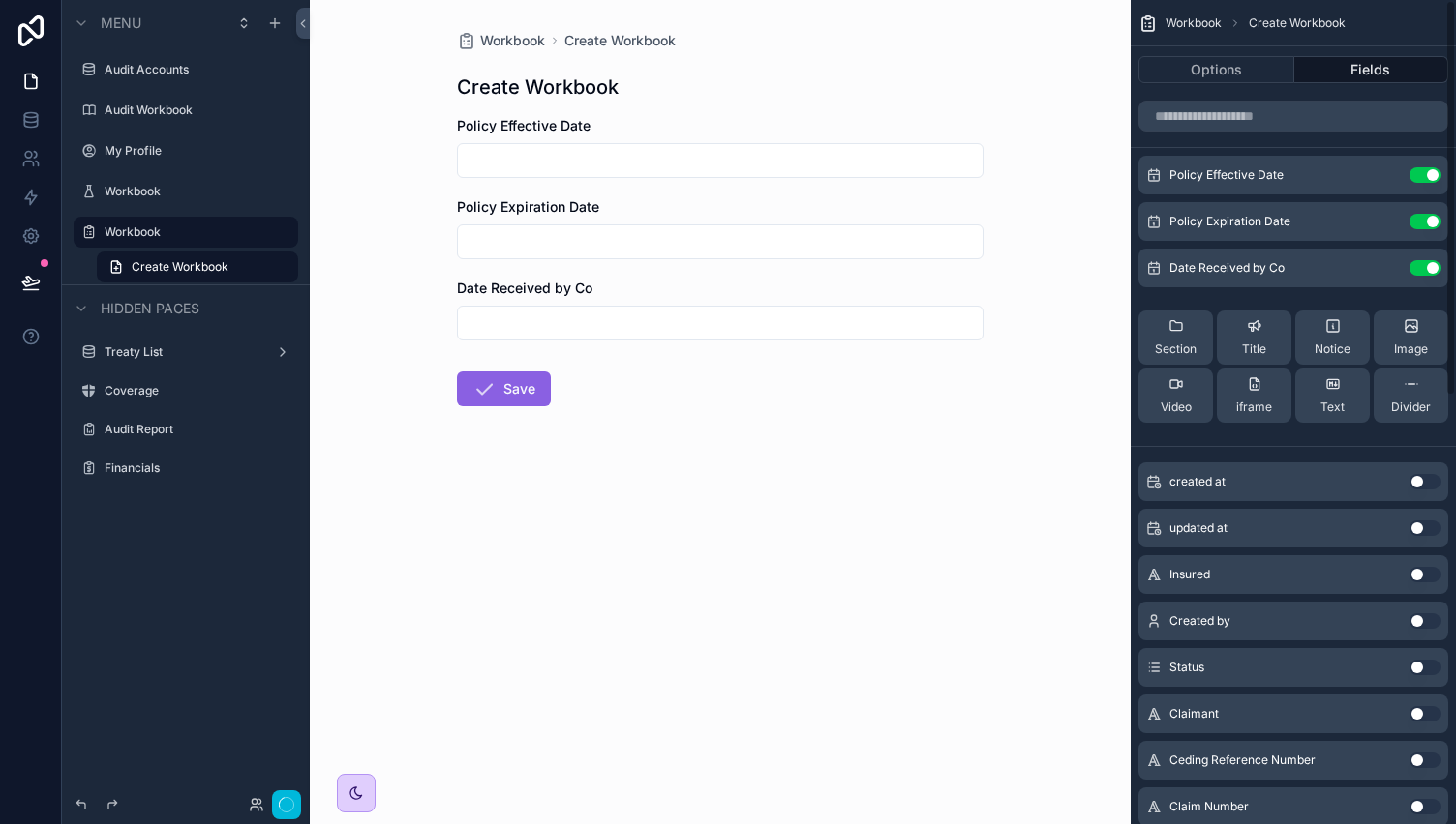
click at [1426, 171] on button "Use setting" at bounding box center [1424, 176] width 31 height 16
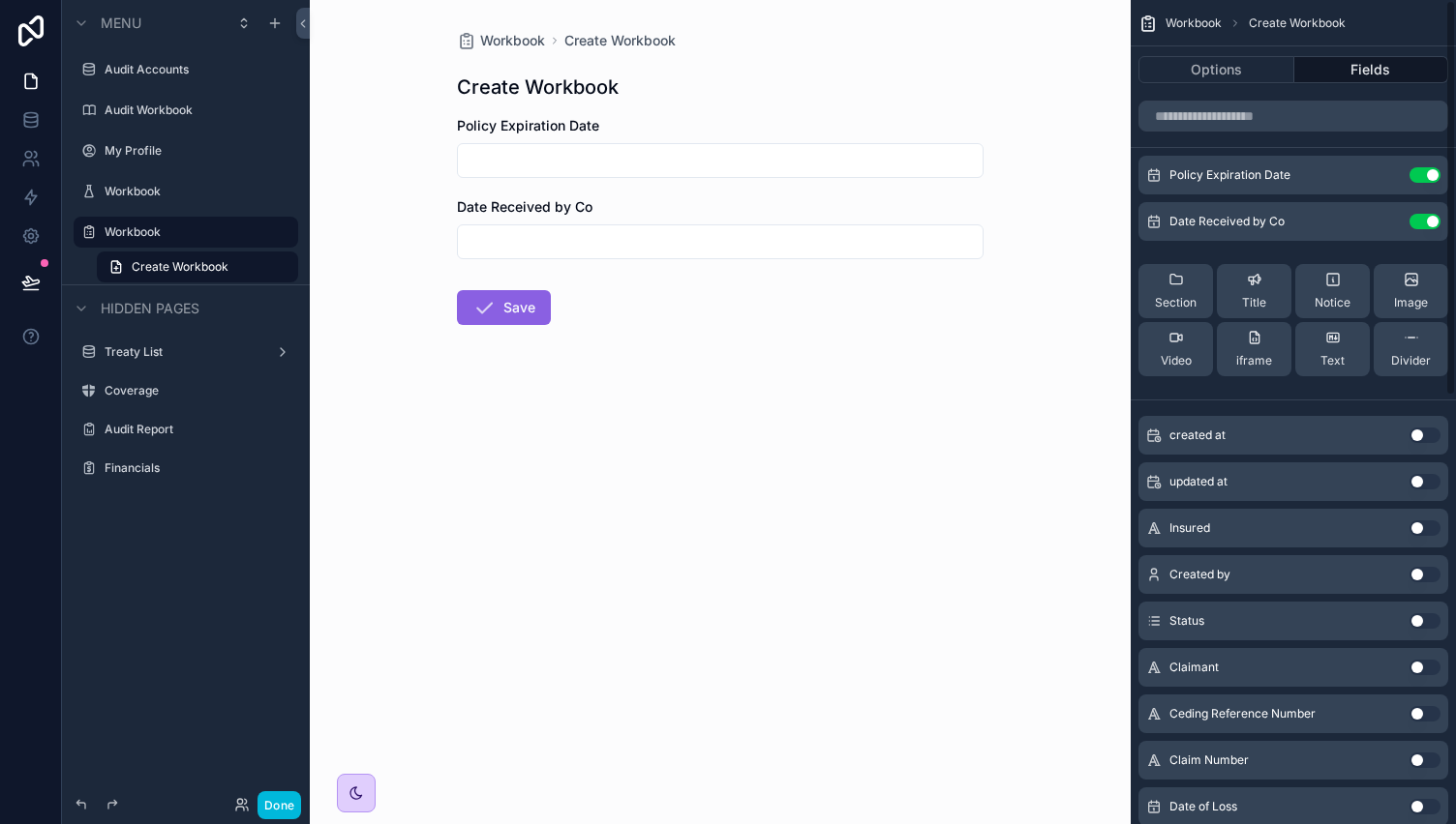
click at [1426, 171] on button "Use setting" at bounding box center [1424, 176] width 31 height 16
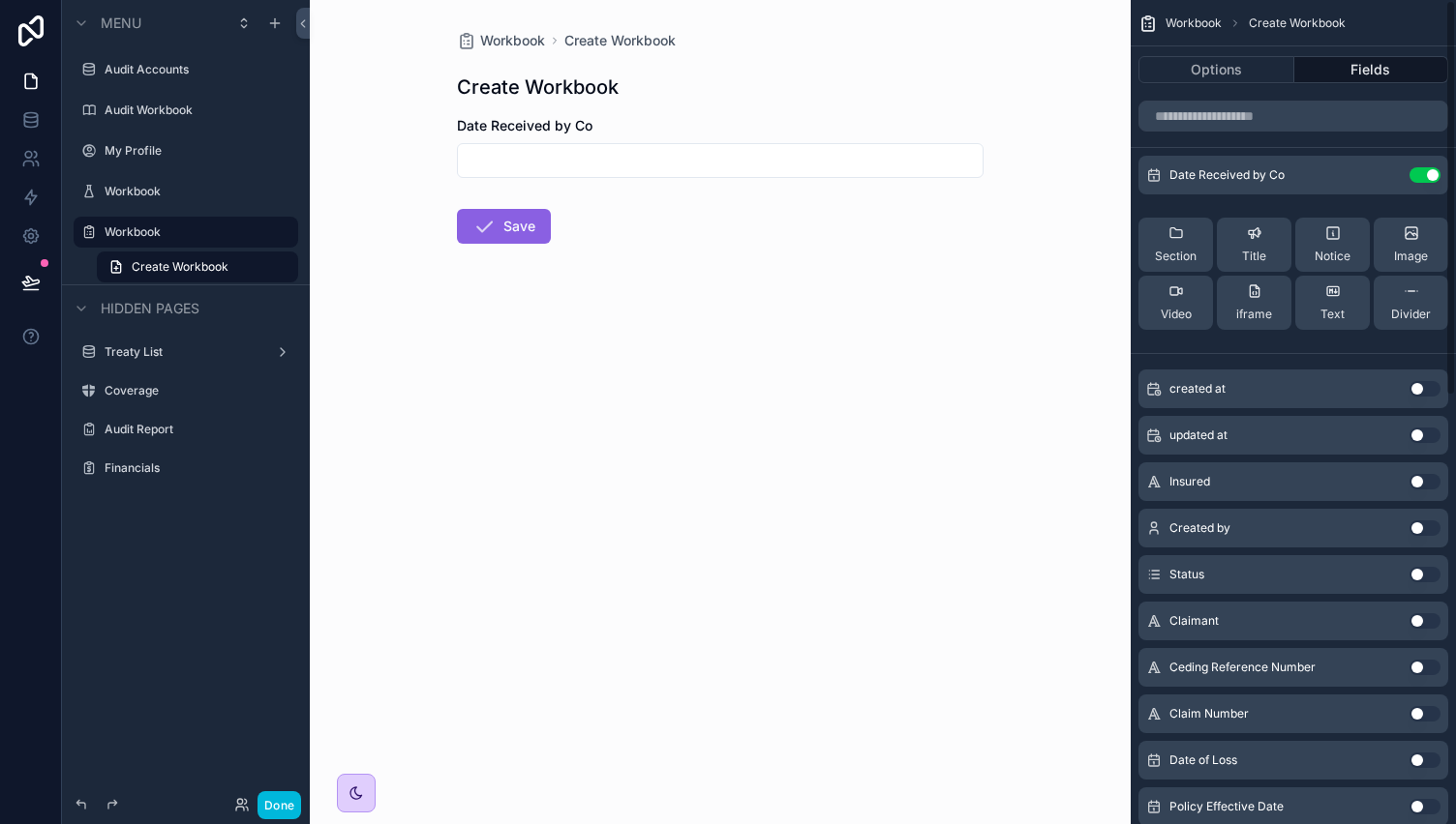
click at [1426, 171] on button "Use setting" at bounding box center [1424, 176] width 31 height 16
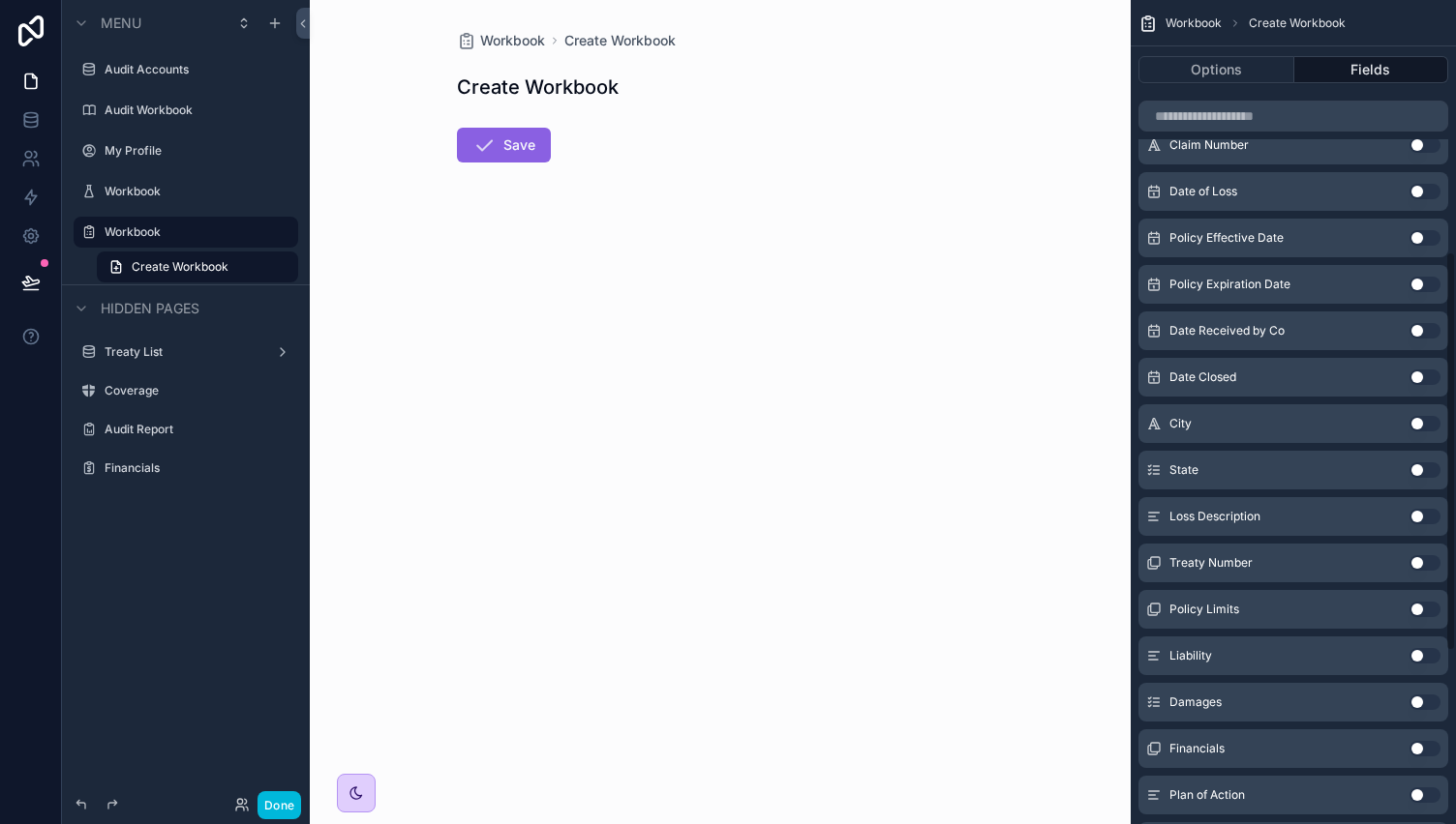
scroll to position [521, 0]
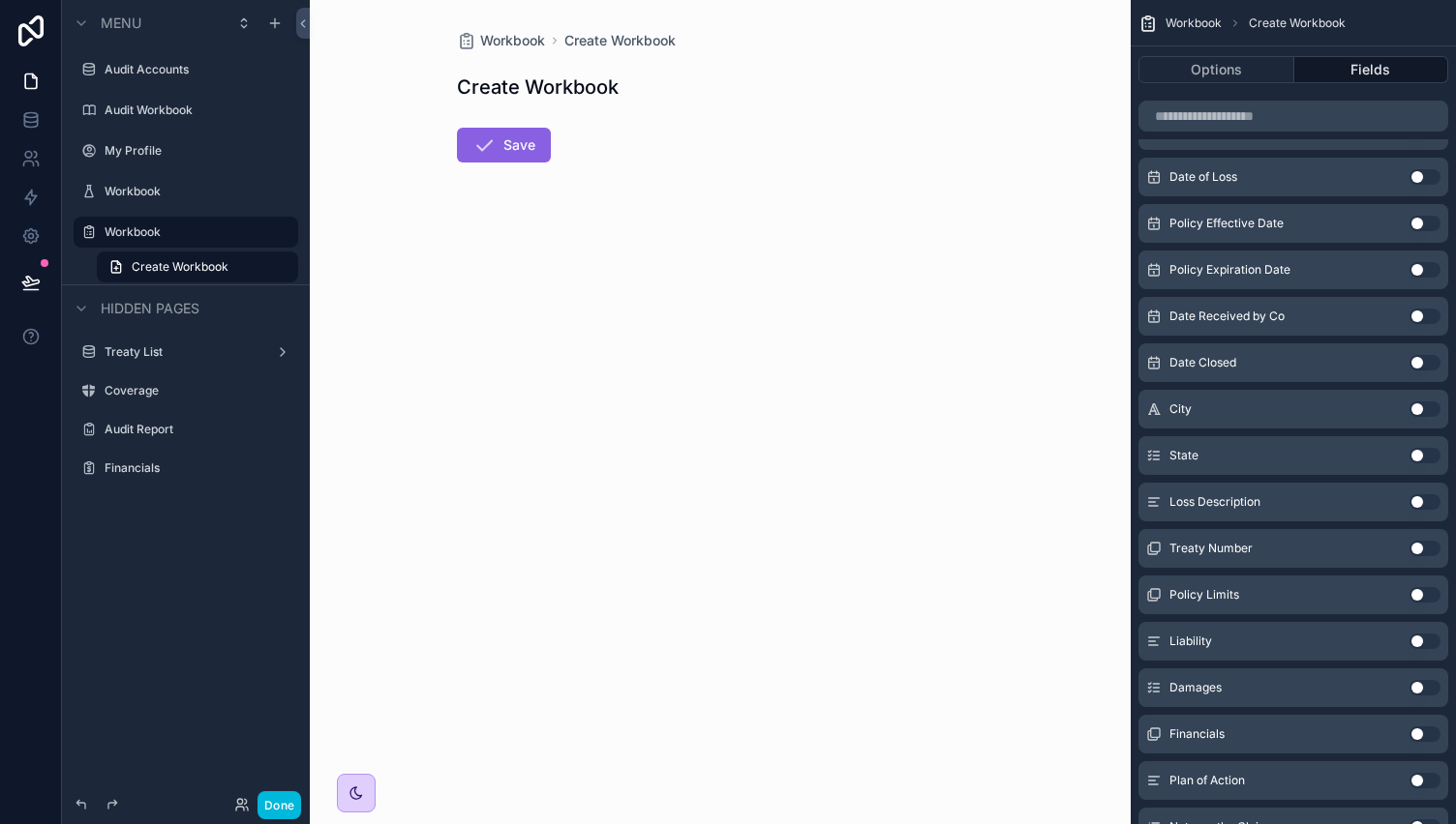
click at [1422, 555] on button "Use setting" at bounding box center [1424, 549] width 31 height 16
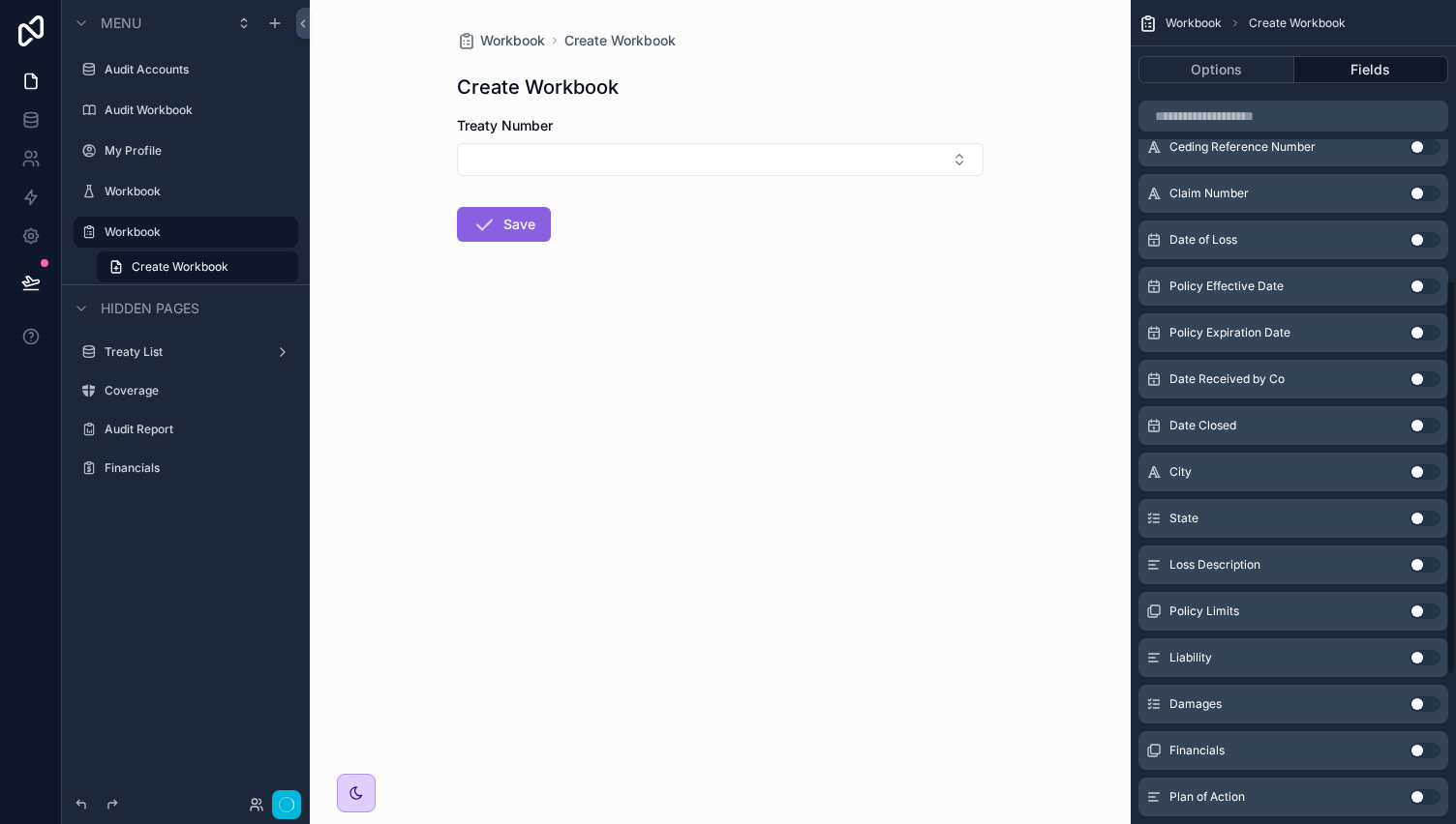
scroll to position [582, 0]
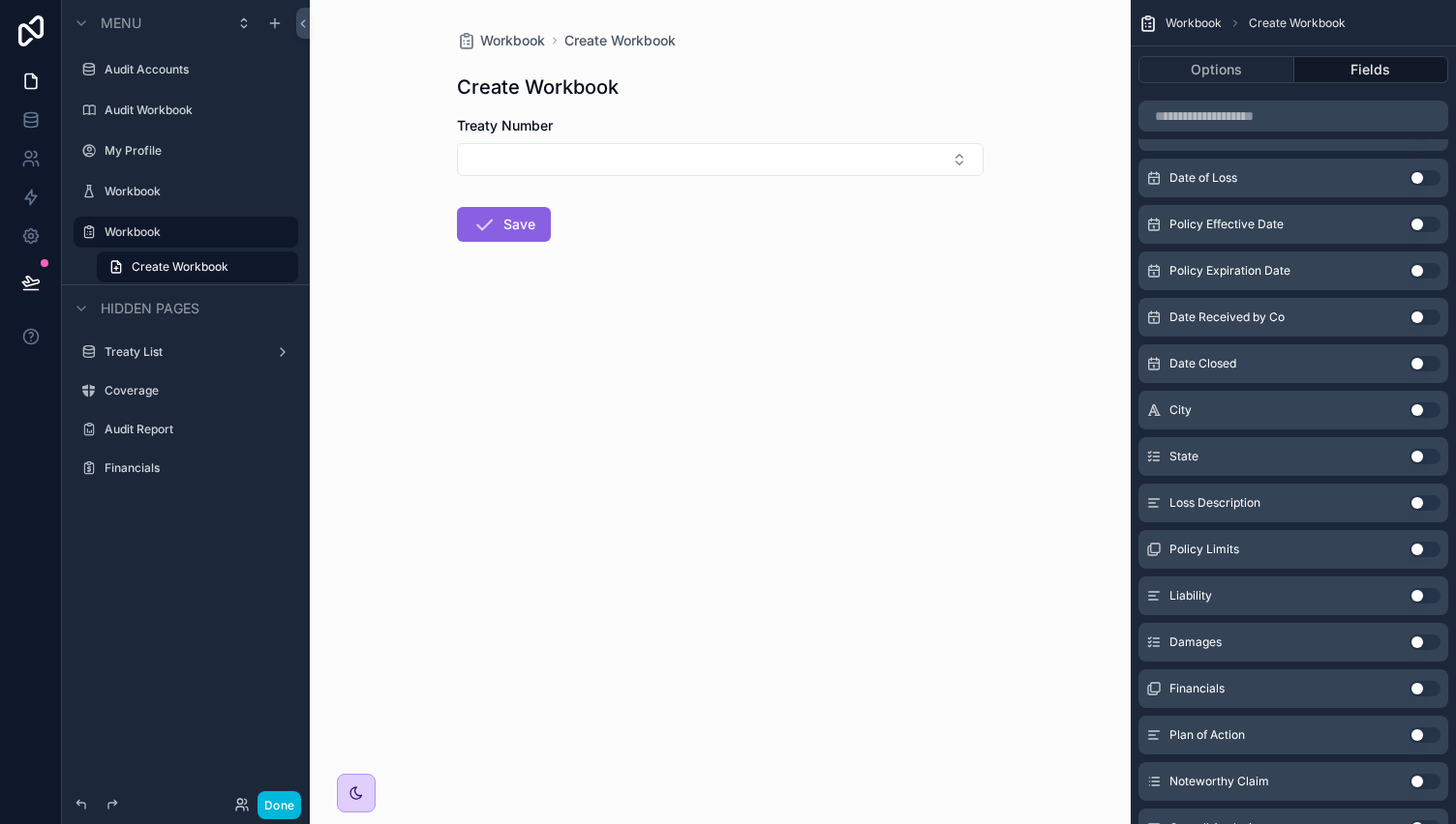
click at [656, 156] on button "Select Button" at bounding box center [720, 159] width 526 height 33
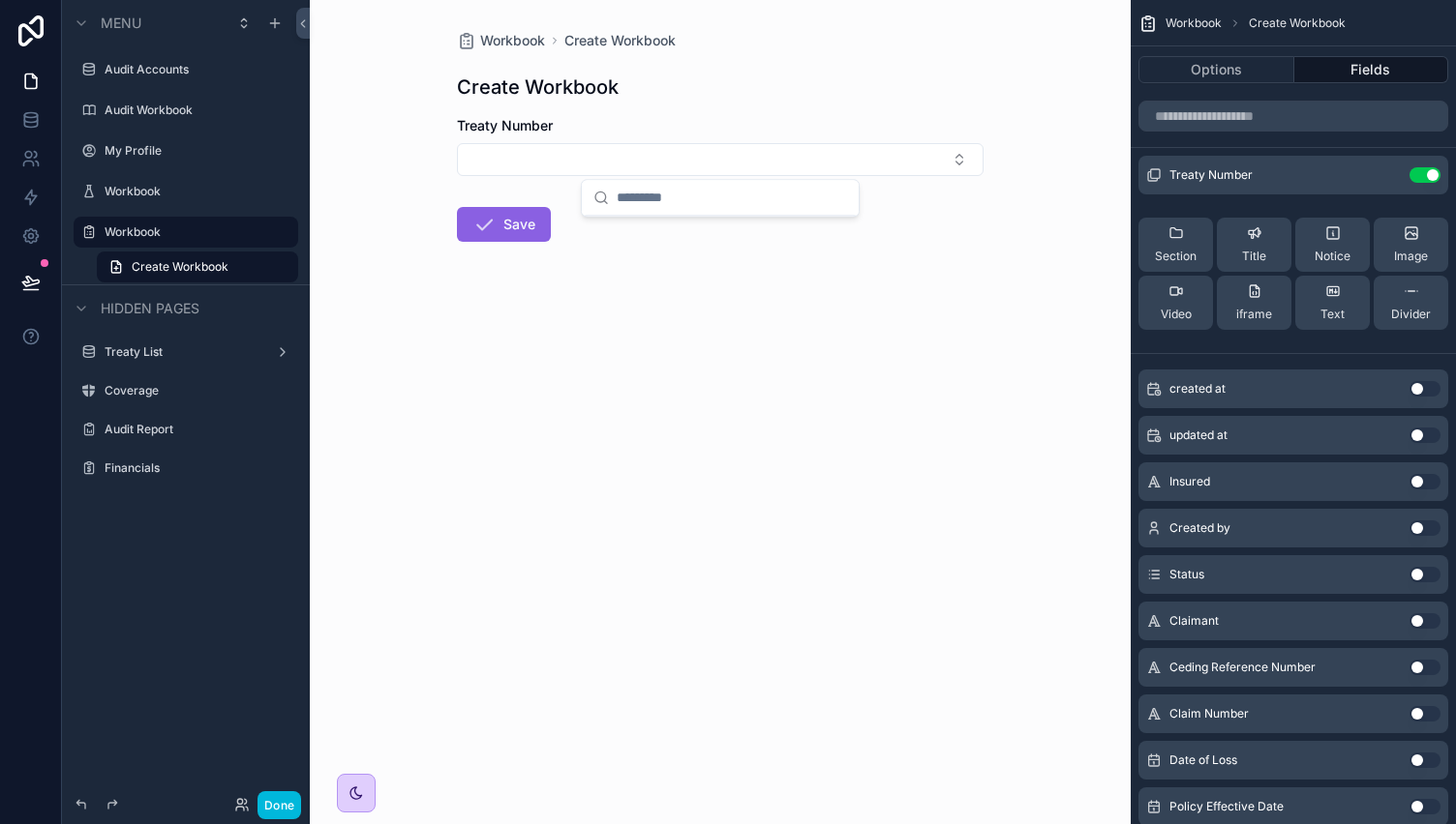
click at [0, 0] on icon "scrollable content" at bounding box center [0, 0] width 0 height 0
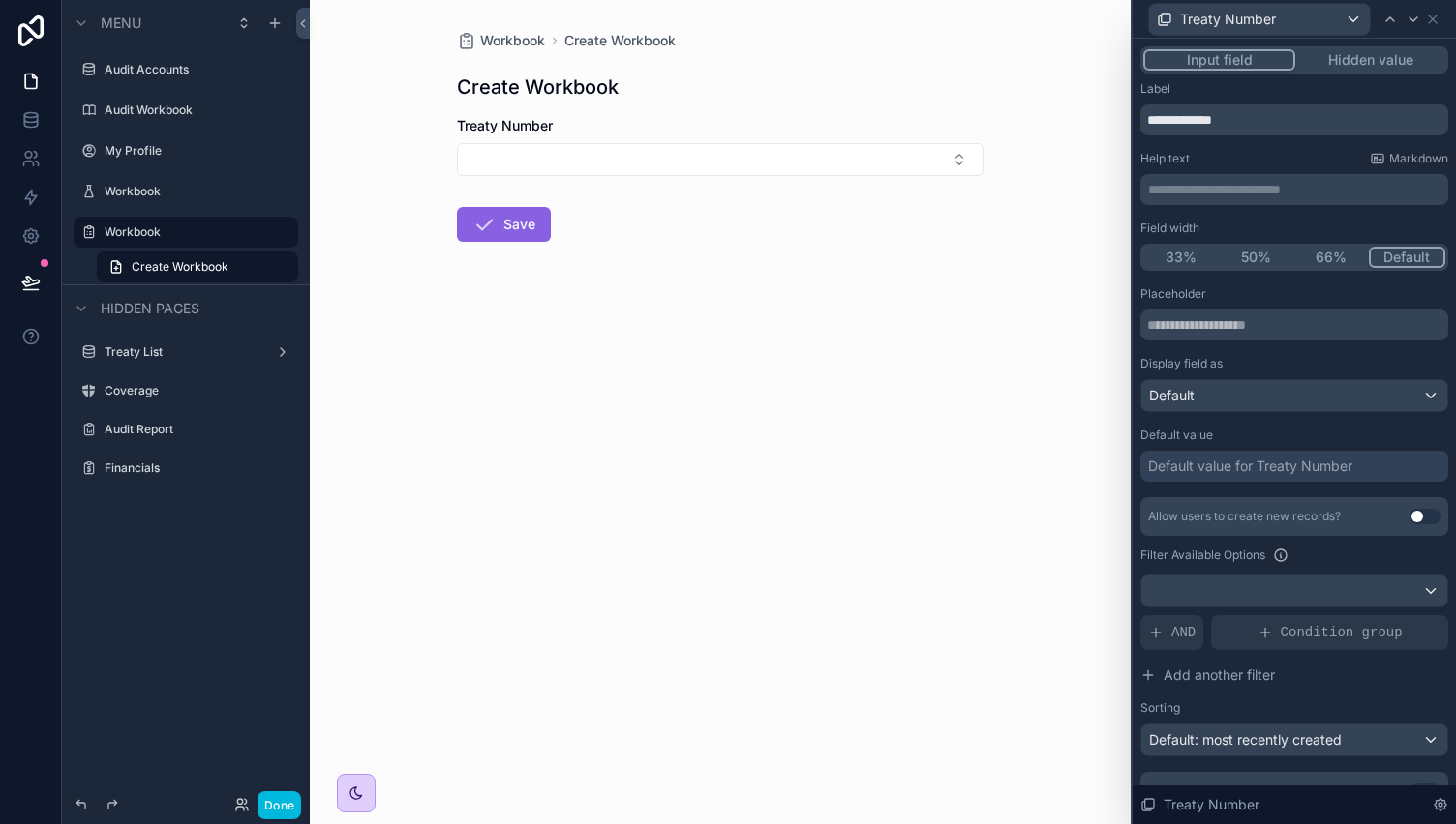
scroll to position [85, 0]
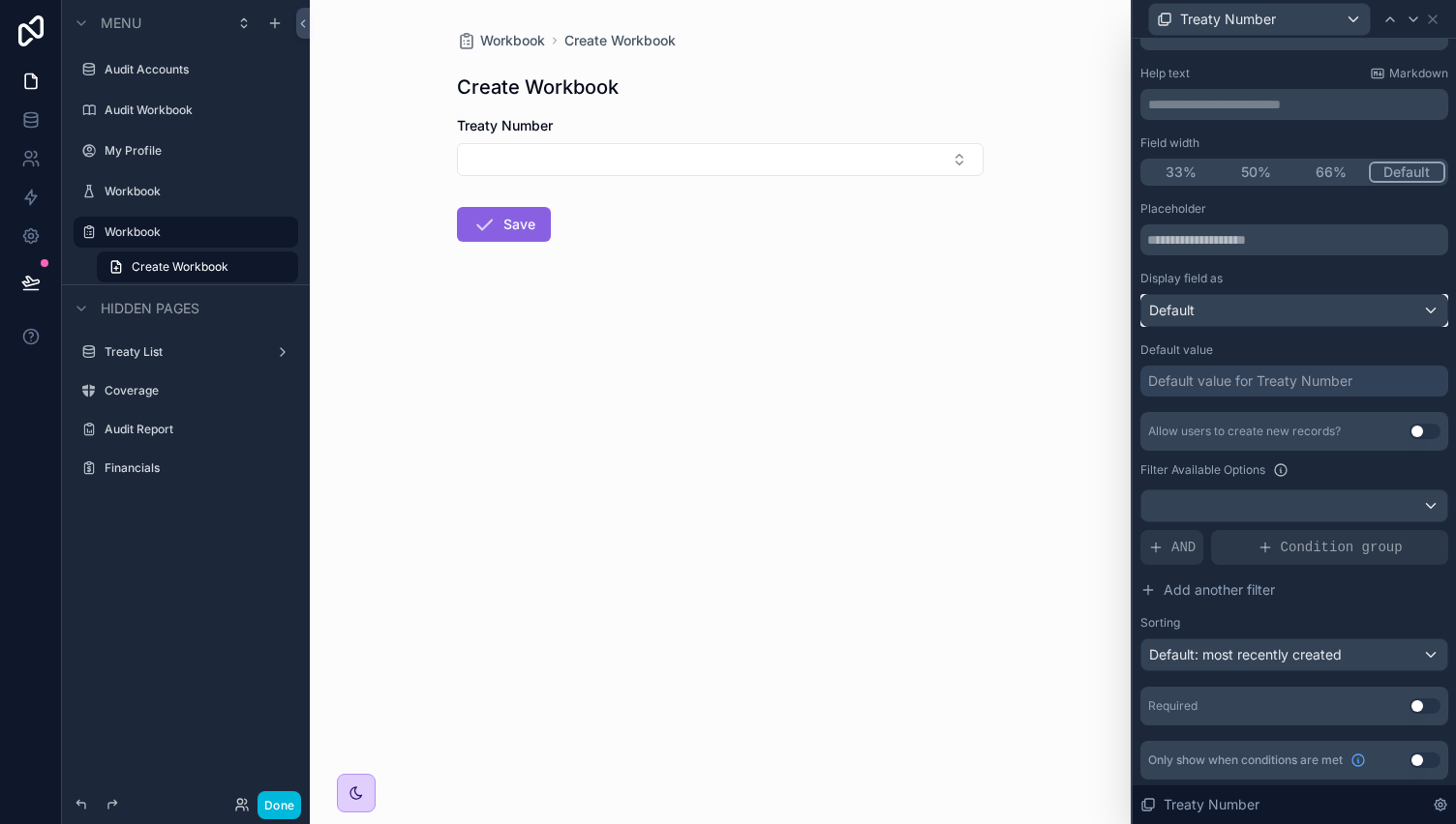
click at [1240, 303] on div "Default" at bounding box center [1294, 310] width 306 height 31
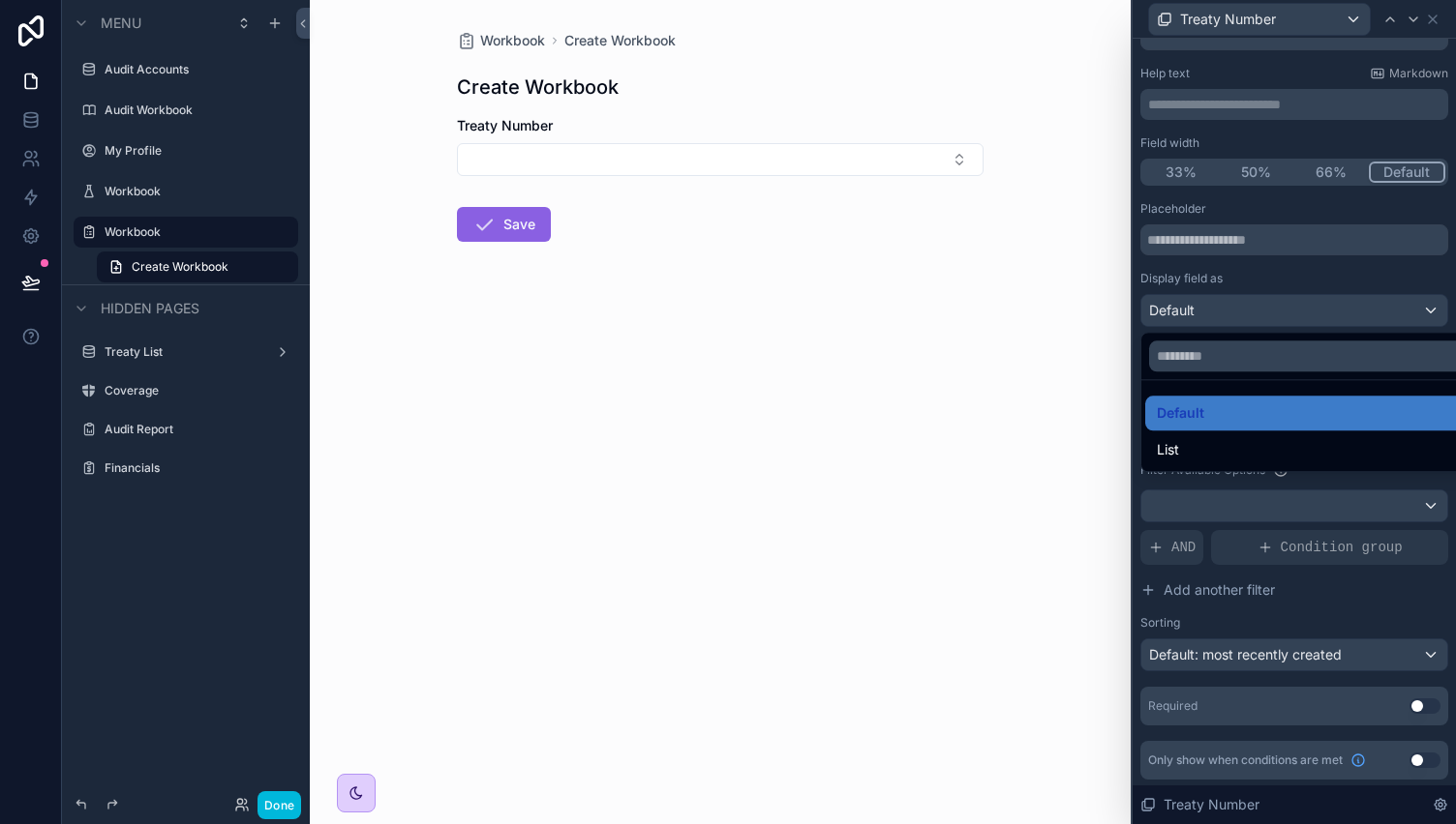
click at [1240, 303] on div at bounding box center [1294, 412] width 324 height 824
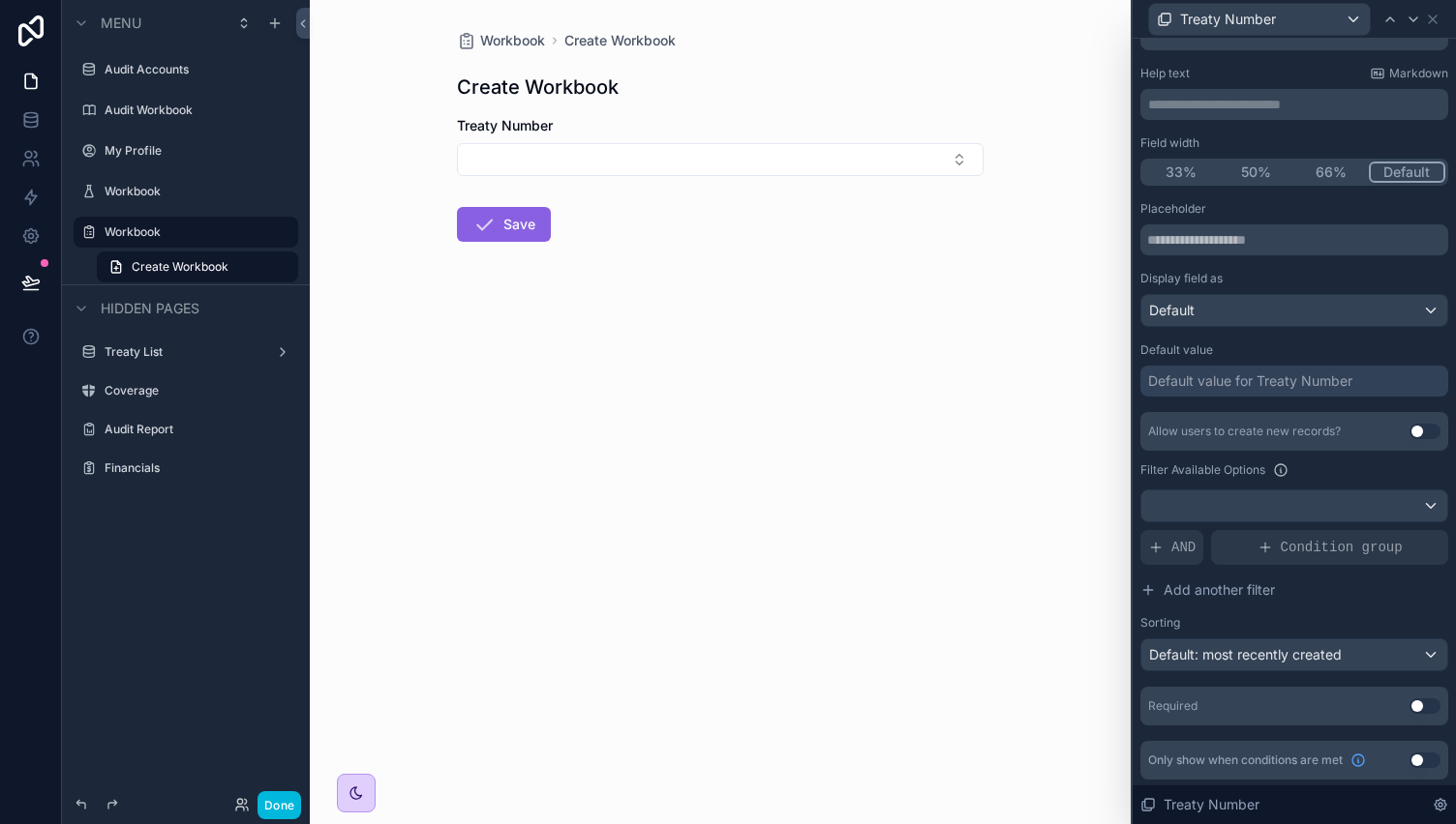
click at [1320, 288] on div "Display field as Default" at bounding box center [1294, 299] width 308 height 56
click at [1410, 430] on button "Use setting" at bounding box center [1424, 431] width 31 height 16
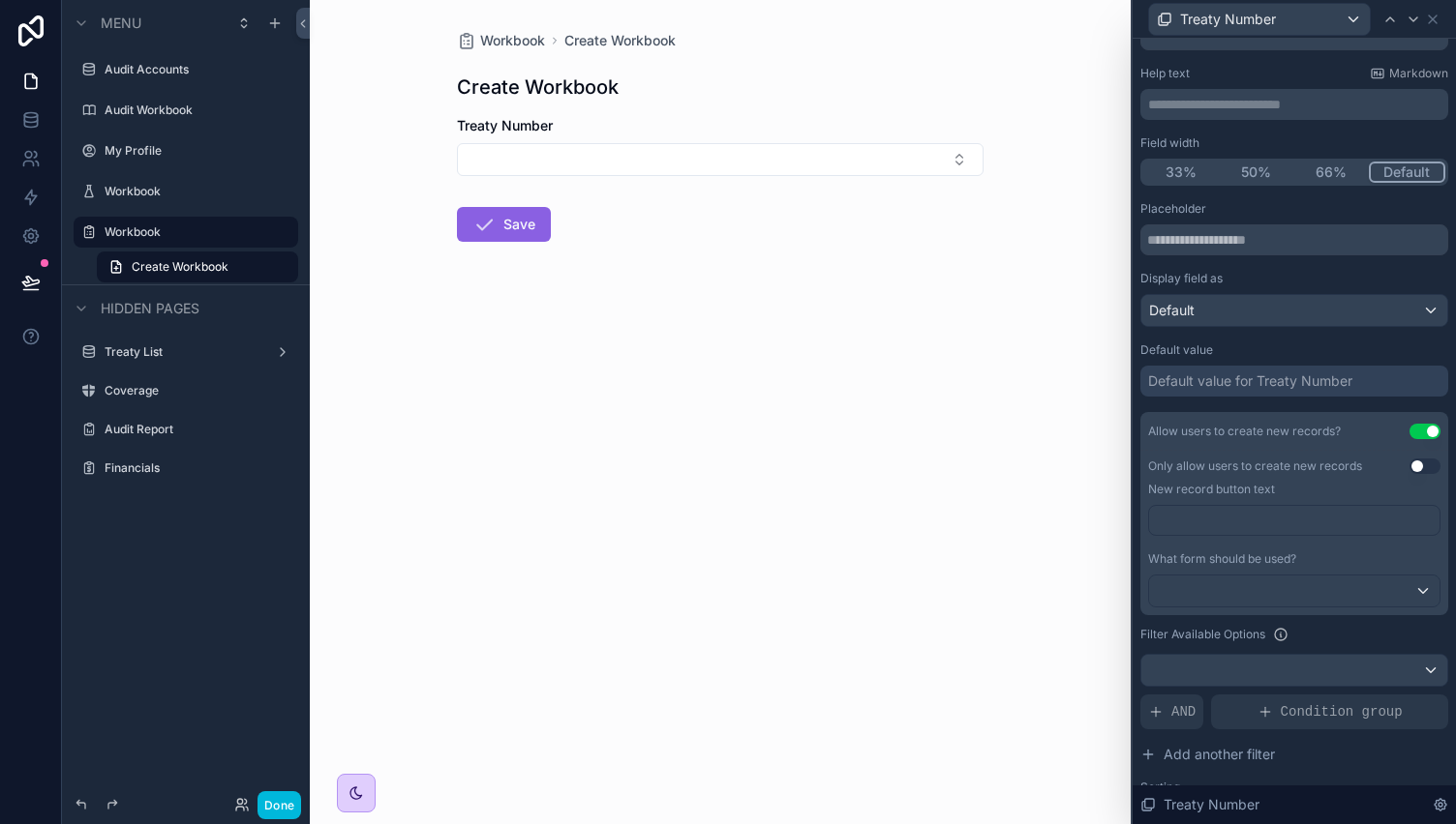
click at [1415, 424] on button "Use setting" at bounding box center [1424, 431] width 31 height 16
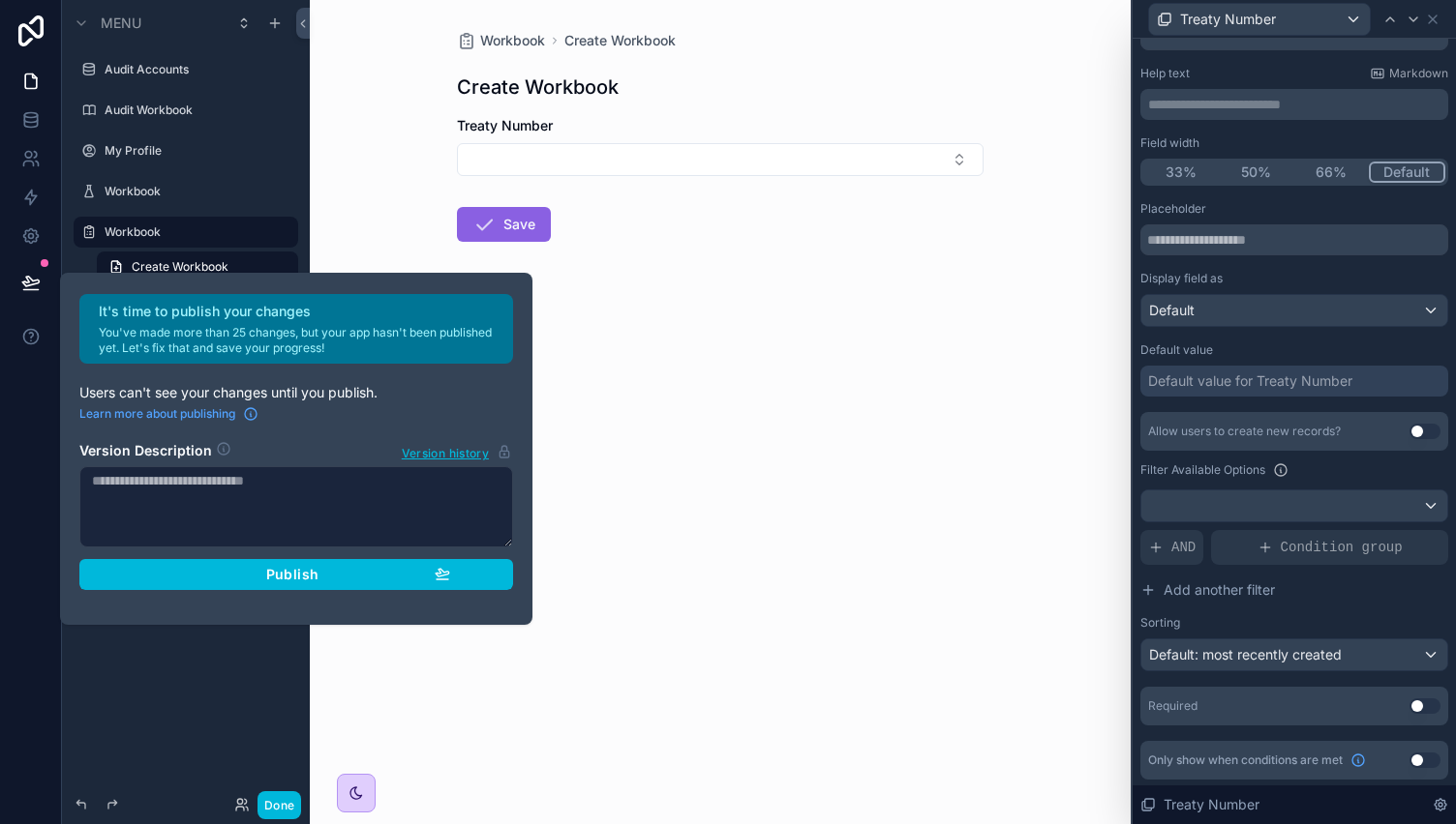
click at [635, 657] on div "Workbook Create Workbook Create Workbook Treaty Number Save" at bounding box center [721, 412] width 821 height 824
click at [635, 505] on div "Workbook Create Workbook Create Workbook Treaty Number Save" at bounding box center [721, 412] width 821 height 824
click at [672, 371] on div "Workbook Create Workbook Create Workbook Treaty Number Save" at bounding box center [721, 412] width 821 height 824
click at [333, 321] on h2 "It's time to publish your changes" at bounding box center [300, 312] width 403 height 20
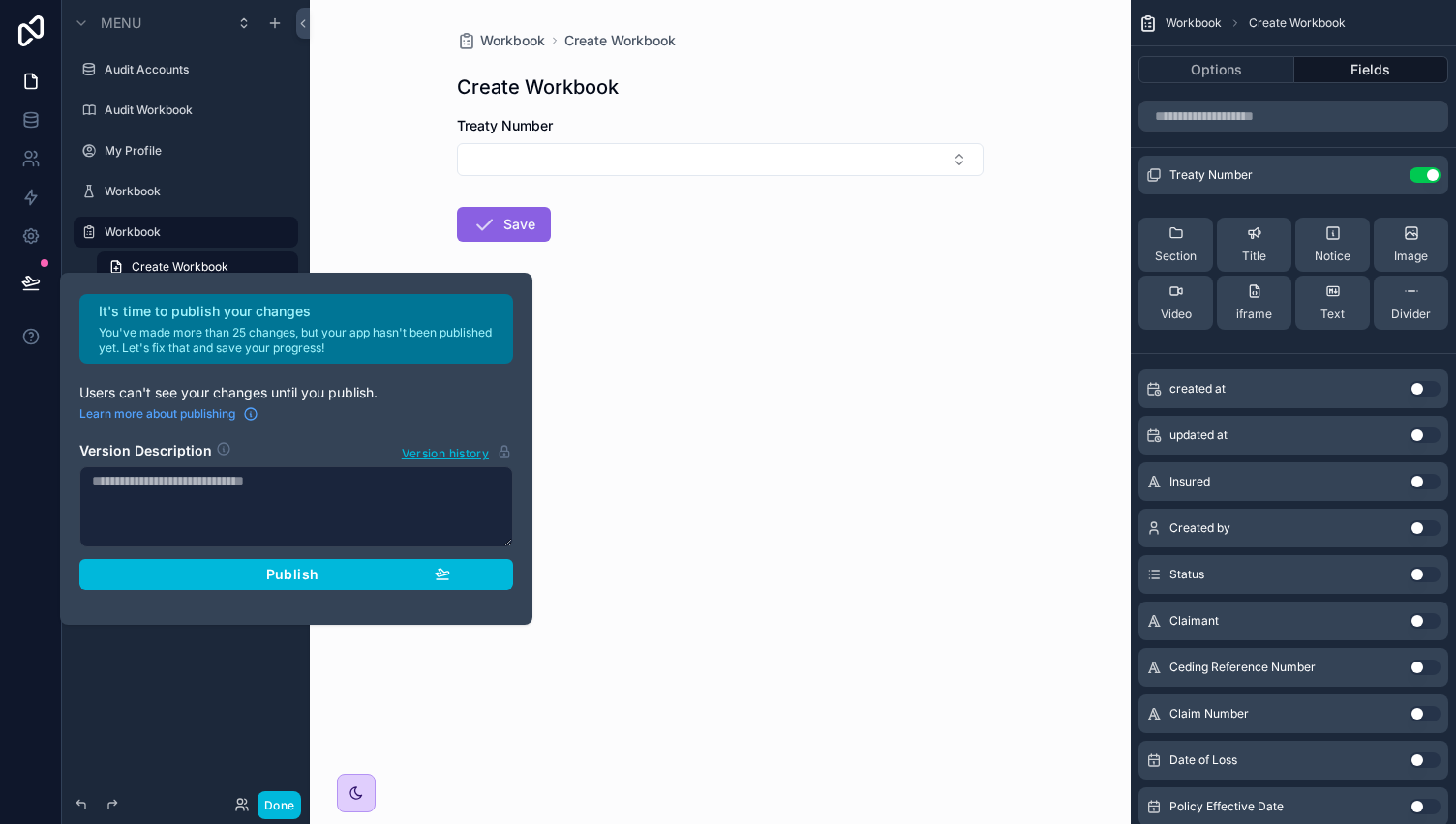
click at [324, 579] on div "Publish" at bounding box center [296, 575] width 308 height 18
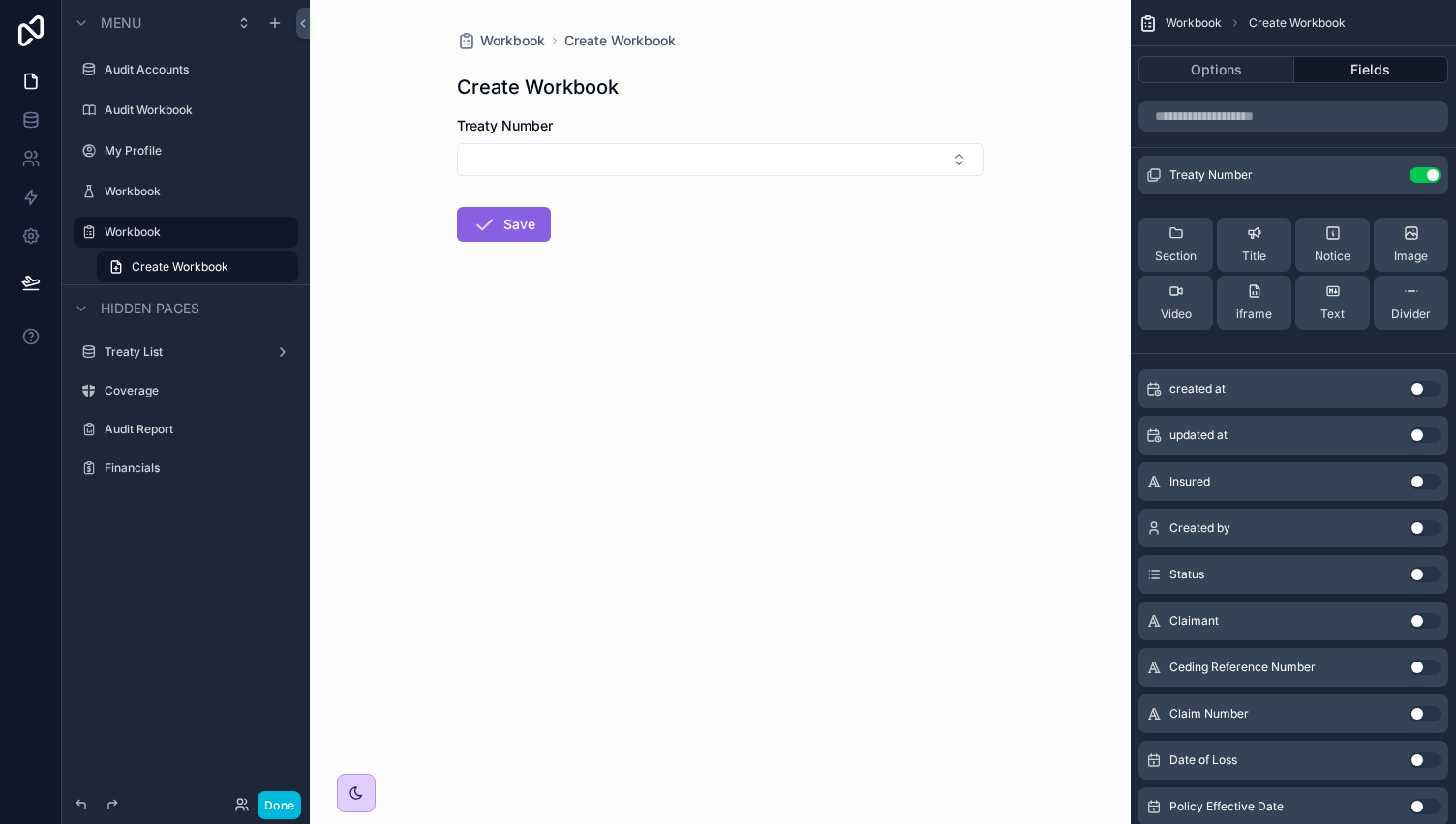
click at [697, 450] on div "Workbook Create Workbook Create Workbook Treaty Number Save" at bounding box center [721, 412] width 821 height 824
click at [628, 107] on div "Workbook Create Workbook Create Workbook Treaty Number Save" at bounding box center [720, 183] width 558 height 366
click at [33, 152] on icon at bounding box center [32, 159] width 20 height 20
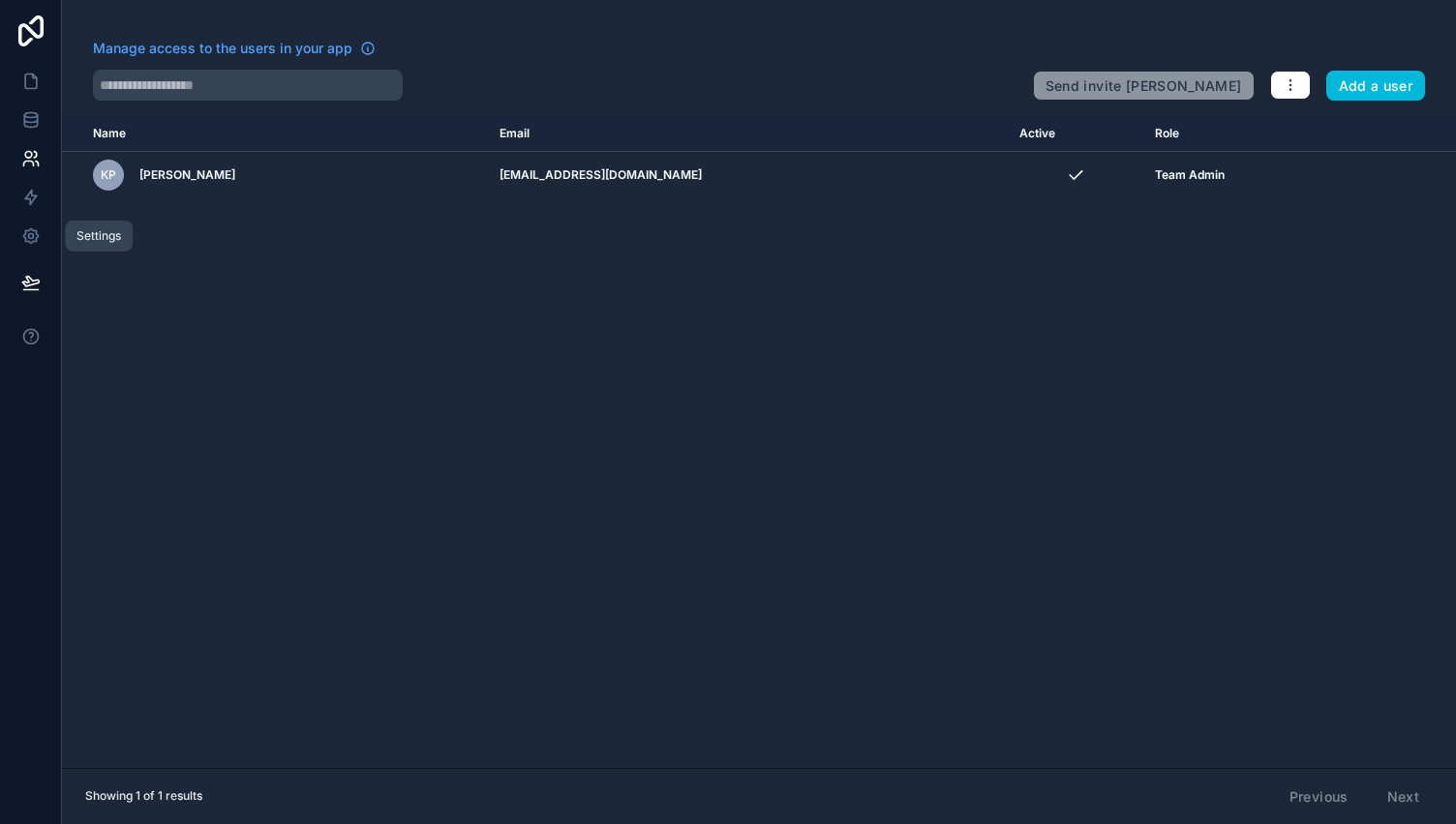
click at [25, 235] on icon at bounding box center [32, 236] width 20 height 20
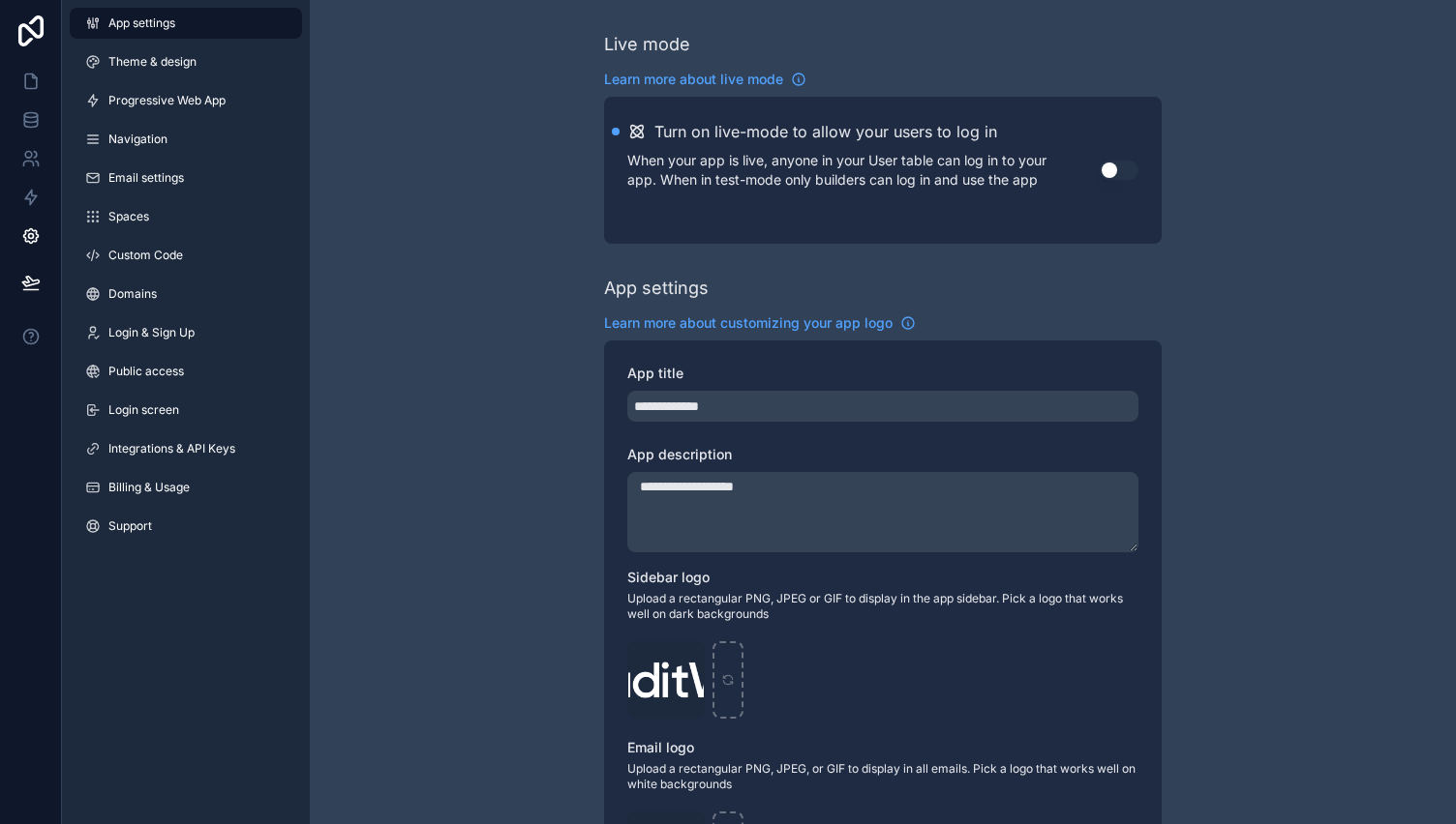
click at [193, 370] on link "Public access" at bounding box center [186, 371] width 232 height 31
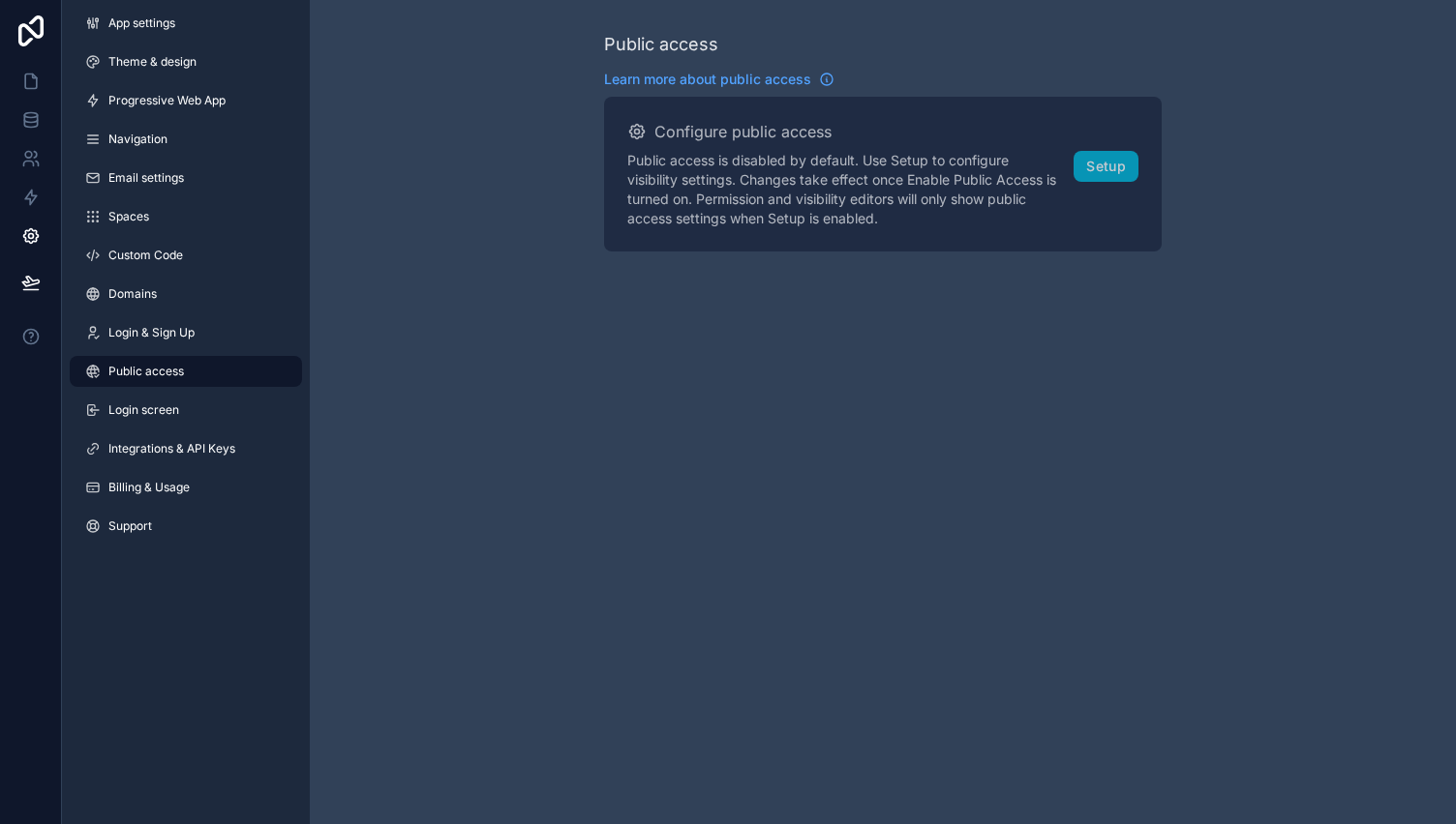
click at [165, 179] on span "Email settings" at bounding box center [146, 179] width 75 height 16
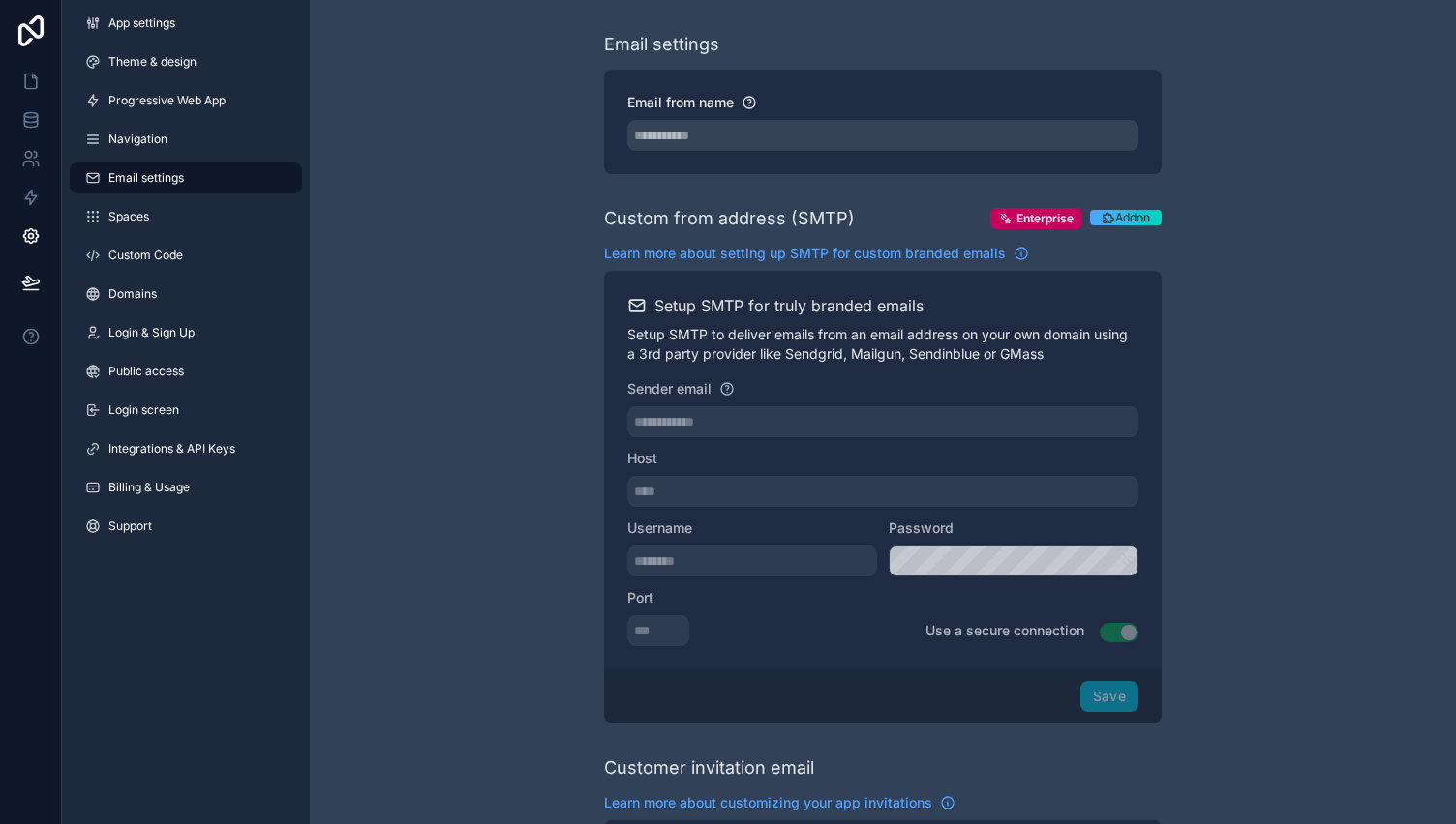
click at [192, 103] on span "Progressive Web App" at bounding box center [167, 101] width 117 height 16
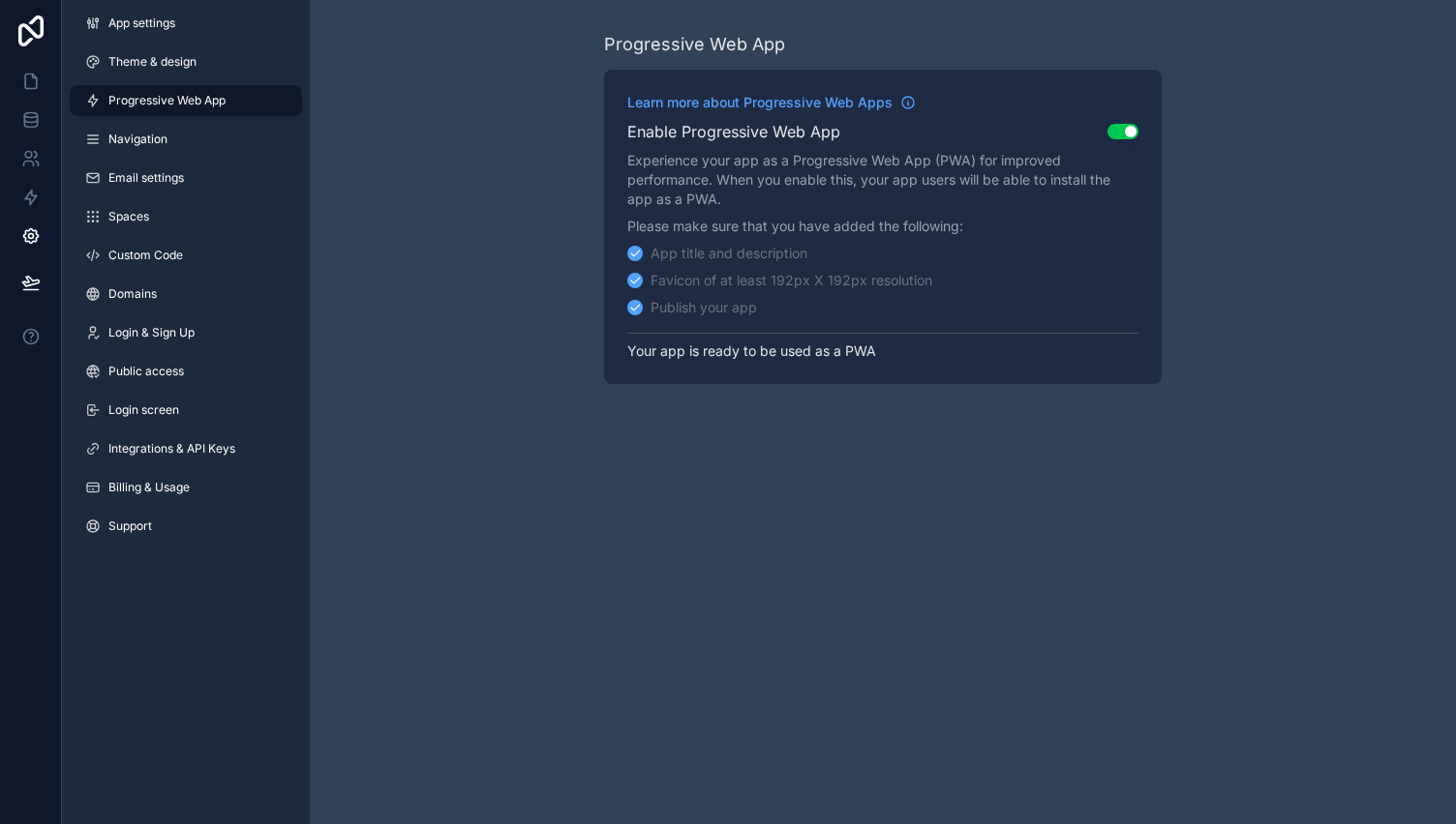
click at [176, 59] on span "Theme & design" at bounding box center [152, 62] width 88 height 16
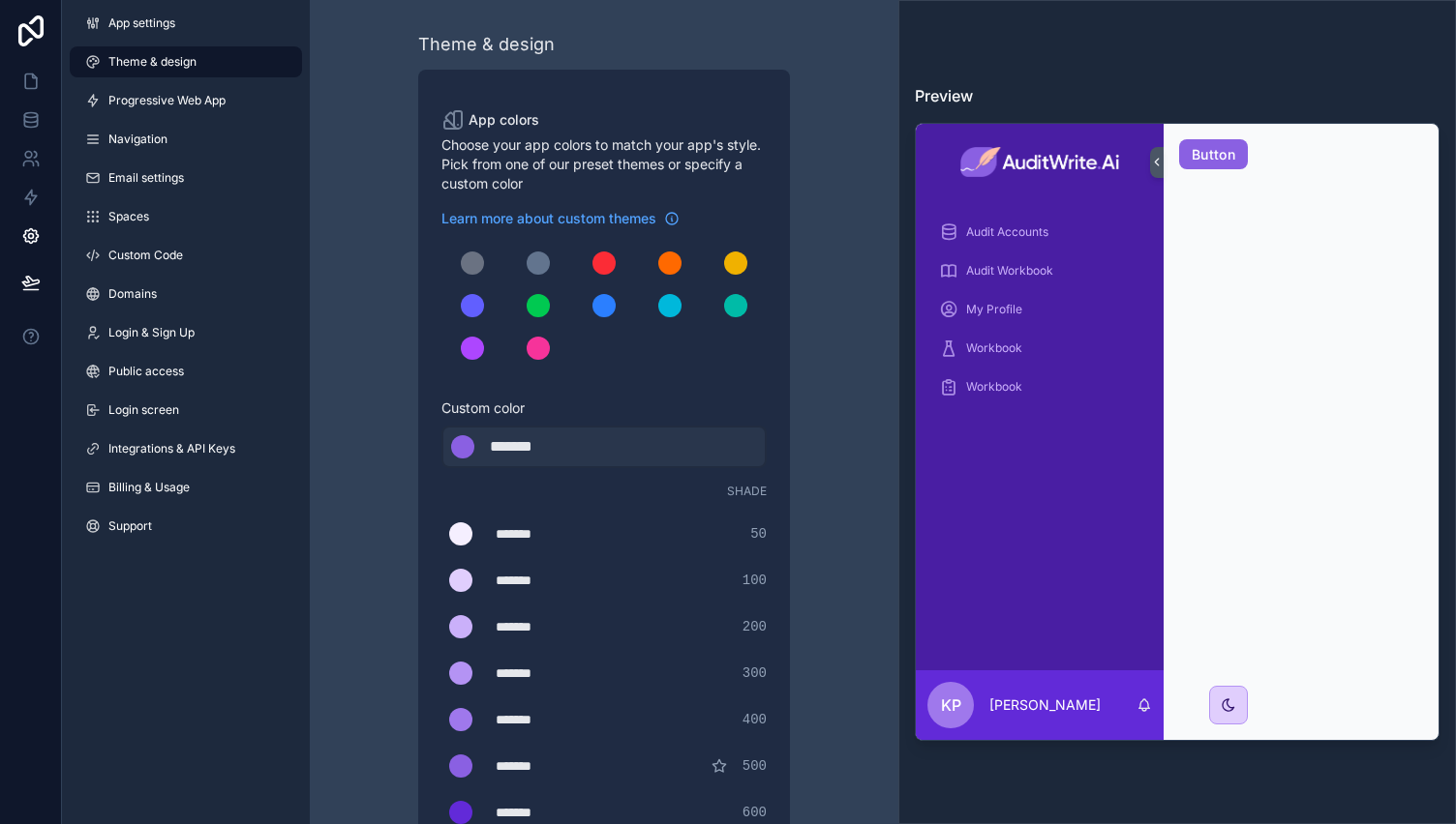
click at [188, 487] on span "Billing & Usage" at bounding box center [149, 487] width 81 height 16
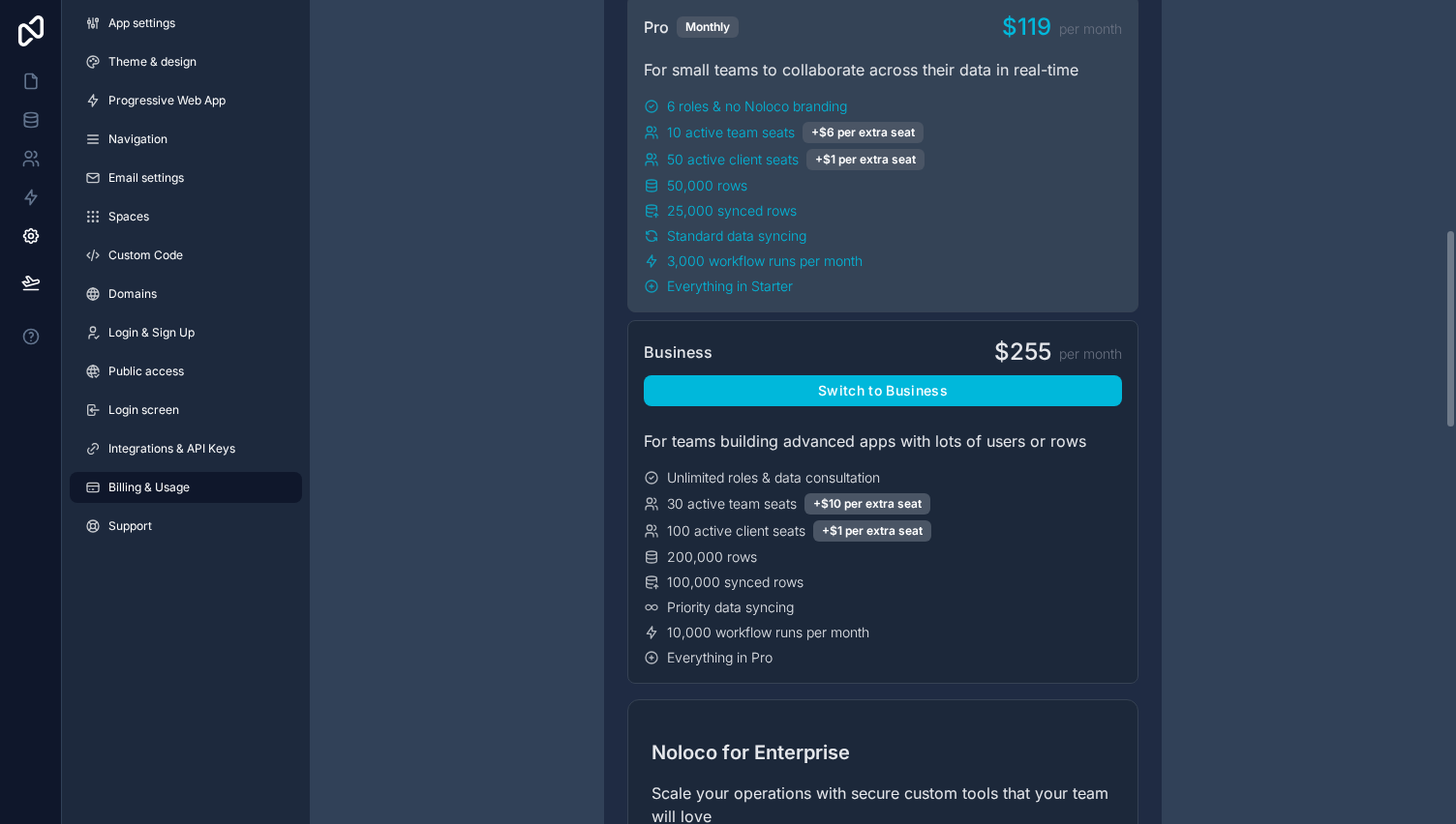
scroll to position [945, 0]
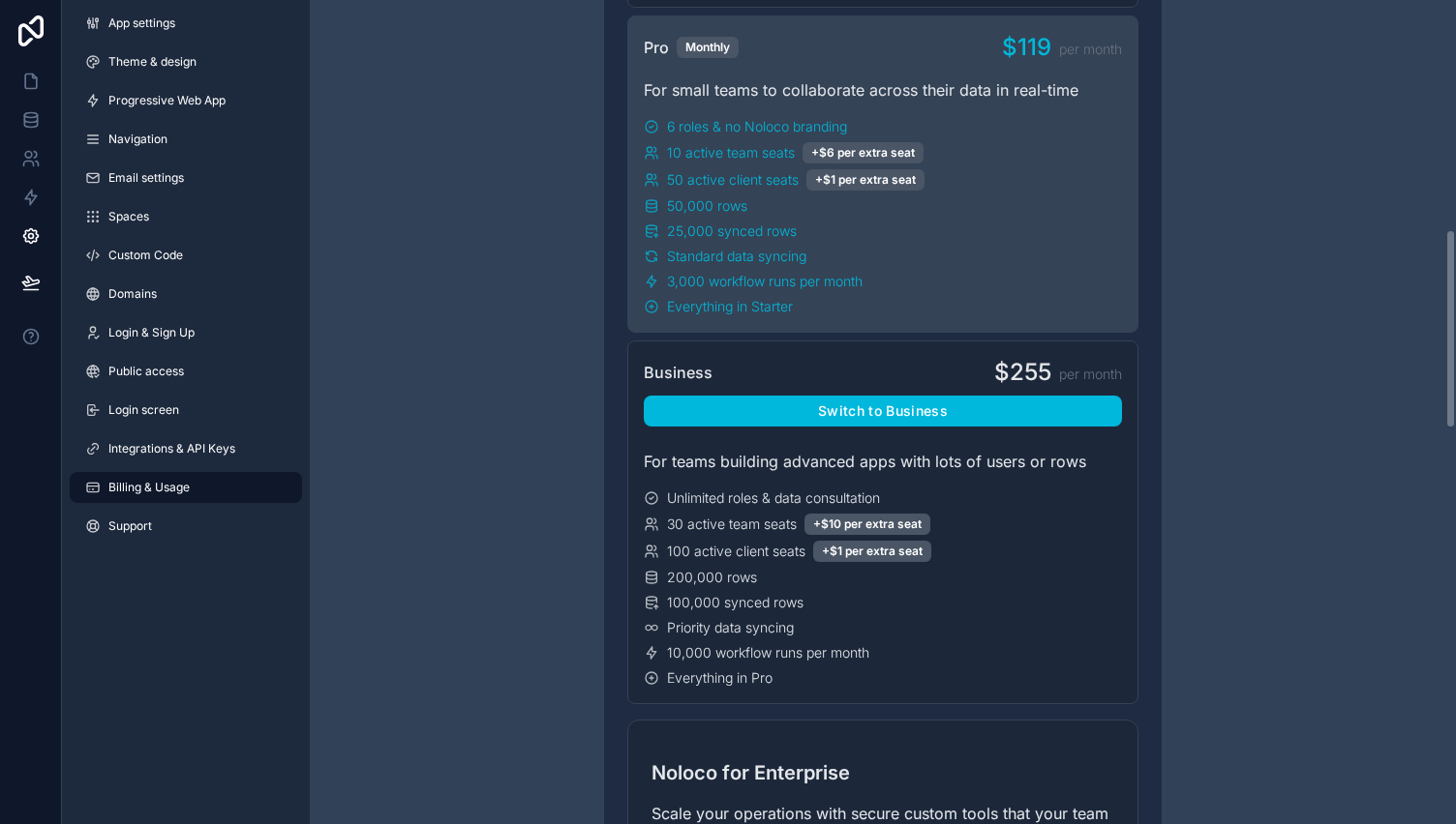
click at [575, 480] on div "Have a question about billing, explore our FAQs Billing Change your billing set…" at bounding box center [882, 761] width 1146 height 3413
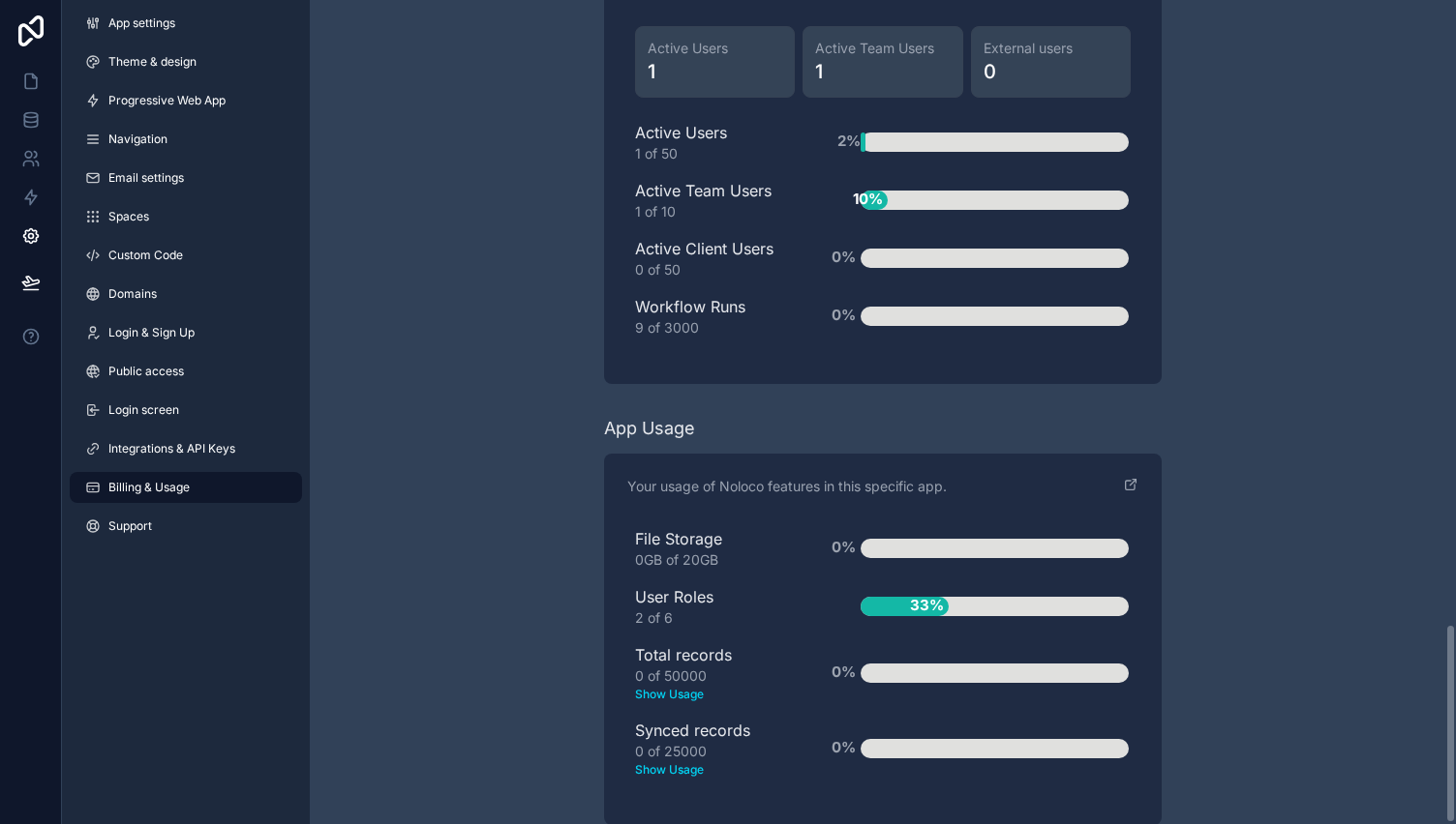
scroll to position [2576, 0]
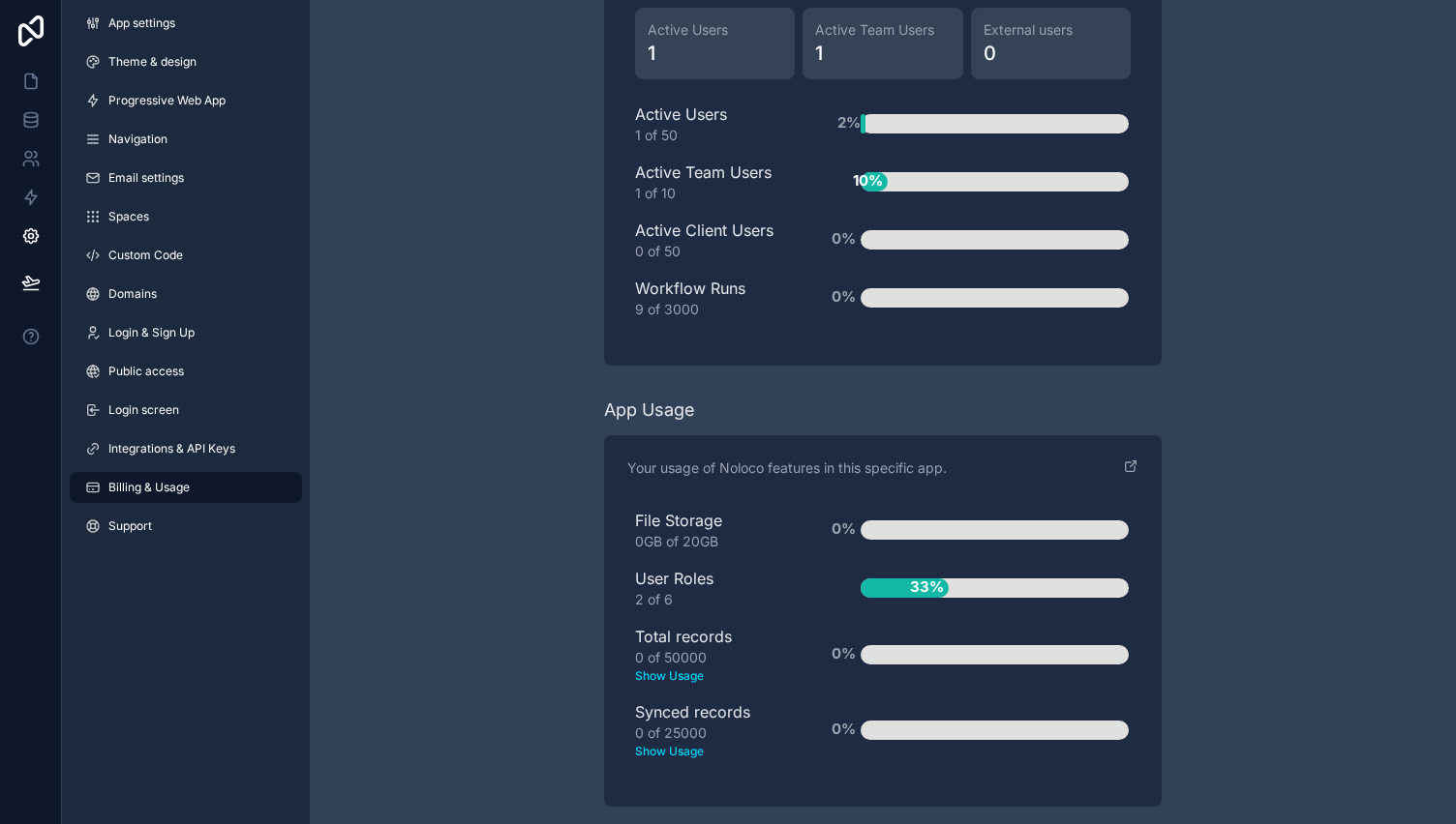
click at [673, 567] on div "User Roles 2 of 6" at bounding box center [717, 588] width 164 height 42
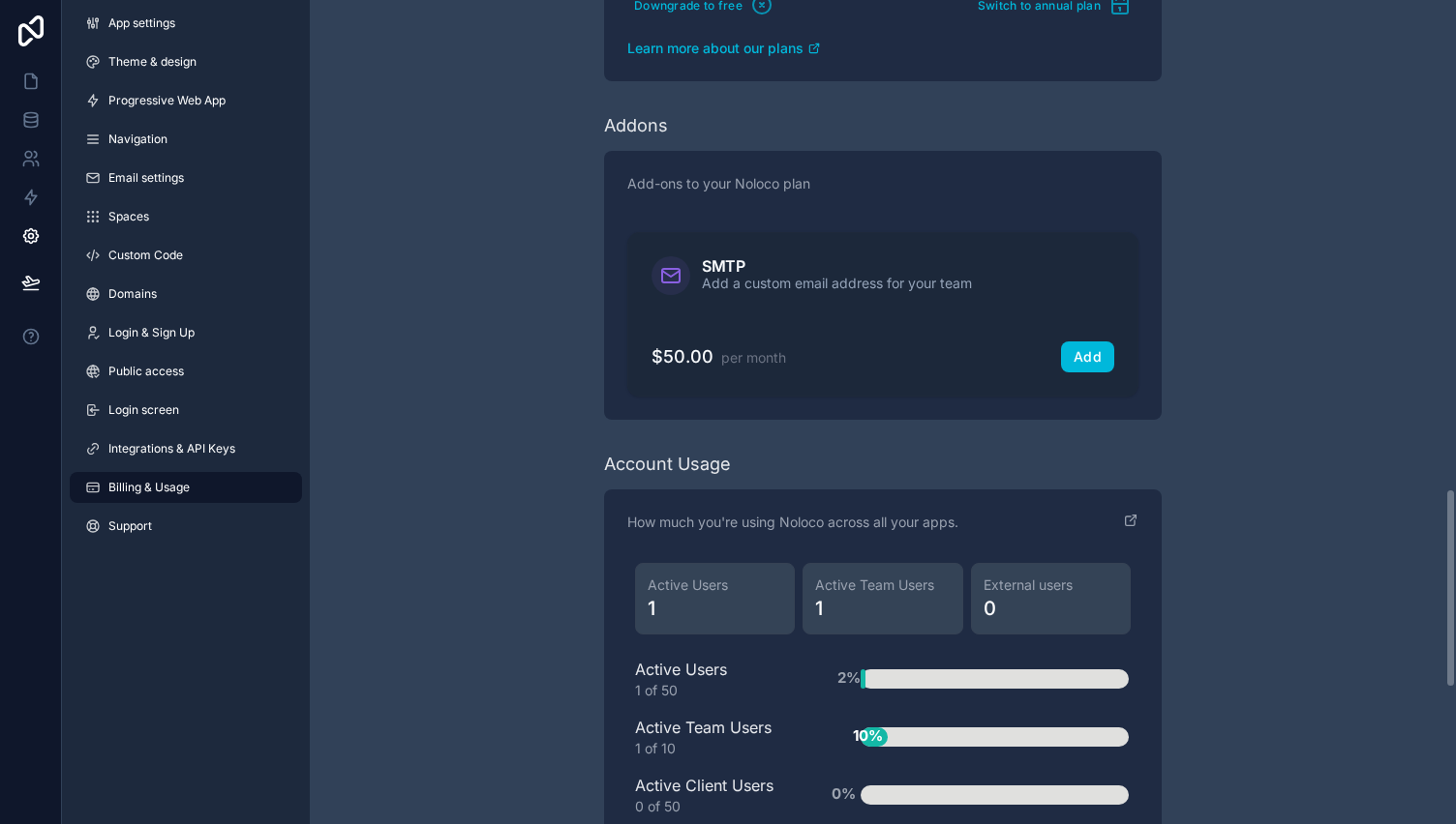
scroll to position [2013, 0]
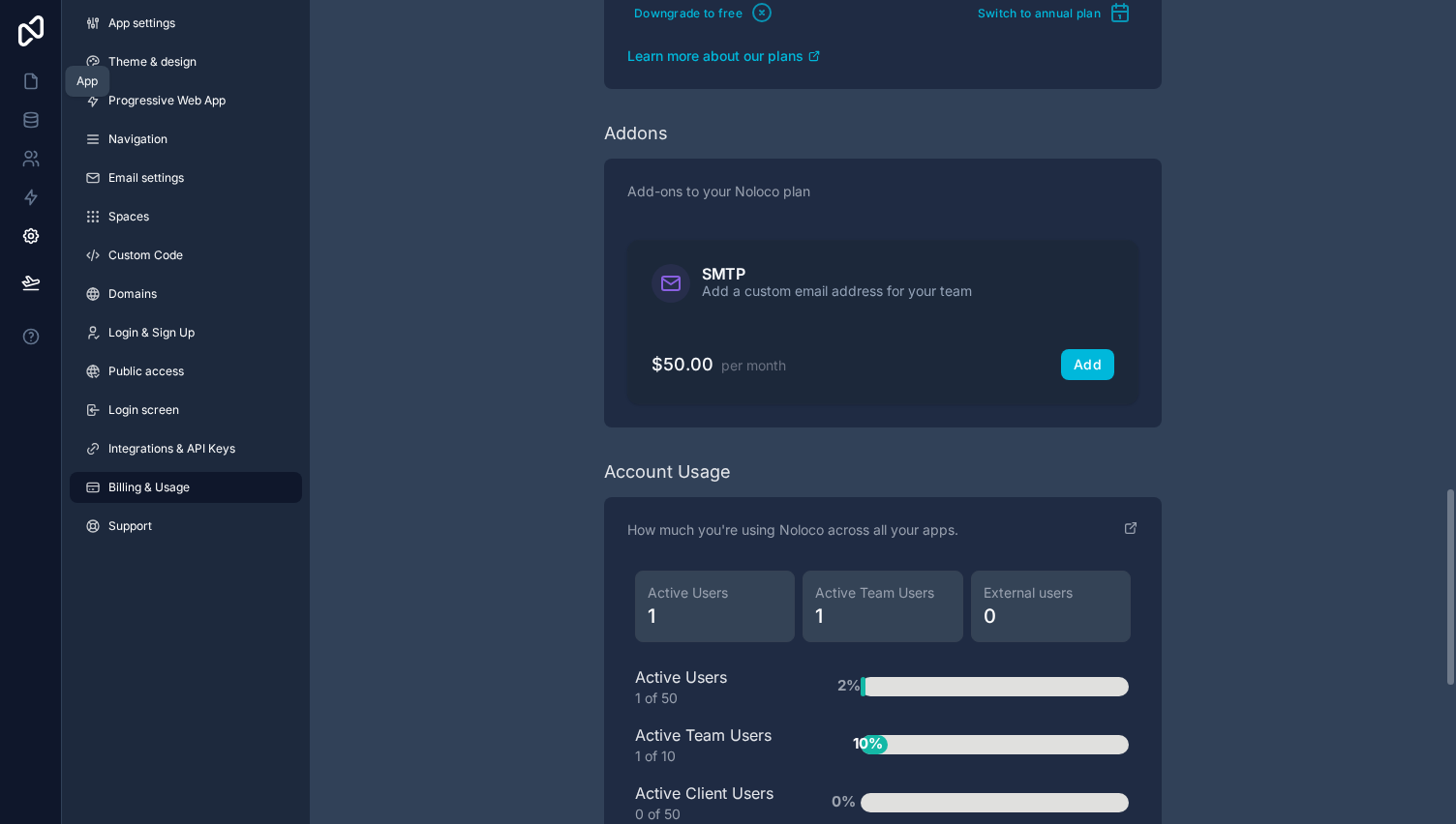
click at [40, 73] on link at bounding box center [31, 81] width 61 height 38
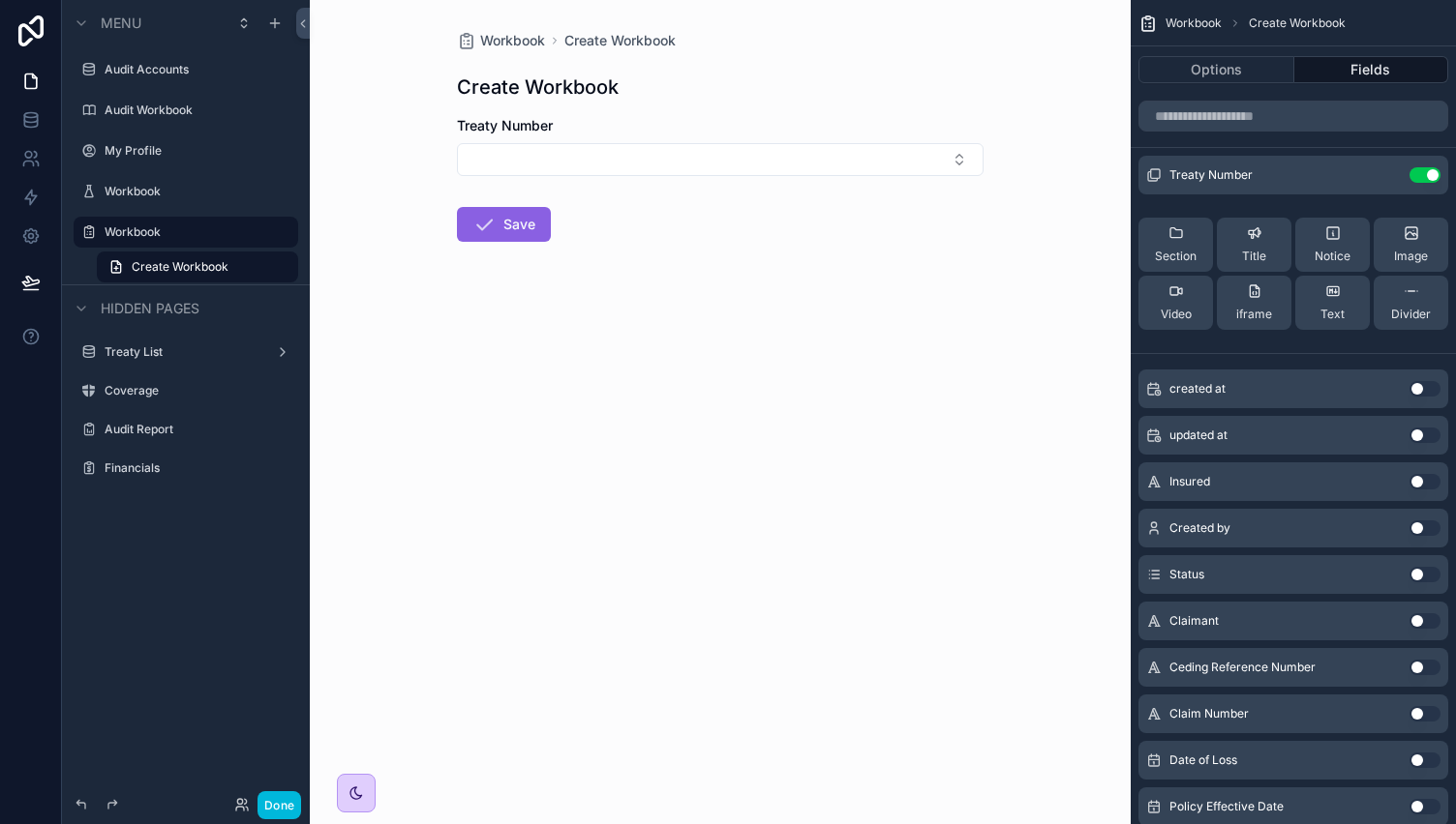
click at [745, 137] on div "Treaty Number" at bounding box center [720, 146] width 526 height 60
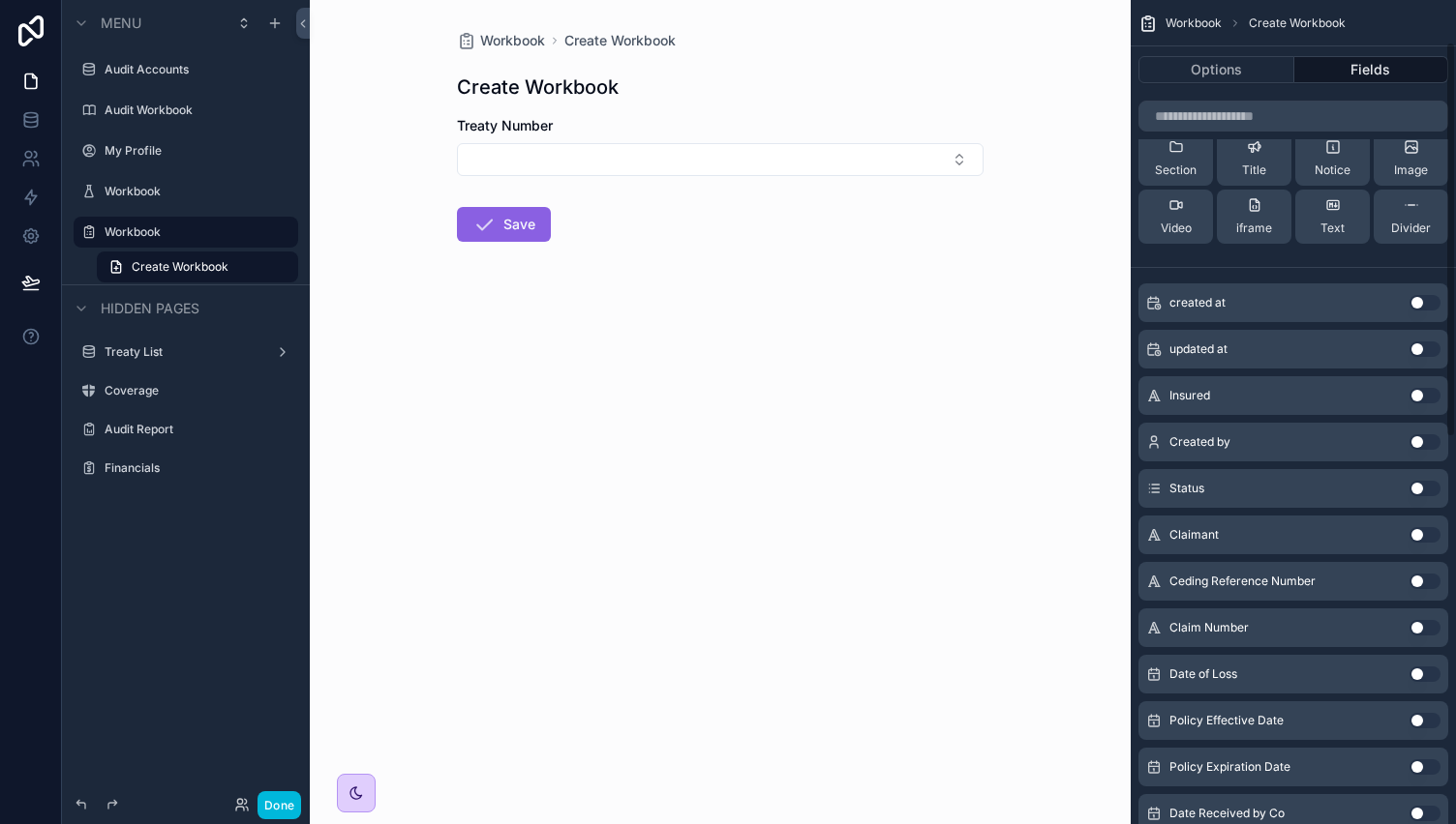
scroll to position [87, 0]
